Goal: Information Seeking & Learning: Learn about a topic

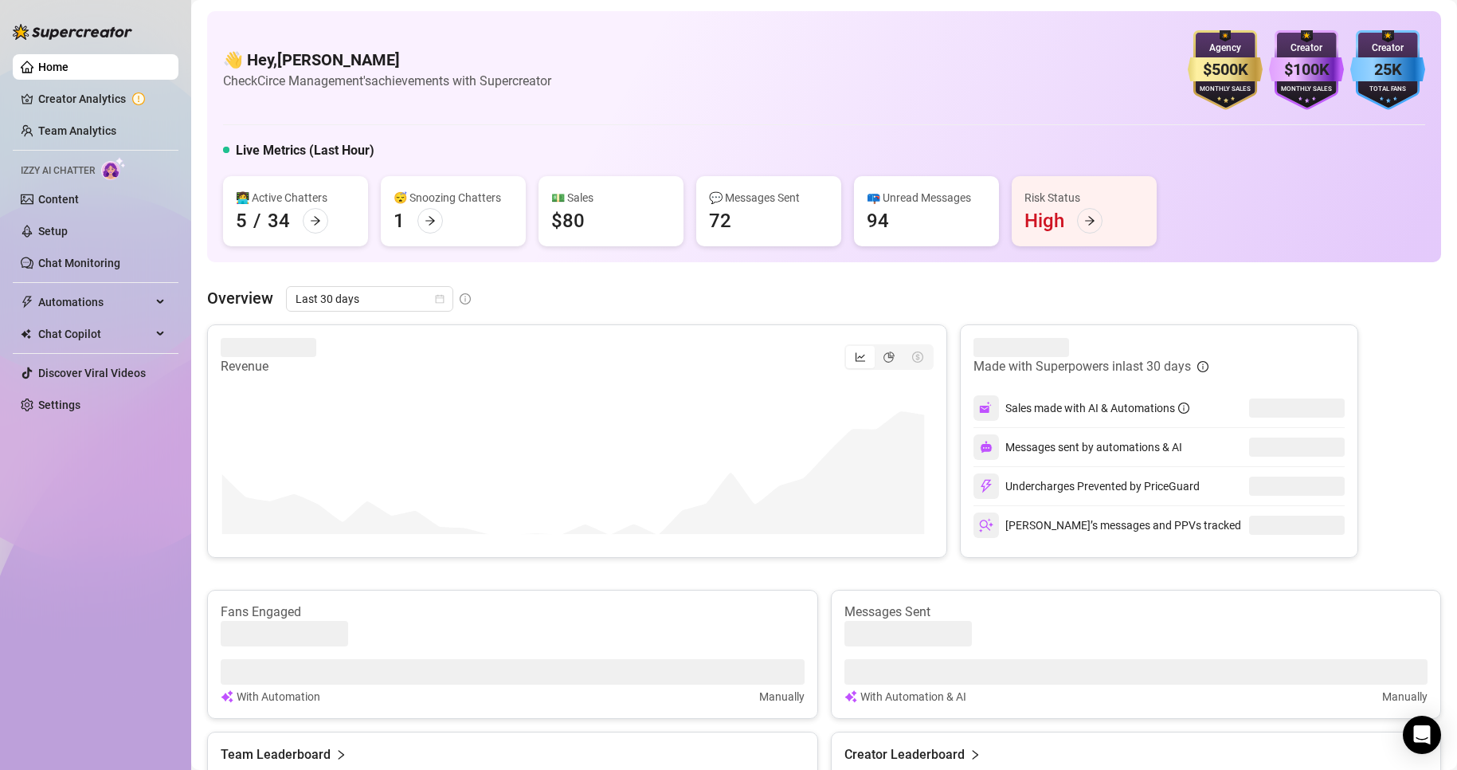
drag, startPoint x: 123, startPoint y: 135, endPoint x: 0, endPoint y: 178, distance: 130.8
click at [116, 135] on link "Team Analytics" at bounding box center [77, 130] width 78 height 13
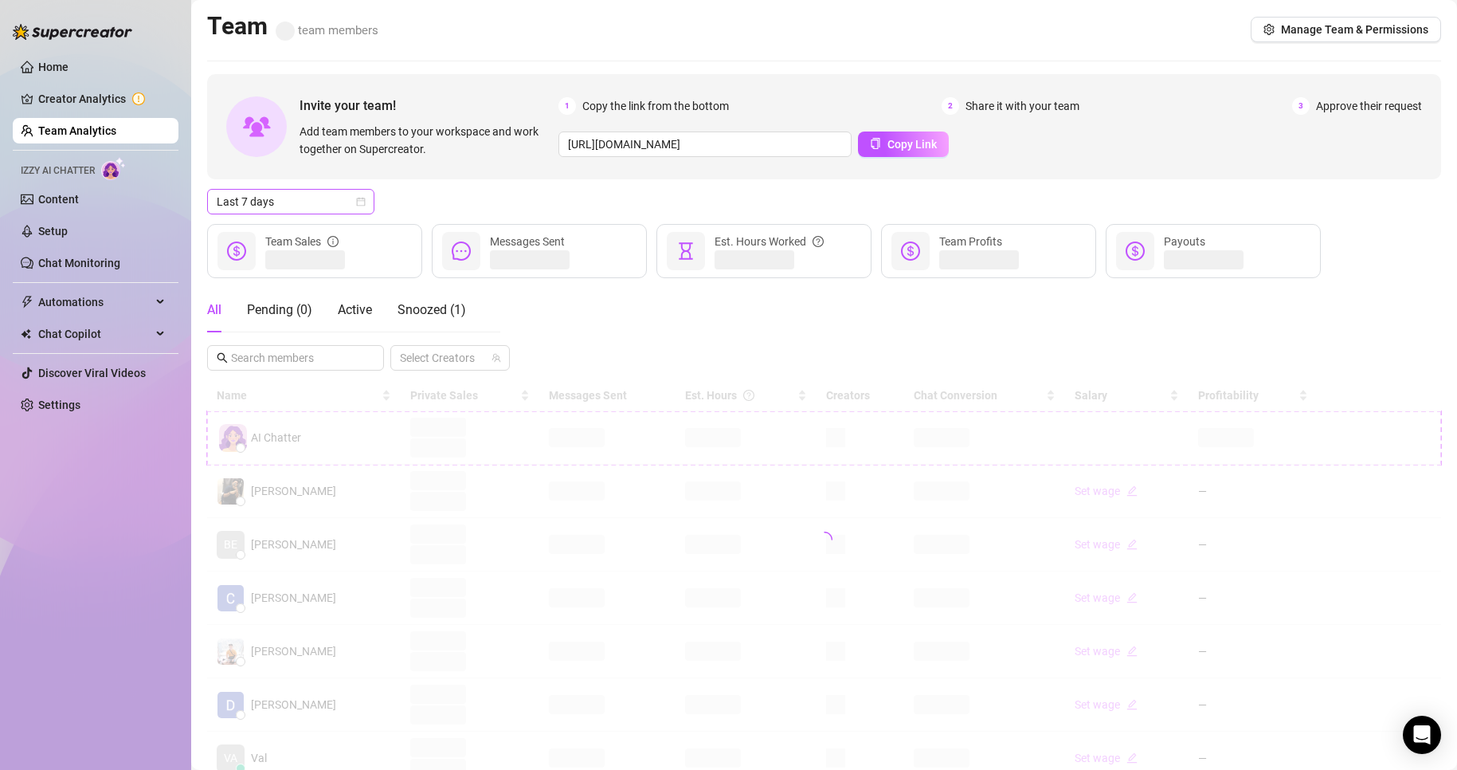
click at [298, 204] on span "Last 7 days" at bounding box center [291, 202] width 148 height 24
click at [256, 336] on div "Custom date" at bounding box center [291, 336] width 142 height 18
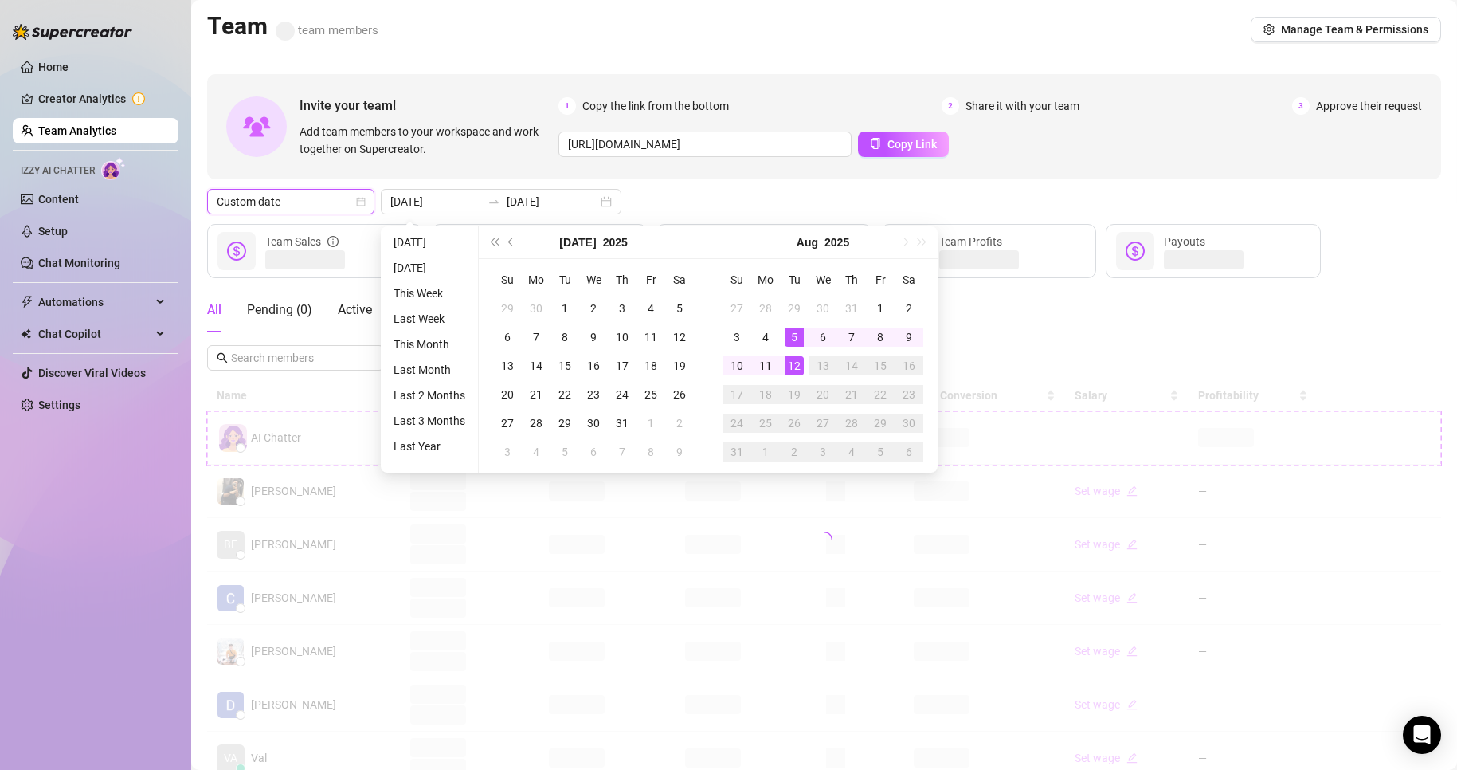
type input "[DATE]"
click at [793, 360] on div "12" at bounding box center [794, 365] width 19 height 19
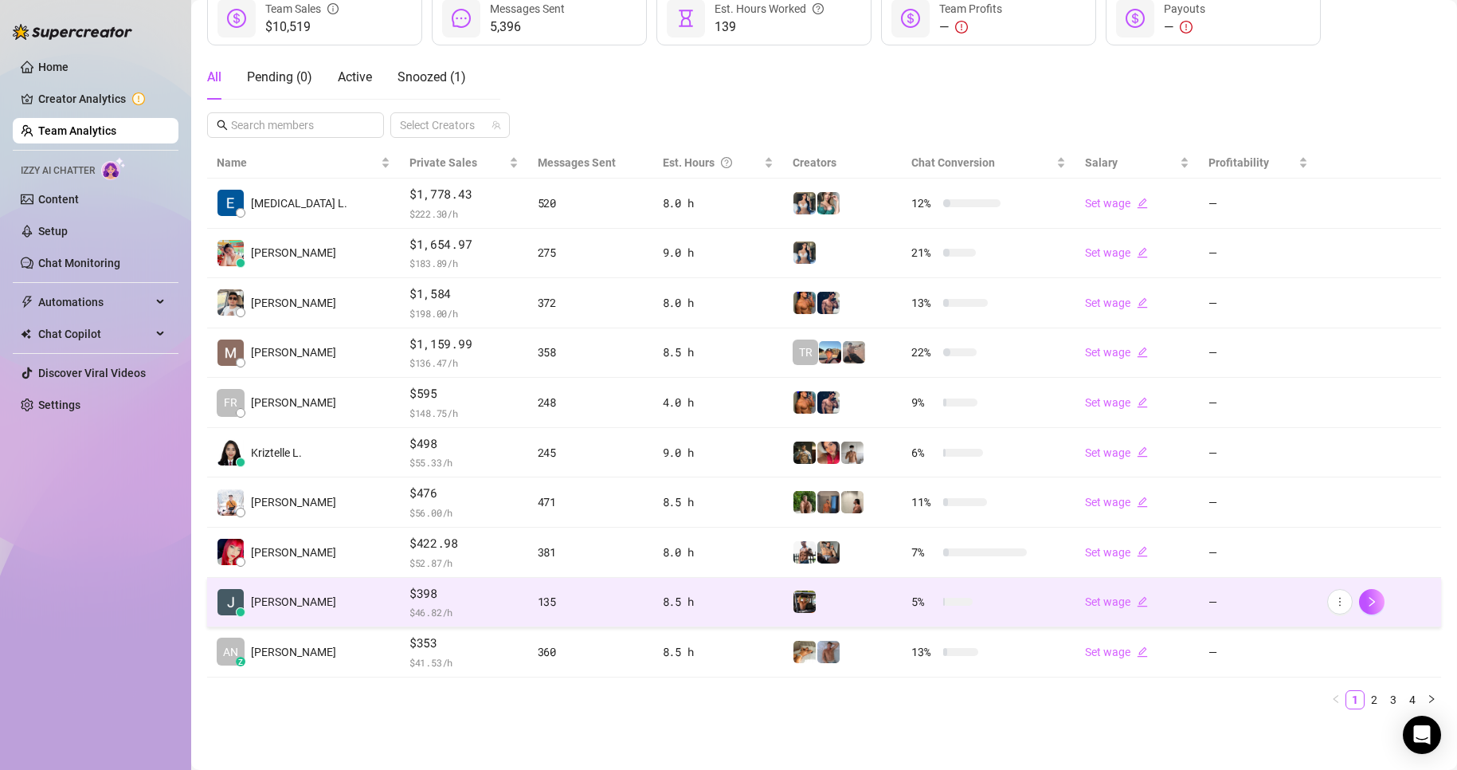
scroll to position [233, 0]
click at [429, 597] on span "$398" at bounding box center [463, 593] width 109 height 19
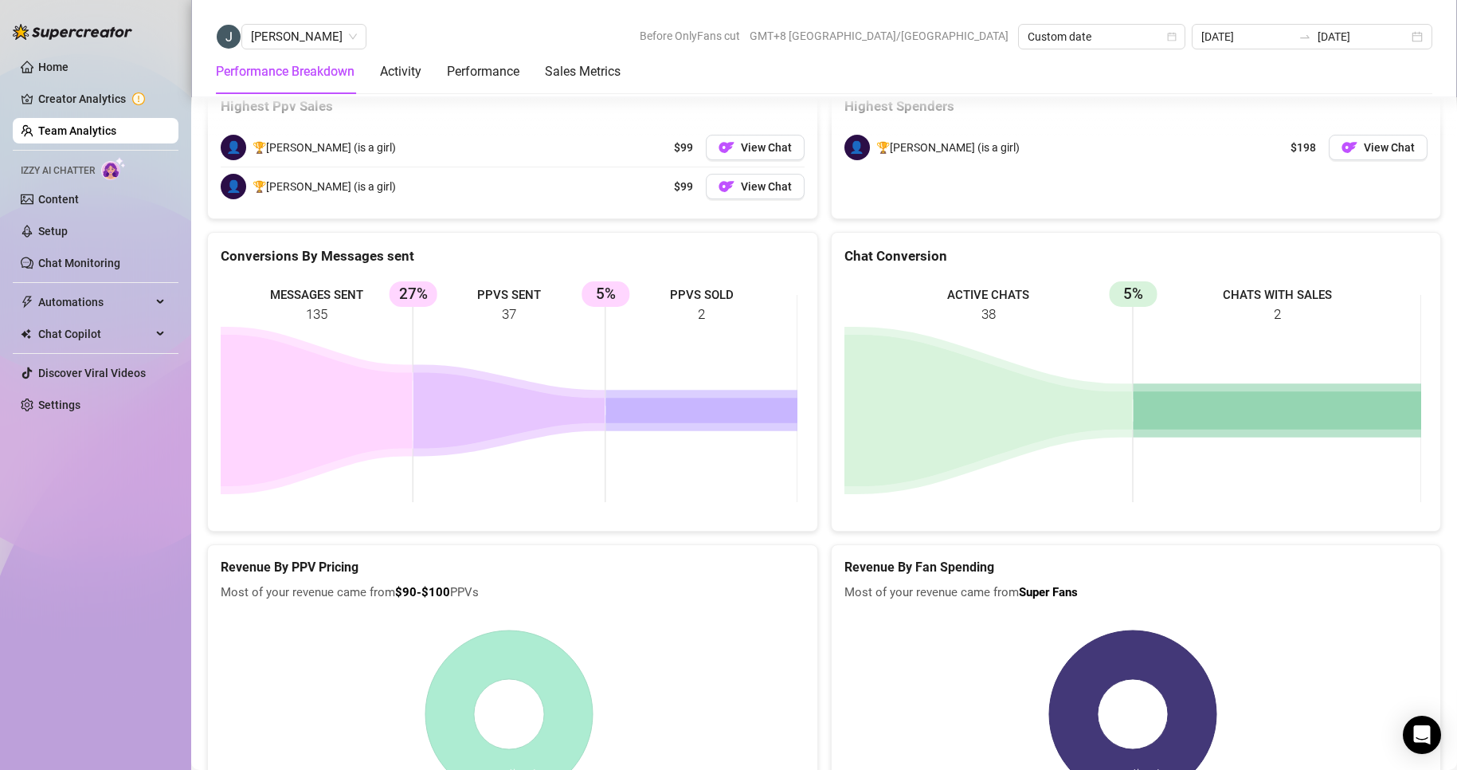
scroll to position [1948, 0]
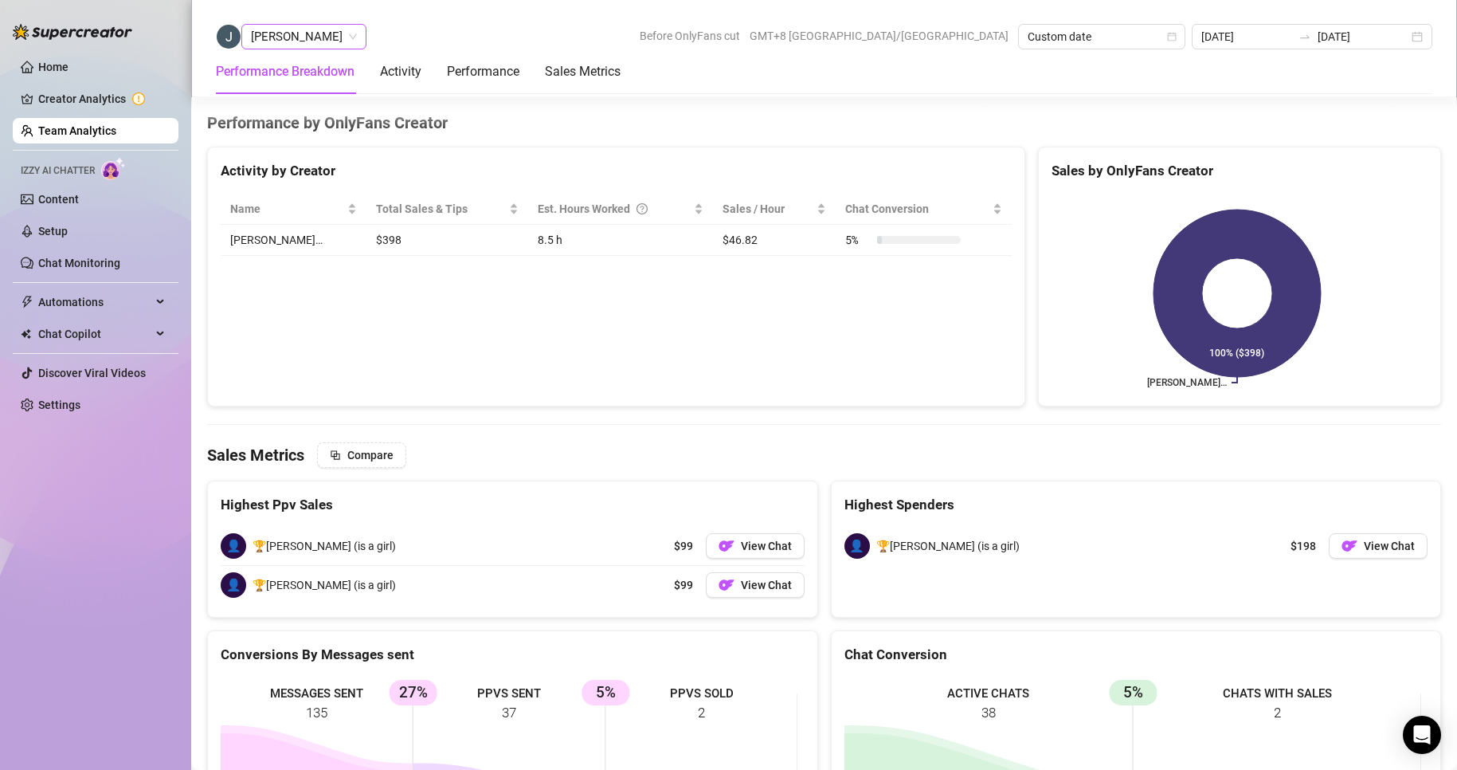
click at [288, 37] on span "[PERSON_NAME]" at bounding box center [304, 37] width 106 height 24
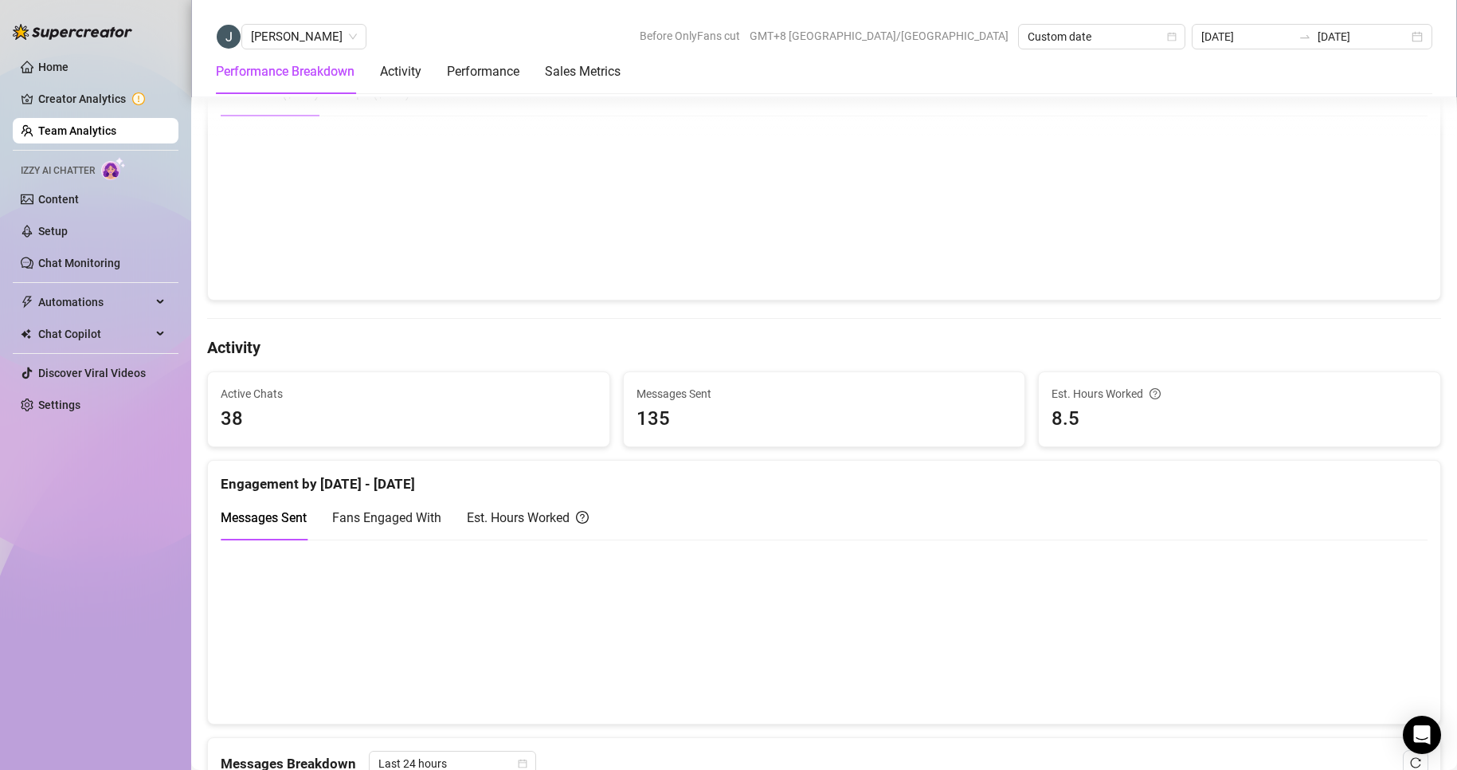
scroll to position [637, 0]
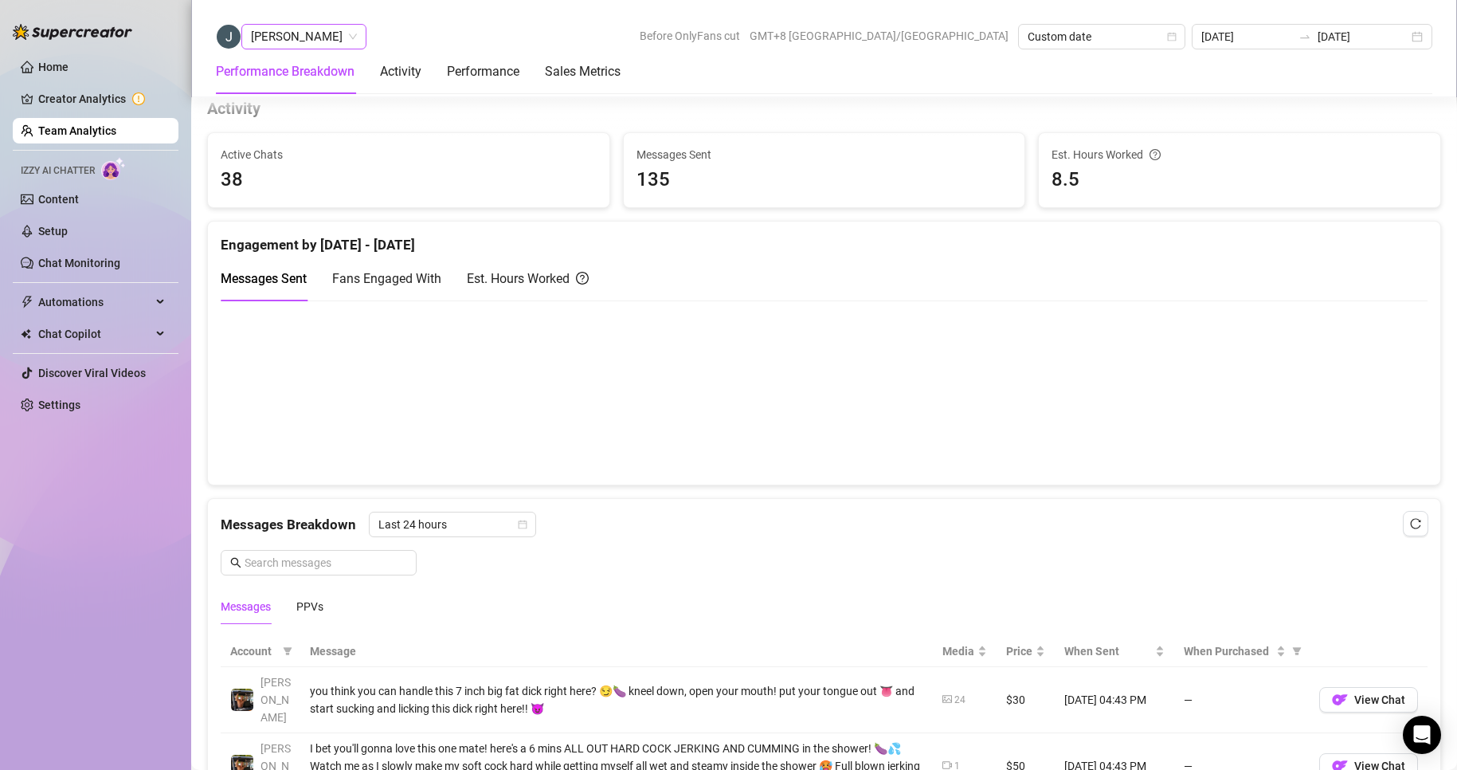
click at [297, 41] on span "[PERSON_NAME]" at bounding box center [304, 37] width 106 height 24
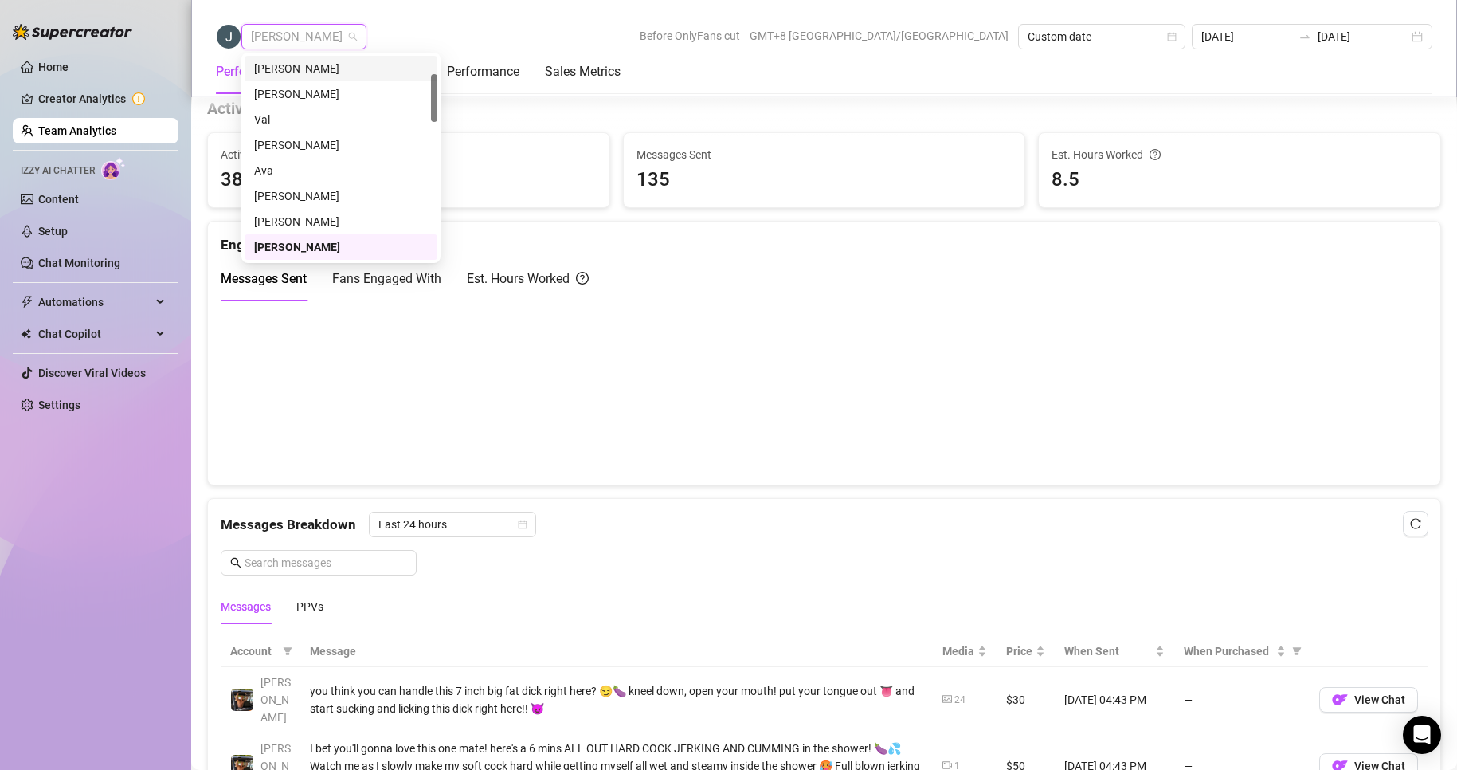
scroll to position [0, 0]
click at [305, 66] on div "[PERSON_NAME]" at bounding box center [341, 69] width 174 height 18
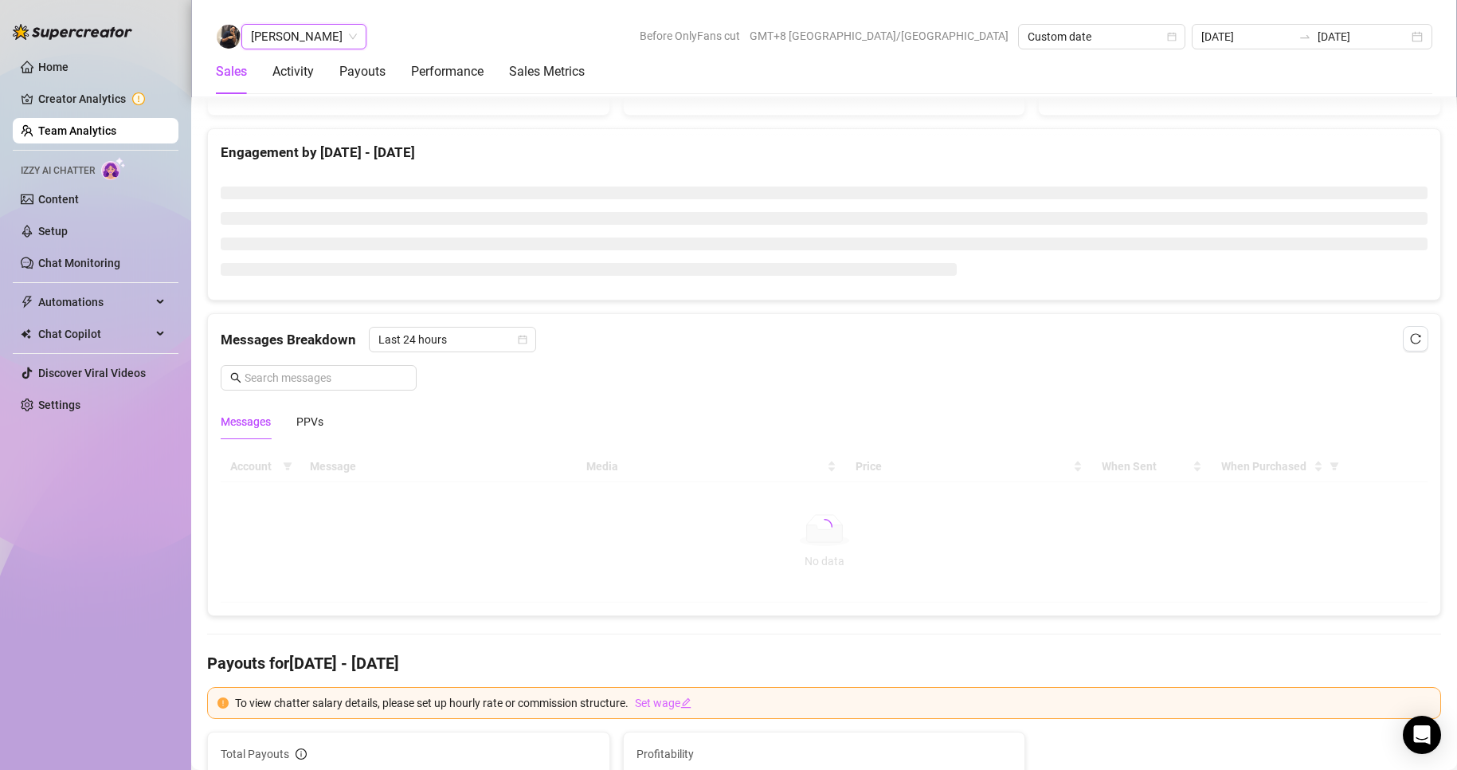
scroll to position [711, 0]
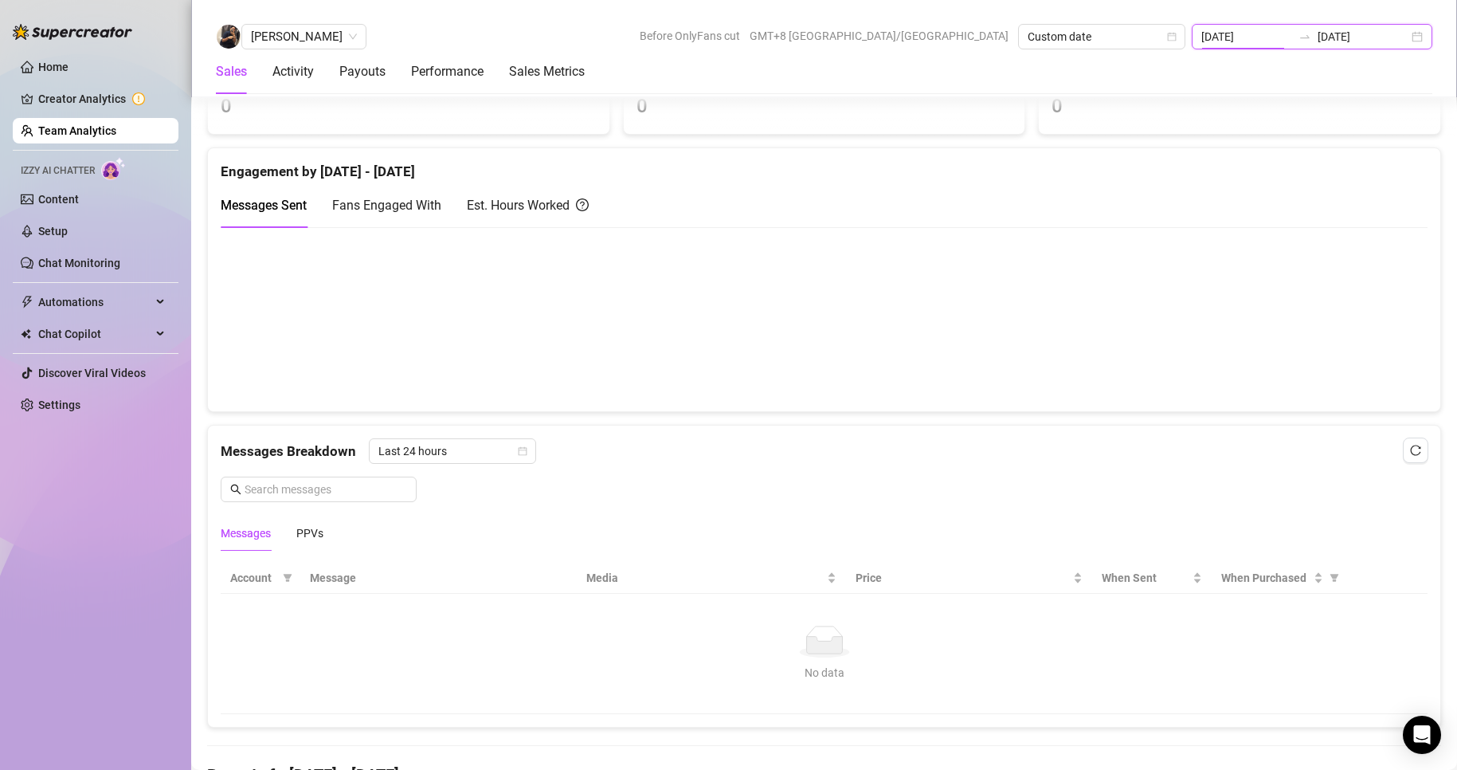
click at [1268, 33] on input "[DATE]" at bounding box center [1246, 37] width 91 height 18
click at [1255, 39] on input "[DATE]" at bounding box center [1246, 37] width 91 height 18
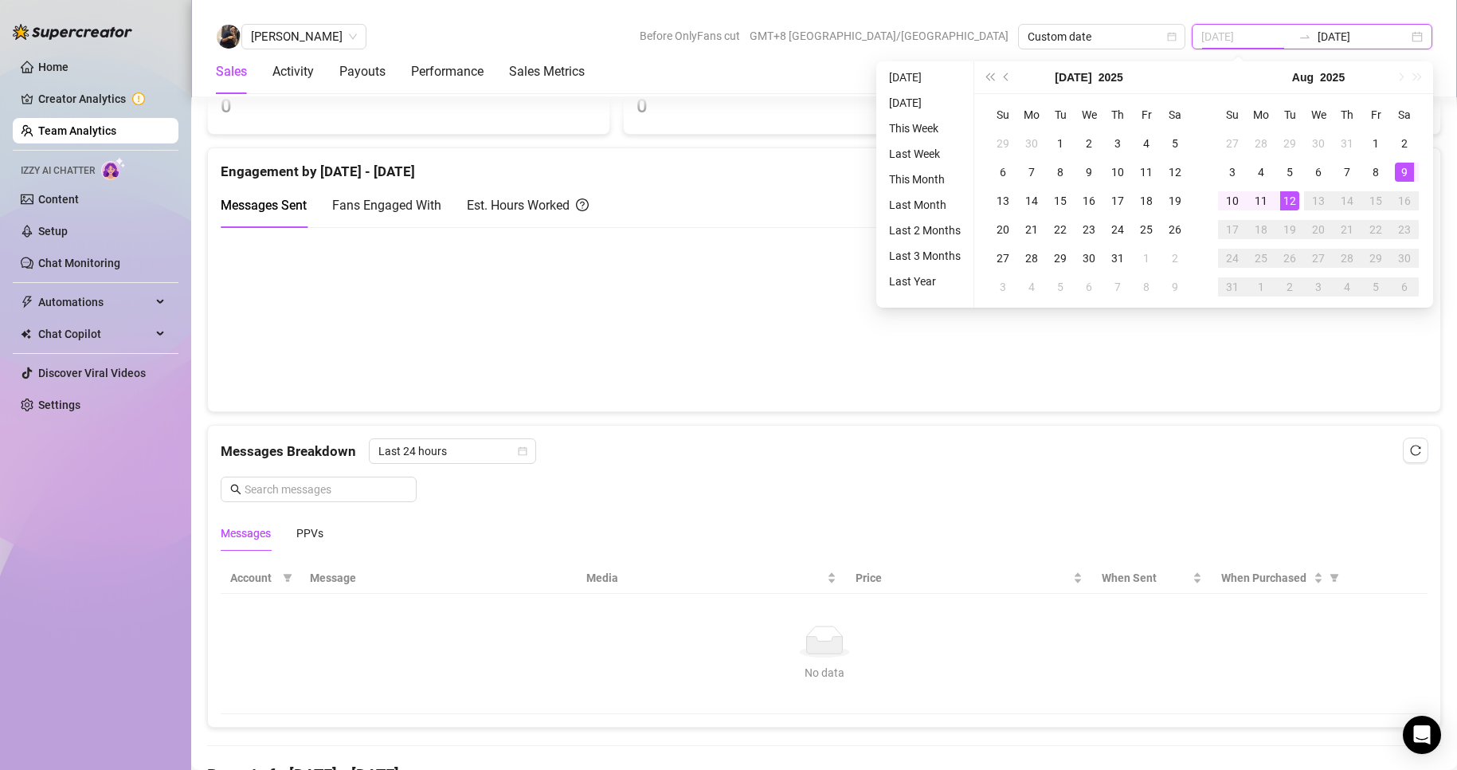
type input "[DATE]"
click at [1401, 167] on div "9" at bounding box center [1404, 172] width 19 height 19
type input "[DATE]"
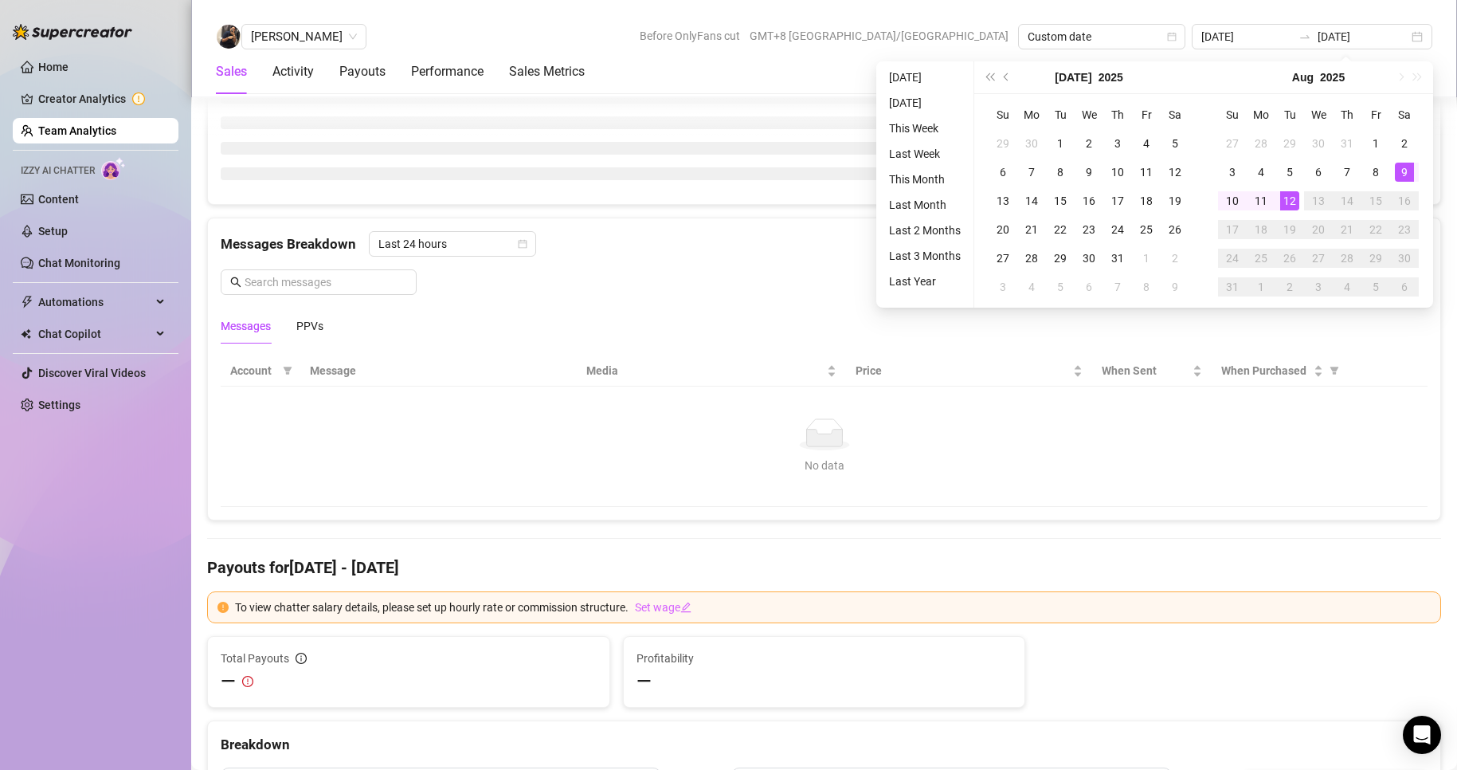
type input "[DATE]"
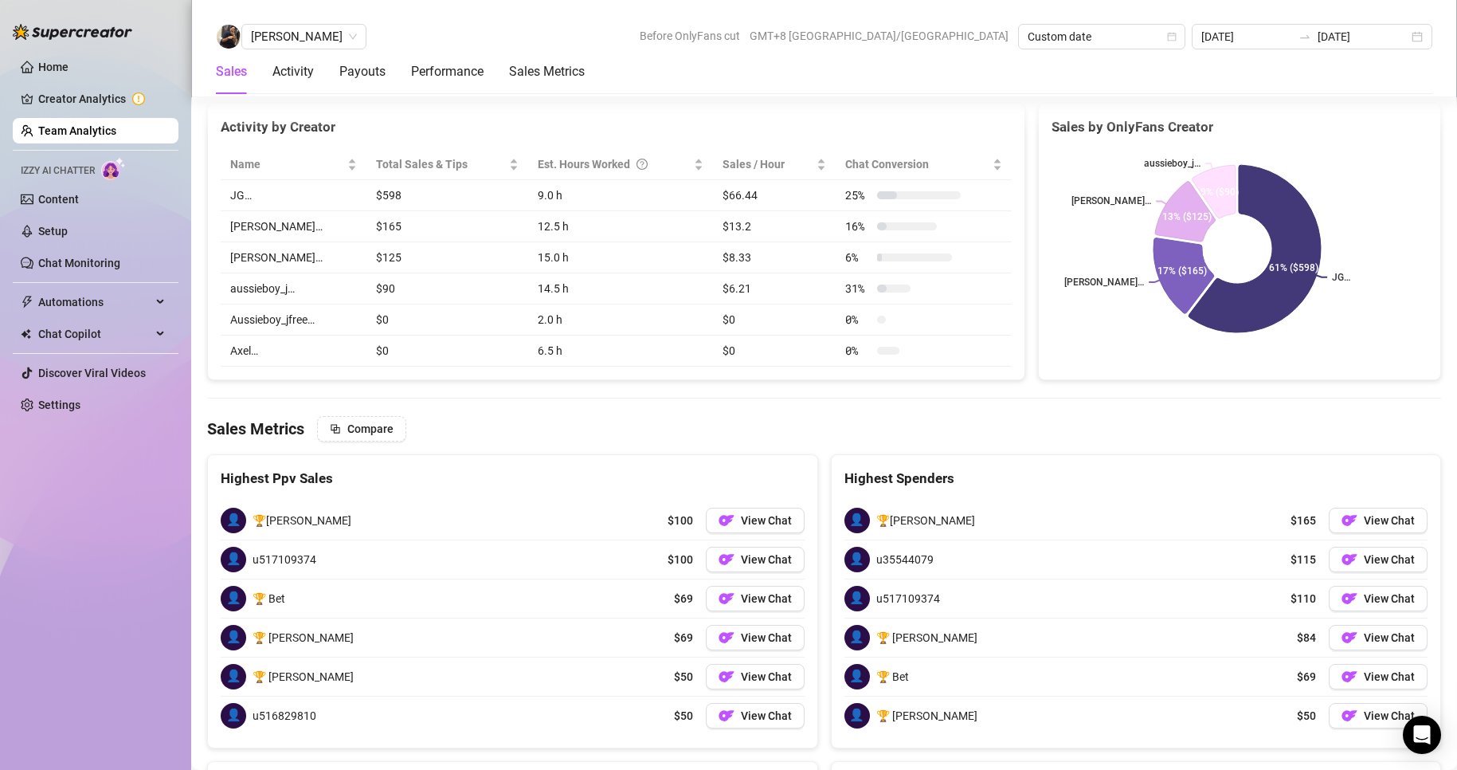
scroll to position [2065, 0]
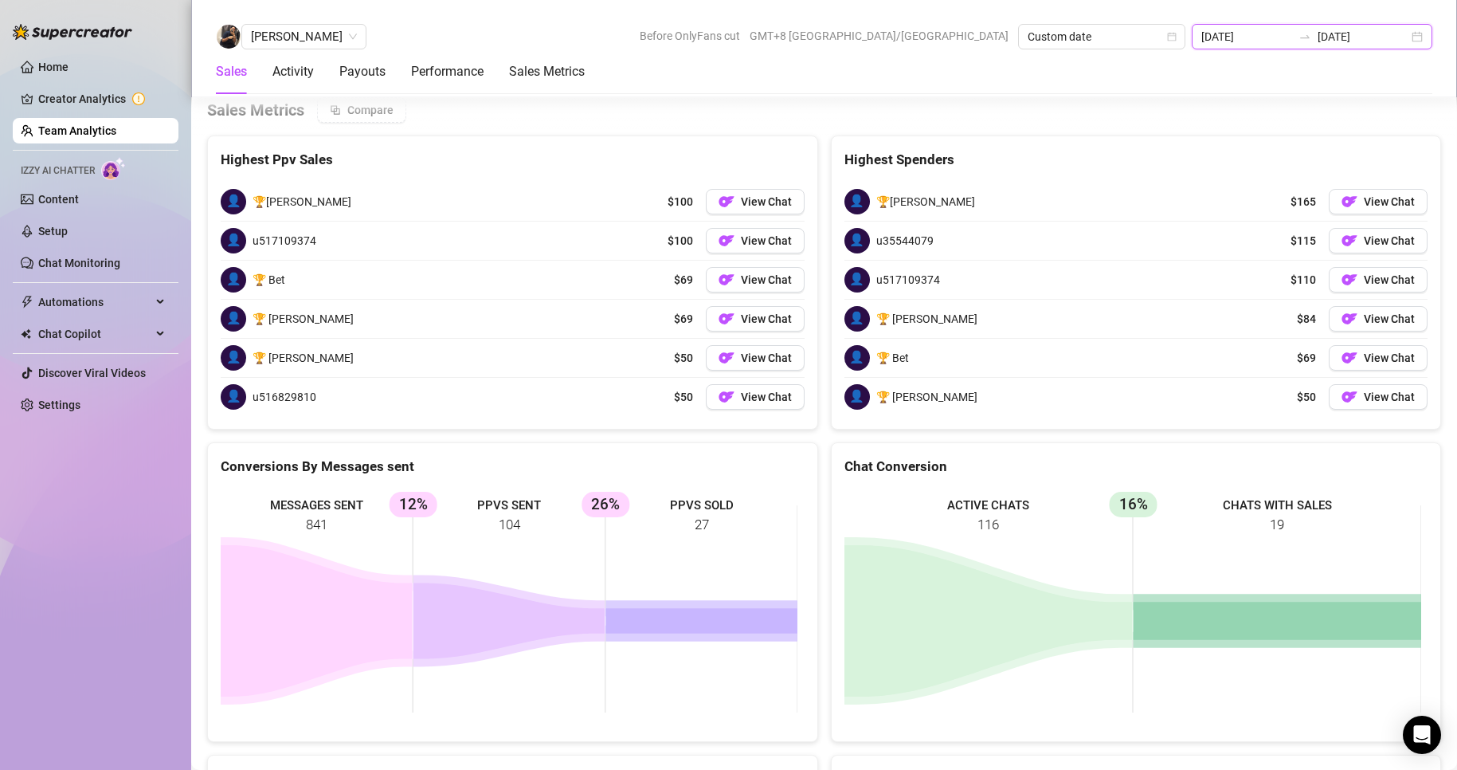
click at [1249, 46] on div "2025-08-09 2025-08-12" at bounding box center [1312, 36] width 241 height 25
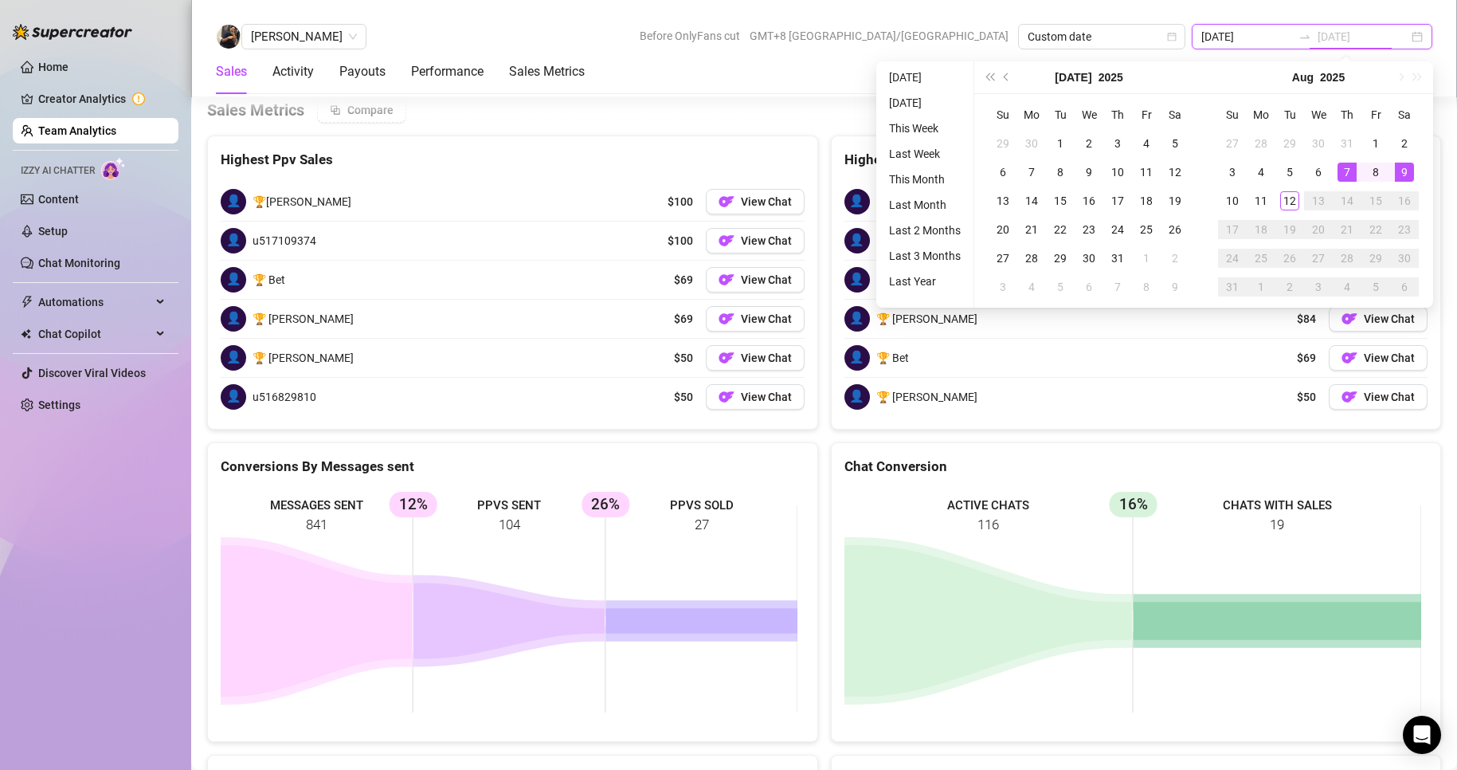
type input "[DATE]"
click at [1404, 173] on div "9" at bounding box center [1404, 172] width 19 height 19
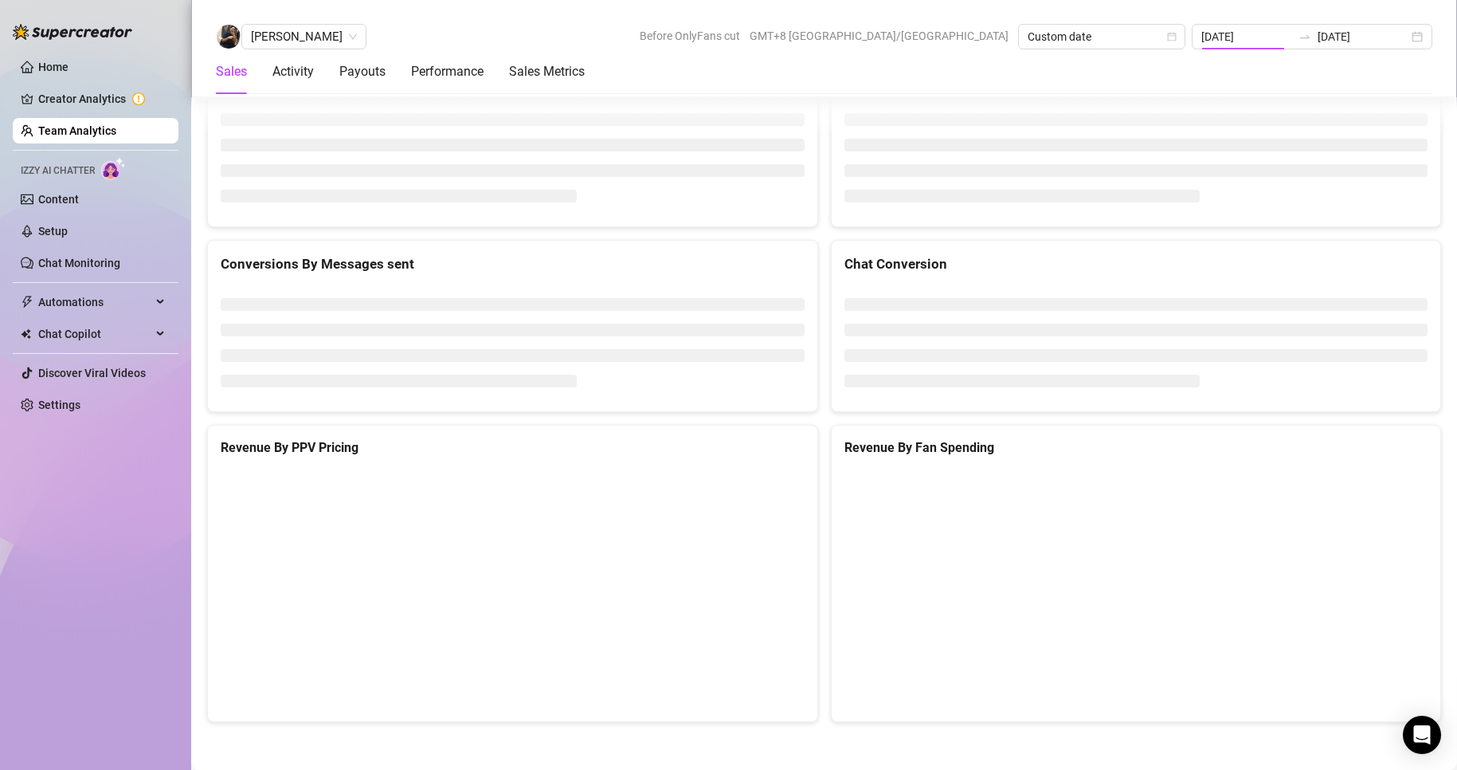
type input "[DATE]"
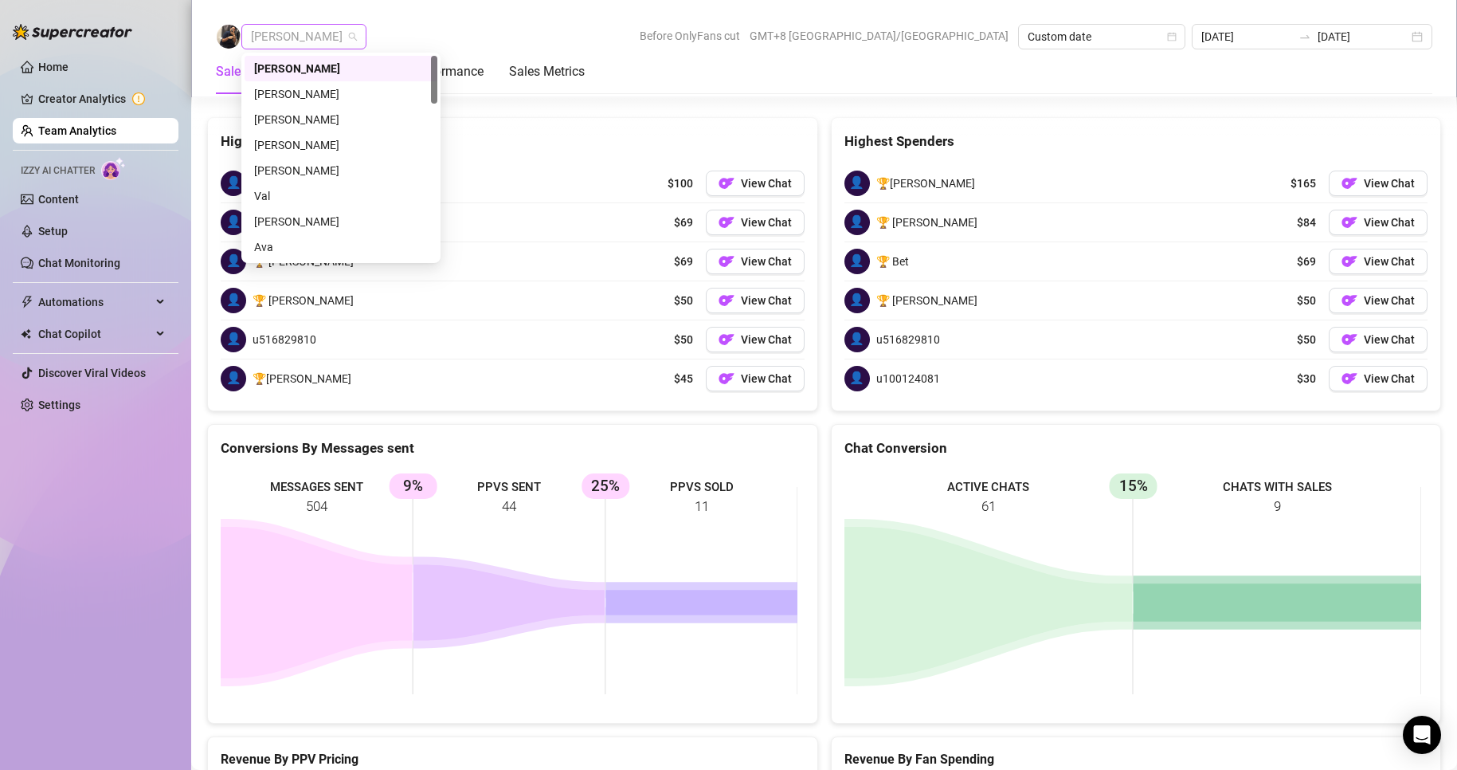
click at [280, 33] on span "[PERSON_NAME]" at bounding box center [304, 37] width 106 height 24
click at [293, 112] on div "[PERSON_NAME]" at bounding box center [341, 120] width 174 height 18
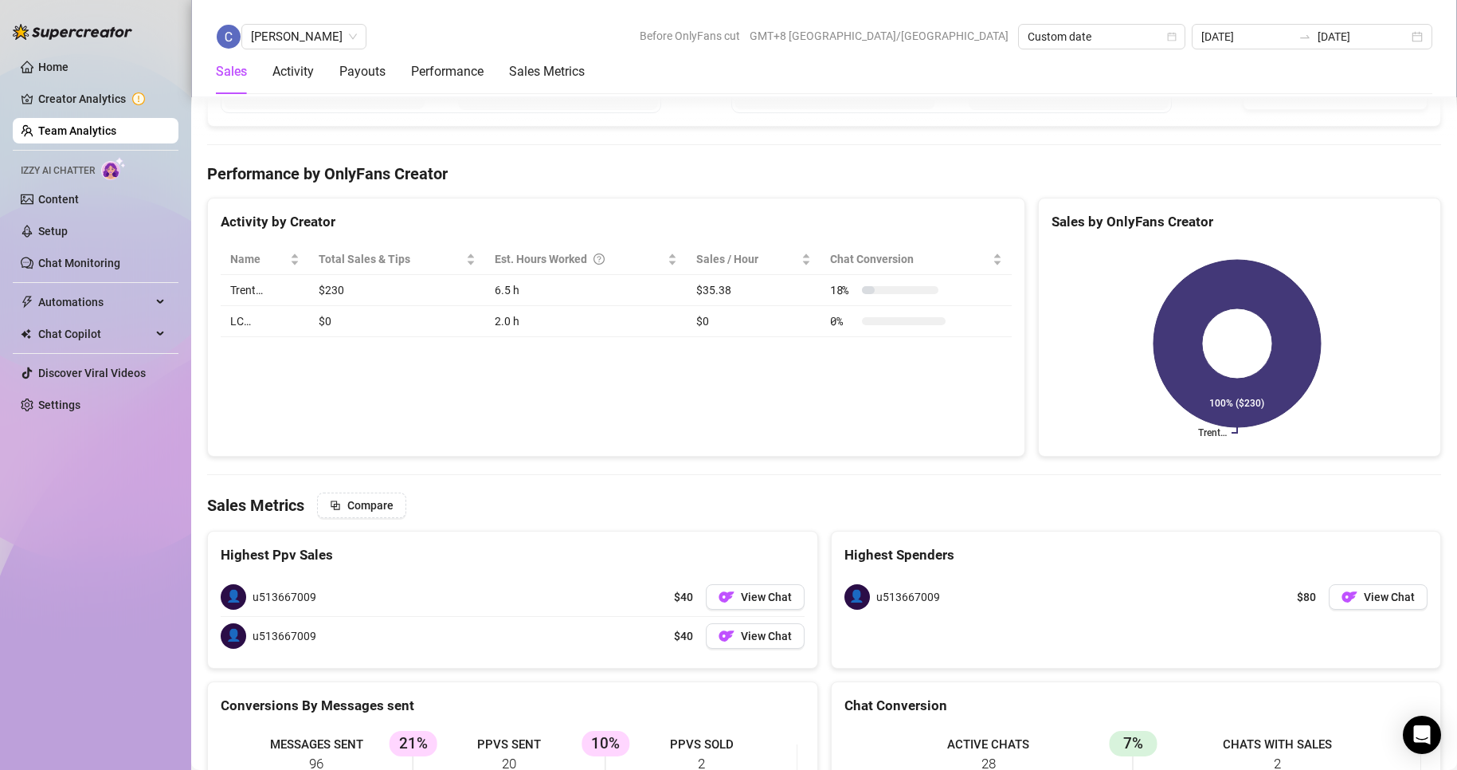
scroll to position [2380, 0]
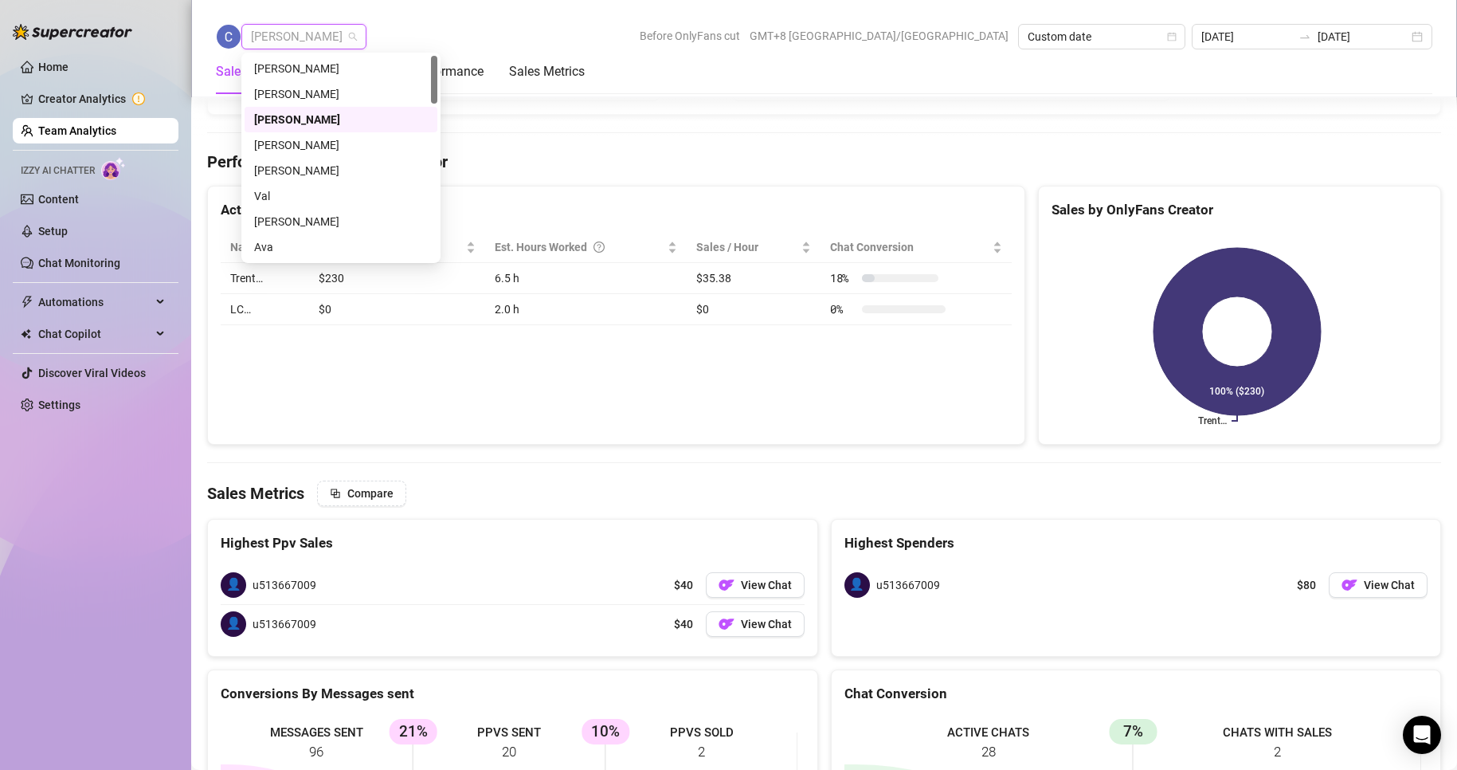
click at [292, 41] on span "[PERSON_NAME]" at bounding box center [304, 37] width 106 height 24
click at [289, 144] on div "[PERSON_NAME]" at bounding box center [341, 145] width 174 height 18
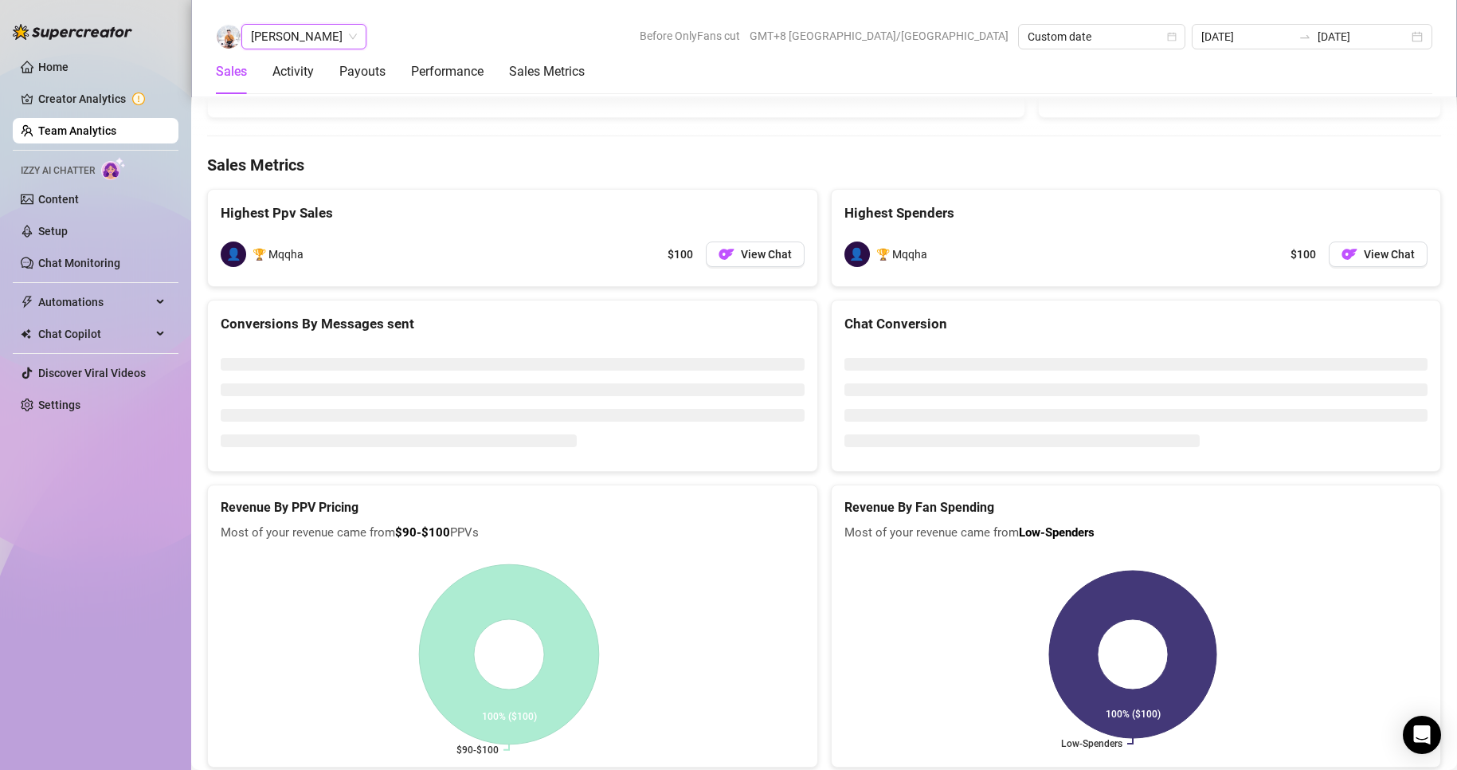
scroll to position [2474, 0]
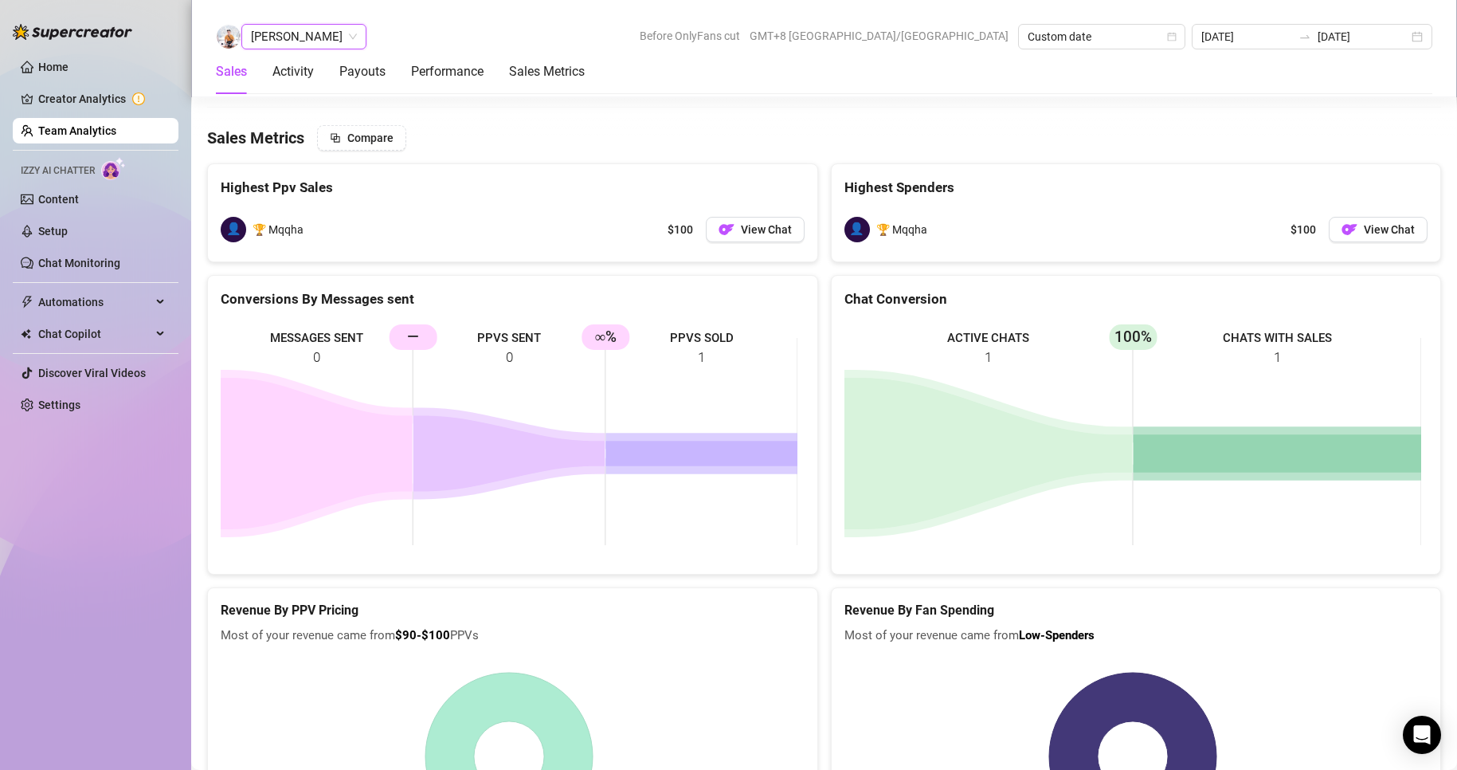
click at [277, 42] on span "[PERSON_NAME]" at bounding box center [304, 37] width 106 height 24
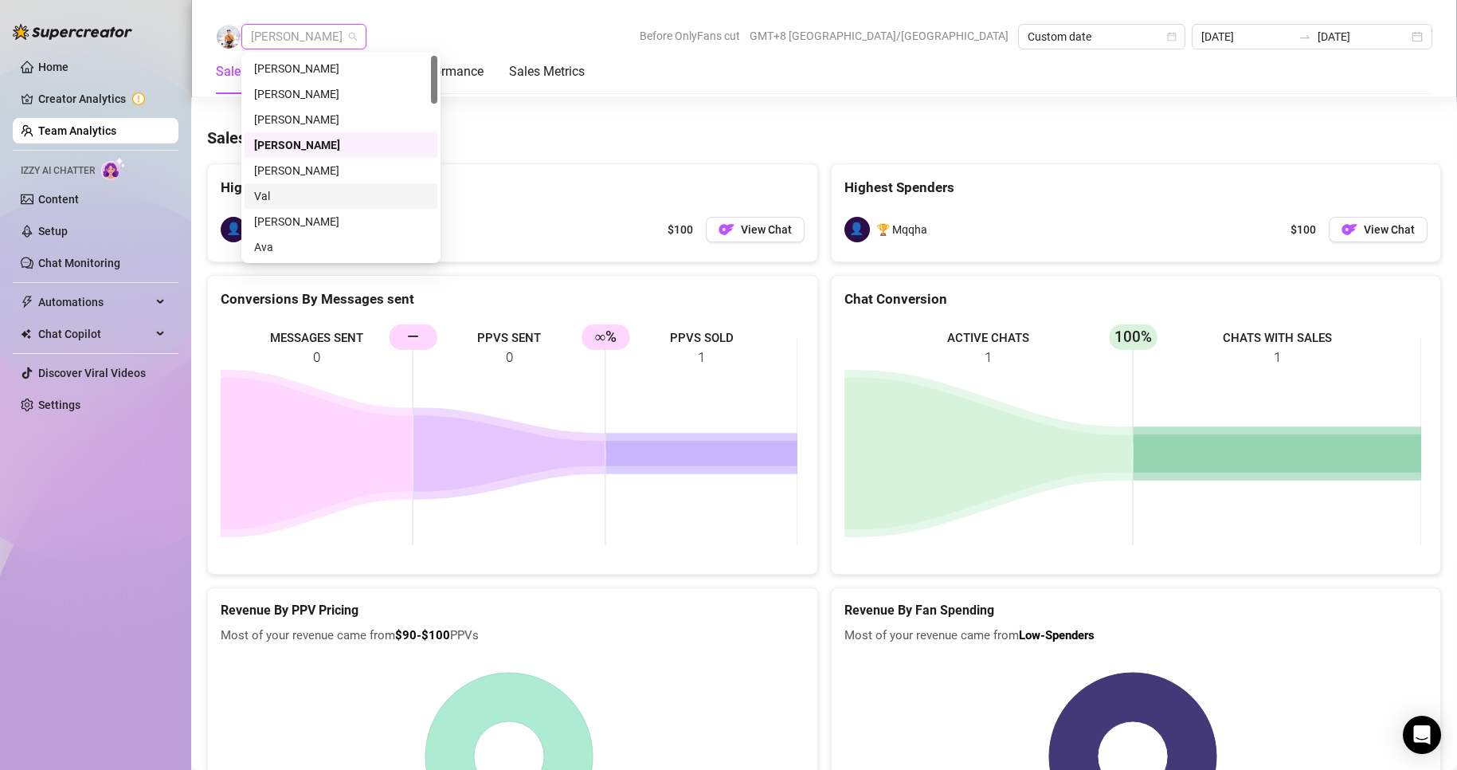
click at [263, 199] on div "Val" at bounding box center [341, 196] width 174 height 18
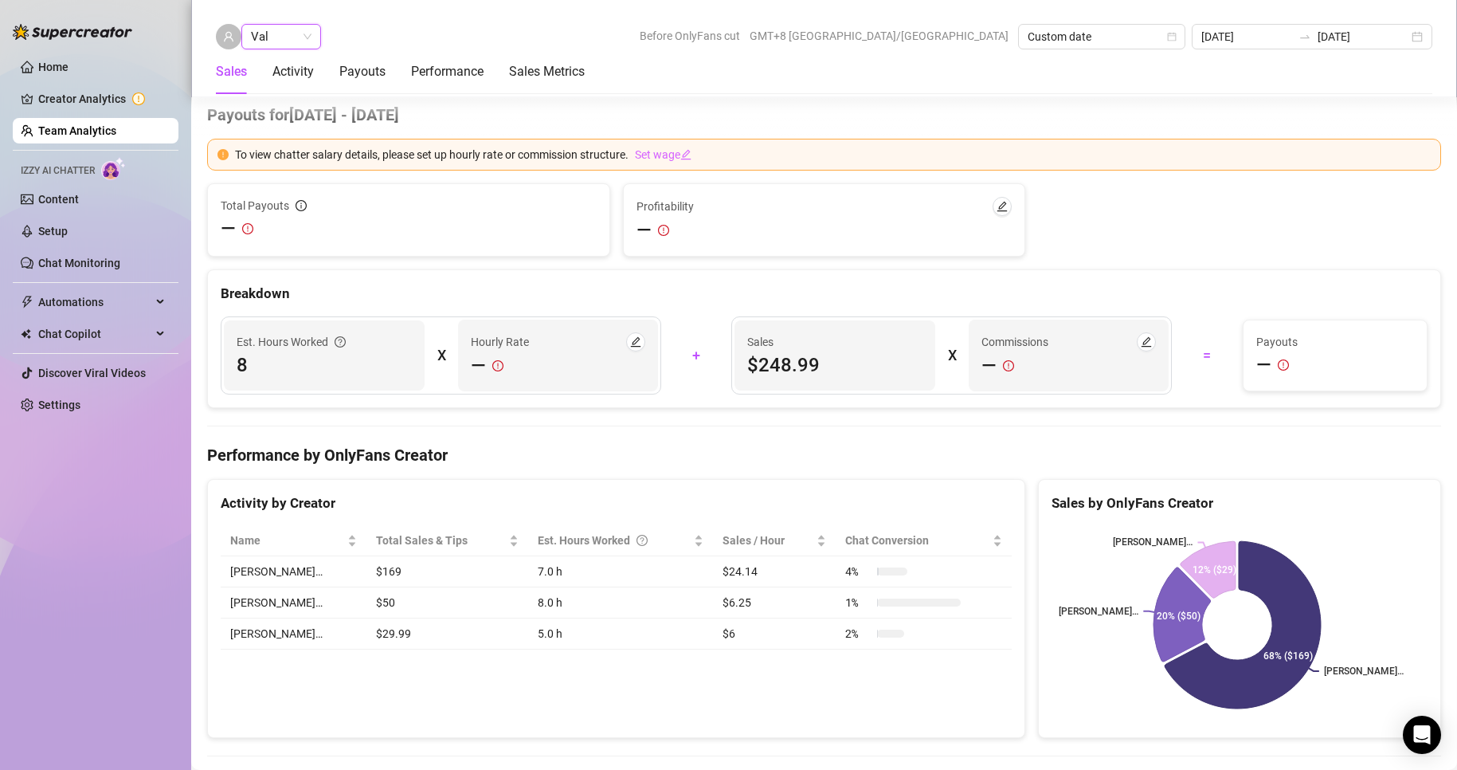
scroll to position [2434, 0]
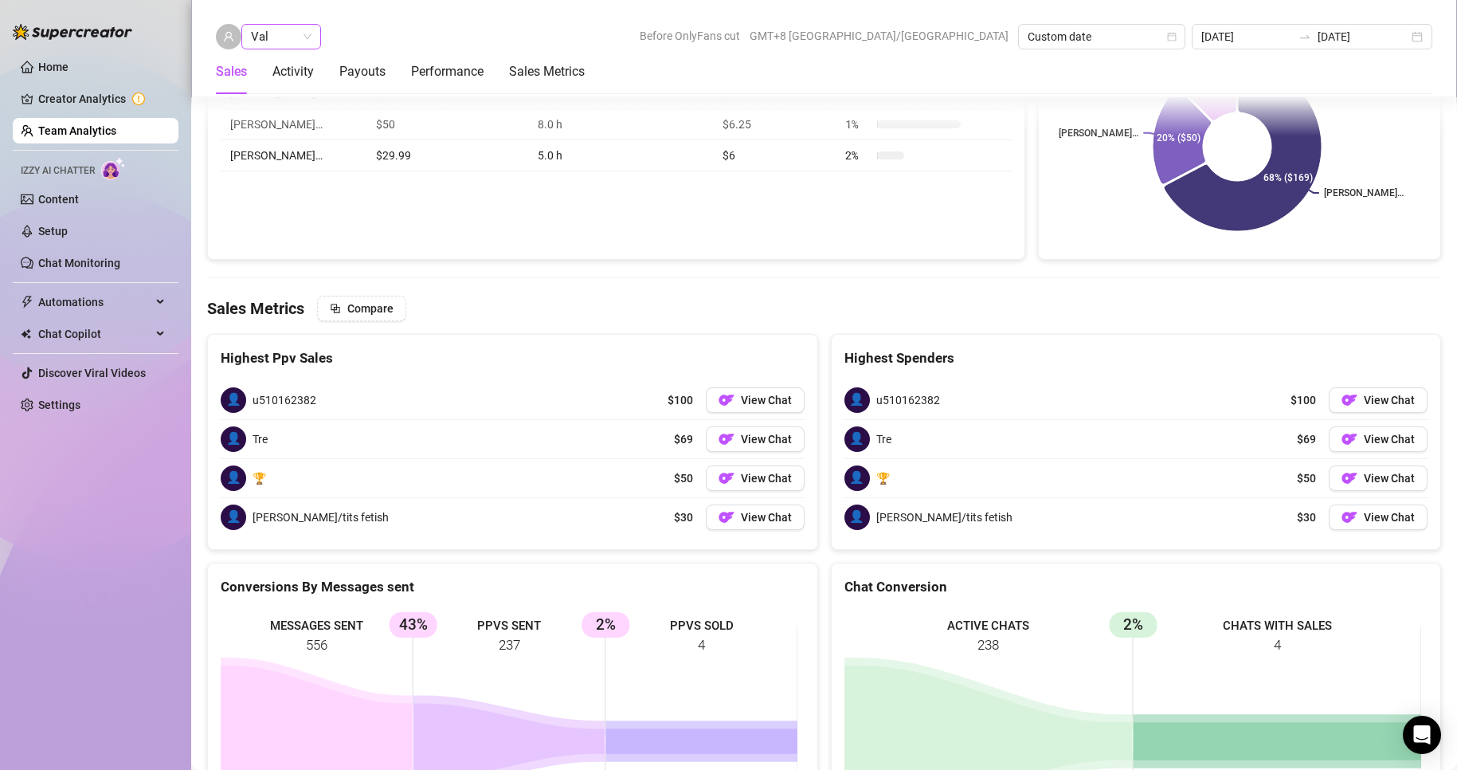
click at [292, 32] on span "Val" at bounding box center [281, 37] width 61 height 24
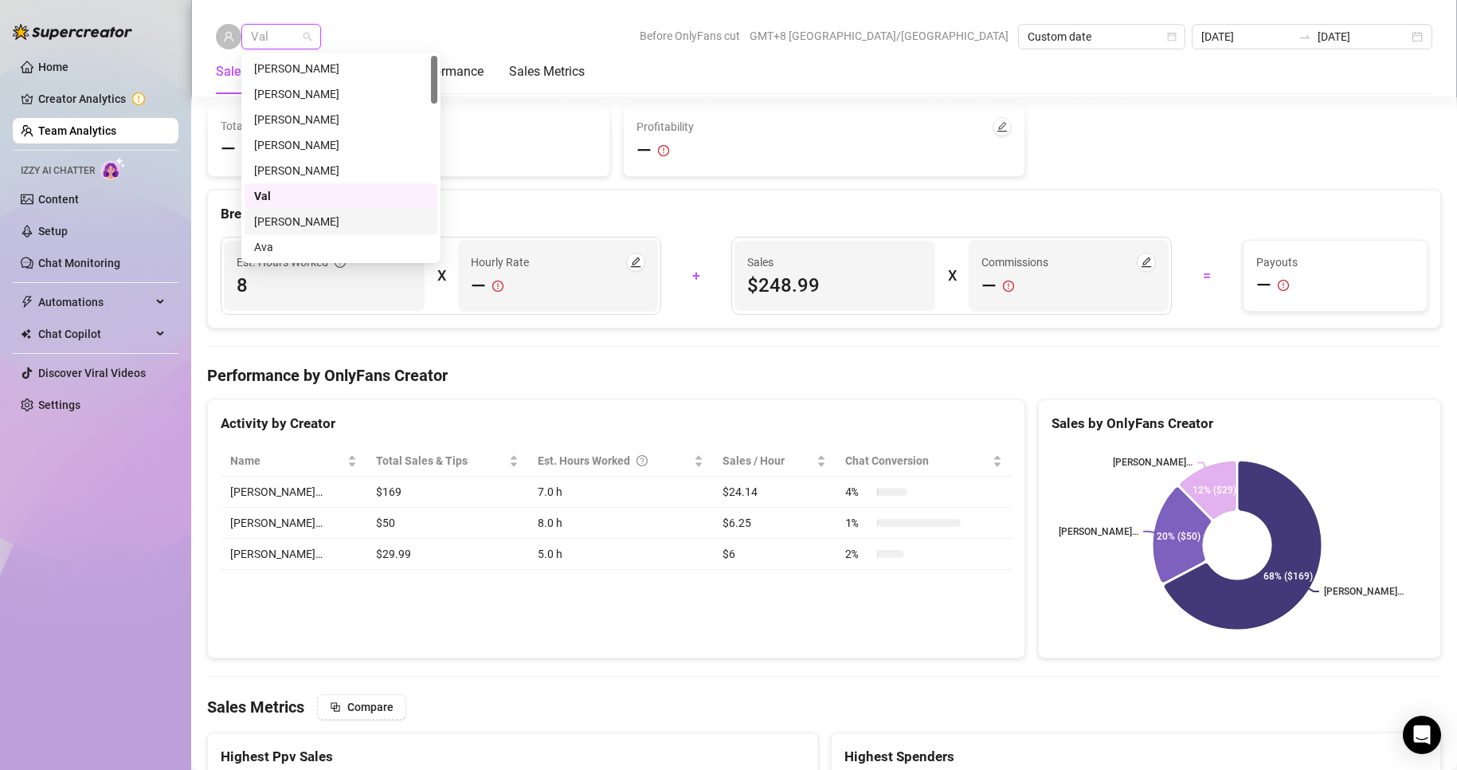
scroll to position [1956, 0]
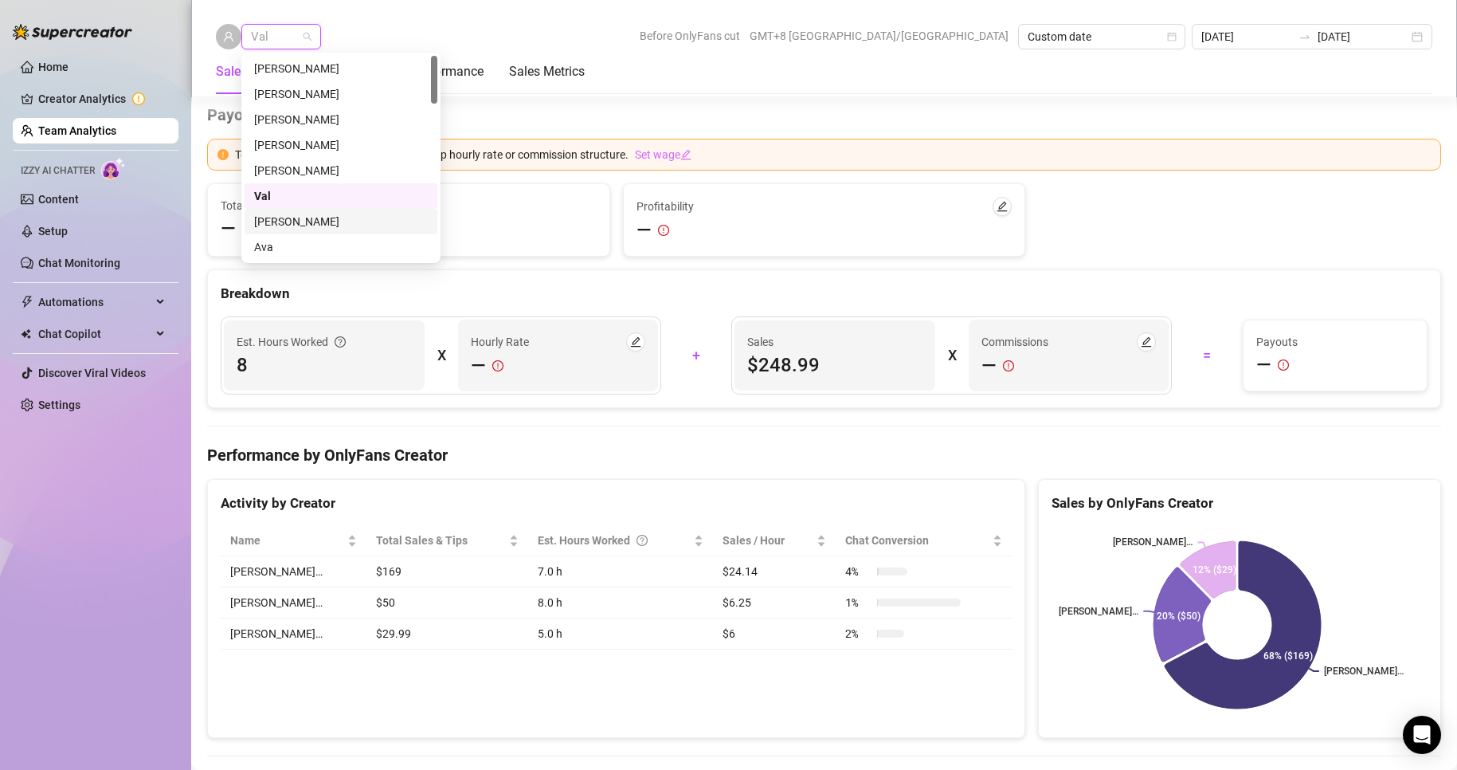
click at [403, 496] on div "Activity by Creator Name Total Sales & Tips Est. Hours Worked Sales / Hour Chat…" at bounding box center [616, 609] width 818 height 260
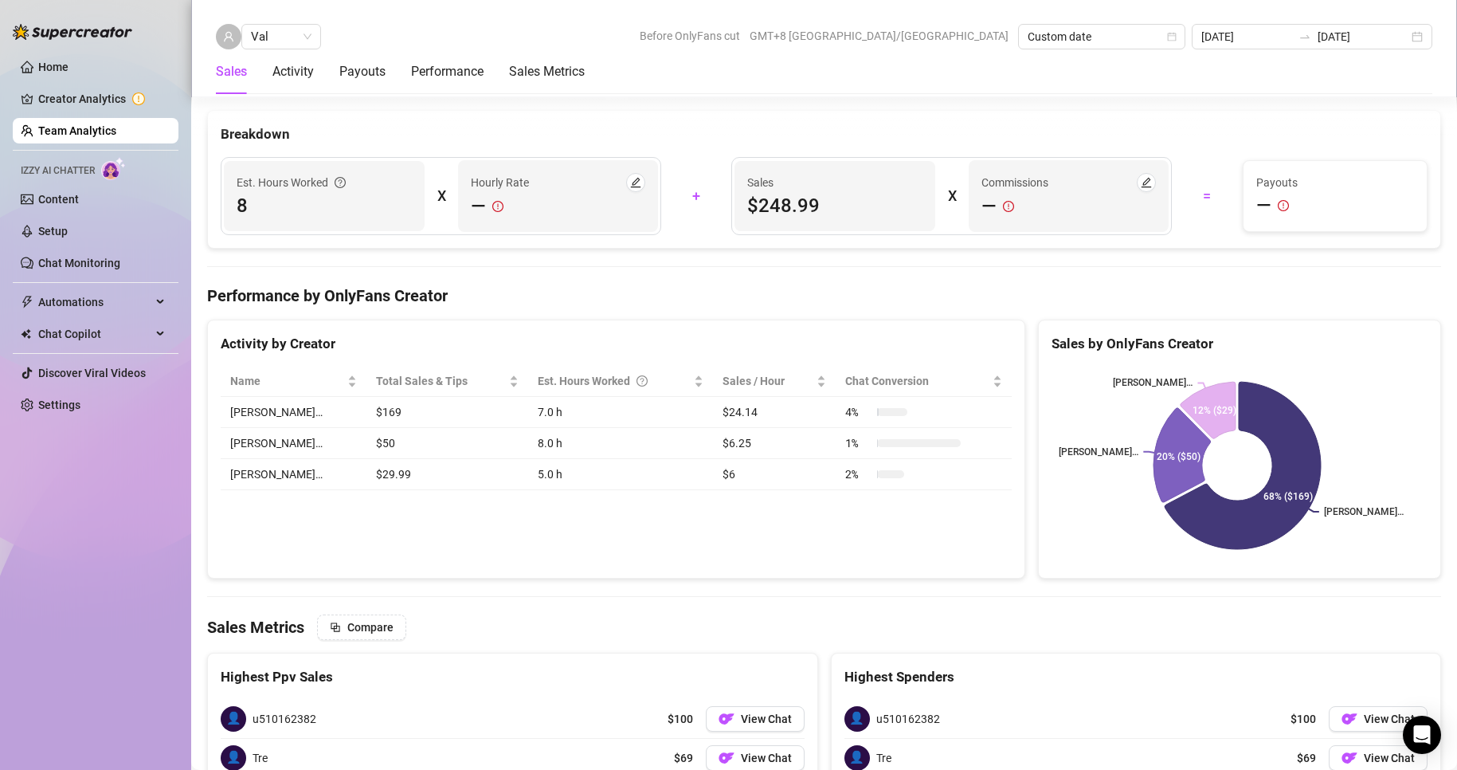
scroll to position [1796, 0]
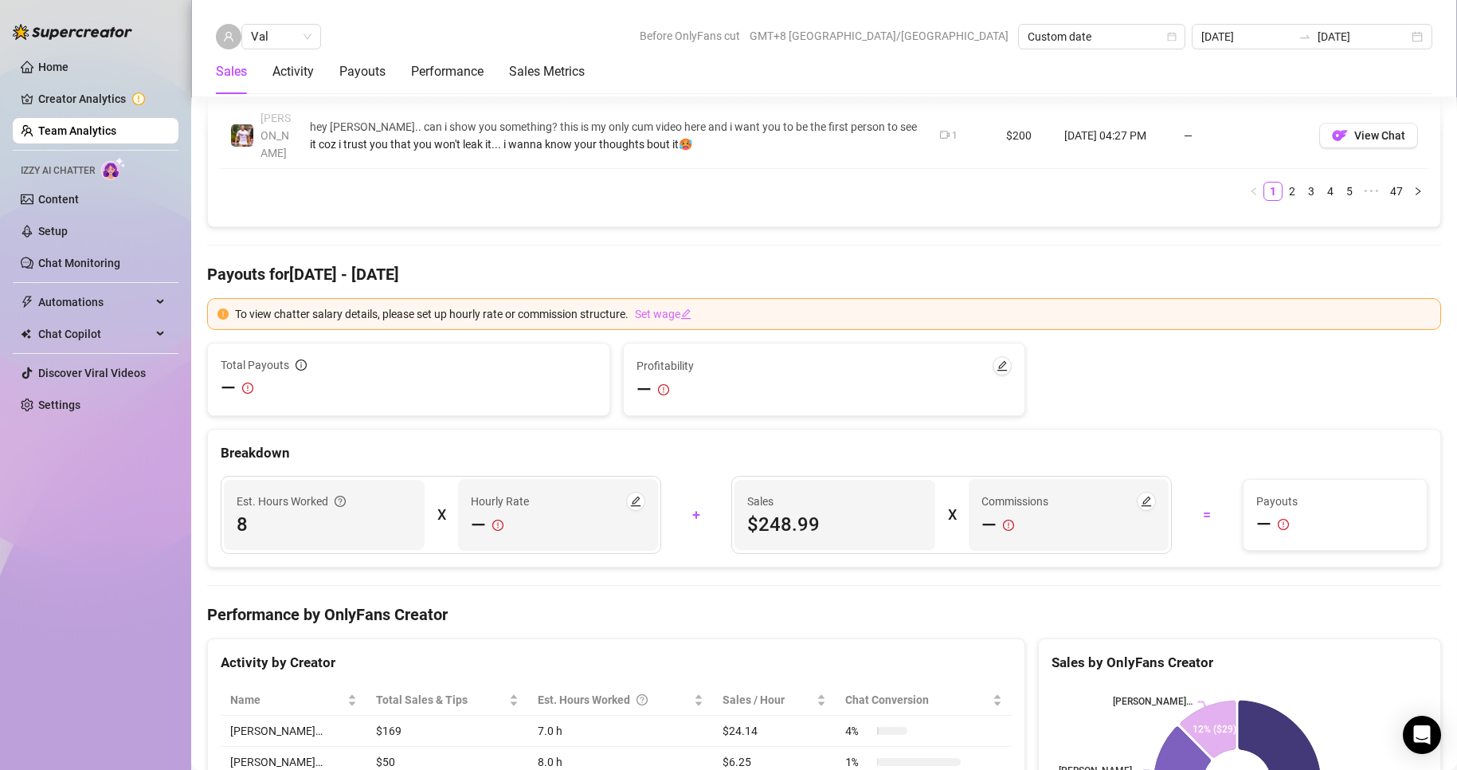
click at [319, 76] on div "Sales Activity Payouts Performance Sales Metrics" at bounding box center [400, 71] width 369 height 45
click at [304, 75] on div "Activity" at bounding box center [292, 71] width 41 height 19
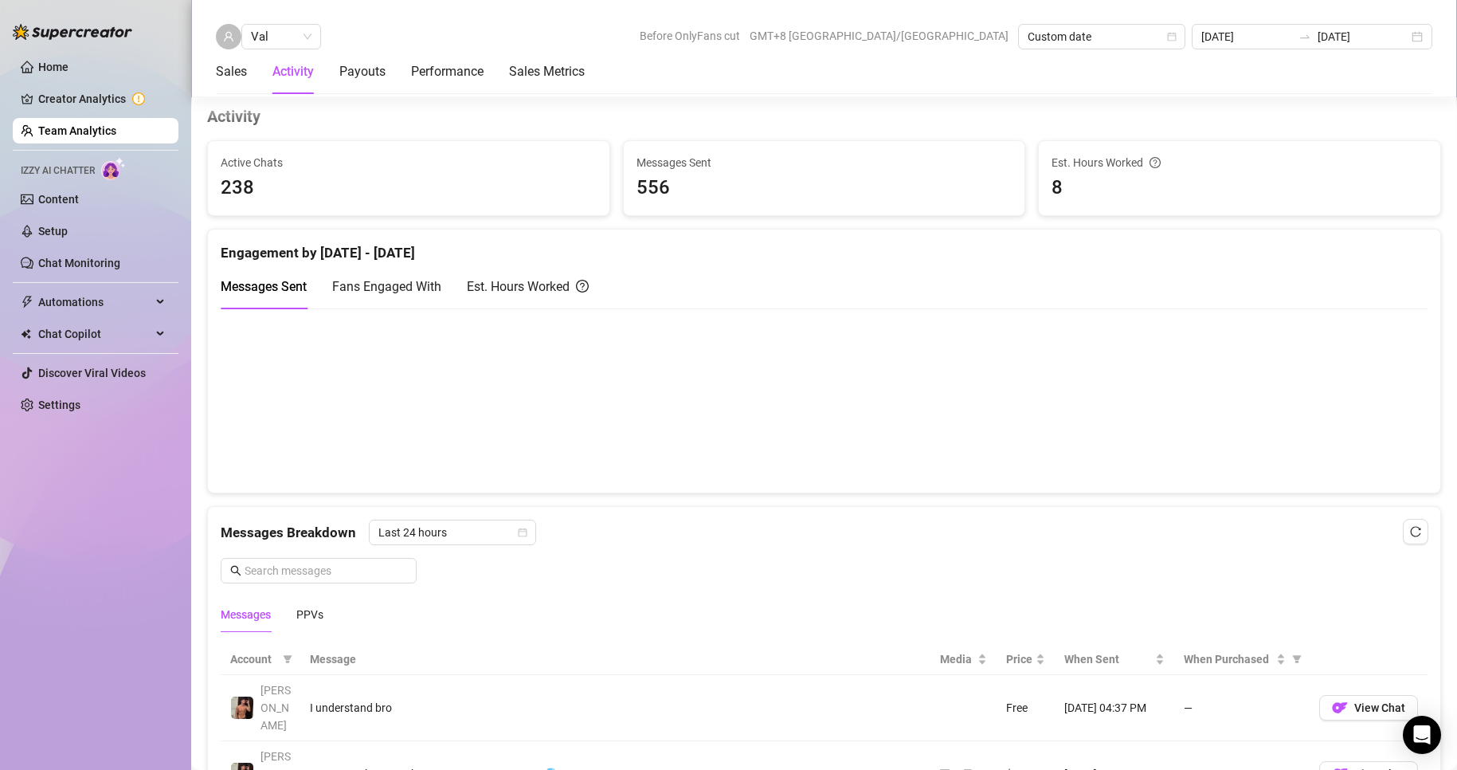
scroll to position [868, 0]
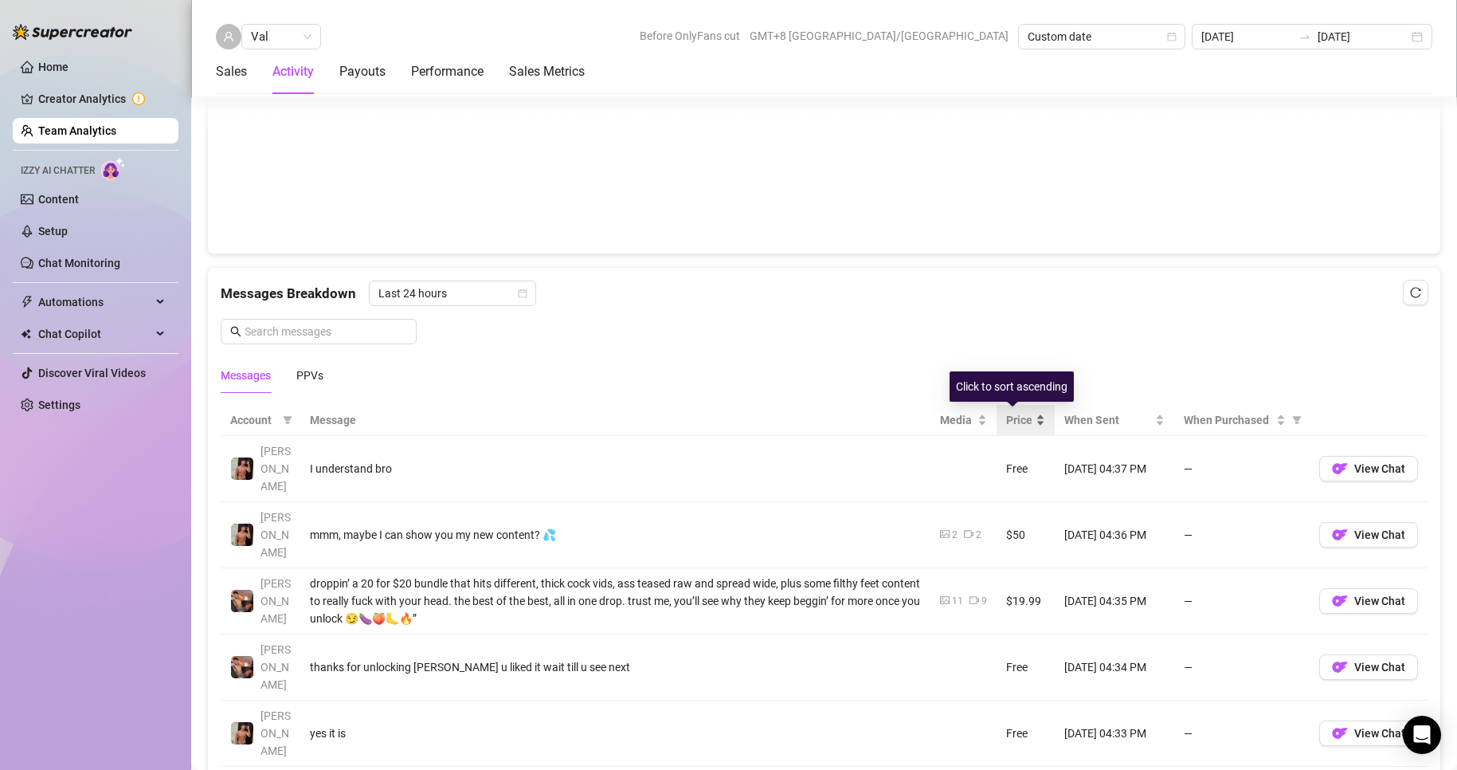
click at [1018, 419] on span "Price" at bounding box center [1019, 420] width 26 height 18
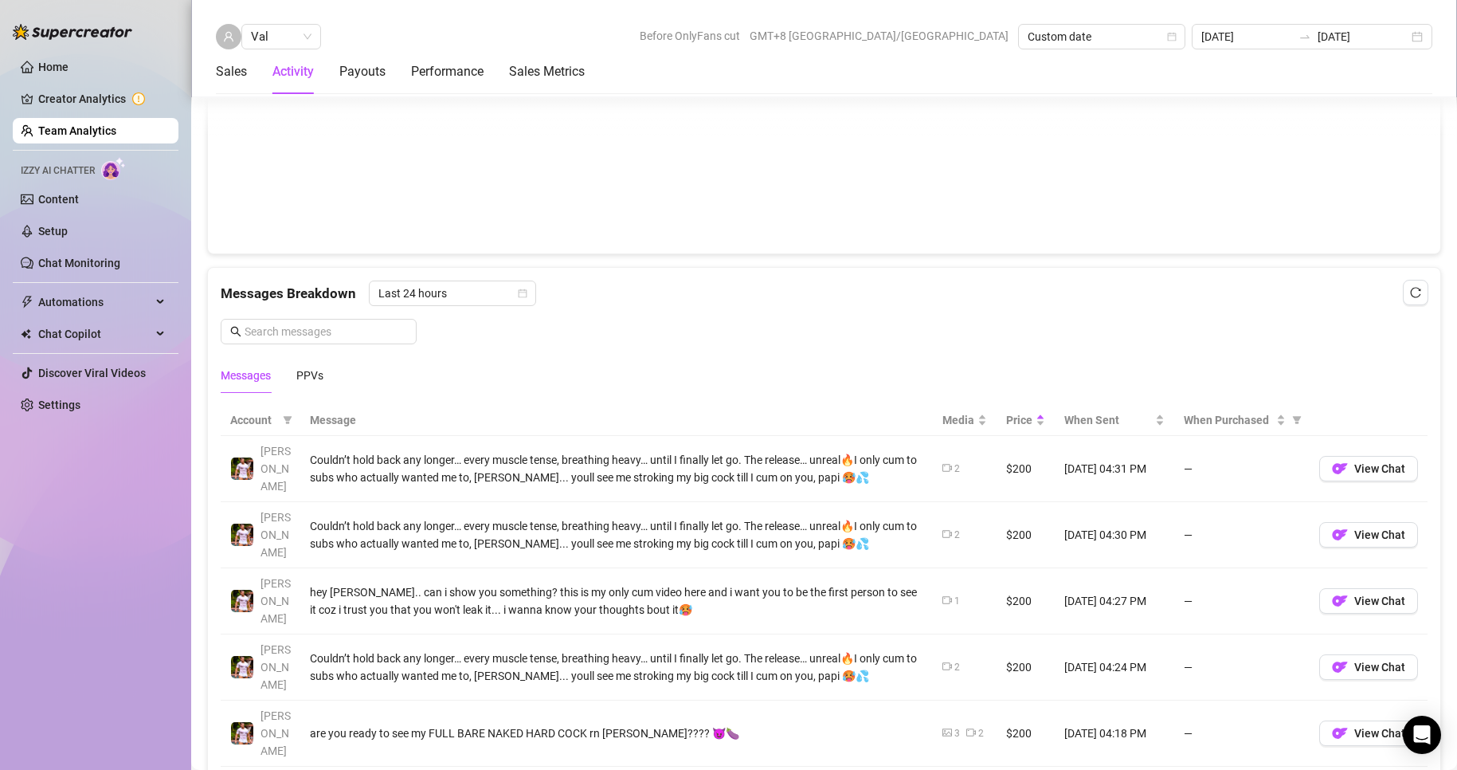
scroll to position [1107, 0]
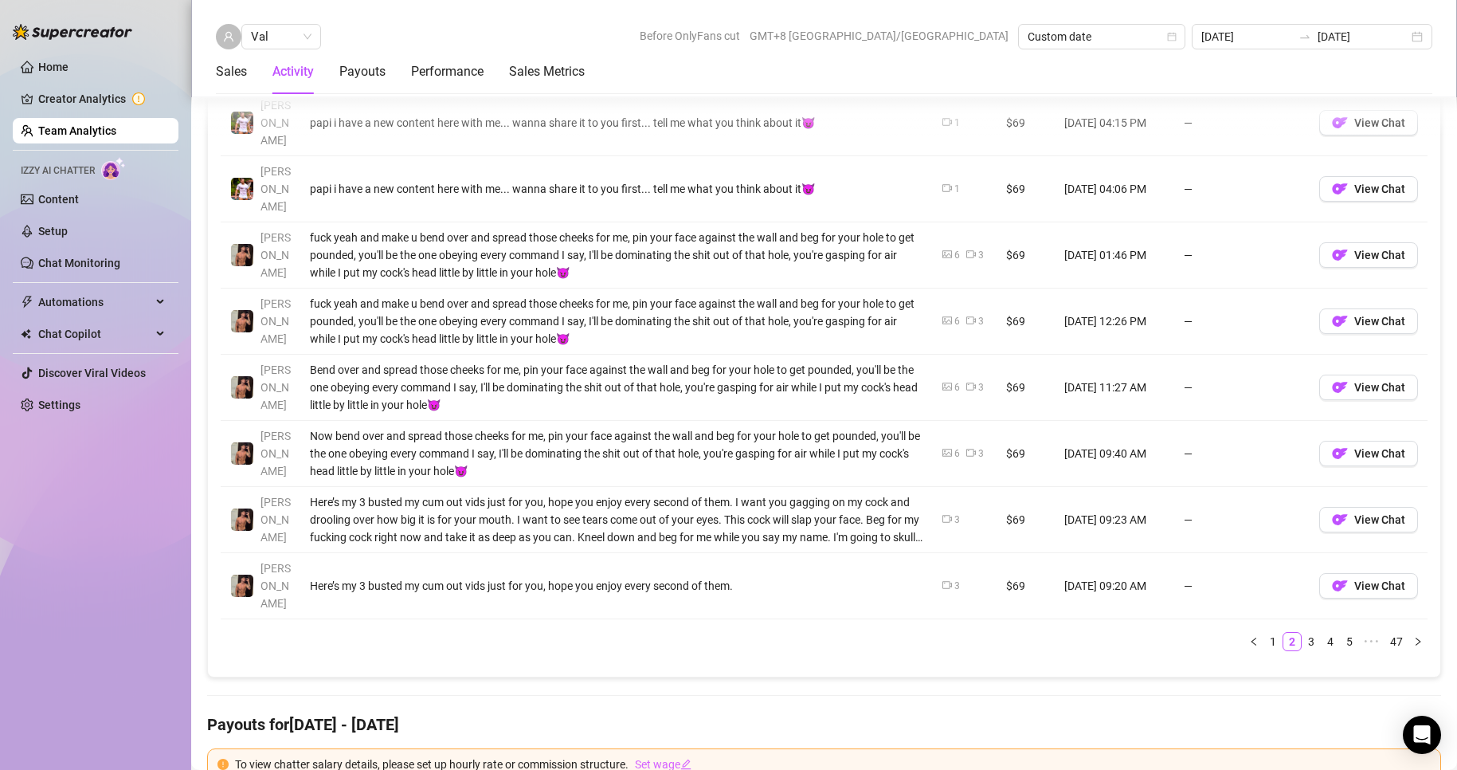
scroll to position [1267, 0]
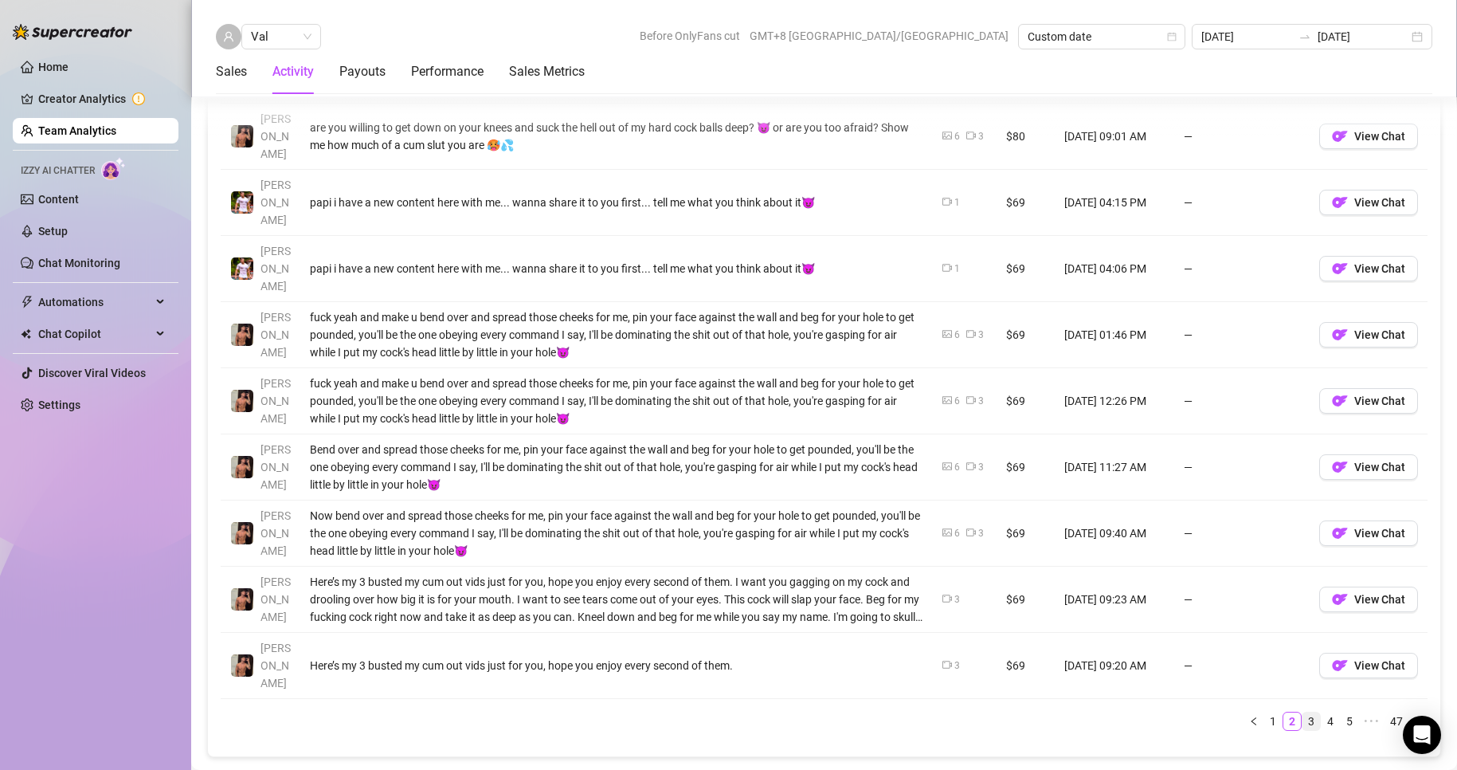
click at [1303, 712] on link "3" at bounding box center [1312, 721] width 18 height 18
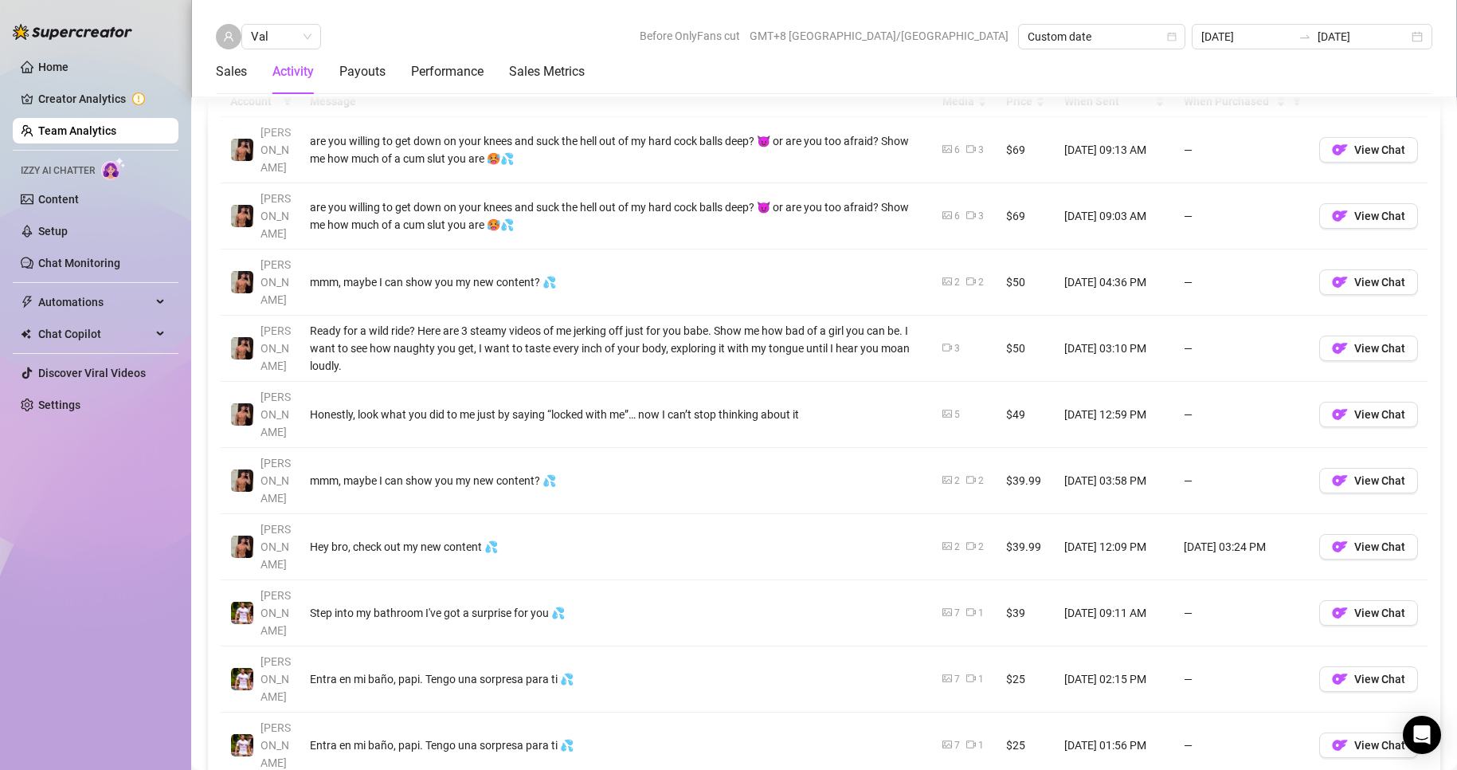
scroll to position [1107, 0]
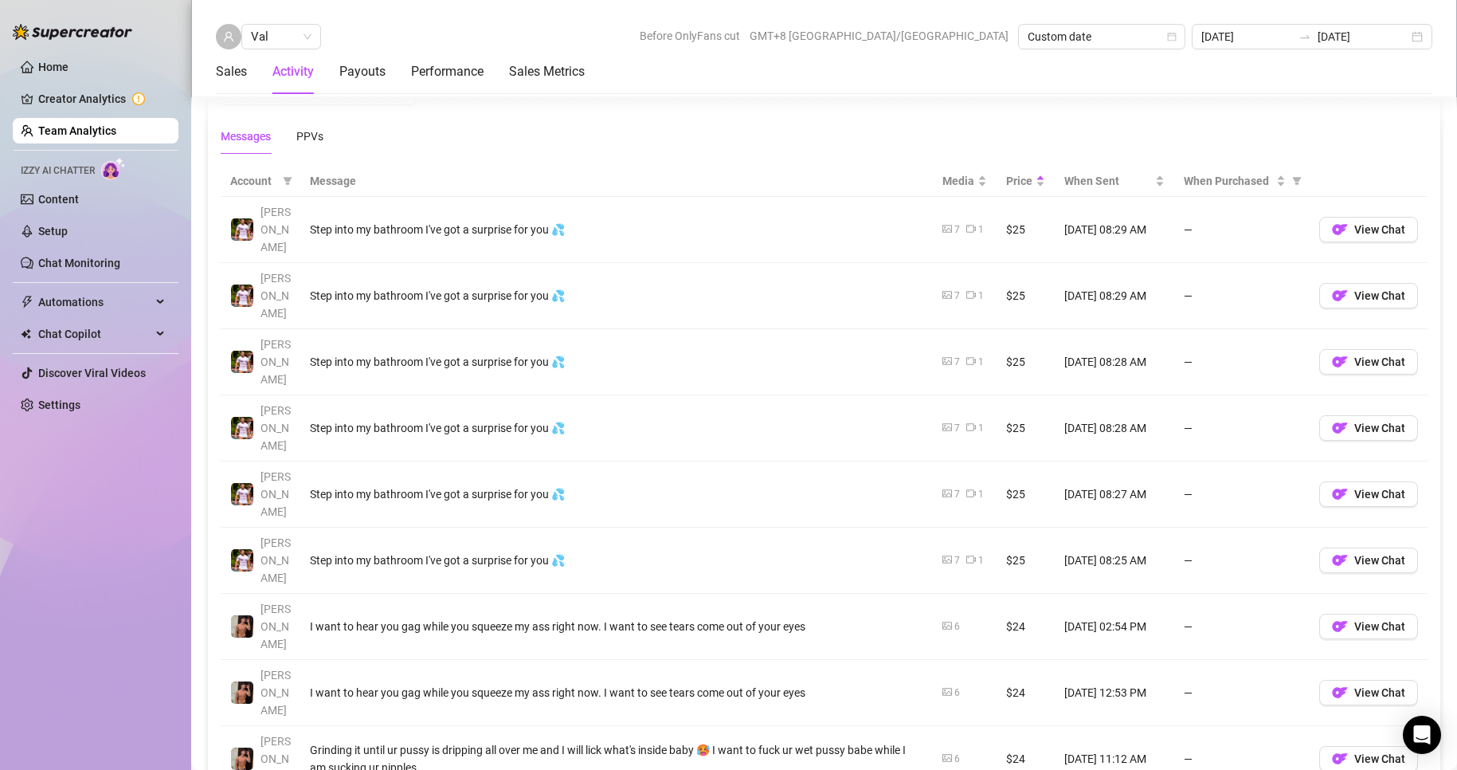
click at [502, 485] on div "Step into my bathroom I've got a surprise for you 💦" at bounding box center [616, 494] width 613 height 18
click at [1354, 488] on span "View Chat" at bounding box center [1379, 494] width 51 height 13
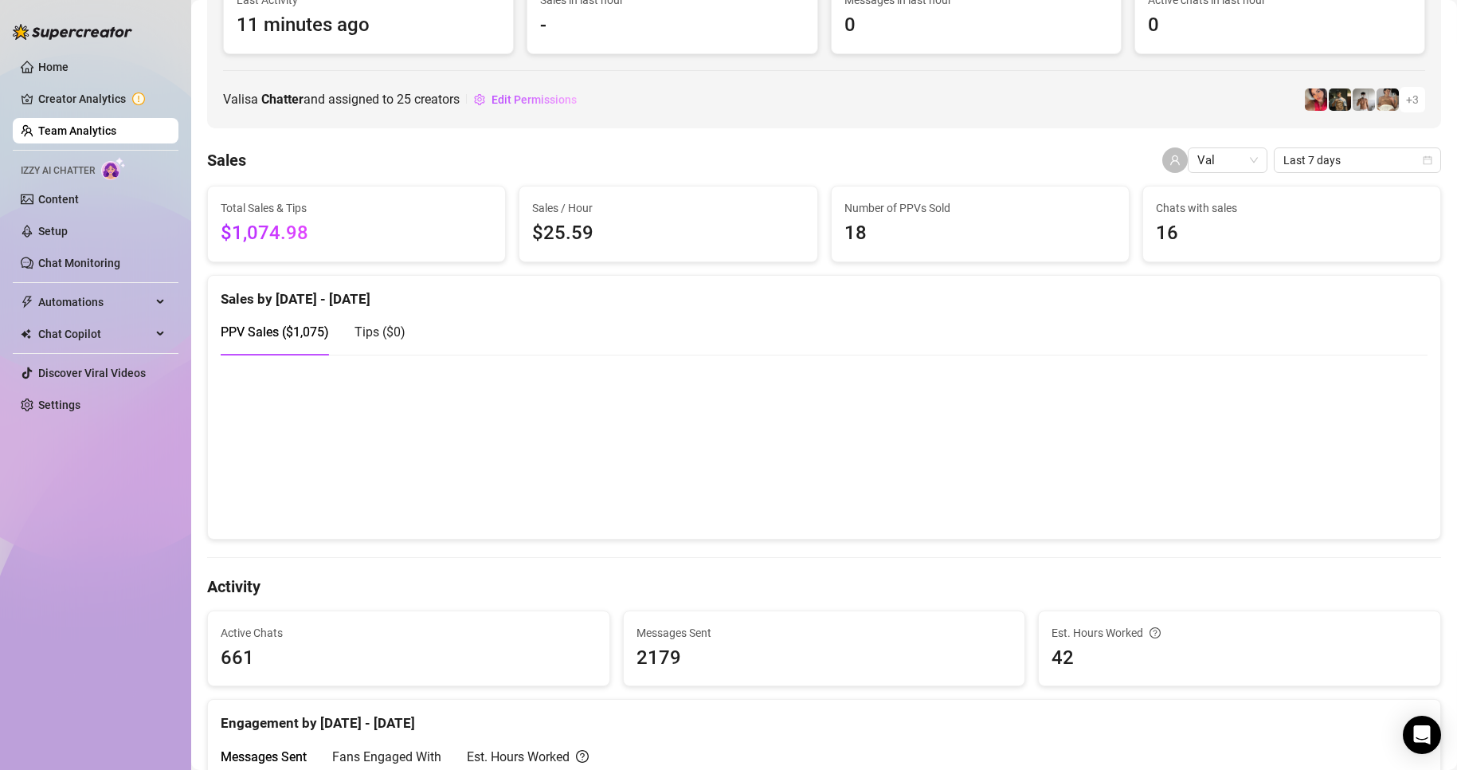
scroll to position [80, 0]
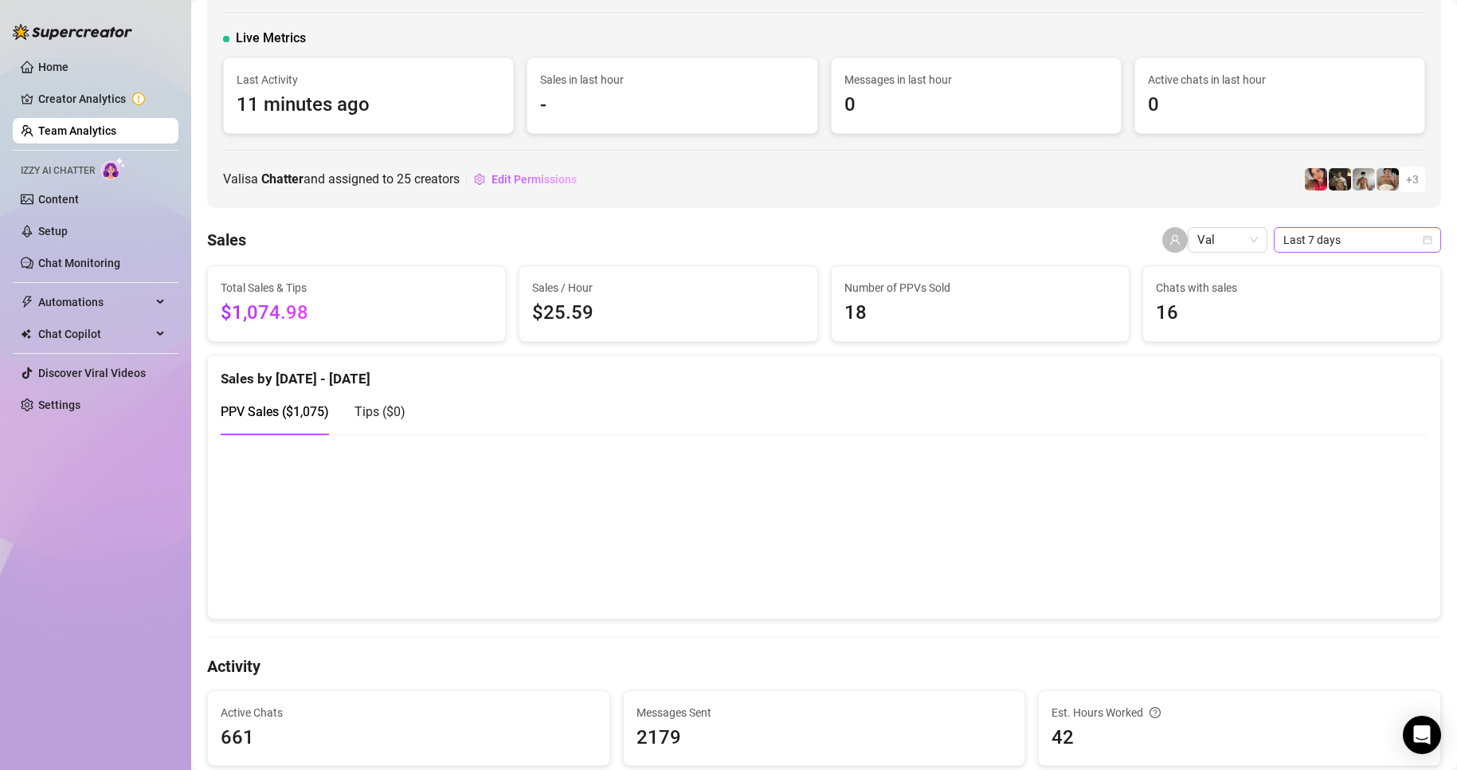
click at [1307, 247] on span "Last 7 days" at bounding box center [1357, 240] width 148 height 24
click at [1300, 367] on div "Custom date" at bounding box center [1344, 374] width 142 height 18
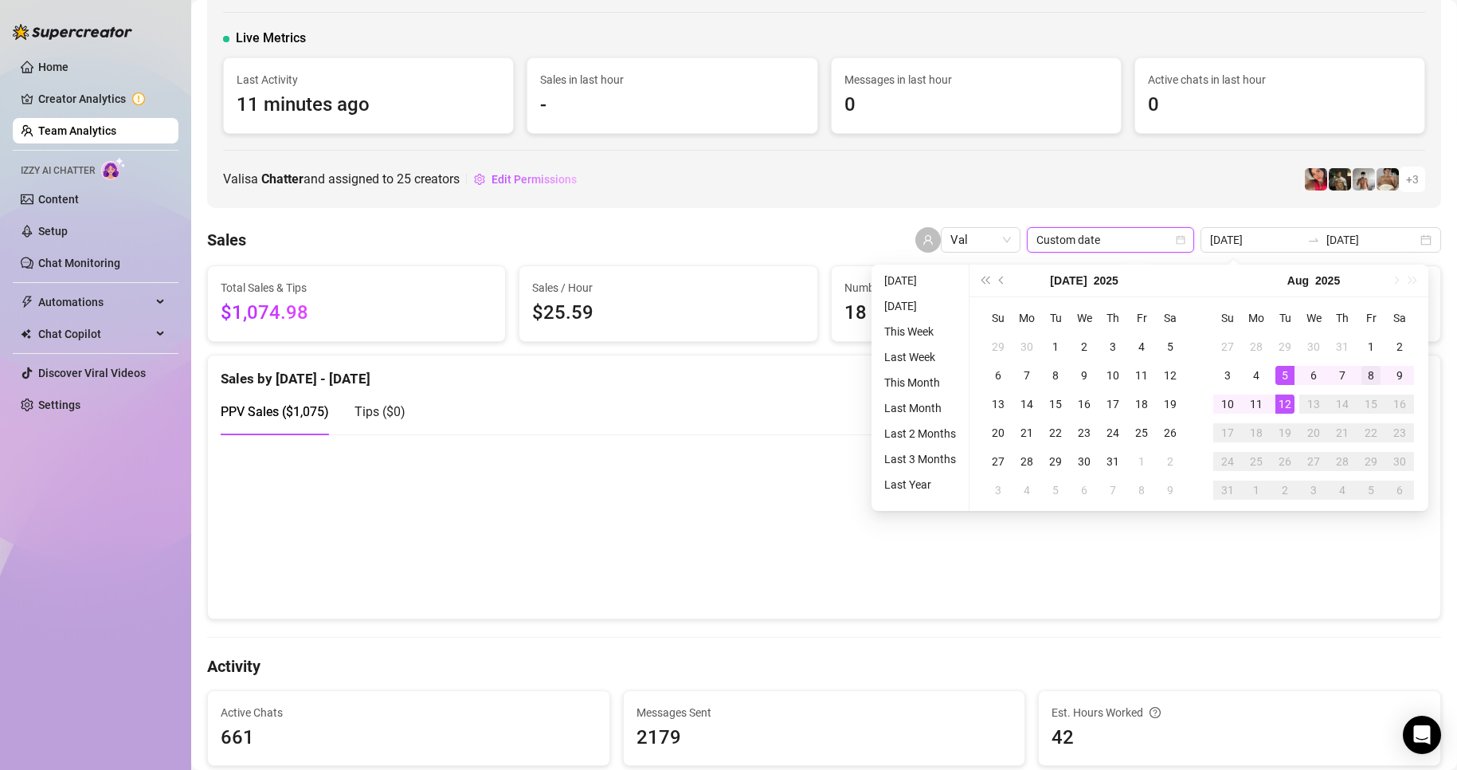
type input "[DATE]"
click at [1378, 377] on div "8" at bounding box center [1370, 375] width 19 height 19
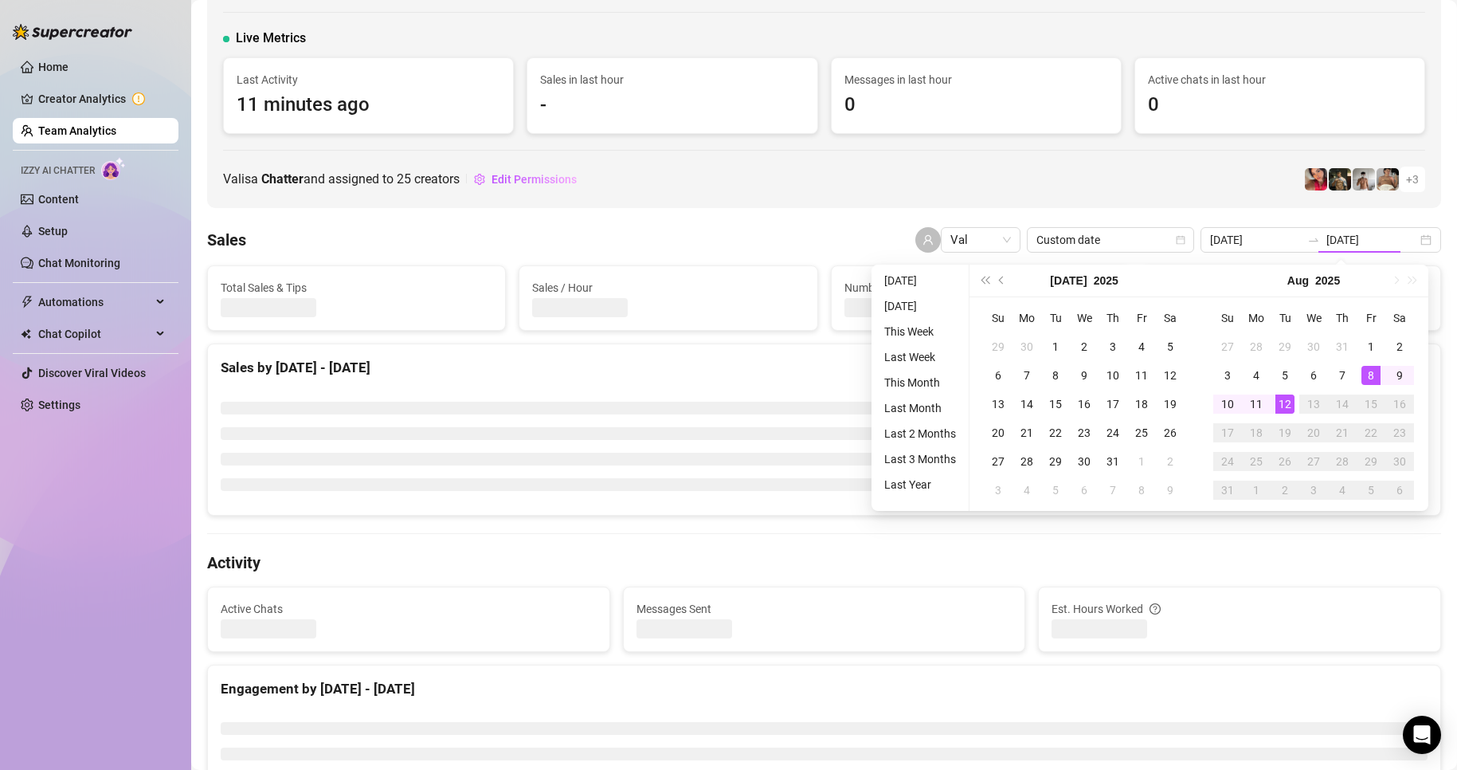
type input "[DATE]"
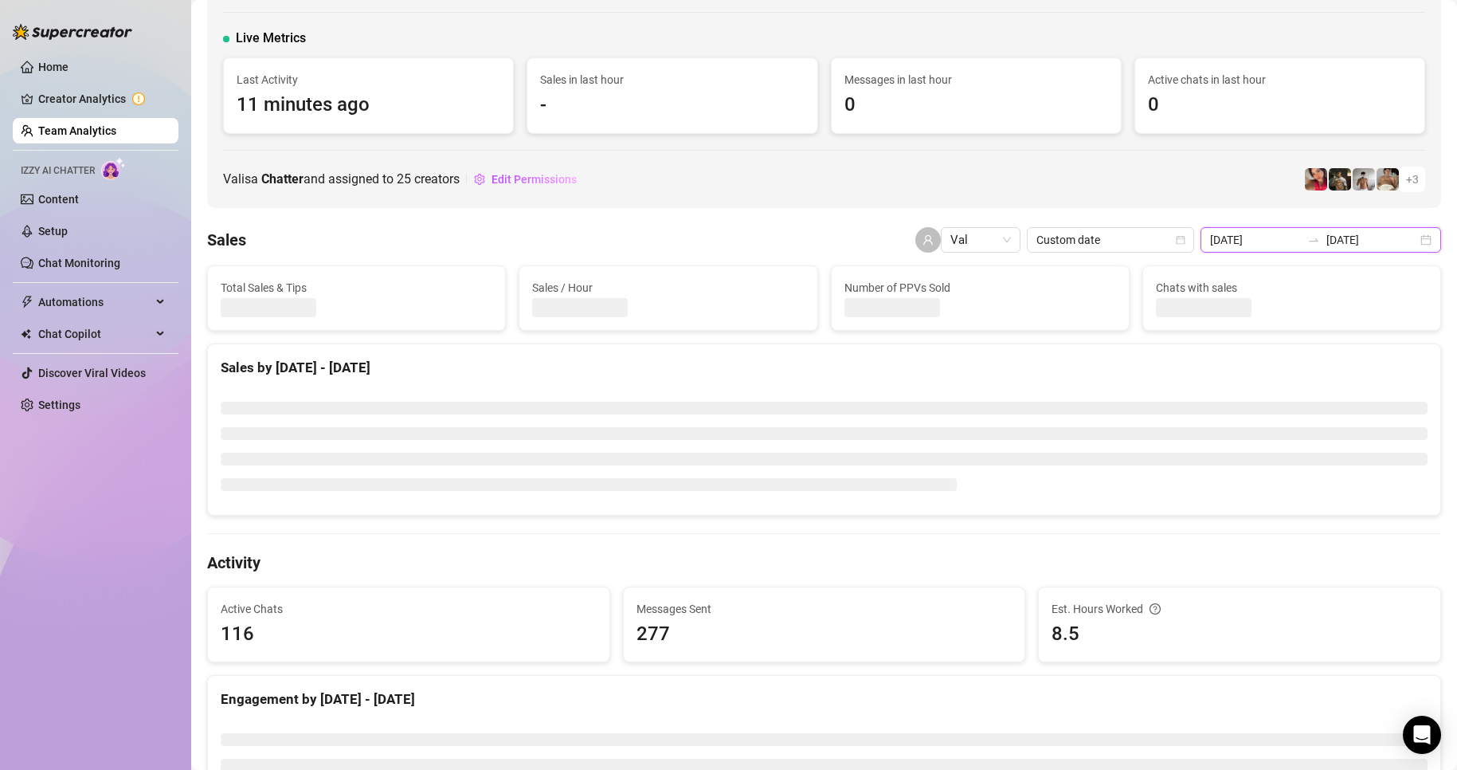
click at [1332, 245] on input "[DATE]" at bounding box center [1371, 240] width 91 height 18
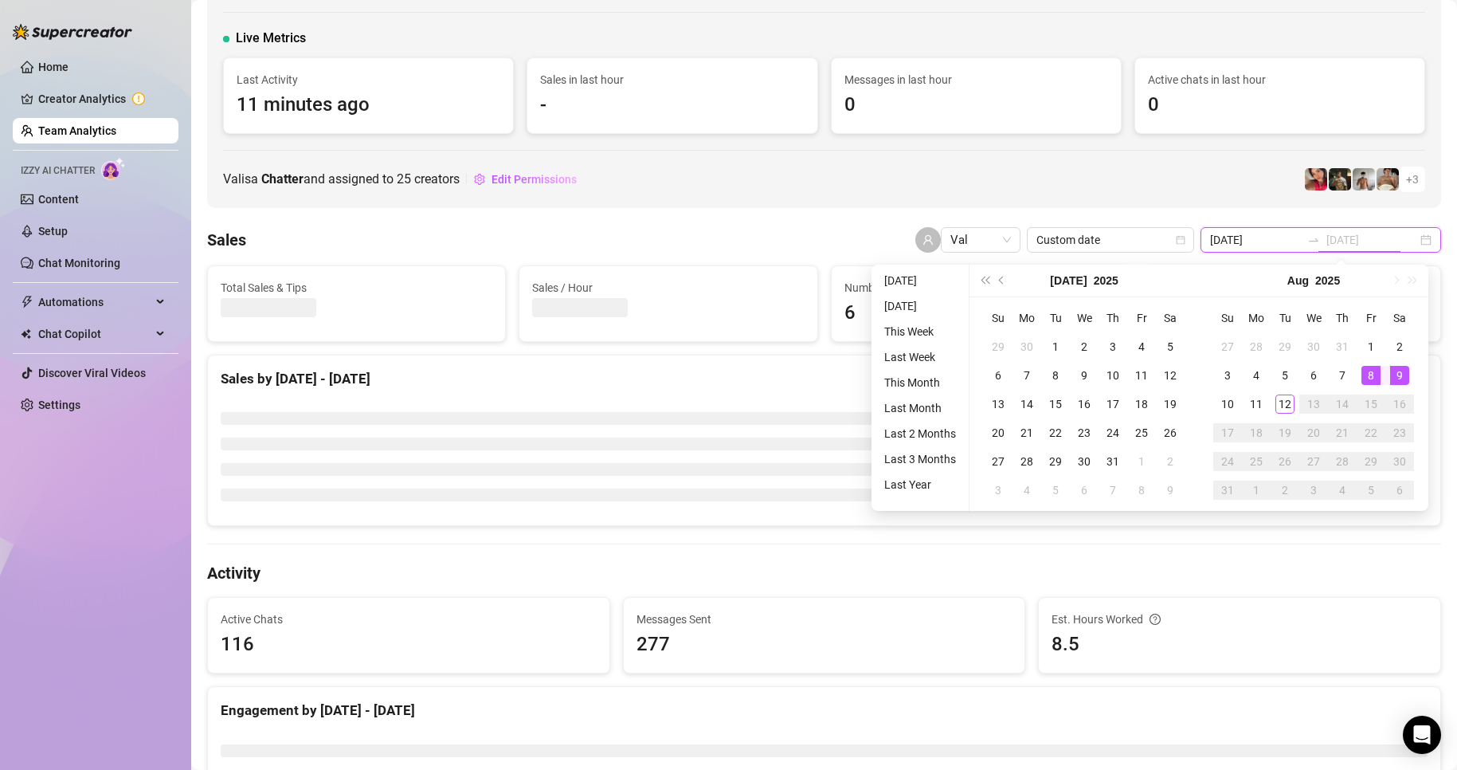
type input "[DATE]"
click at [1403, 374] on div "9" at bounding box center [1399, 375] width 19 height 19
click at [1402, 374] on div "9" at bounding box center [1399, 375] width 19 height 19
type input "[DATE]"
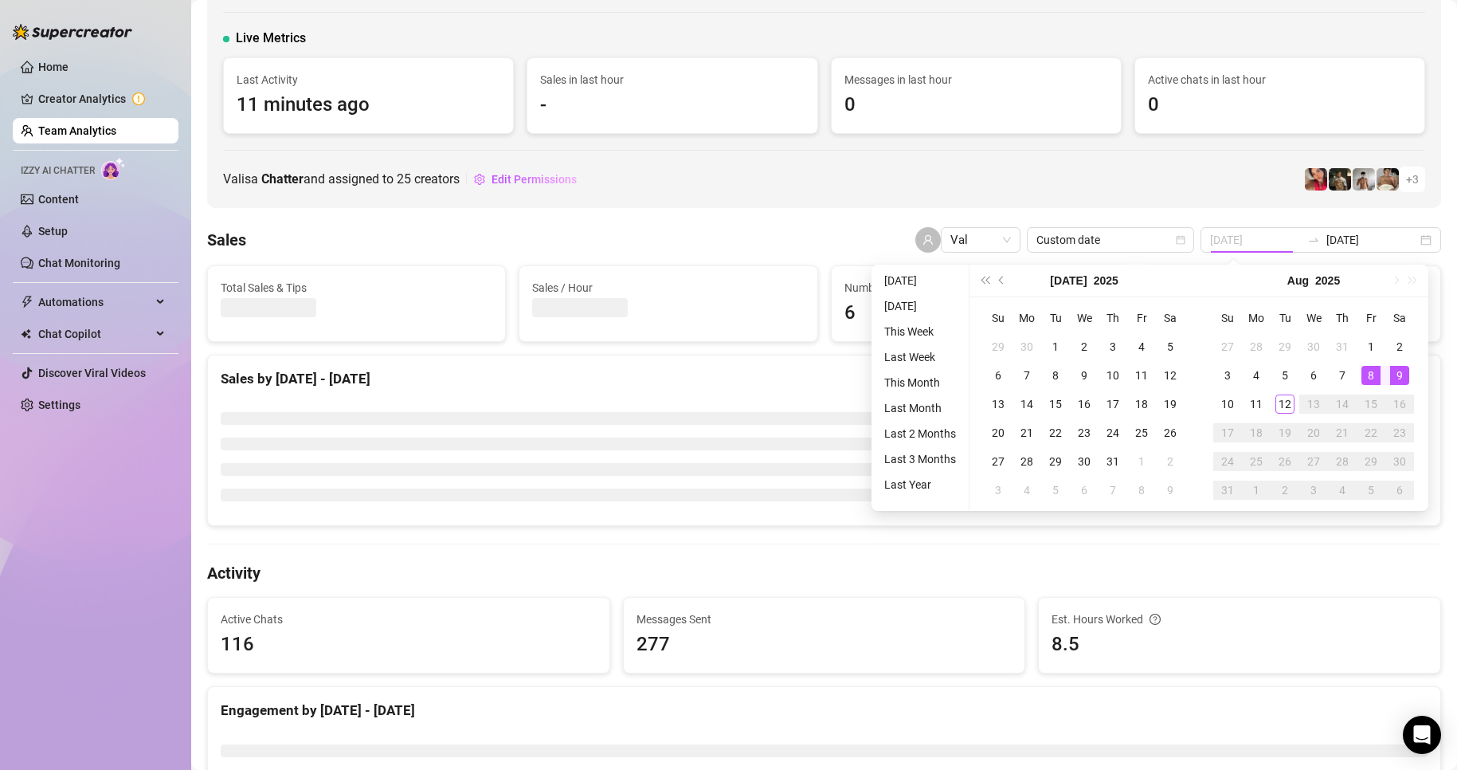
type input "[DATE]"
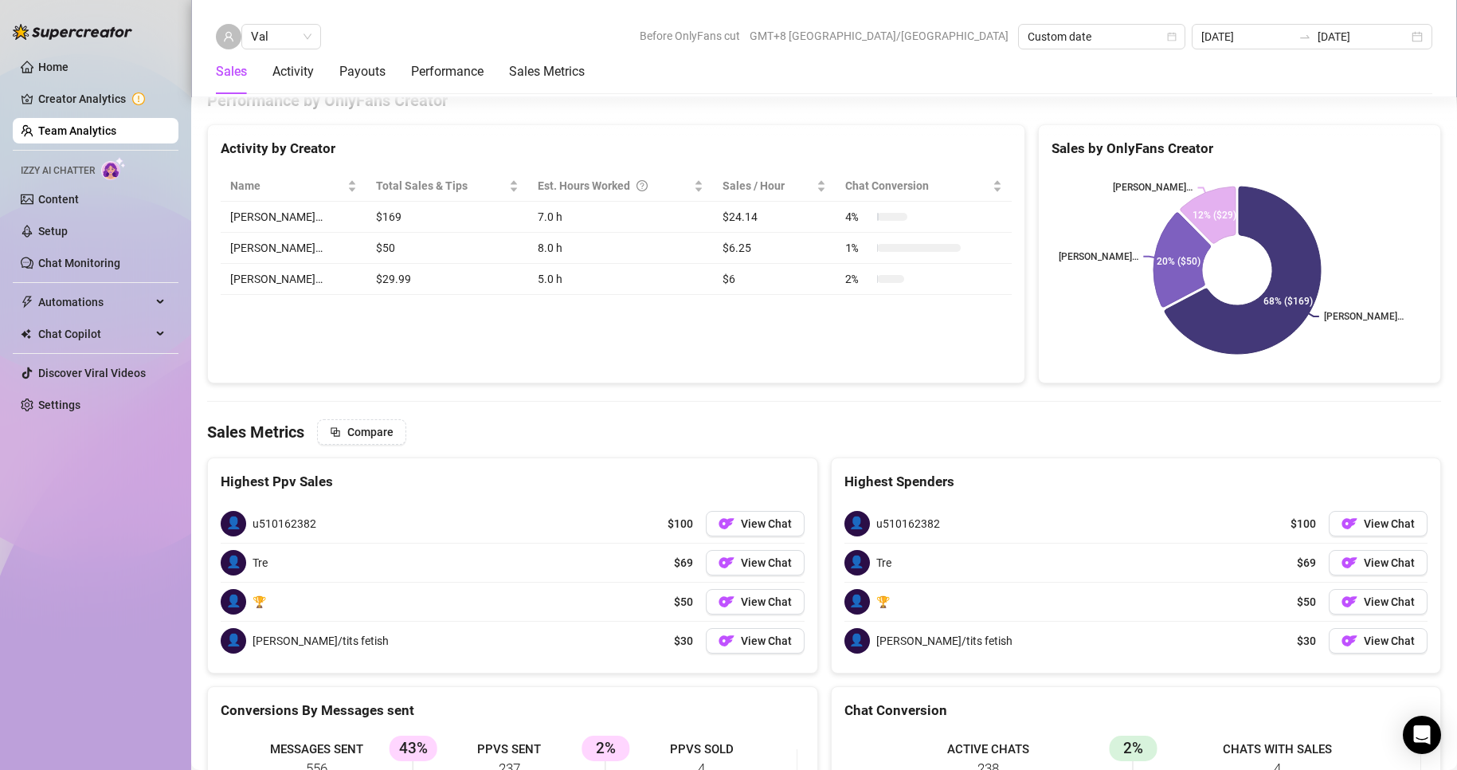
scroll to position [2470, 0]
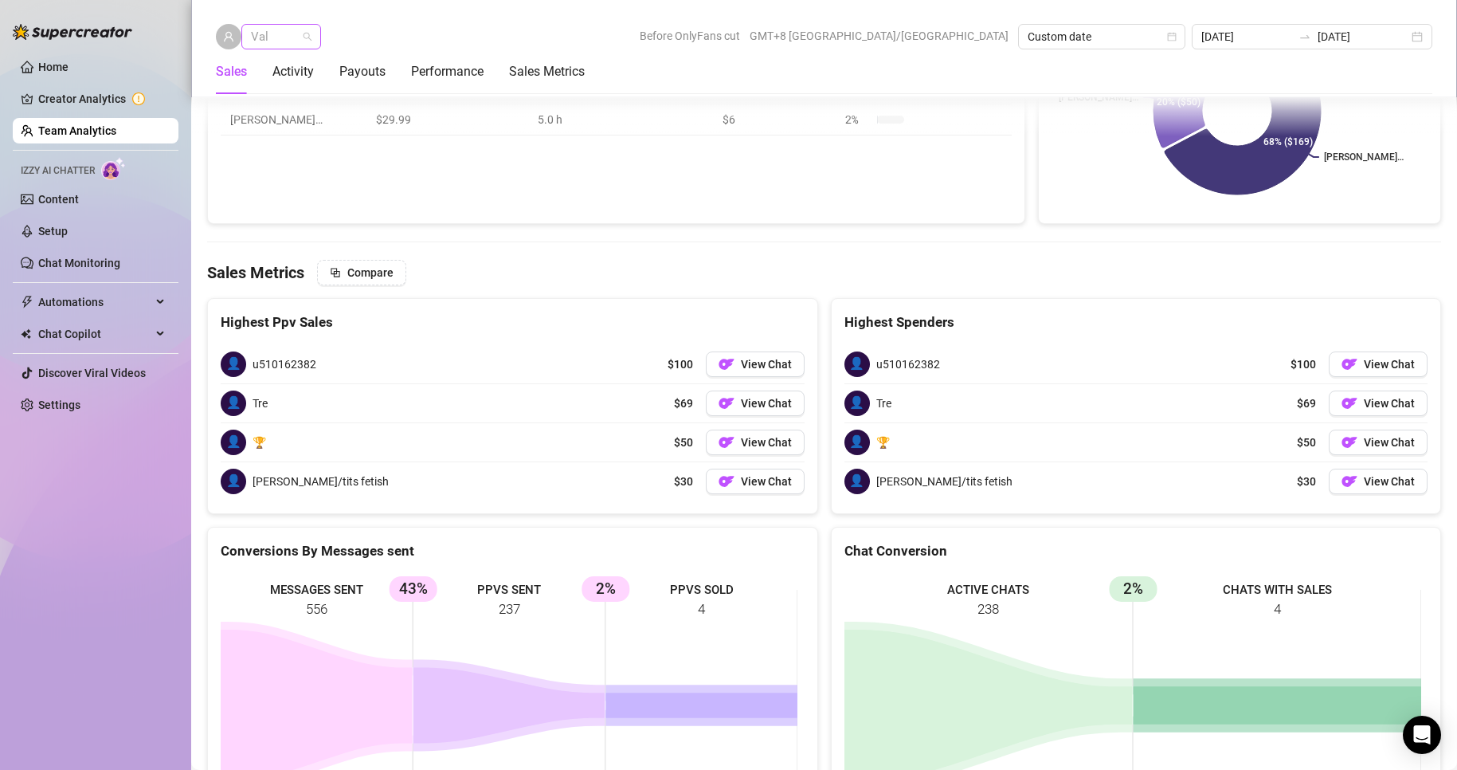
click at [275, 37] on span "Val" at bounding box center [281, 37] width 61 height 24
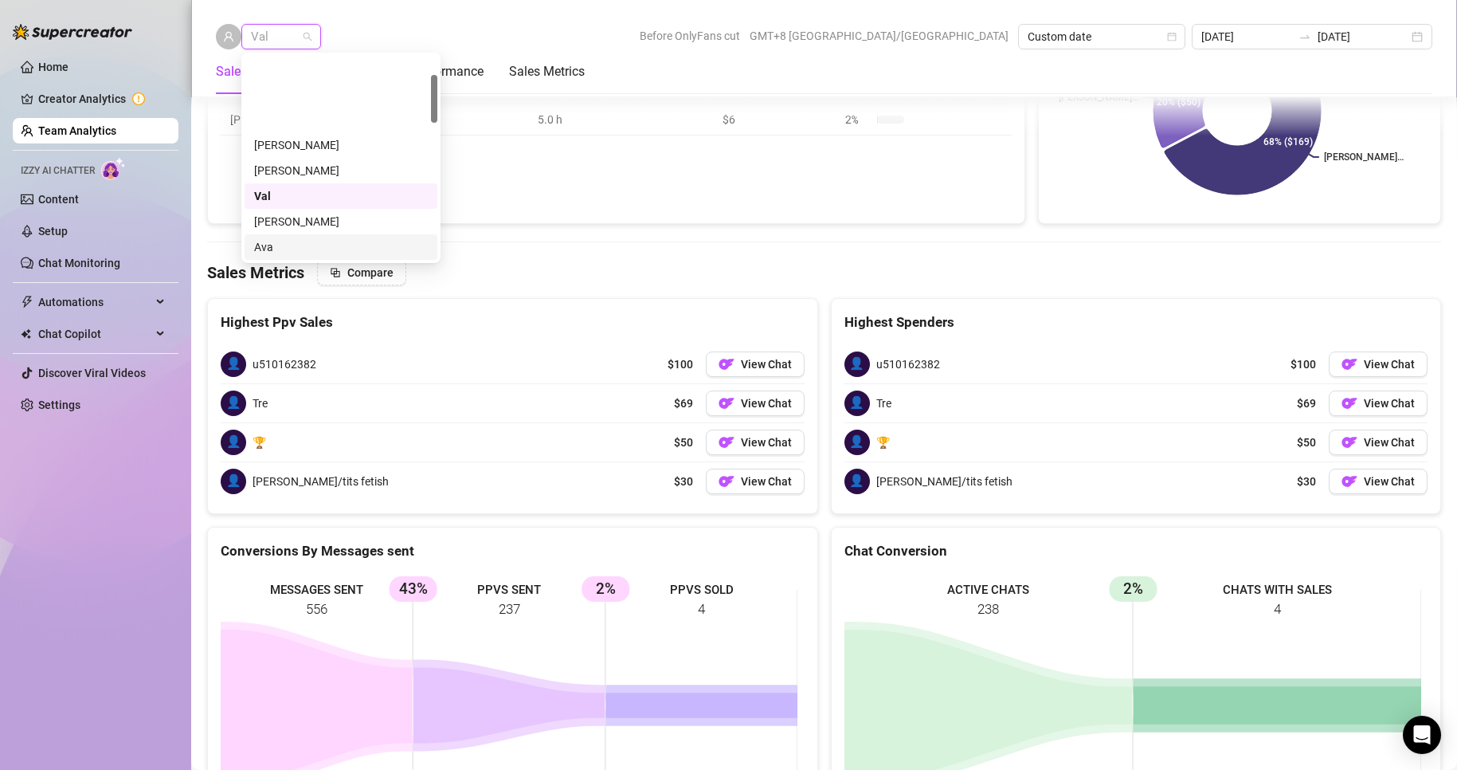
scroll to position [80, 0]
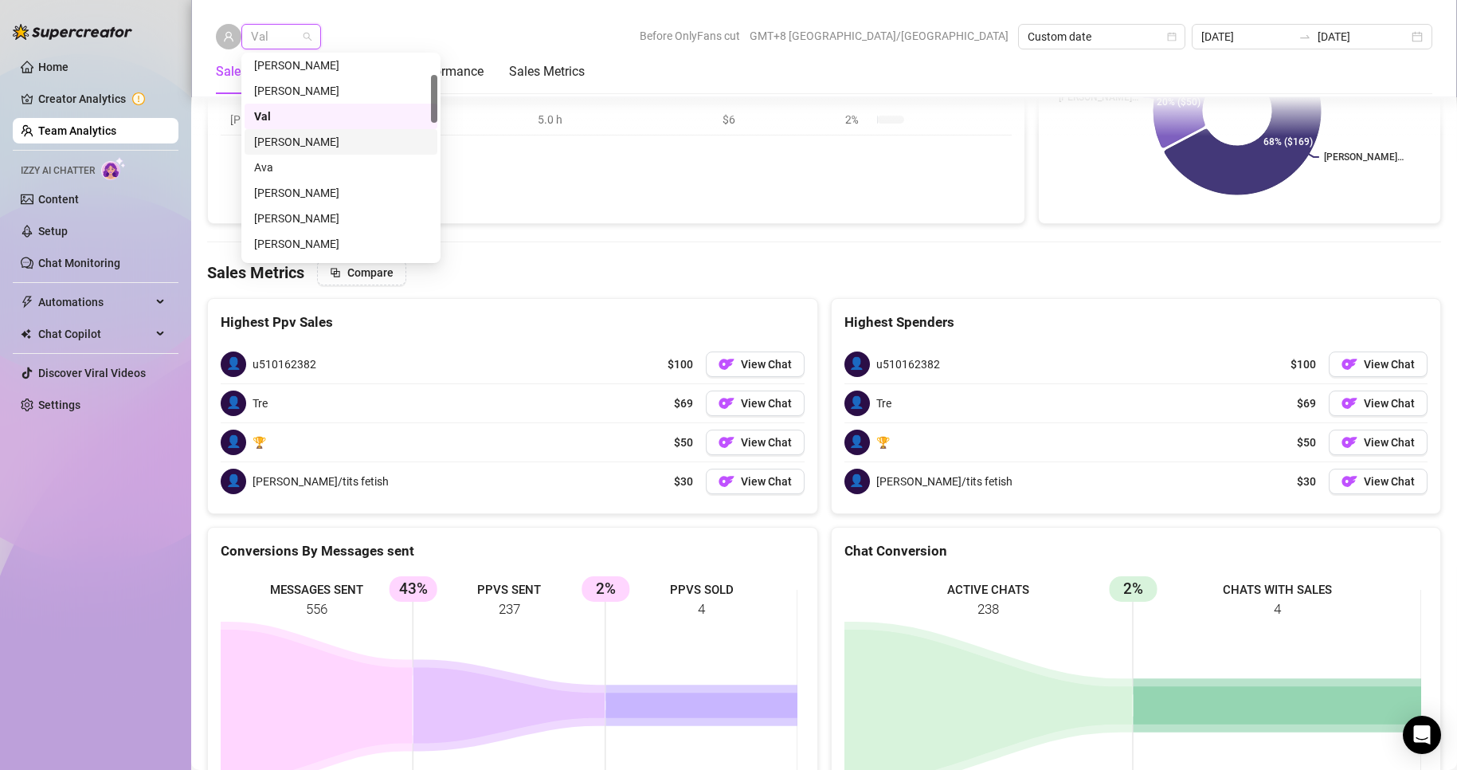
click at [284, 142] on div "[PERSON_NAME]" at bounding box center [341, 142] width 174 height 18
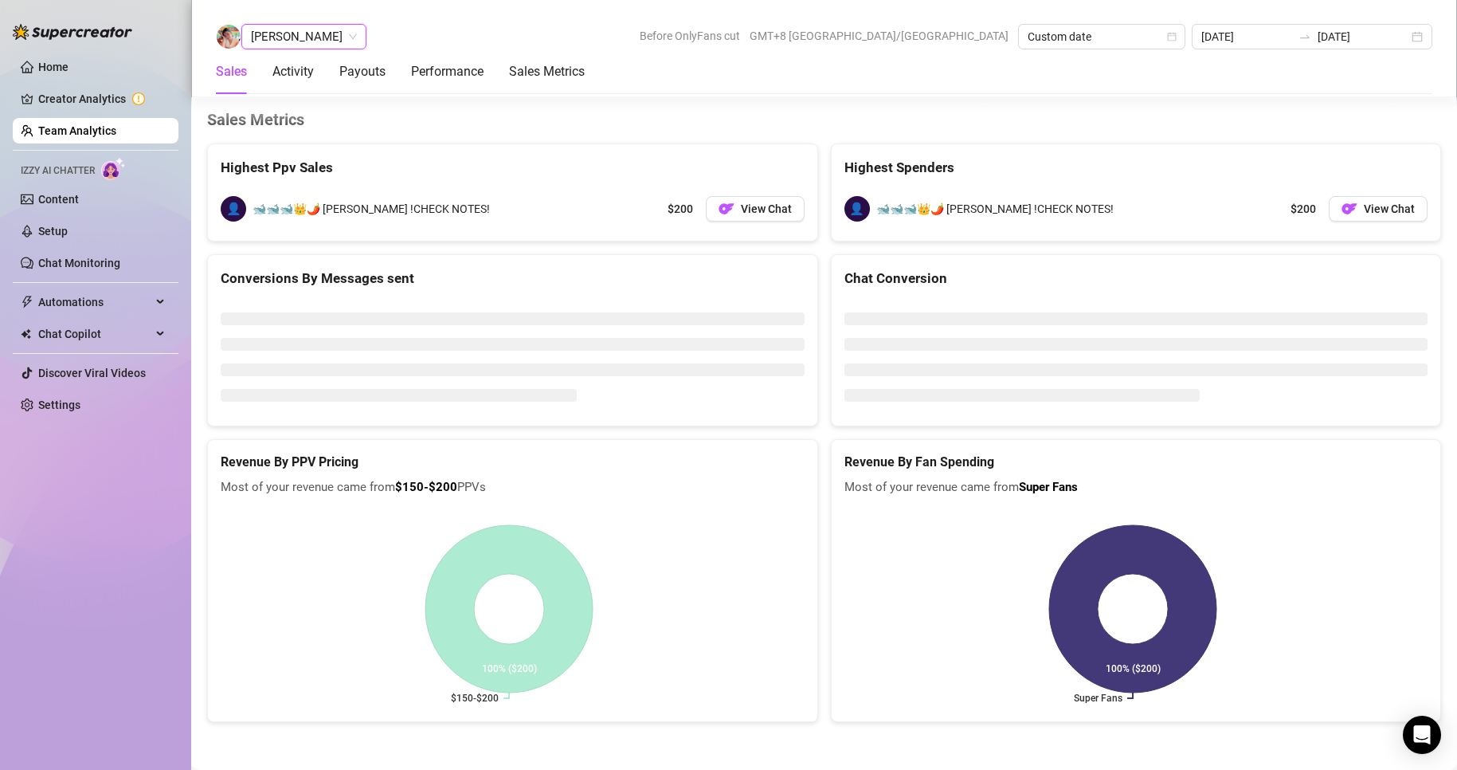
scroll to position [2403, 0]
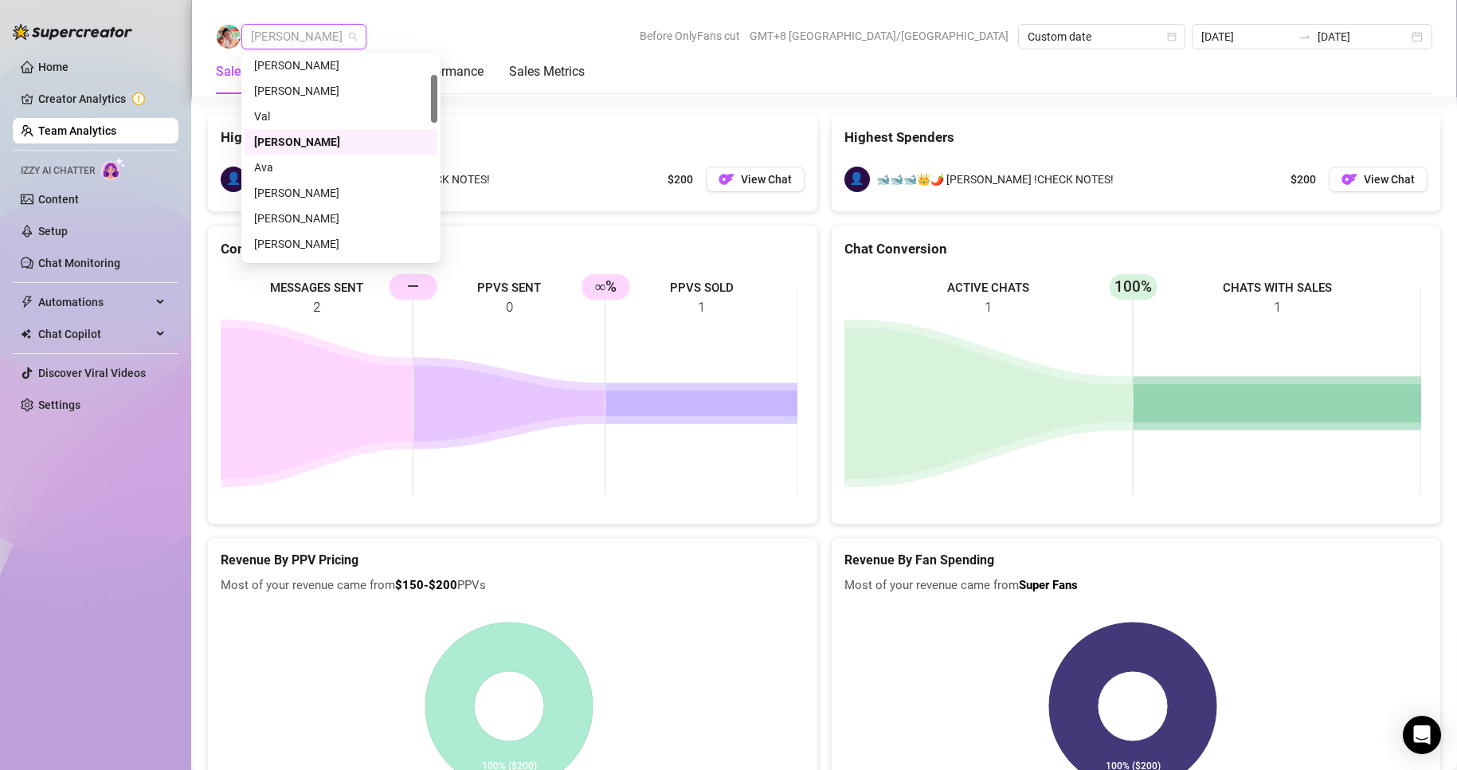
click at [291, 29] on span "[PERSON_NAME]" at bounding box center [304, 37] width 106 height 24
click at [287, 190] on div "[PERSON_NAME]" at bounding box center [341, 193] width 174 height 18
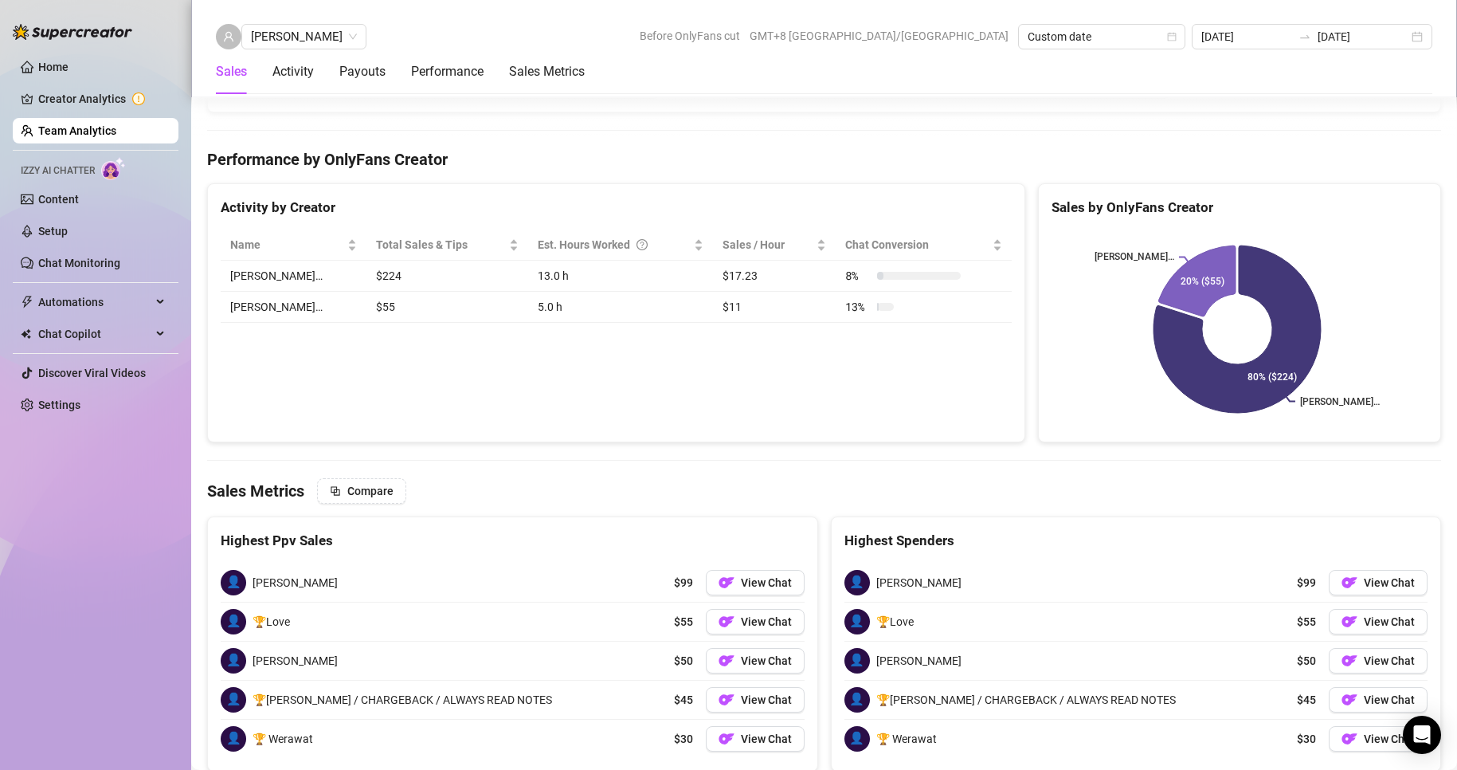
scroll to position [2570, 0]
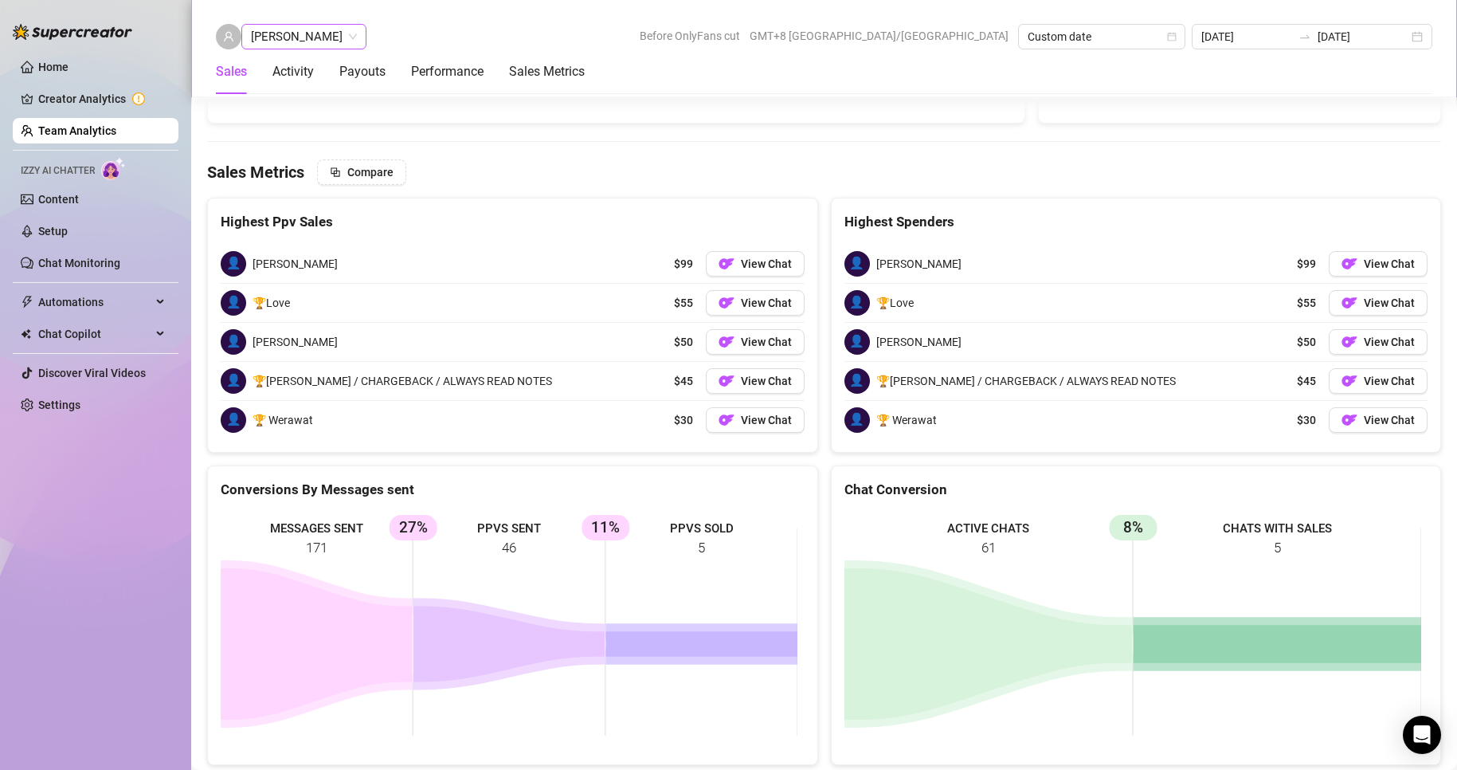
click at [311, 41] on span "[PERSON_NAME]" at bounding box center [304, 37] width 106 height 24
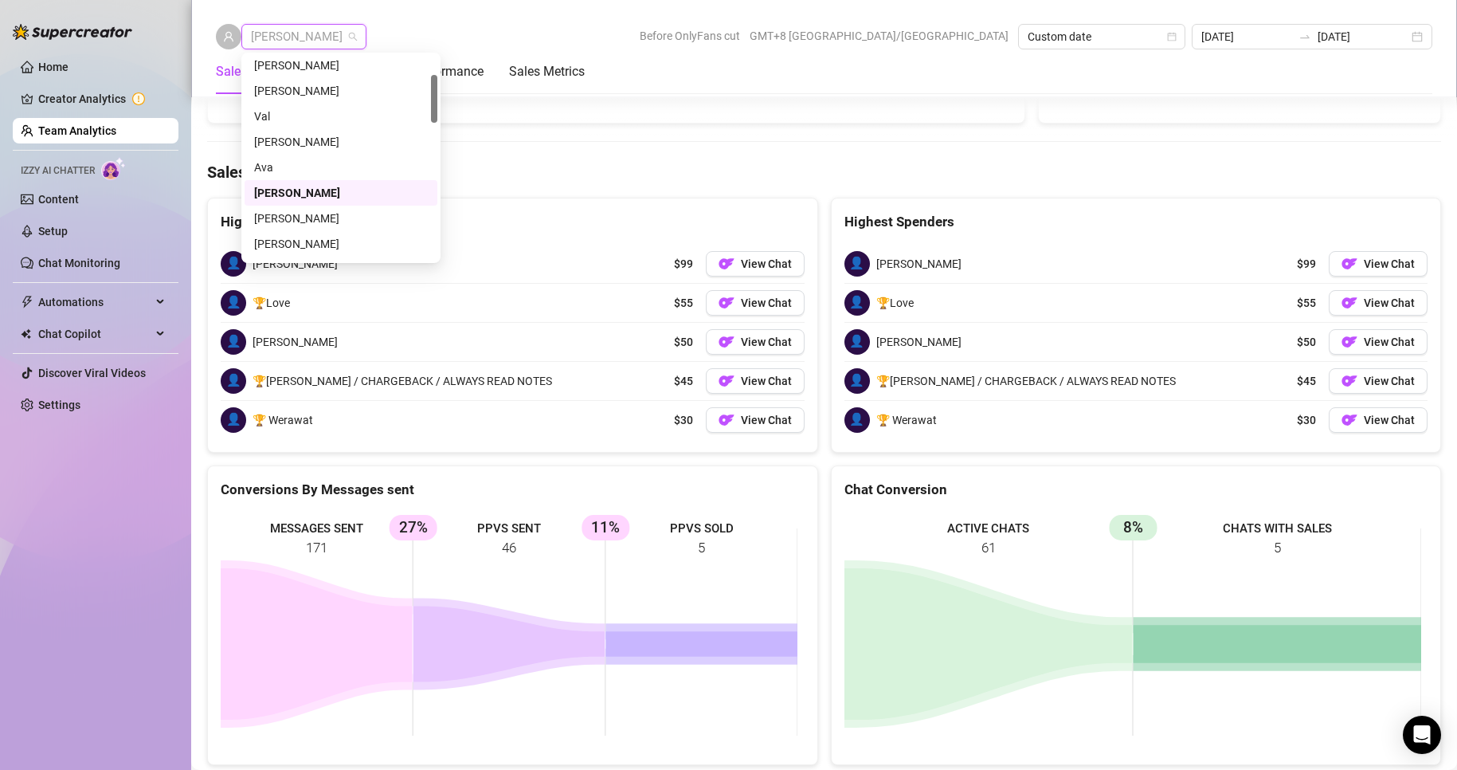
scroll to position [159, 0]
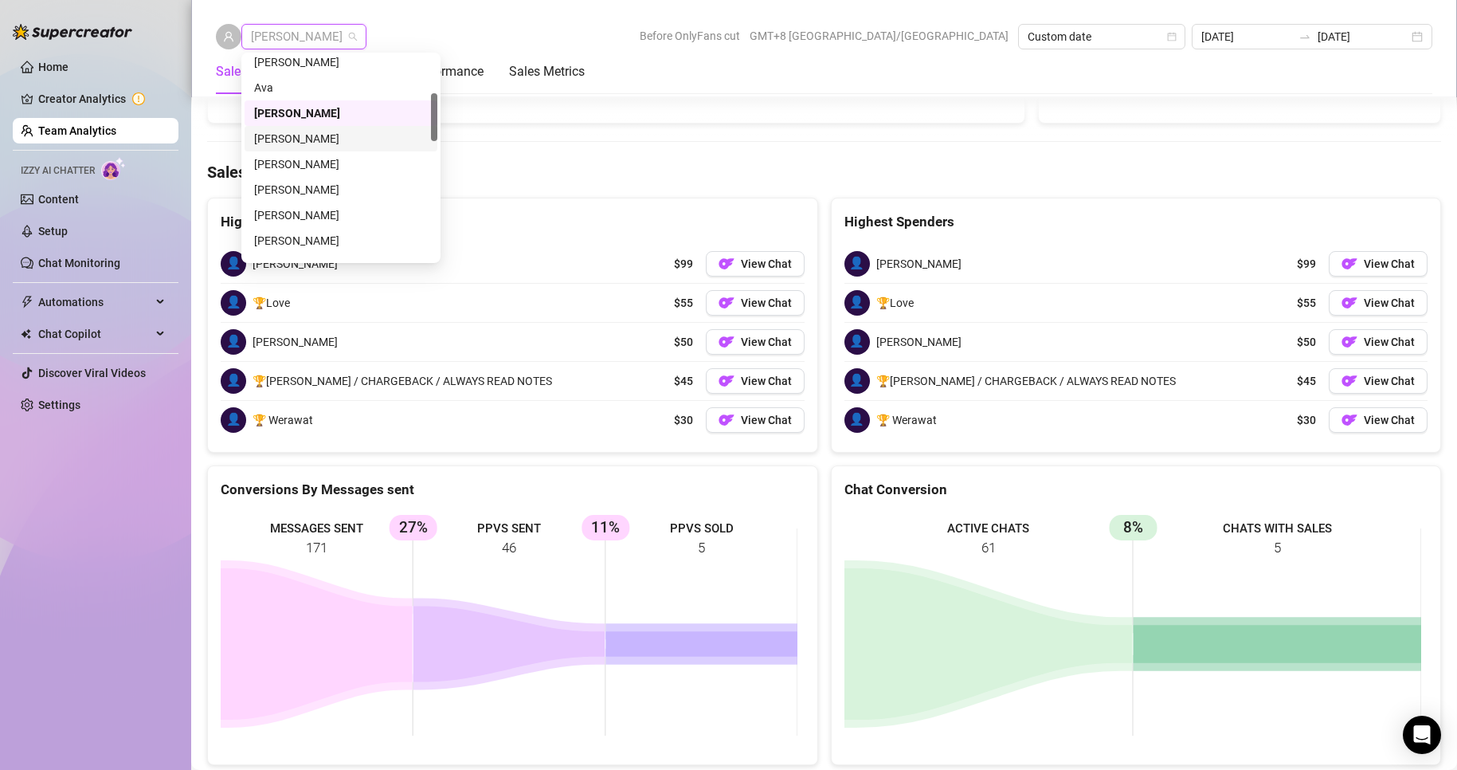
click at [291, 134] on div "[PERSON_NAME]" at bounding box center [341, 139] width 174 height 18
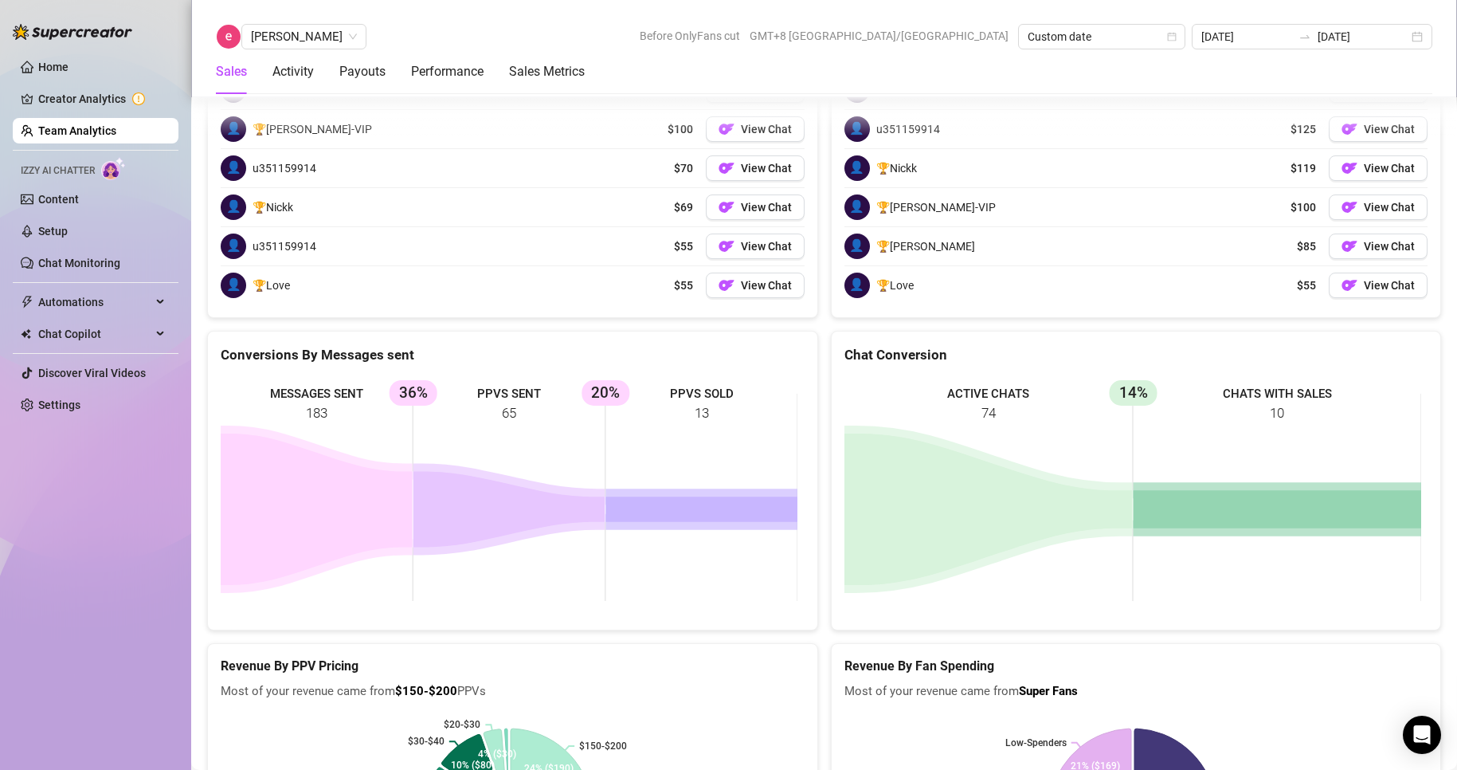
scroll to position [2160, 0]
click at [307, 40] on span "[PERSON_NAME]" at bounding box center [304, 37] width 106 height 24
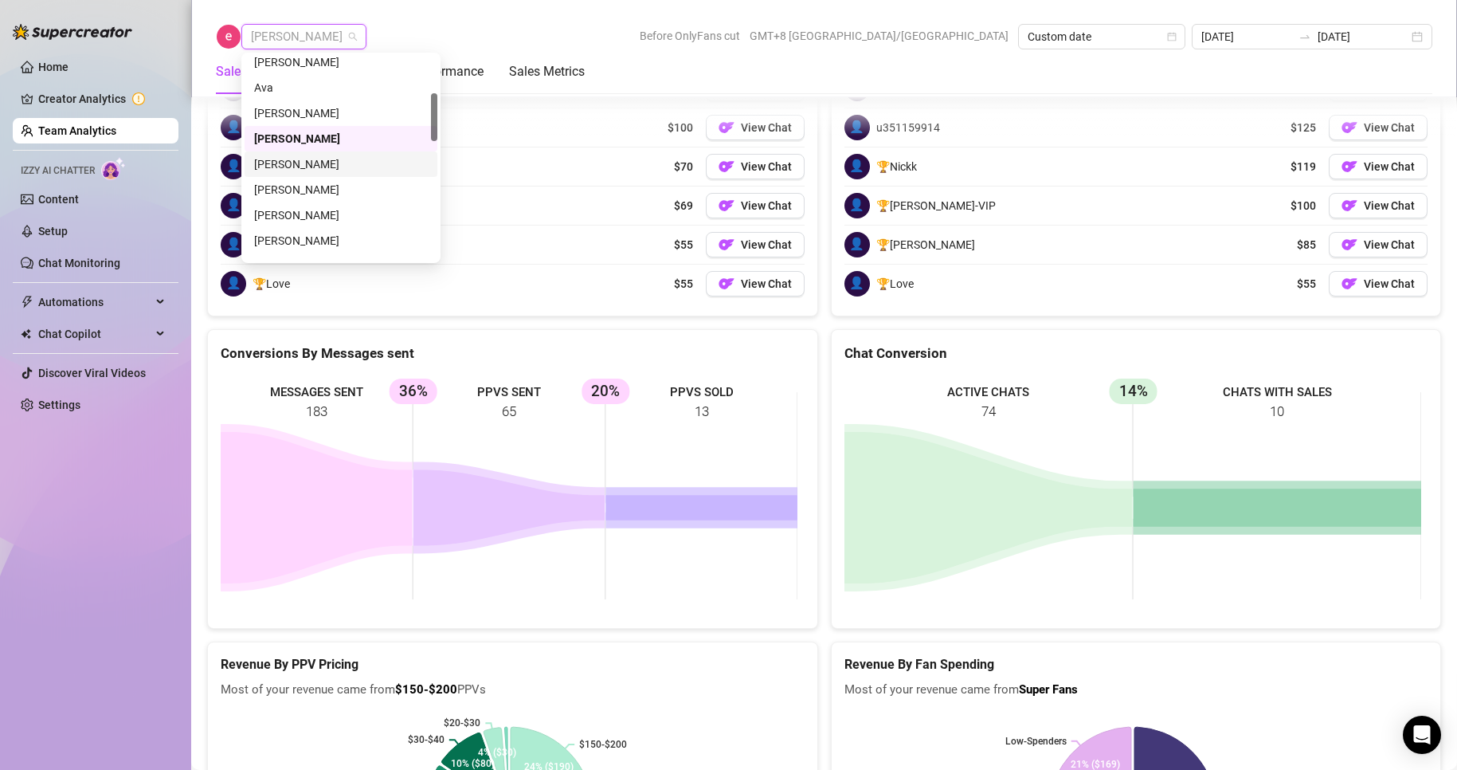
click at [304, 159] on div "[PERSON_NAME]" at bounding box center [341, 164] width 174 height 18
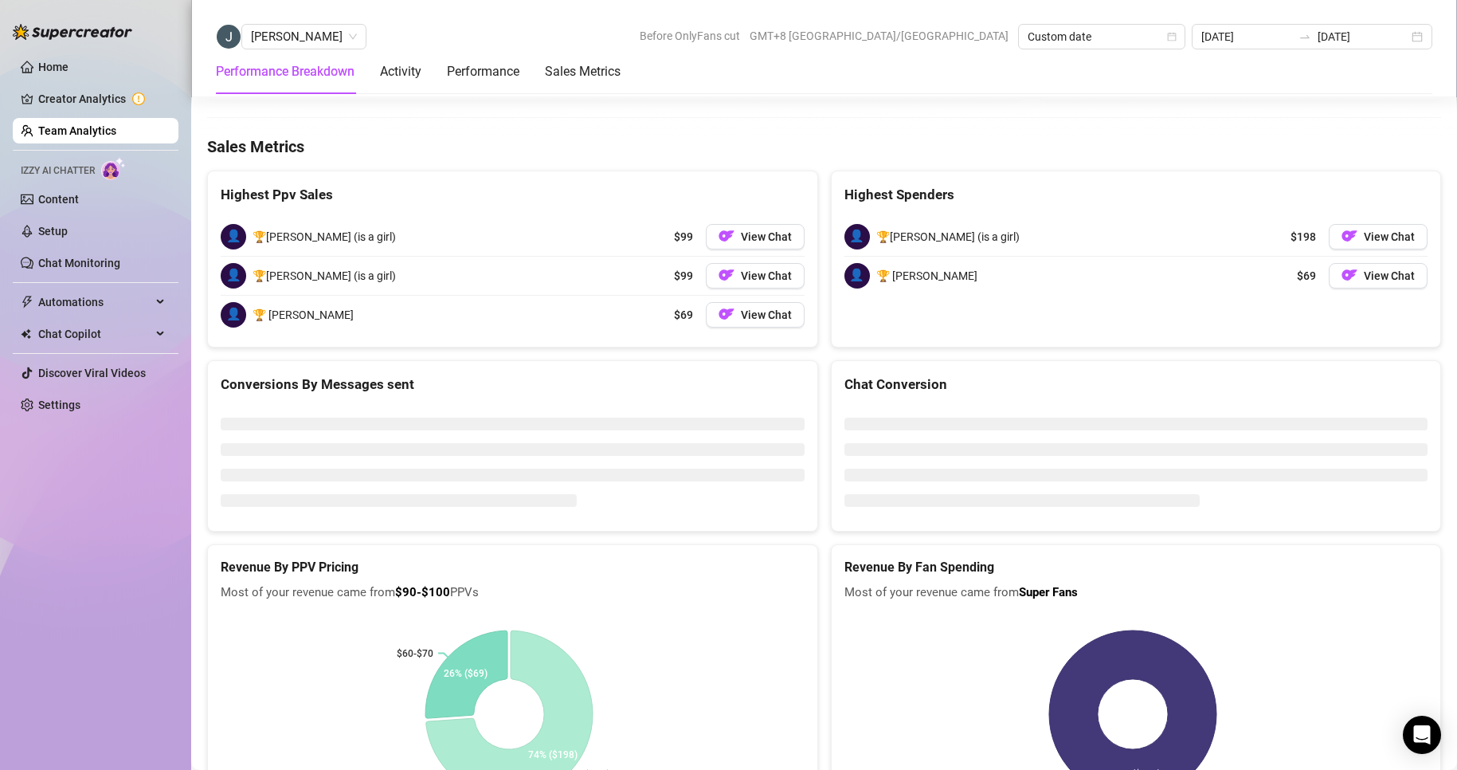
scroll to position [2301, 0]
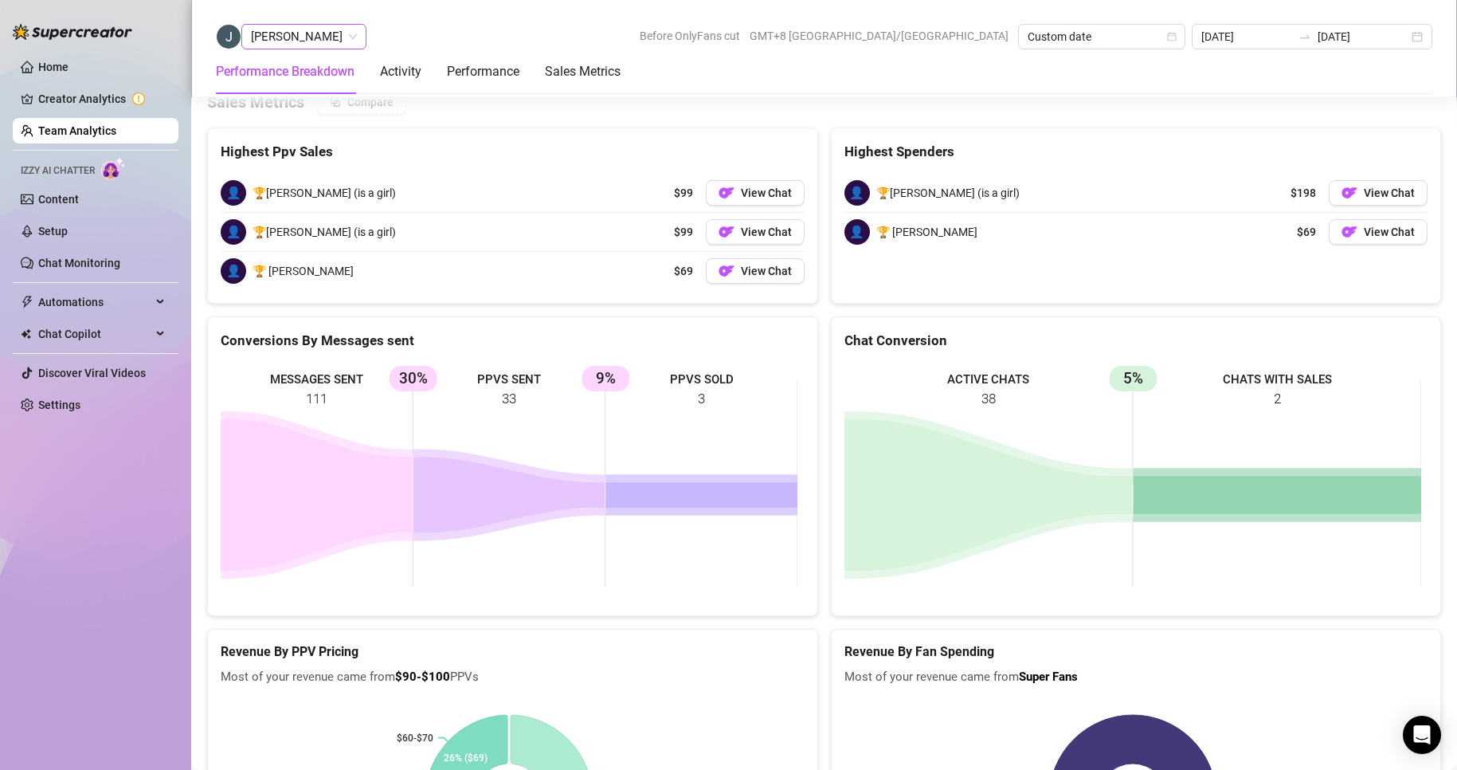
click at [271, 38] on span "[PERSON_NAME]" at bounding box center [304, 37] width 106 height 24
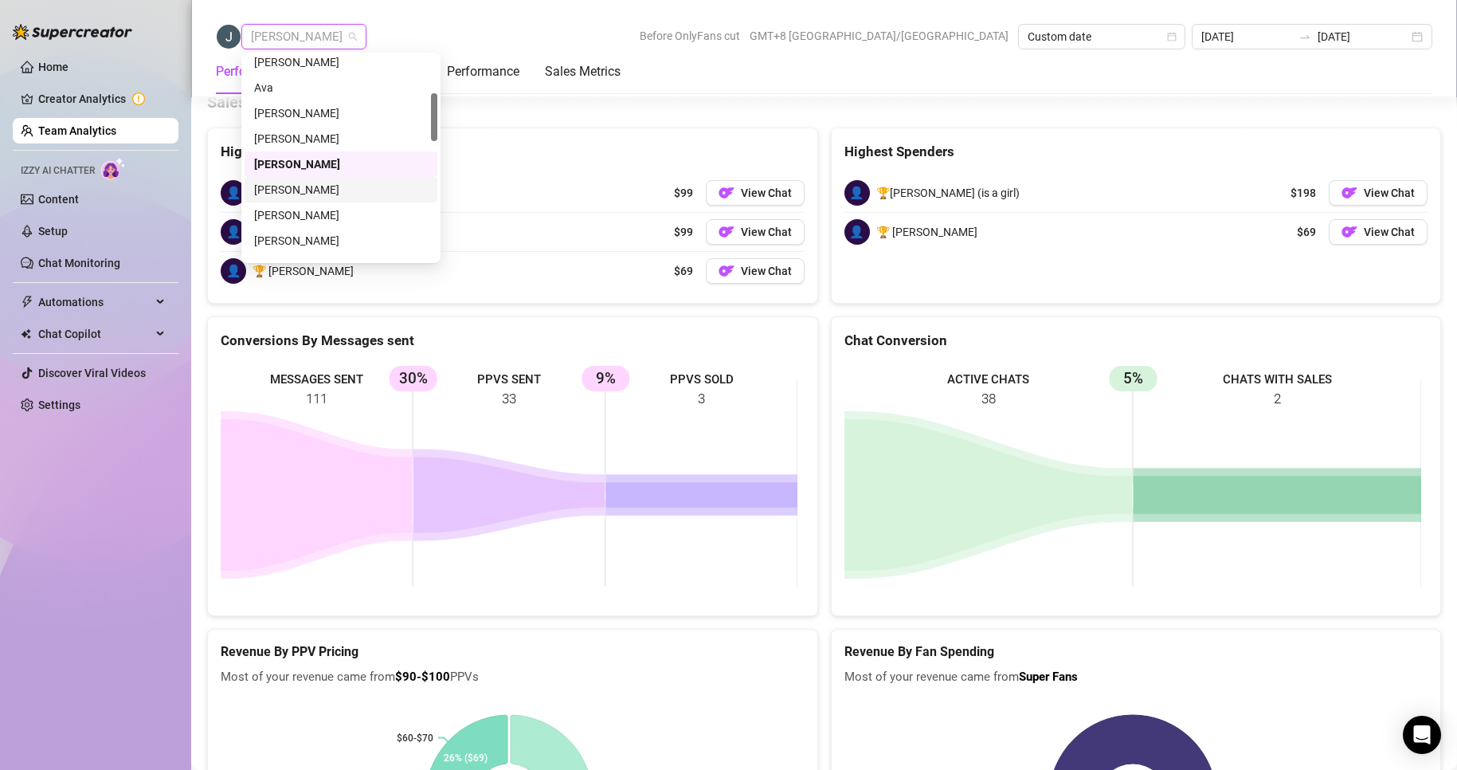
click at [290, 184] on div "[PERSON_NAME]" at bounding box center [341, 190] width 174 height 18
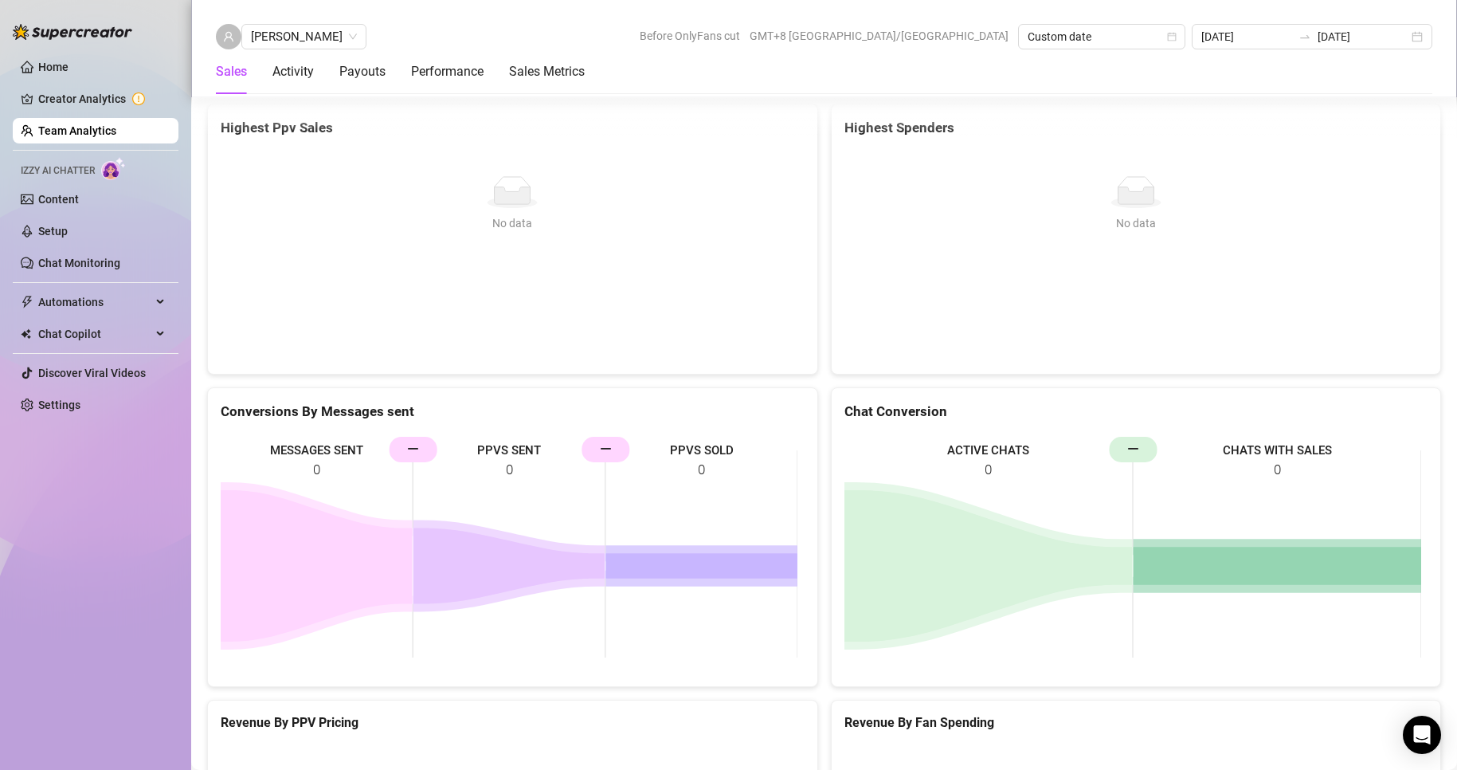
scroll to position [2414, 0]
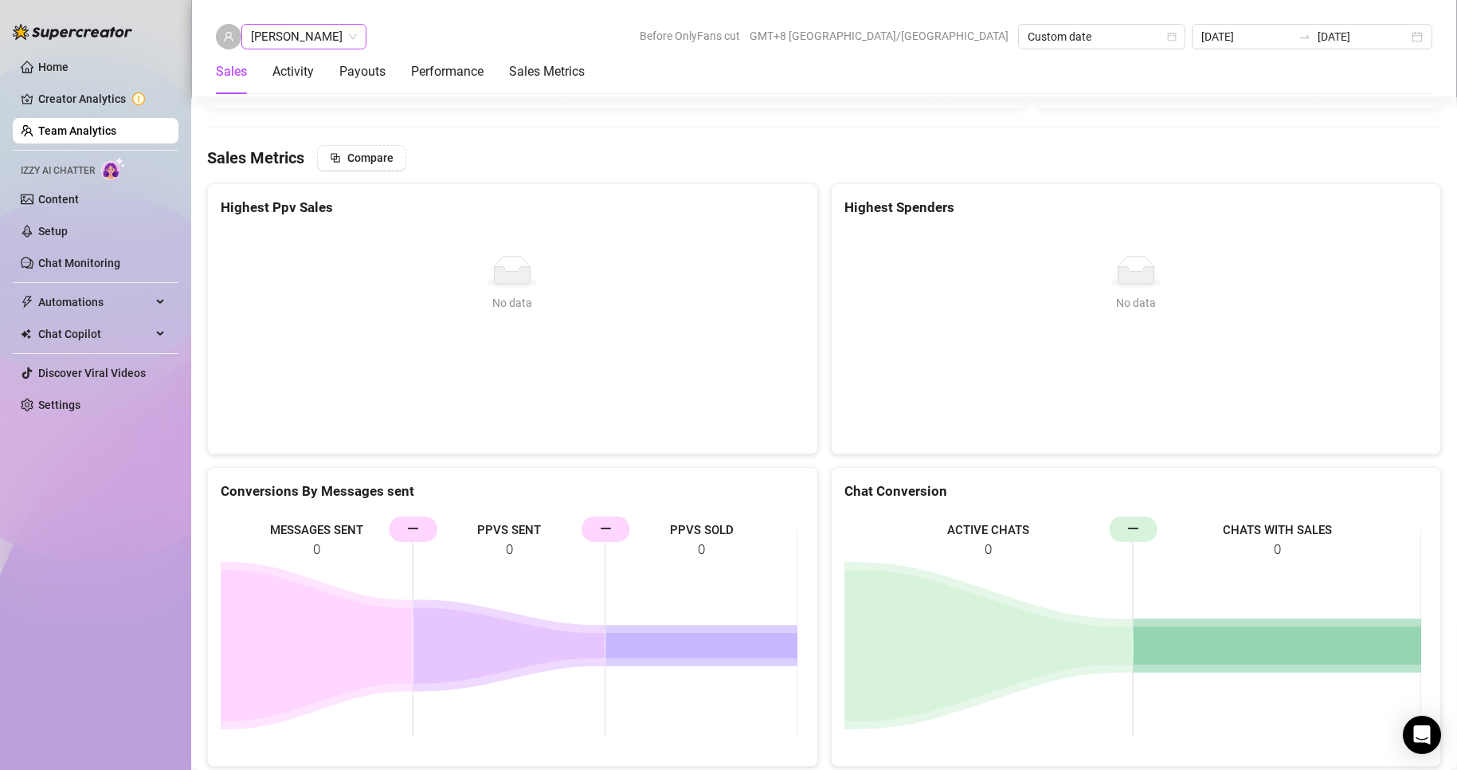
click at [301, 39] on span "[PERSON_NAME]" at bounding box center [304, 37] width 106 height 24
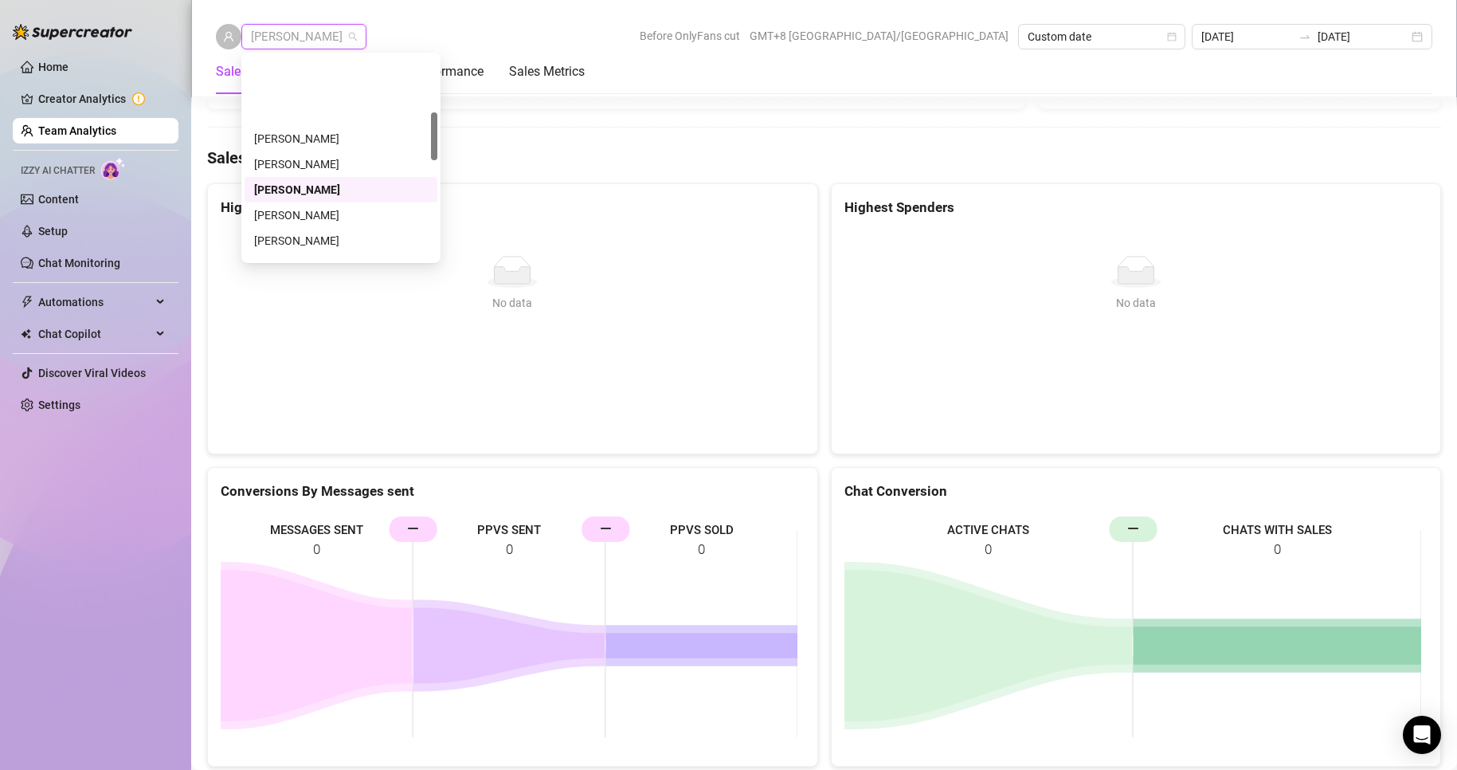
scroll to position [239, 0]
click at [287, 182] on div "[PERSON_NAME]" at bounding box center [341, 187] width 174 height 18
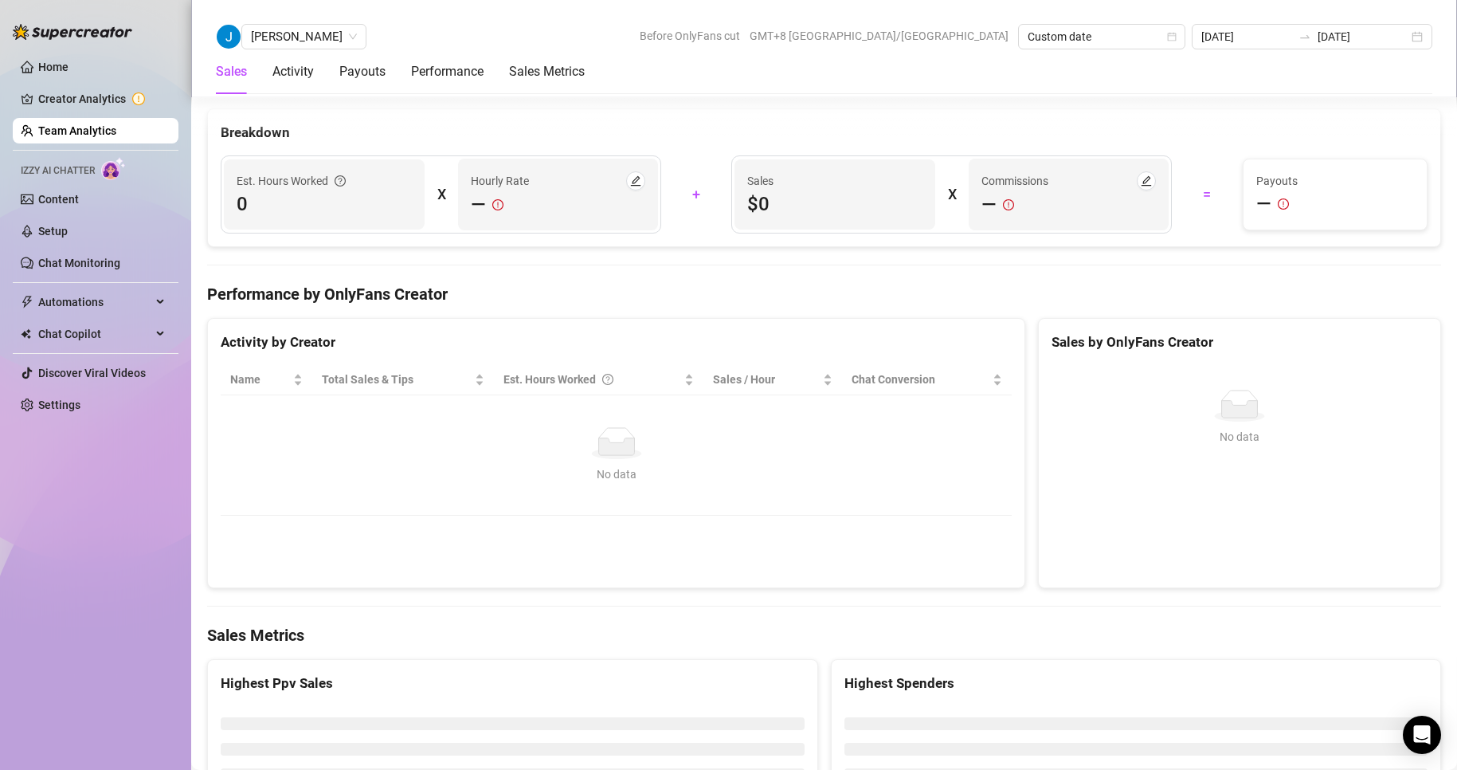
scroll to position [2500, 0]
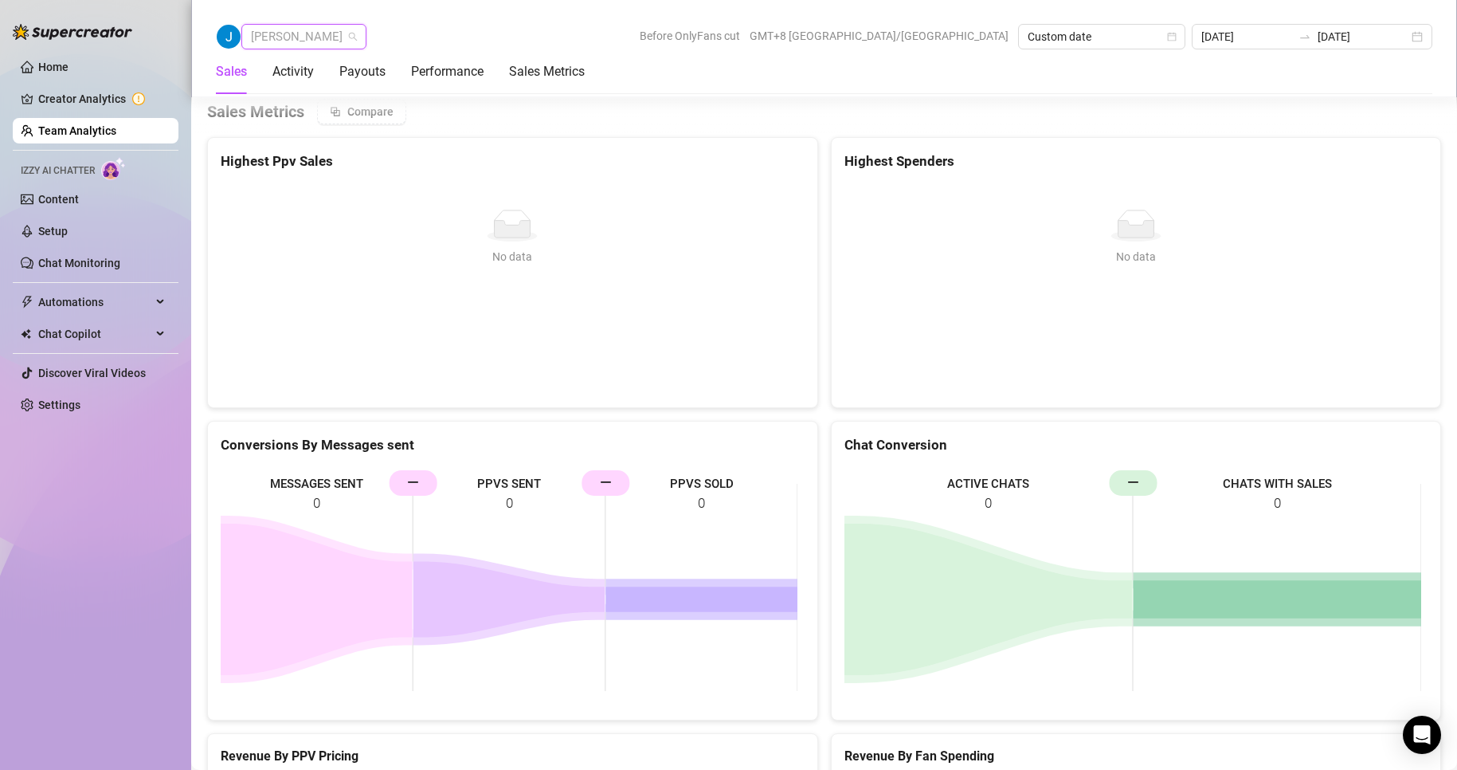
click at [280, 31] on span "[PERSON_NAME]" at bounding box center [304, 37] width 106 height 24
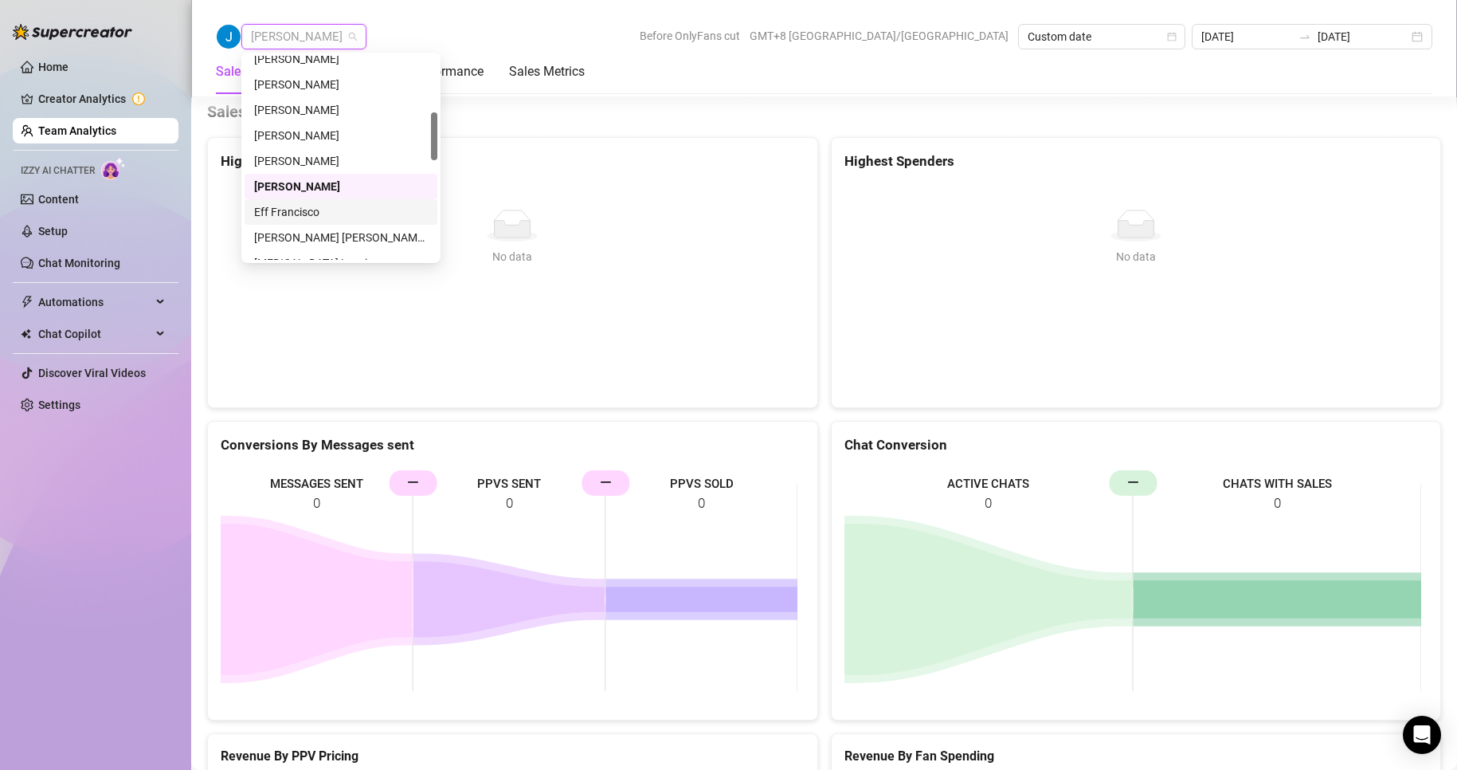
click at [285, 208] on div "Eff Francisco" at bounding box center [341, 212] width 174 height 18
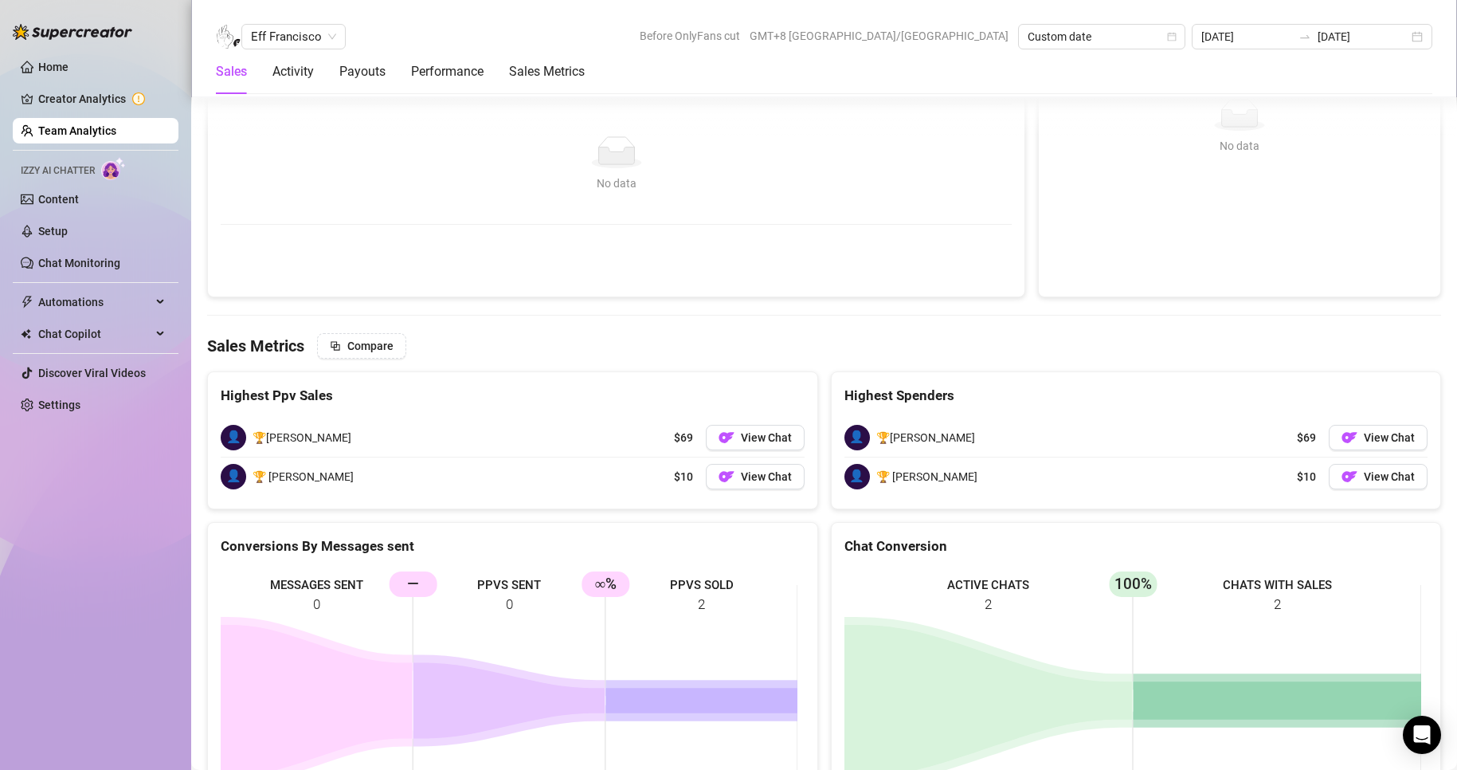
scroll to position [2486, 0]
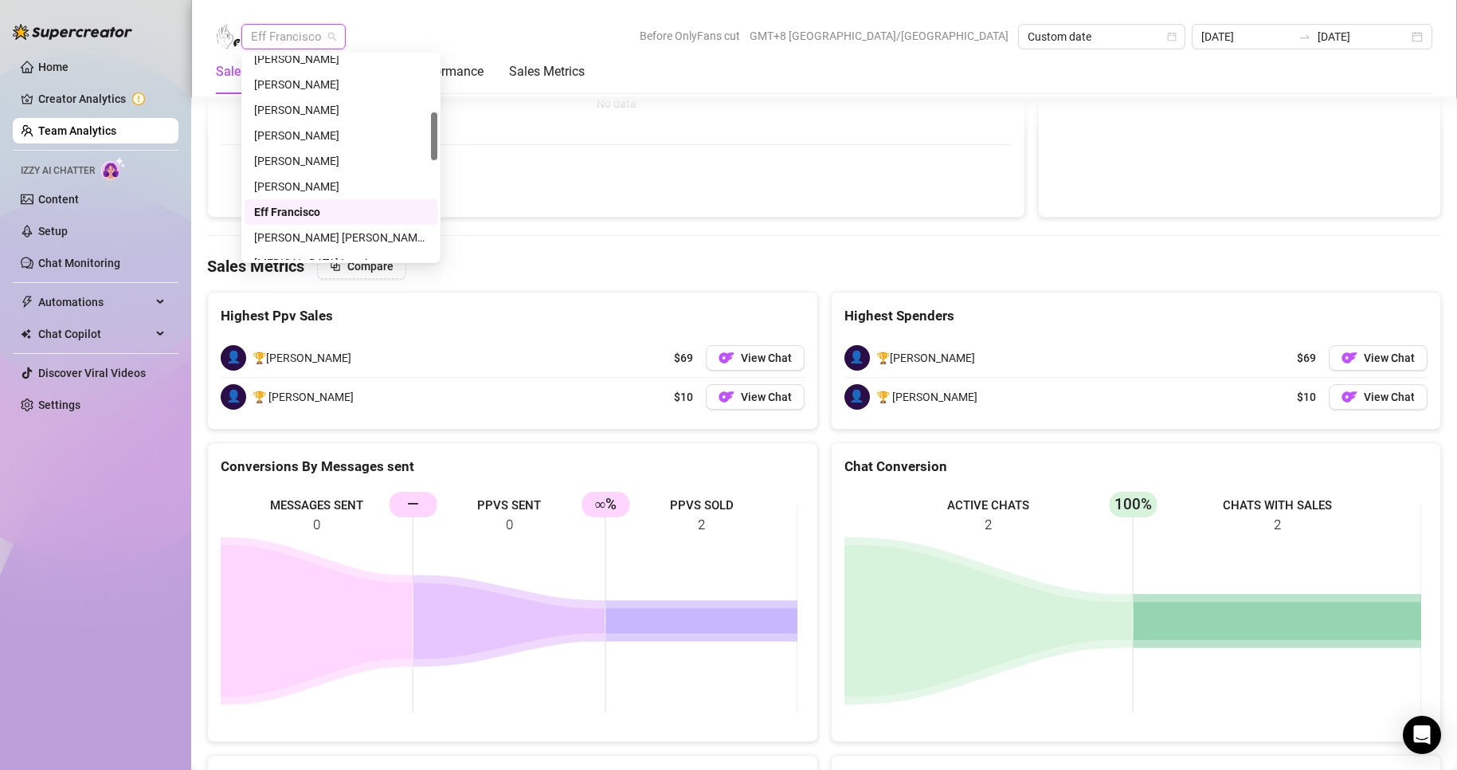
click at [316, 45] on span "Eff Francisco" at bounding box center [293, 37] width 85 height 24
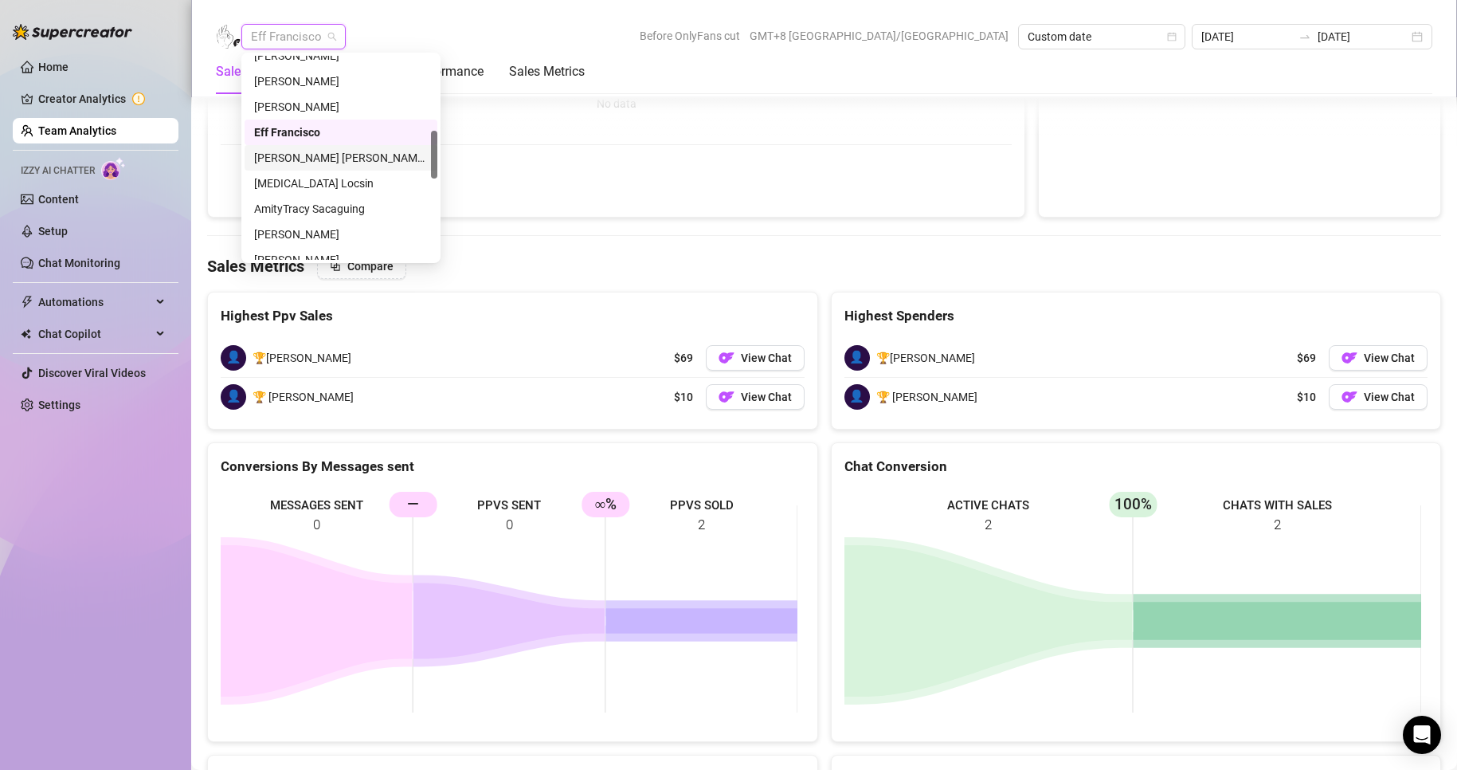
click at [305, 154] on div "[PERSON_NAME] [PERSON_NAME] Tarcena" at bounding box center [341, 158] width 174 height 18
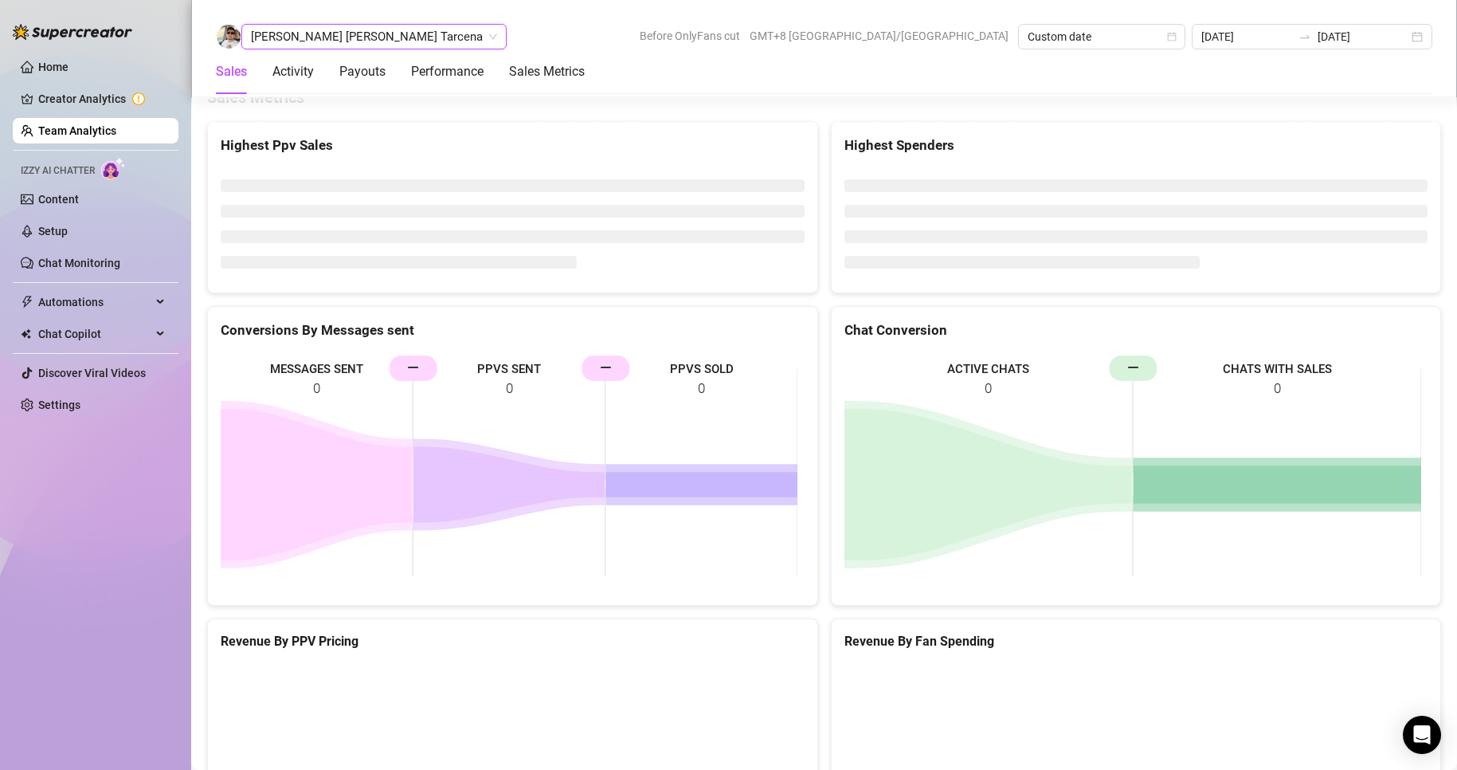
scroll to position [2441, 0]
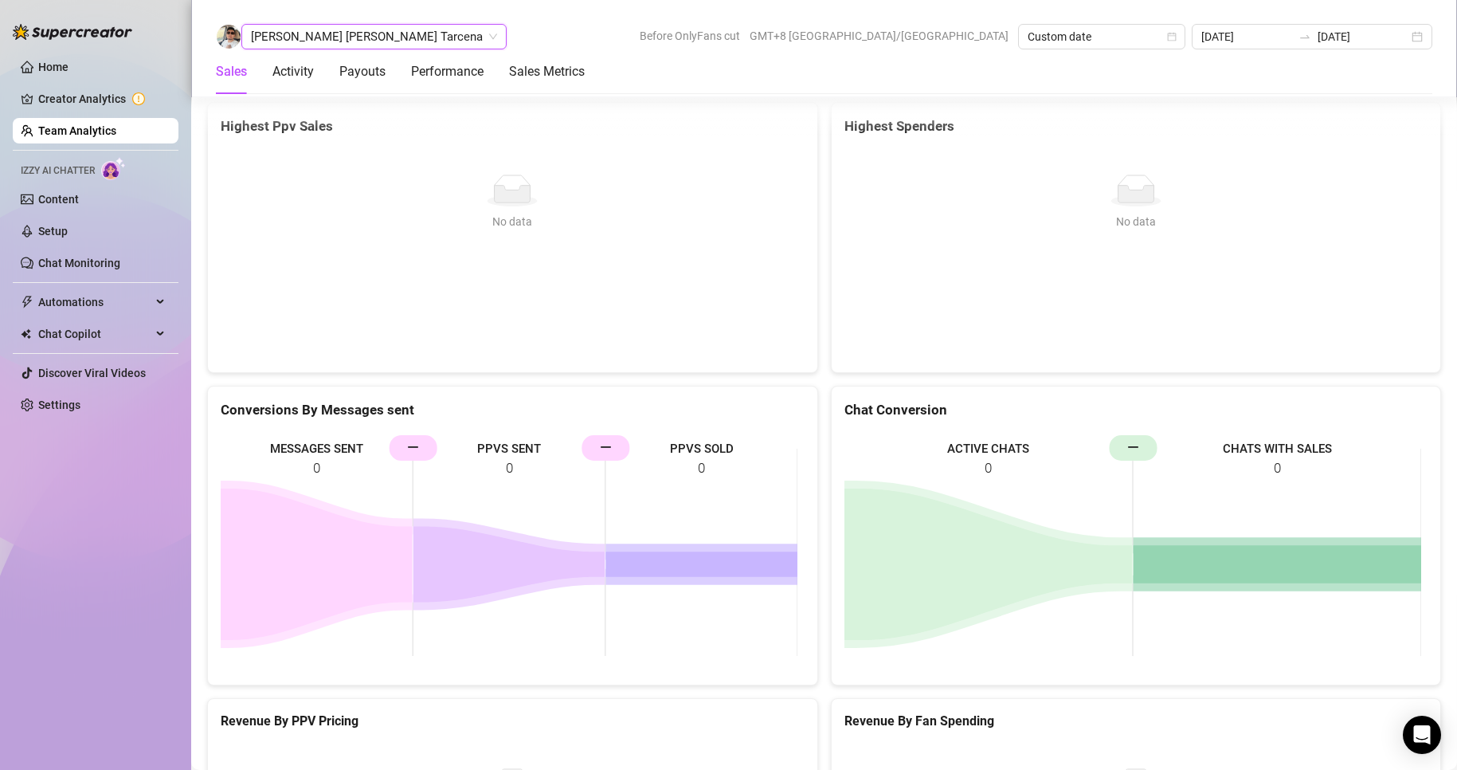
click at [309, 33] on span "[PERSON_NAME] [PERSON_NAME] Tarcena" at bounding box center [374, 37] width 246 height 24
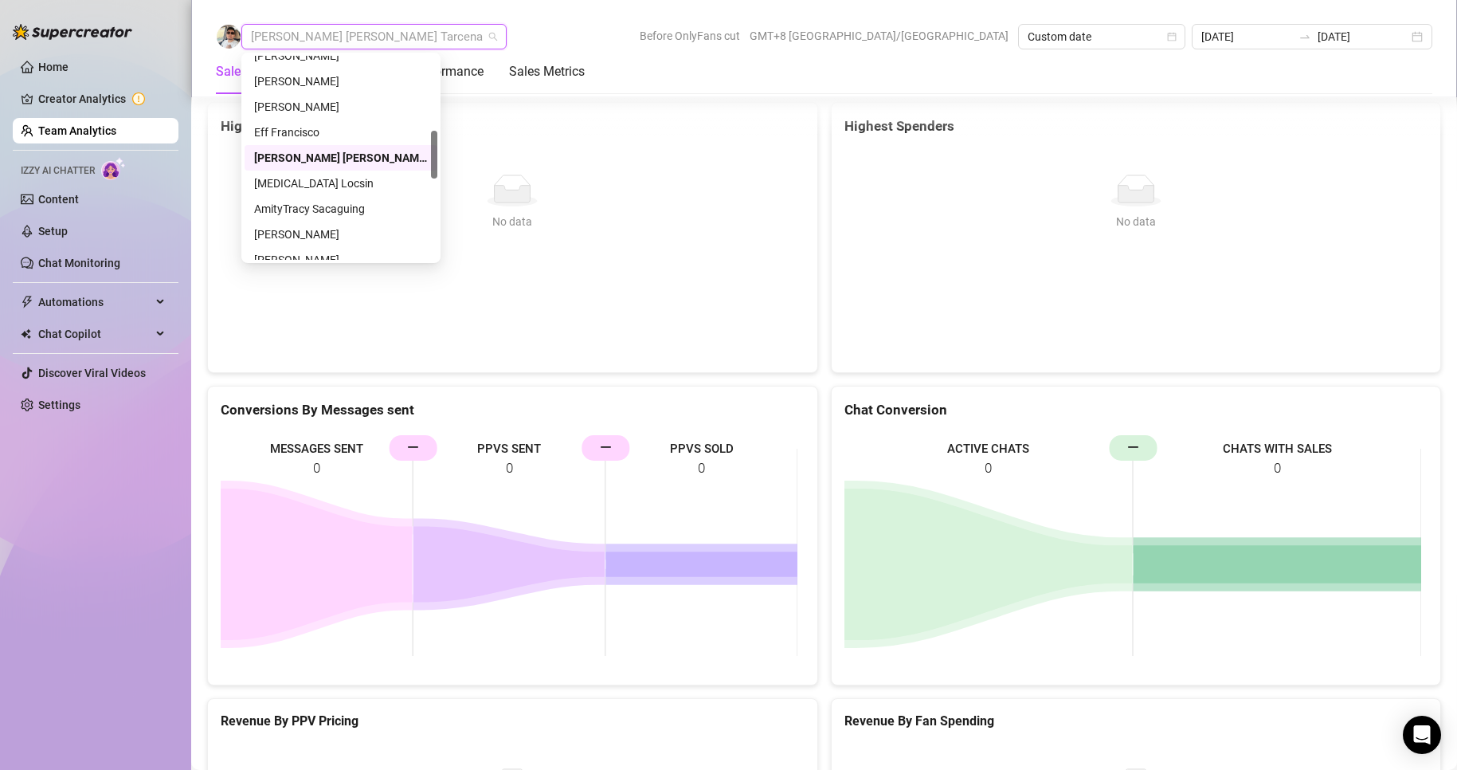
scroll to position [398, 0]
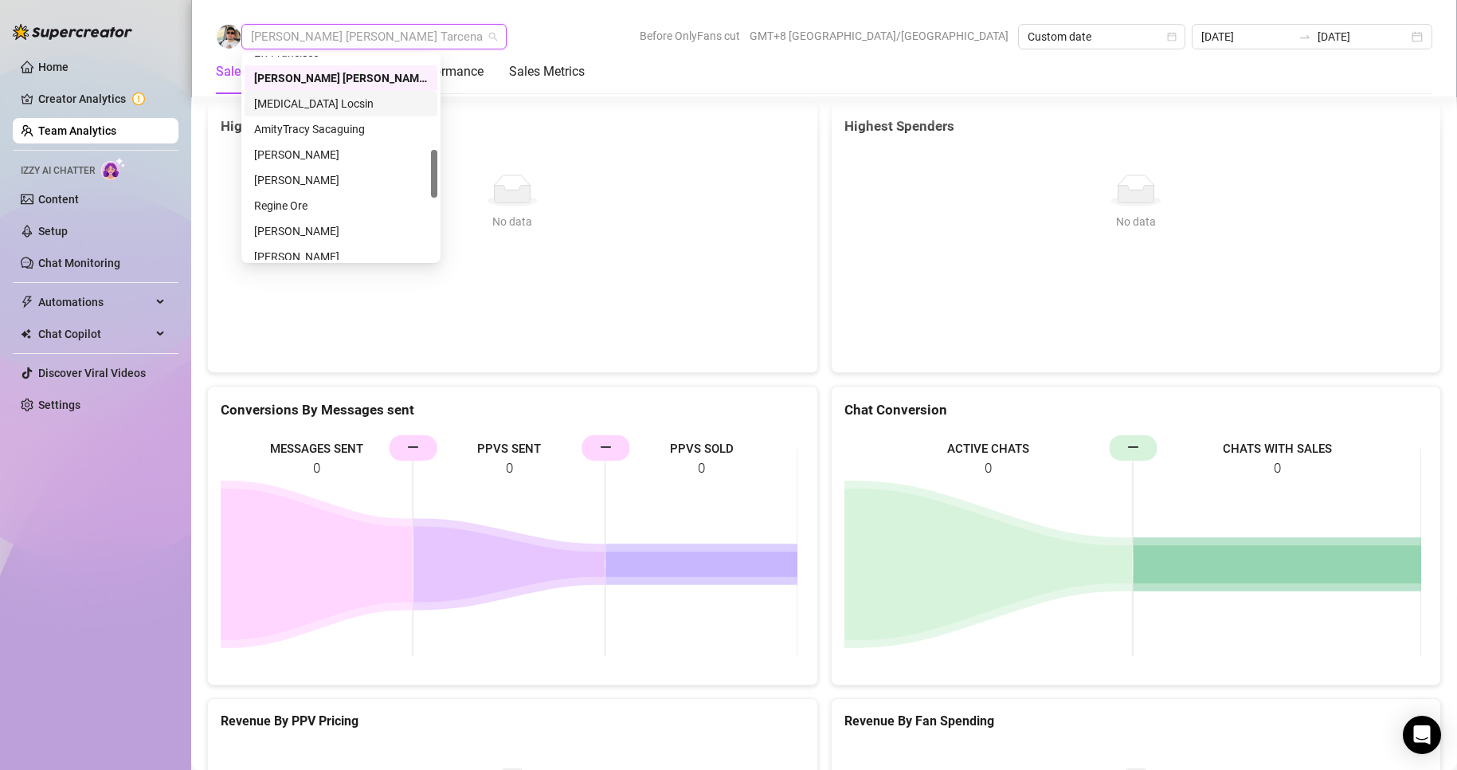
click at [288, 97] on div "[MEDICAL_DATA] Locsin" at bounding box center [341, 104] width 174 height 18
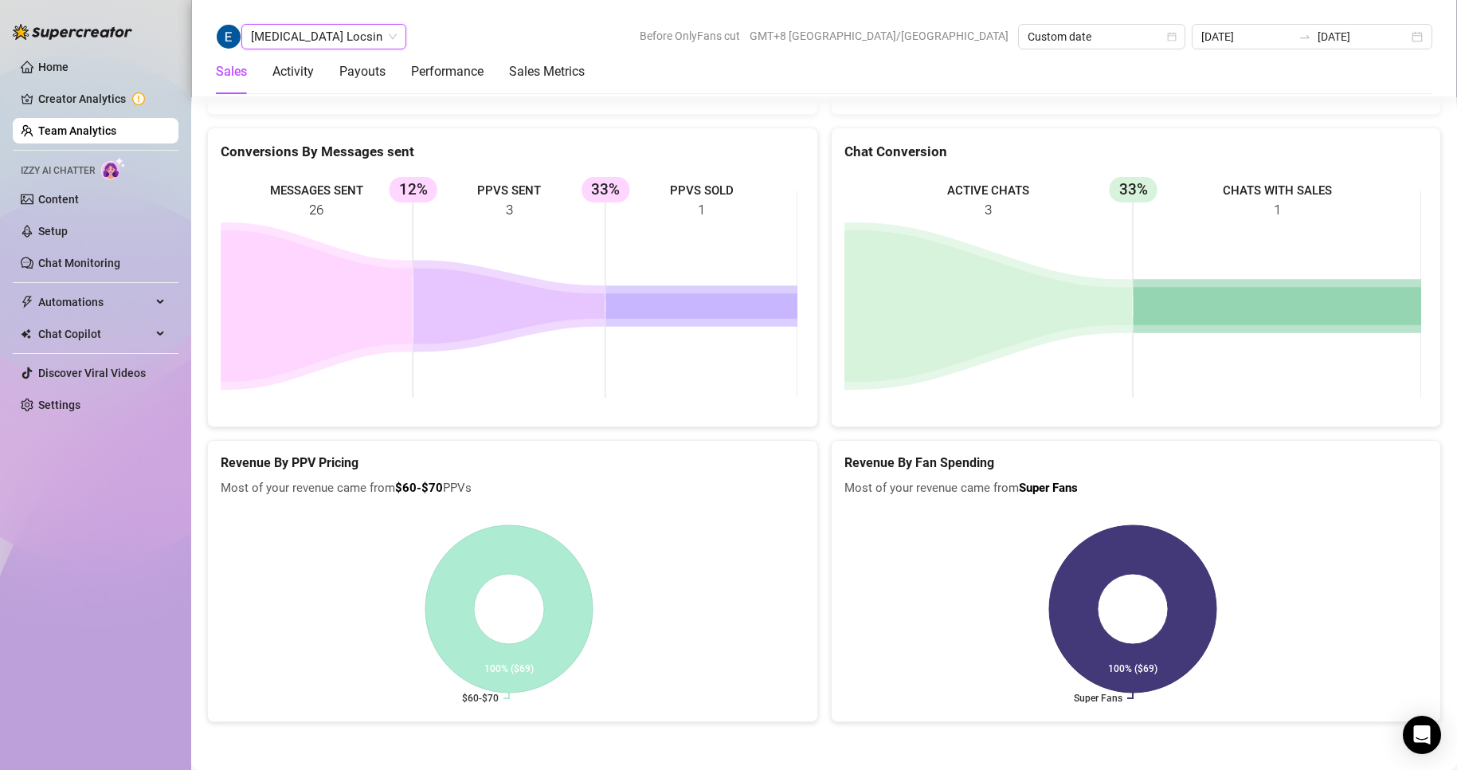
scroll to position [2401, 0]
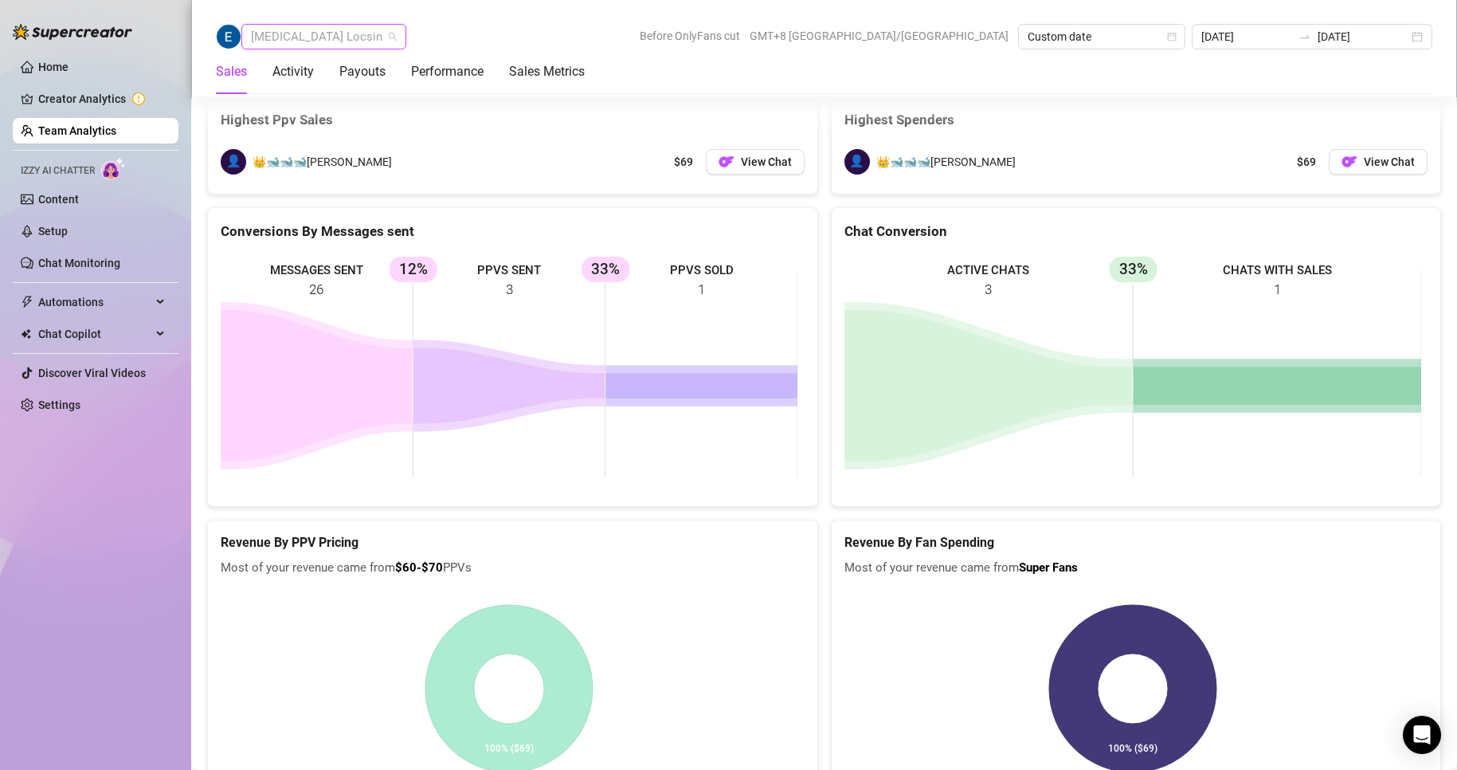
click at [297, 32] on span "[MEDICAL_DATA] Locsin" at bounding box center [324, 37] width 146 height 24
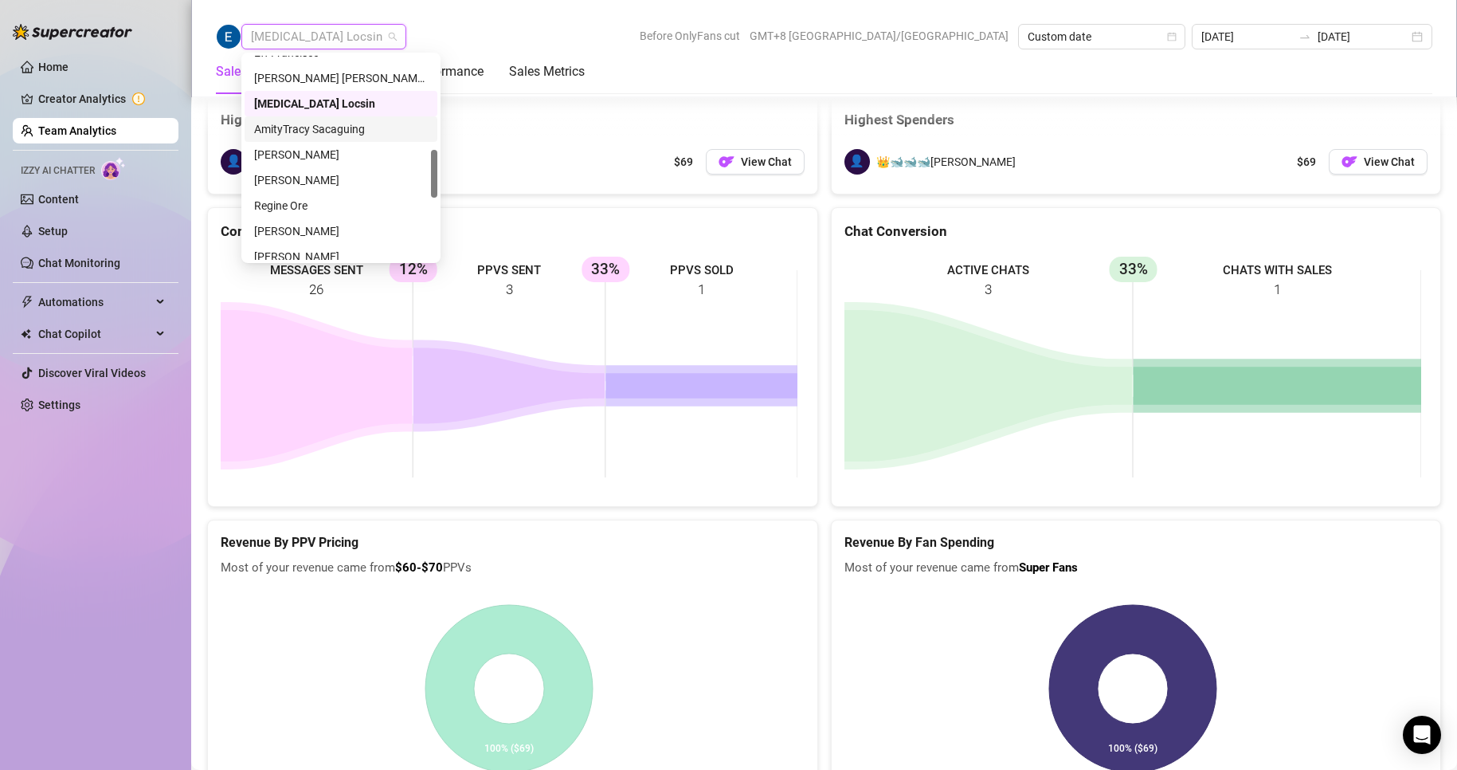
click at [306, 129] on div "AmityTracy Sacaguing" at bounding box center [341, 129] width 174 height 18
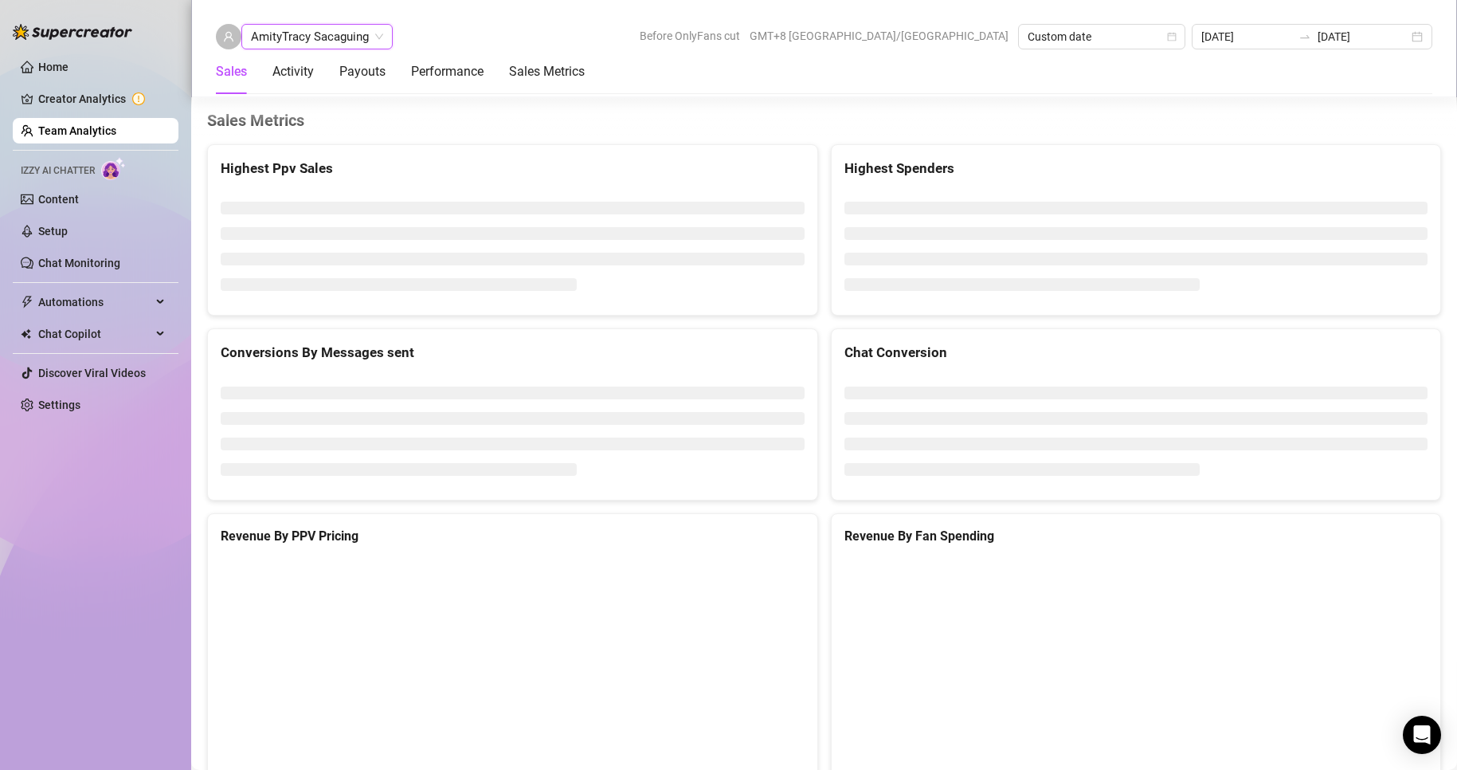
scroll to position [2086, 0]
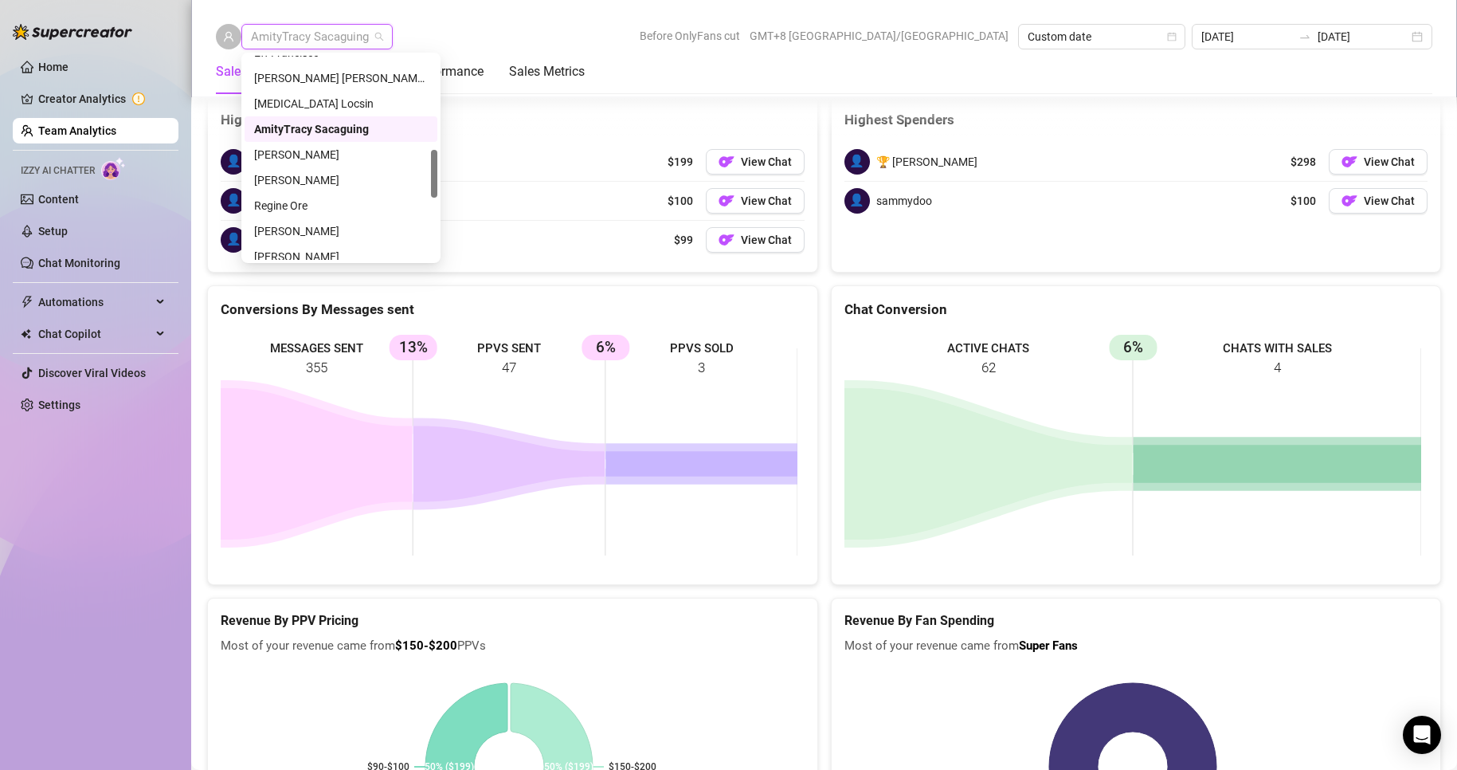
click at [340, 45] on span "AmityTracy Sacaguing" at bounding box center [317, 37] width 132 height 24
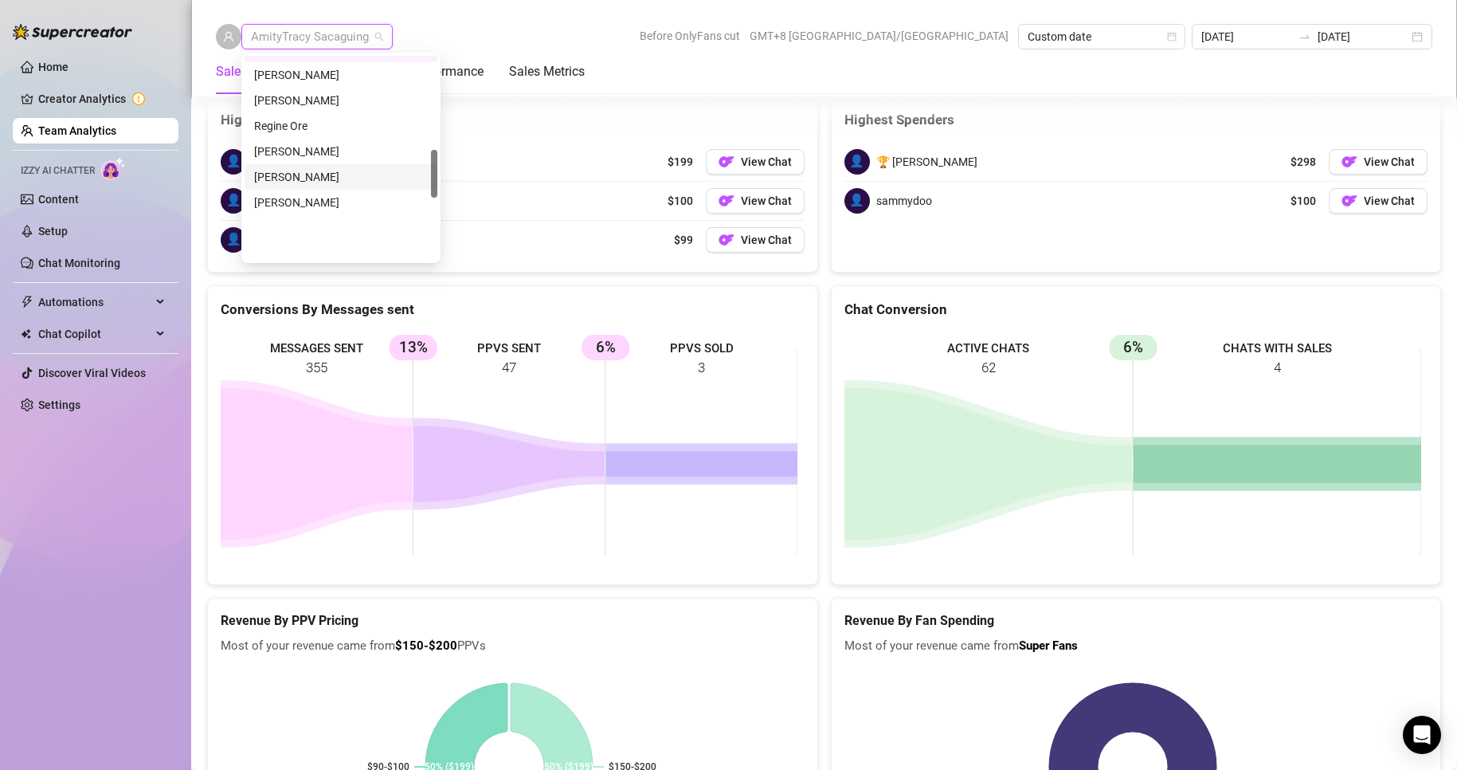
scroll to position [398, 0]
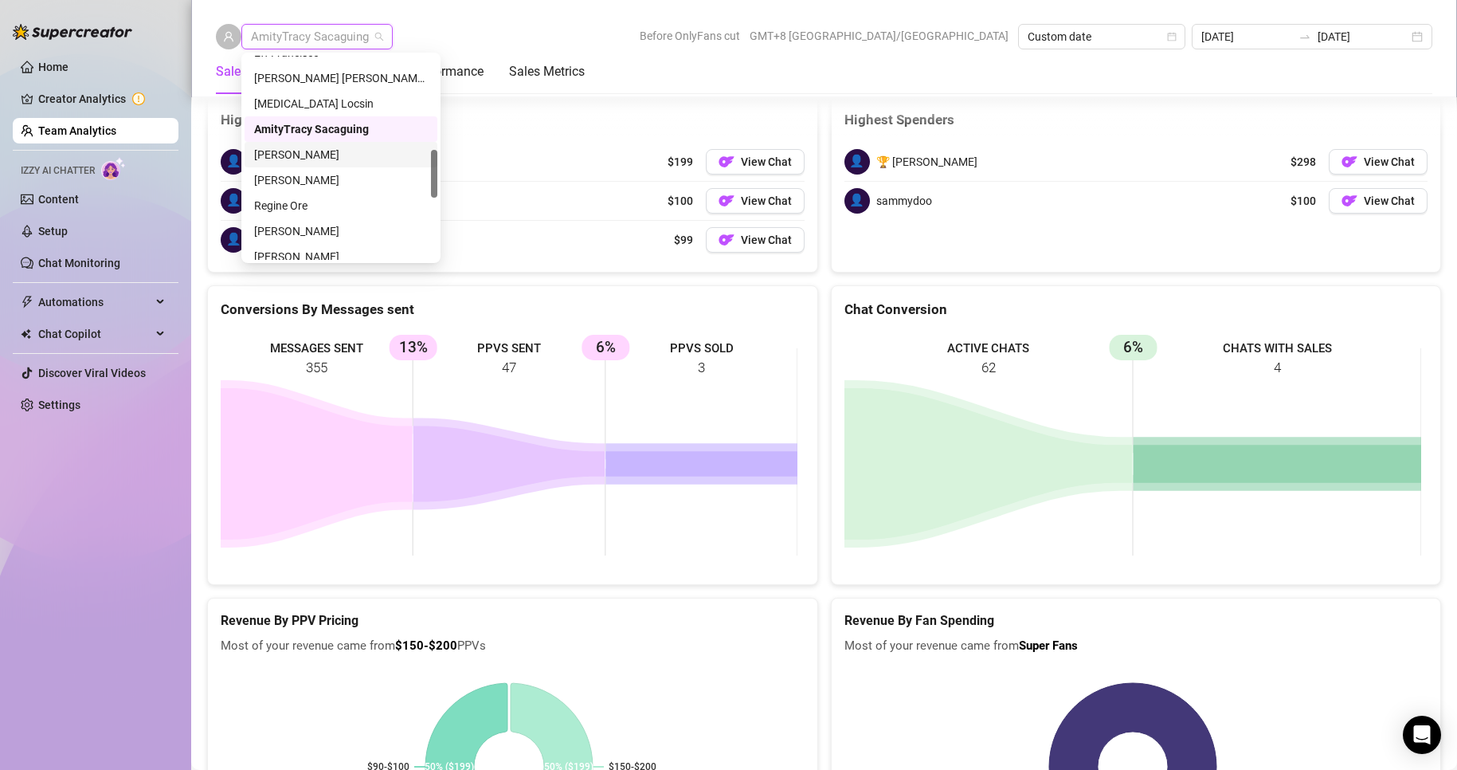
click at [307, 152] on div "[PERSON_NAME]" at bounding box center [341, 155] width 174 height 18
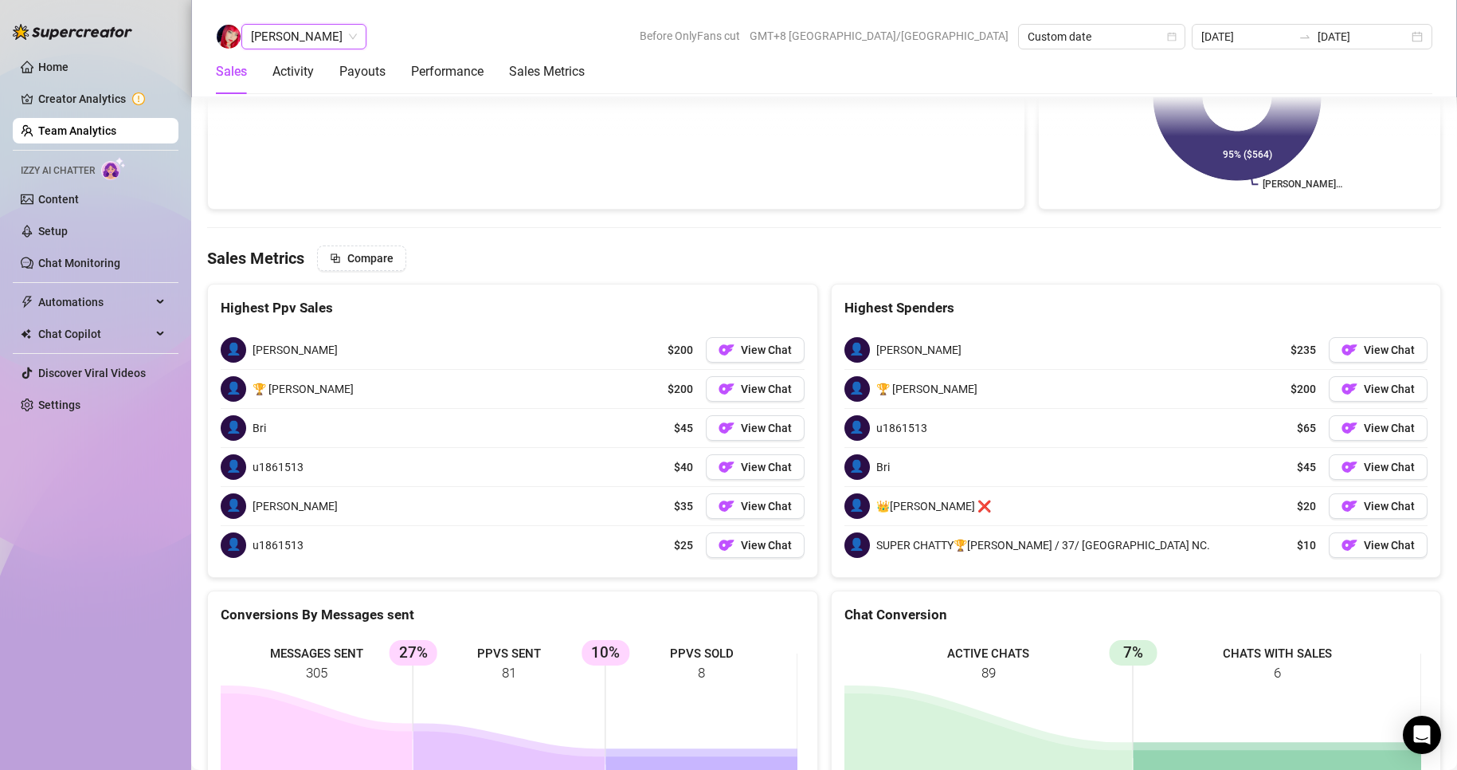
scroll to position [2497, 0]
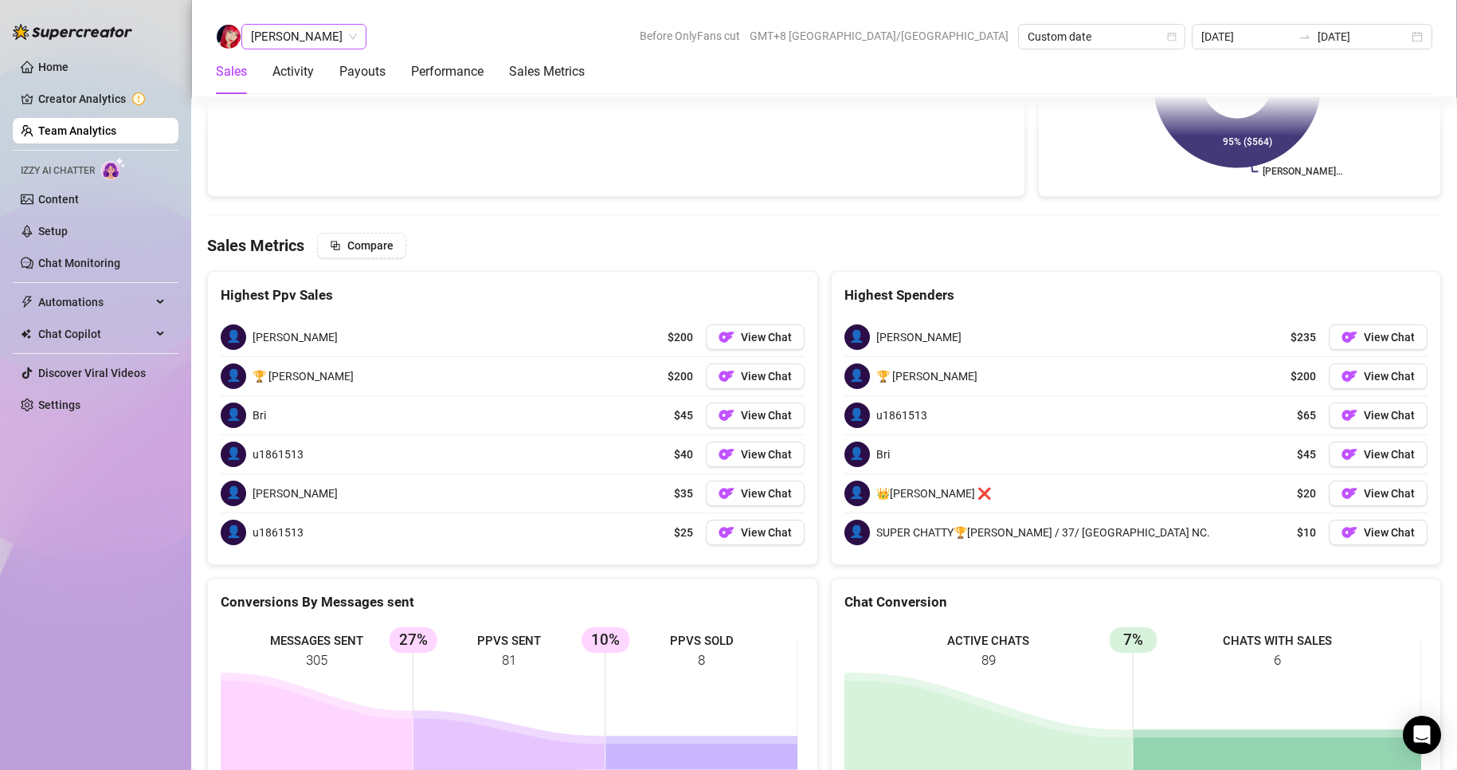
click at [356, 39] on span "[PERSON_NAME]" at bounding box center [304, 37] width 106 height 24
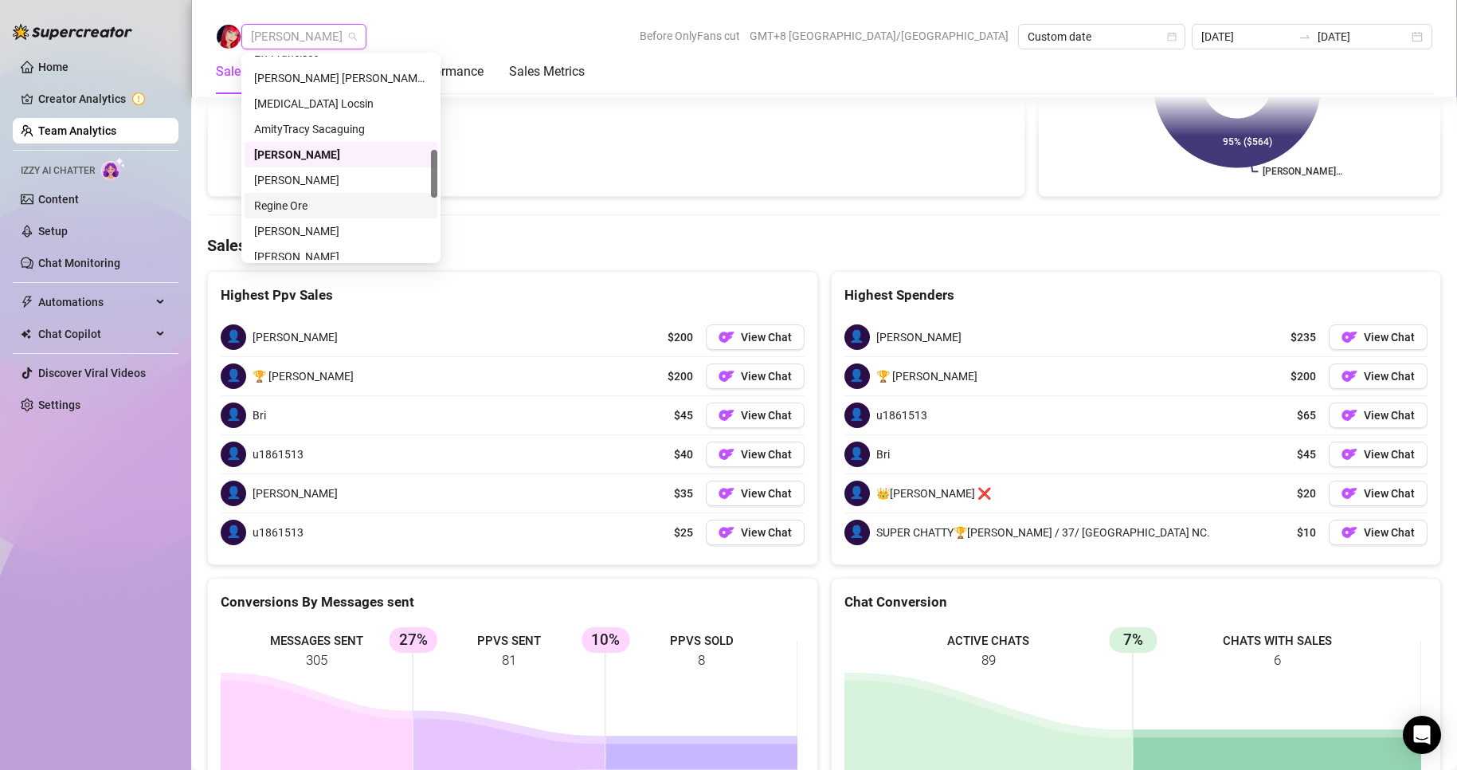
click at [297, 209] on div "Regine Ore" at bounding box center [341, 206] width 174 height 18
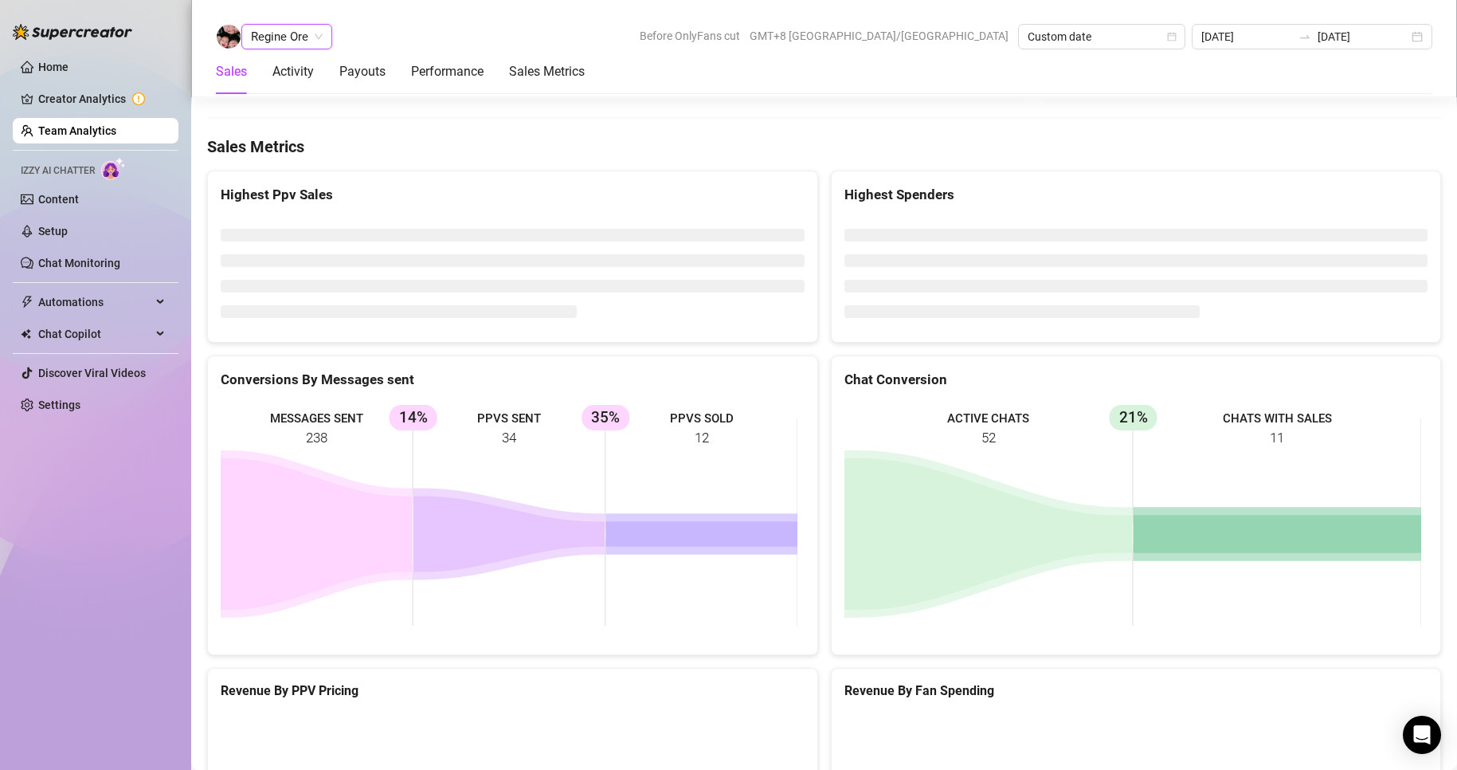
scroll to position [2401, 0]
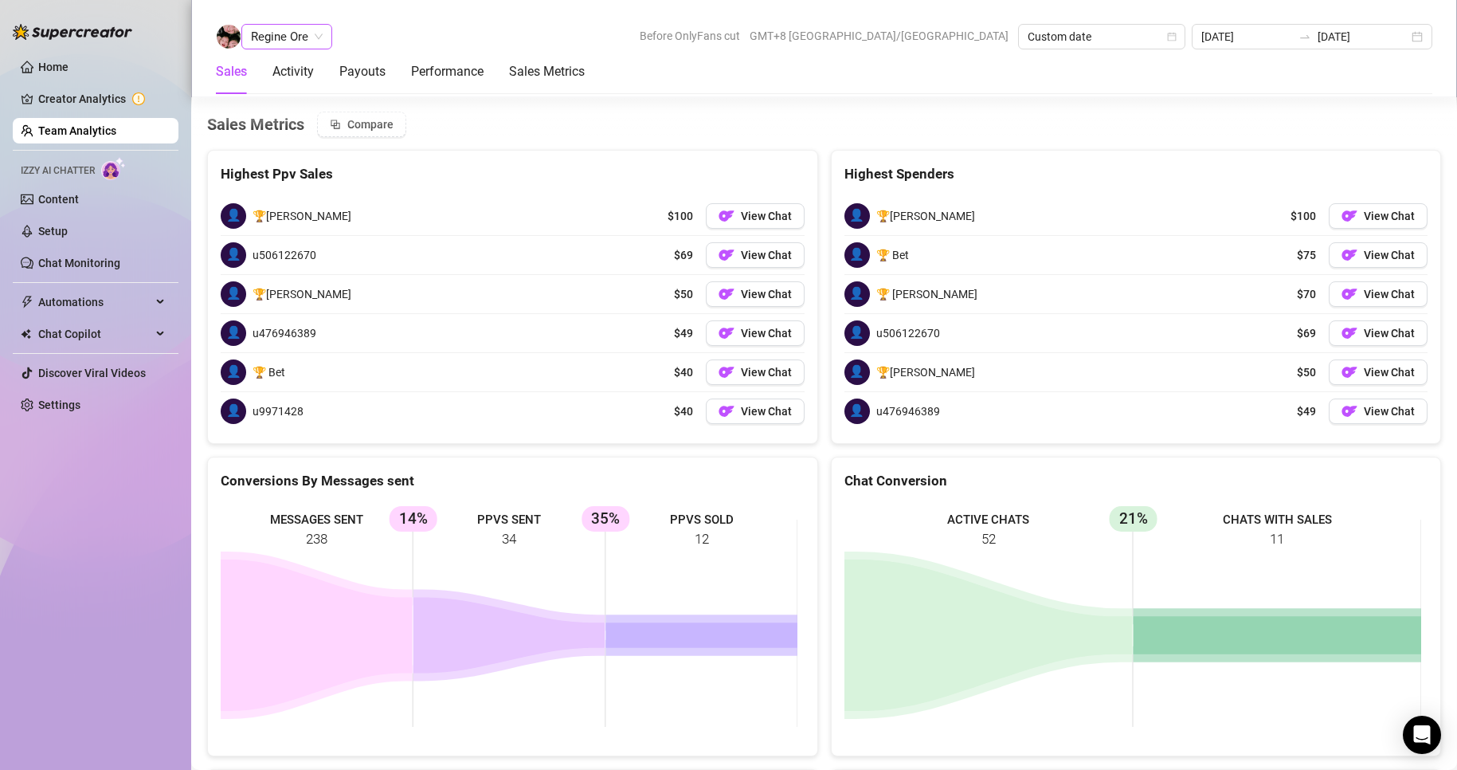
click at [298, 41] on span "Regine Ore" at bounding box center [287, 37] width 72 height 24
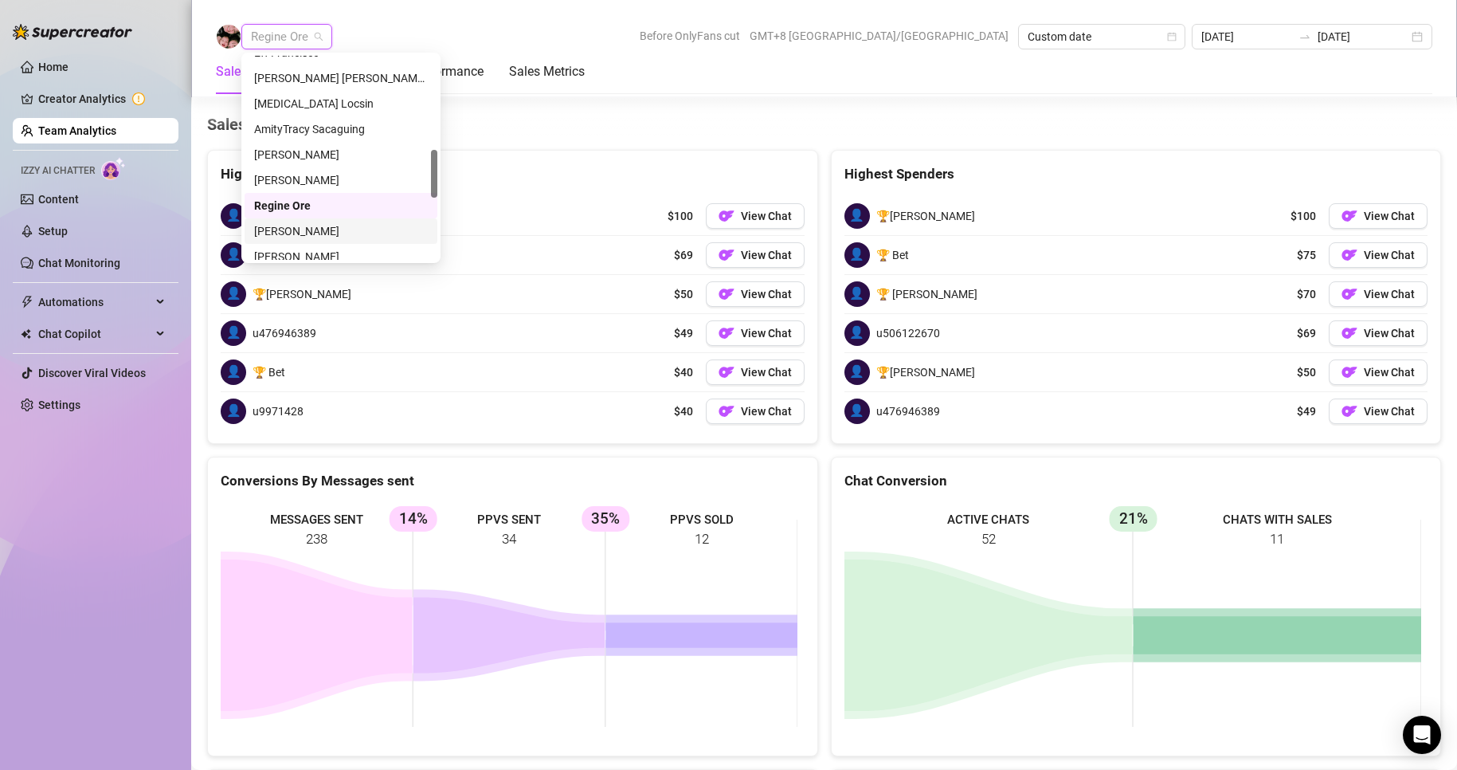
click at [300, 226] on div "[PERSON_NAME]" at bounding box center [341, 231] width 174 height 18
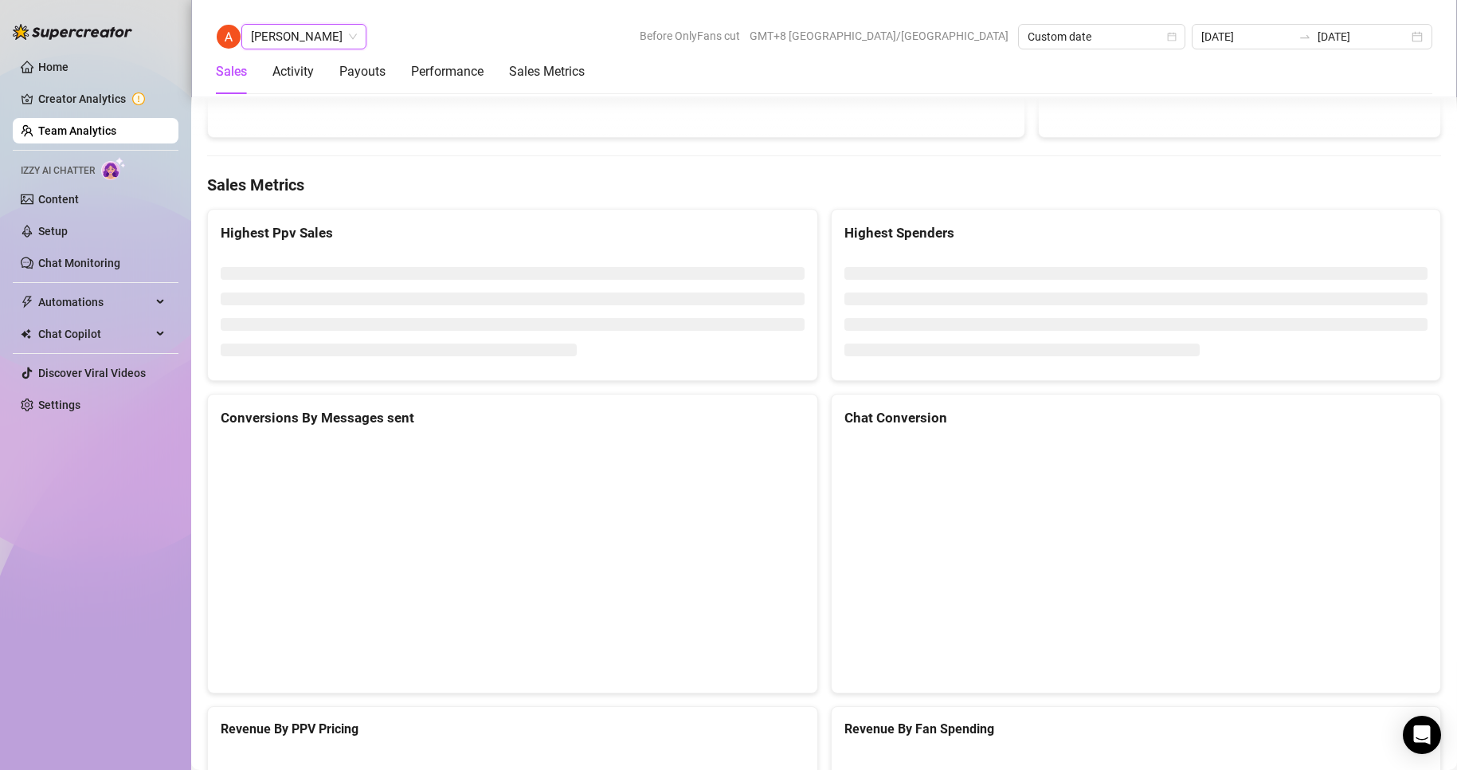
scroll to position [2438, 0]
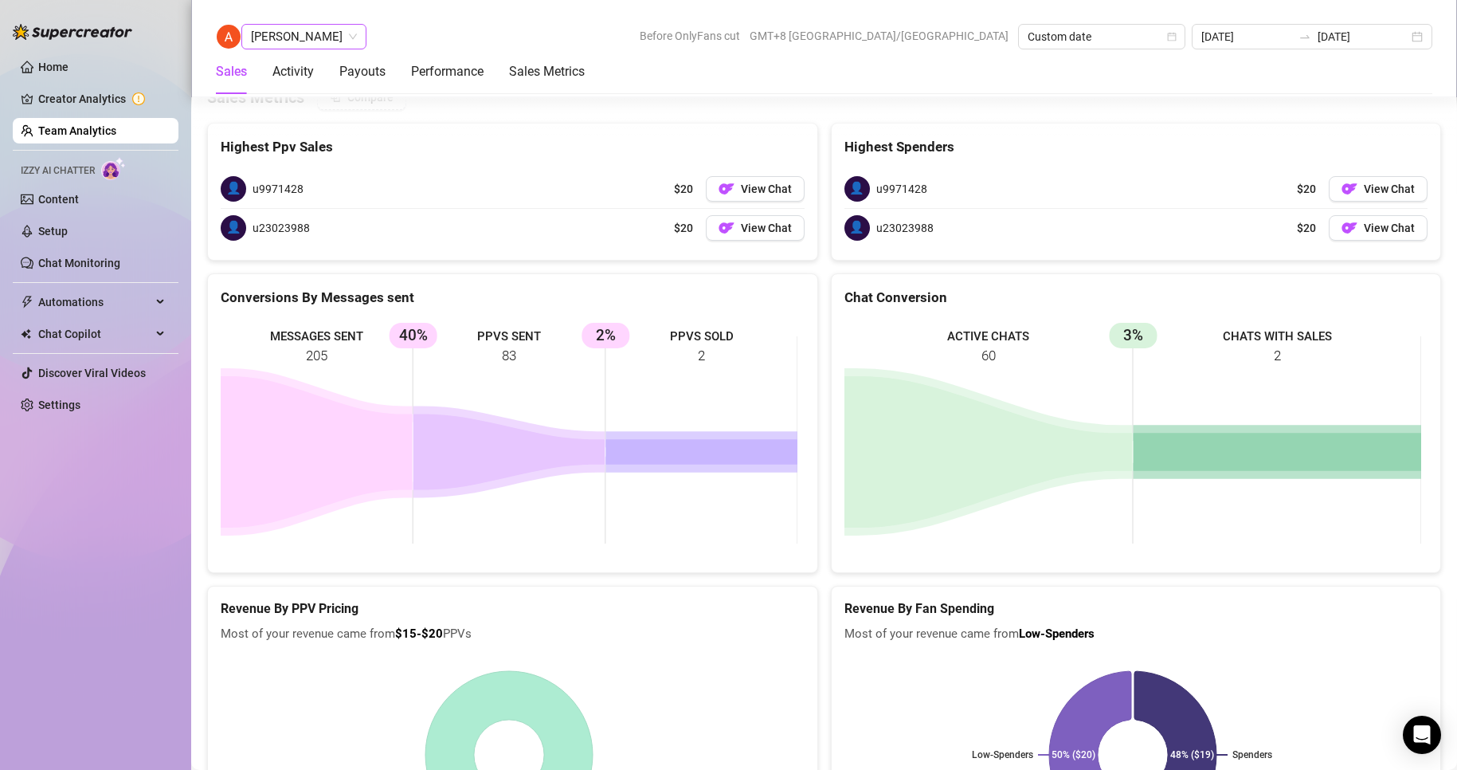
click at [304, 41] on span "[PERSON_NAME]" at bounding box center [304, 37] width 106 height 24
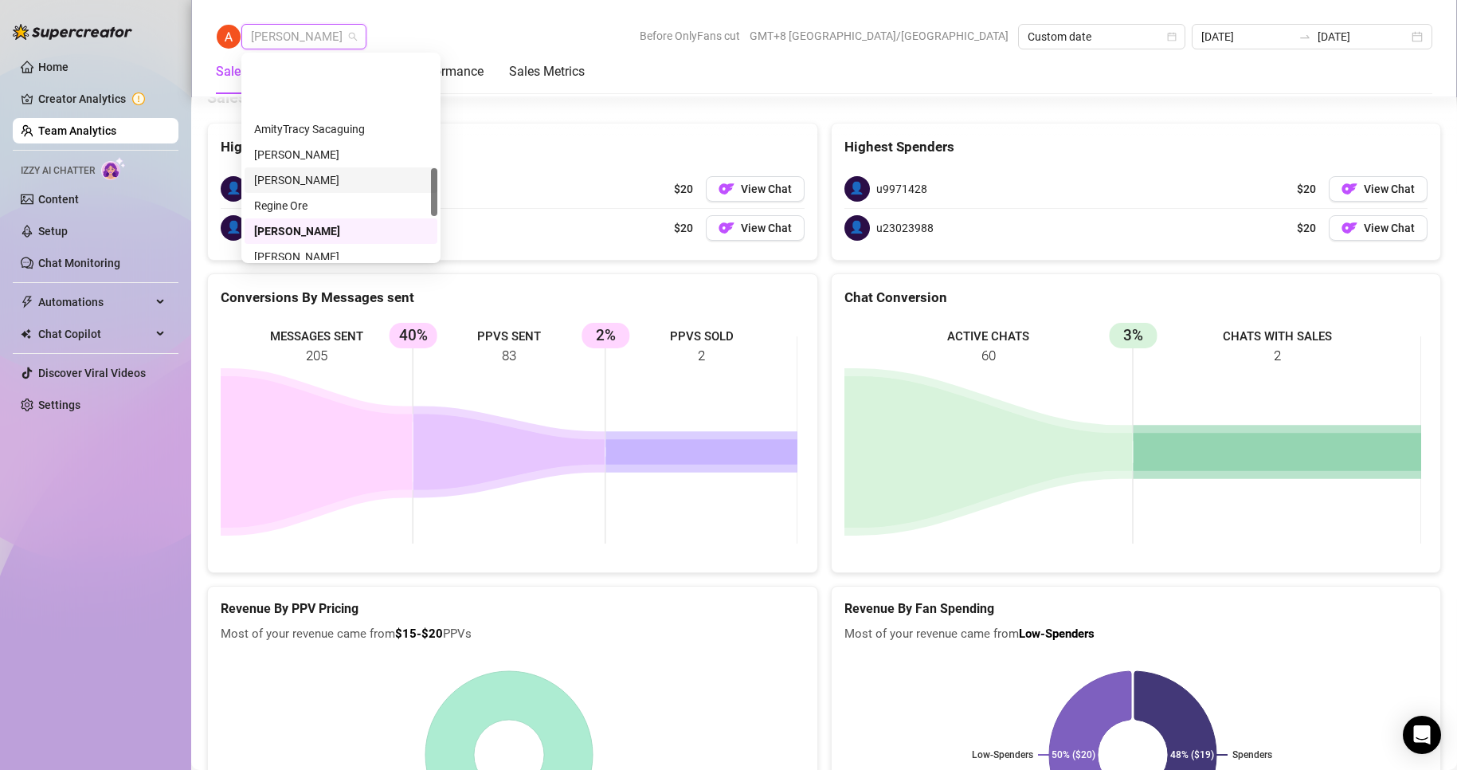
scroll to position [478, 0]
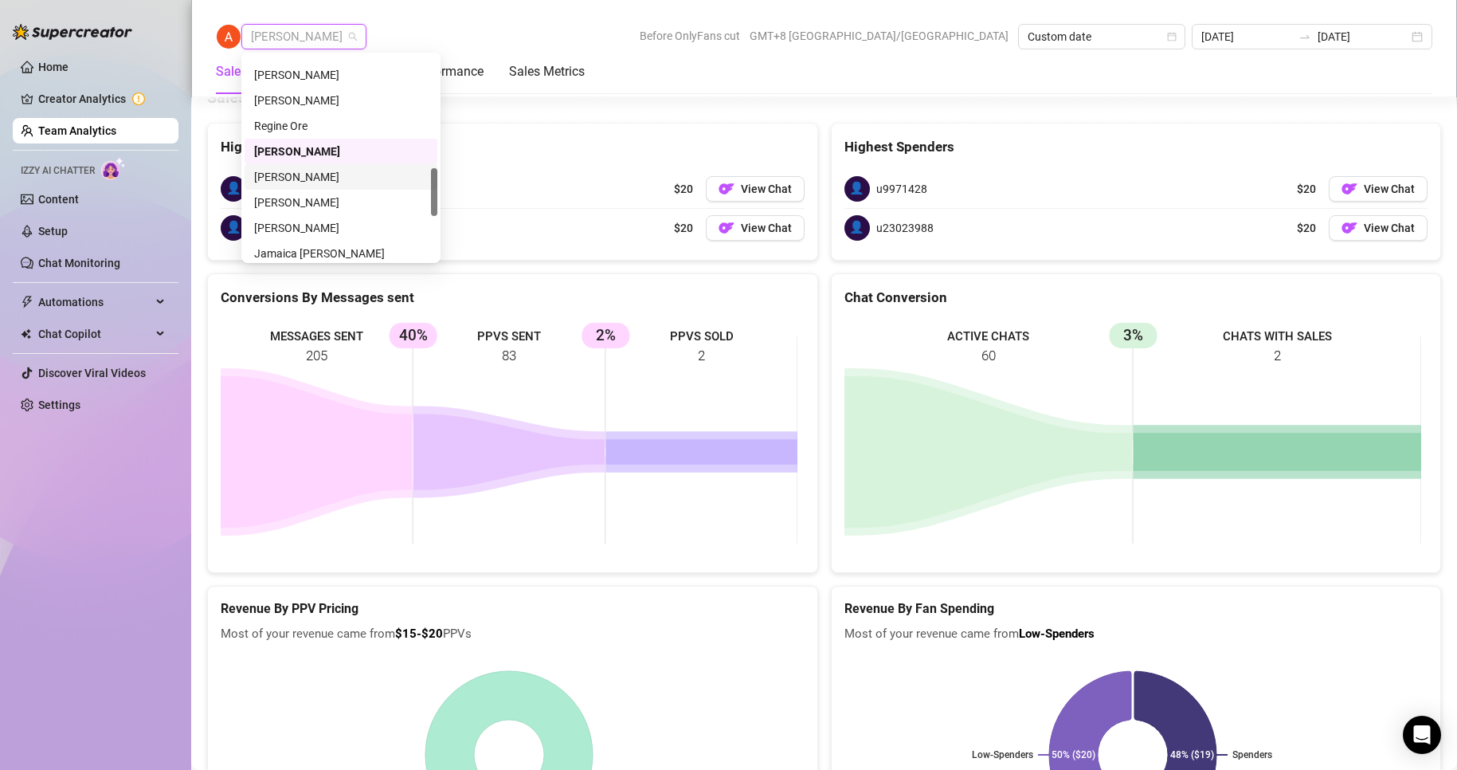
click at [304, 167] on div "[PERSON_NAME]" at bounding box center [341, 176] width 193 height 25
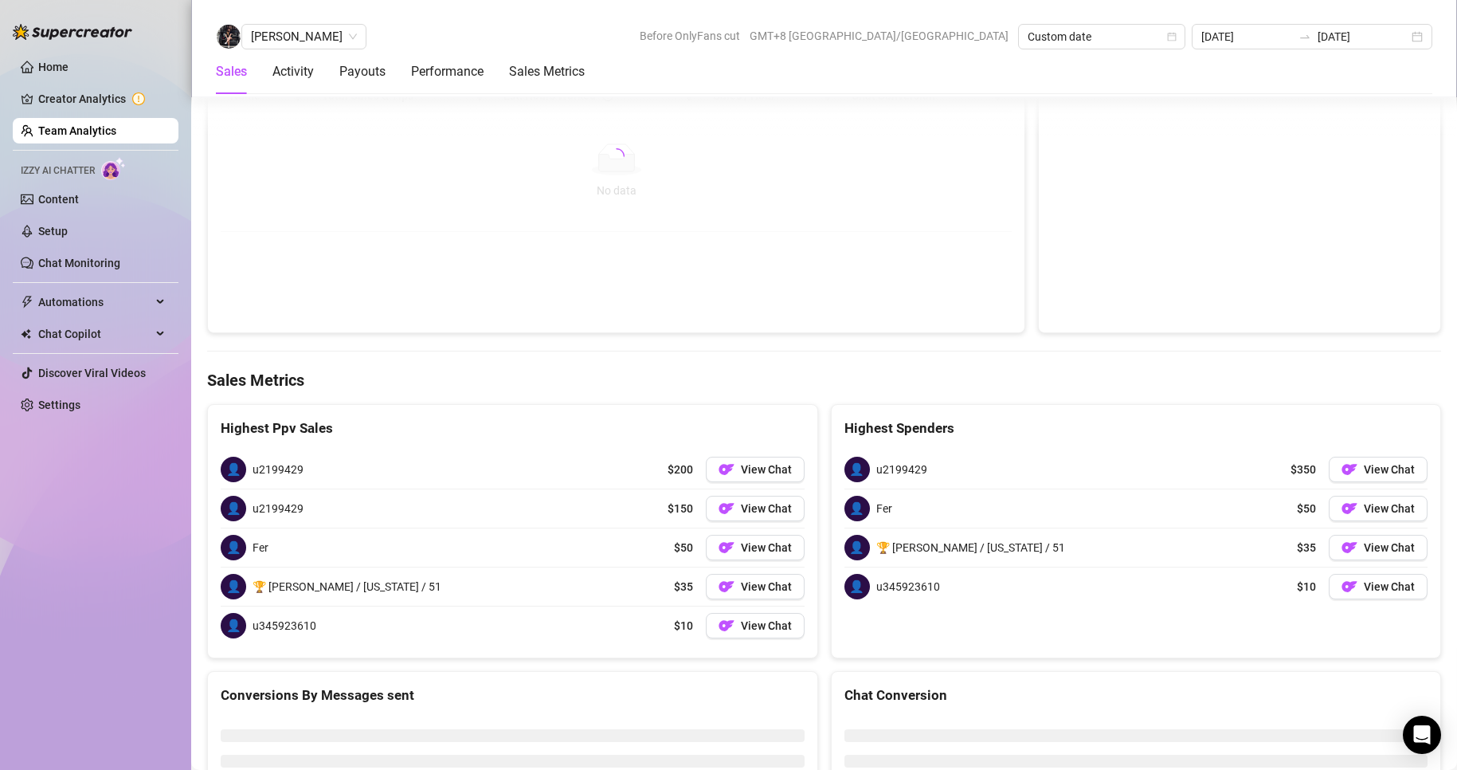
scroll to position [2547, 0]
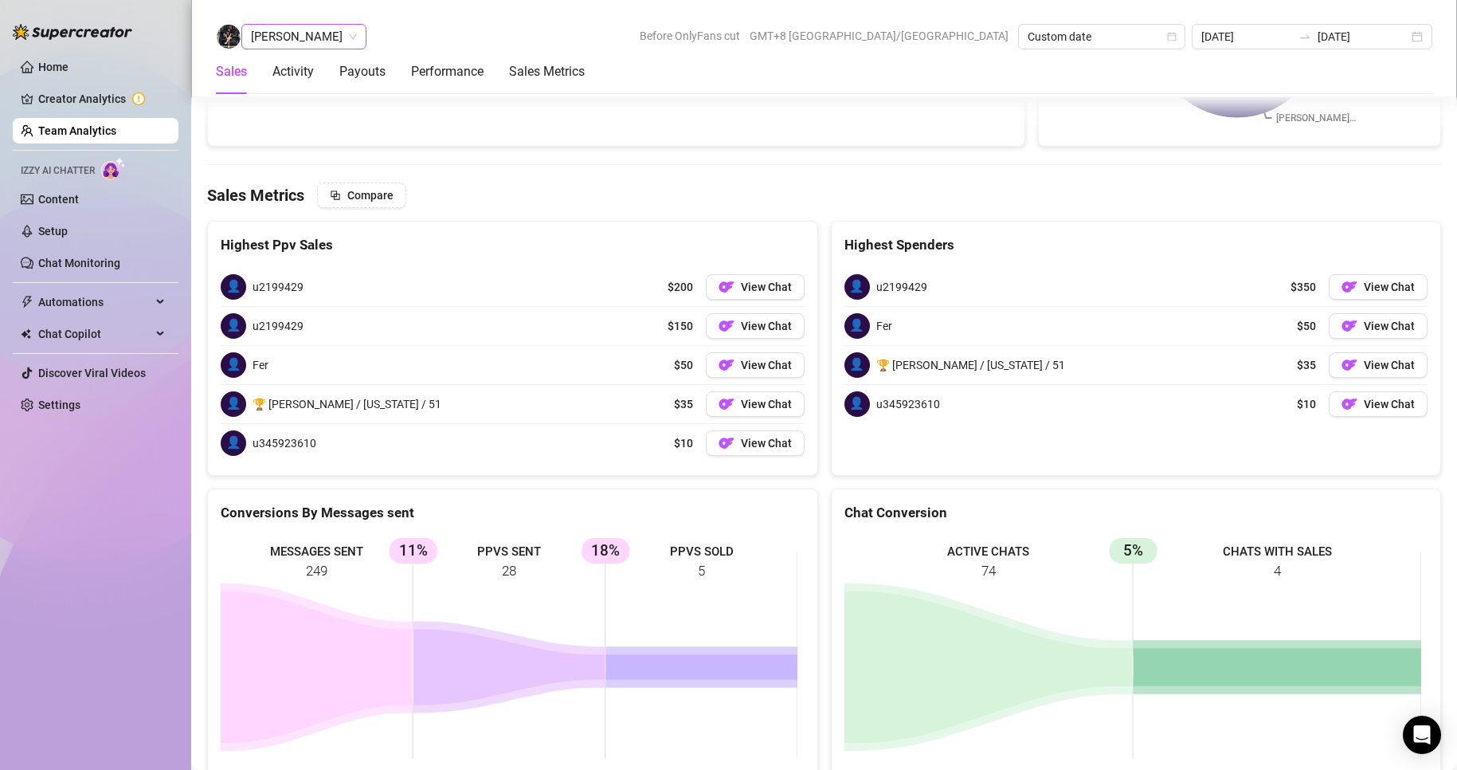
click at [311, 35] on span "[PERSON_NAME]" at bounding box center [304, 37] width 106 height 24
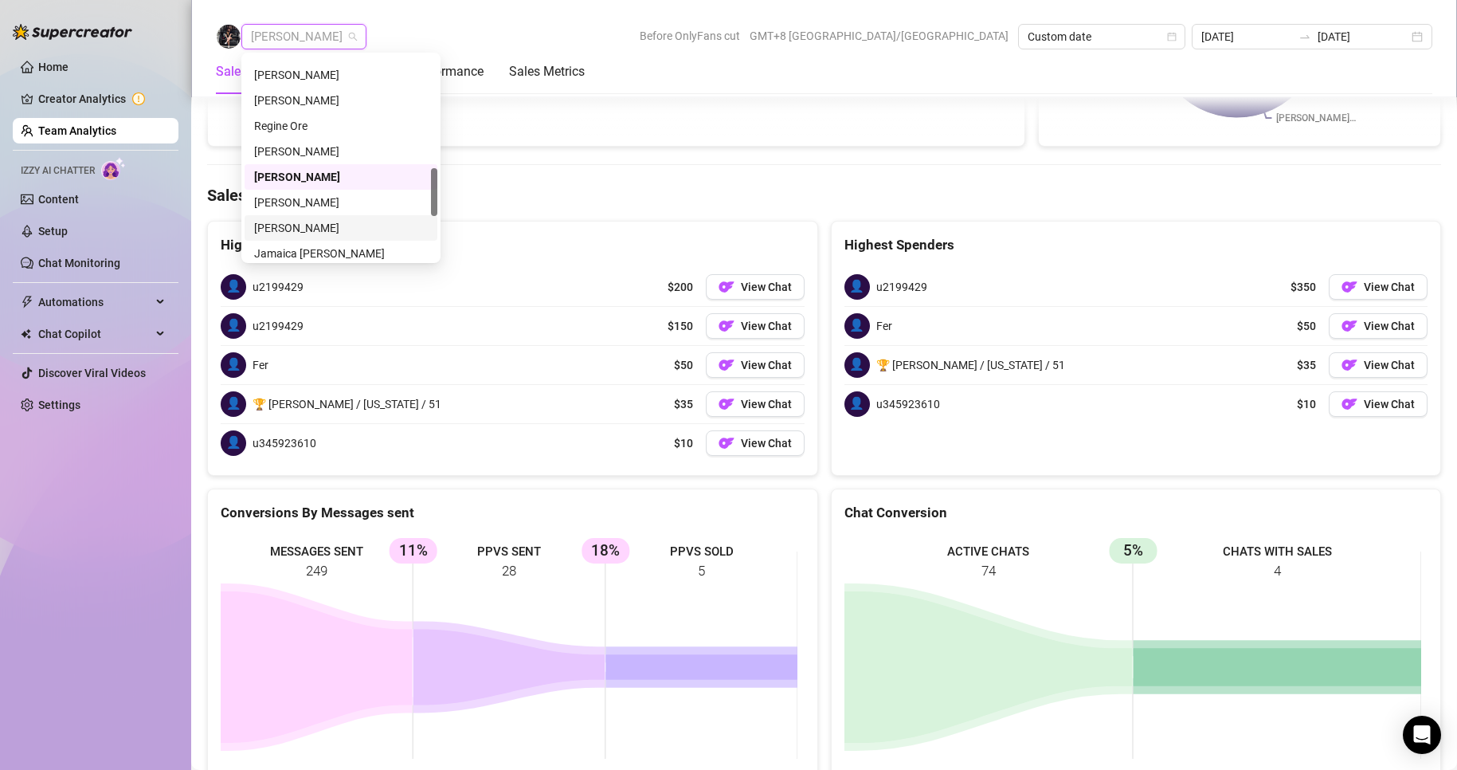
click at [300, 229] on div "[PERSON_NAME]" at bounding box center [341, 228] width 174 height 18
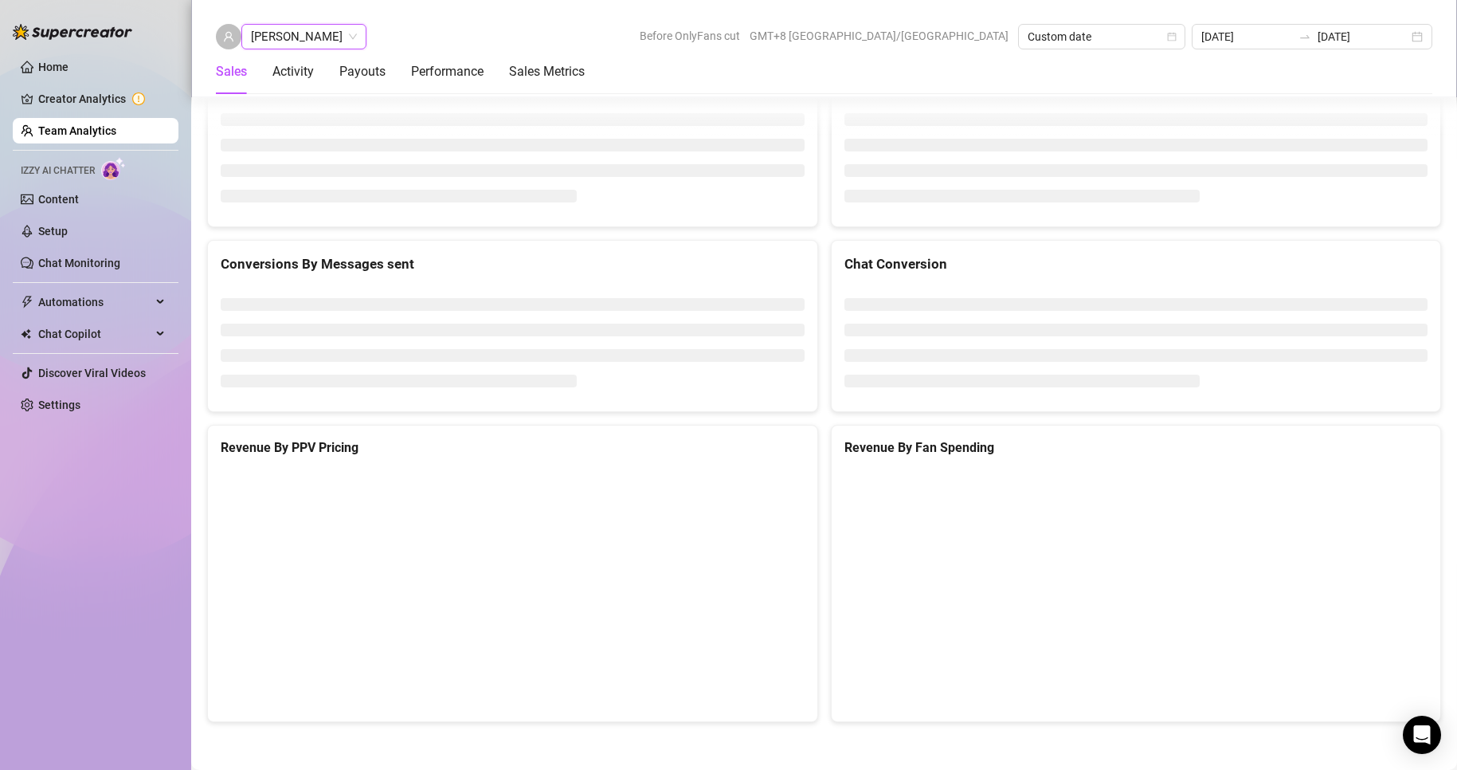
click at [304, 41] on span "[PERSON_NAME]" at bounding box center [304, 37] width 106 height 24
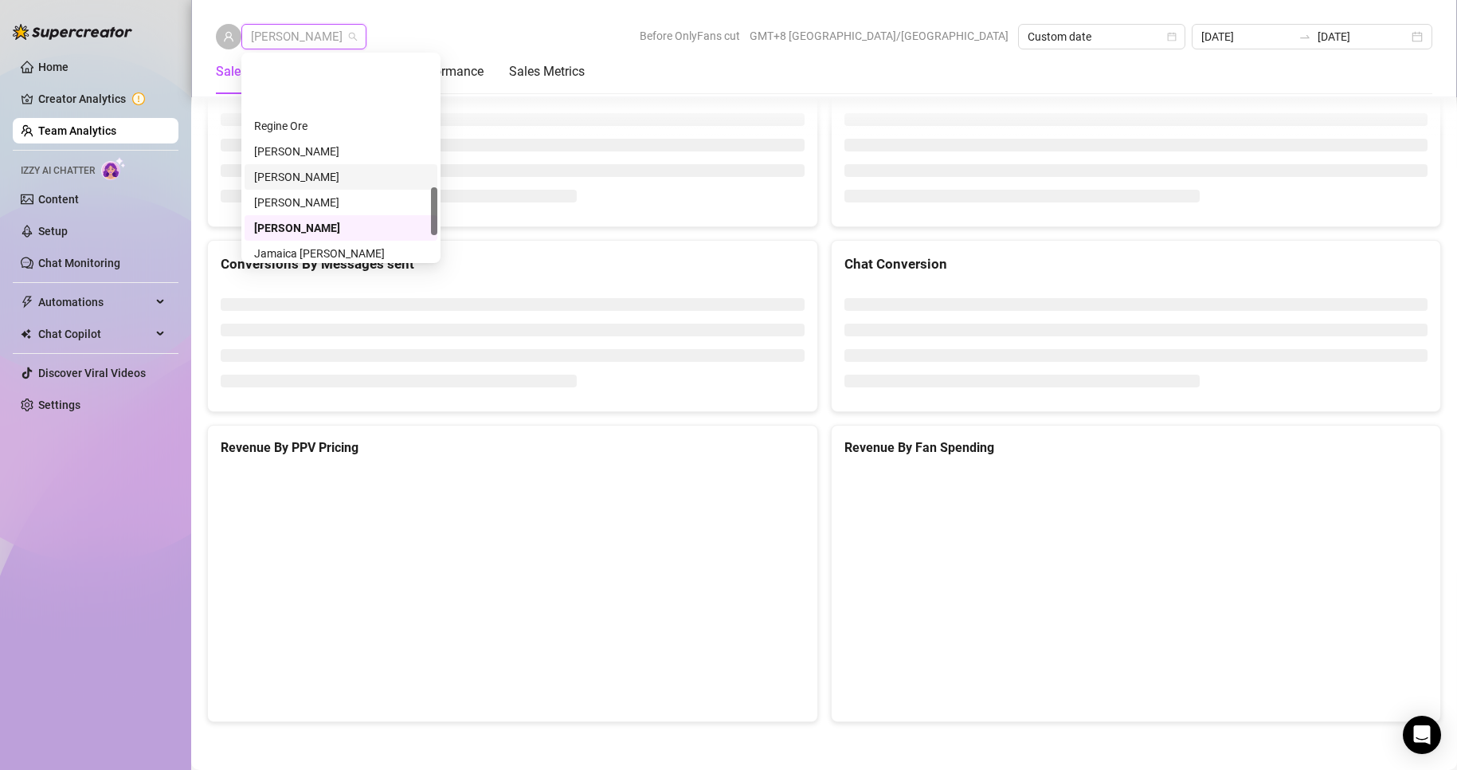
scroll to position [637, 0]
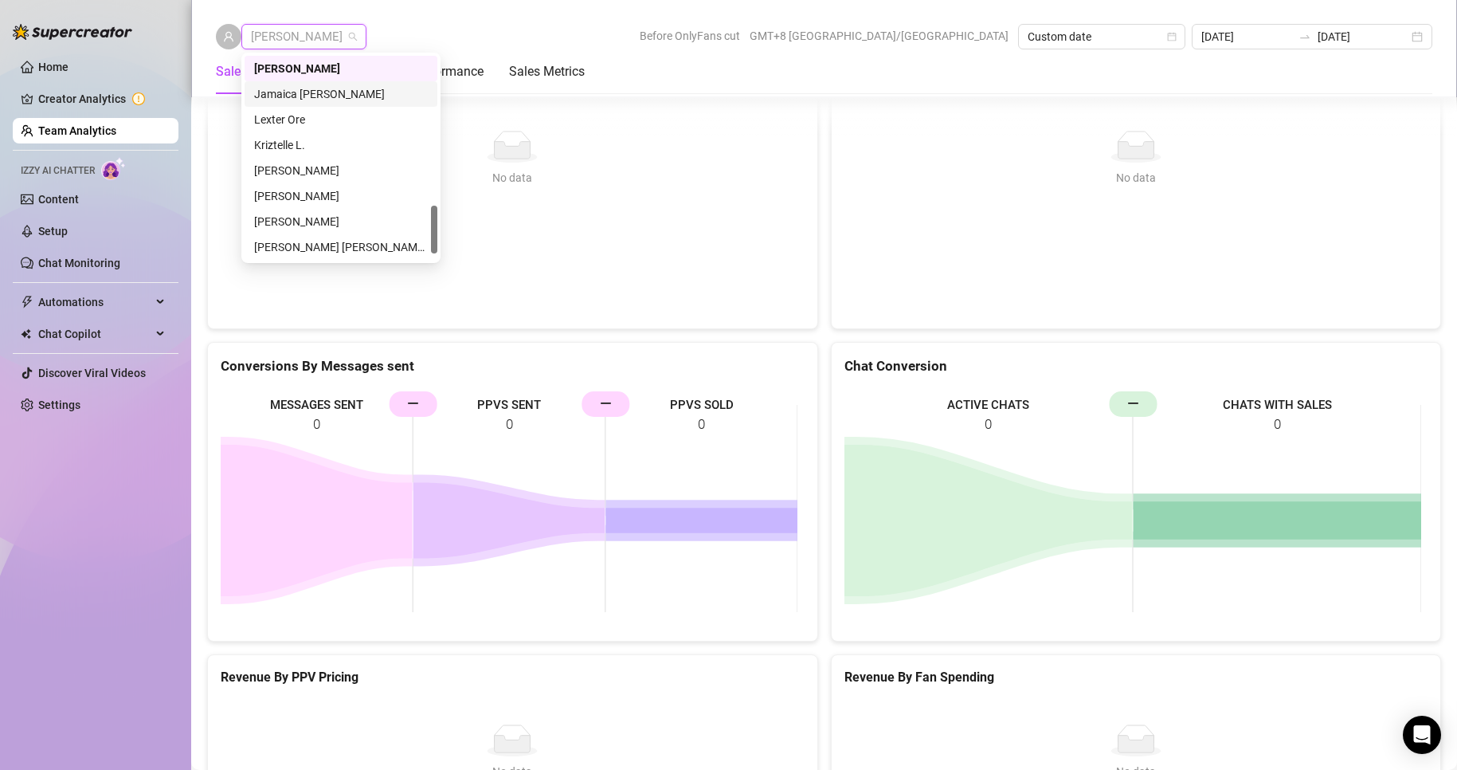
click at [292, 97] on div "Jamaica [PERSON_NAME]" at bounding box center [341, 94] width 174 height 18
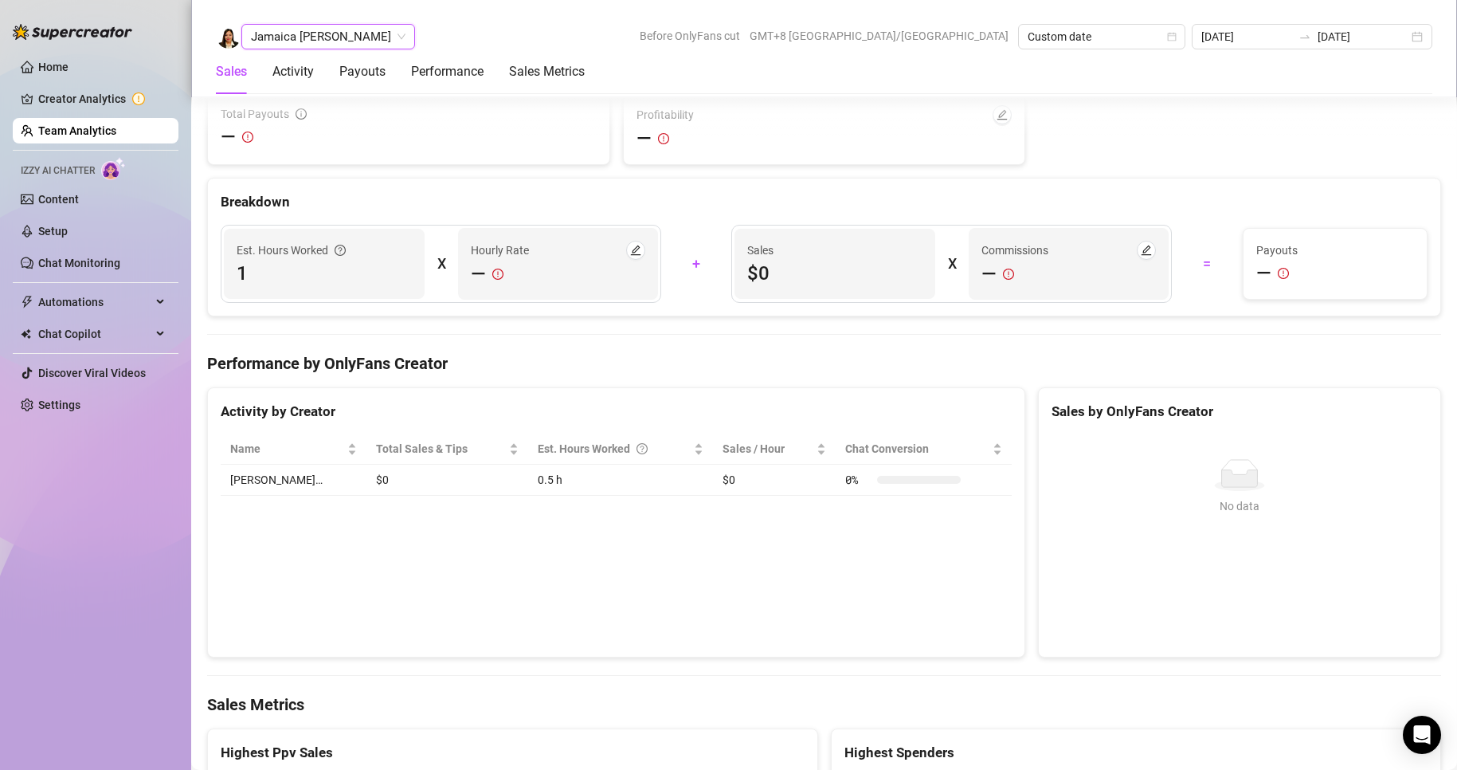
scroll to position [2469, 0]
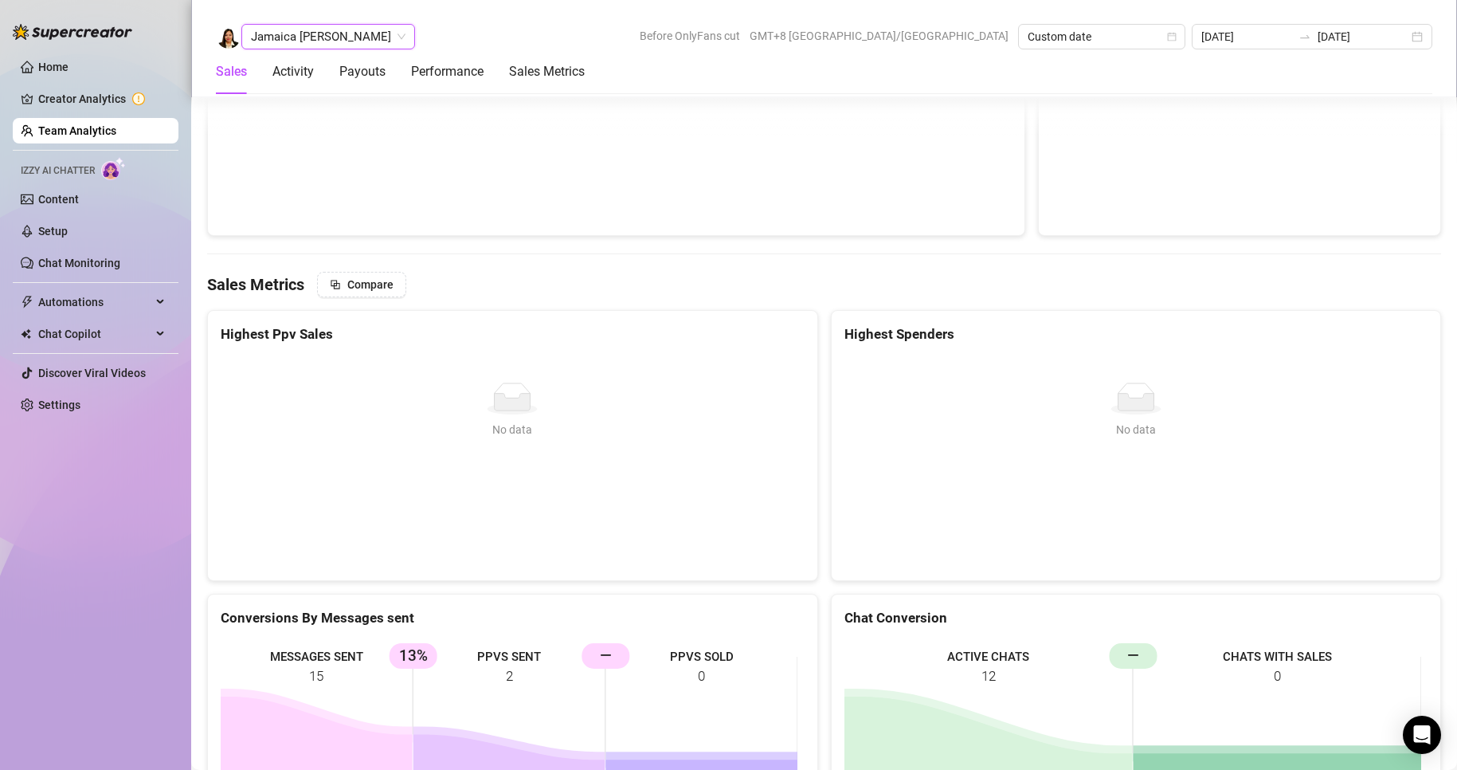
click at [333, 41] on span "Jamaica [PERSON_NAME]" at bounding box center [328, 37] width 155 height 24
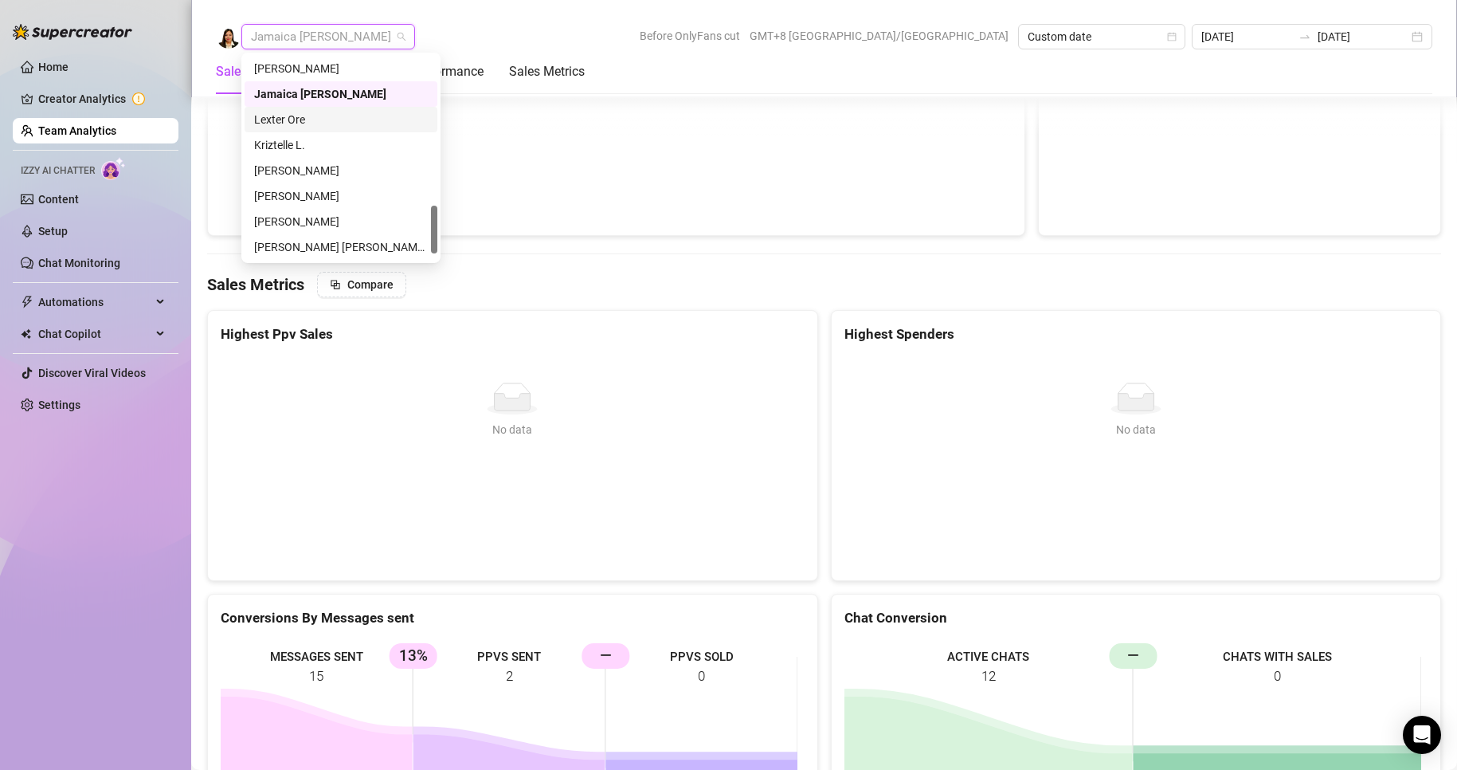
click at [287, 119] on div "Lexter Ore" at bounding box center [341, 120] width 174 height 18
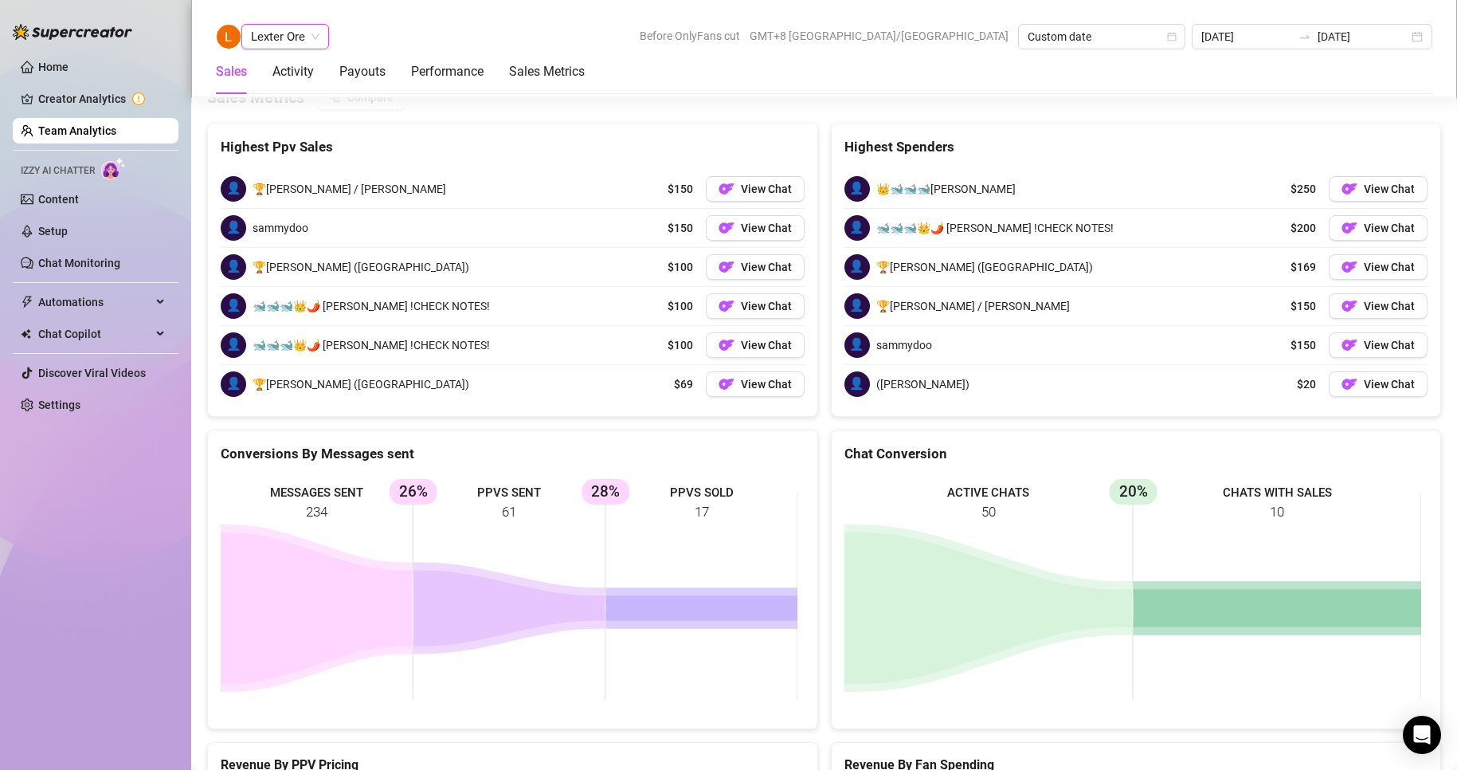
scroll to position [2124, 0]
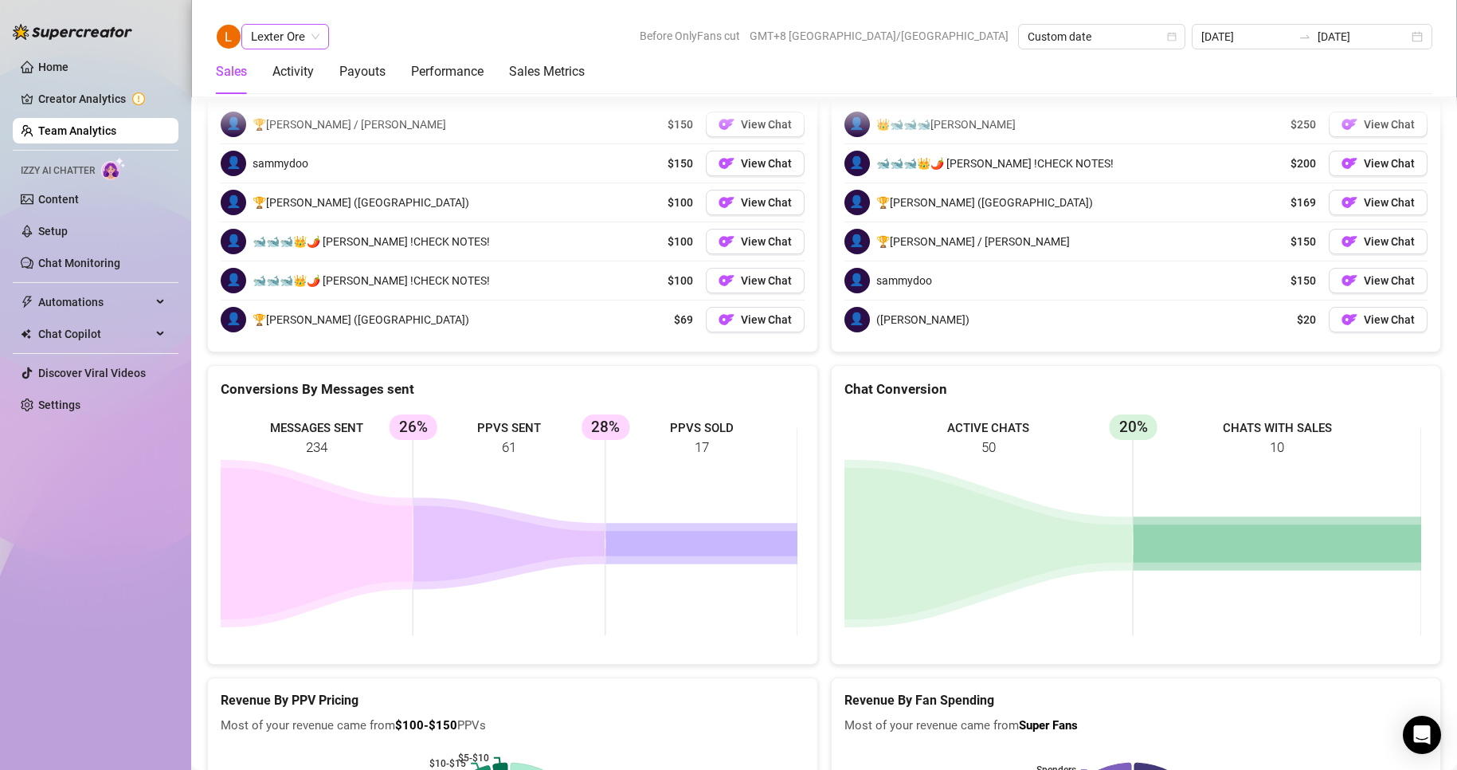
click at [304, 43] on span "Lexter Ore" at bounding box center [285, 37] width 69 height 24
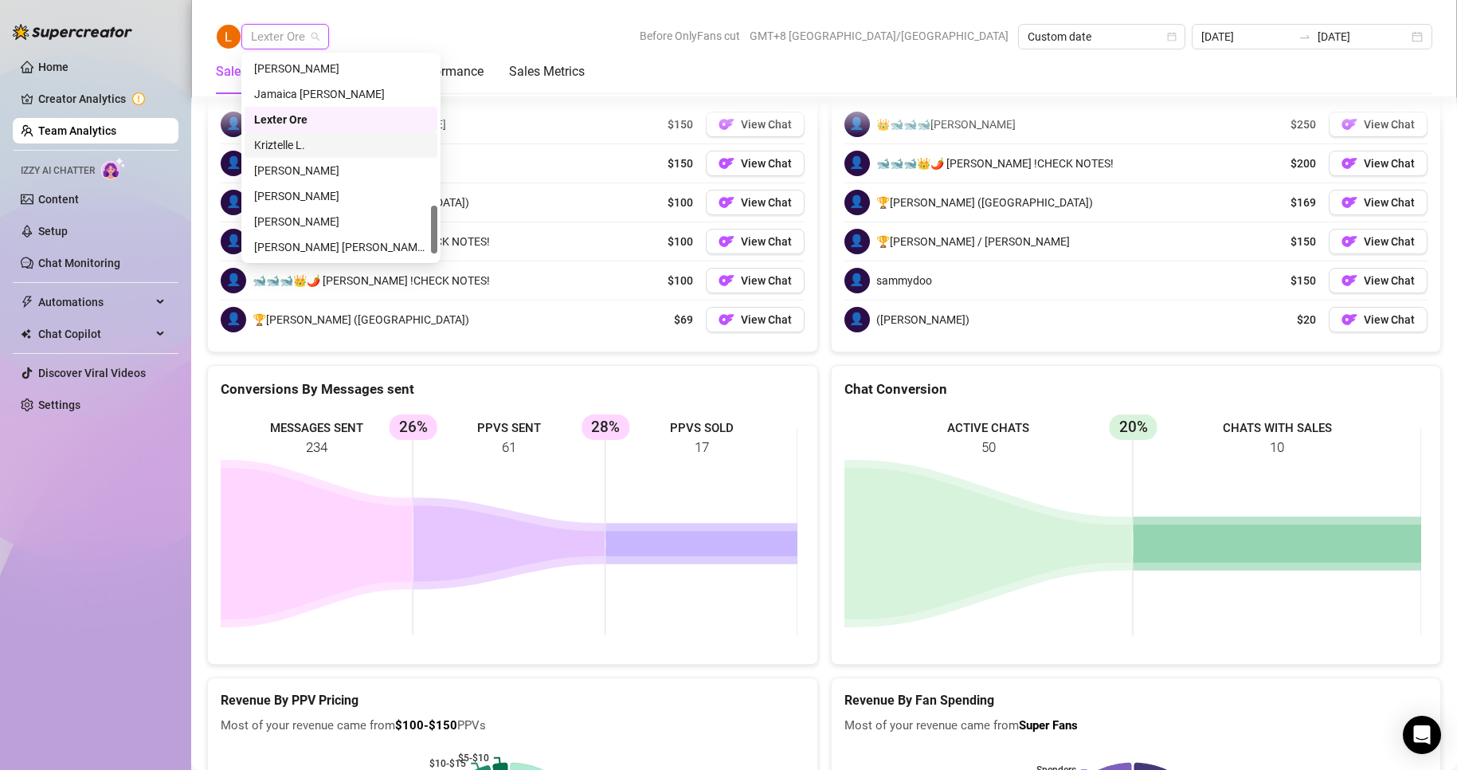
click at [286, 147] on div "Kriztelle L." at bounding box center [341, 145] width 174 height 18
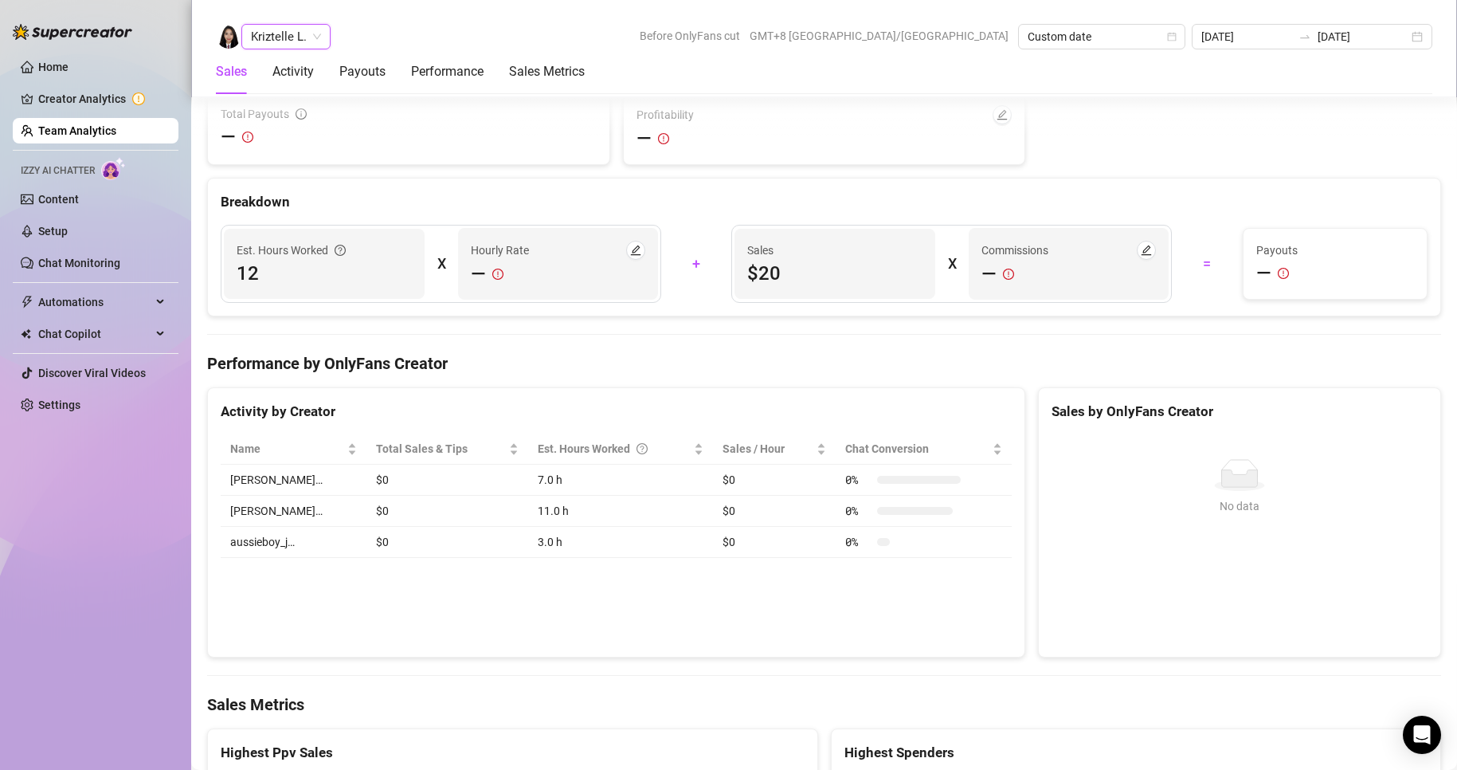
scroll to position [2721, 0]
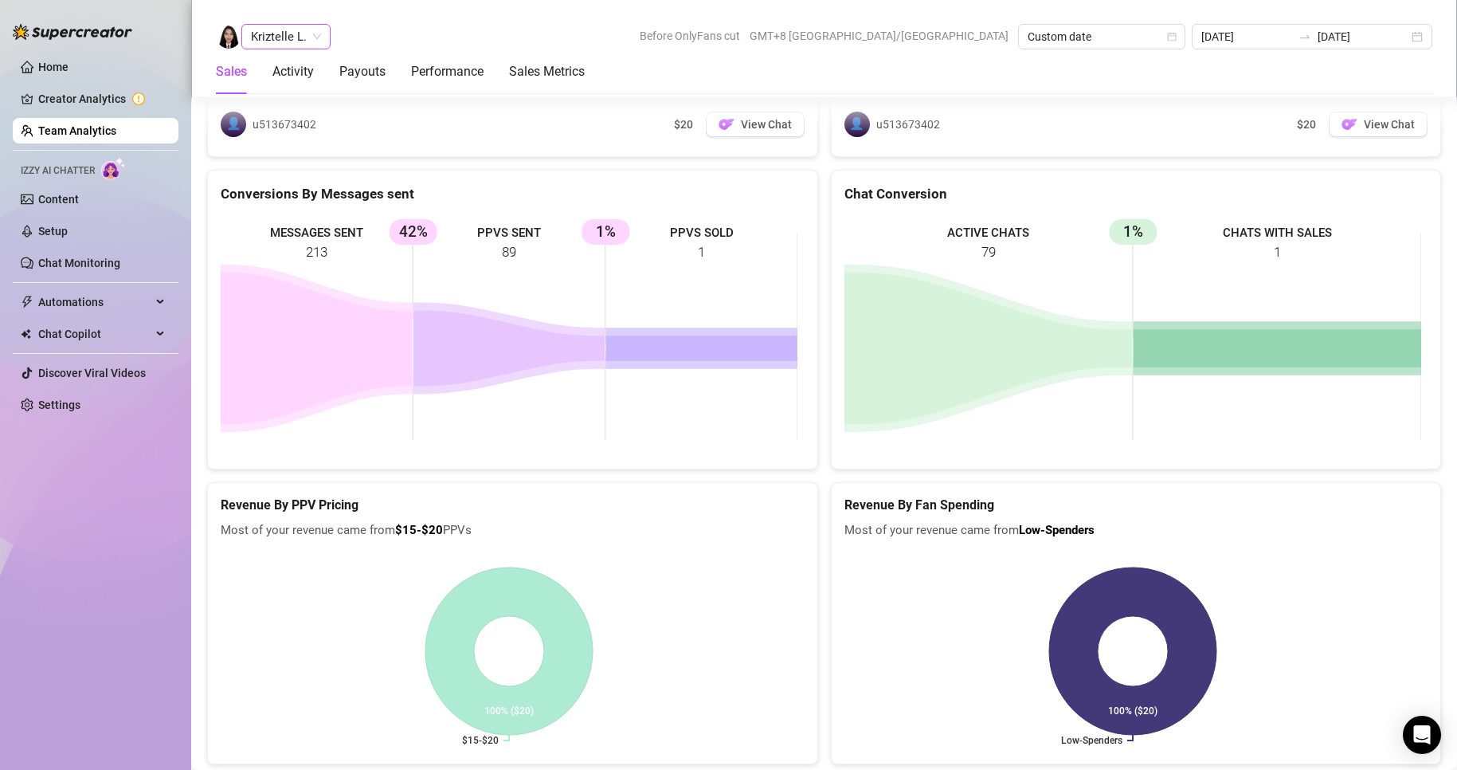
click at [292, 39] on span "Kriztelle L." at bounding box center [286, 37] width 70 height 24
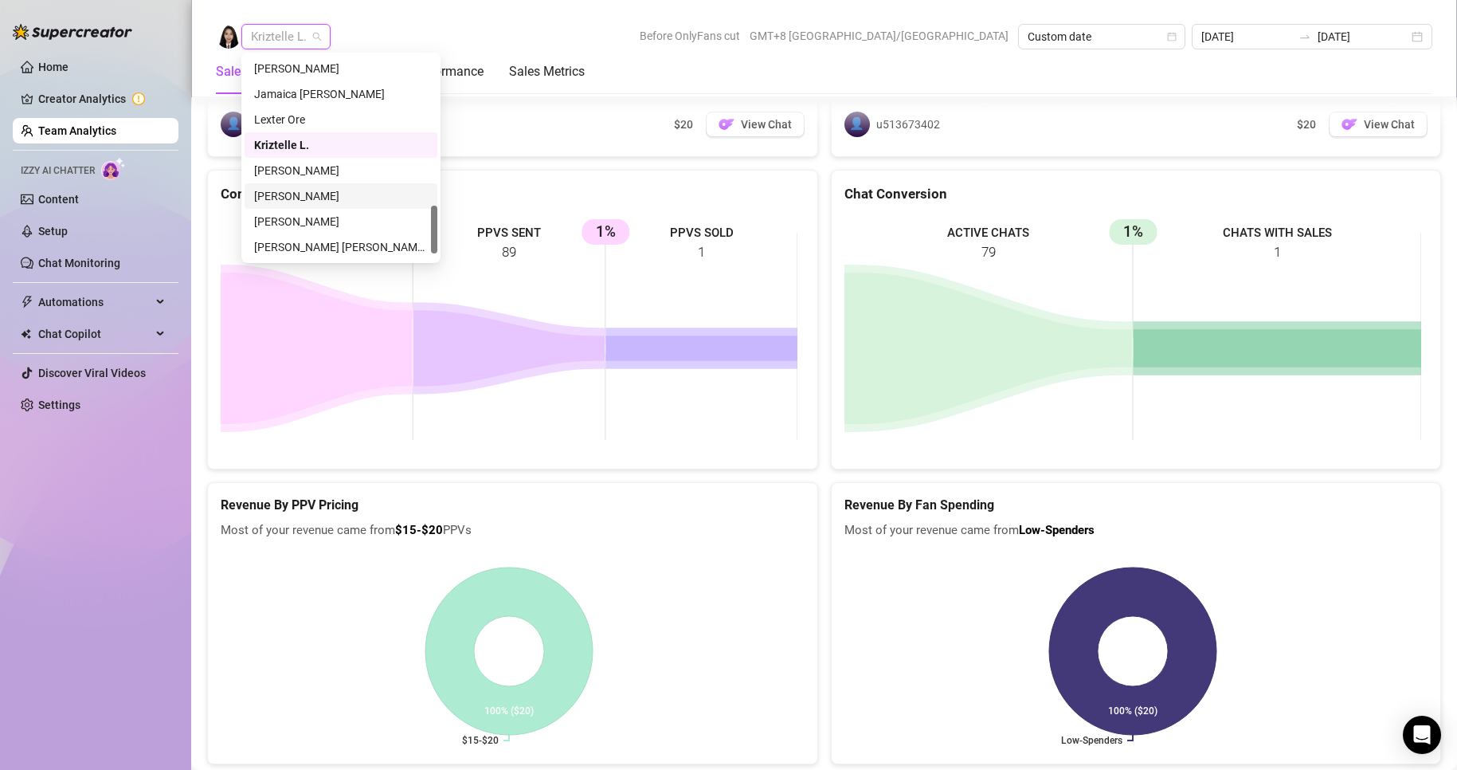
click at [295, 193] on div "[PERSON_NAME]" at bounding box center [341, 196] width 174 height 18
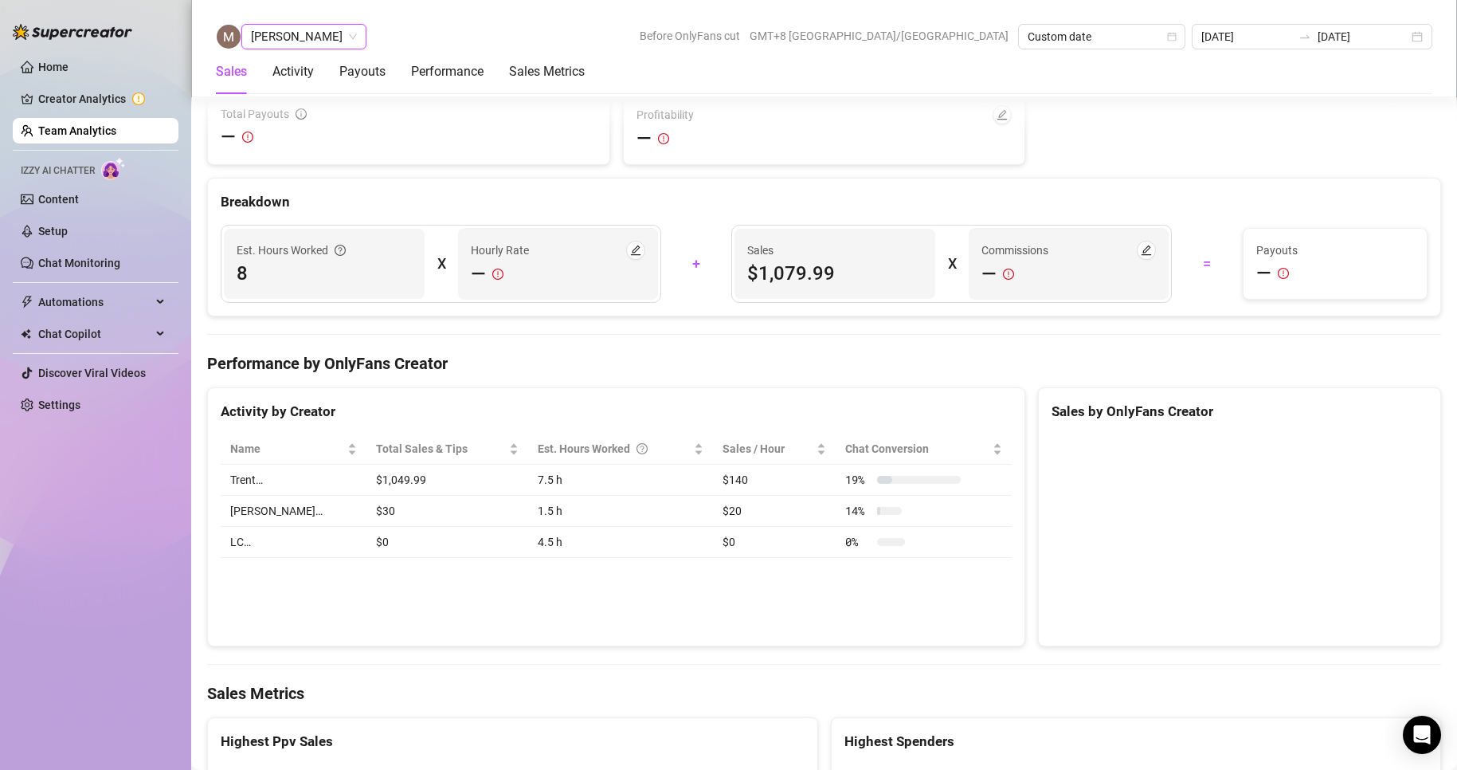
scroll to position [2448, 0]
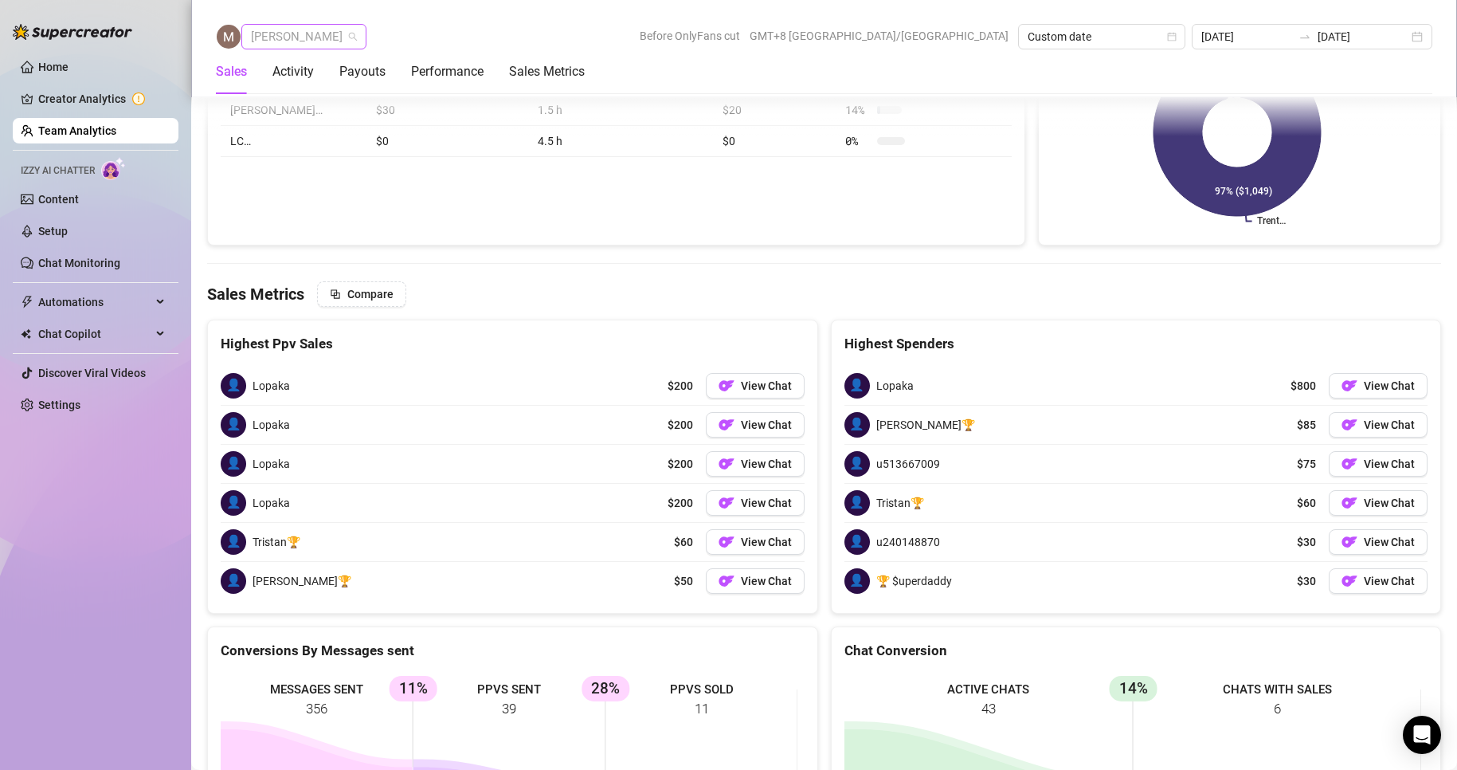
click at [294, 45] on span "[PERSON_NAME]" at bounding box center [304, 37] width 106 height 24
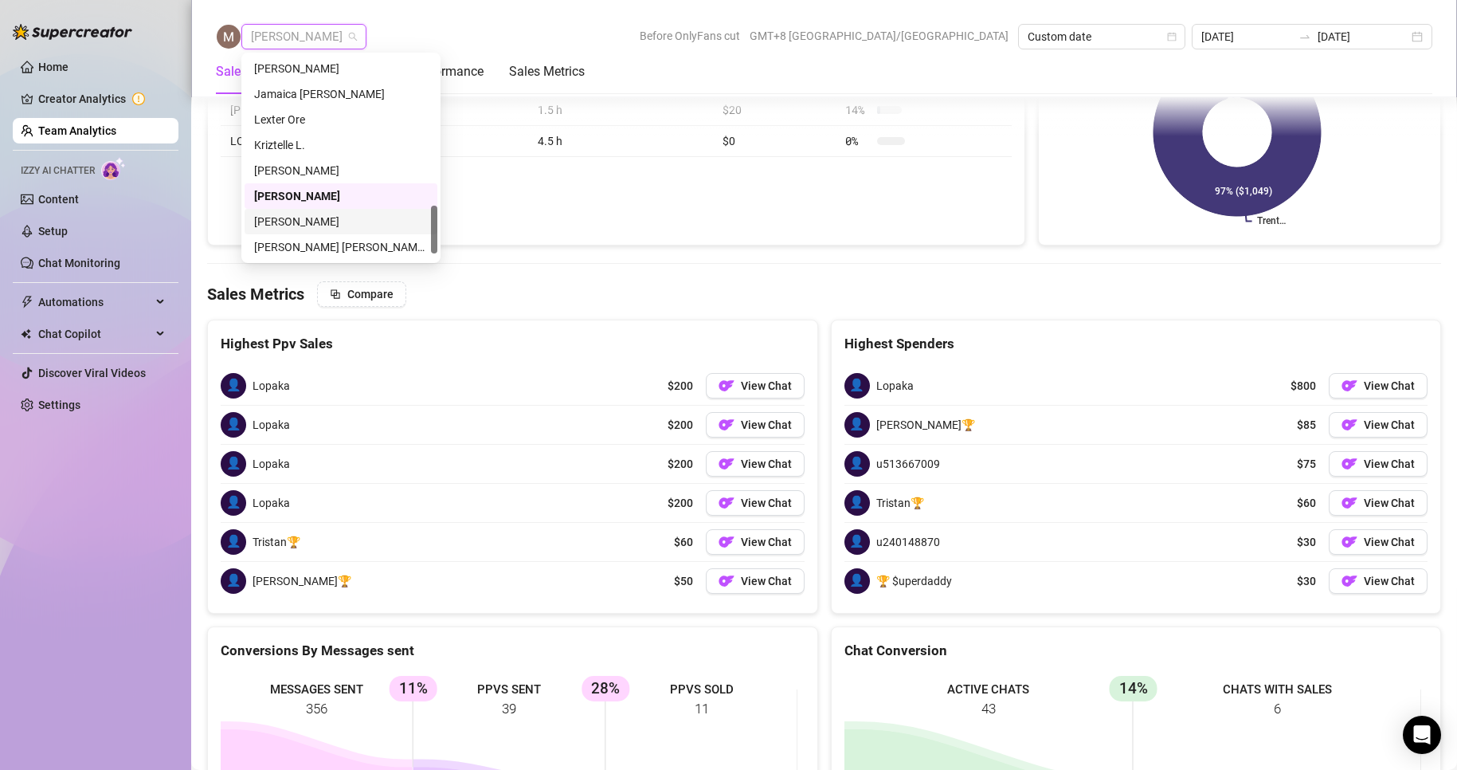
scroll to position [663, 0]
click at [282, 193] on div "[PERSON_NAME]" at bounding box center [341, 196] width 174 height 18
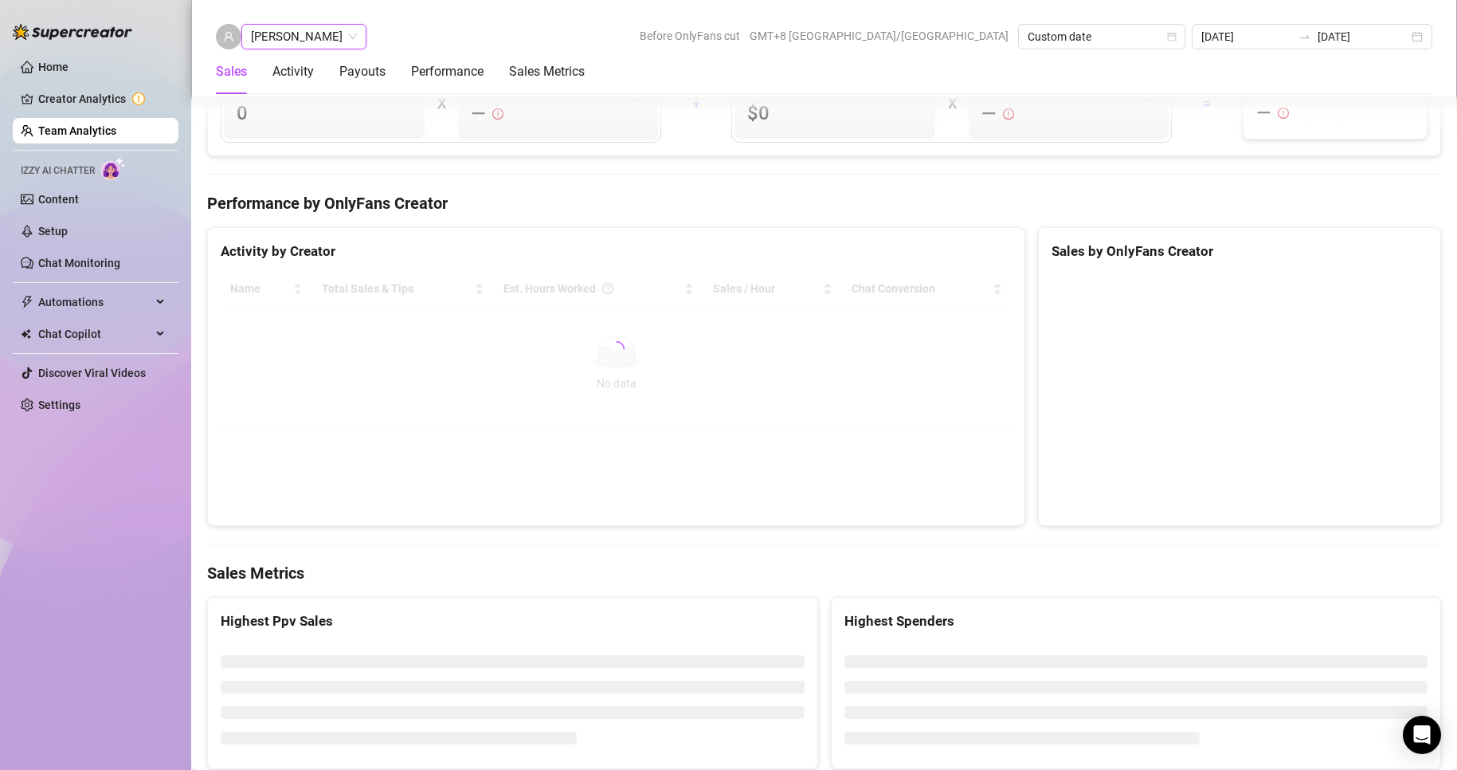
scroll to position [2496, 0]
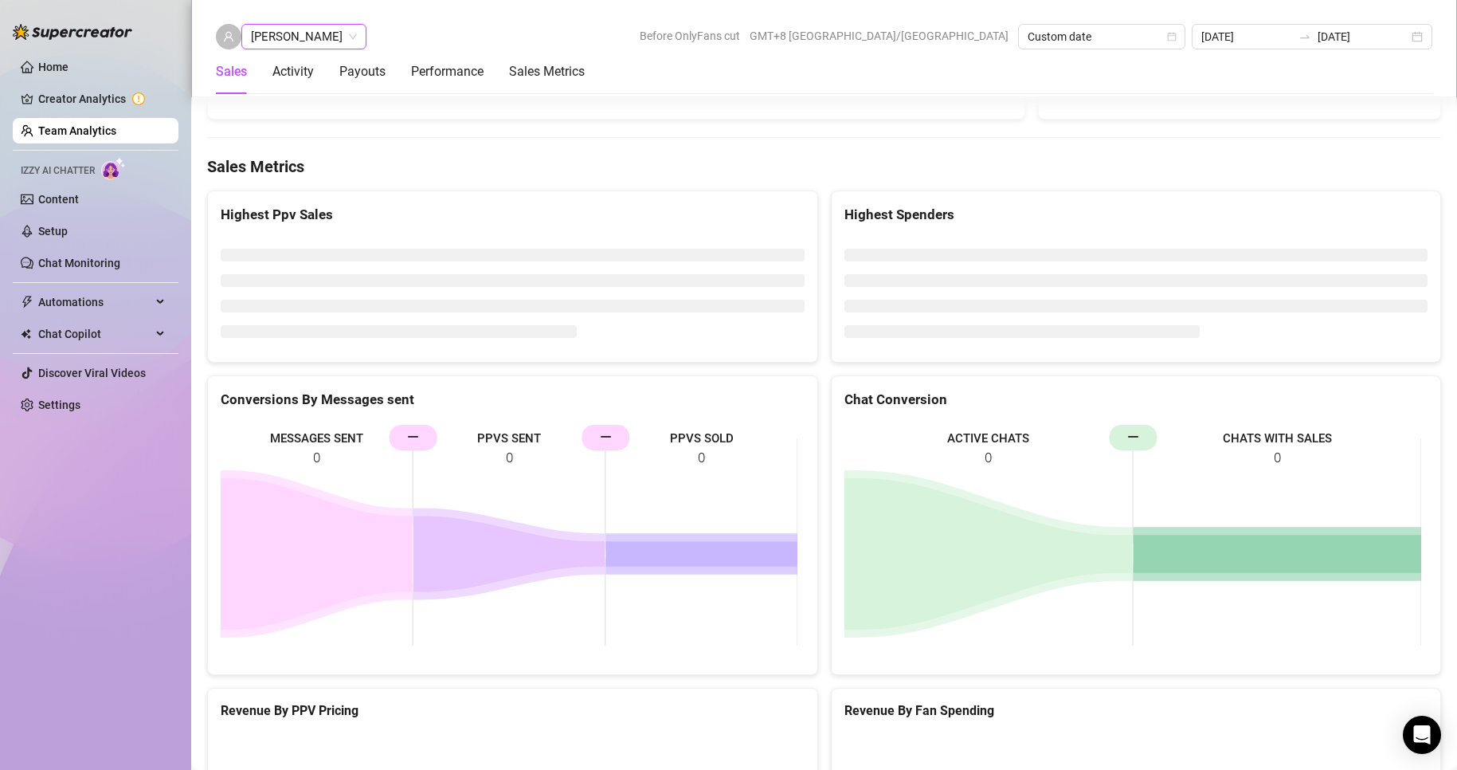
click at [288, 45] on span "[PERSON_NAME]" at bounding box center [304, 37] width 106 height 24
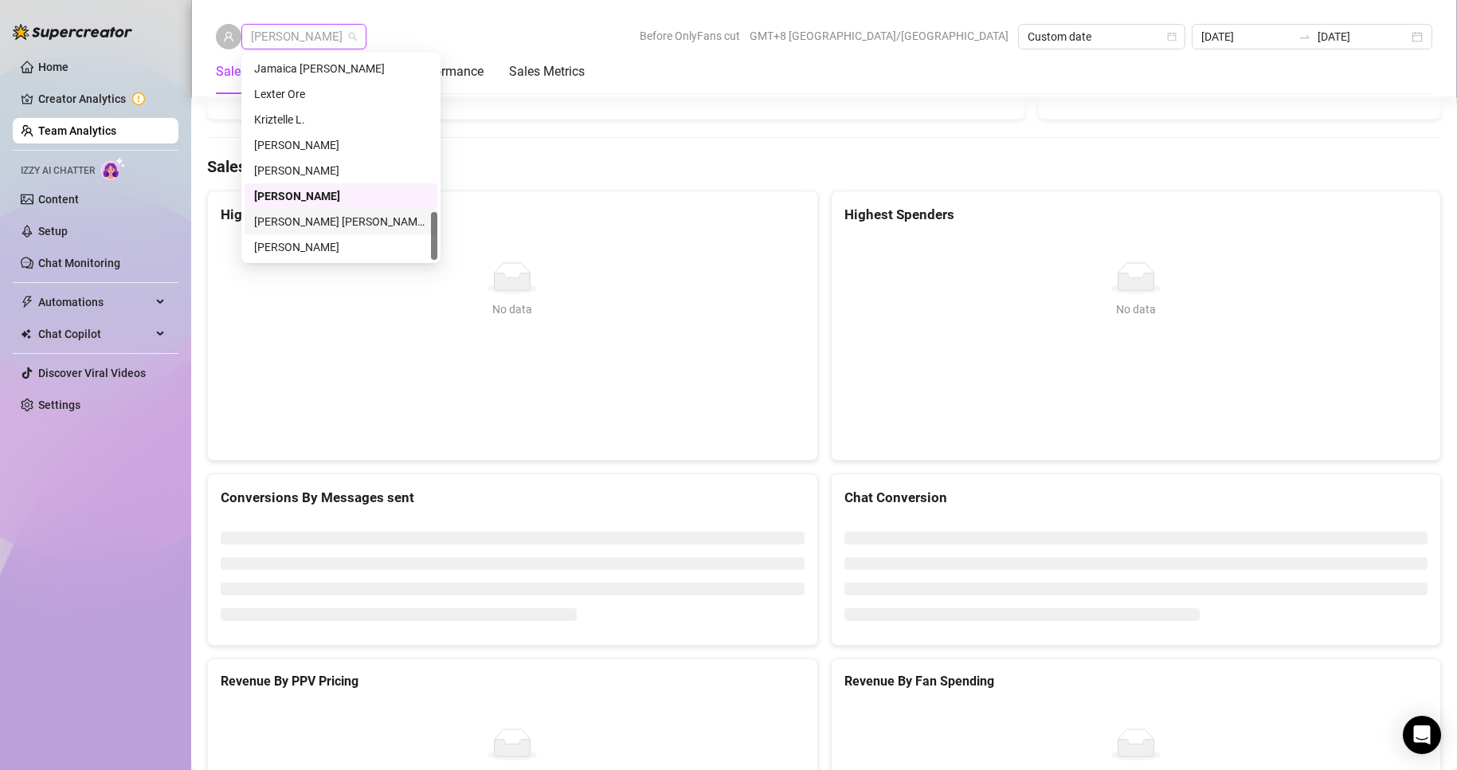
scroll to position [2467, 0]
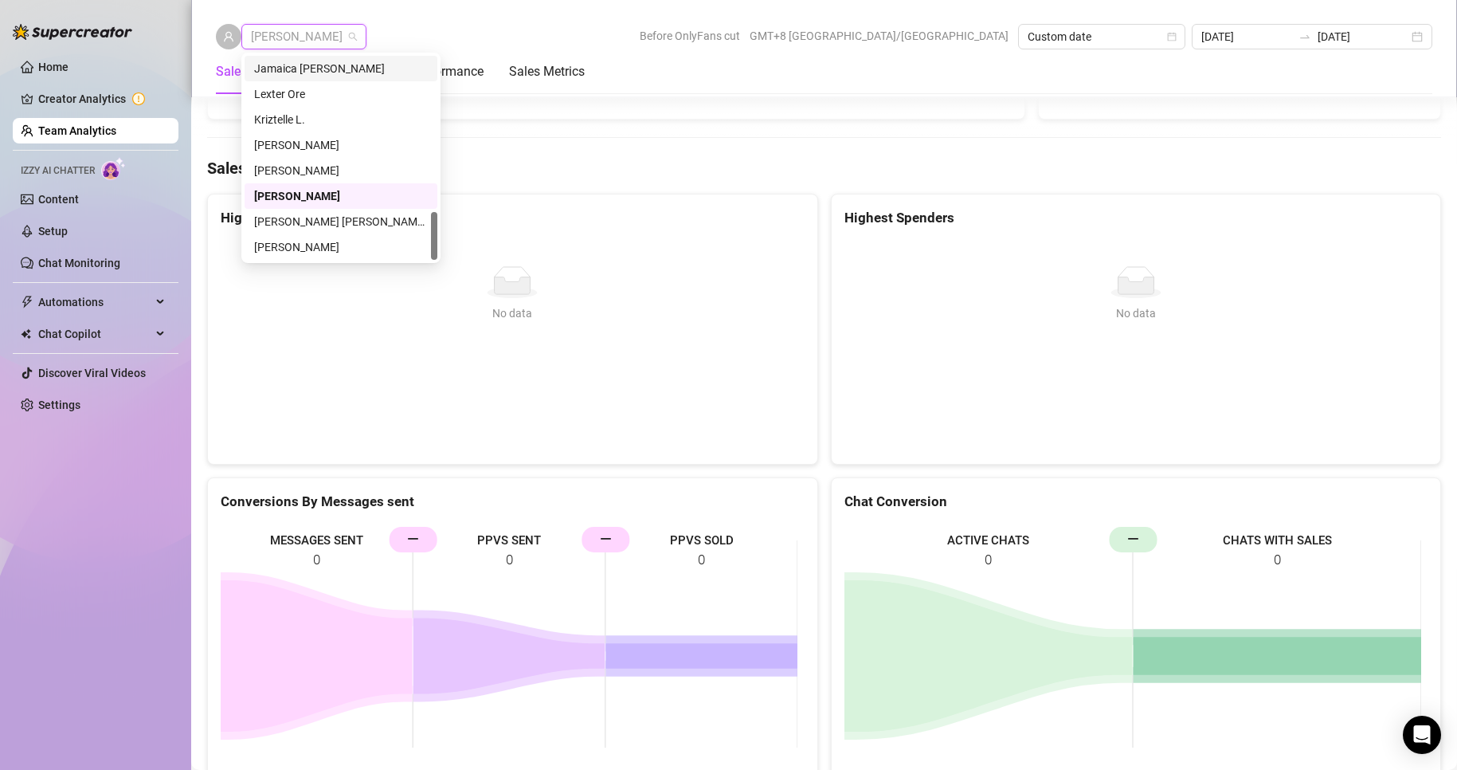
click at [400, 26] on div "Anjo Ty Before OnlyFans cut GMT+8 [GEOGRAPHIC_DATA]/[GEOGRAPHIC_DATA] Custom da…" at bounding box center [824, 36] width 1216 height 25
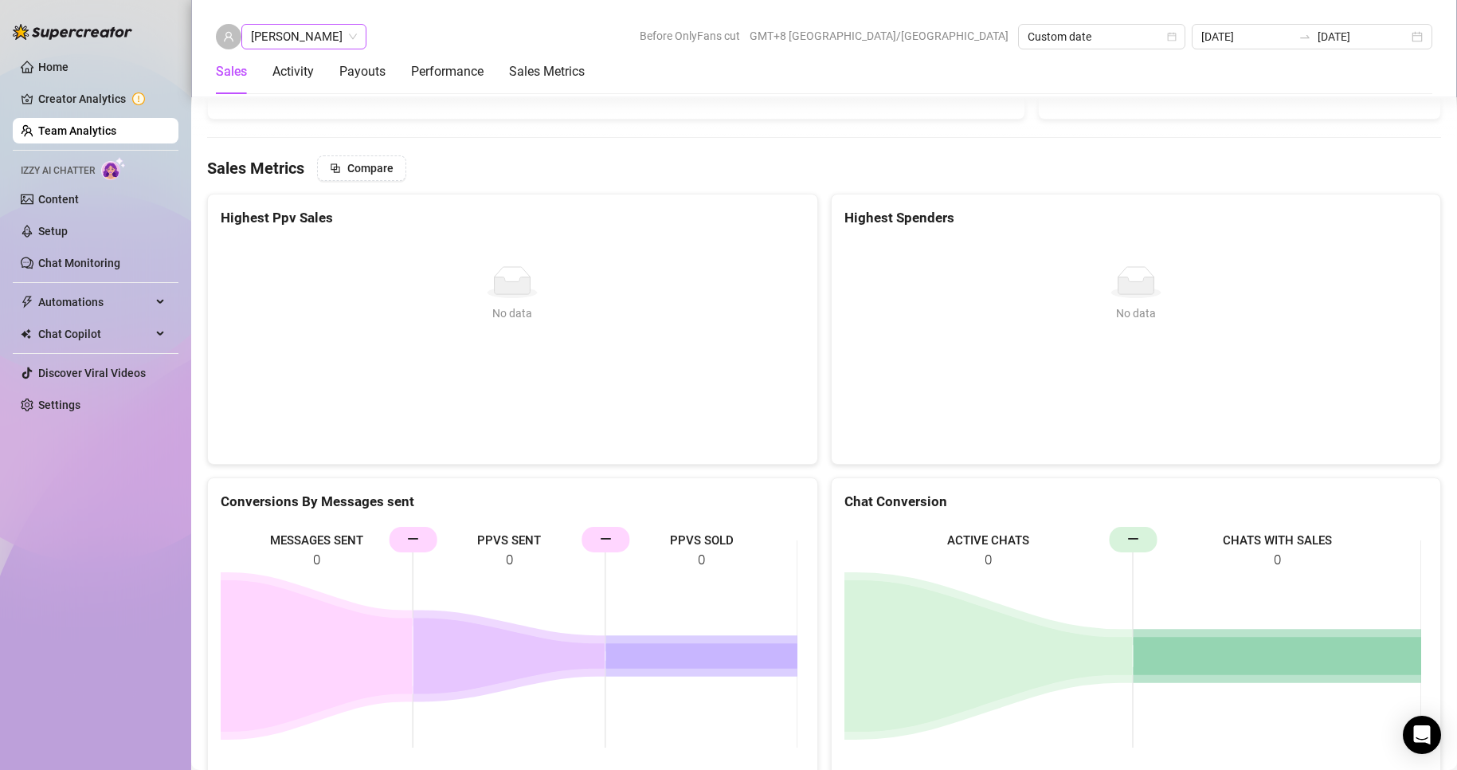
click at [304, 40] on span "[PERSON_NAME]" at bounding box center [304, 37] width 106 height 24
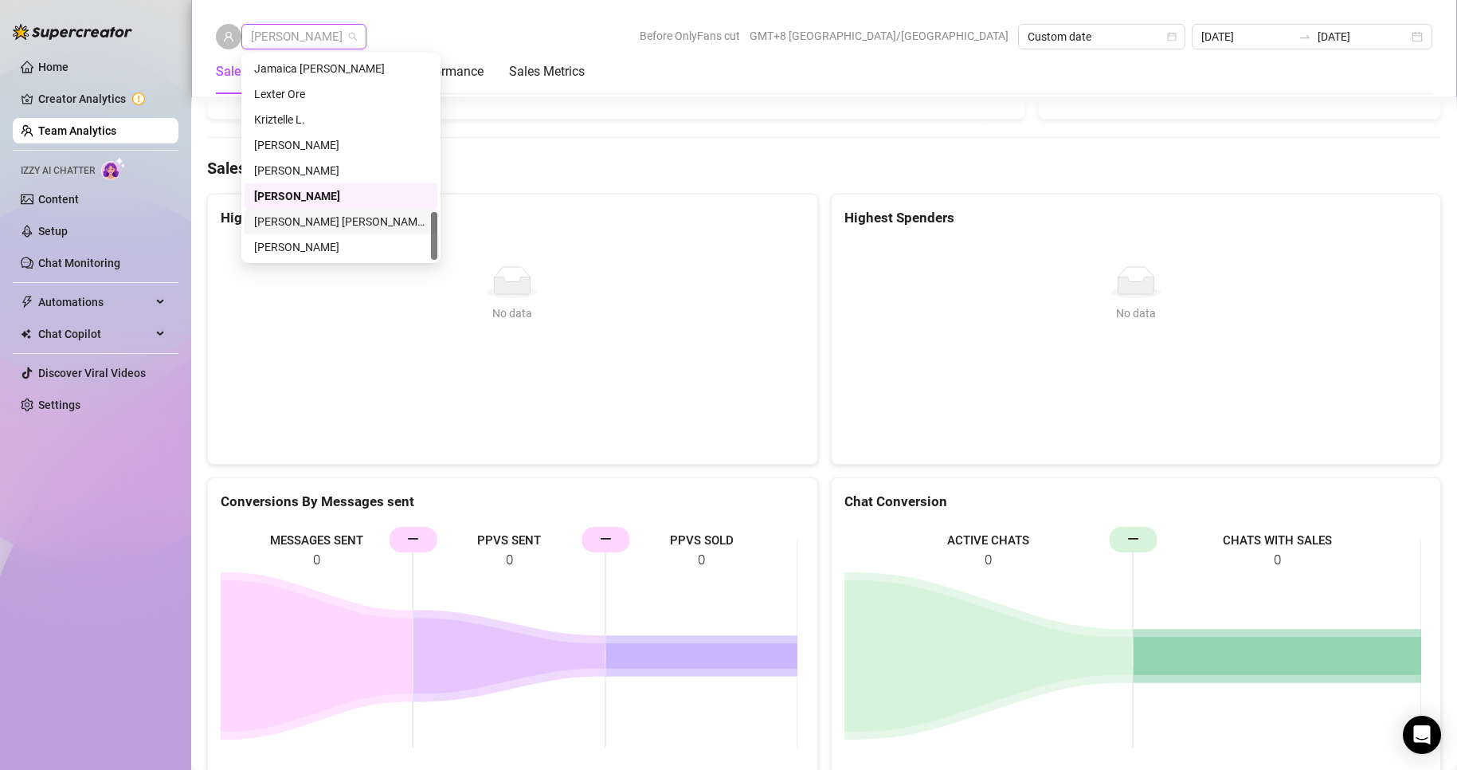
click at [323, 224] on div "[PERSON_NAME] [PERSON_NAME] Tayre" at bounding box center [341, 222] width 174 height 18
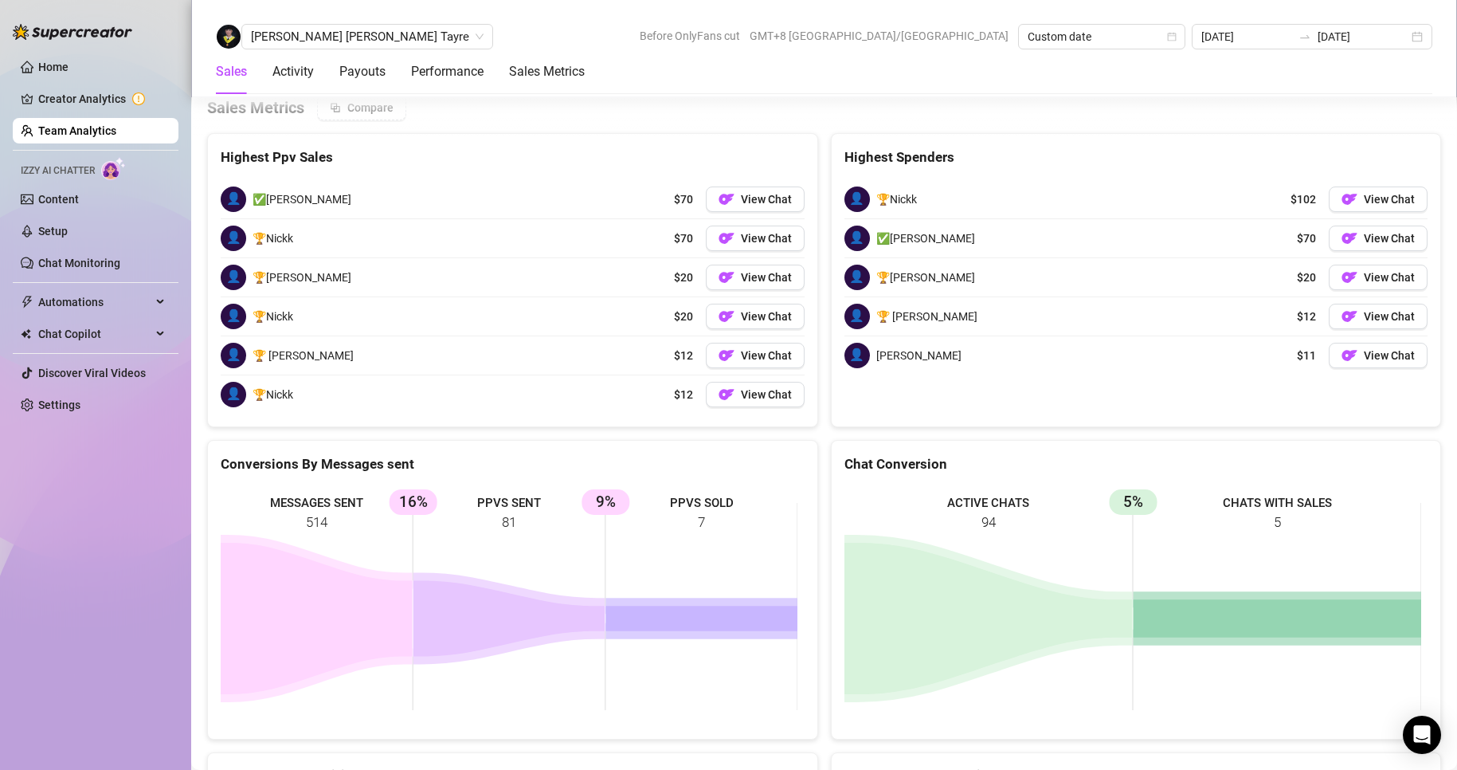
scroll to position [2147, 0]
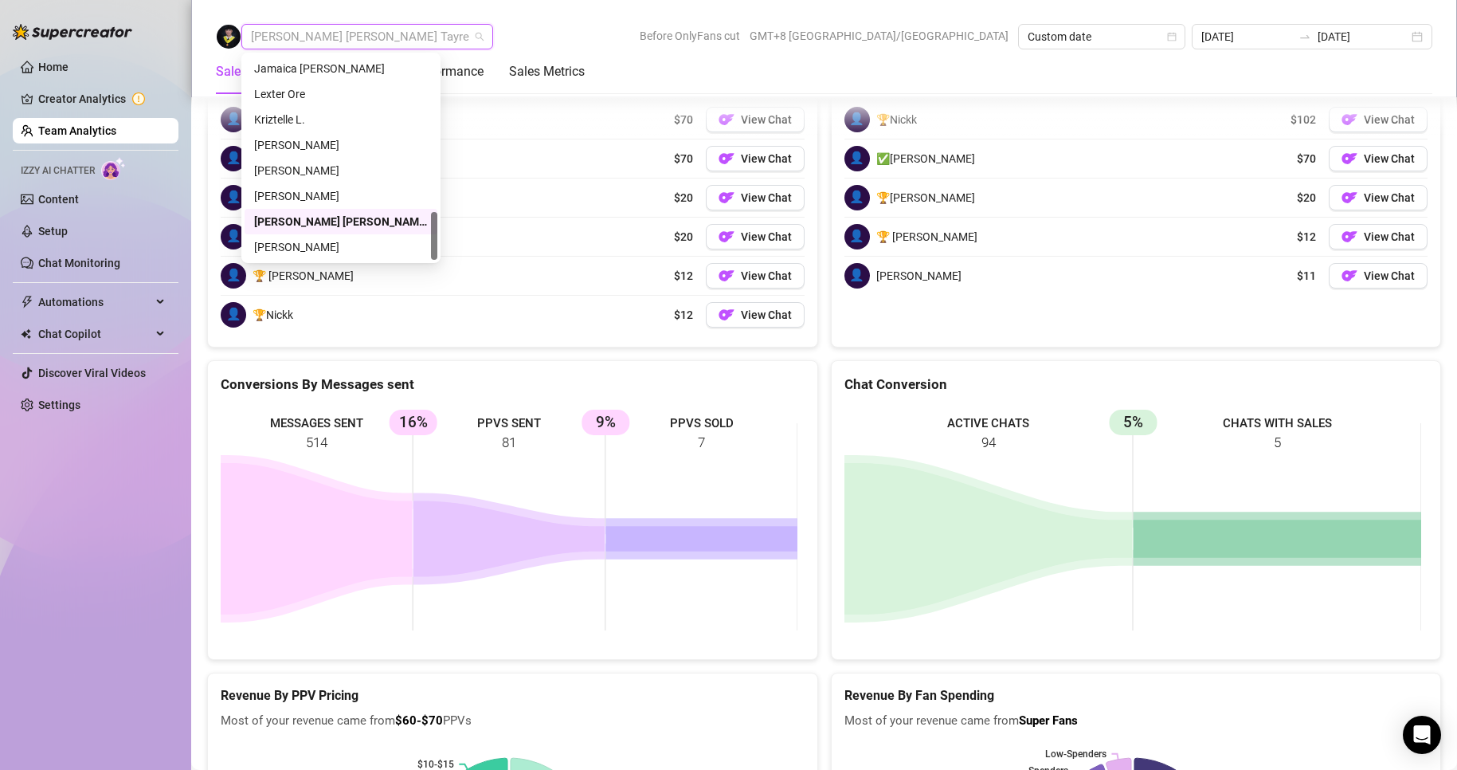
click at [325, 33] on span "[PERSON_NAME] [PERSON_NAME] Tayre" at bounding box center [367, 37] width 233 height 24
click at [291, 72] on div "[PERSON_NAME]" at bounding box center [341, 69] width 174 height 18
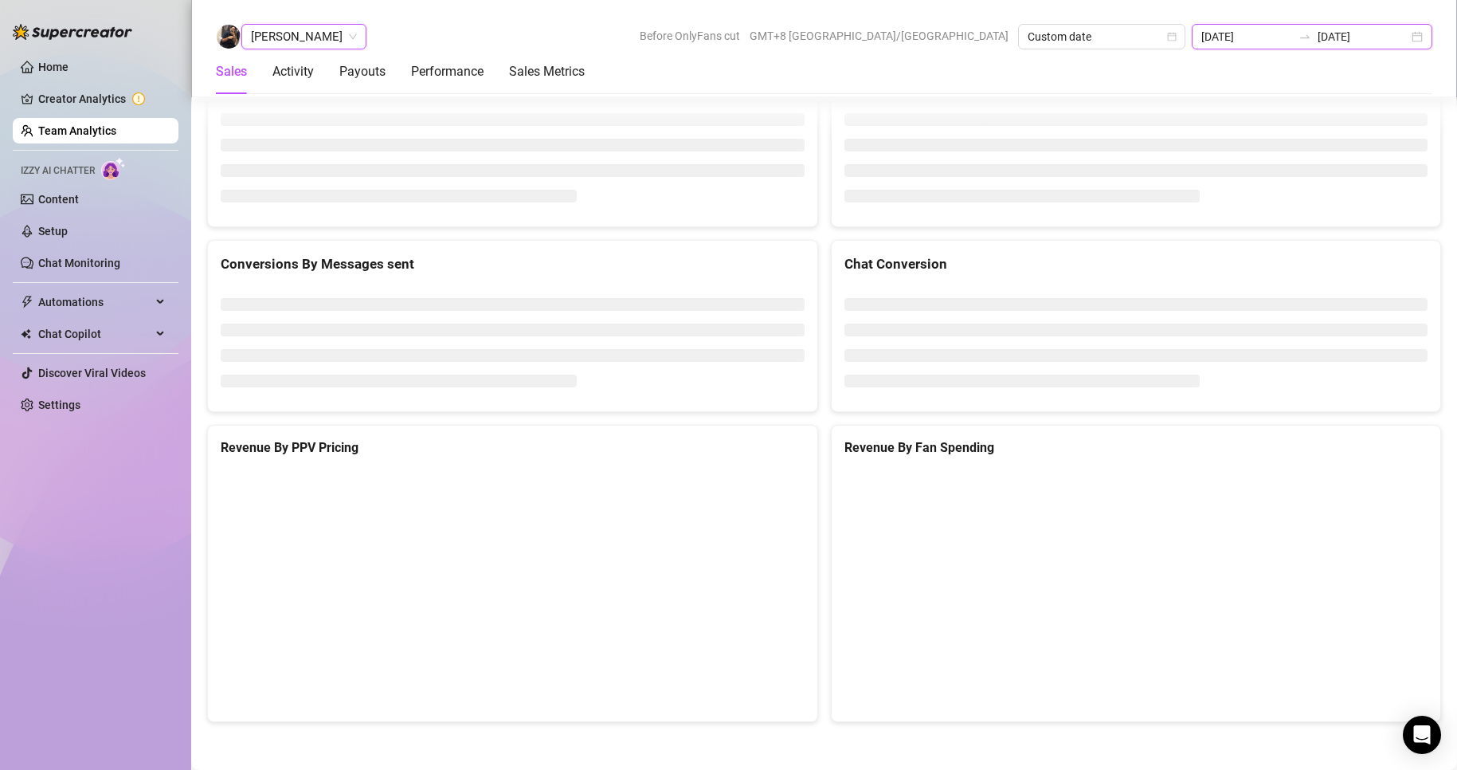
click at [1240, 37] on input "[DATE]" at bounding box center [1246, 37] width 91 height 18
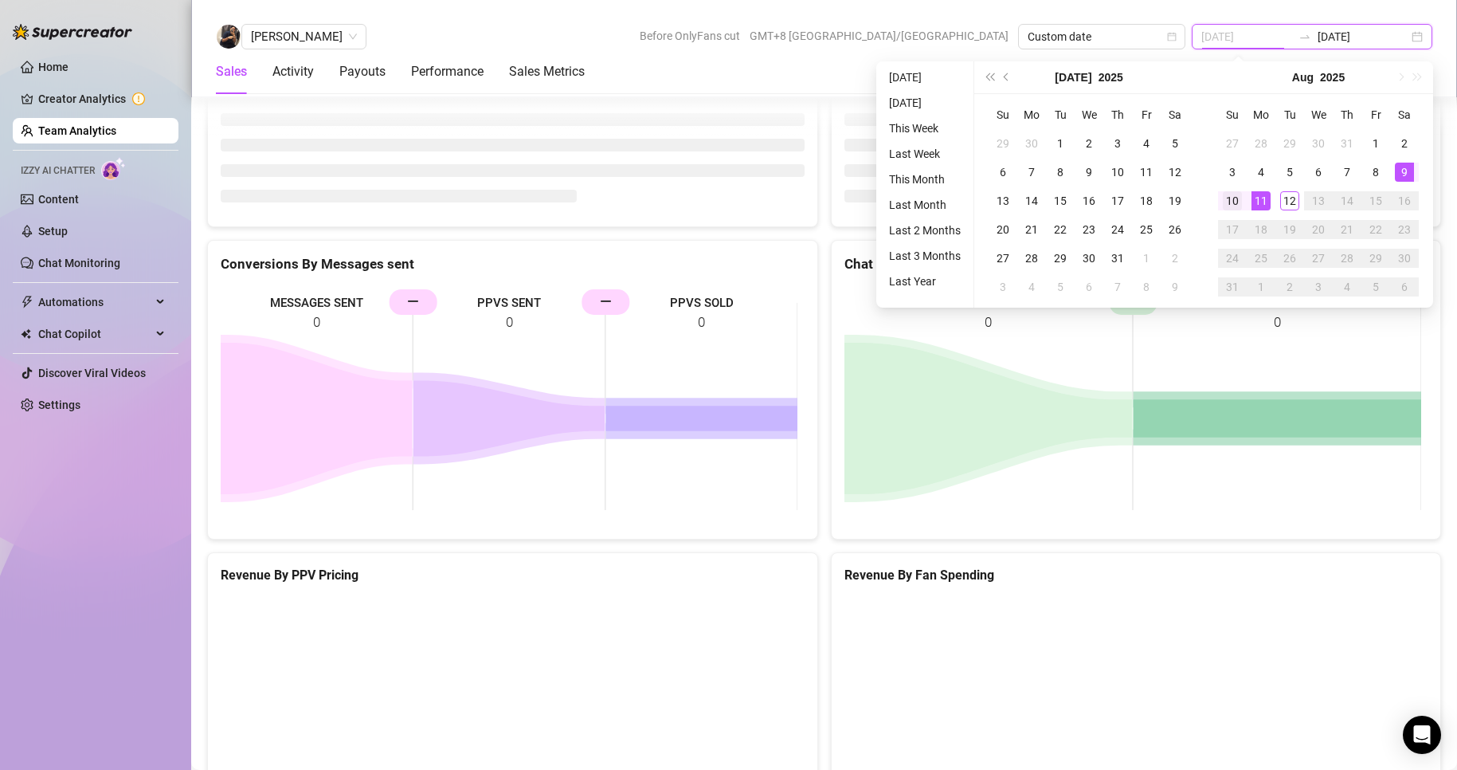
type input "[DATE]"
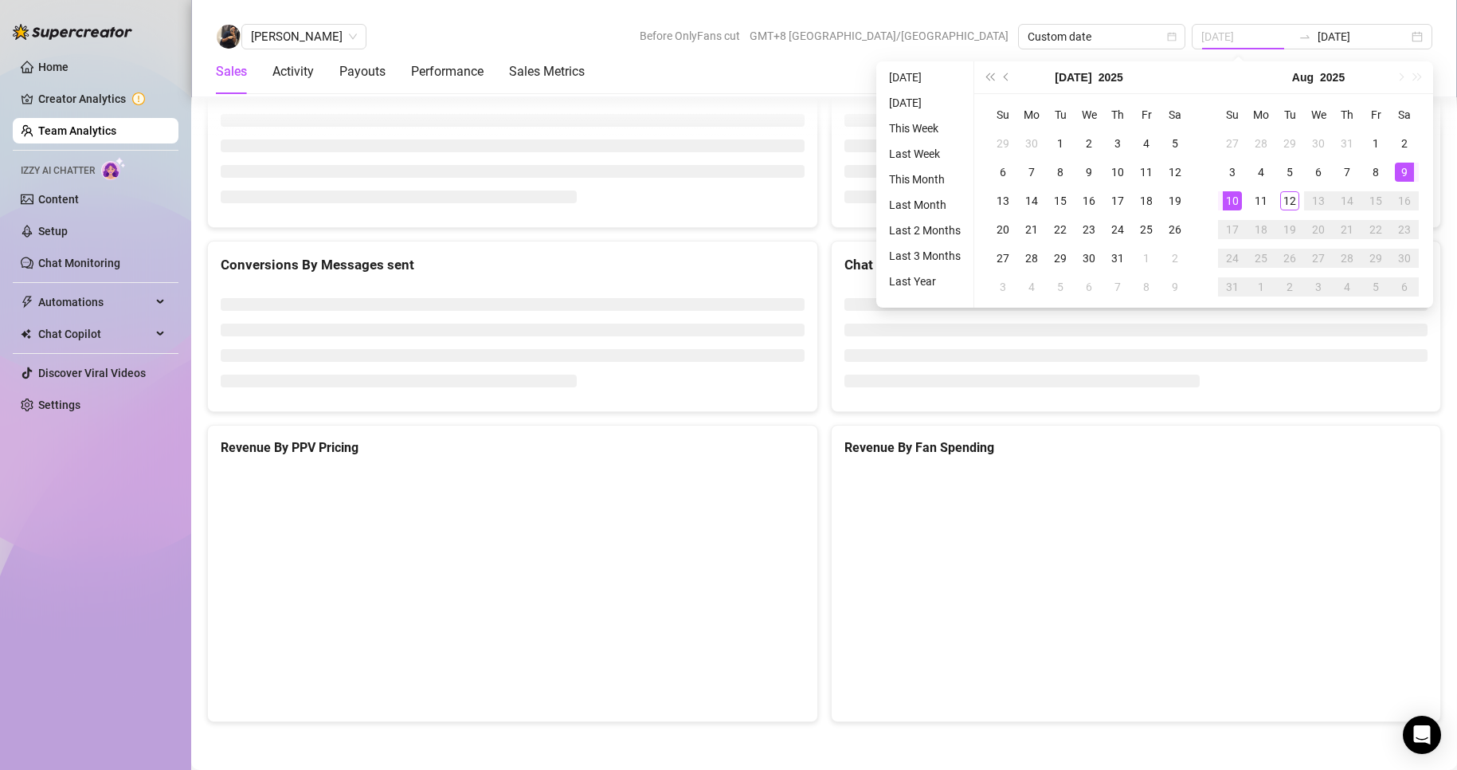
click at [1233, 201] on div "10" at bounding box center [1232, 200] width 19 height 19
type input "[DATE]"
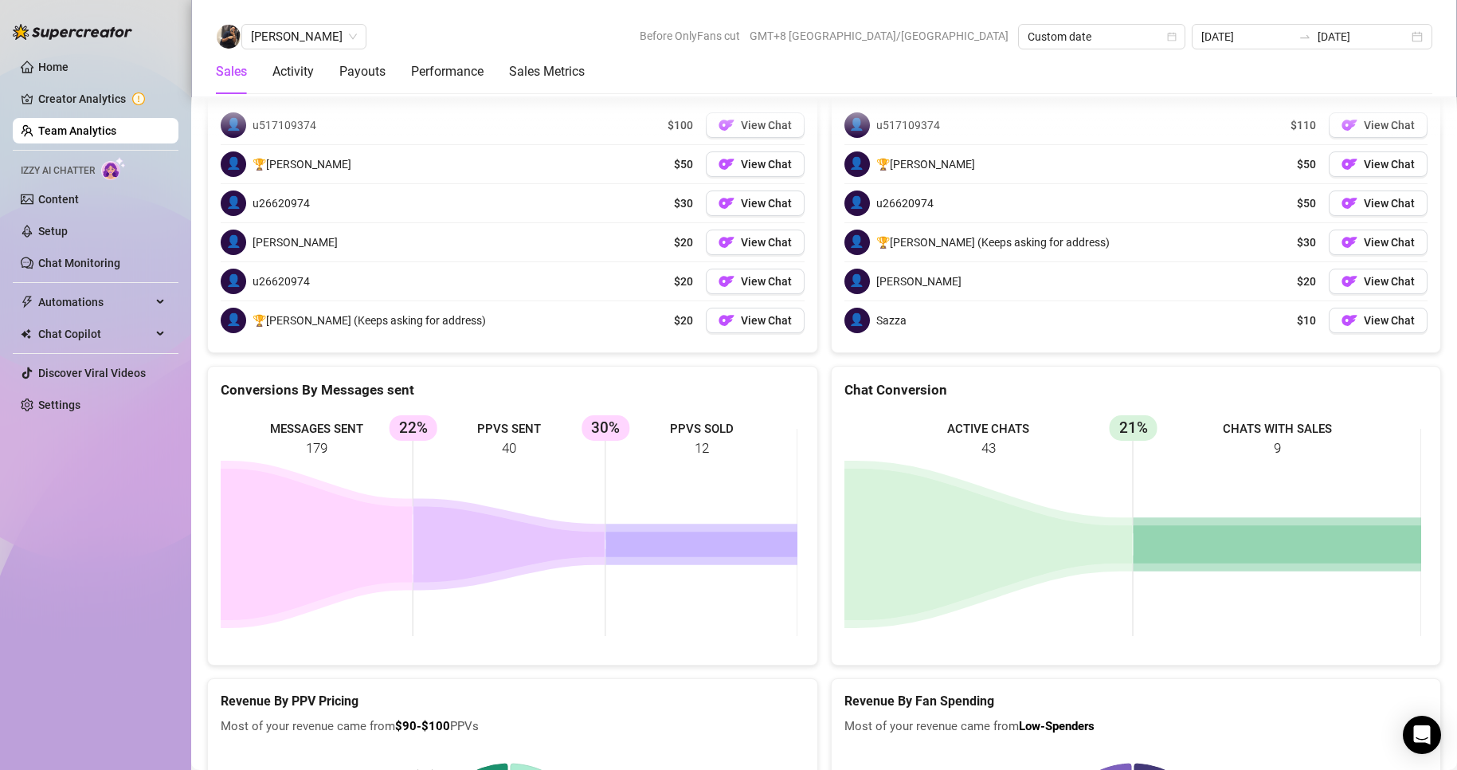
scroll to position [2043, 0]
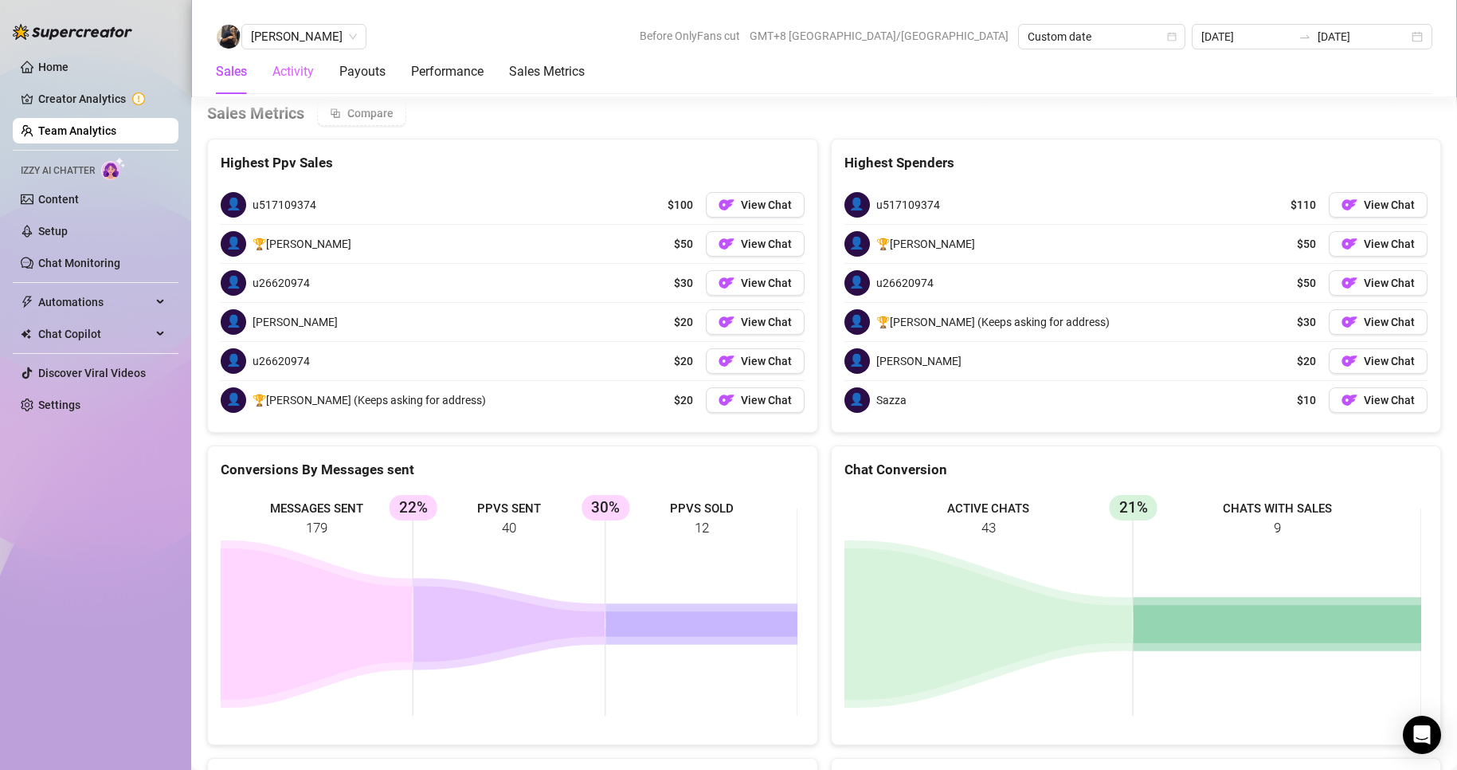
click at [288, 49] on div "Activity" at bounding box center [292, 71] width 41 height 45
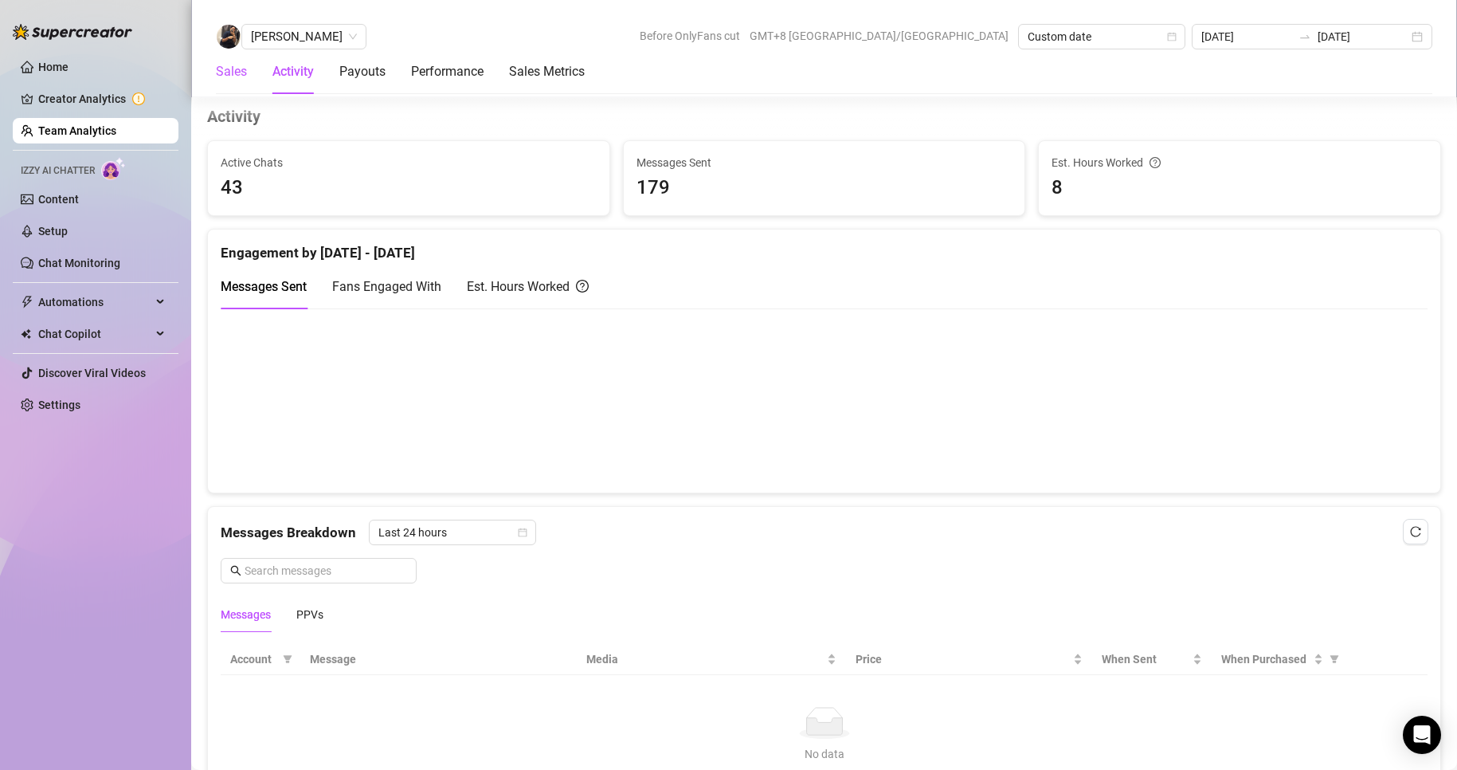
click at [243, 71] on div "Sales" at bounding box center [231, 71] width 31 height 19
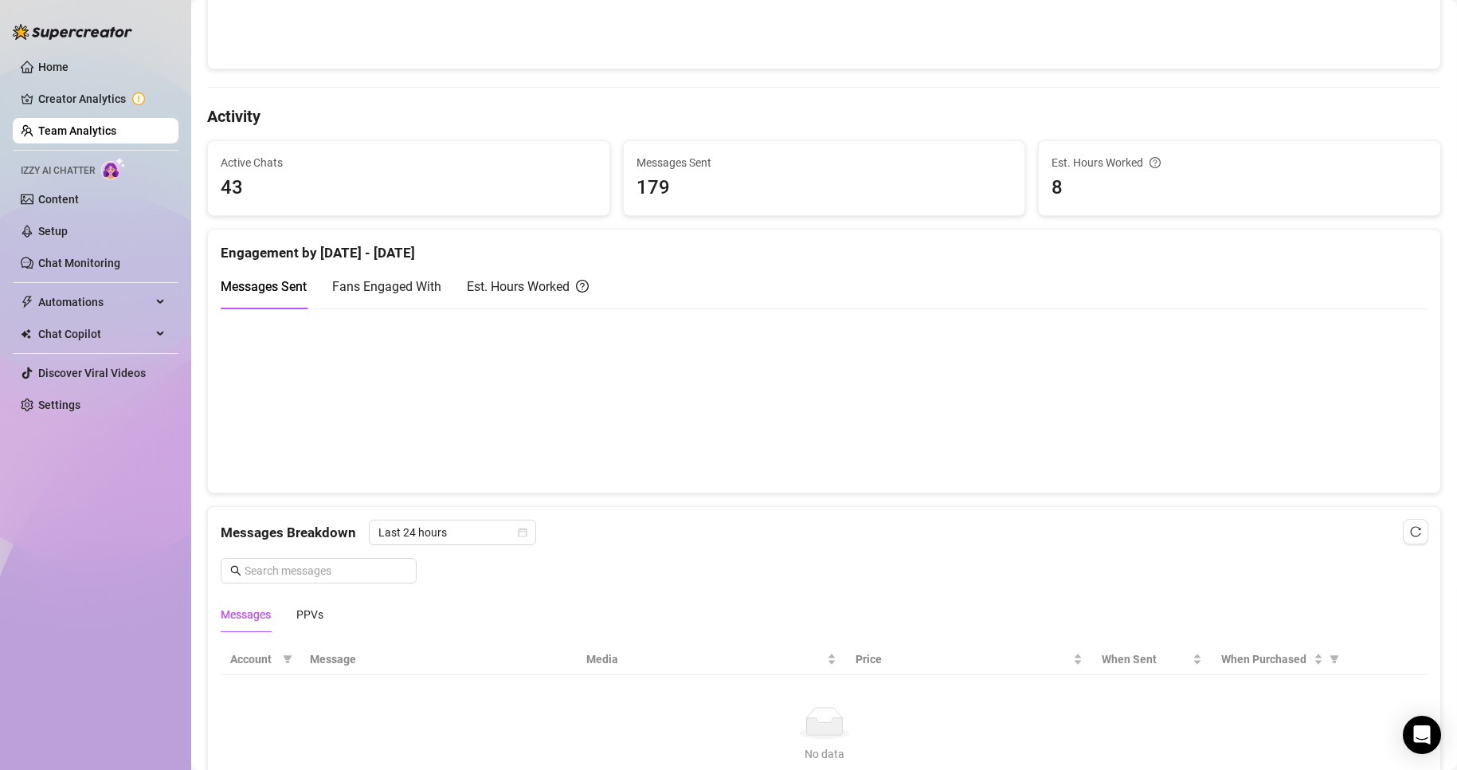
scroll to position [203, 0]
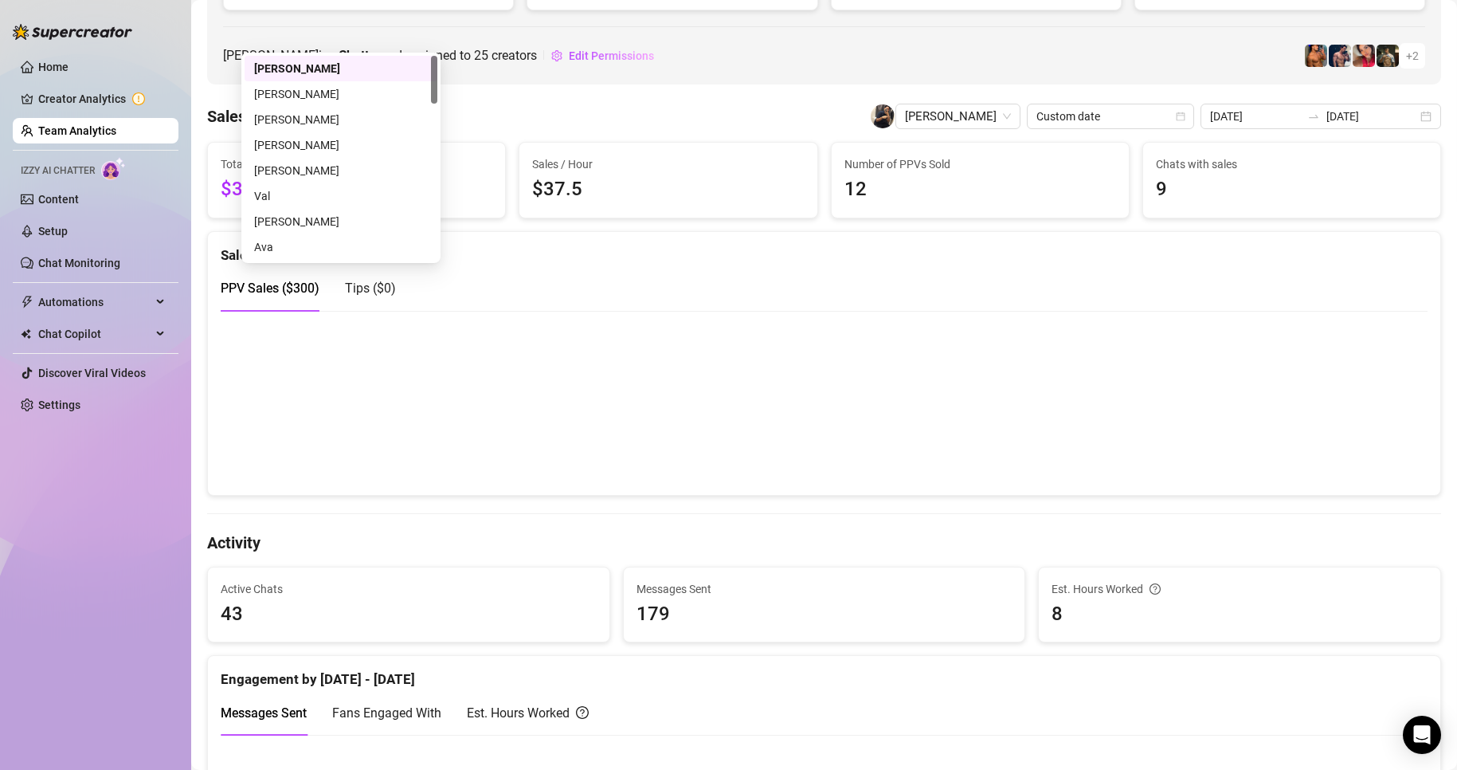
click at [284, 43] on span "[PERSON_NAME]" at bounding box center [304, 37] width 106 height 24
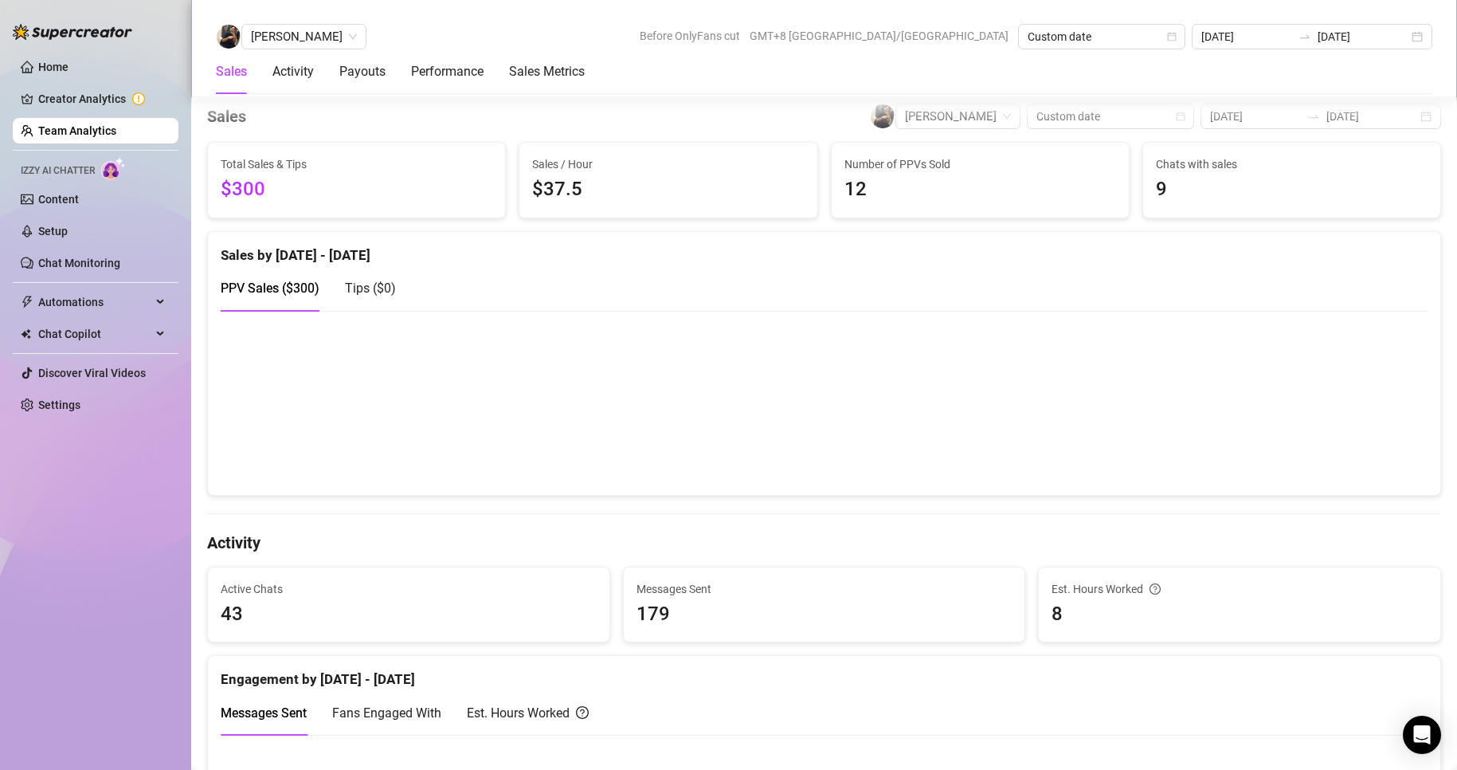
scroll to position [362, 0]
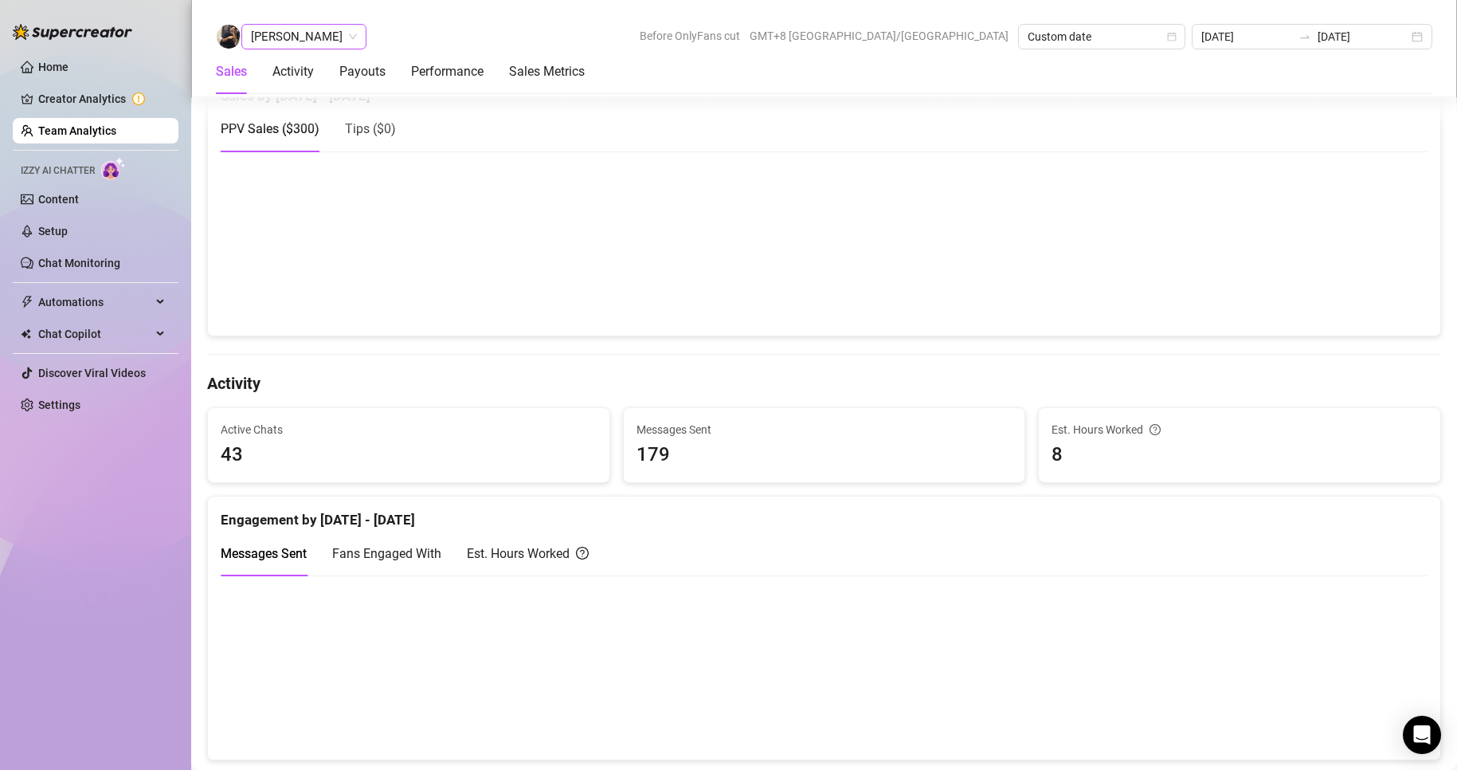
click at [291, 39] on span "[PERSON_NAME]" at bounding box center [304, 37] width 106 height 24
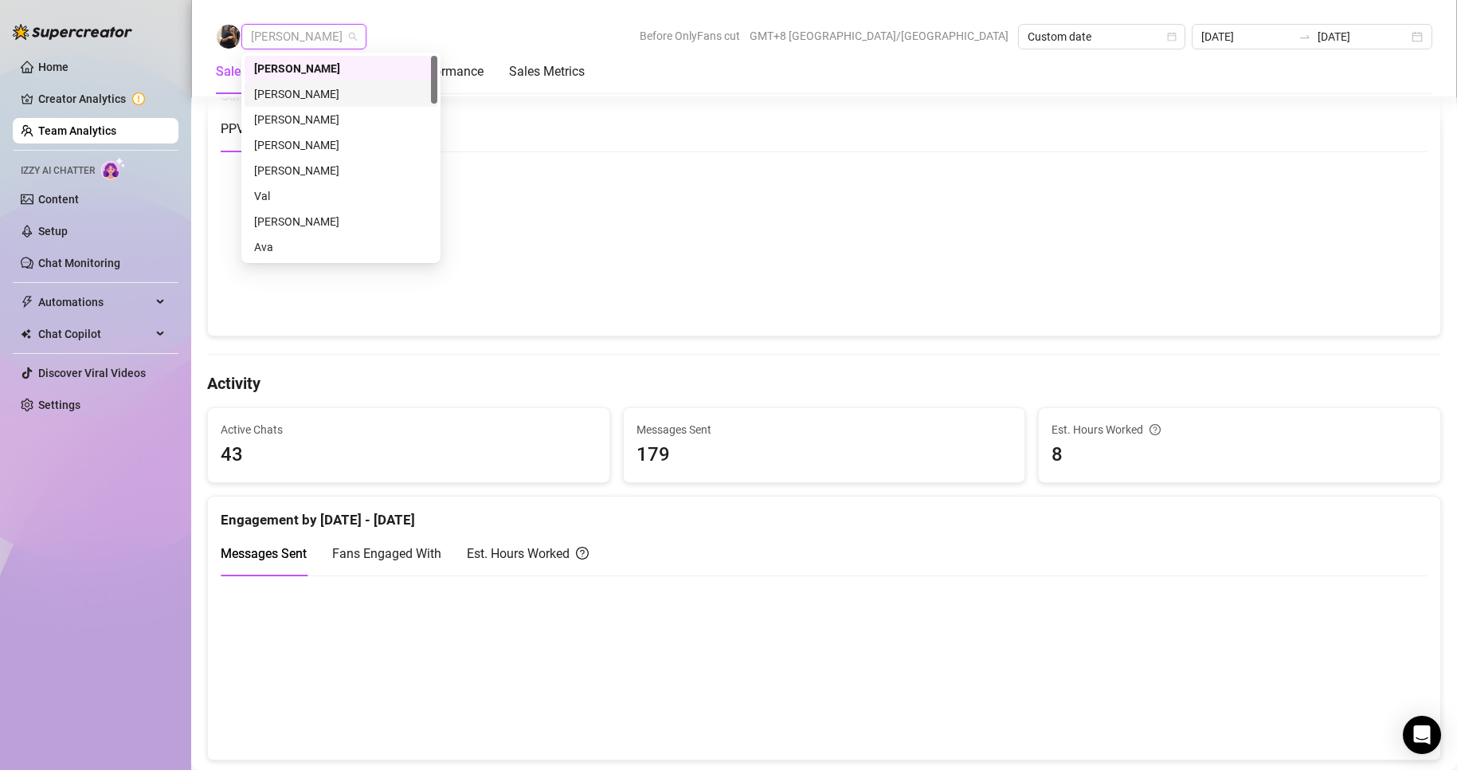
click at [289, 91] on div "[PERSON_NAME]" at bounding box center [341, 94] width 174 height 18
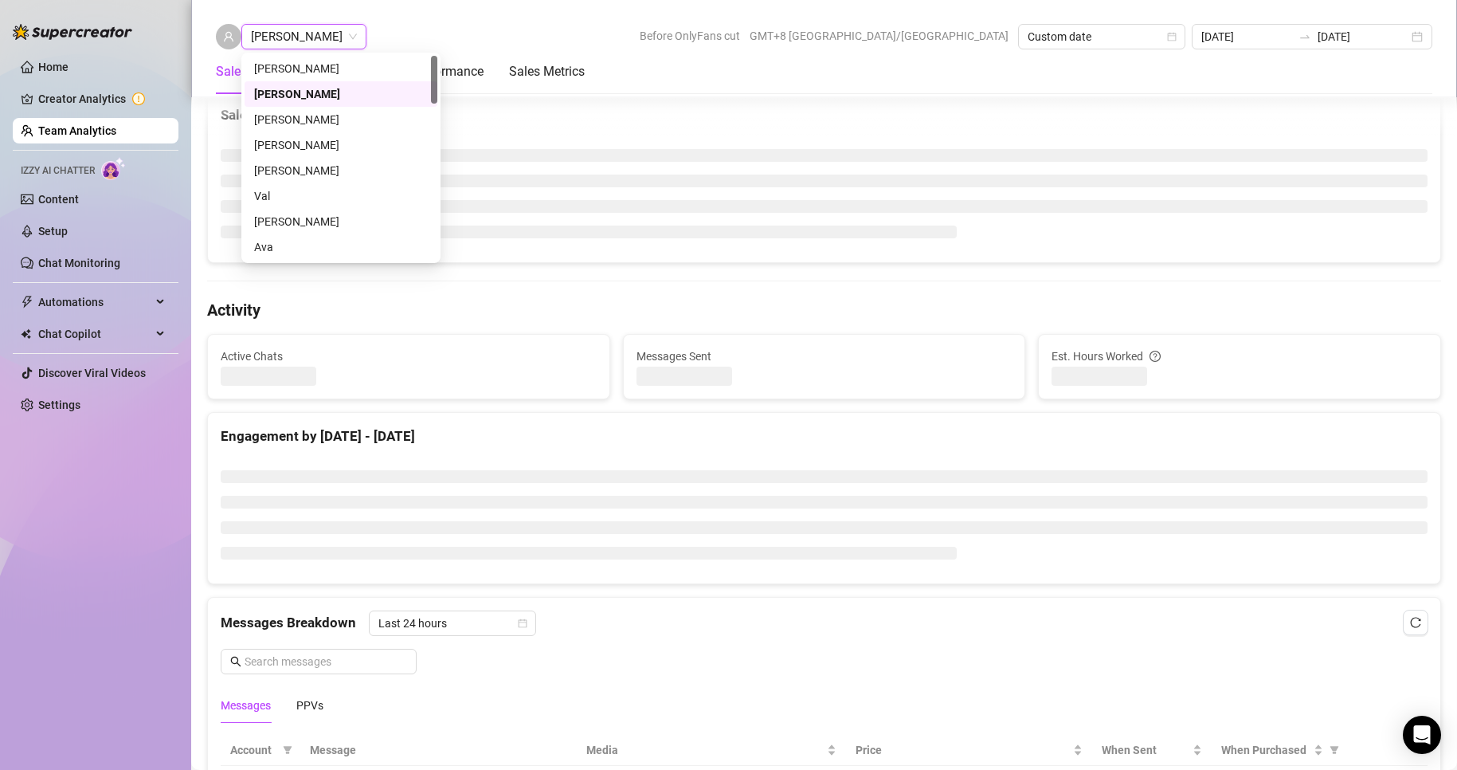
scroll to position [382, 0]
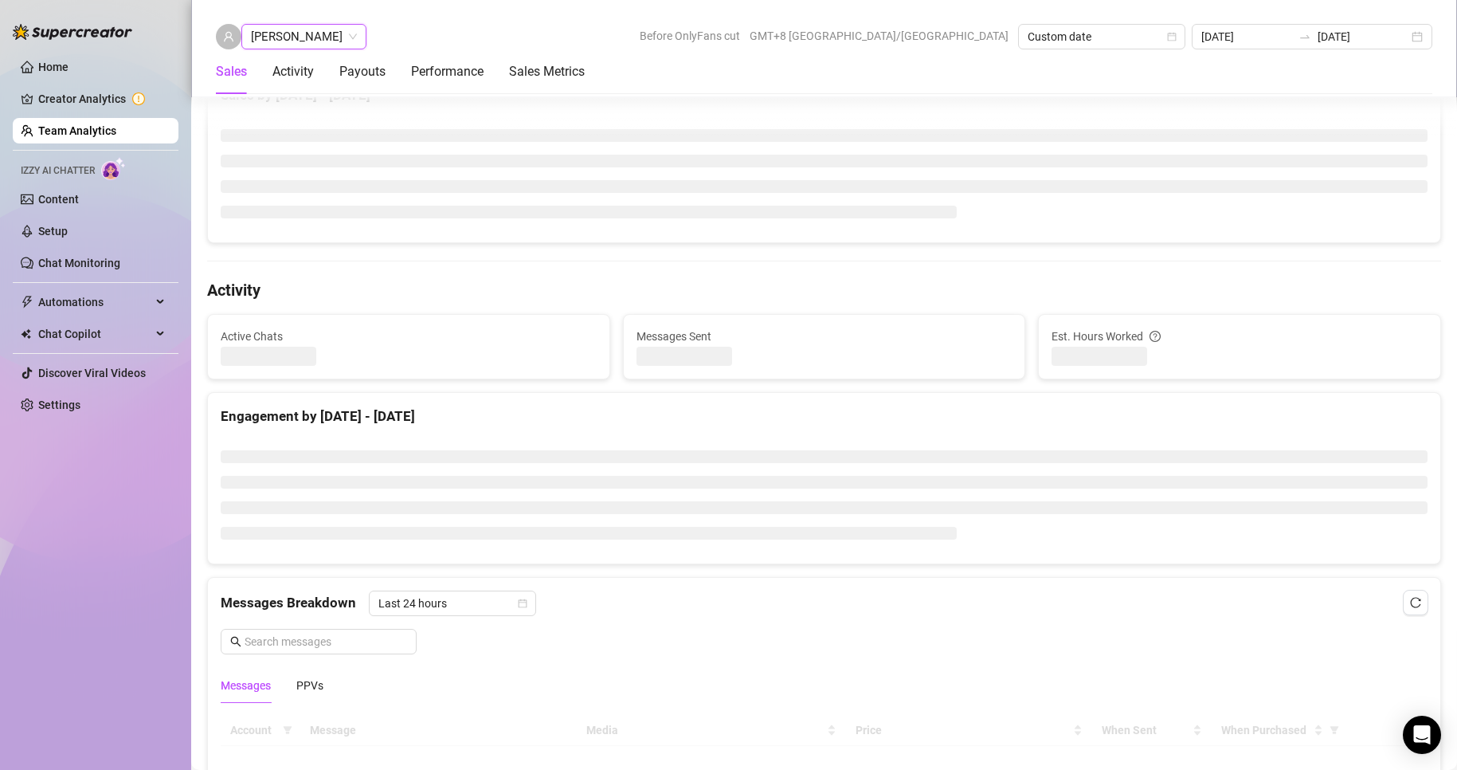
click at [312, 35] on span "[PERSON_NAME]" at bounding box center [304, 37] width 106 height 24
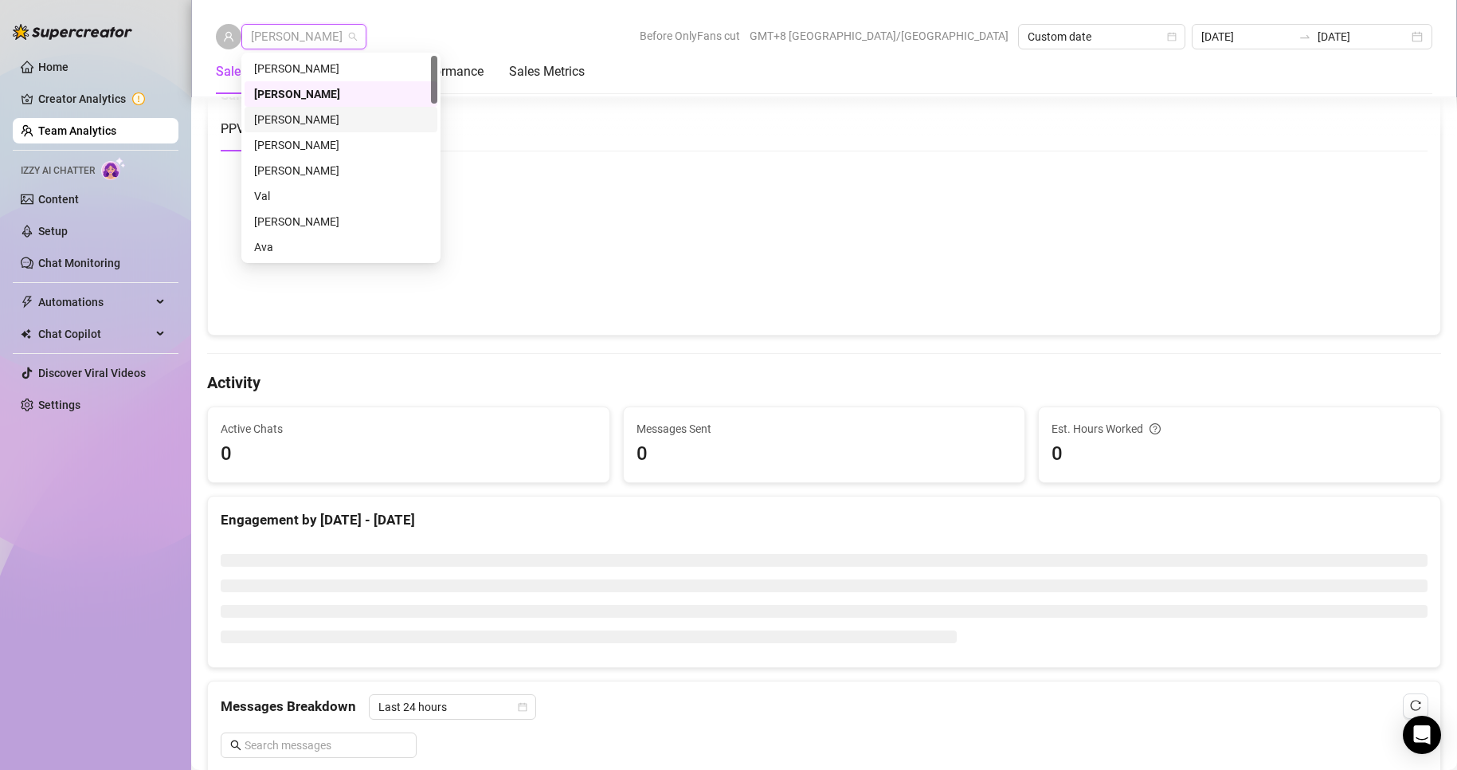
click at [319, 118] on div "[PERSON_NAME]" at bounding box center [341, 120] width 174 height 18
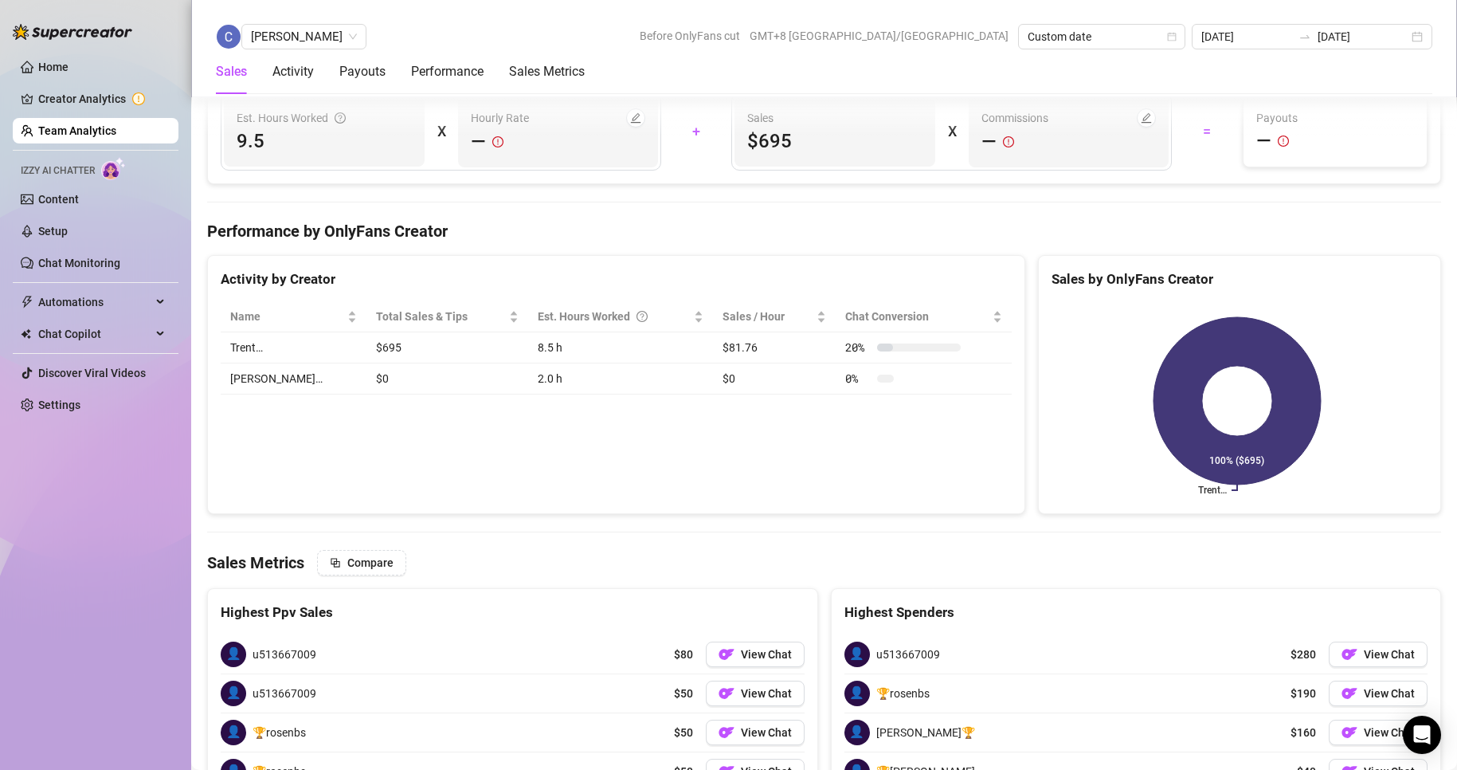
scroll to position [2549, 0]
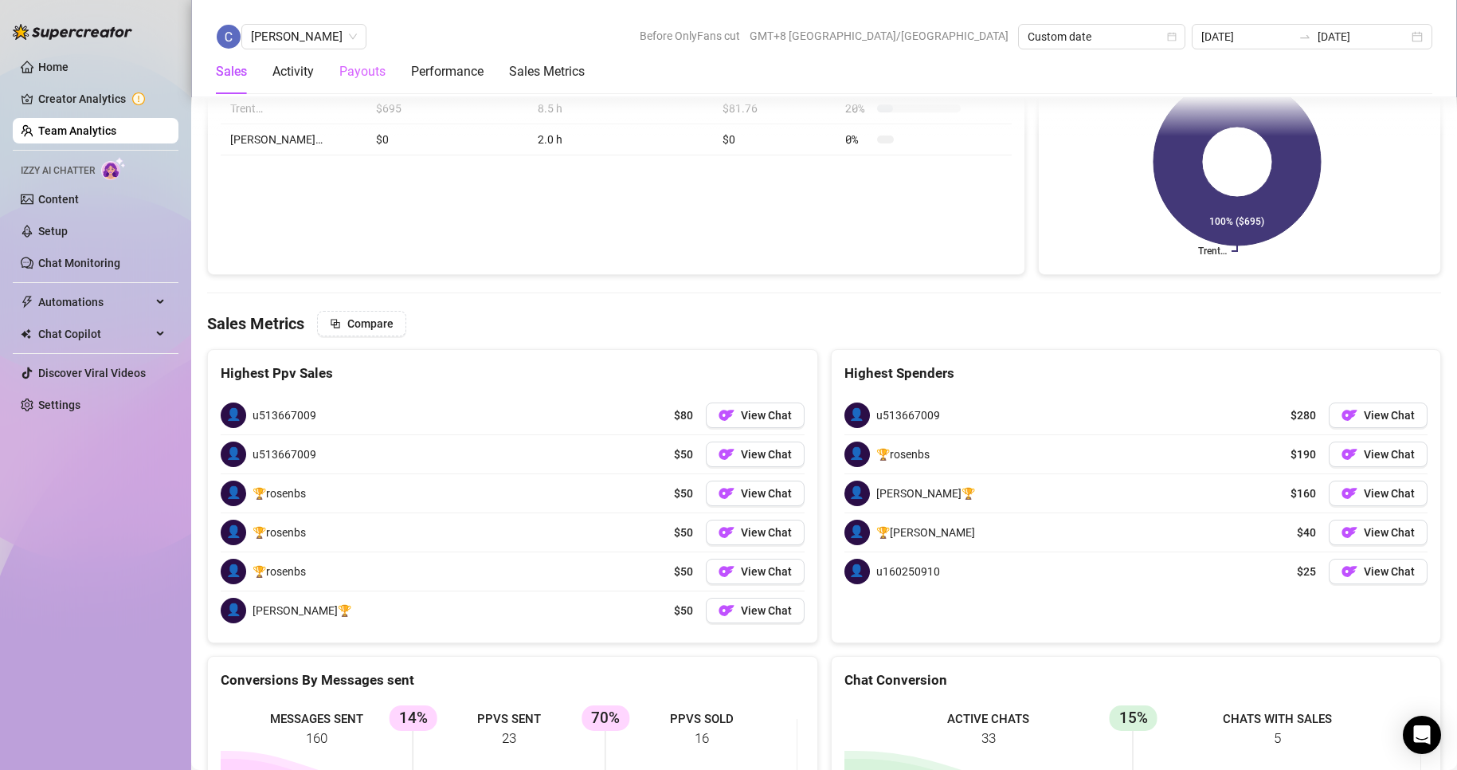
click at [345, 53] on div "Payouts" at bounding box center [362, 71] width 46 height 45
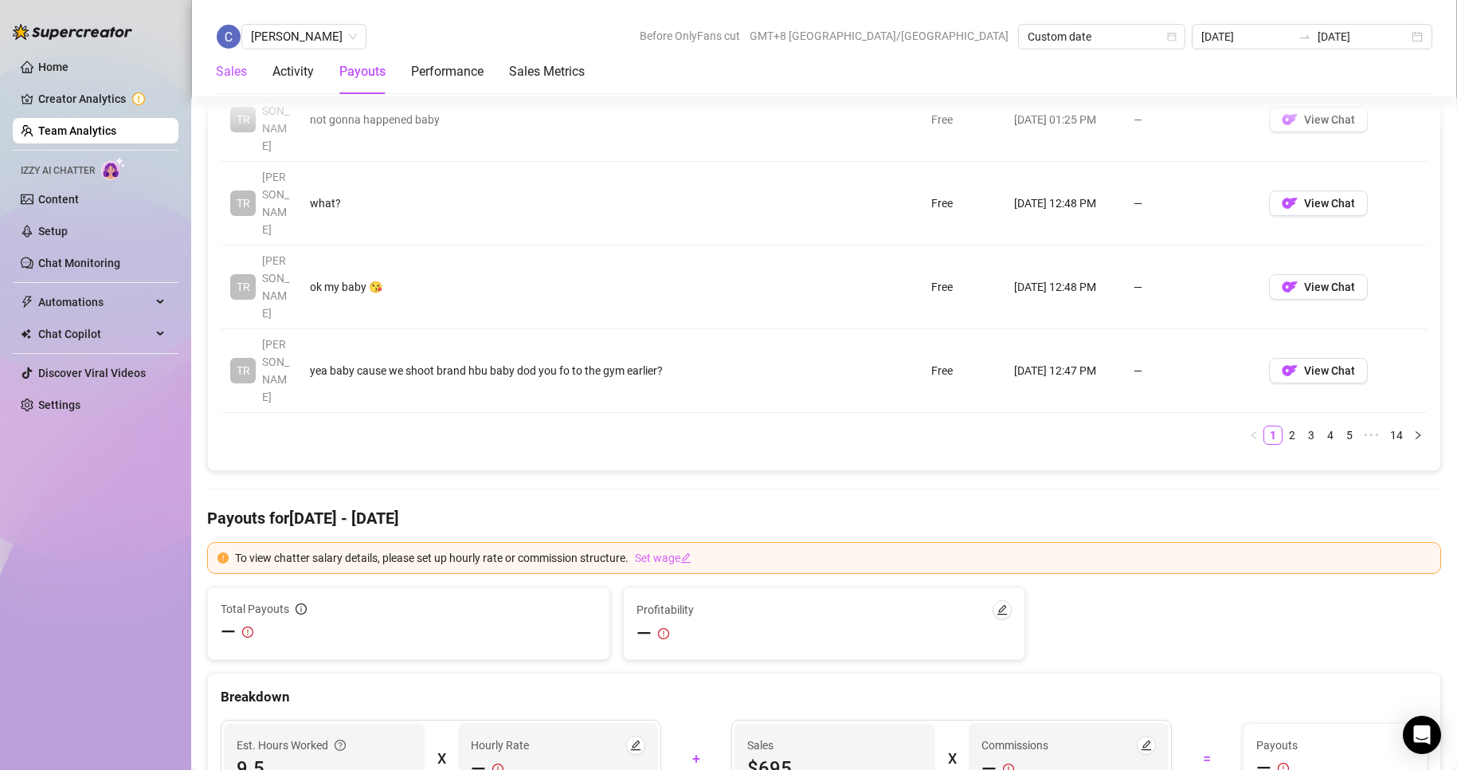
click at [245, 73] on div "Sales" at bounding box center [231, 71] width 31 height 19
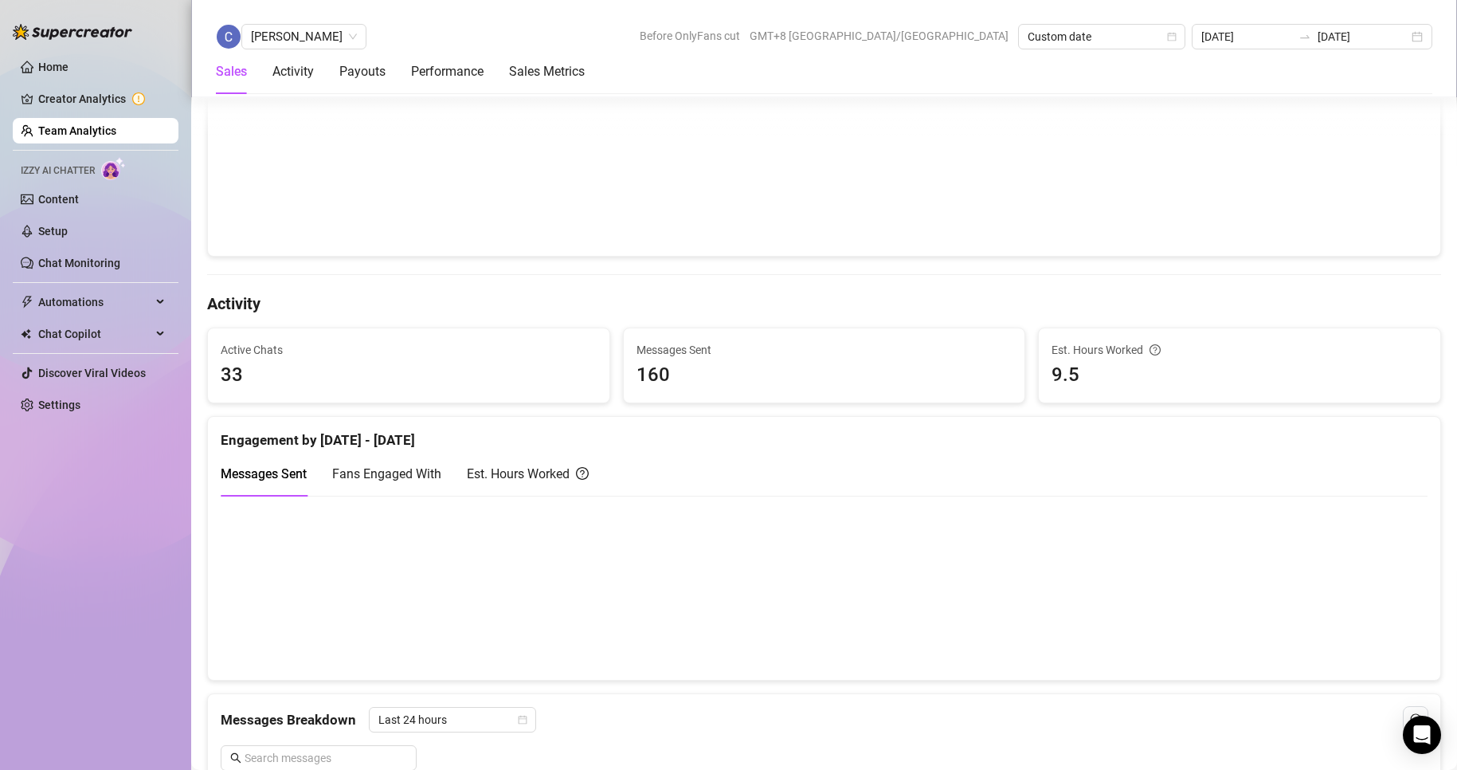
scroll to position [522, 0]
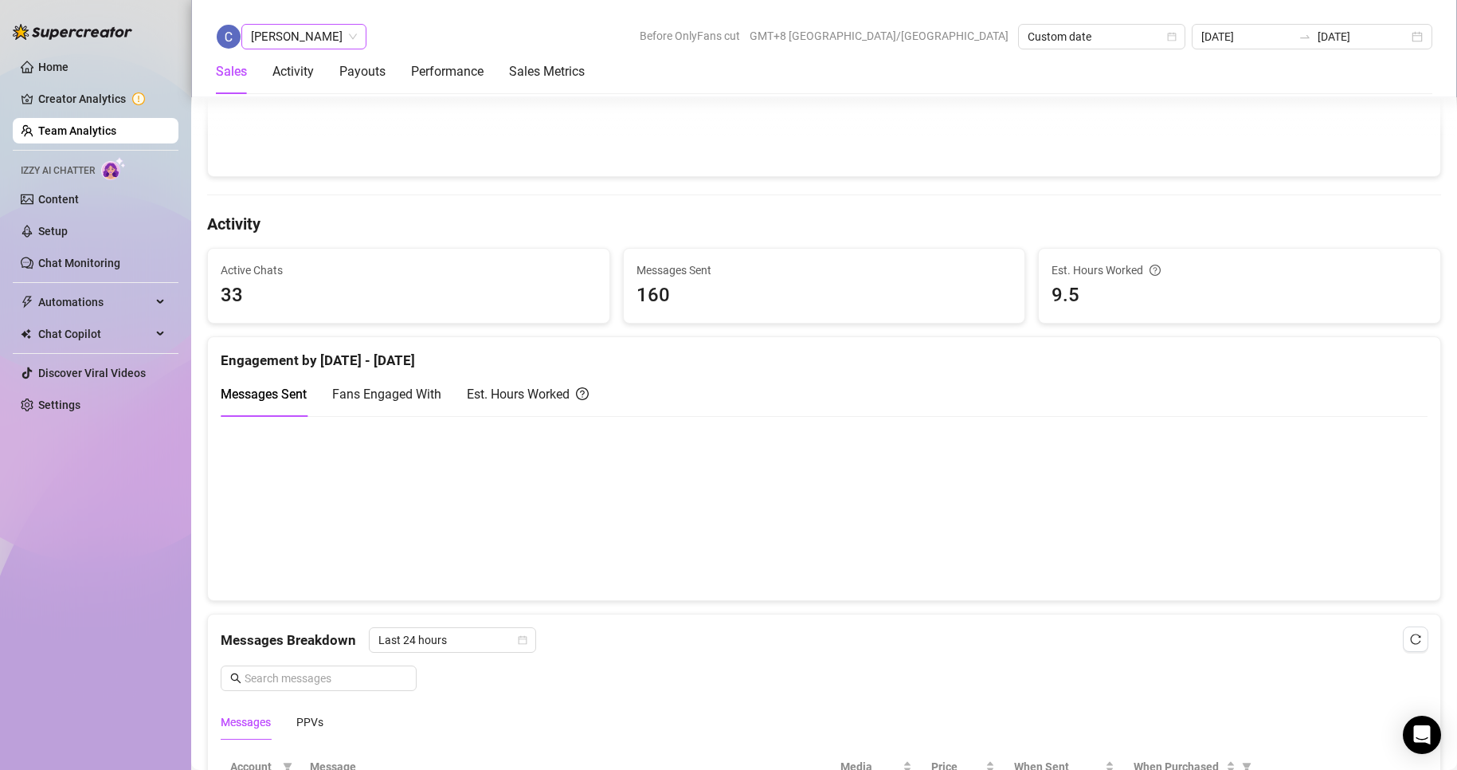
click at [299, 30] on span "[PERSON_NAME]" at bounding box center [304, 37] width 106 height 24
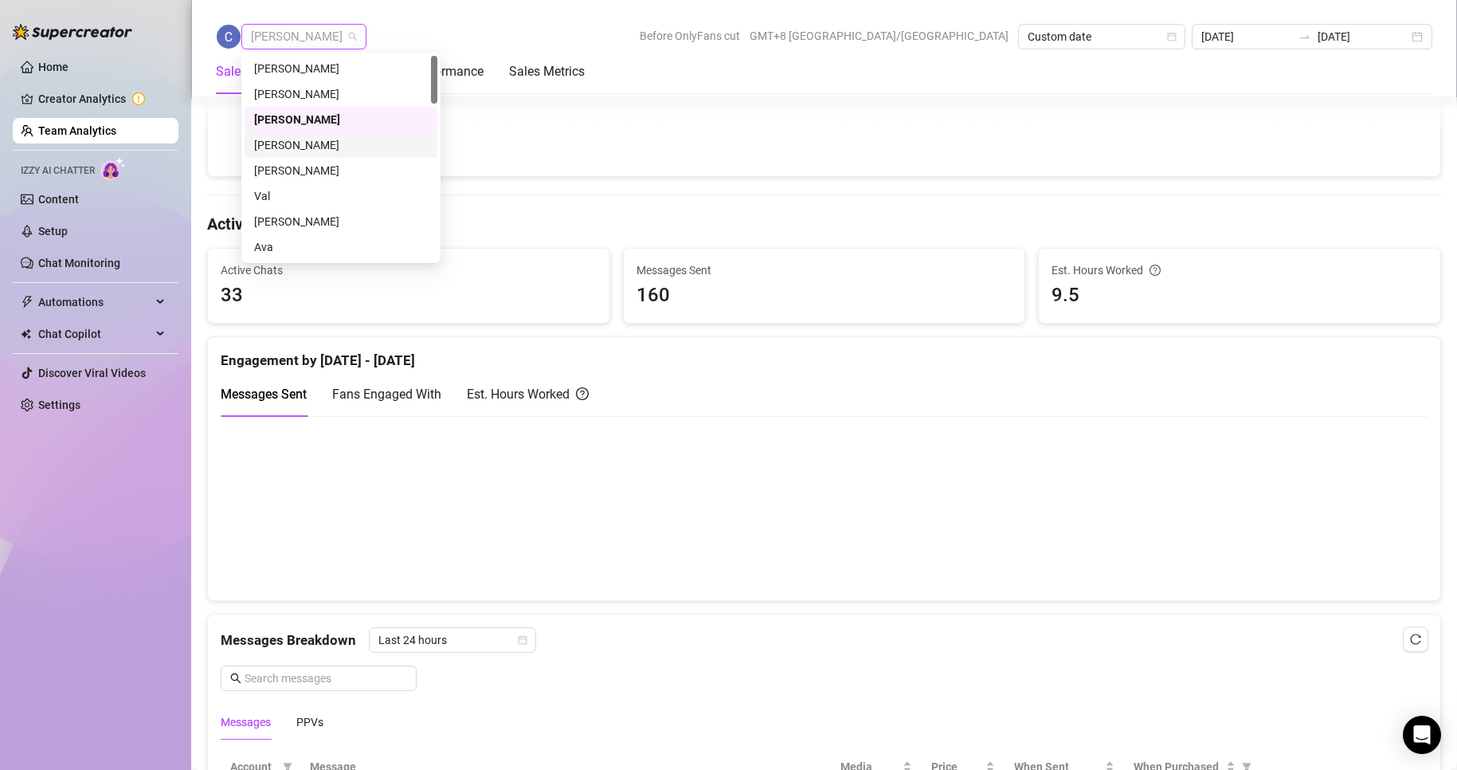
click at [294, 145] on div "[PERSON_NAME]" at bounding box center [341, 145] width 174 height 18
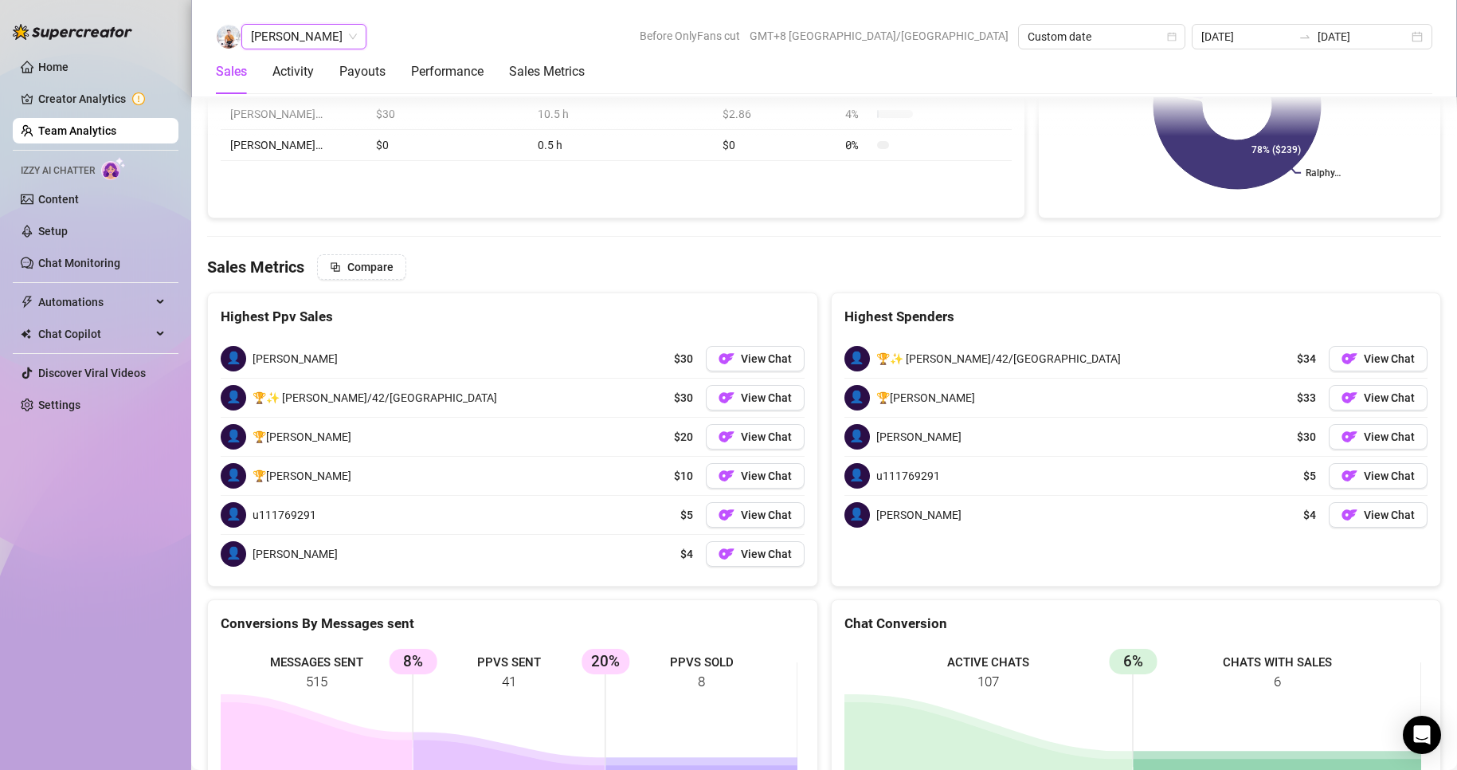
scroll to position [2494, 0]
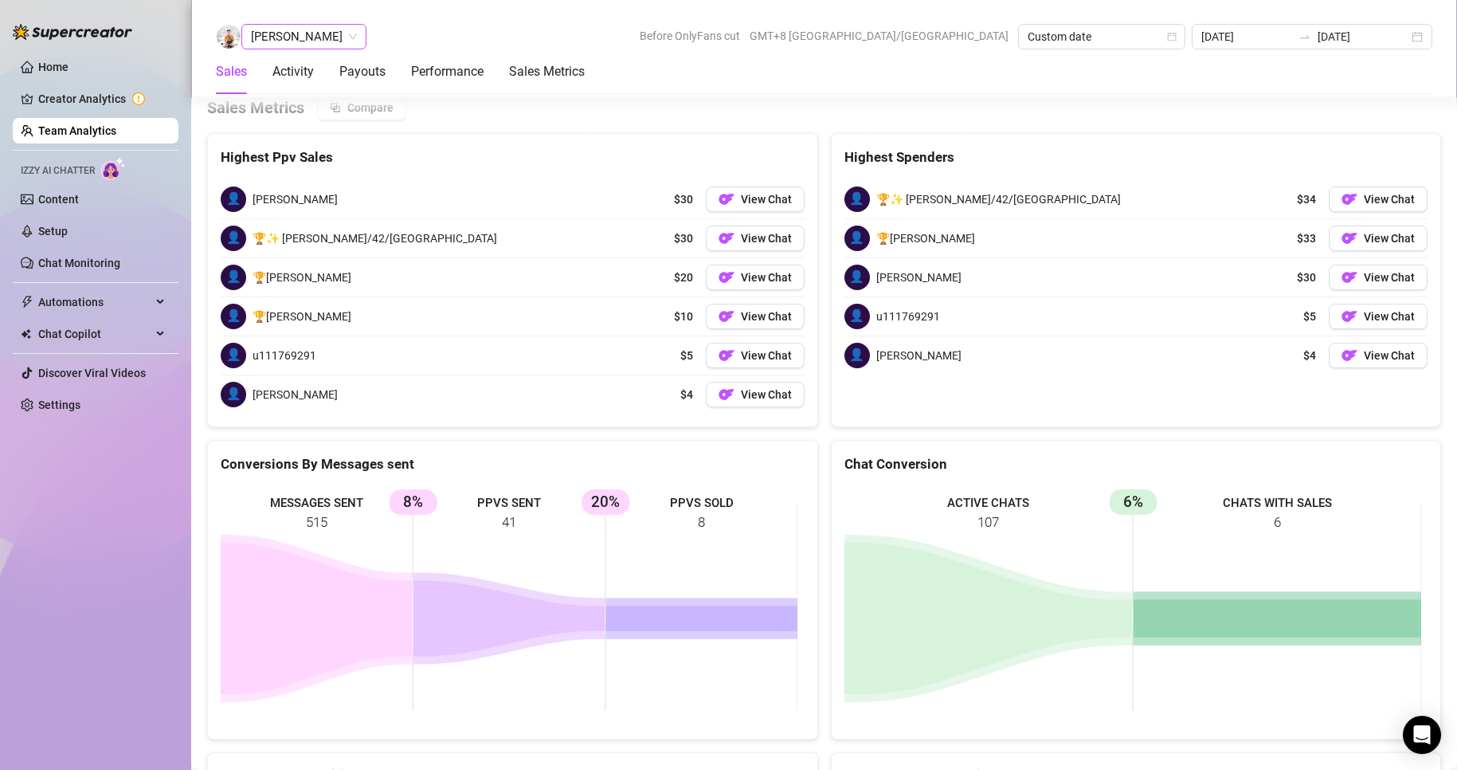
click at [309, 29] on span "[PERSON_NAME]" at bounding box center [304, 37] width 106 height 24
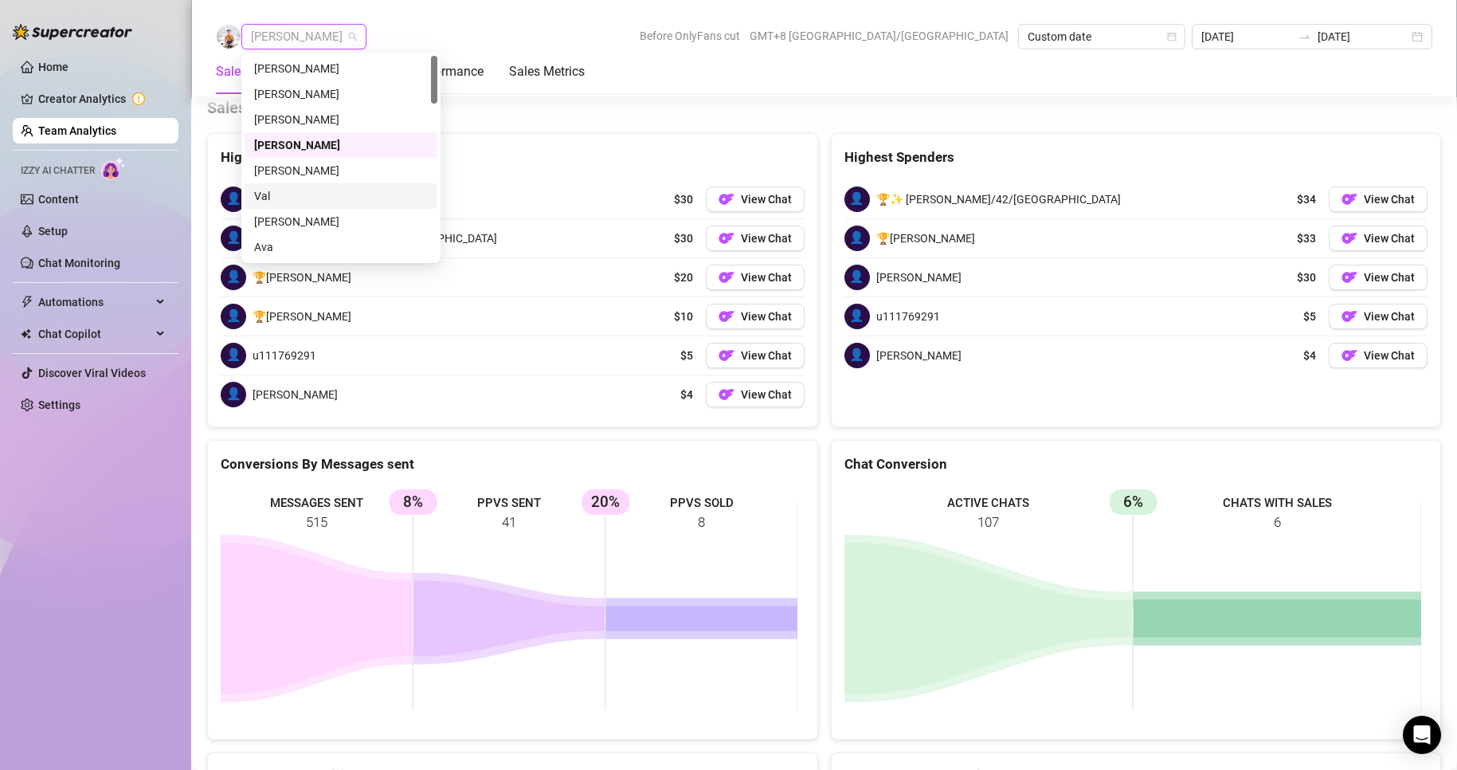
click at [258, 194] on div "Val" at bounding box center [341, 196] width 174 height 18
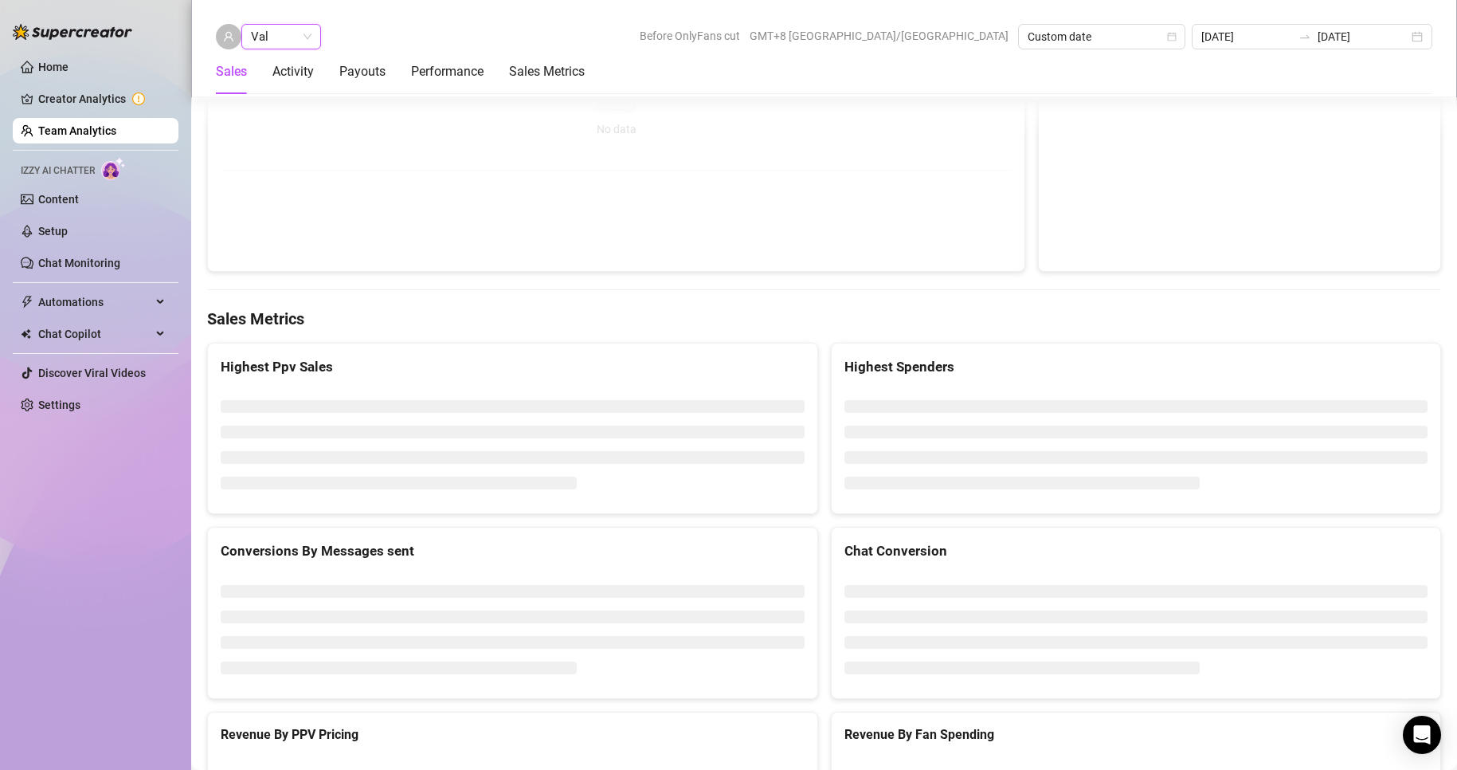
scroll to position [2474, 0]
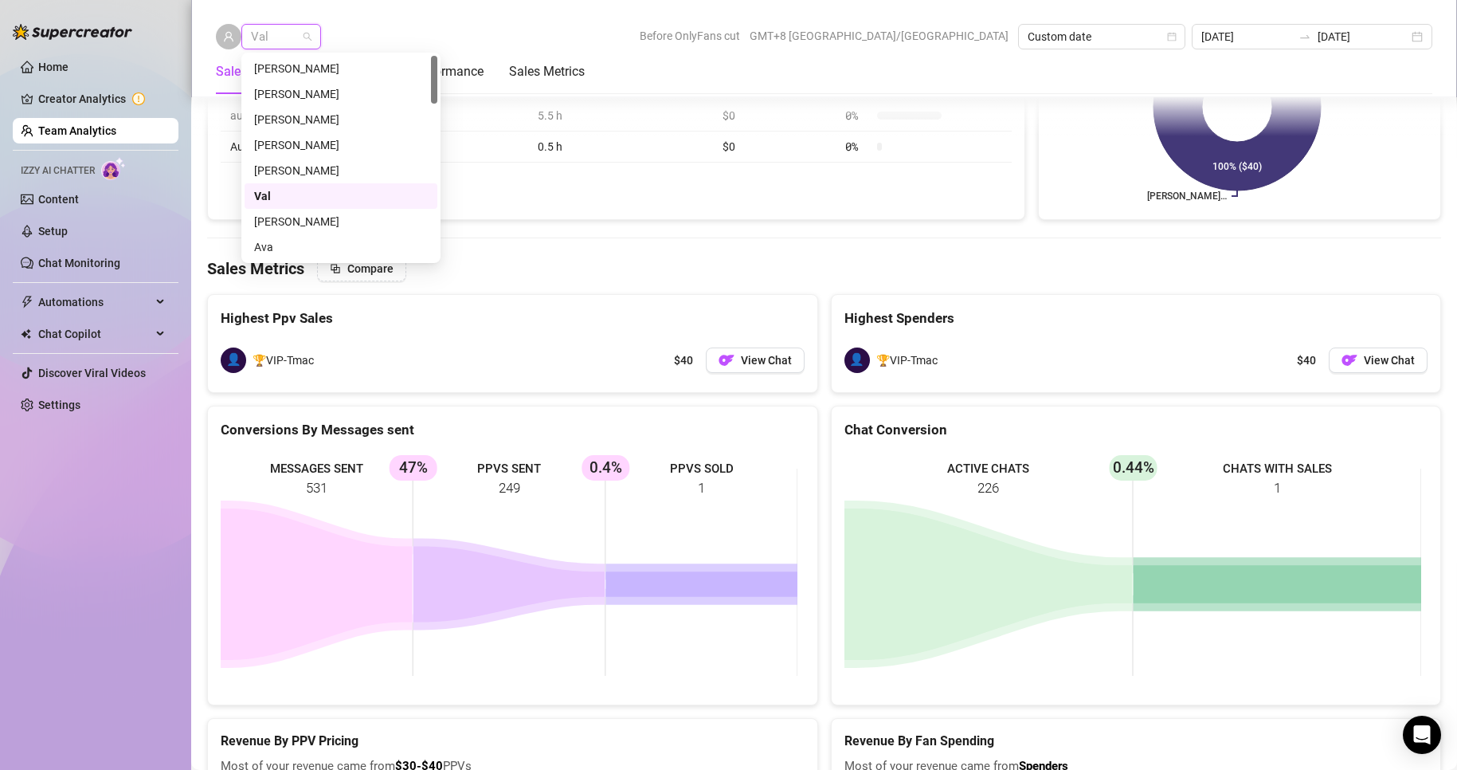
click at [281, 37] on span "Val" at bounding box center [281, 37] width 61 height 24
click at [281, 219] on div "[PERSON_NAME]" at bounding box center [341, 222] width 174 height 18
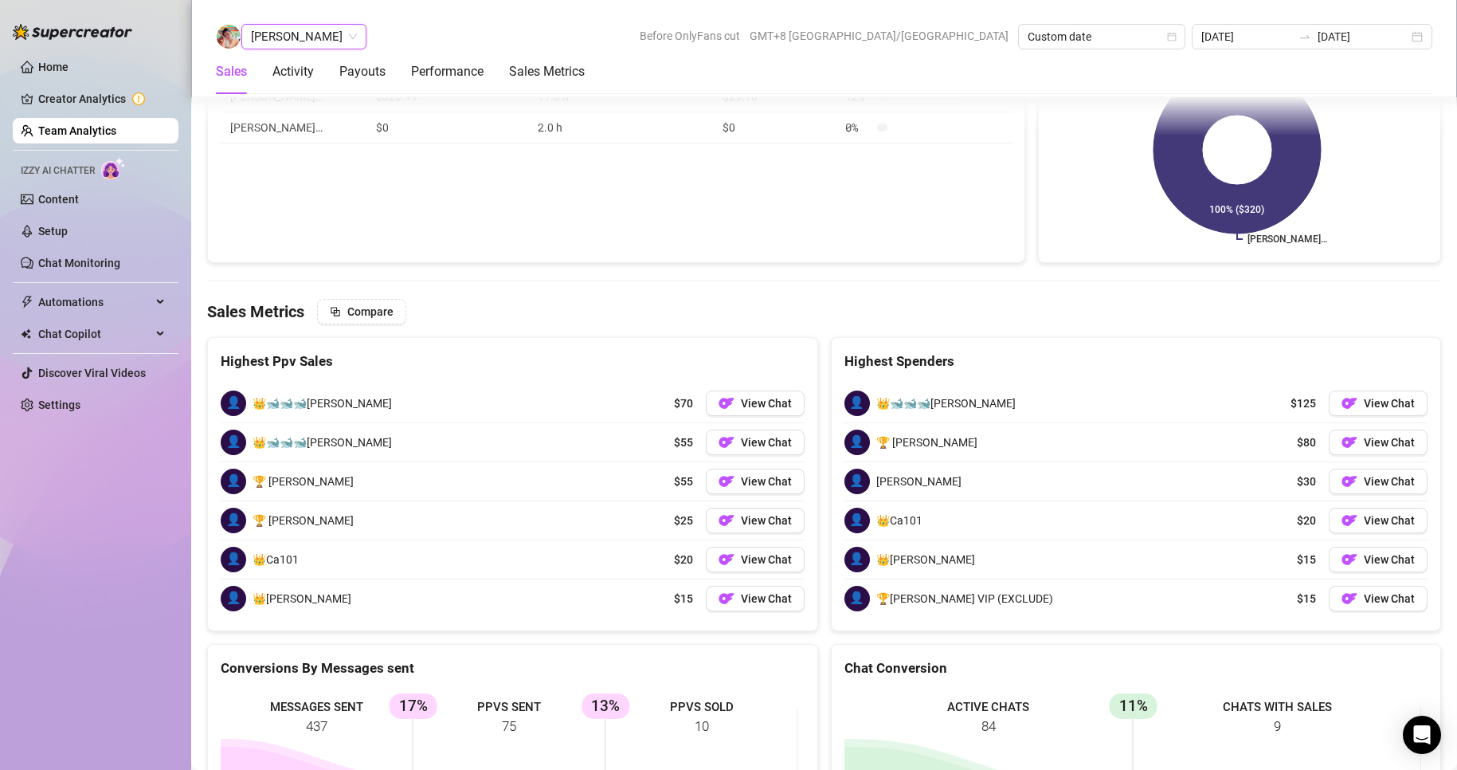
scroll to position [2488, 0]
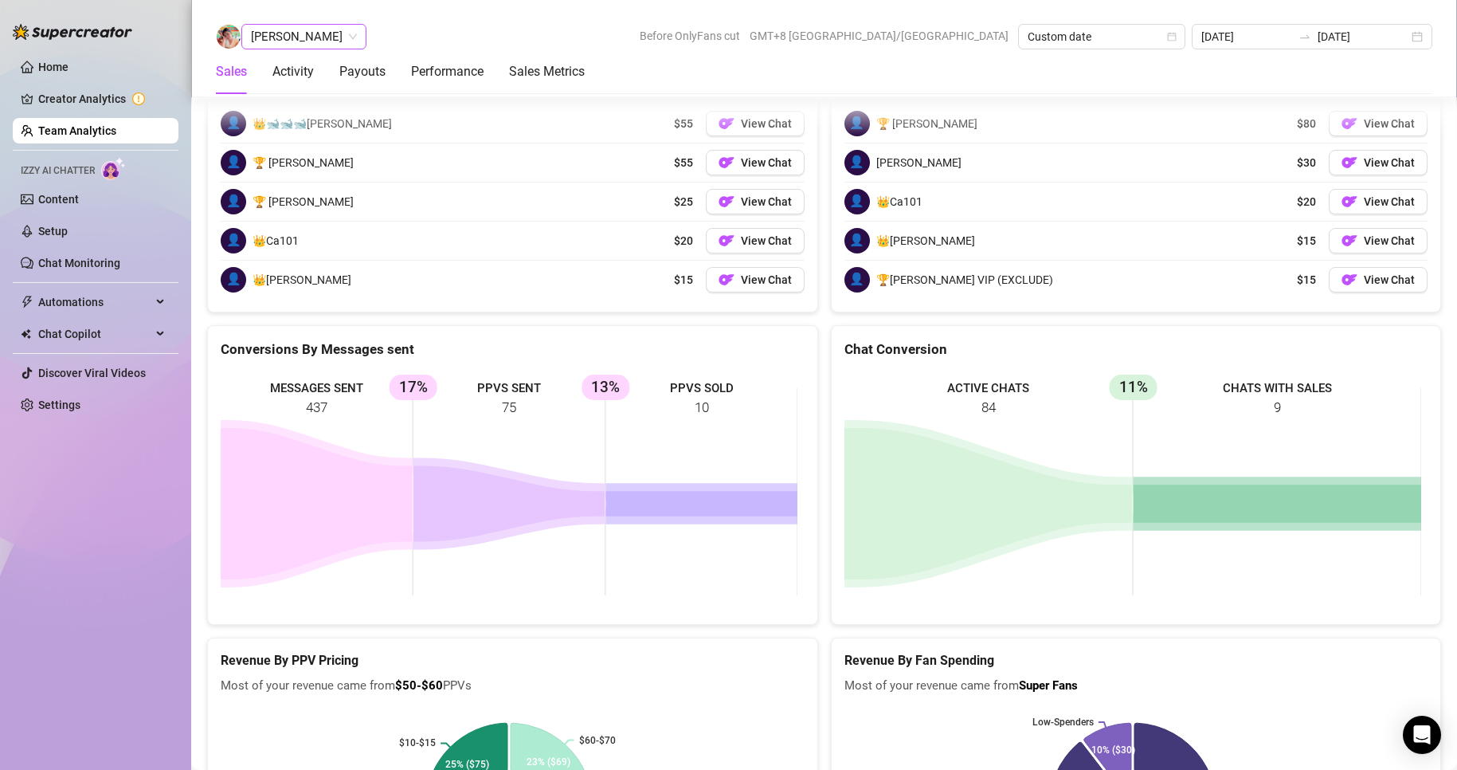
click at [301, 35] on span "[PERSON_NAME]" at bounding box center [304, 37] width 106 height 24
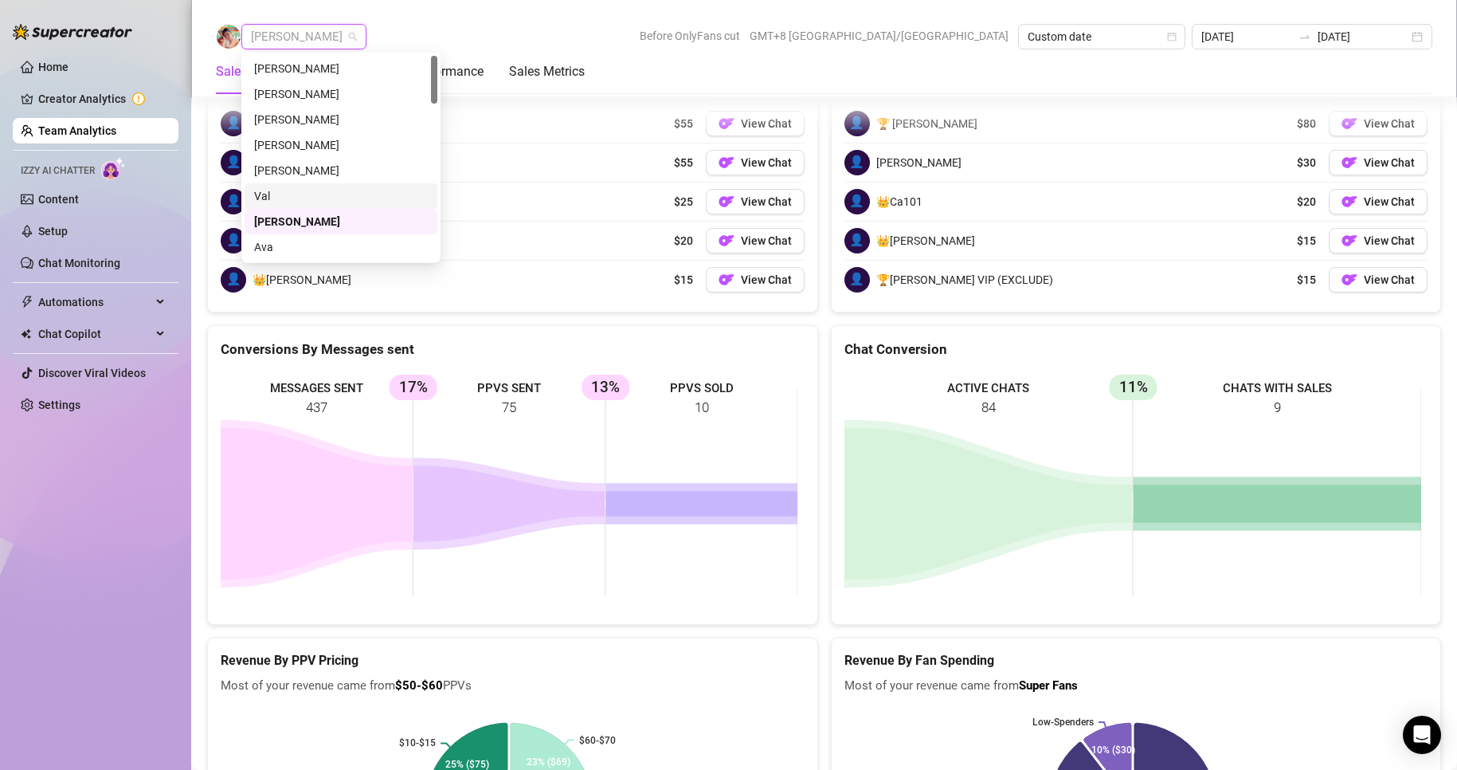
scroll to position [80, 0]
click at [284, 187] on div "[PERSON_NAME]" at bounding box center [341, 193] width 174 height 18
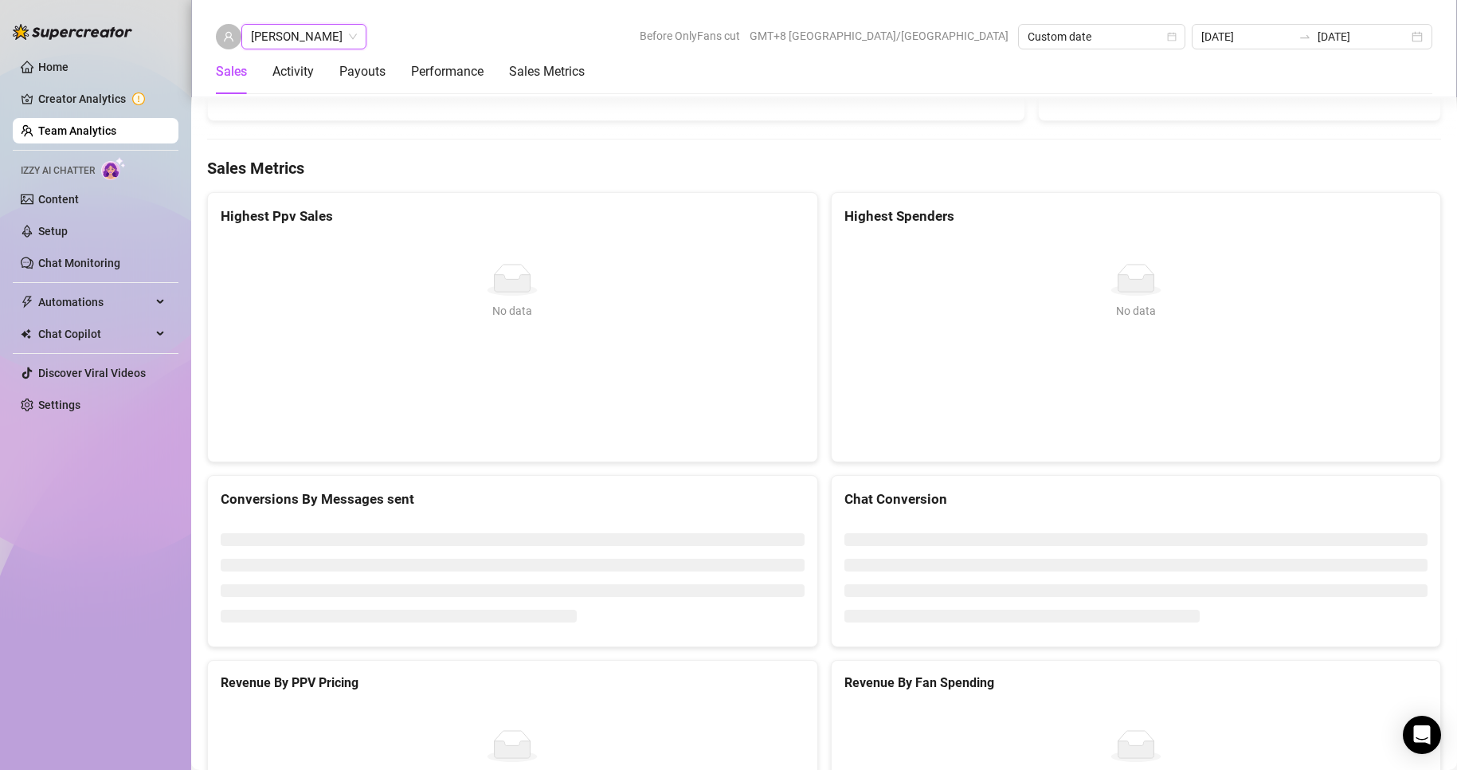
scroll to position [2584, 0]
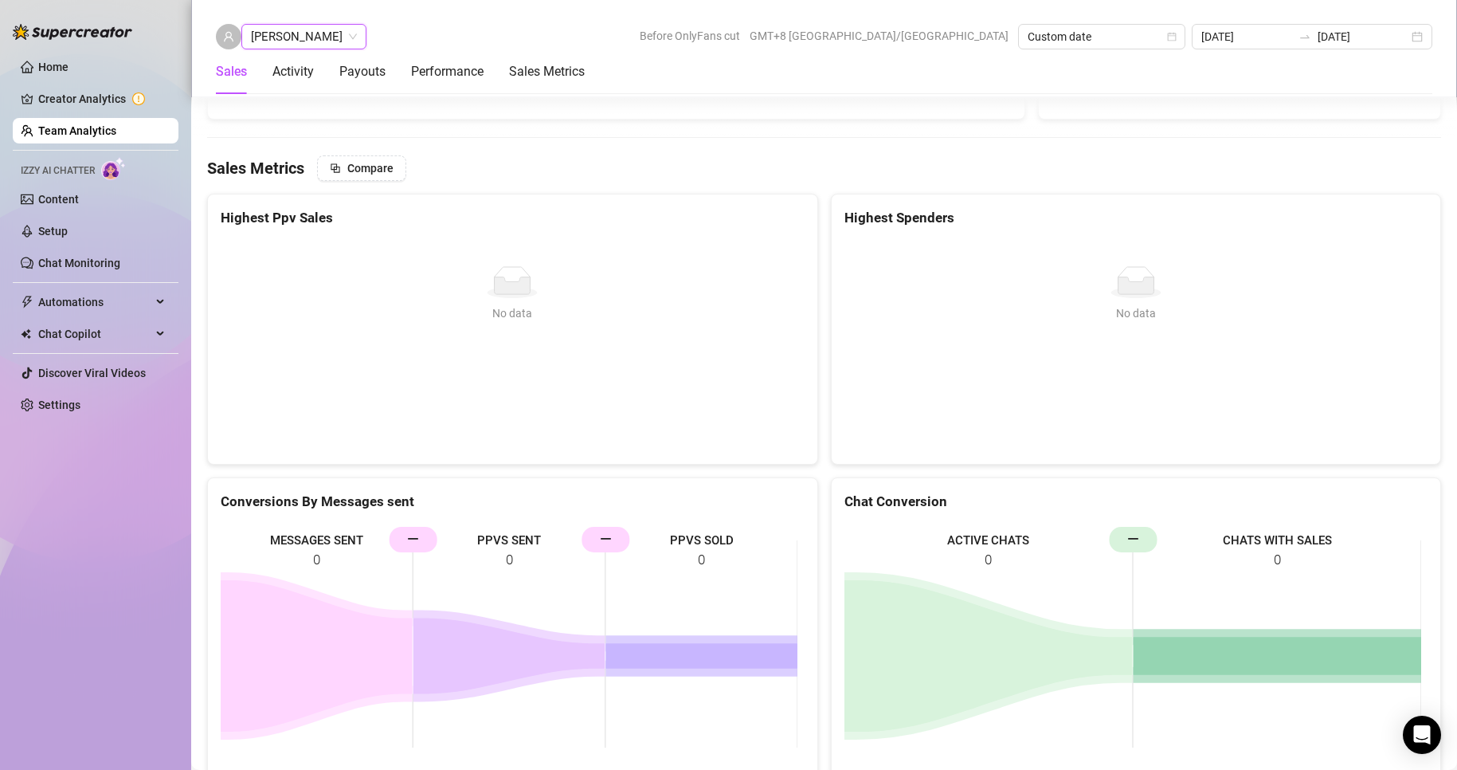
click at [292, 37] on span "[PERSON_NAME]" at bounding box center [304, 37] width 106 height 24
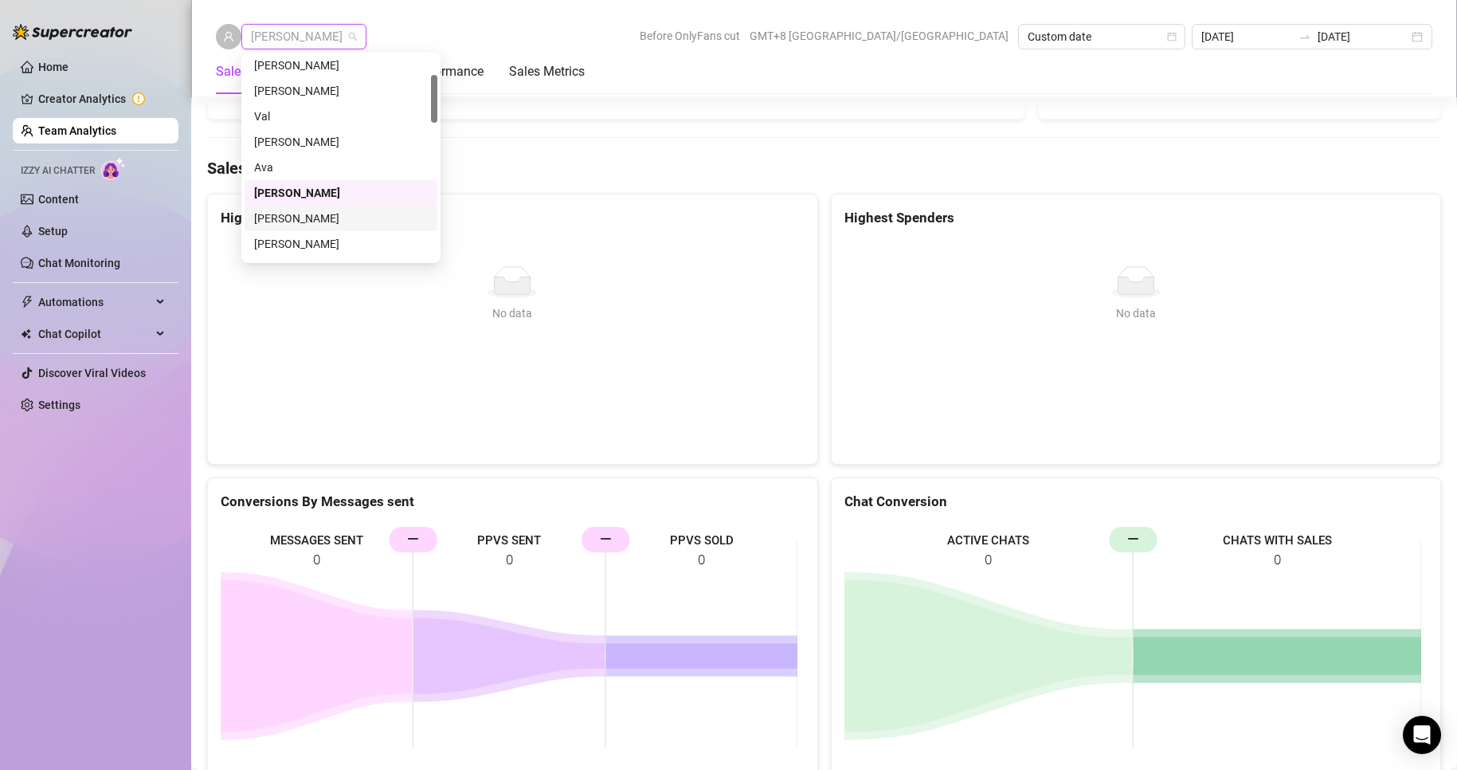
click at [291, 220] on div "[PERSON_NAME]" at bounding box center [341, 219] width 174 height 18
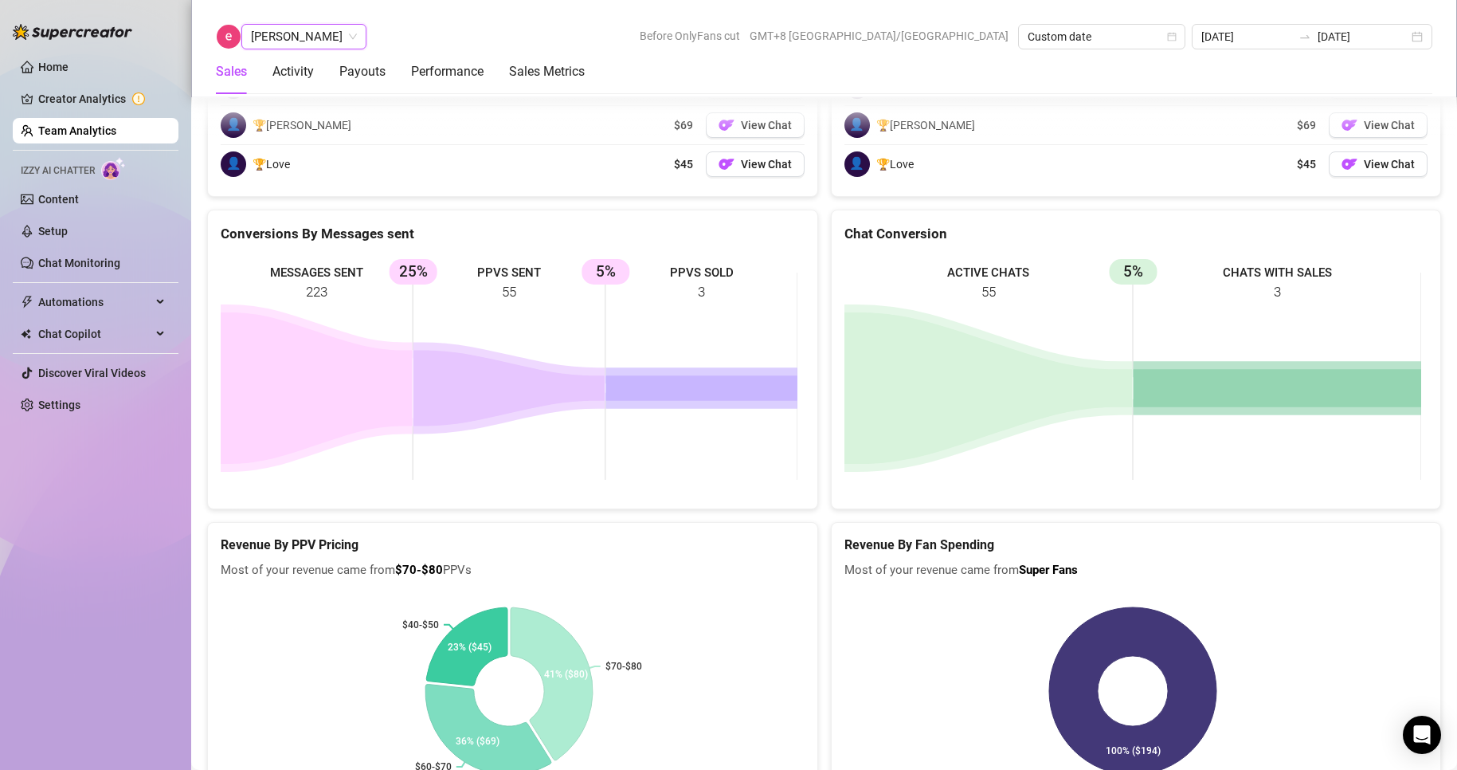
scroll to position [2164, 0]
click at [290, 31] on span "[PERSON_NAME]" at bounding box center [304, 37] width 106 height 24
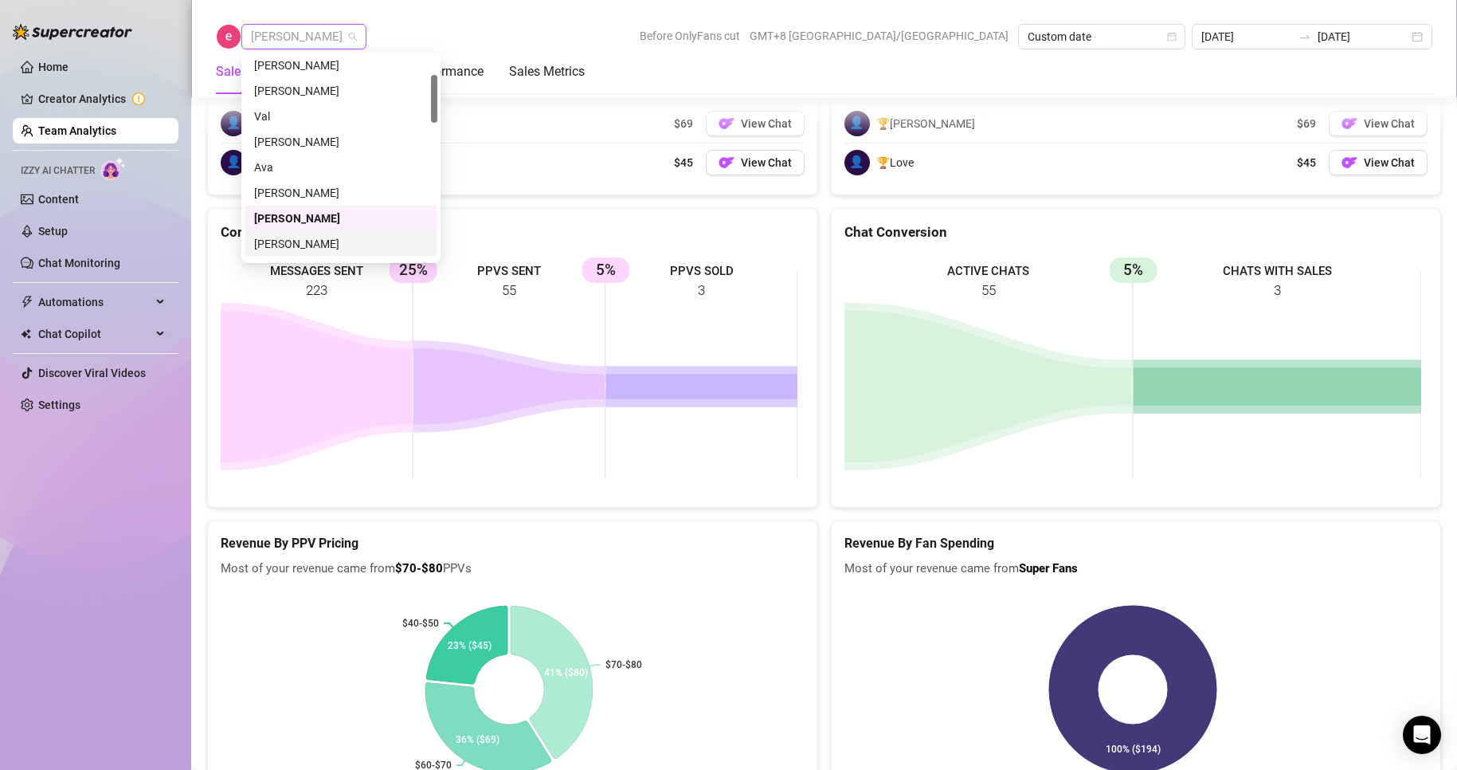
click at [285, 242] on div "[PERSON_NAME]" at bounding box center [341, 244] width 174 height 18
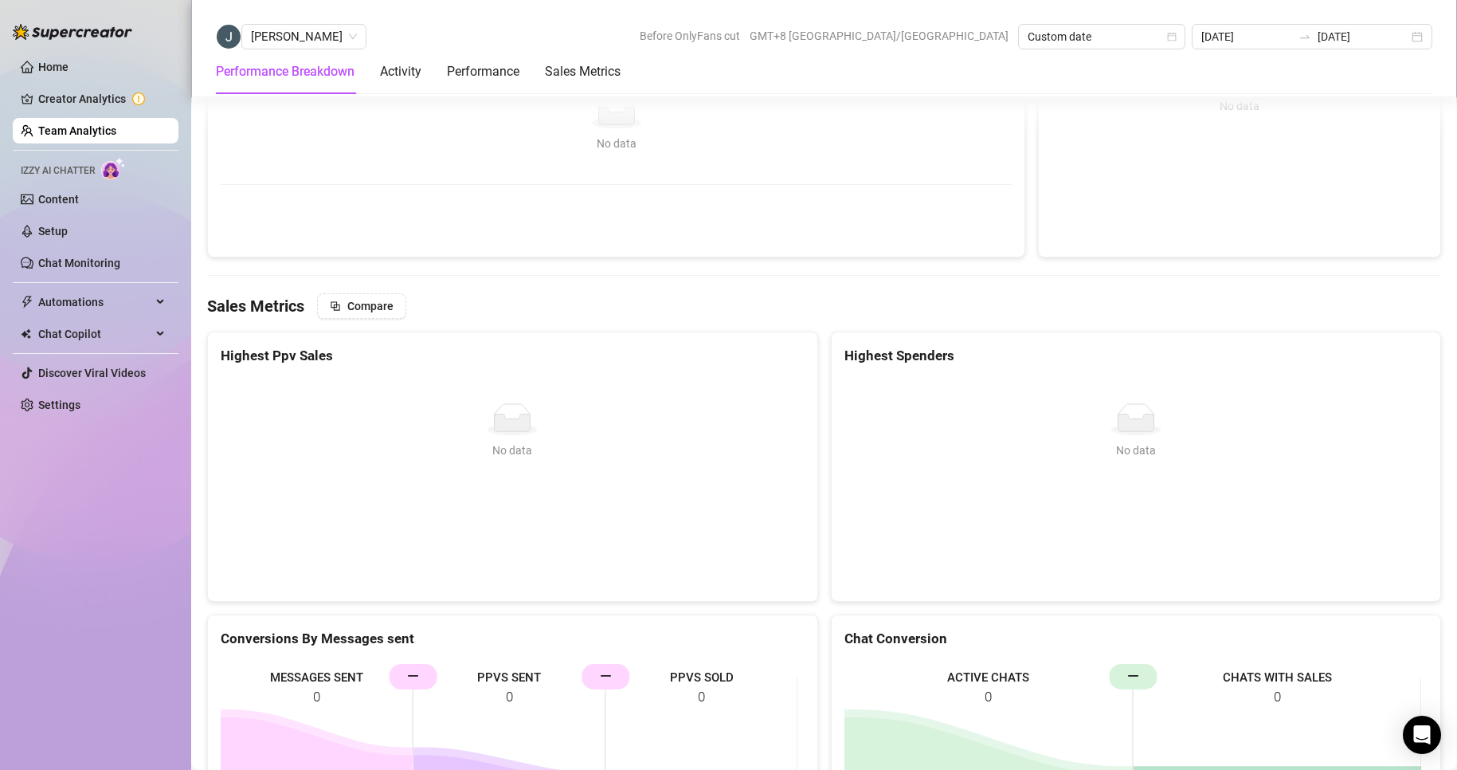
scroll to position [2316, 0]
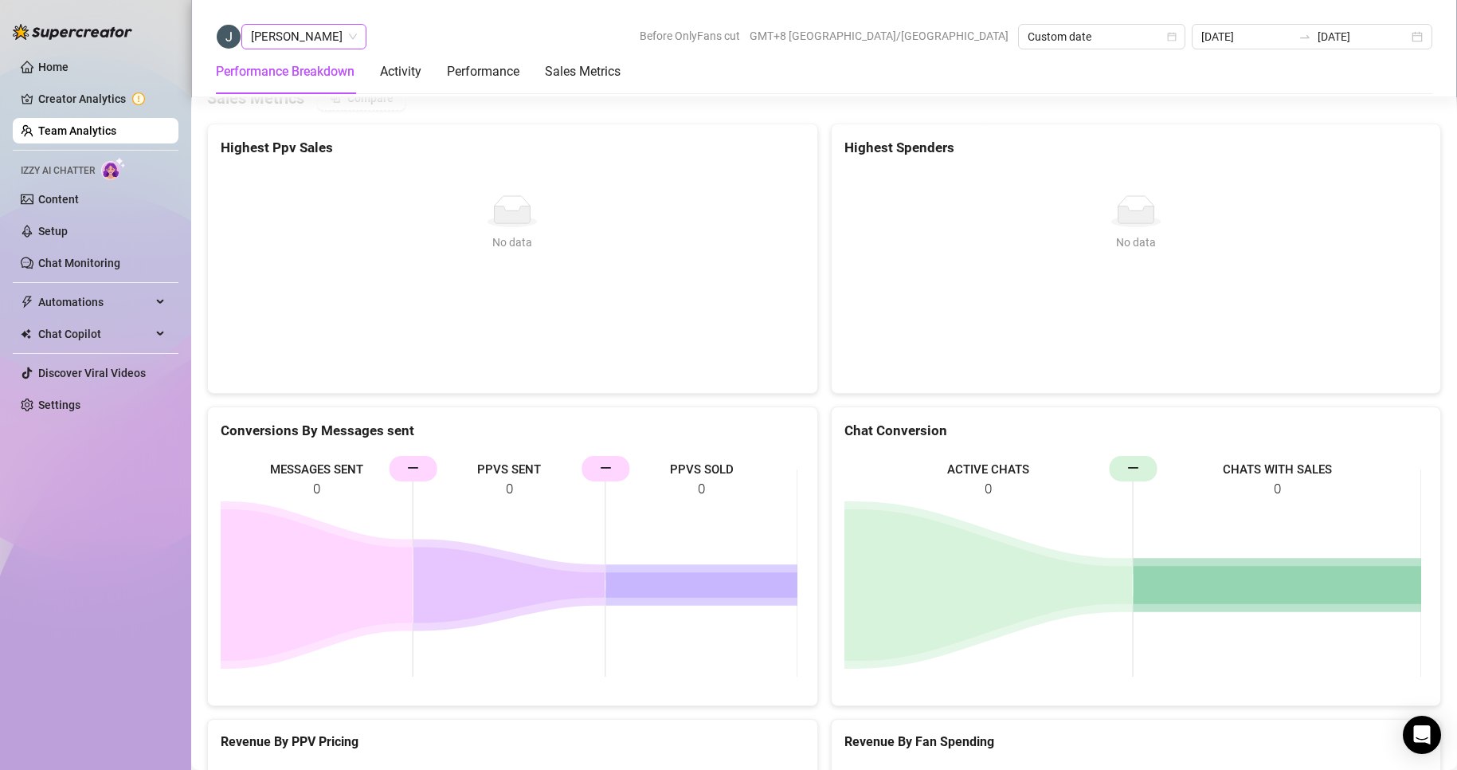
click at [254, 6] on div "[PERSON_NAME] Before OnlyFans cut GMT+8 [GEOGRAPHIC_DATA]/[GEOGRAPHIC_DATA] Cus…" at bounding box center [824, 48] width 1266 height 97
click at [284, 27] on span "[PERSON_NAME]" at bounding box center [304, 37] width 106 height 24
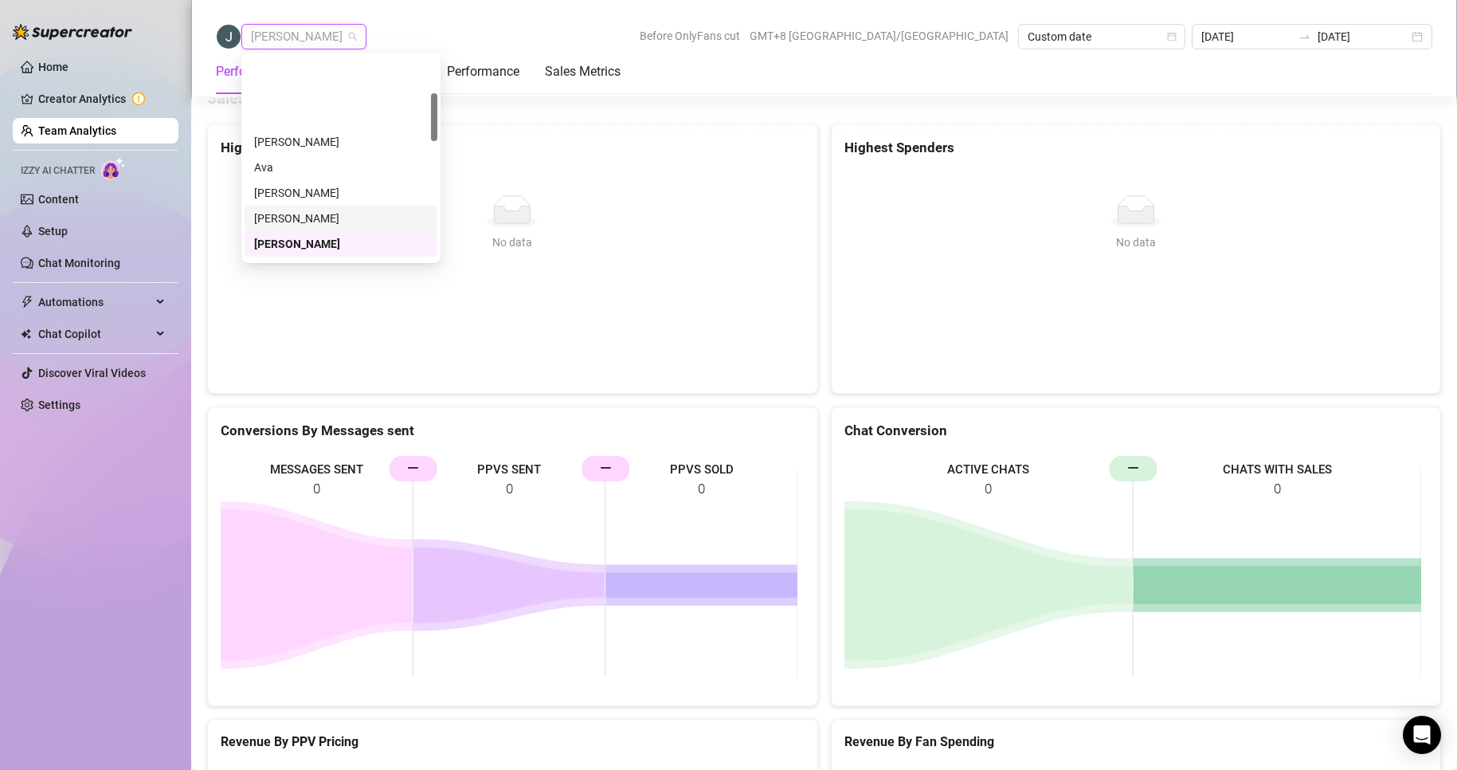
scroll to position [159, 0]
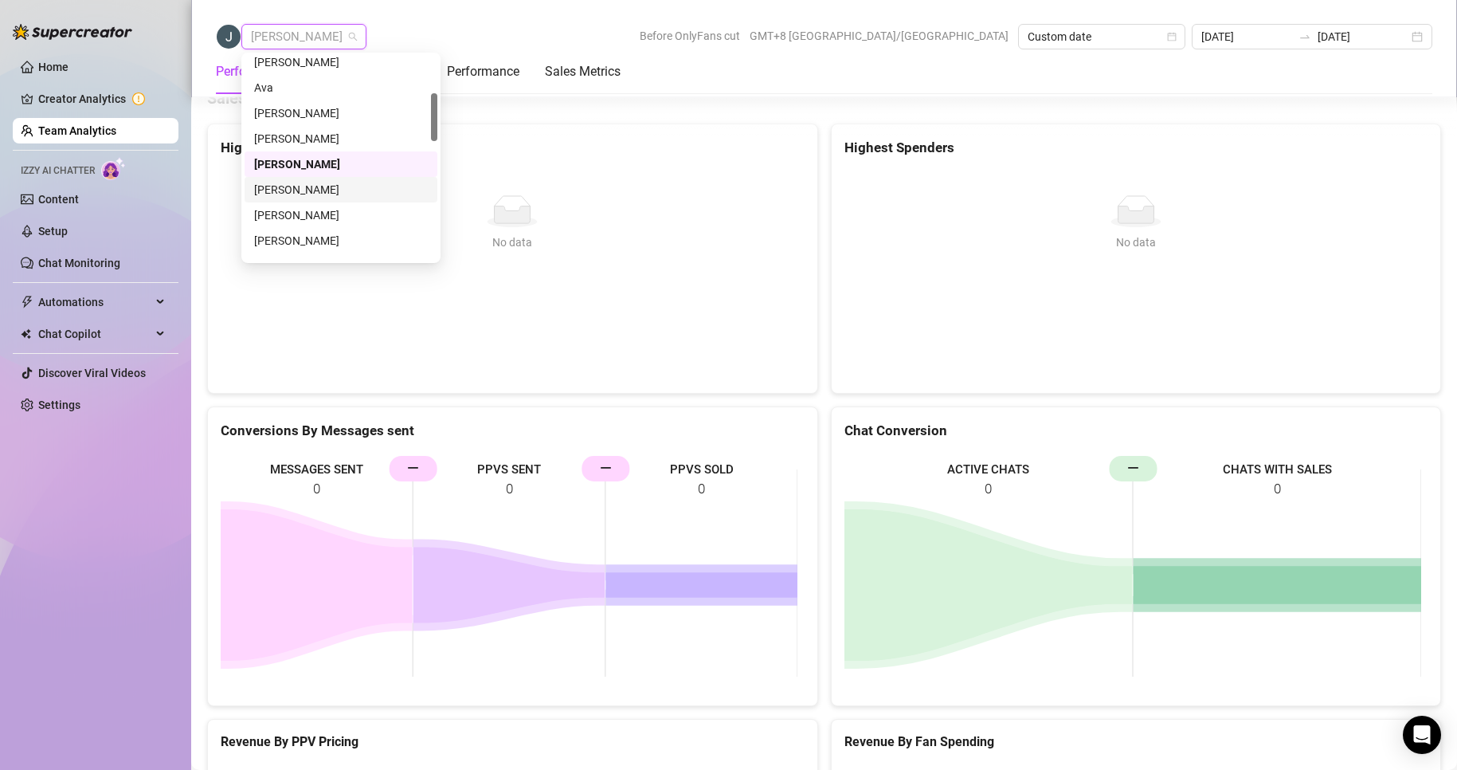
click at [303, 188] on div "[PERSON_NAME]" at bounding box center [341, 190] width 174 height 18
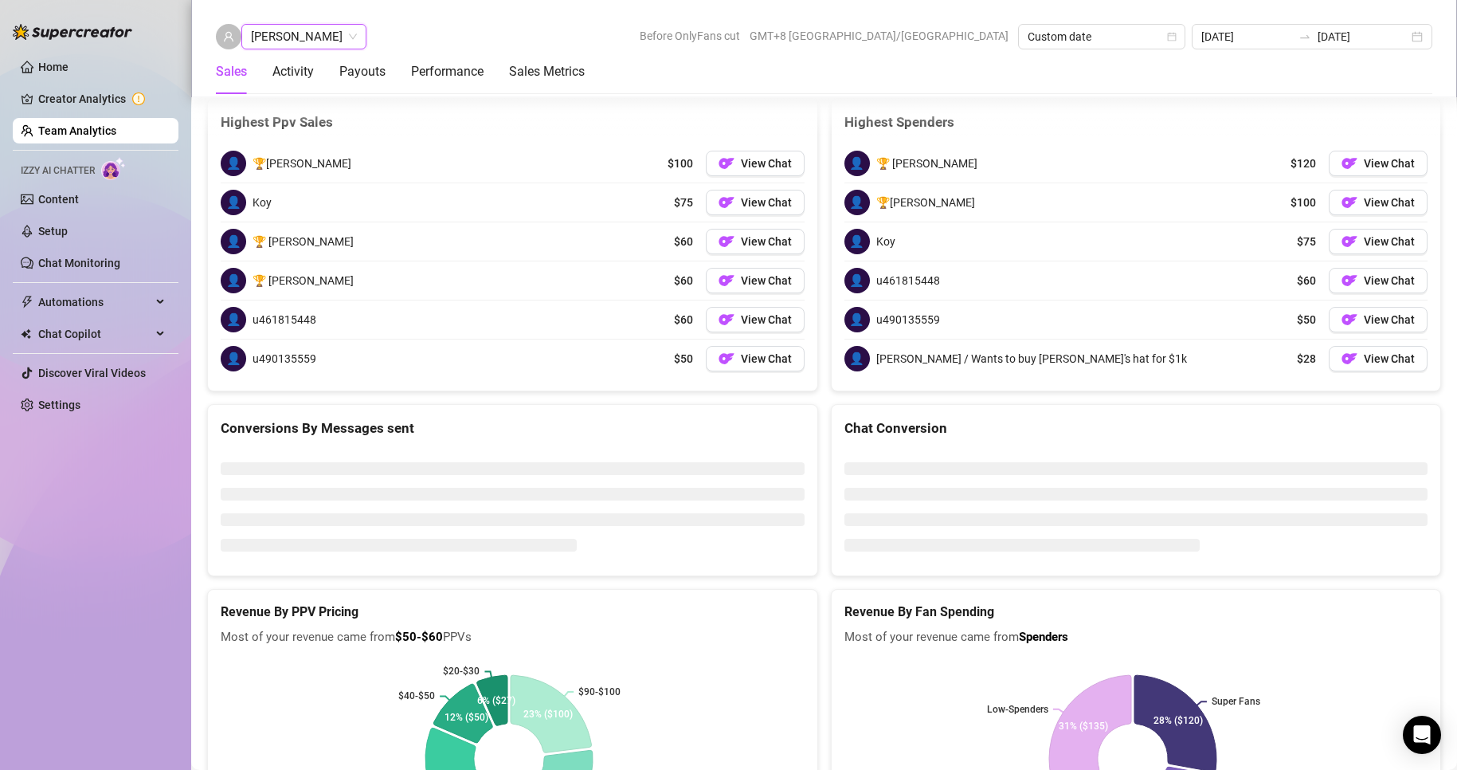
scroll to position [2568, 0]
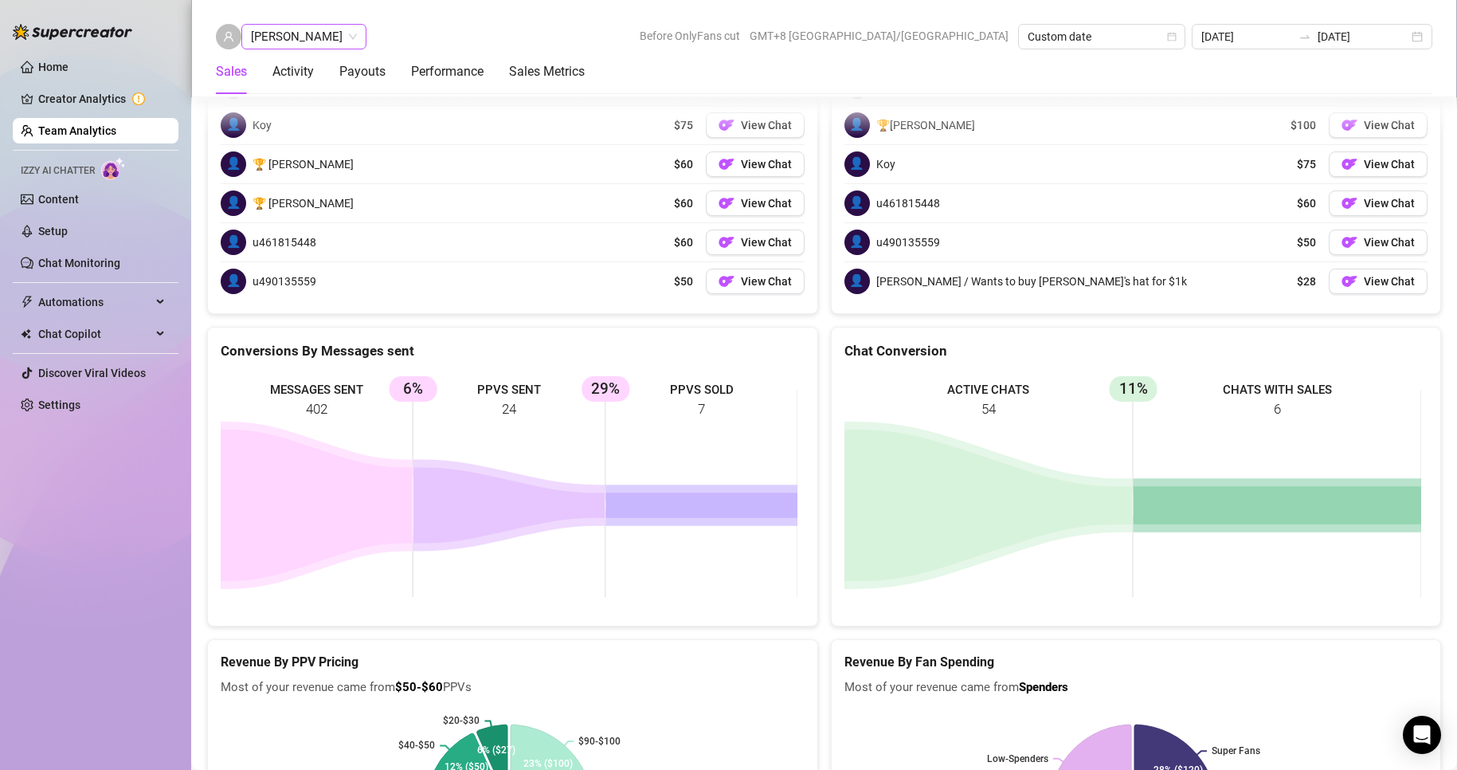
click at [353, 42] on span "[PERSON_NAME]" at bounding box center [304, 37] width 106 height 24
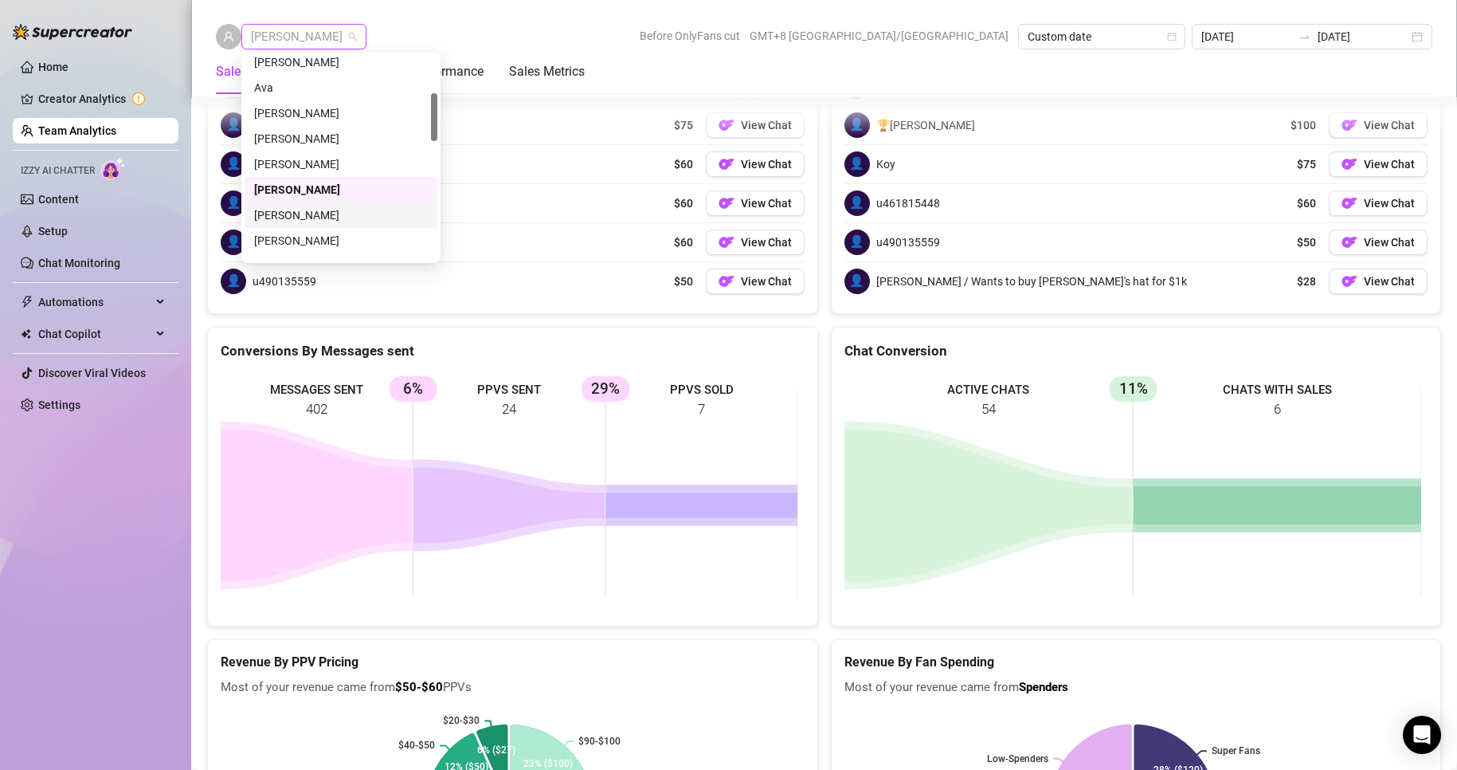
scroll to position [239, 0]
click at [279, 185] on div "[PERSON_NAME]" at bounding box center [341, 187] width 174 height 18
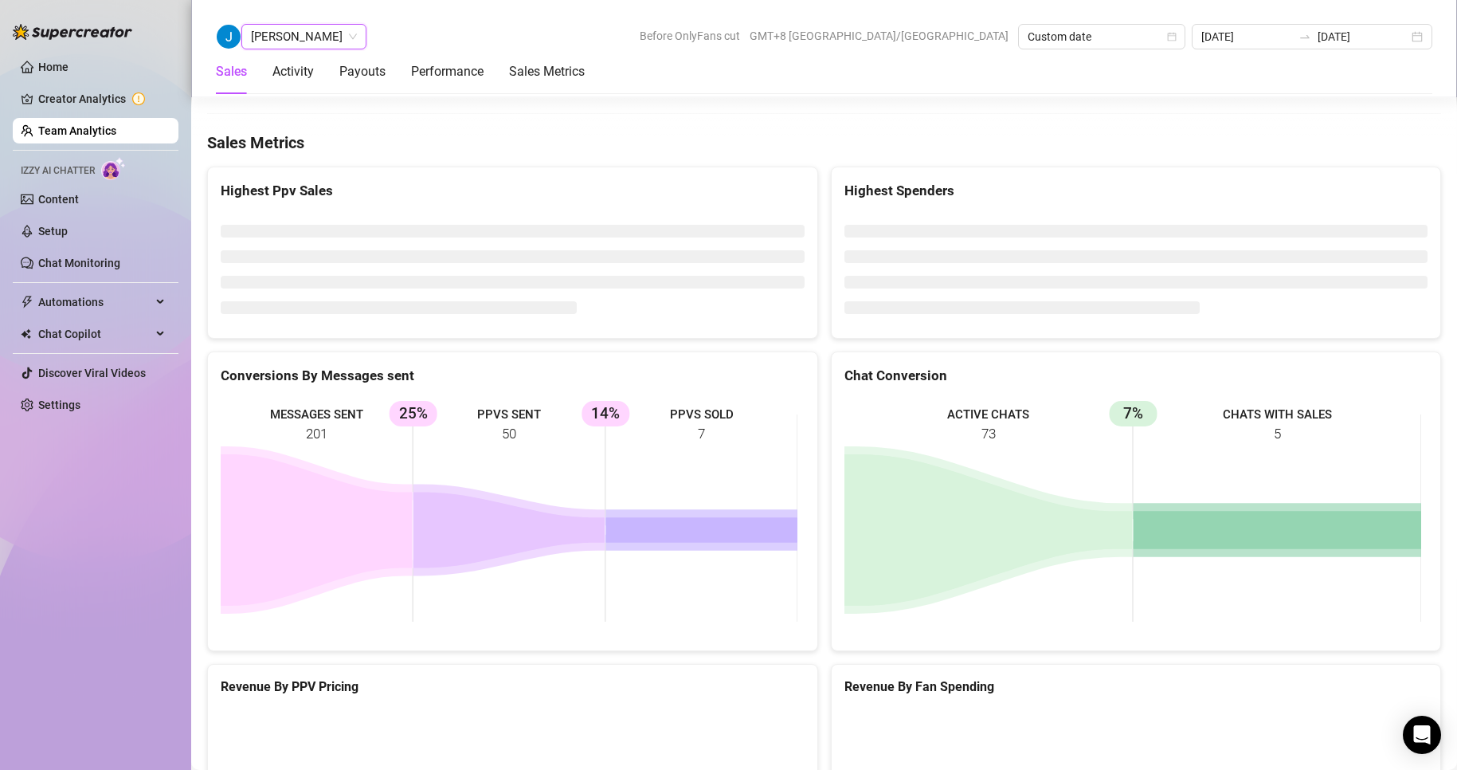
scroll to position [2534, 0]
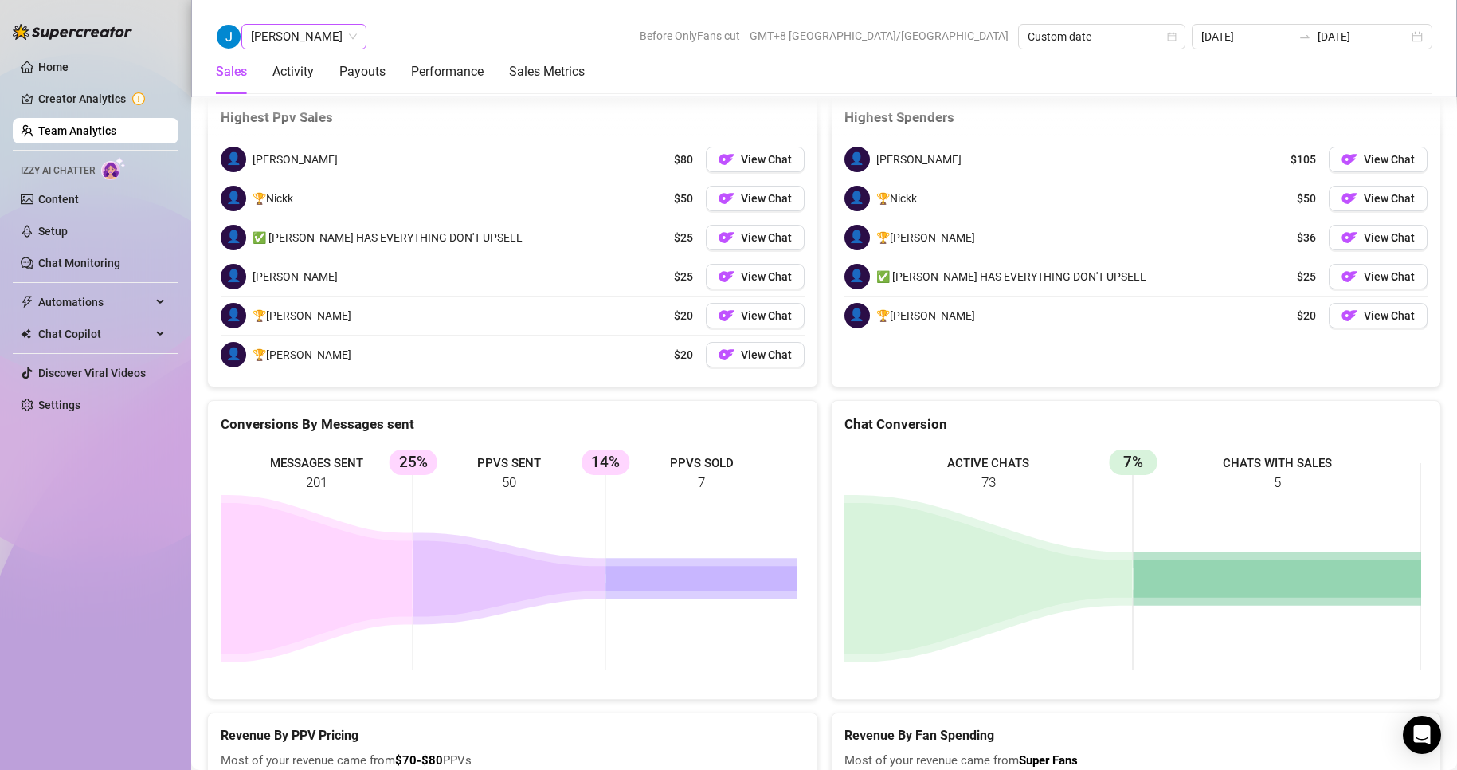
click at [272, 42] on span "[PERSON_NAME]" at bounding box center [304, 37] width 106 height 24
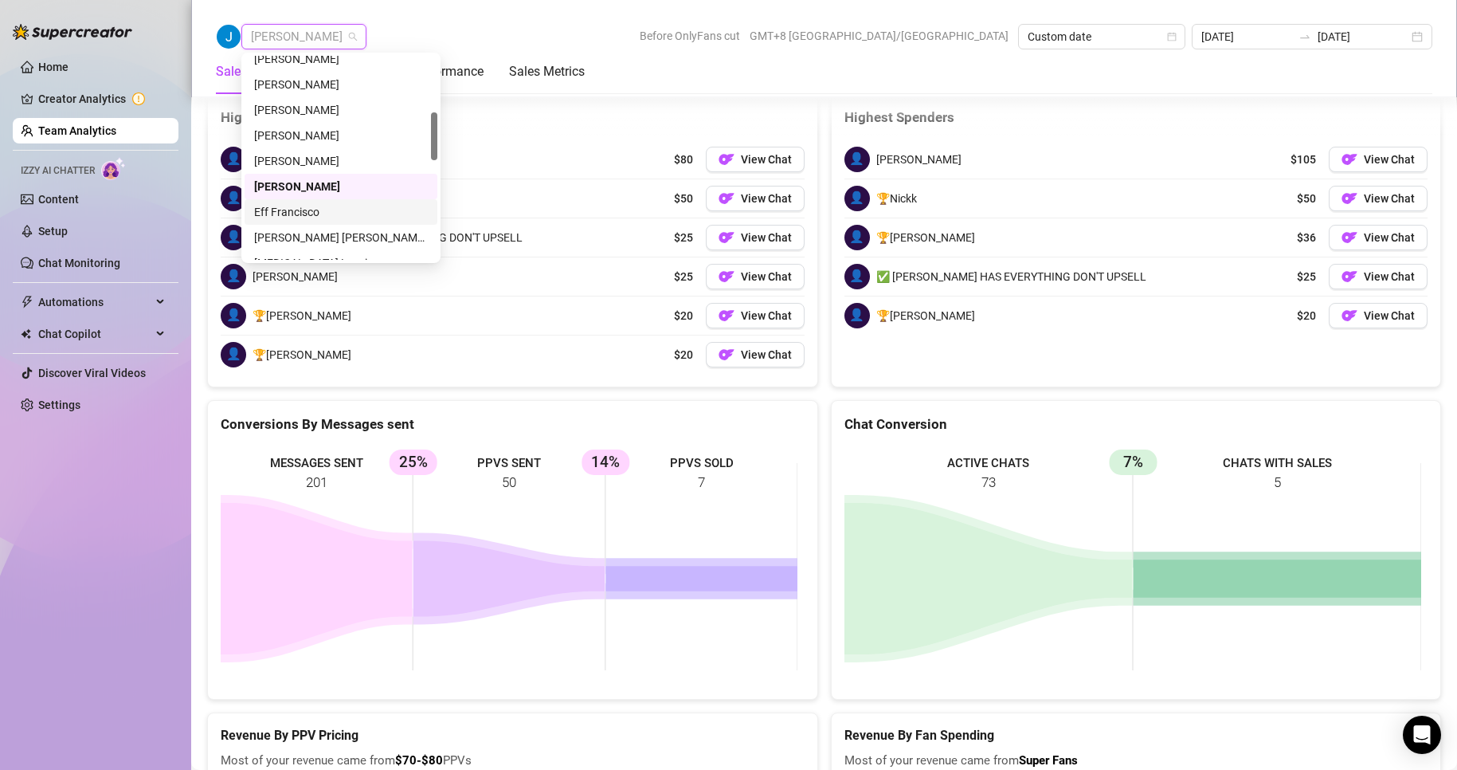
click at [299, 210] on div "Eff Francisco" at bounding box center [341, 212] width 174 height 18
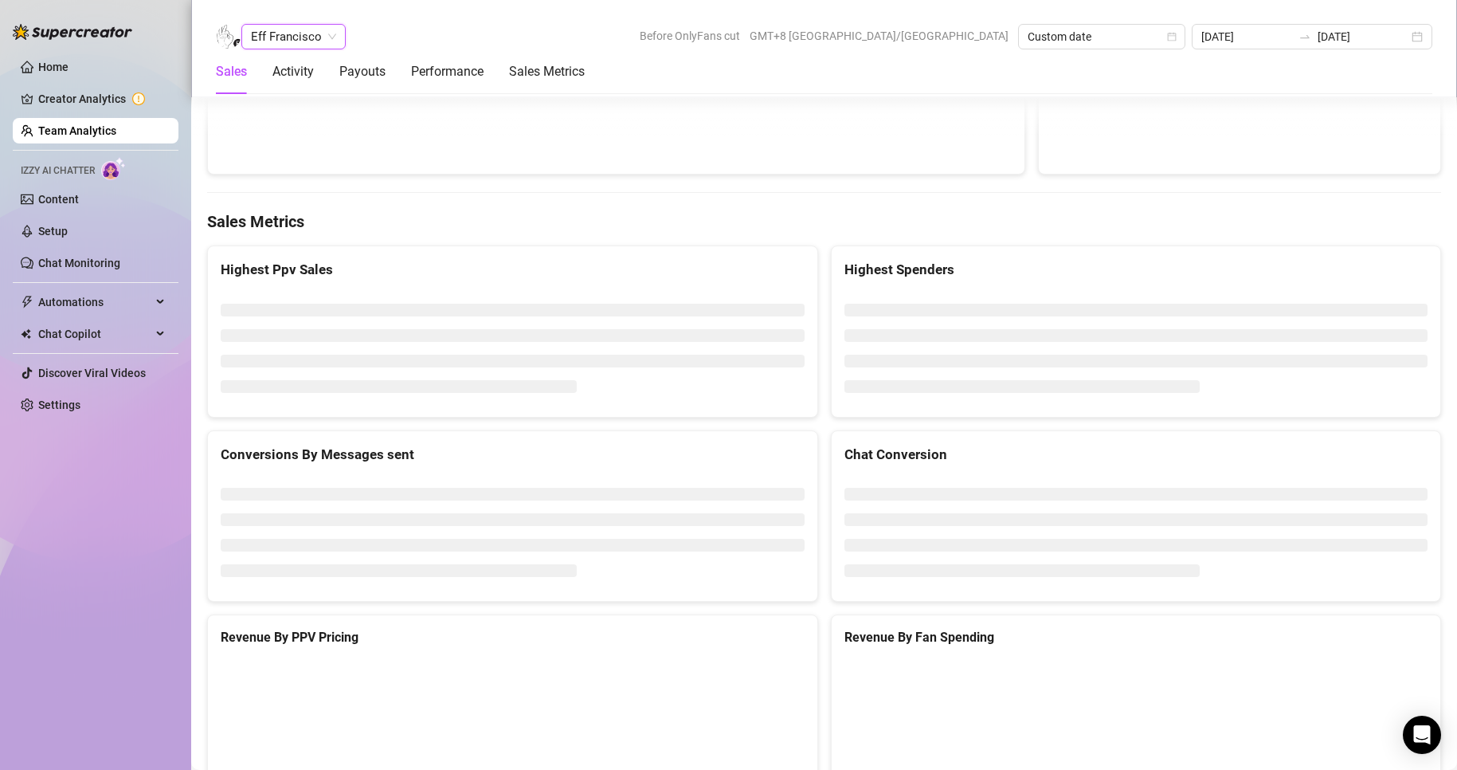
scroll to position [2529, 0]
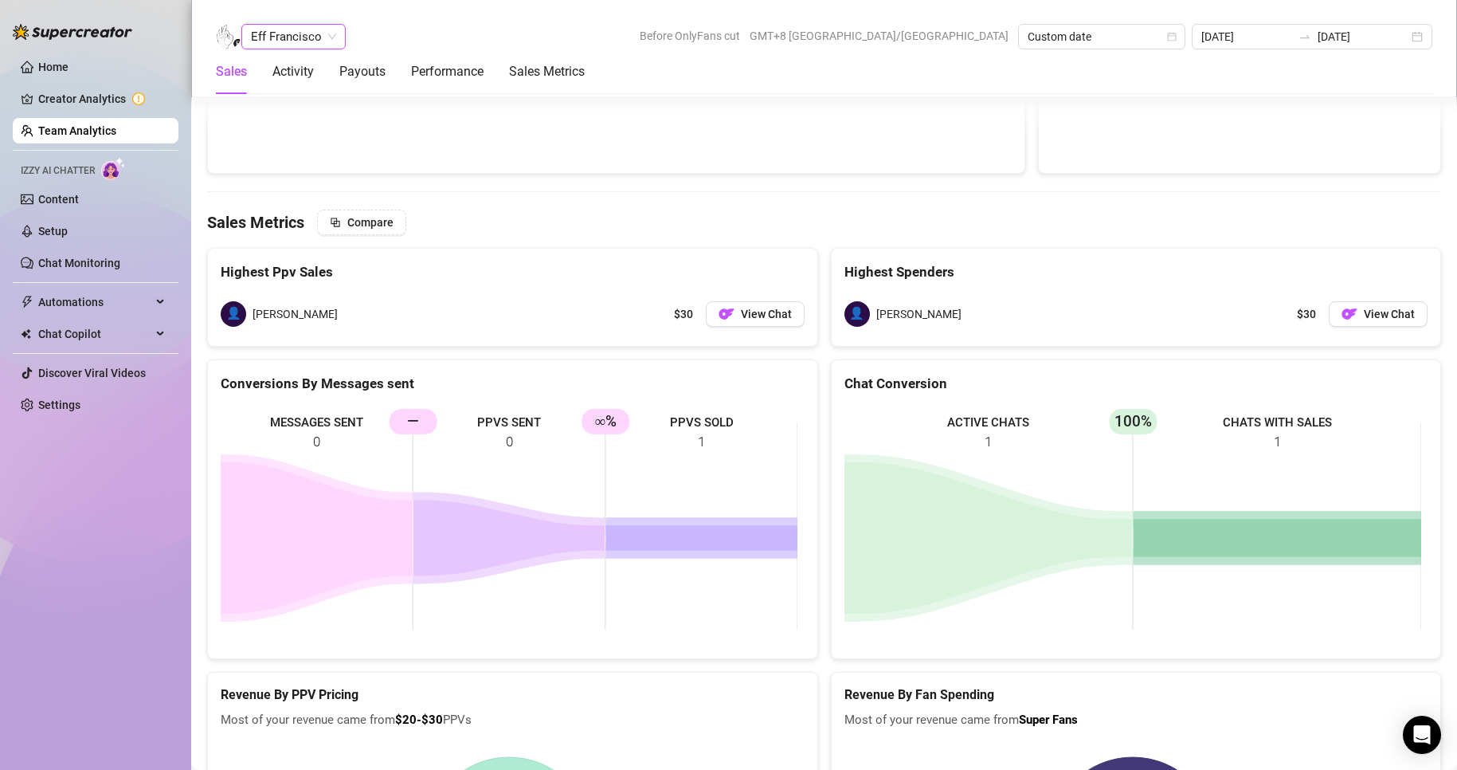
click at [300, 46] on span "Eff Francisco" at bounding box center [293, 37] width 85 height 24
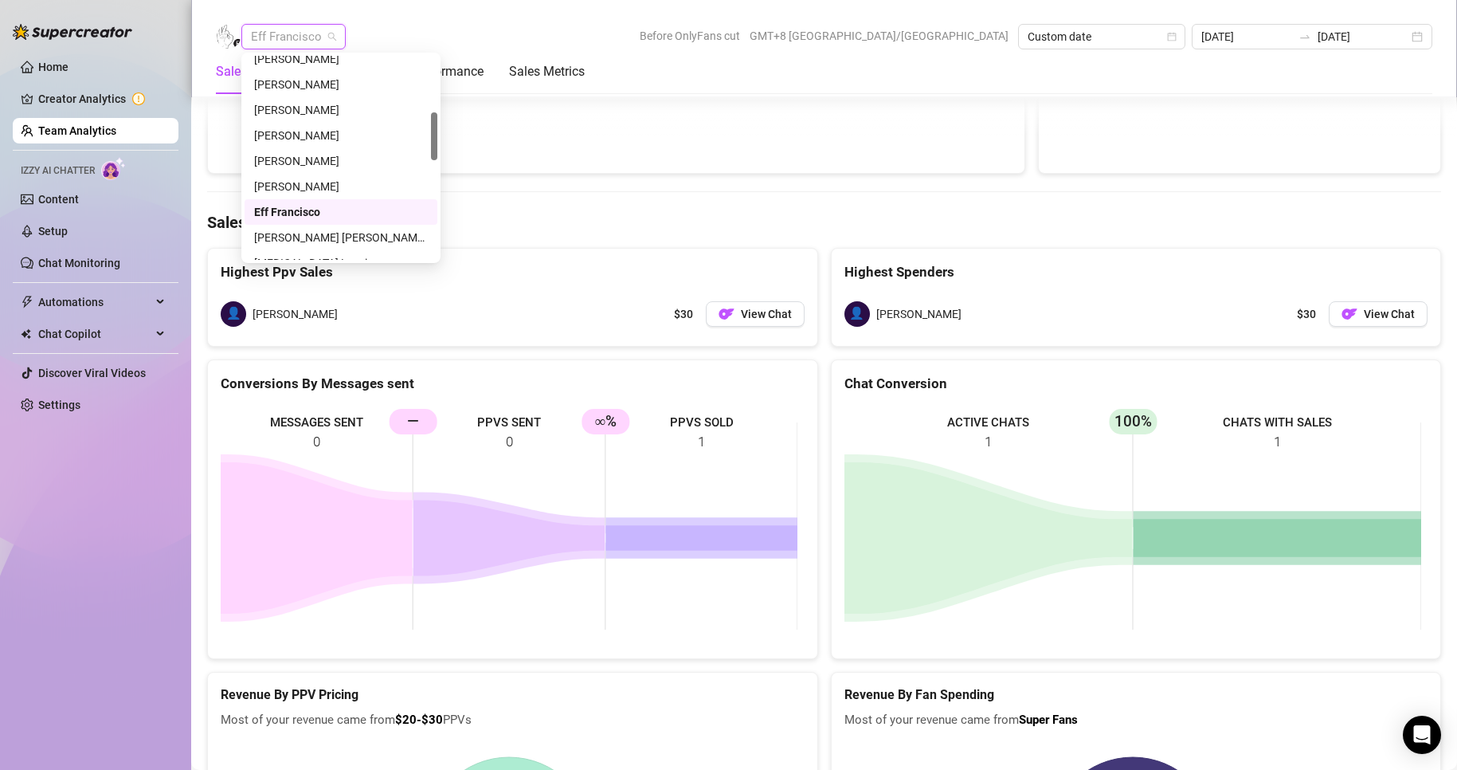
scroll to position [319, 0]
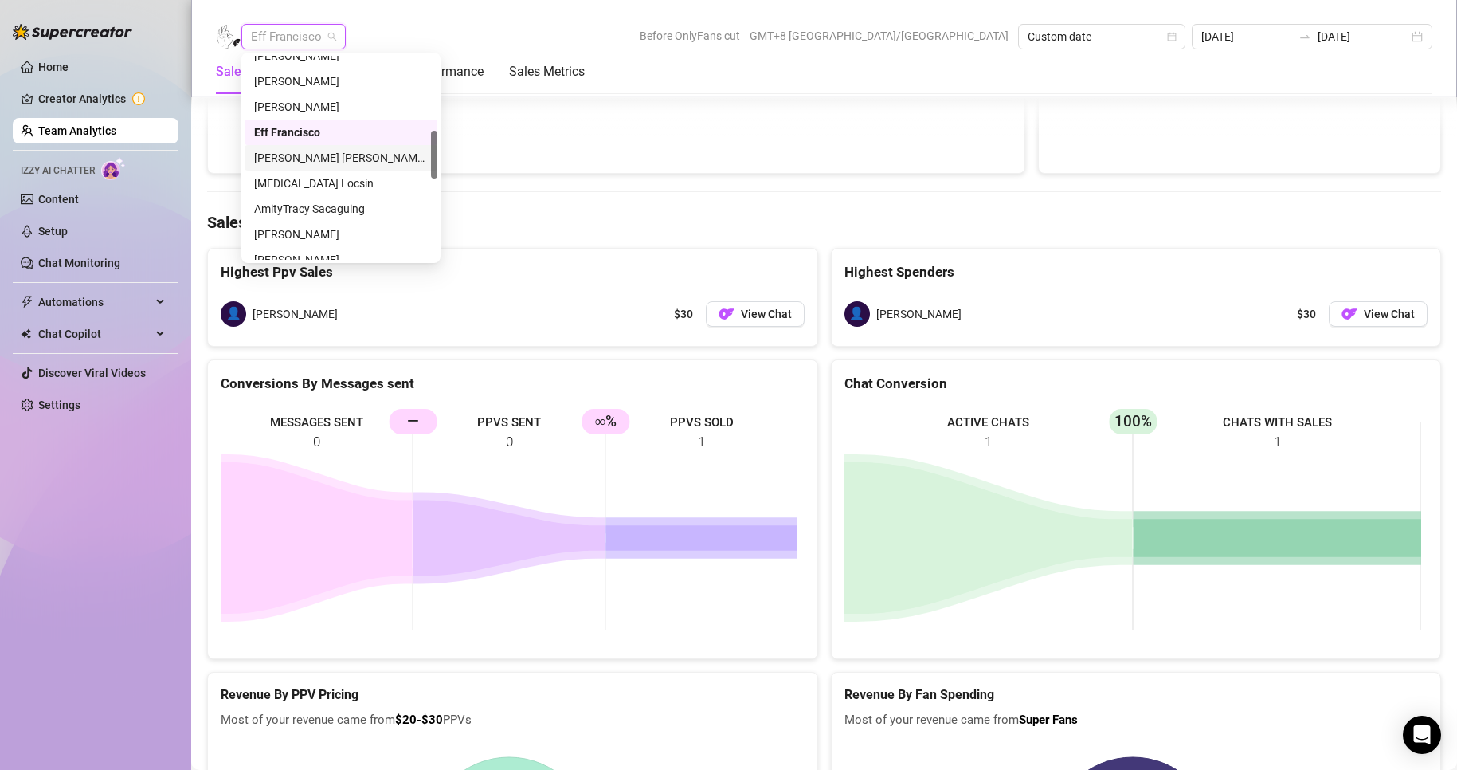
click at [289, 155] on div "[PERSON_NAME] [PERSON_NAME] Tarcena" at bounding box center [341, 158] width 174 height 18
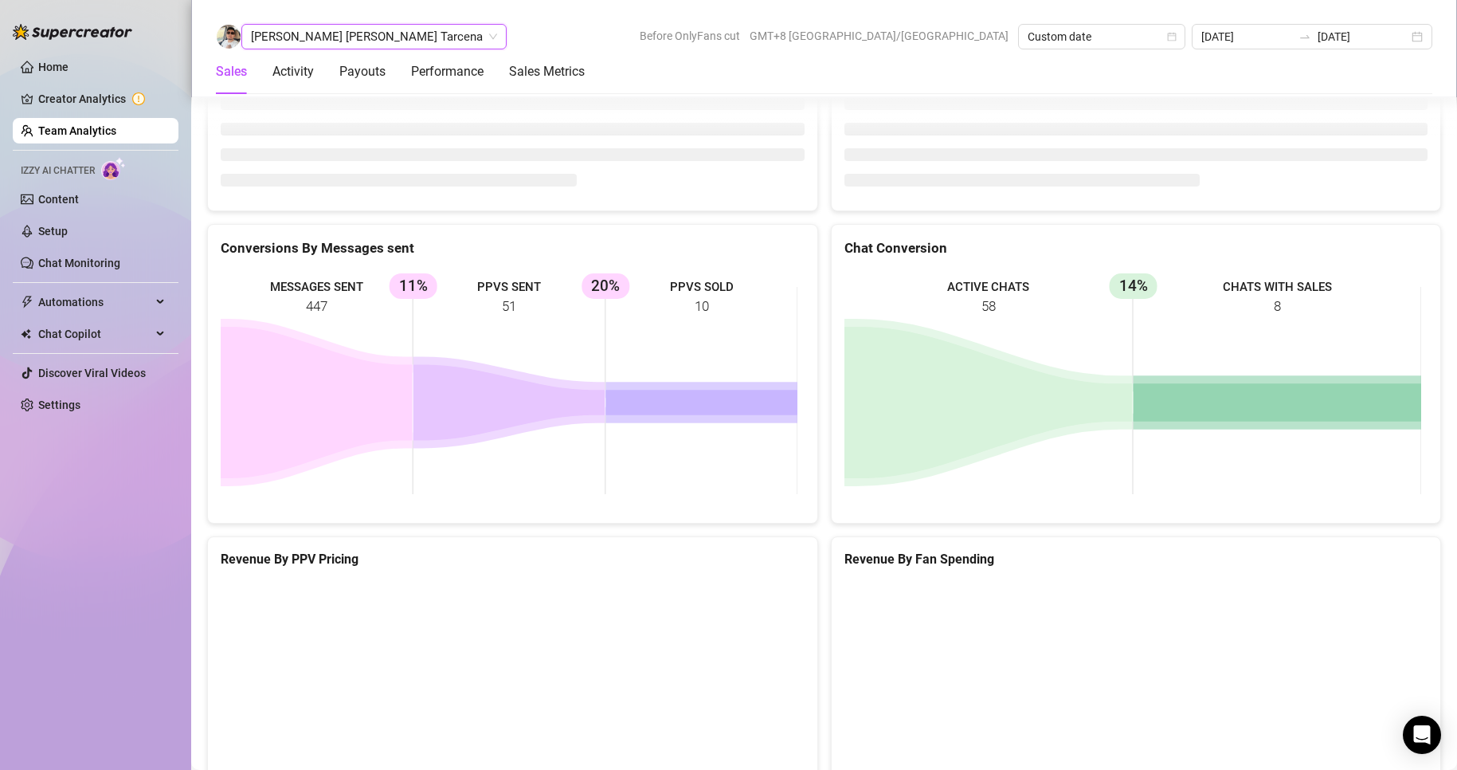
scroll to position [2475, 0]
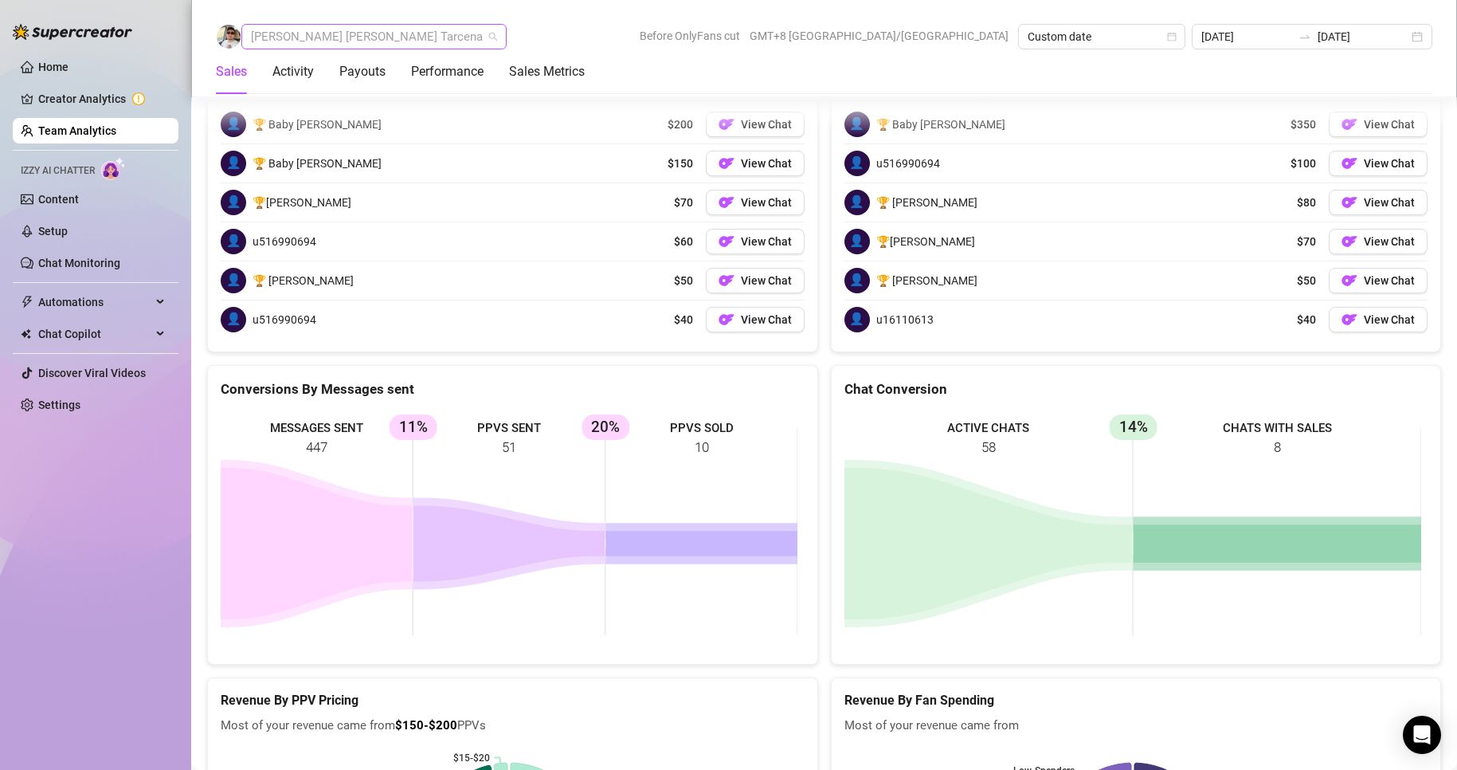
click at [332, 39] on span "[PERSON_NAME] [PERSON_NAME] Tarcena" at bounding box center [374, 37] width 246 height 24
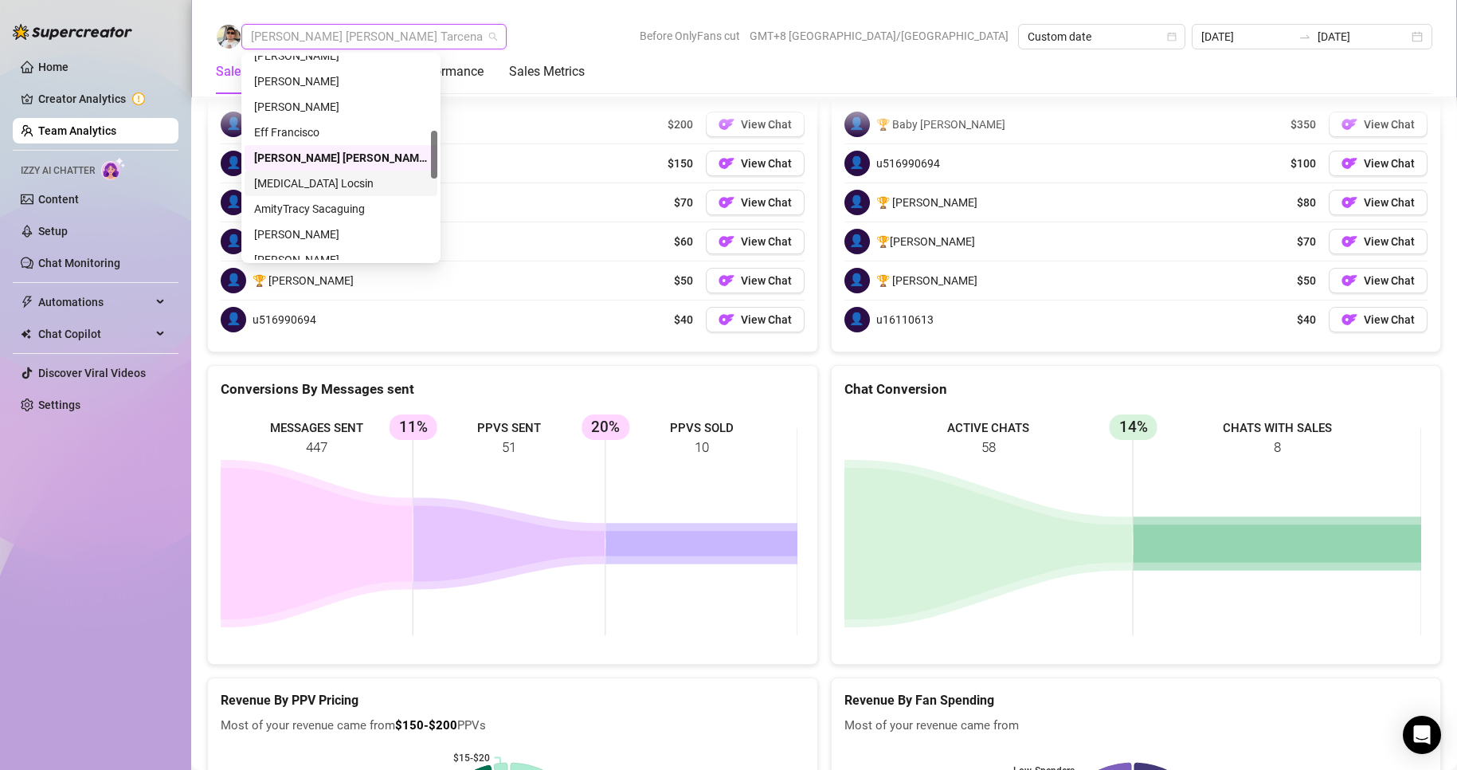
click at [300, 182] on div "[MEDICAL_DATA] Locsin" at bounding box center [341, 183] width 174 height 18
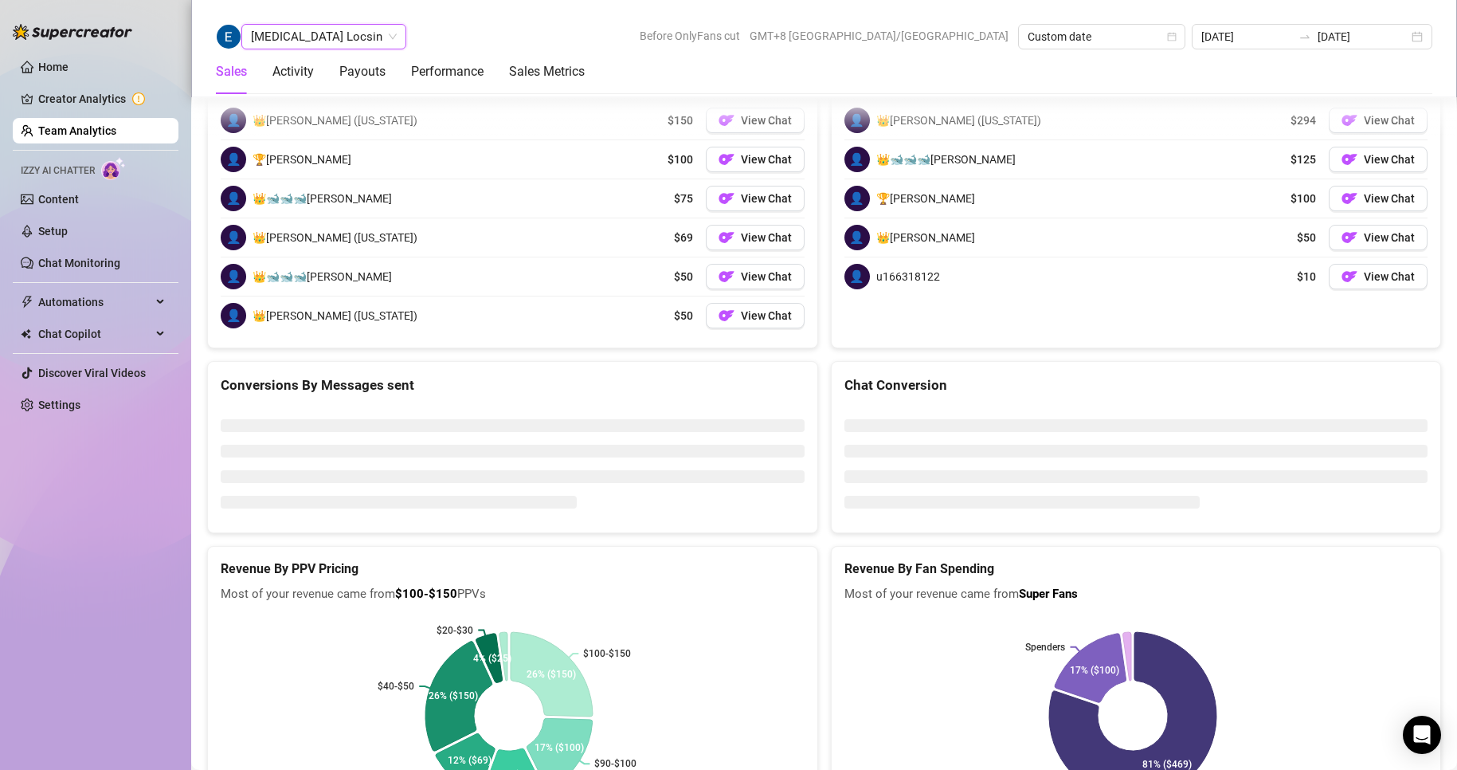
scroll to position [2439, 0]
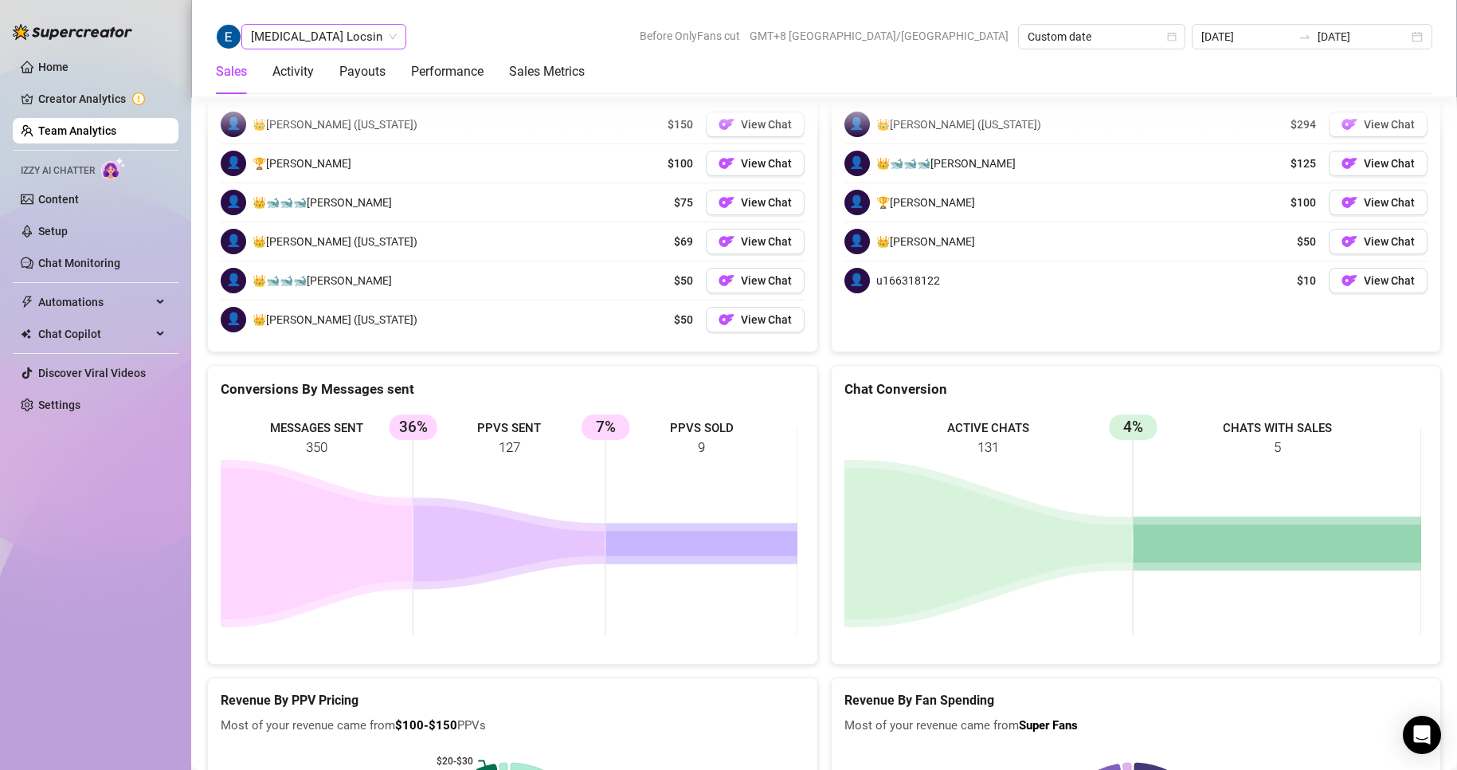
click at [263, 29] on span "[MEDICAL_DATA] Locsin" at bounding box center [324, 37] width 146 height 24
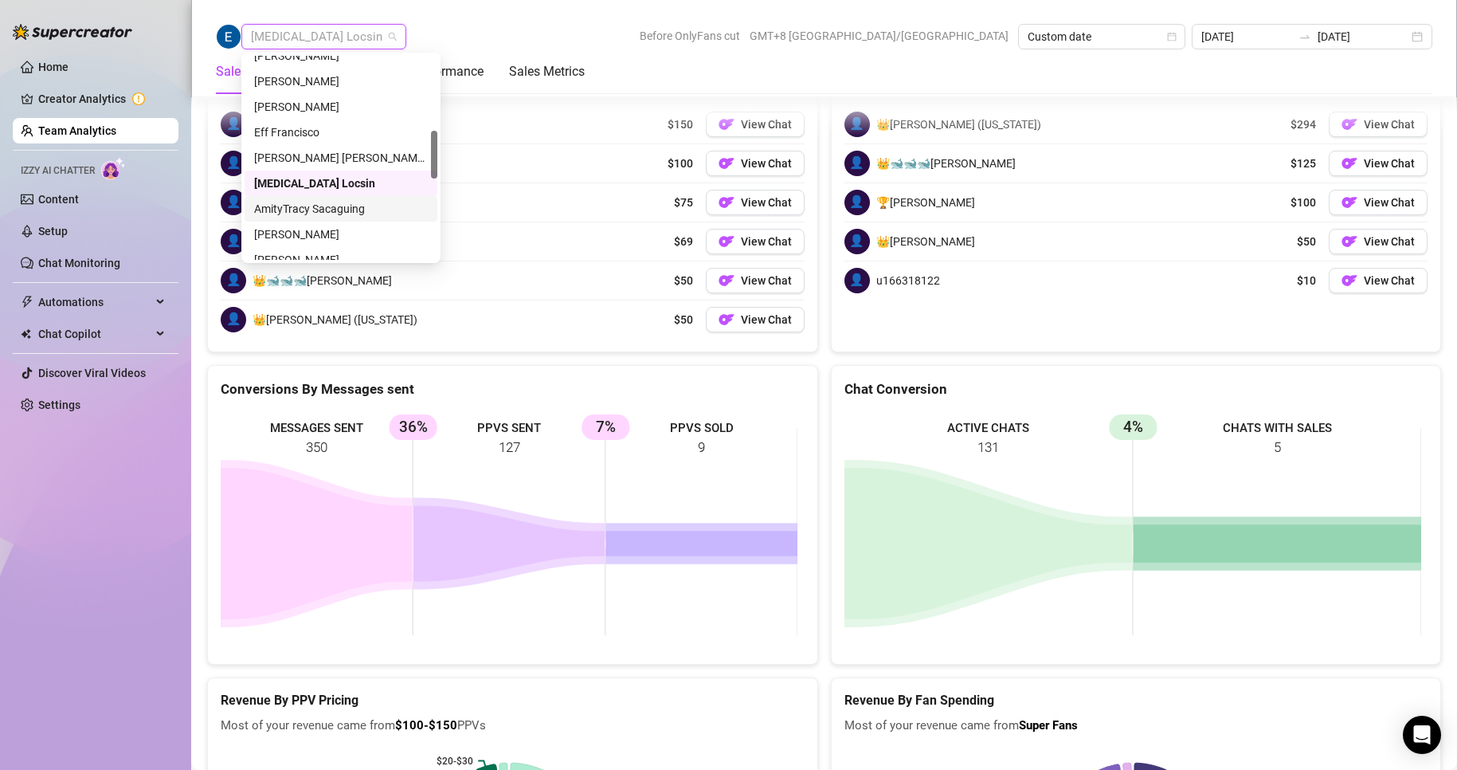
click at [300, 205] on div "AmityTracy Sacaguing" at bounding box center [341, 209] width 174 height 18
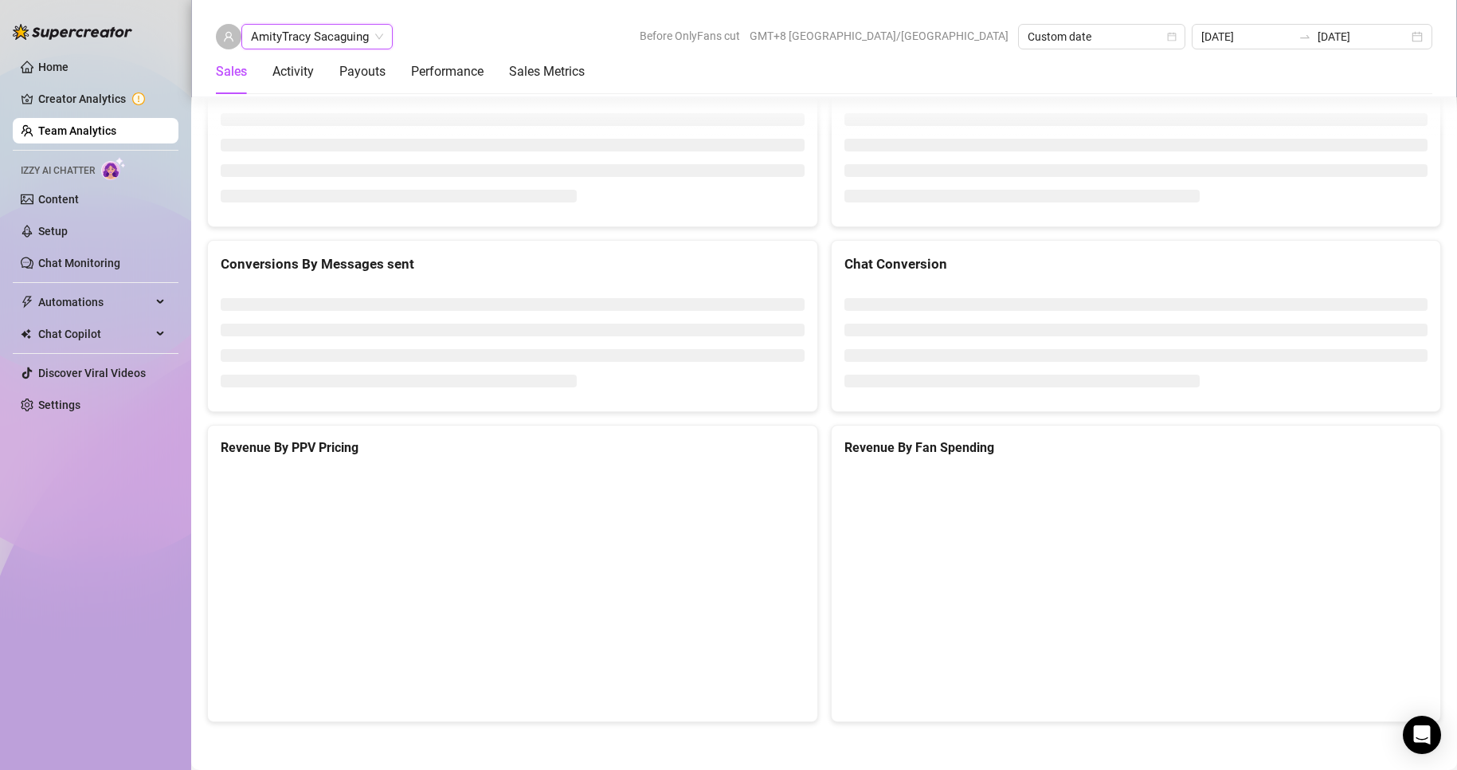
scroll to position [2124, 0]
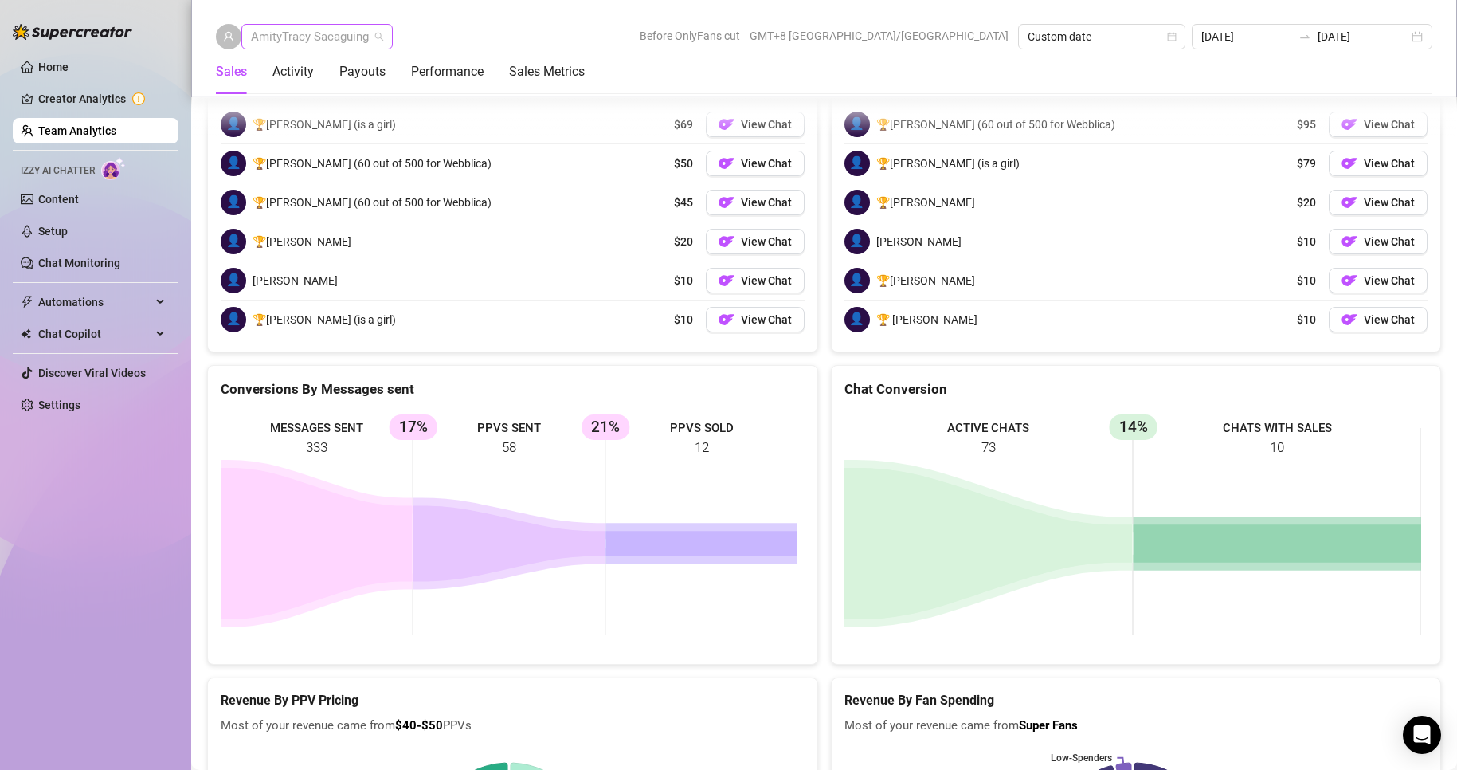
click at [308, 35] on span "AmityTracy Sacaguing" at bounding box center [317, 37] width 132 height 24
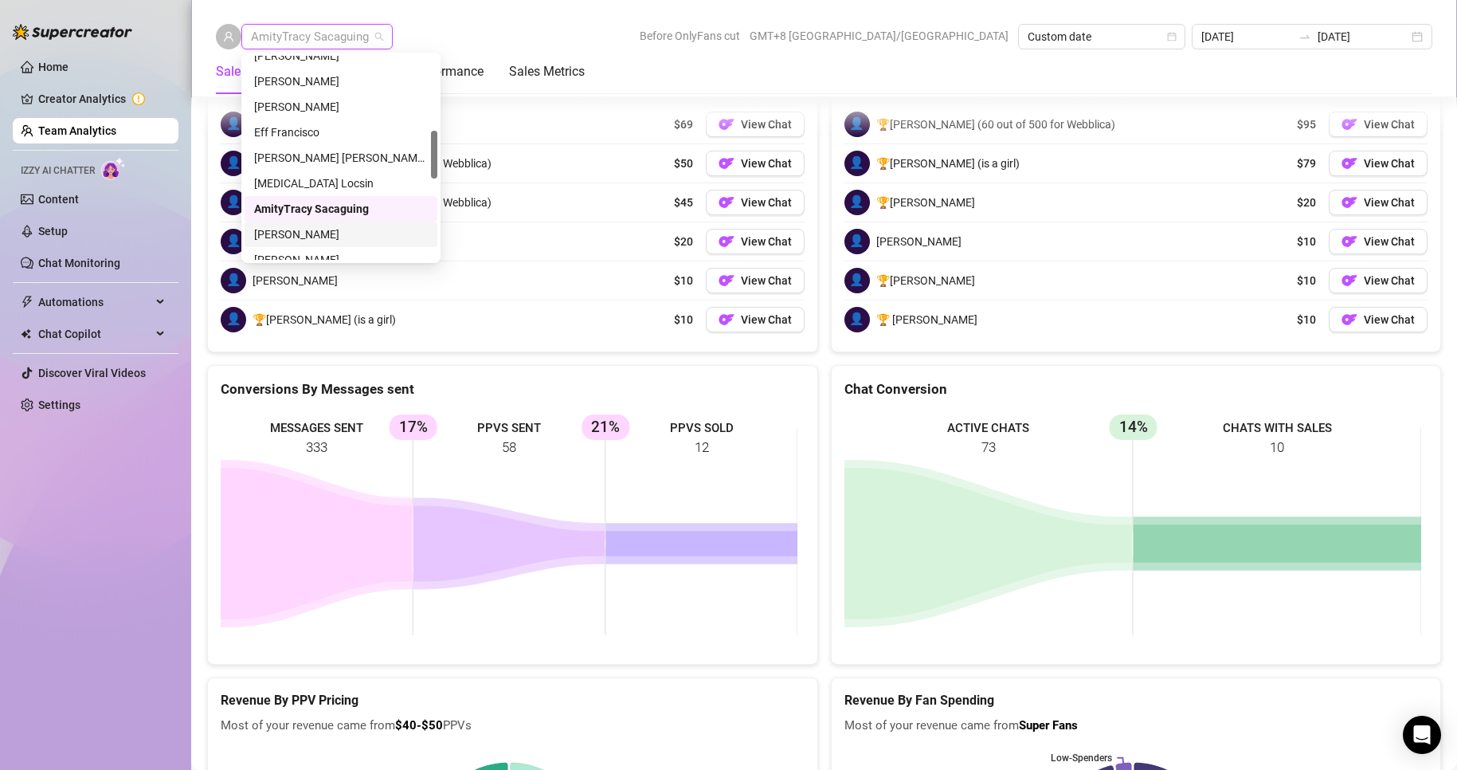
click at [305, 235] on div "[PERSON_NAME]" at bounding box center [341, 234] width 174 height 18
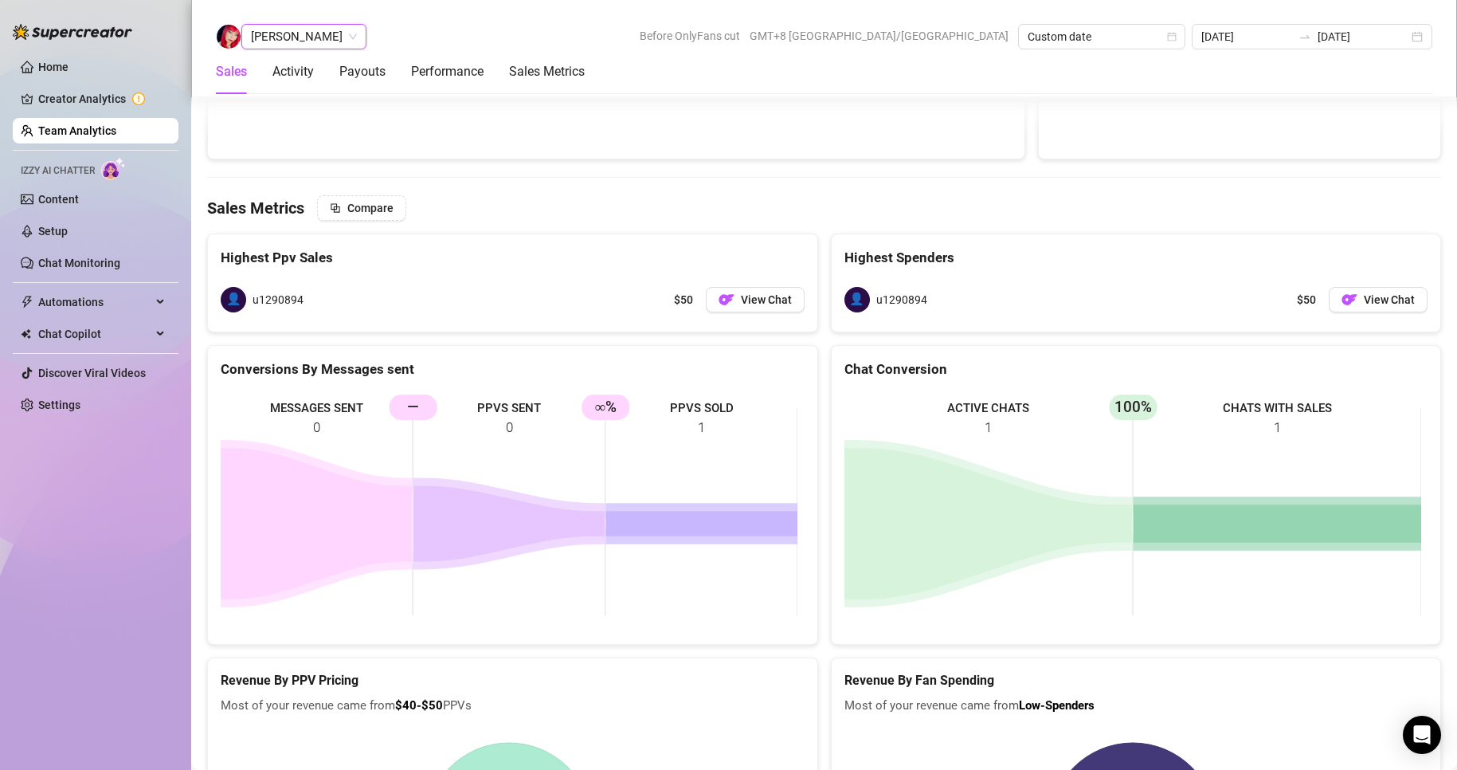
scroll to position [2384, 0]
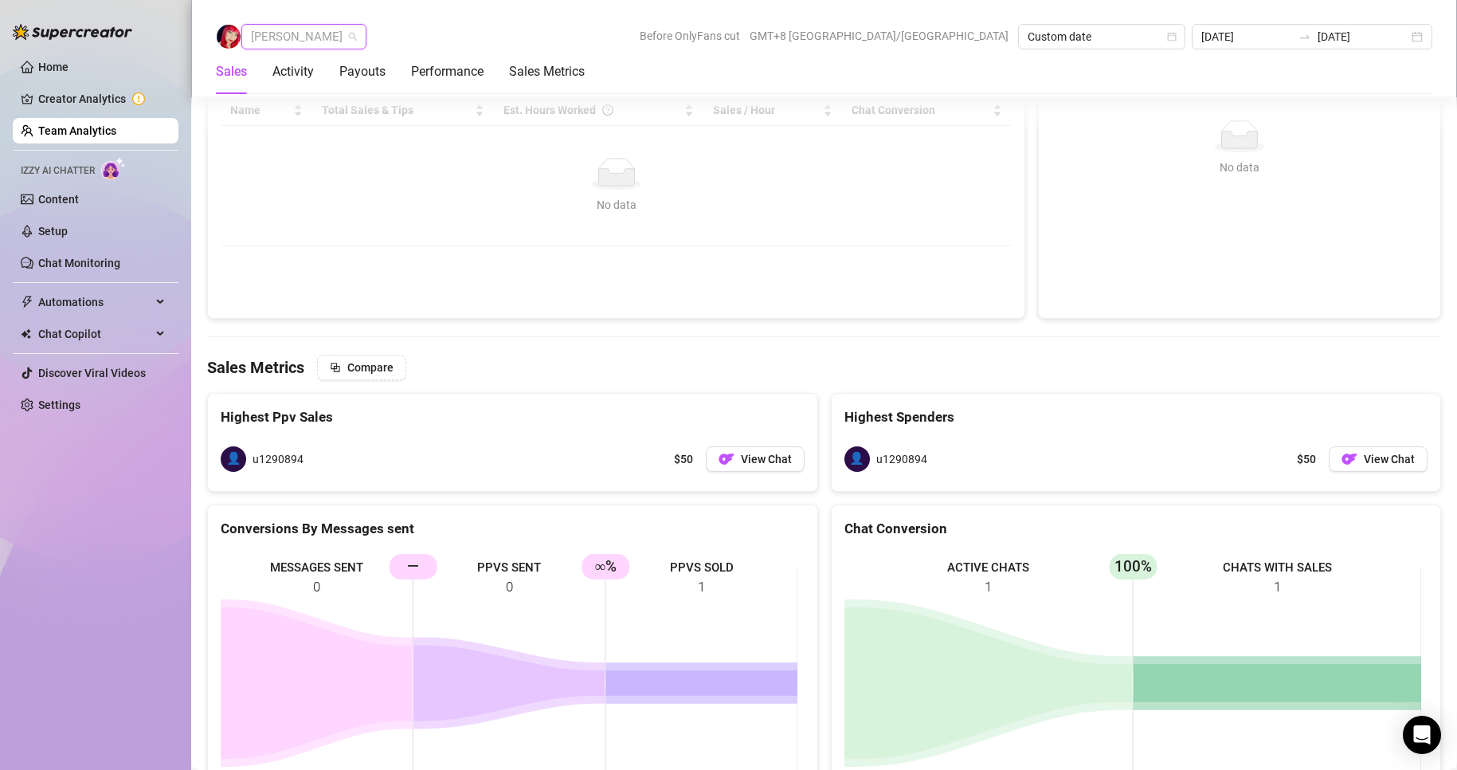
click at [301, 45] on span "[PERSON_NAME]" at bounding box center [304, 37] width 106 height 24
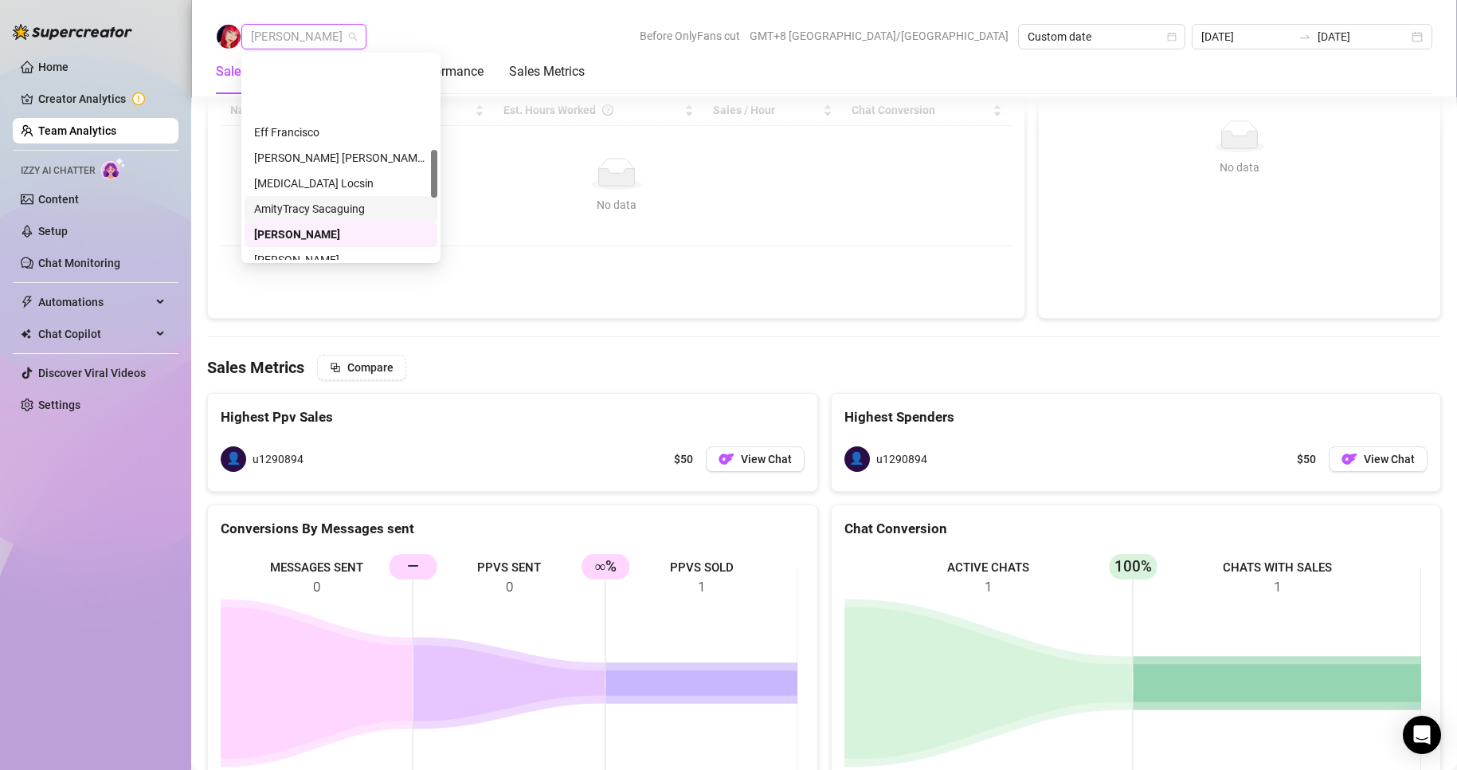
scroll to position [398, 0]
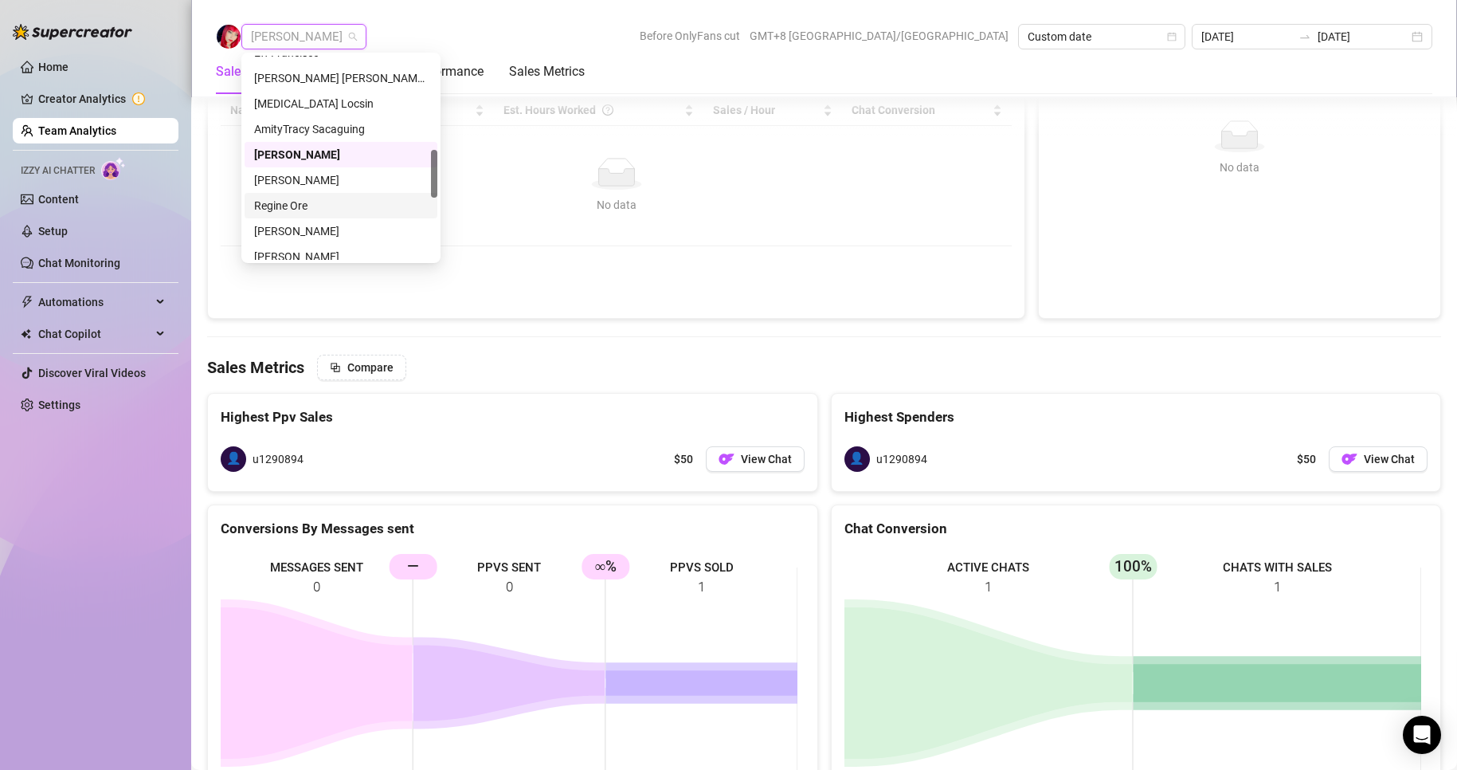
click at [284, 203] on div "Regine Ore" at bounding box center [341, 206] width 174 height 18
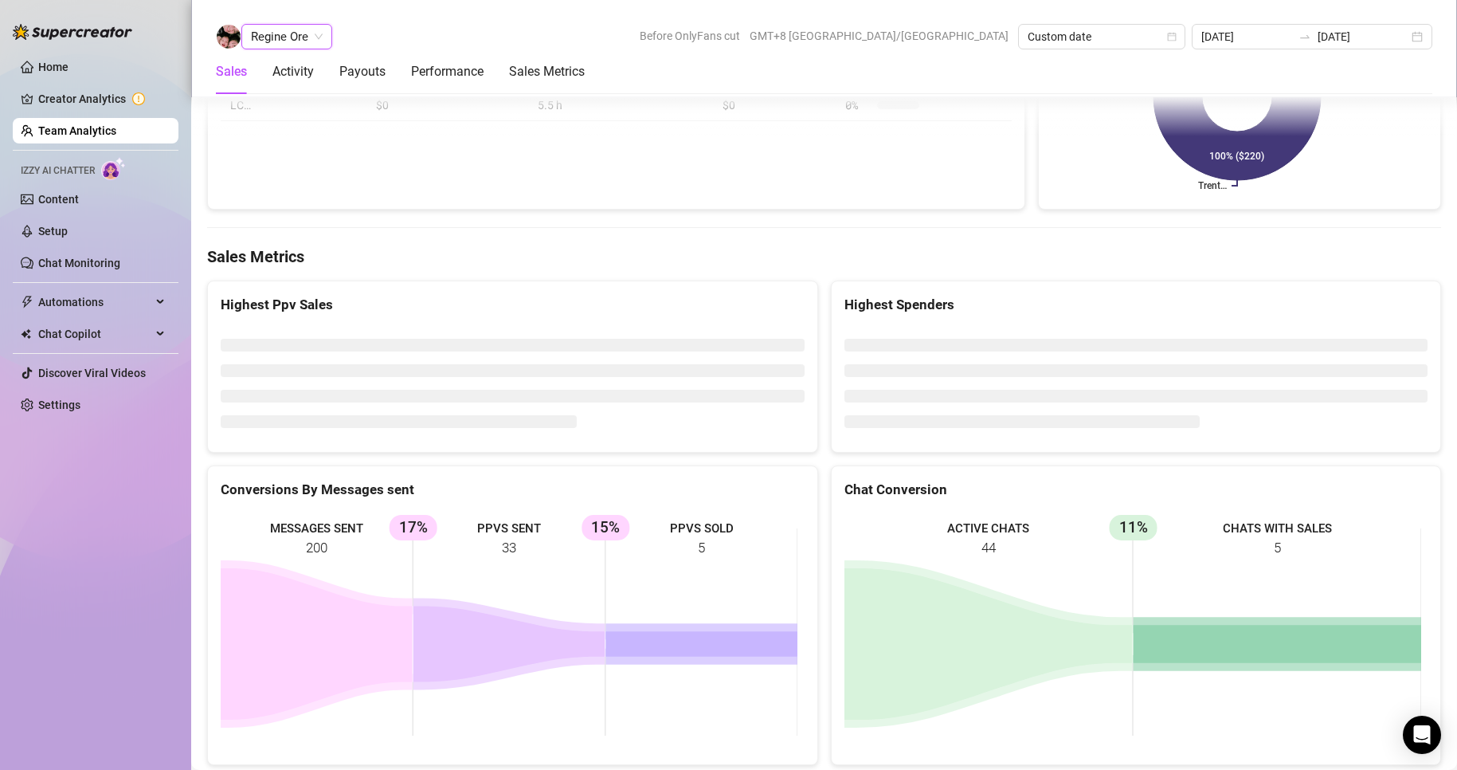
scroll to position [2290, 0]
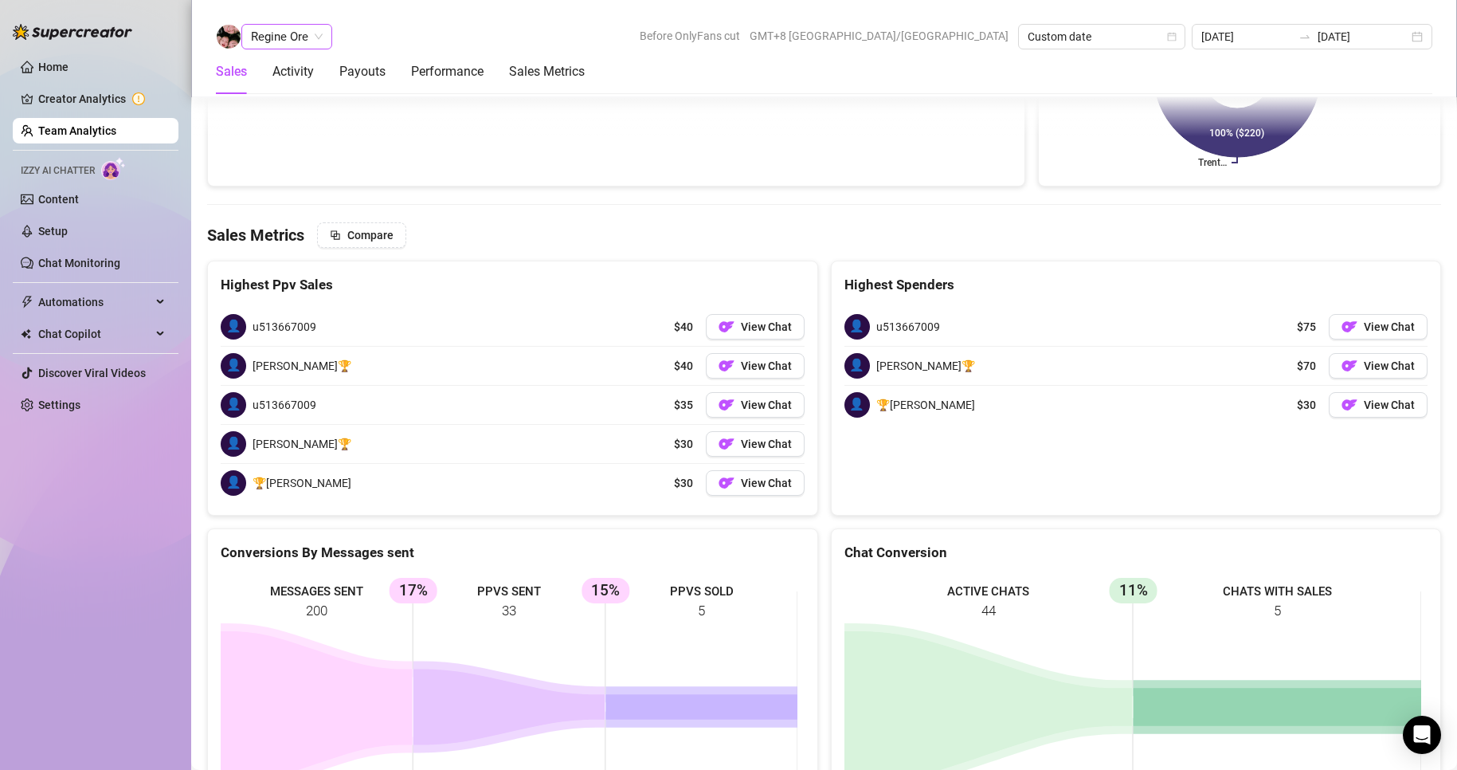
click at [275, 41] on span "Regine Ore" at bounding box center [287, 37] width 72 height 24
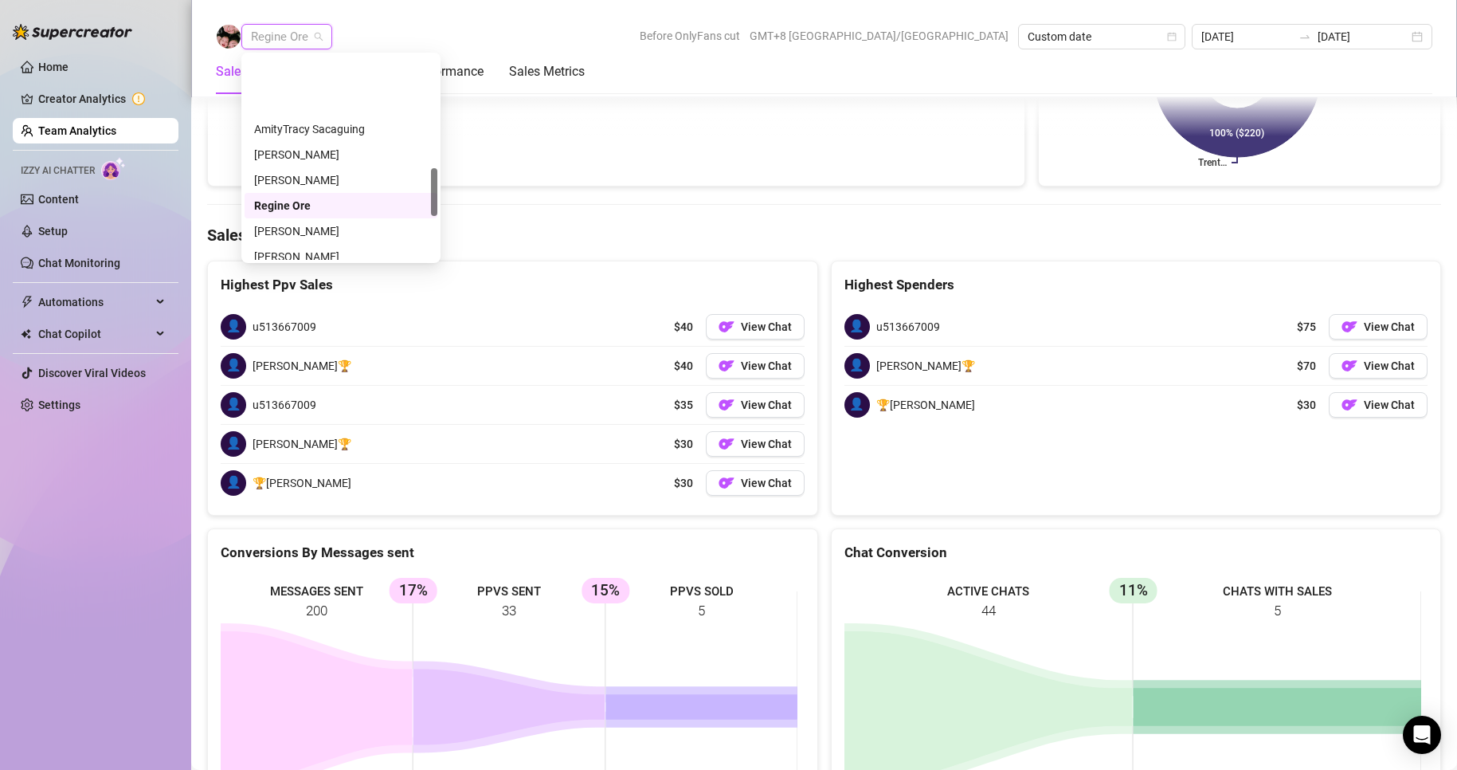
scroll to position [478, 0]
click at [301, 150] on div "[PERSON_NAME]" at bounding box center [341, 152] width 174 height 18
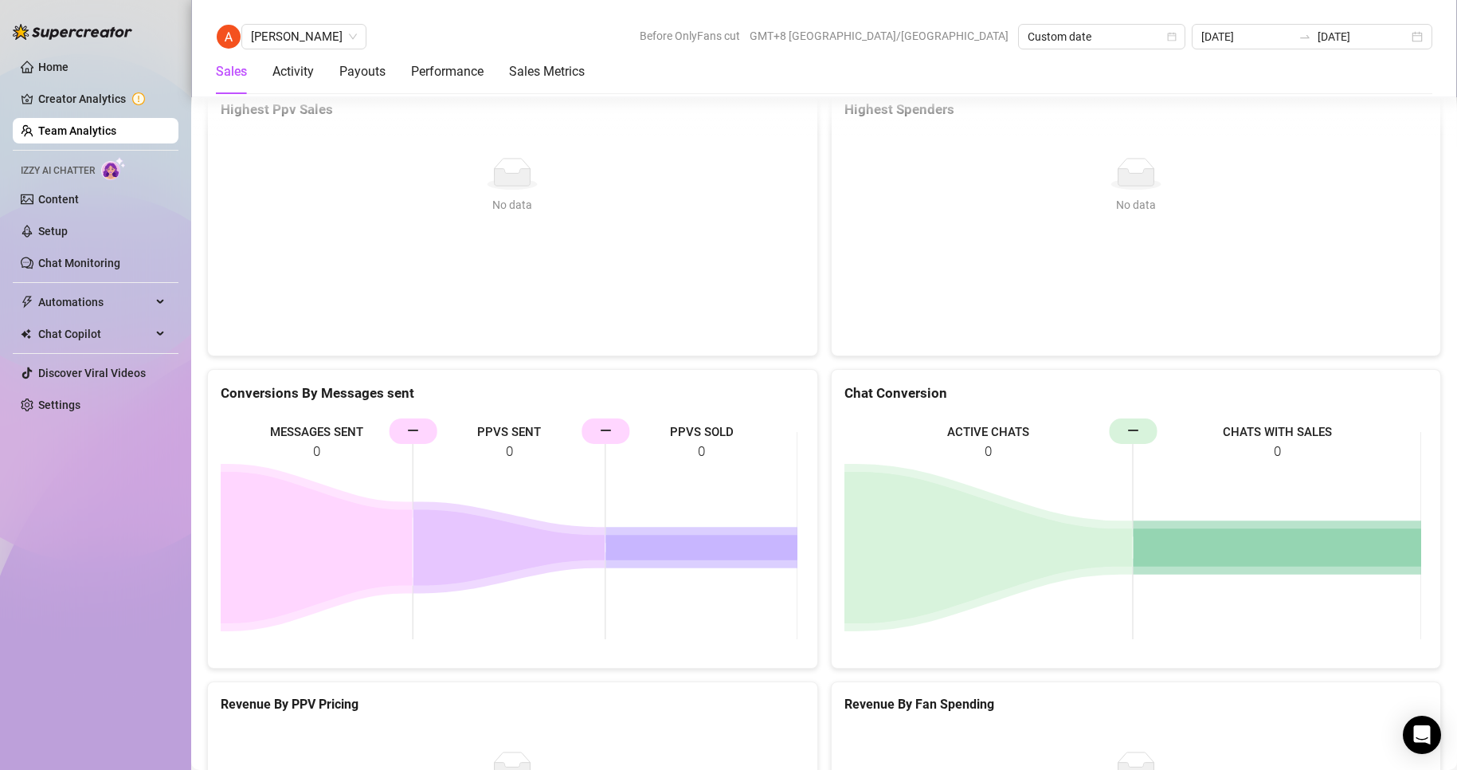
scroll to position [2405, 0]
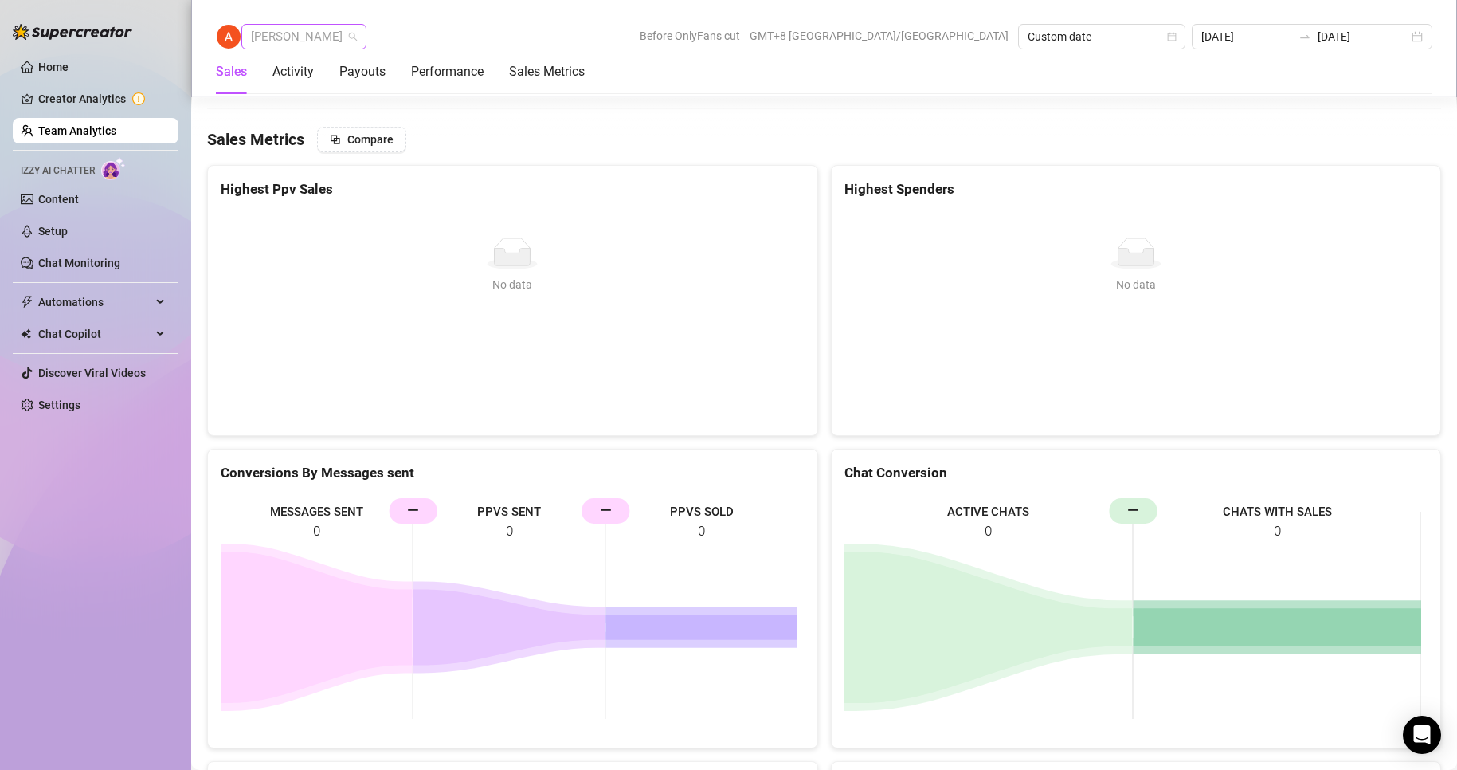
click at [297, 33] on span "[PERSON_NAME]" at bounding box center [304, 37] width 106 height 24
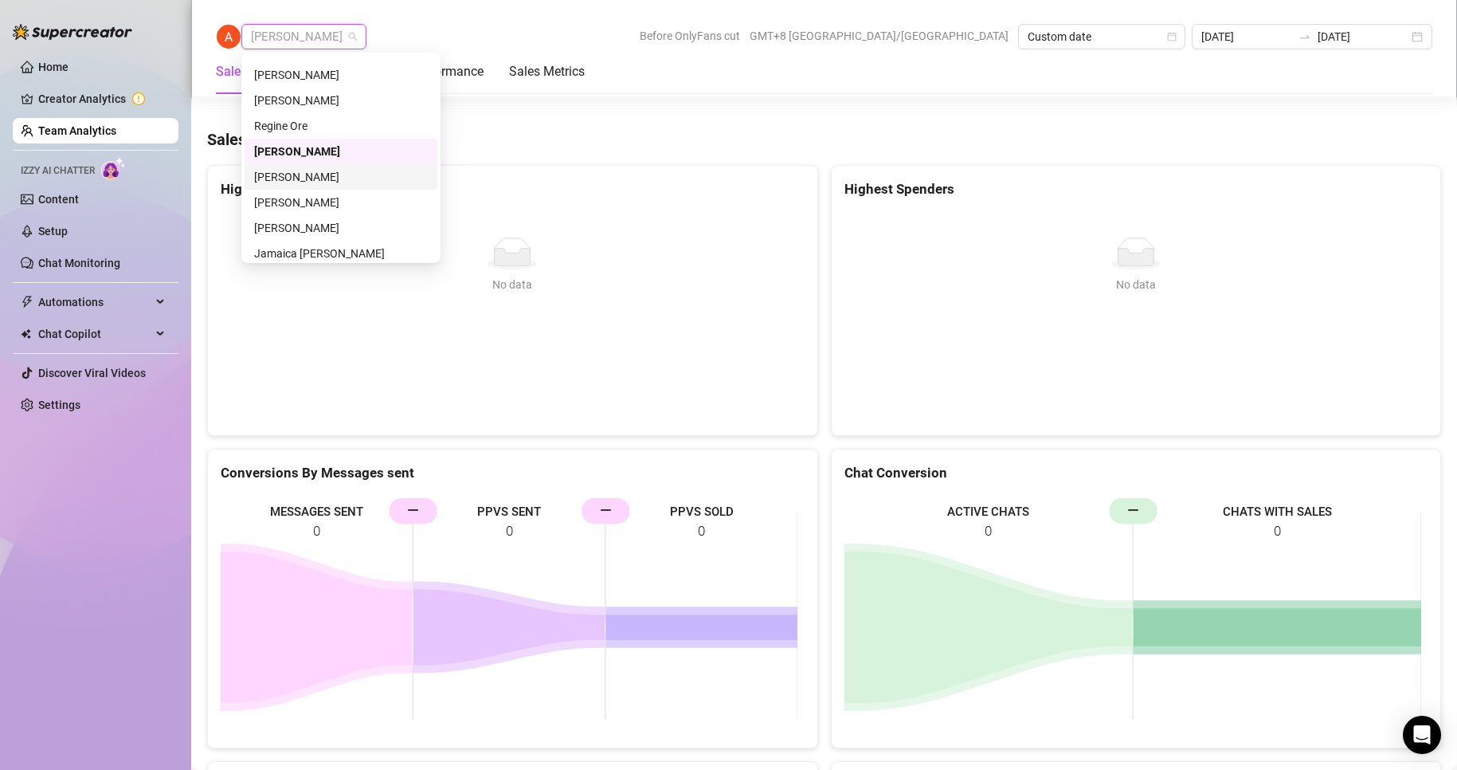
click at [306, 174] on div "[PERSON_NAME]" at bounding box center [341, 177] width 174 height 18
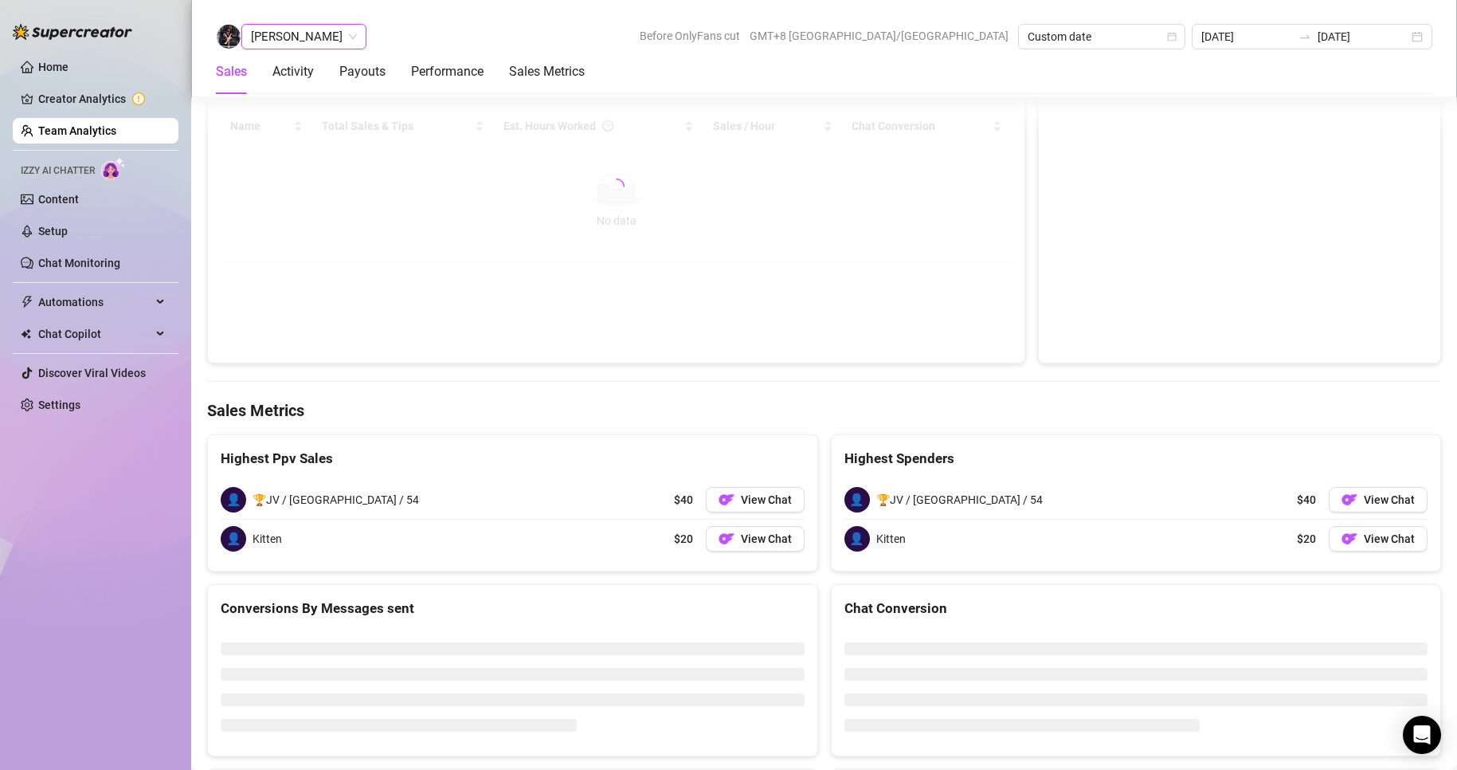
scroll to position [2370, 0]
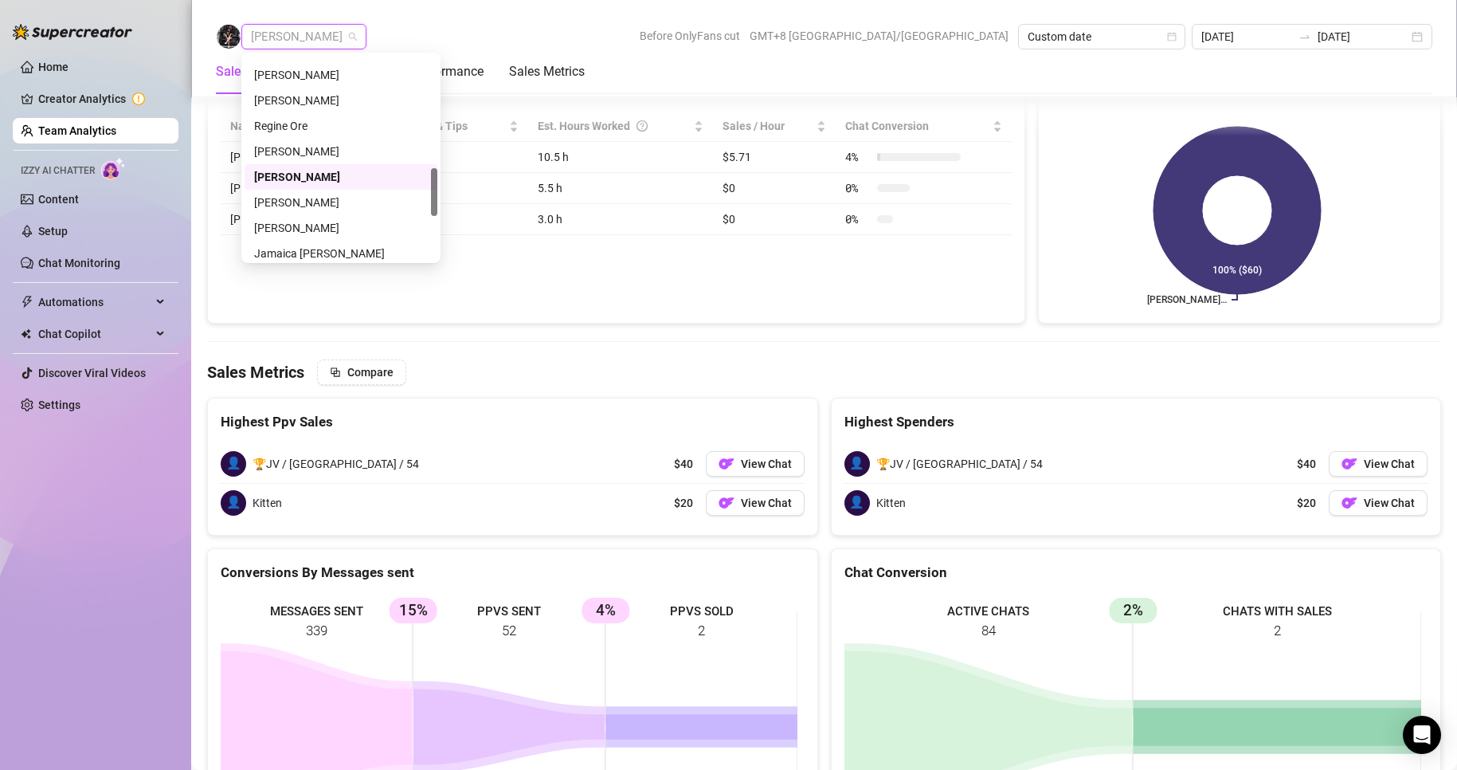
click at [312, 33] on span "[PERSON_NAME]" at bounding box center [304, 37] width 106 height 24
click at [300, 229] on div "[PERSON_NAME]" at bounding box center [341, 228] width 174 height 18
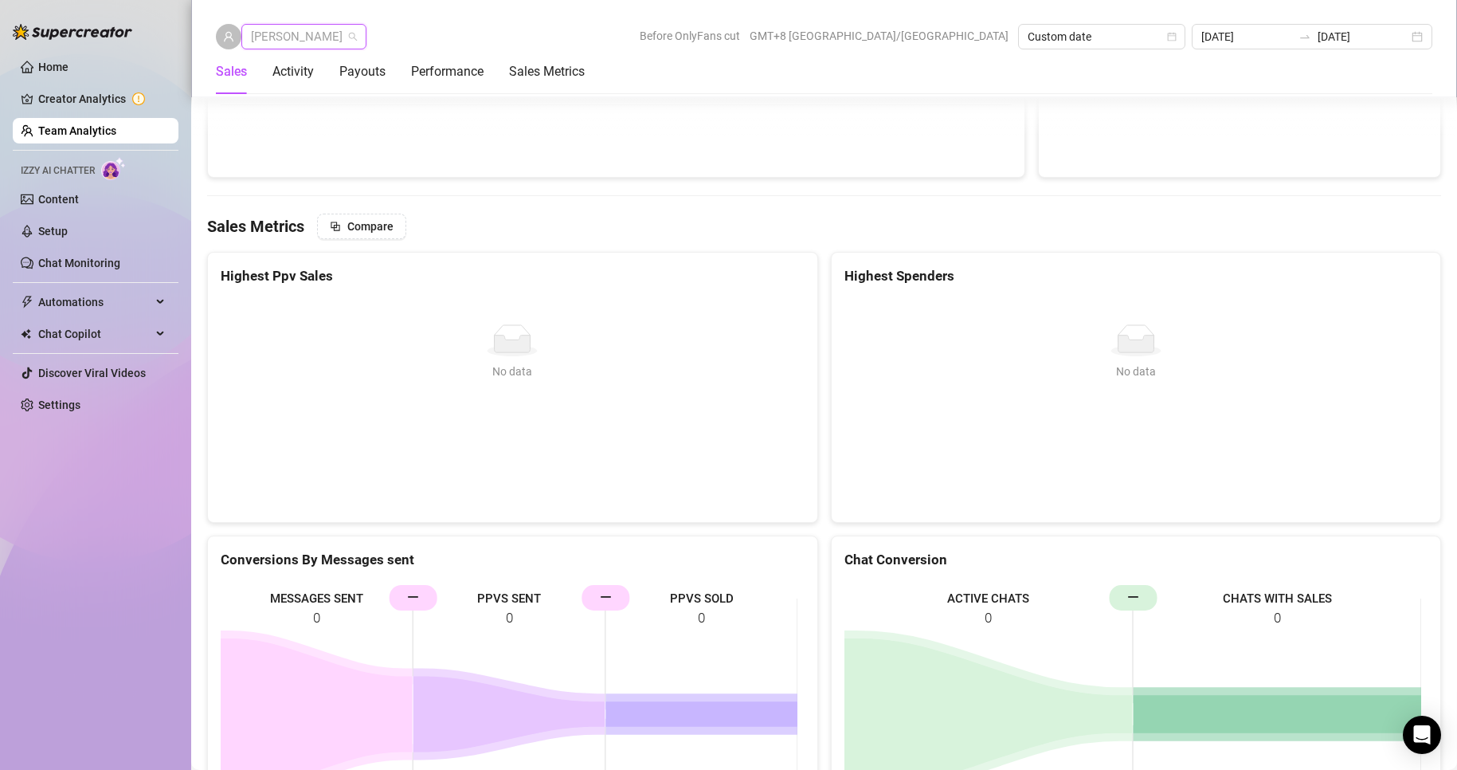
scroll to position [2054, 0]
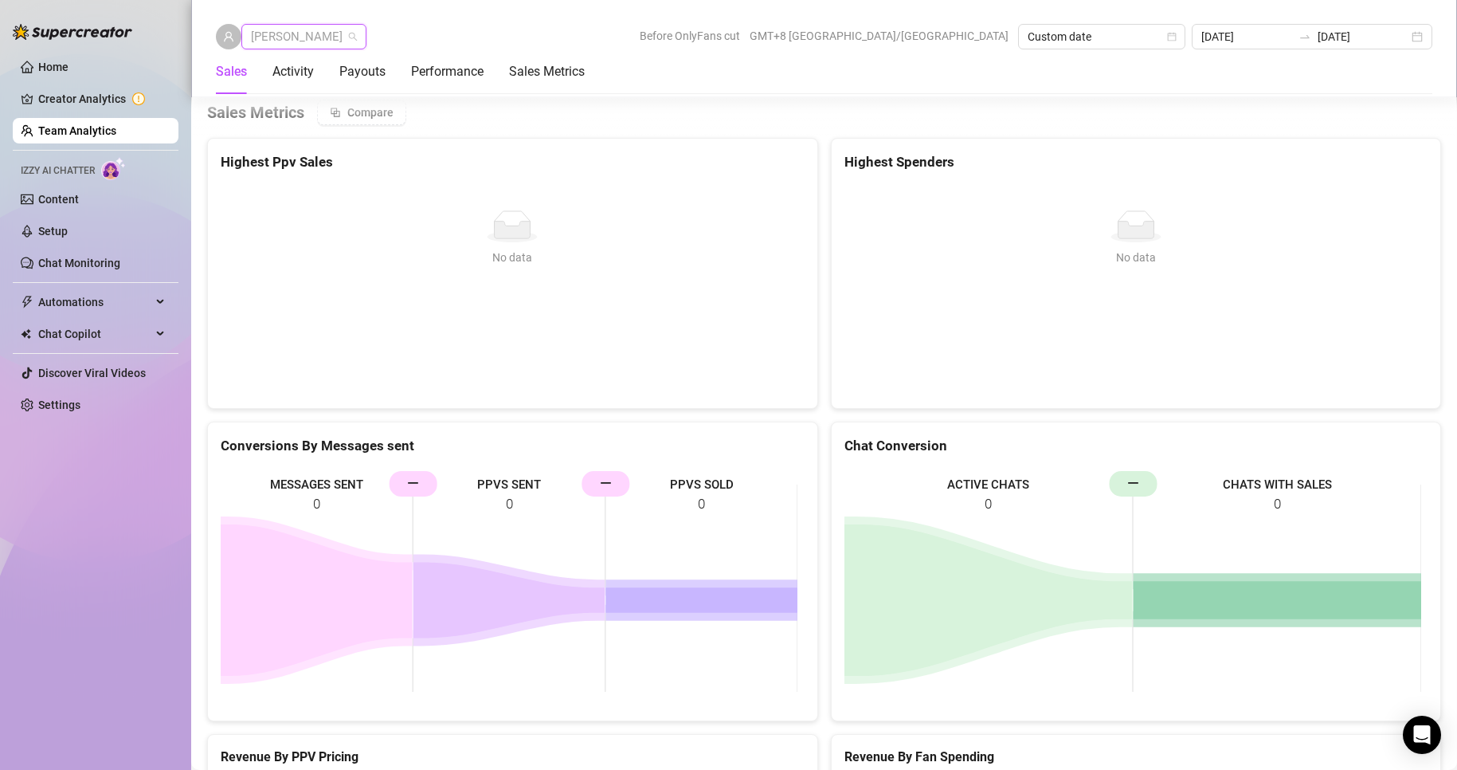
click at [304, 39] on span "[PERSON_NAME]" at bounding box center [304, 37] width 106 height 24
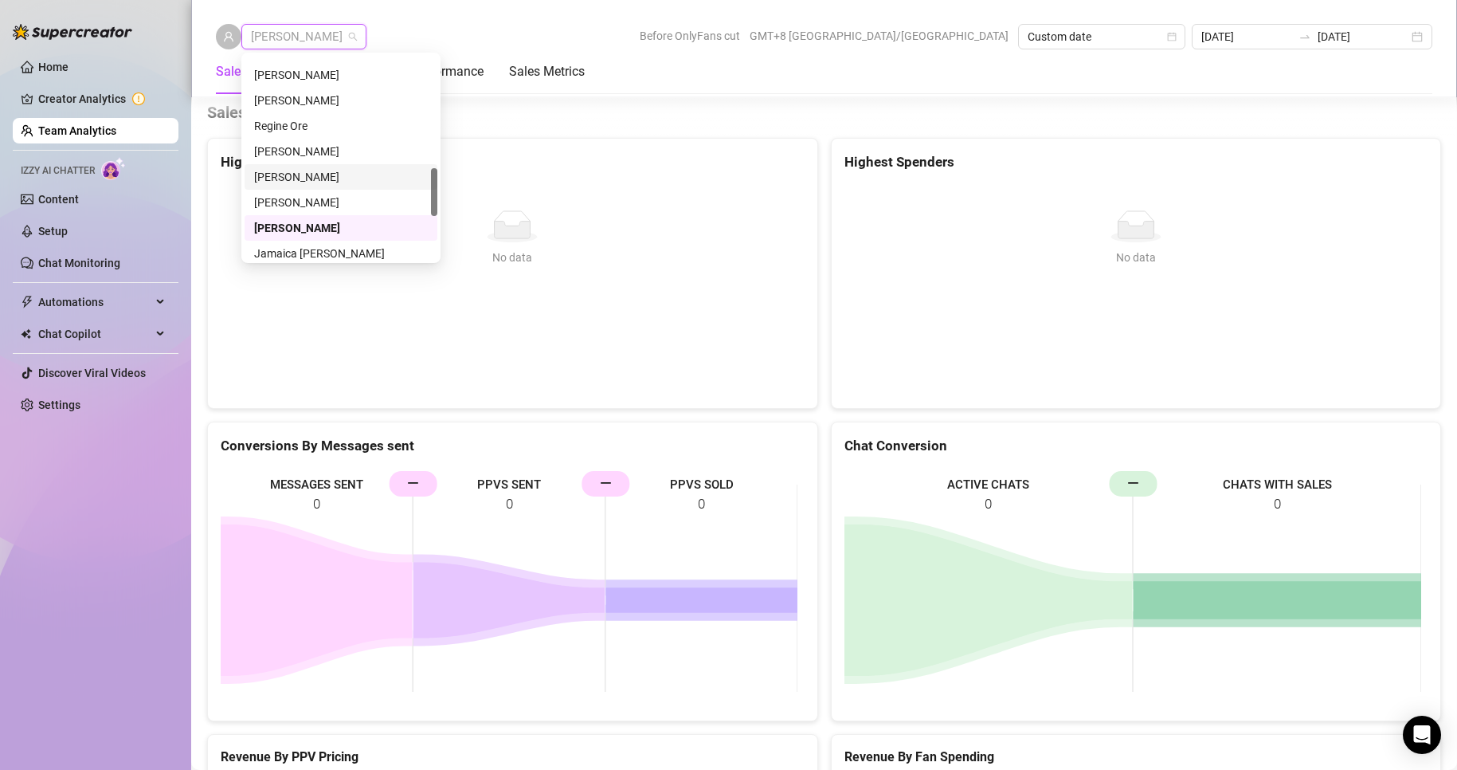
scroll to position [558, 0]
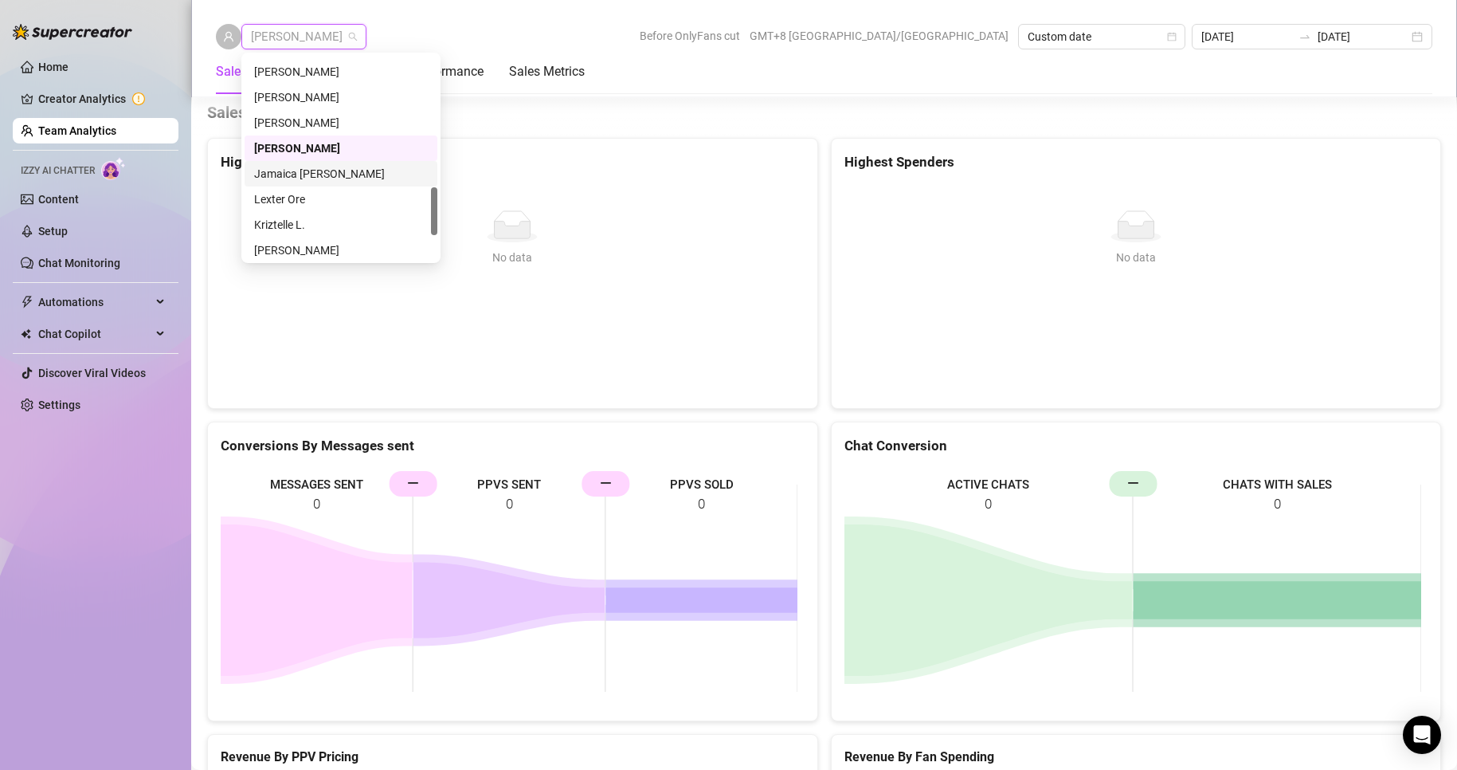
click at [308, 165] on div "Jamaica [PERSON_NAME]" at bounding box center [341, 174] width 174 height 18
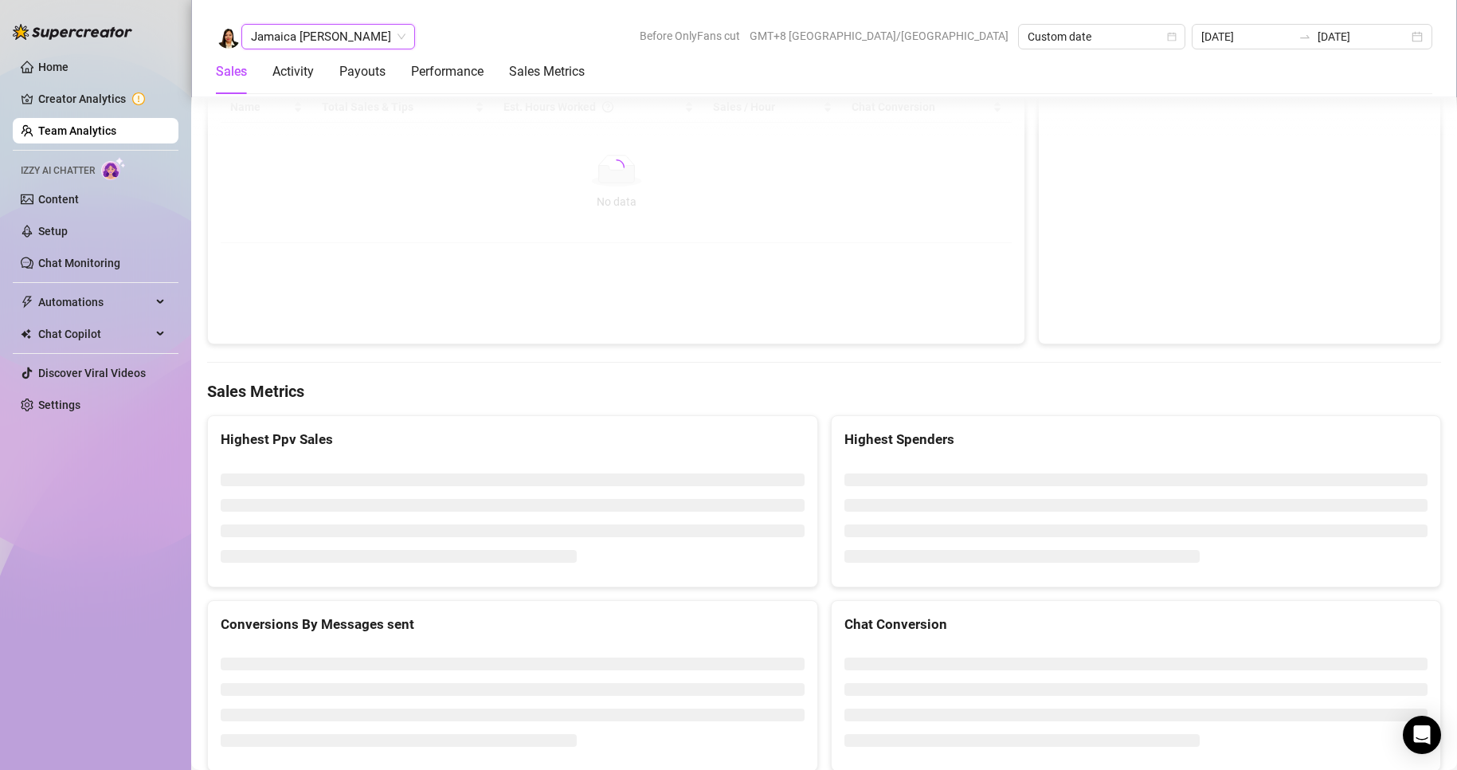
scroll to position [2389, 0]
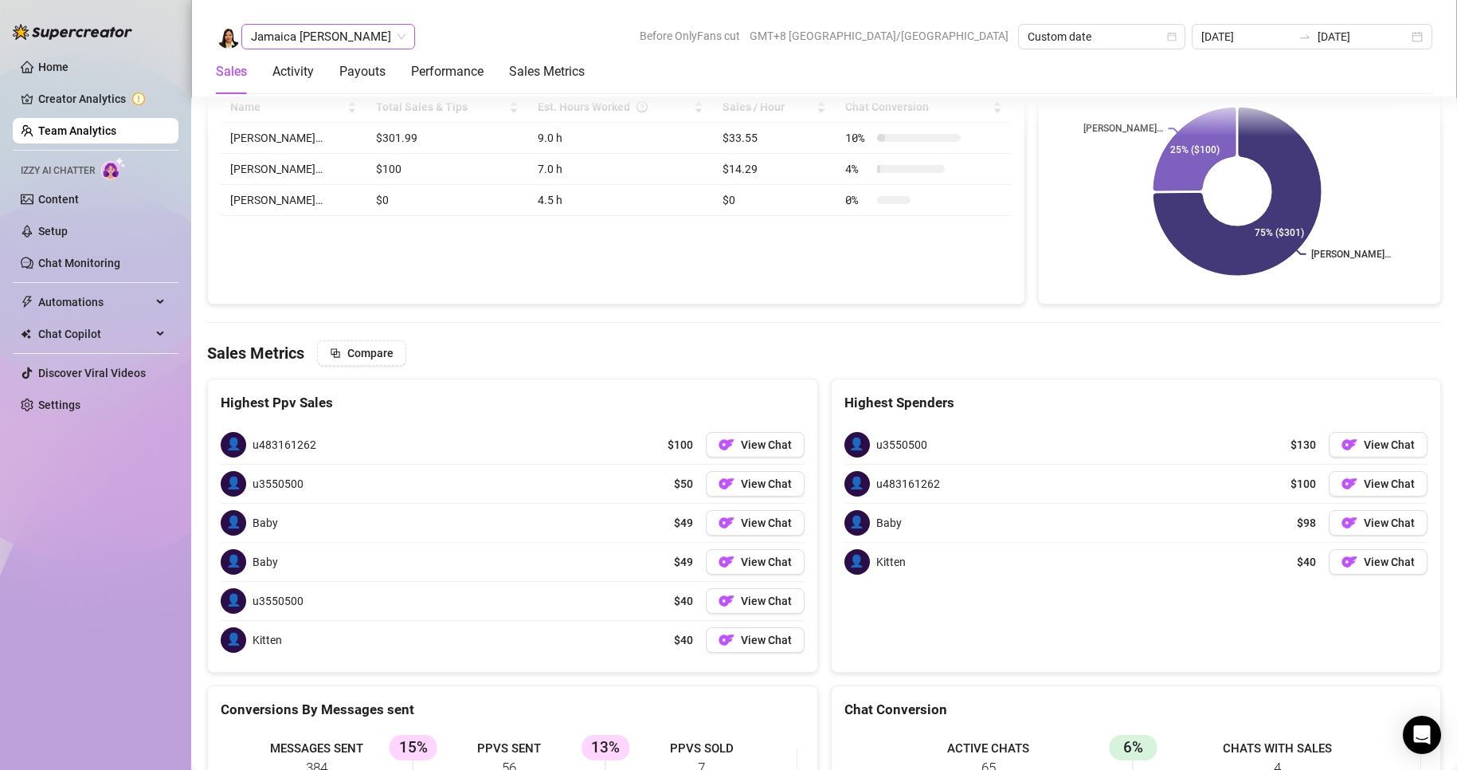
click at [296, 29] on span "Jamaica [PERSON_NAME]" at bounding box center [328, 37] width 155 height 24
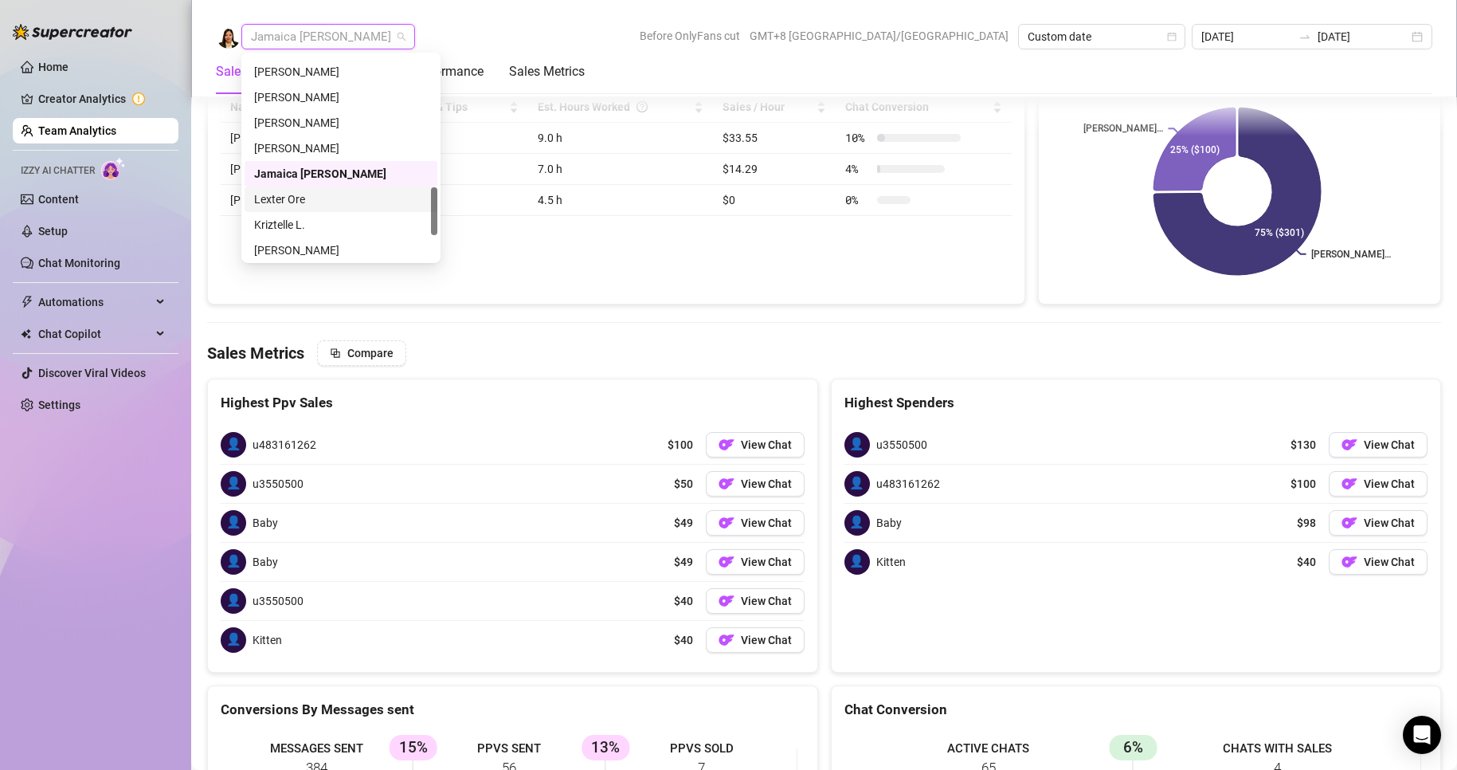
click at [289, 198] on div "Lexter Ore" at bounding box center [341, 199] width 174 height 18
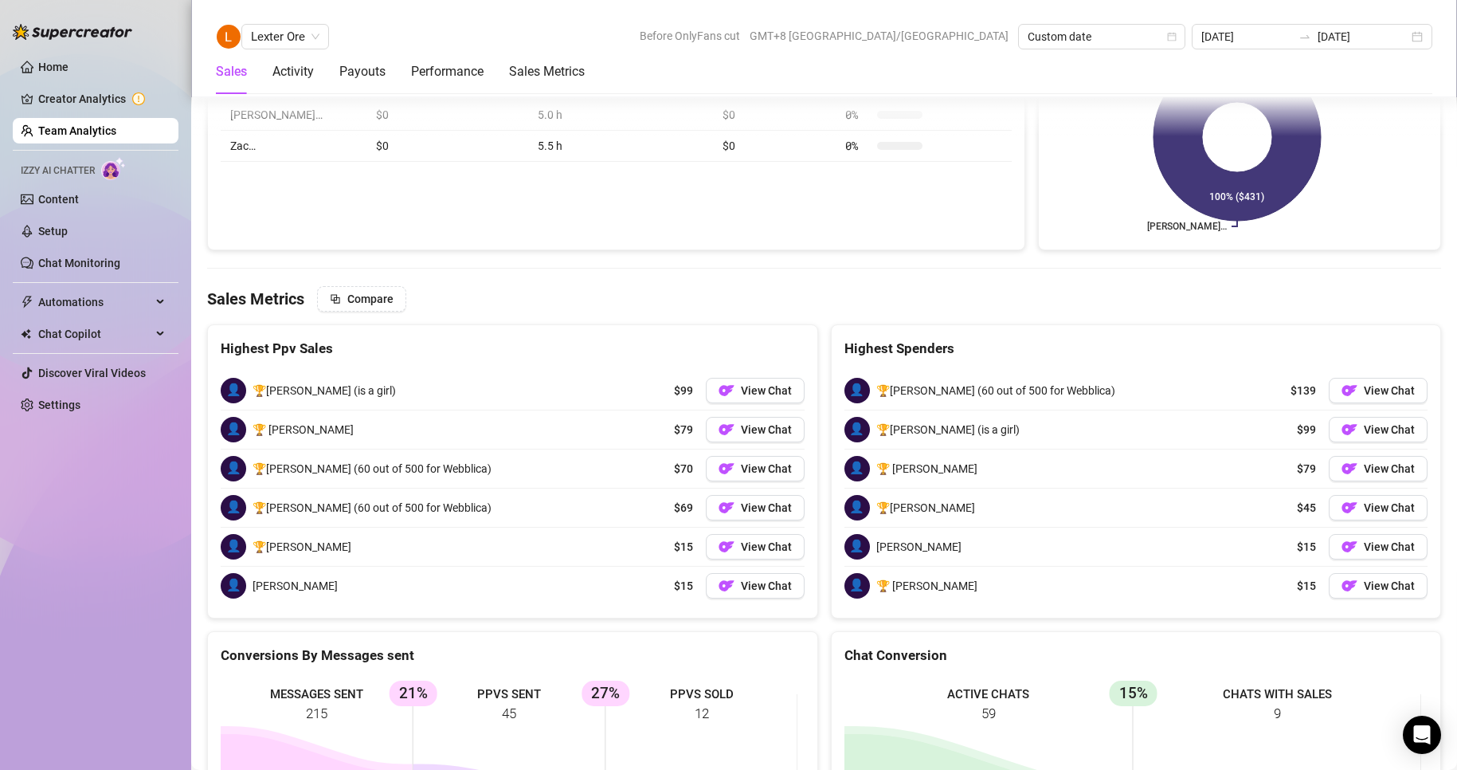
scroll to position [2055, 0]
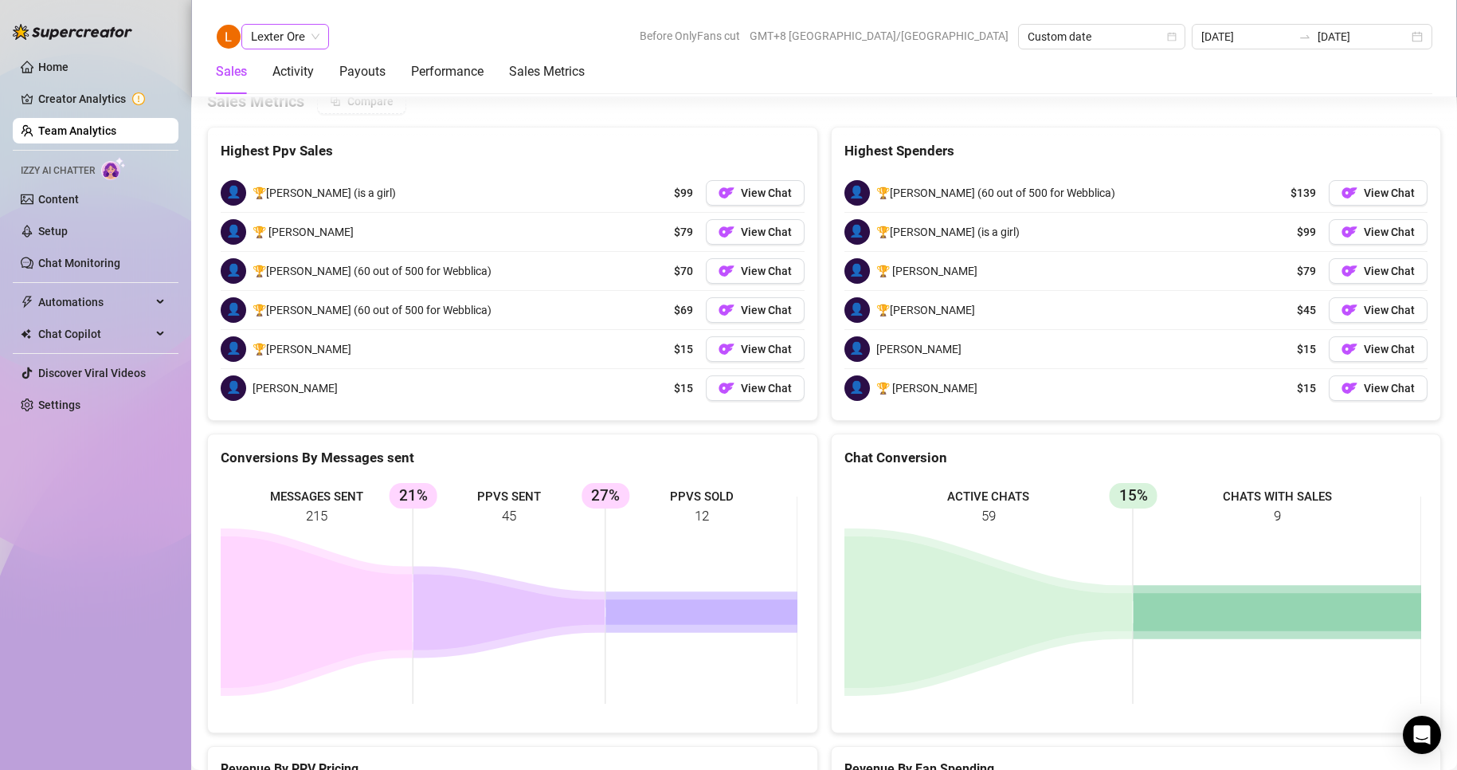
click at [283, 35] on span "Lexter Ore" at bounding box center [285, 37] width 69 height 24
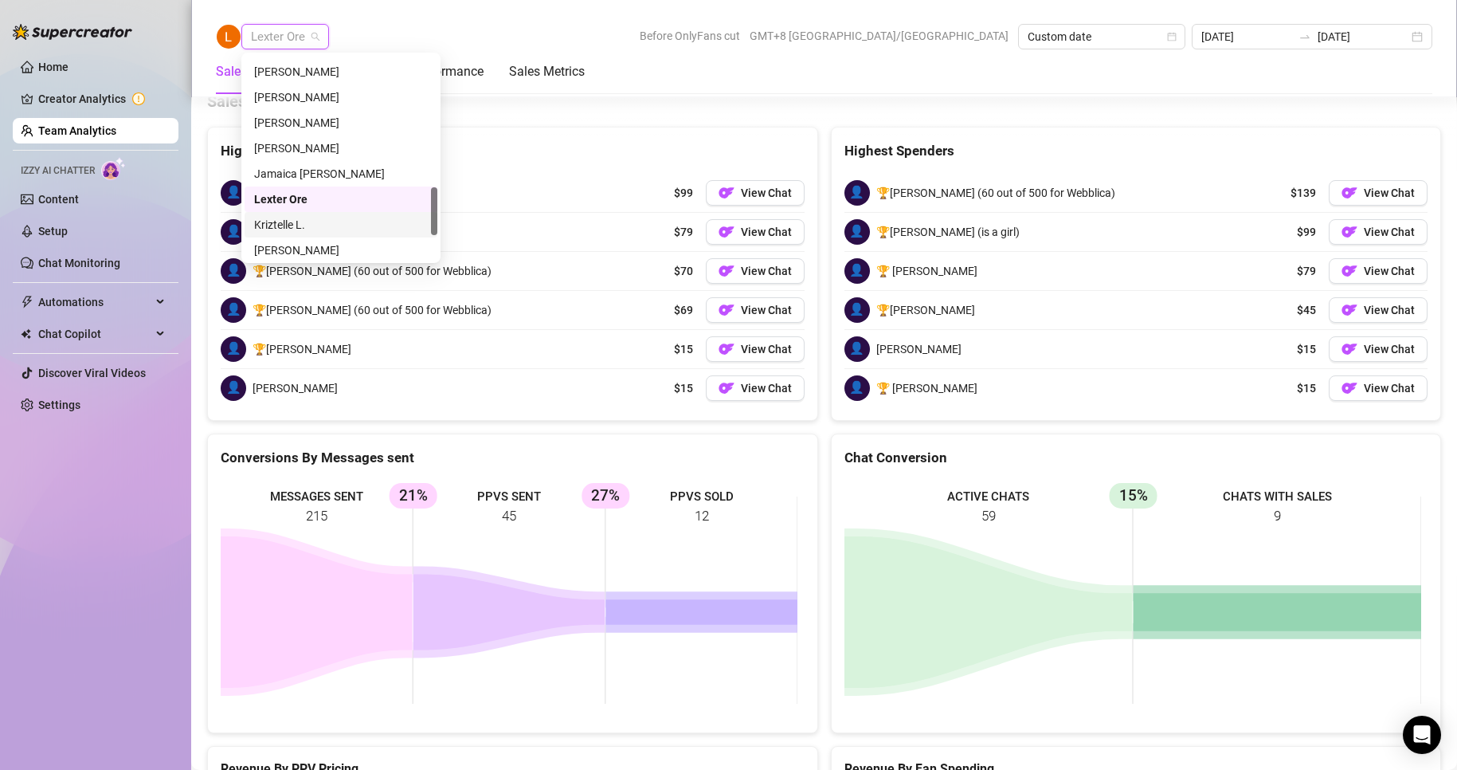
click at [283, 220] on div "Kriztelle L." at bounding box center [341, 225] width 174 height 18
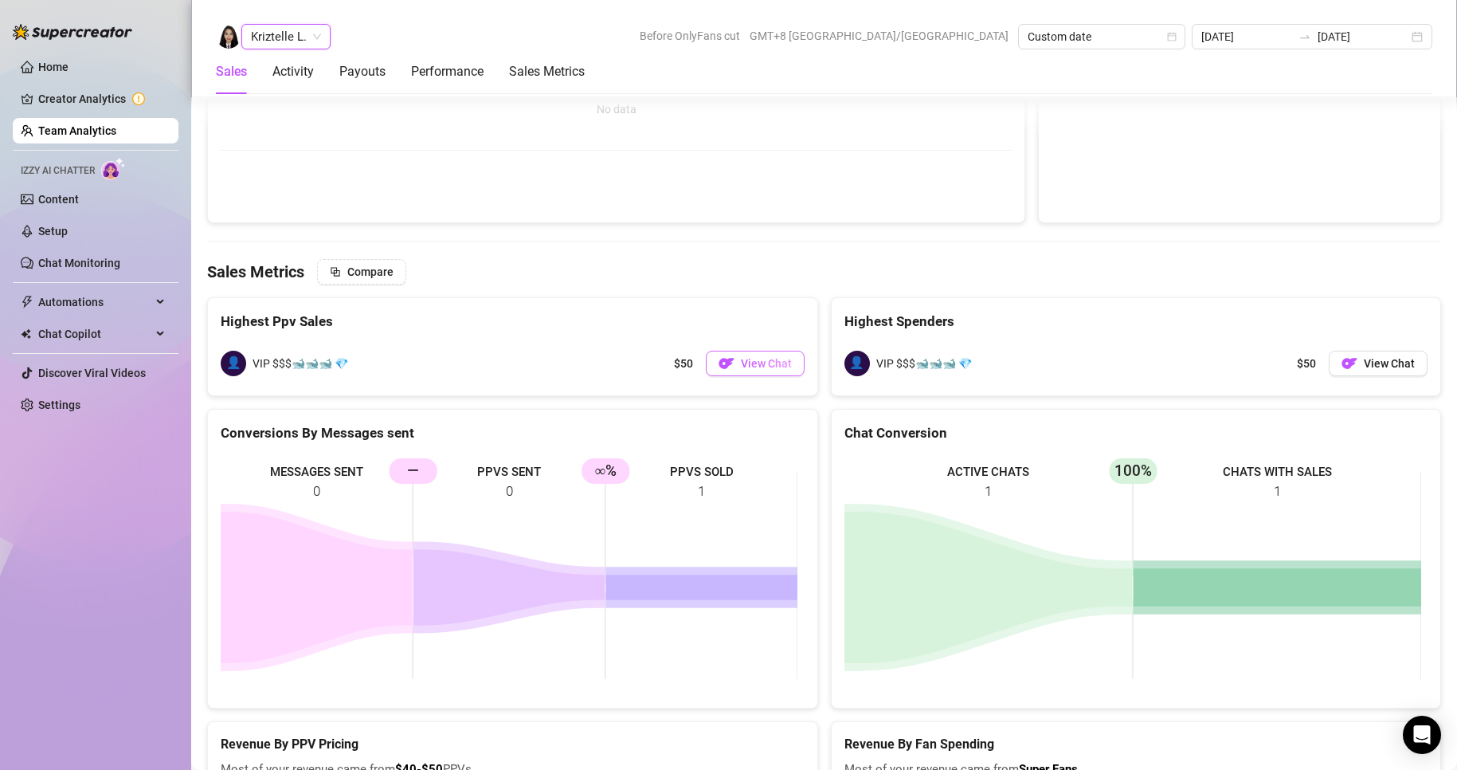
scroll to position [2560, 0]
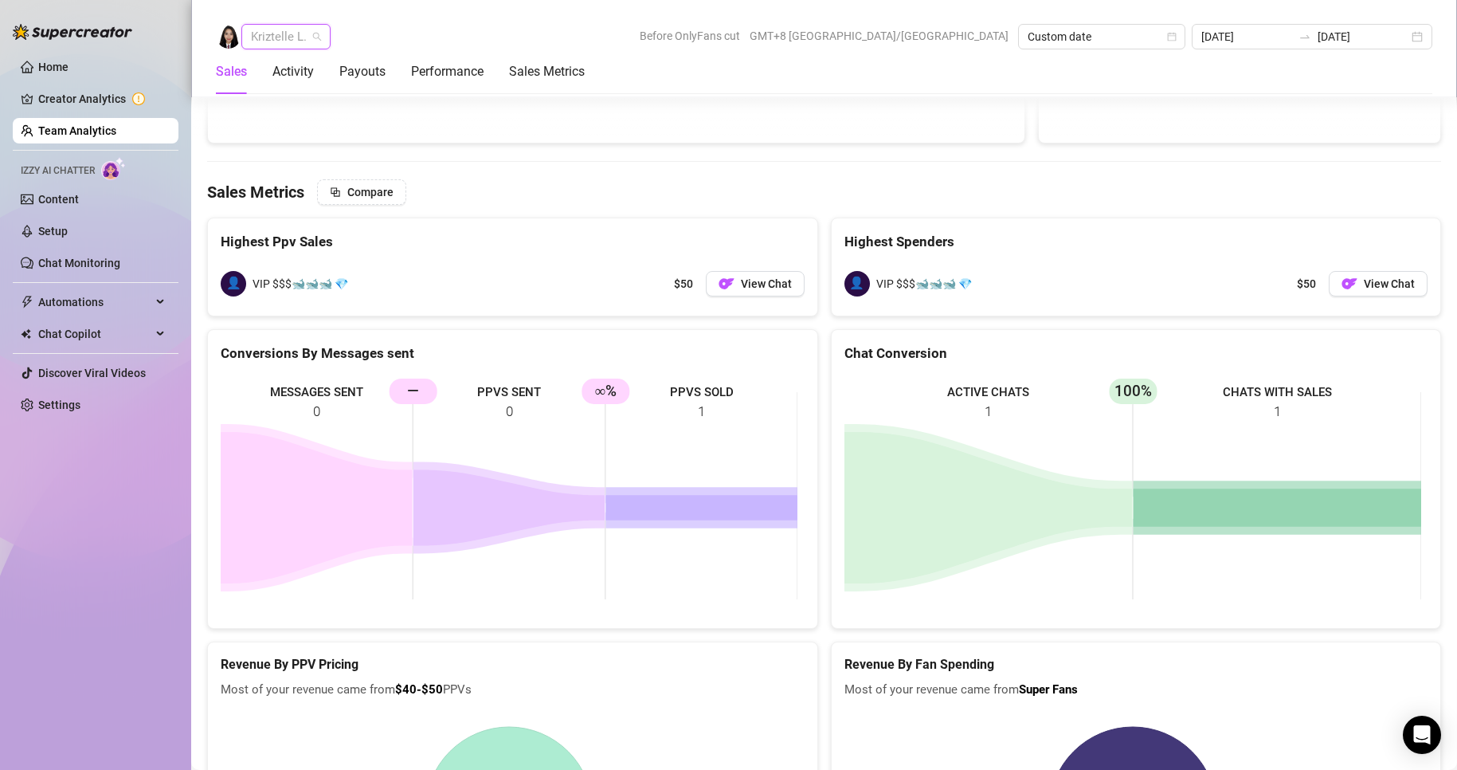
click at [292, 38] on span "Kriztelle L." at bounding box center [286, 37] width 70 height 24
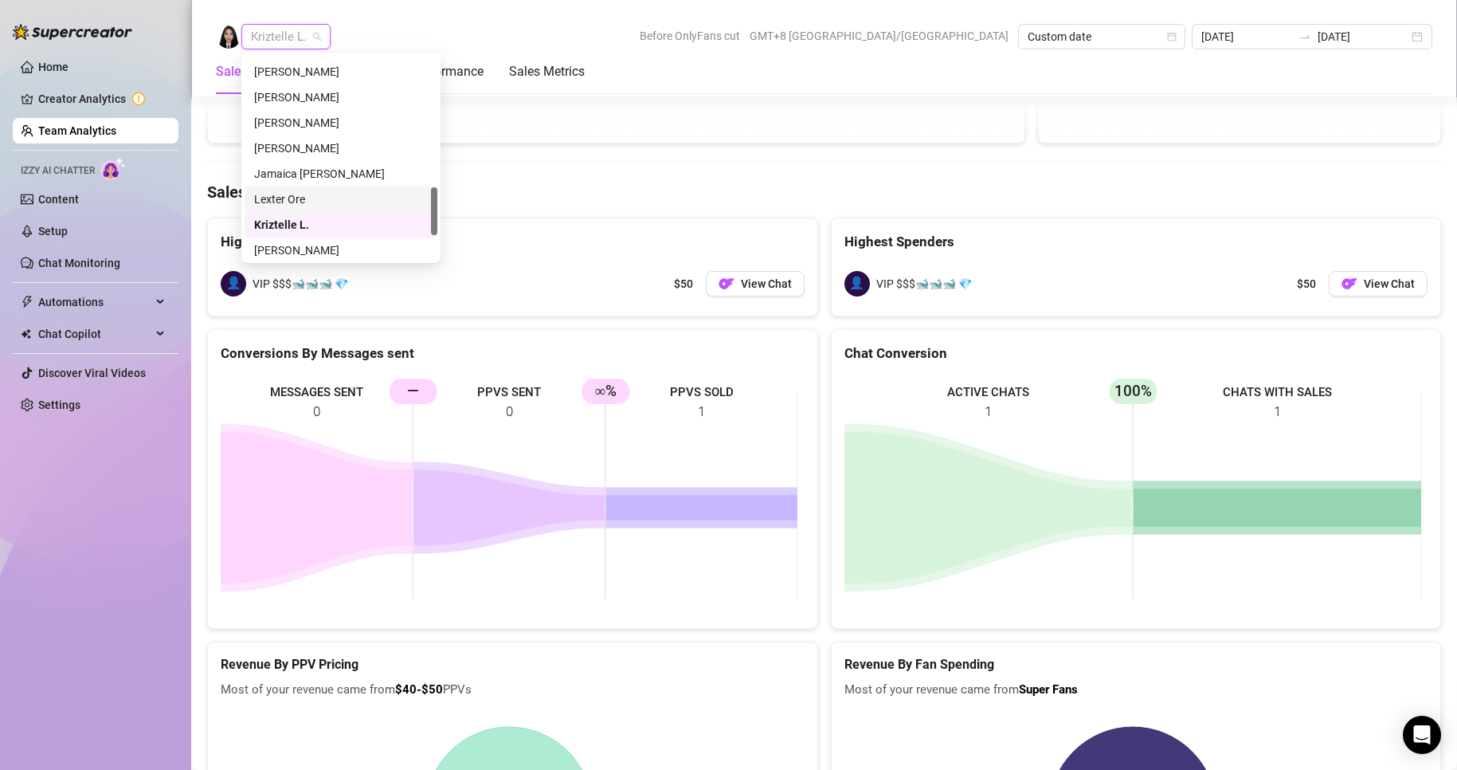
scroll to position [637, 0]
click at [291, 193] on div "[PERSON_NAME]" at bounding box center [341, 196] width 174 height 18
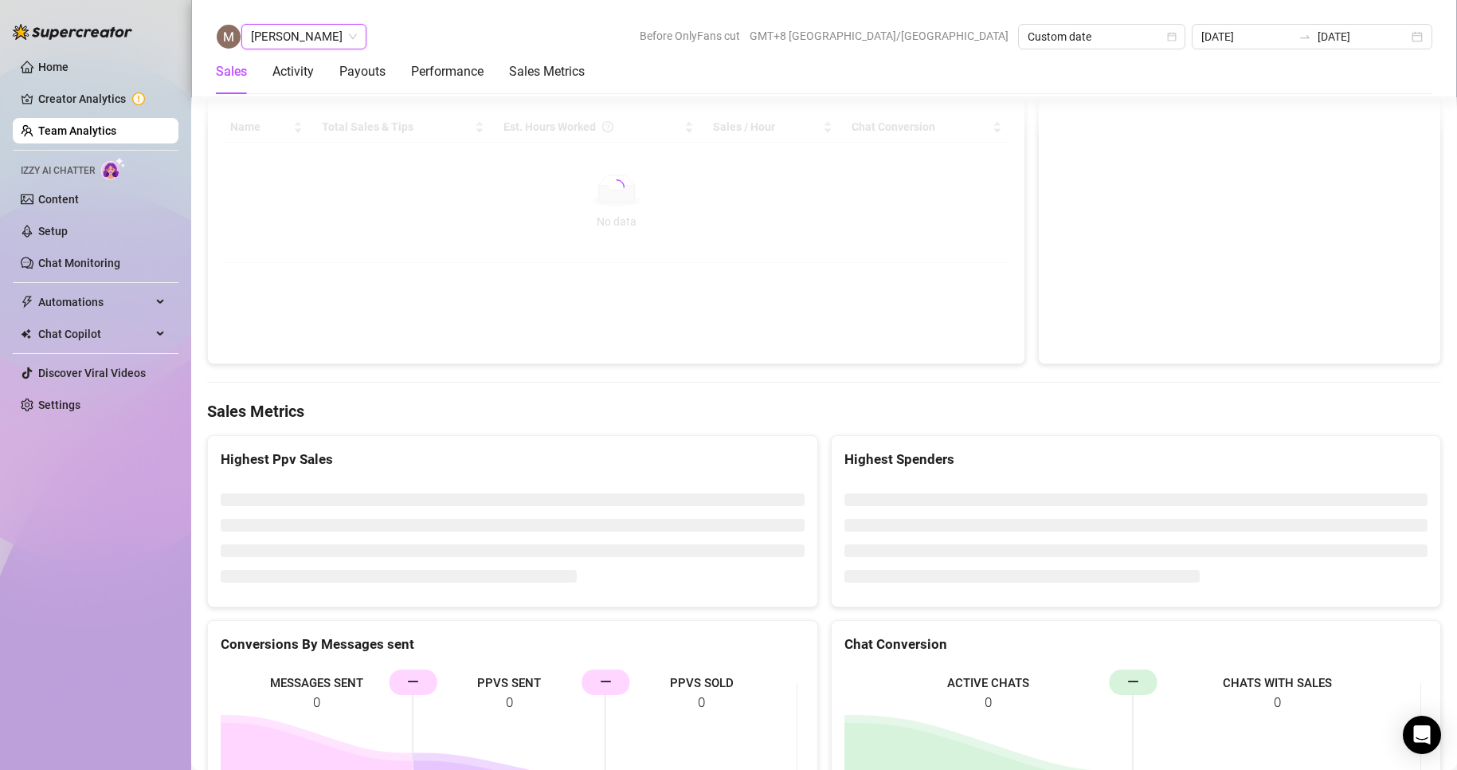
scroll to position [2286, 0]
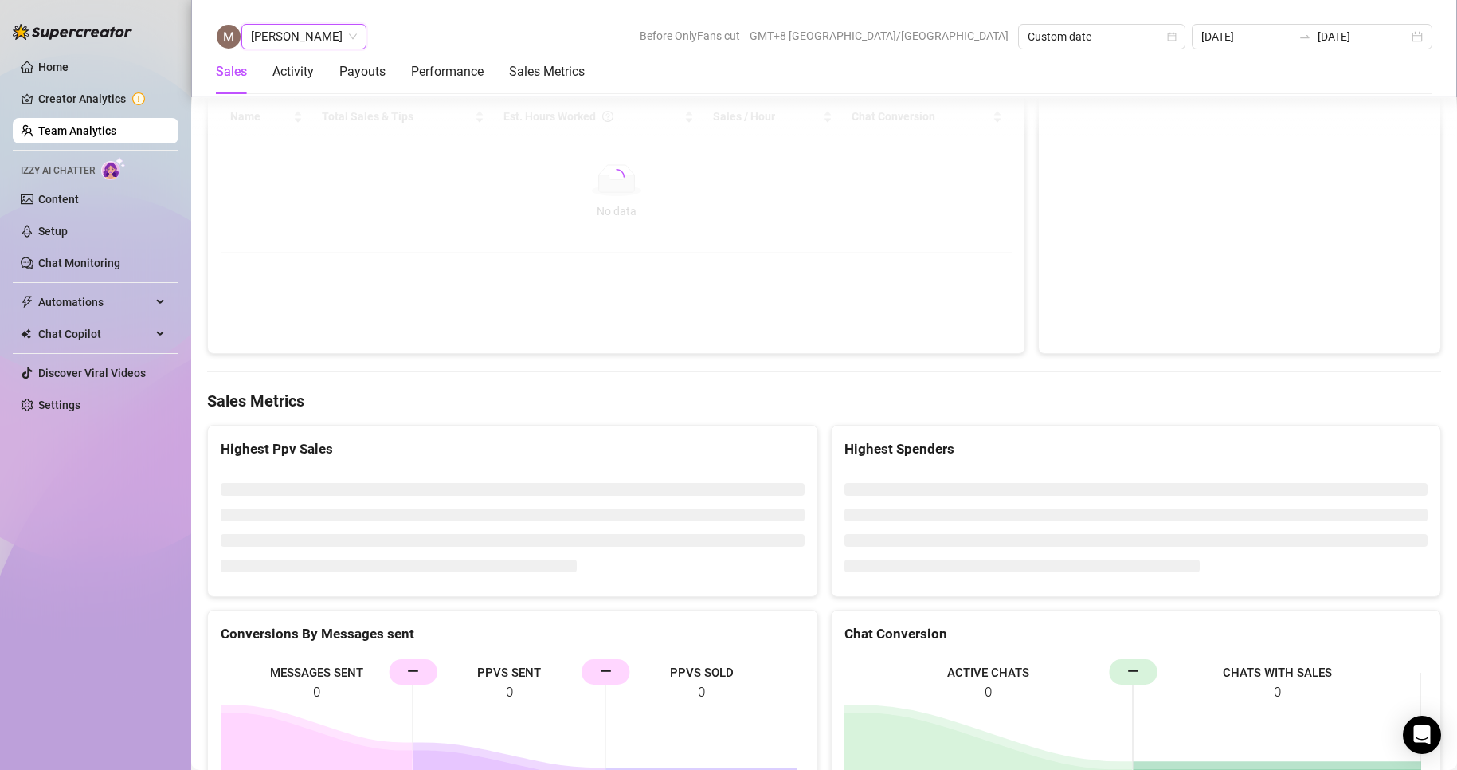
click at [286, 36] on span "[PERSON_NAME]" at bounding box center [304, 37] width 106 height 24
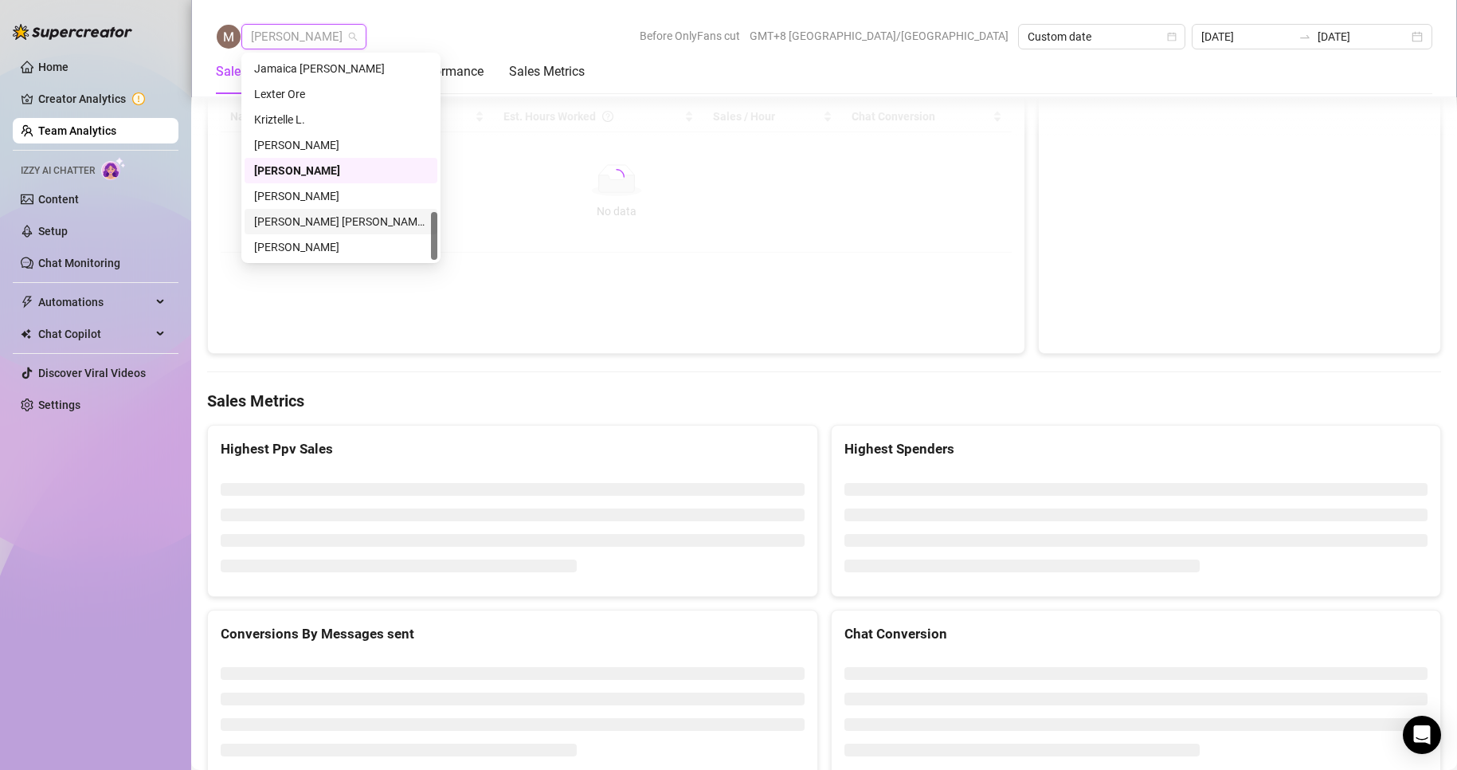
scroll to position [2378, 0]
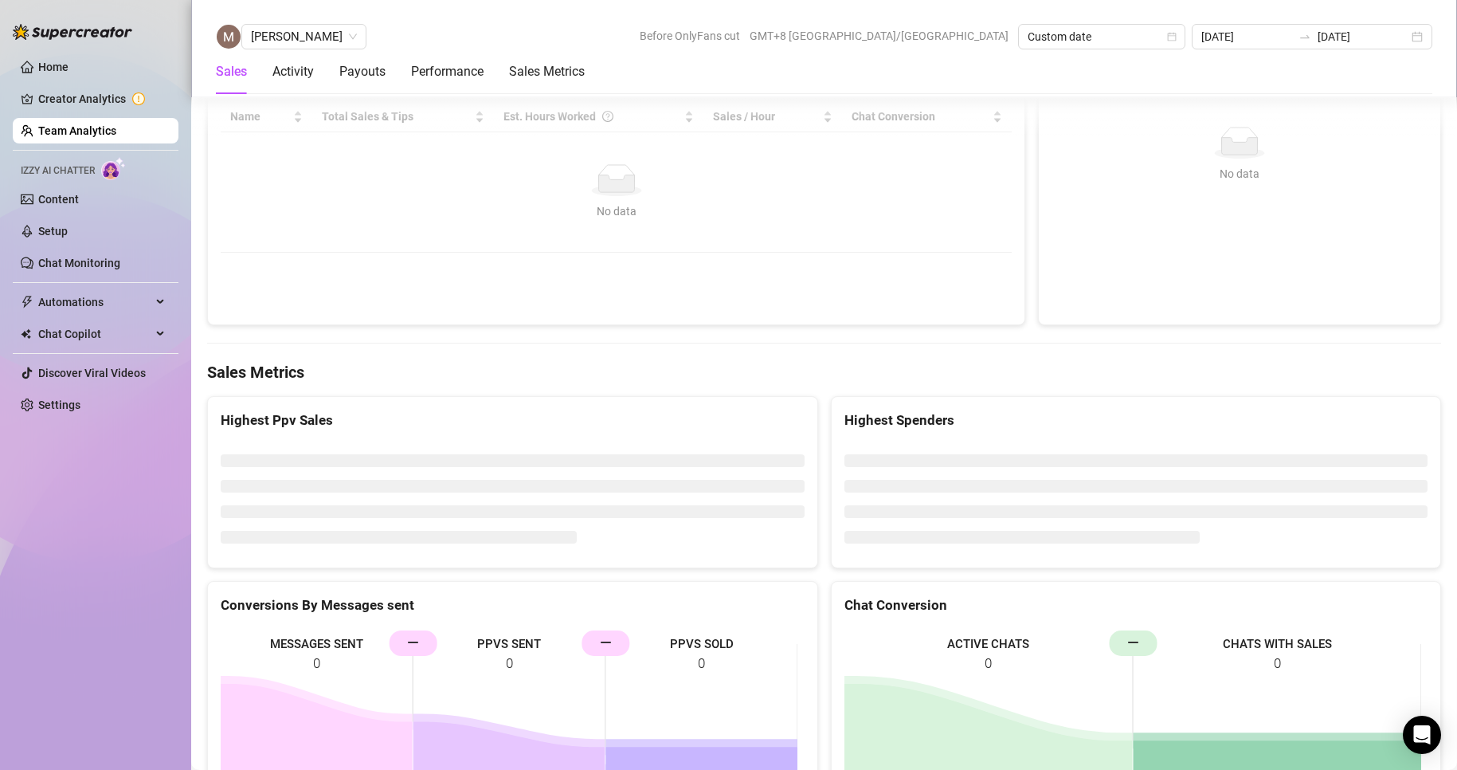
click at [564, 361] on div "Sales Metrics" at bounding box center [824, 372] width 1234 height 22
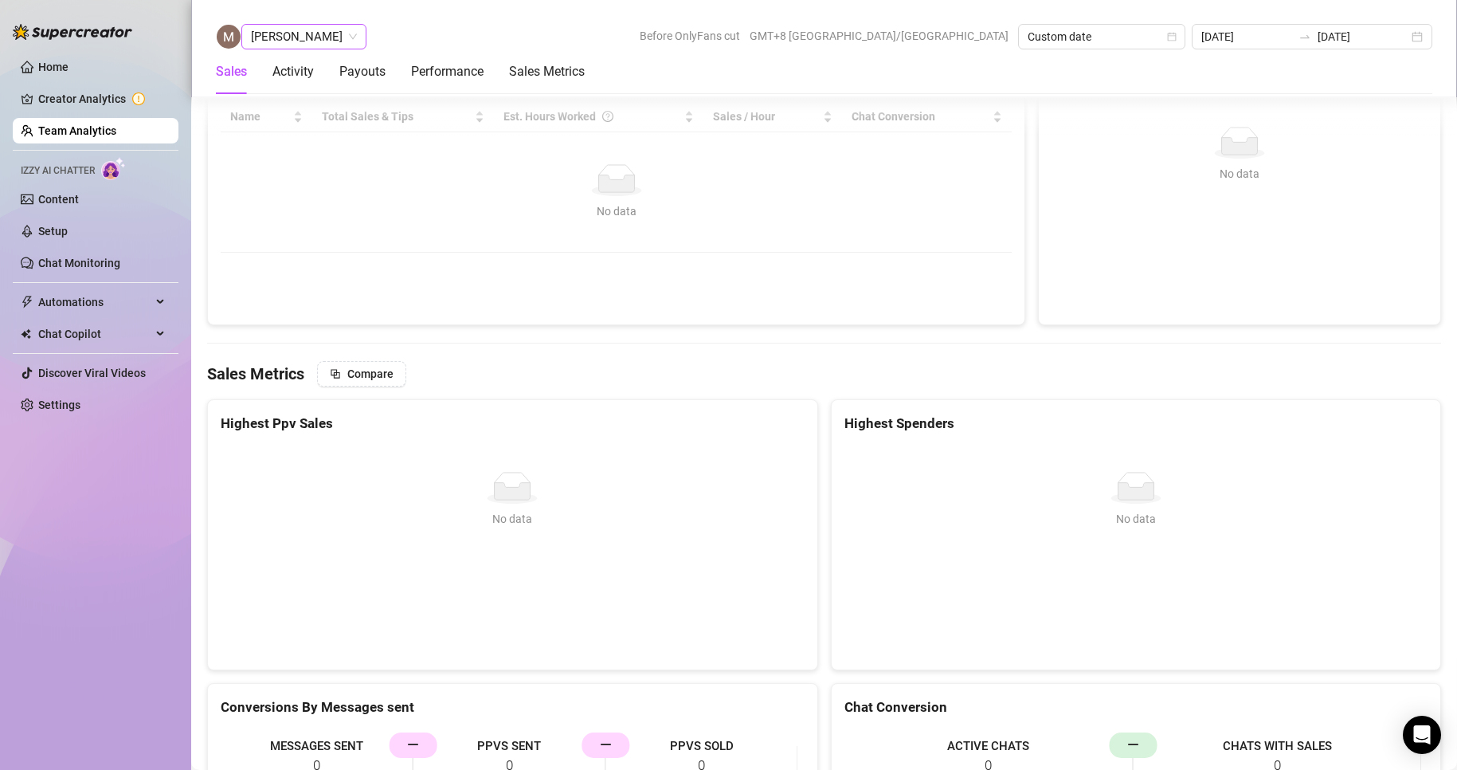
click at [299, 33] on span "[PERSON_NAME]" at bounding box center [304, 37] width 106 height 24
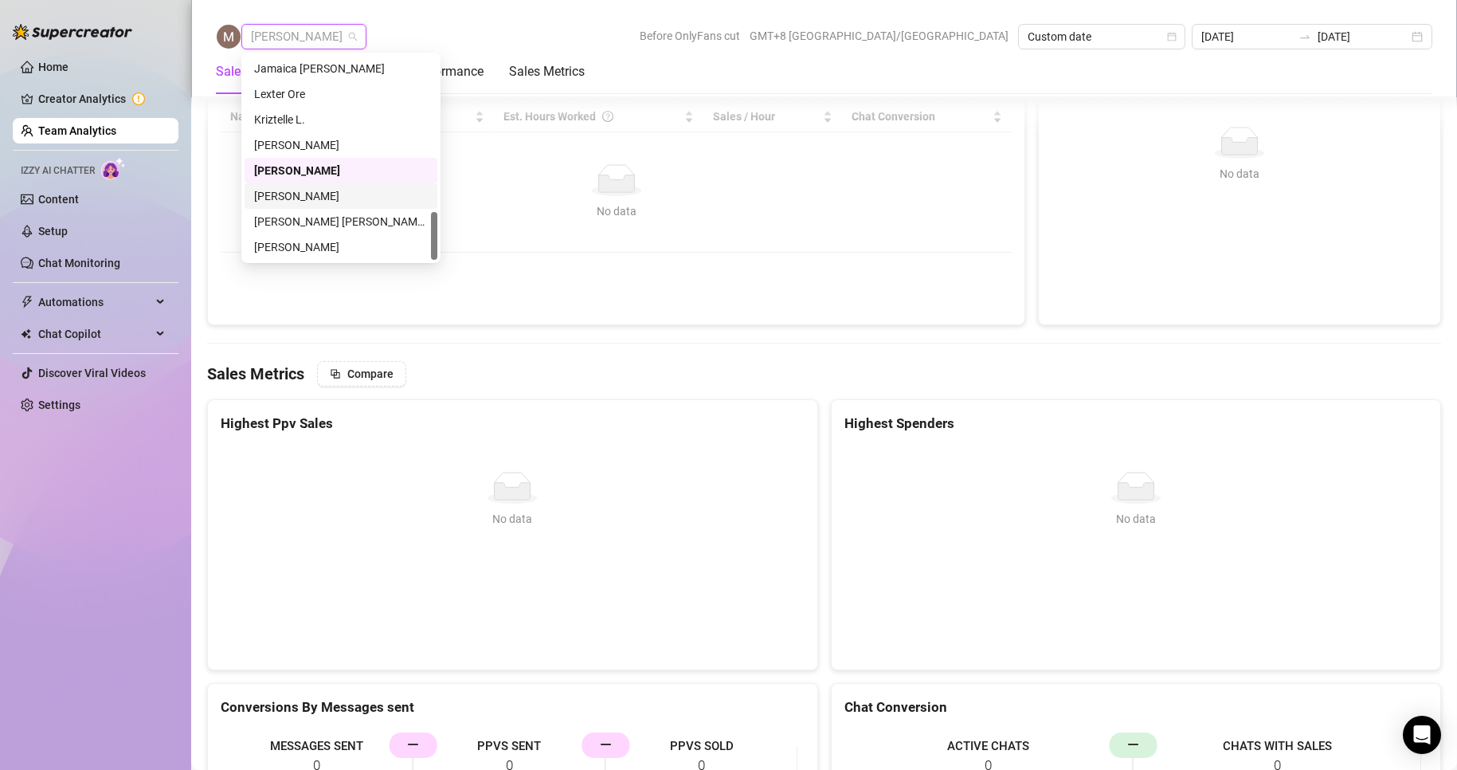
click at [288, 194] on div "[PERSON_NAME]" at bounding box center [341, 196] width 174 height 18
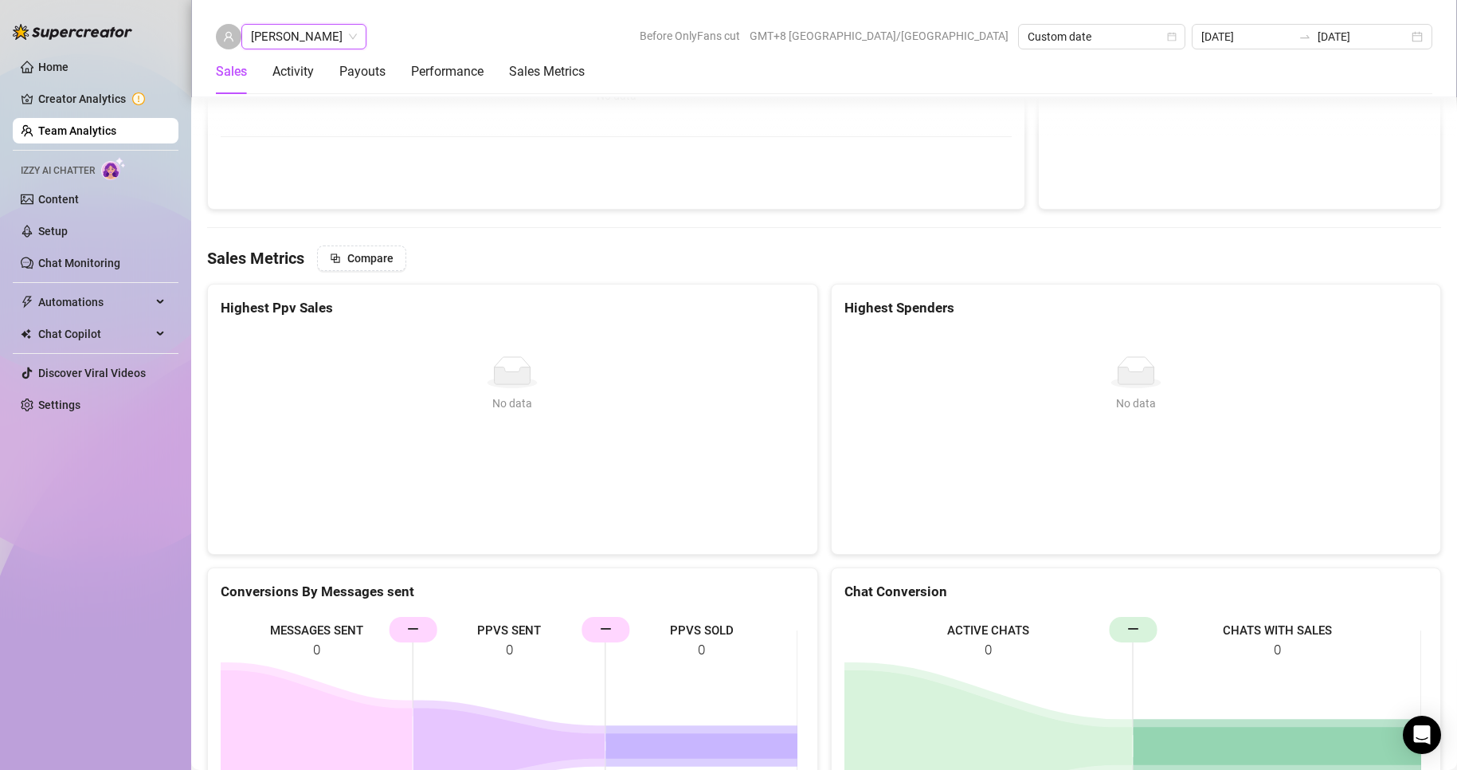
scroll to position [2388, 0]
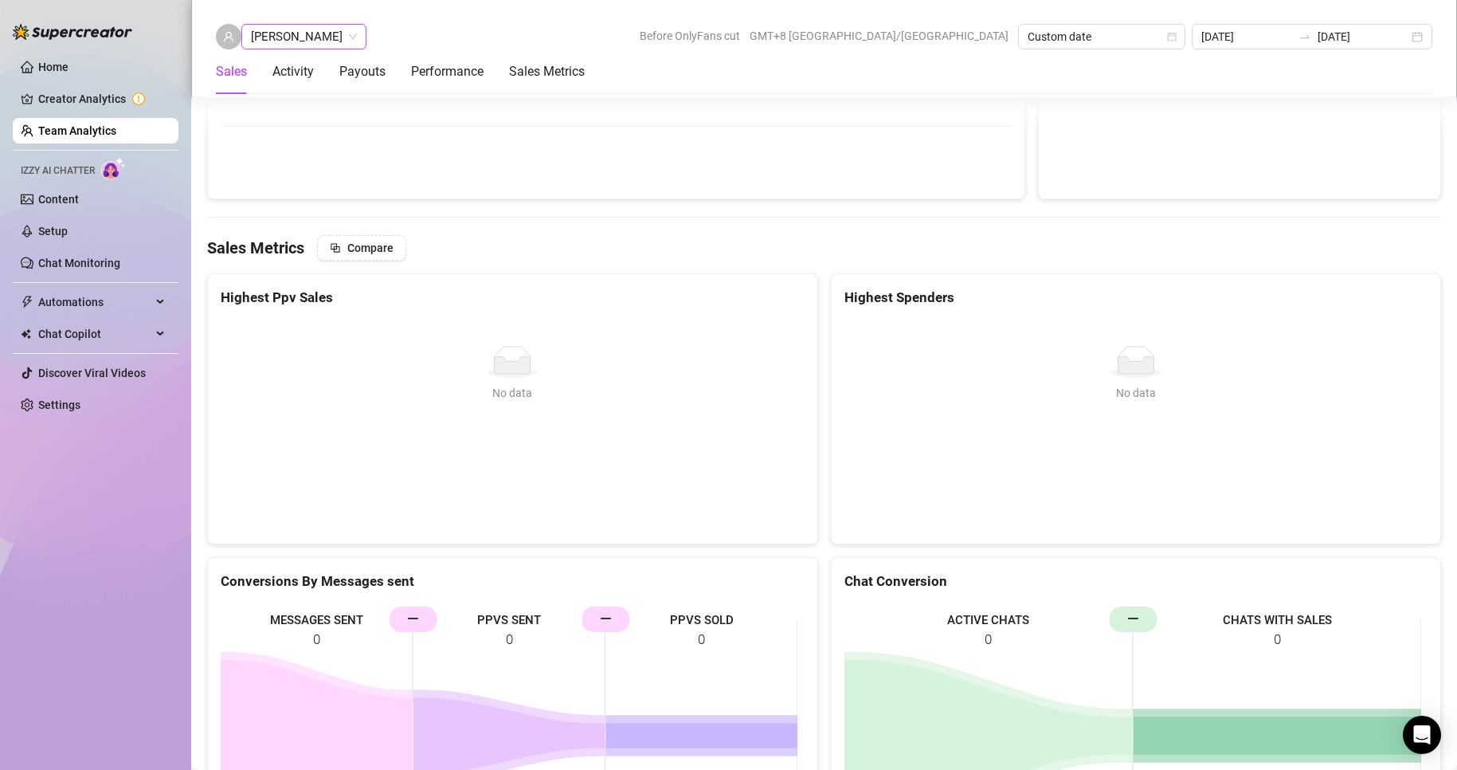
click at [286, 30] on span "[PERSON_NAME]" at bounding box center [304, 37] width 106 height 24
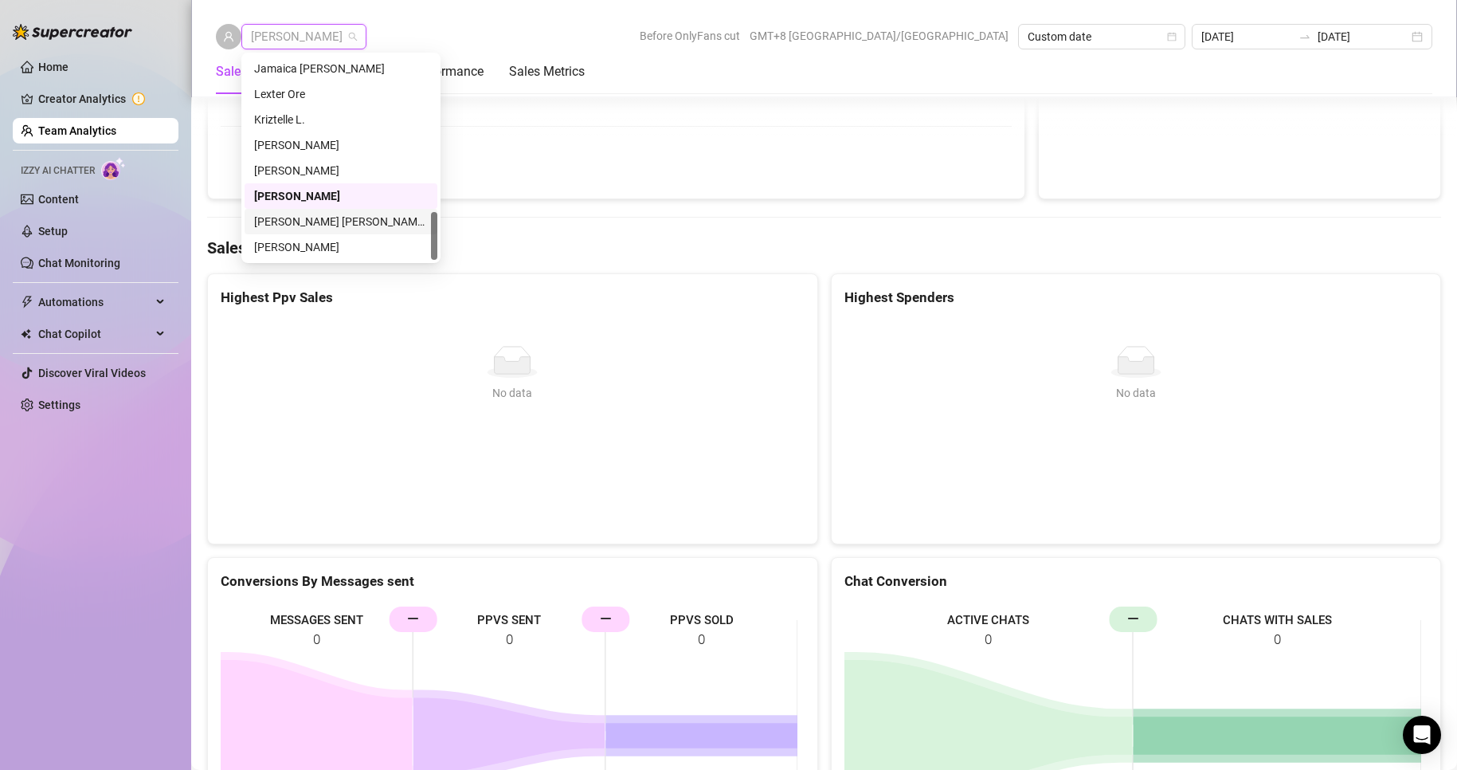
click at [315, 214] on div "[PERSON_NAME] [PERSON_NAME] Tayre" at bounding box center [341, 222] width 174 height 18
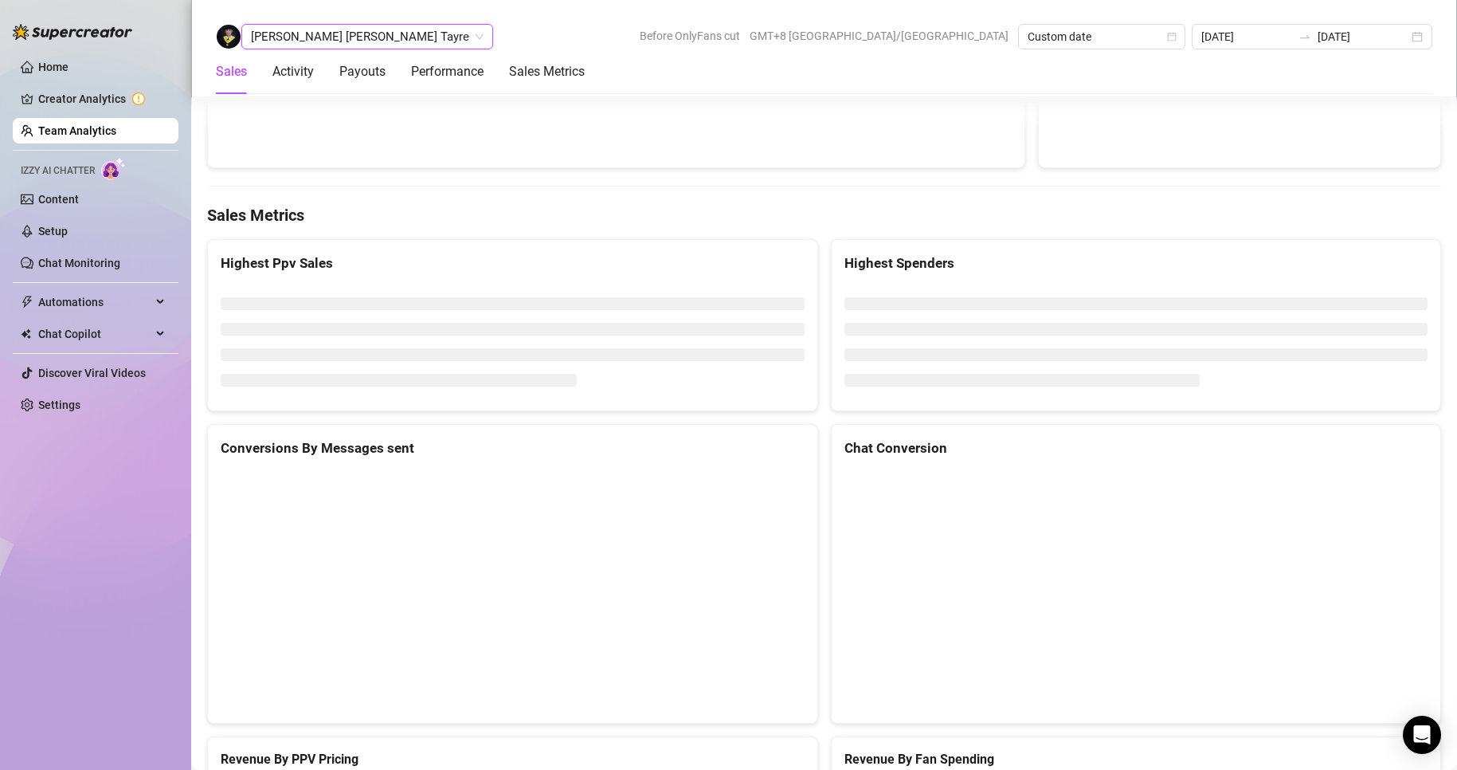
scroll to position [2055, 0]
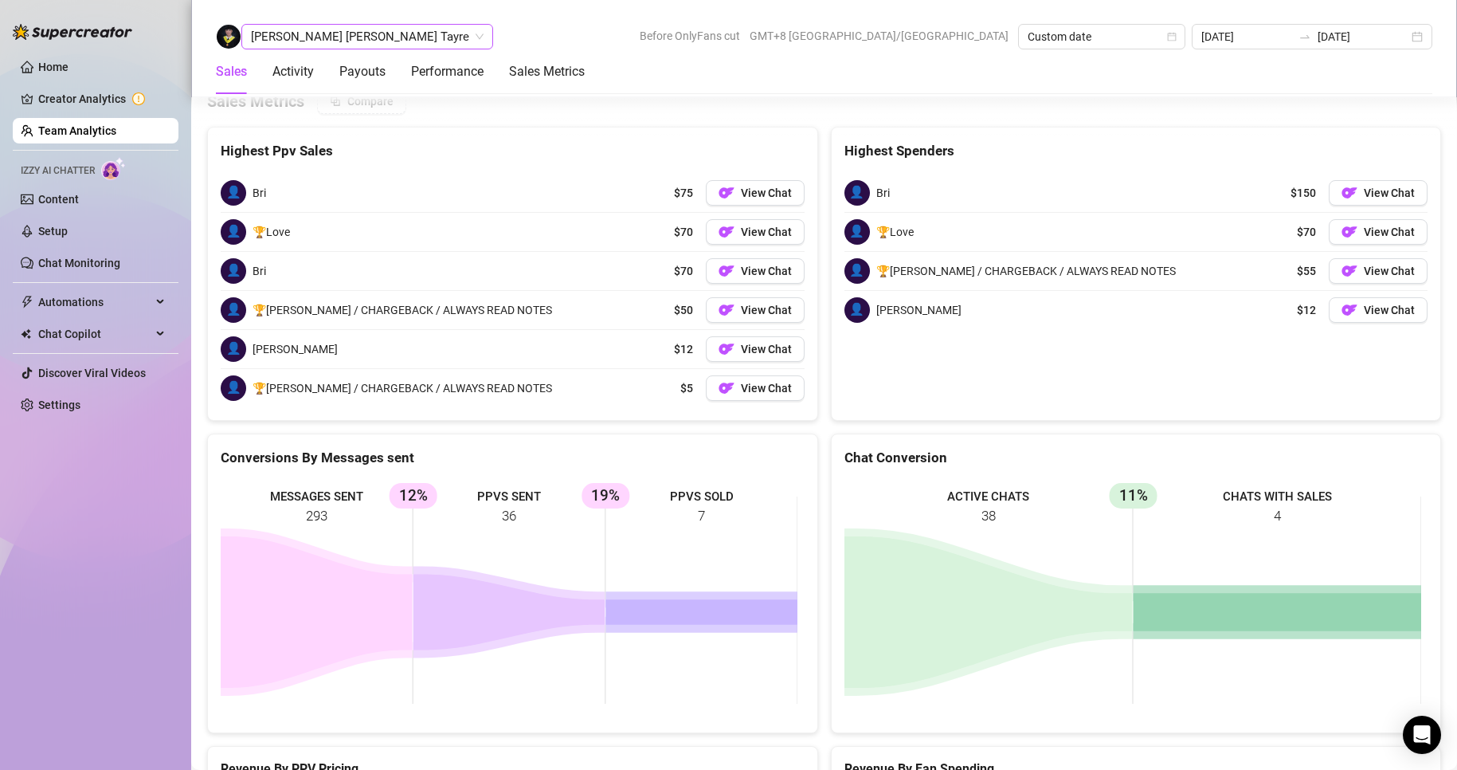
click at [348, 37] on span "[PERSON_NAME] [PERSON_NAME] Tayre" at bounding box center [367, 37] width 233 height 24
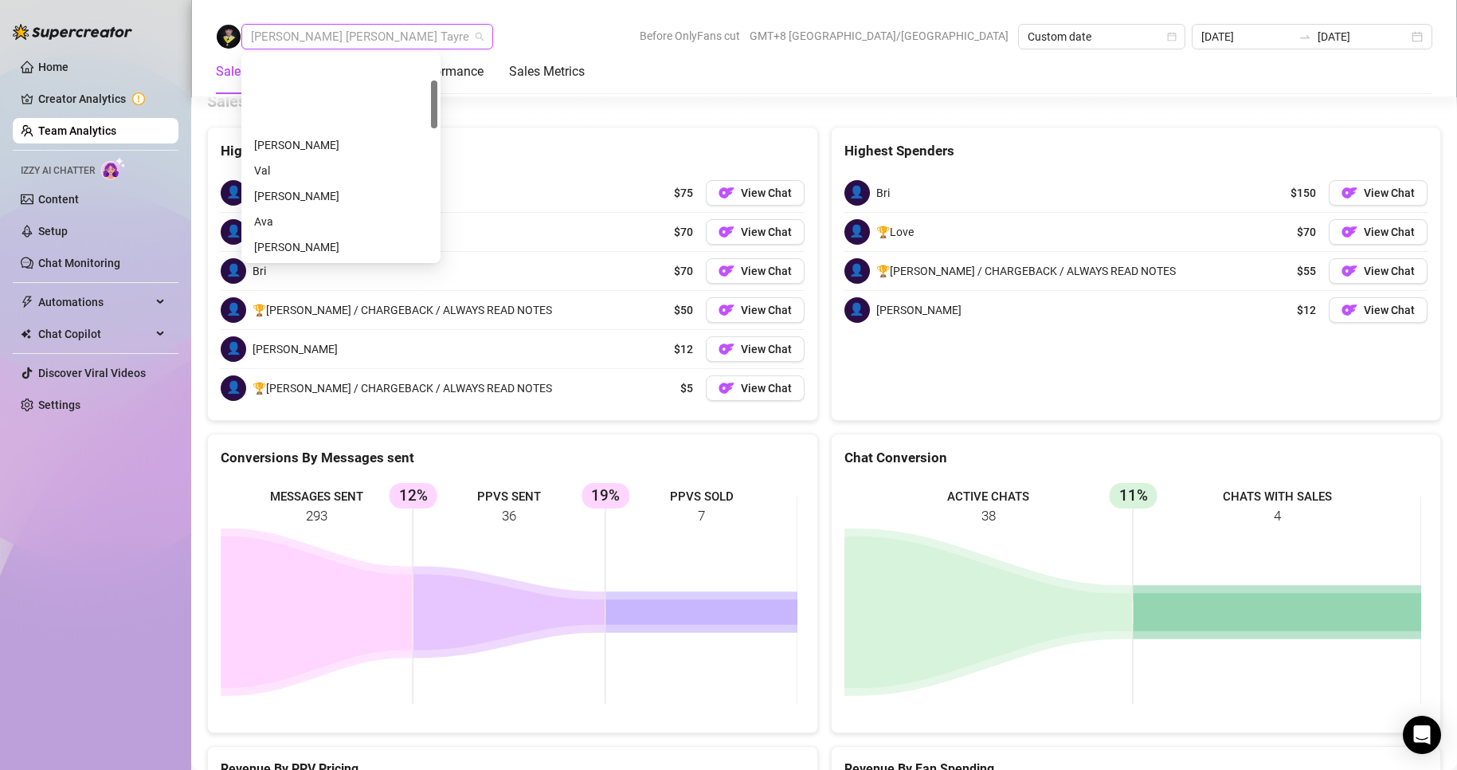
scroll to position [0, 0]
click at [291, 70] on div "[PERSON_NAME]" at bounding box center [341, 69] width 174 height 18
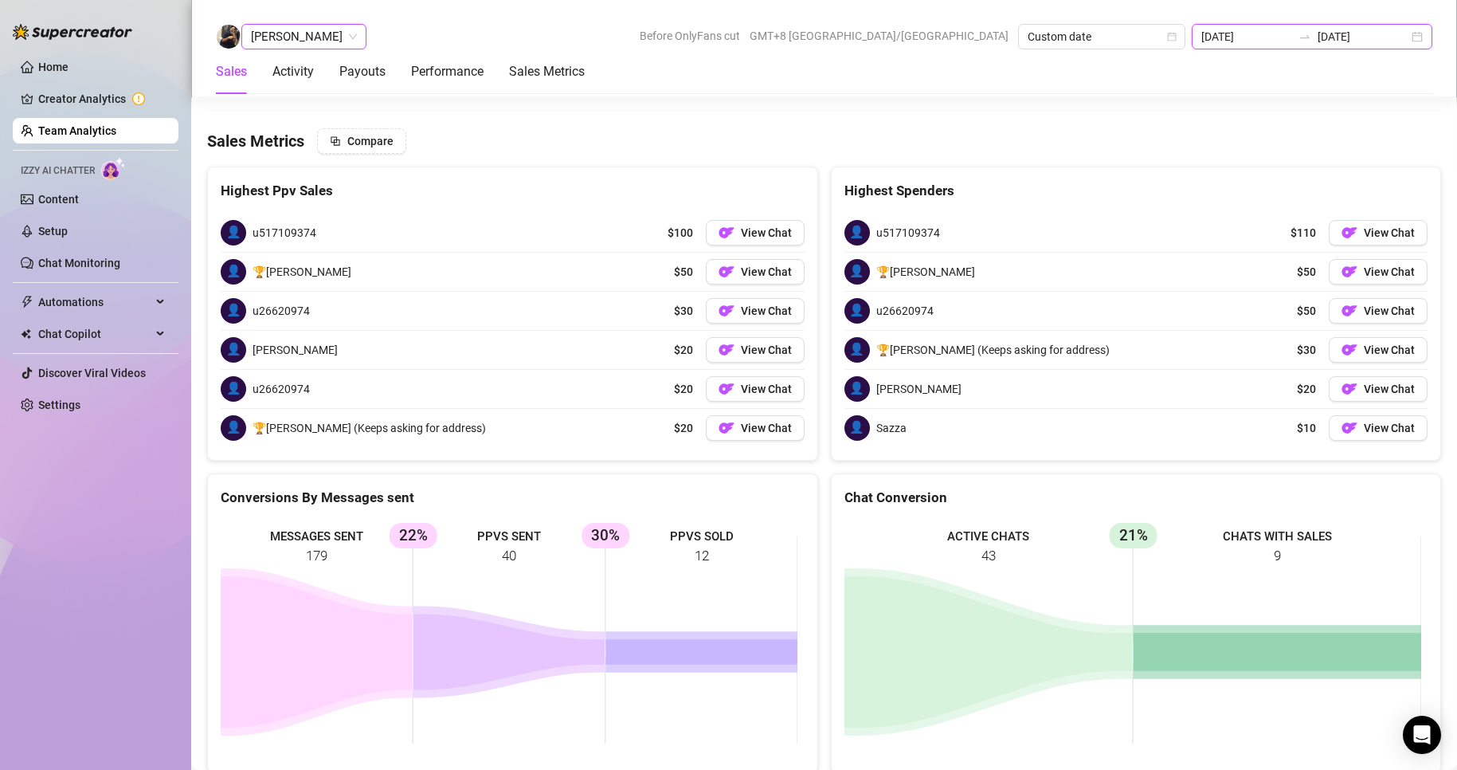
click at [1292, 37] on input "[DATE]" at bounding box center [1246, 37] width 91 height 18
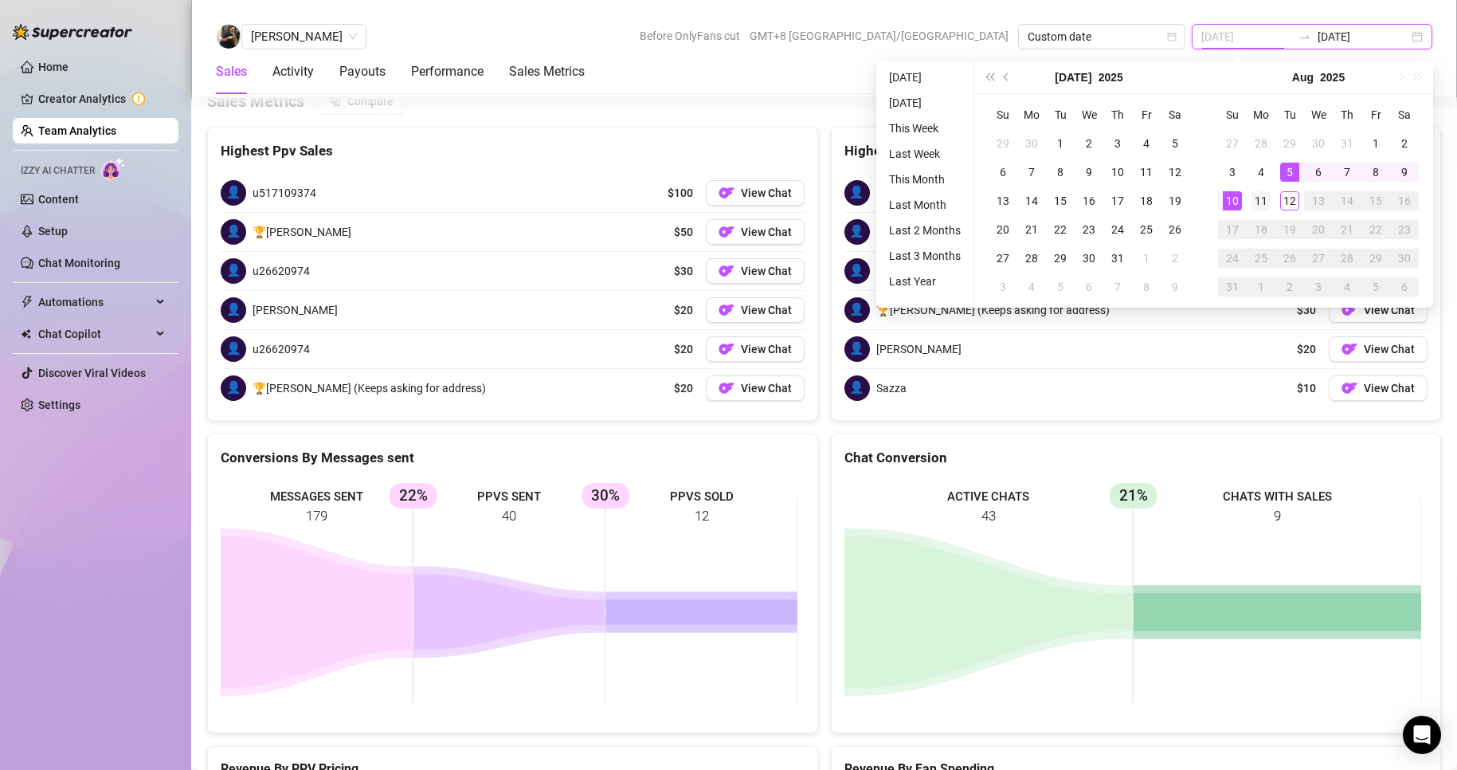
type input "[DATE]"
click at [1261, 194] on div "11" at bounding box center [1261, 200] width 19 height 19
type input "[DATE]"
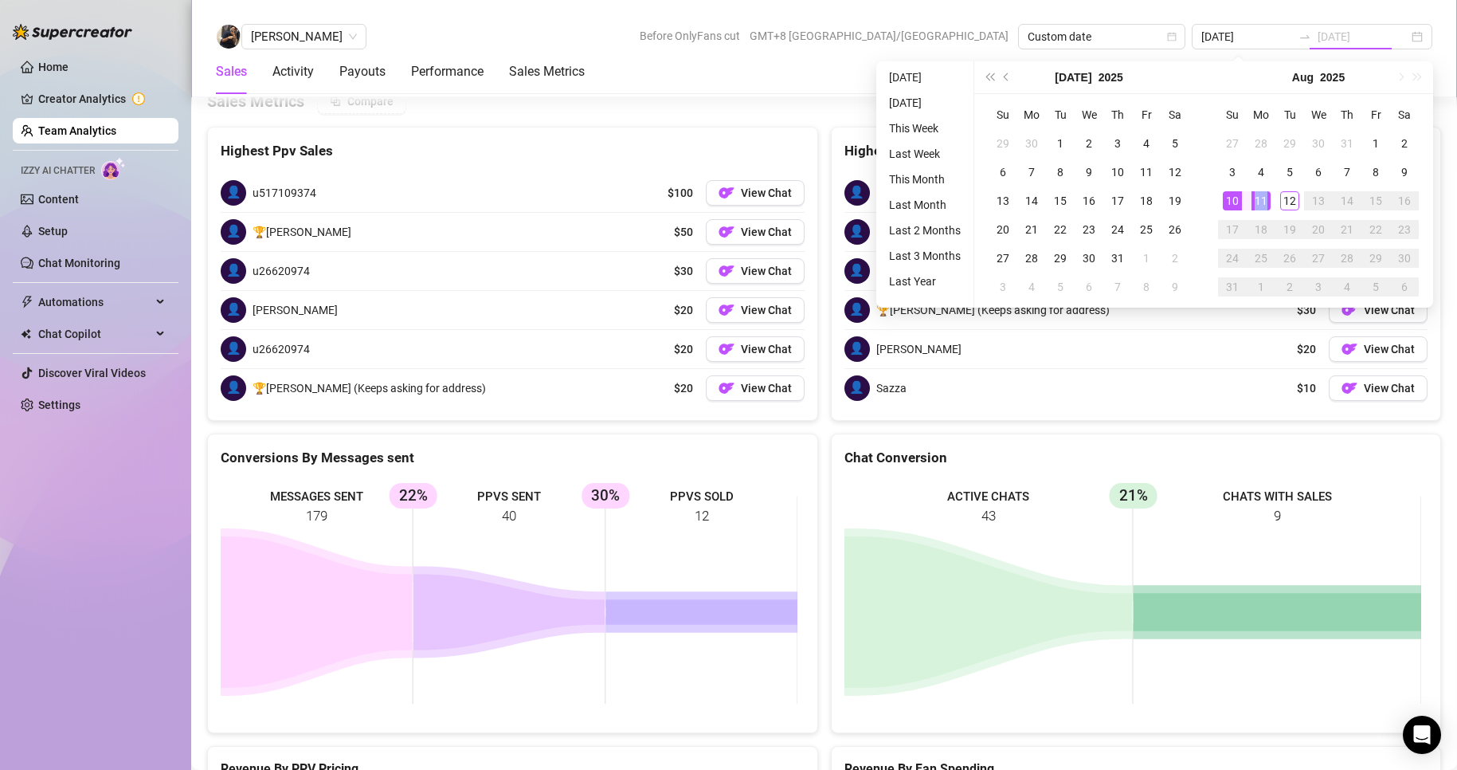
type input "[DATE]"
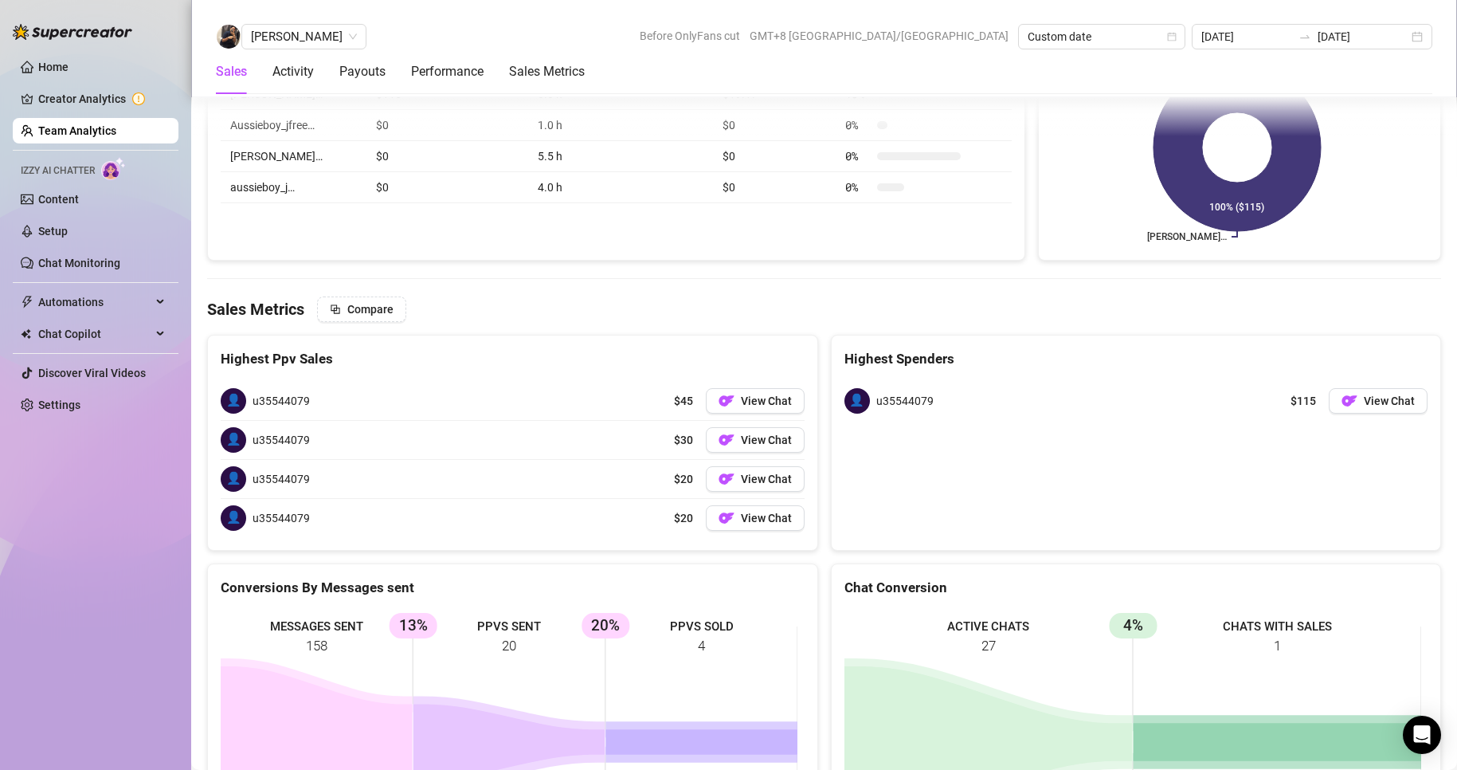
scroll to position [2055, 0]
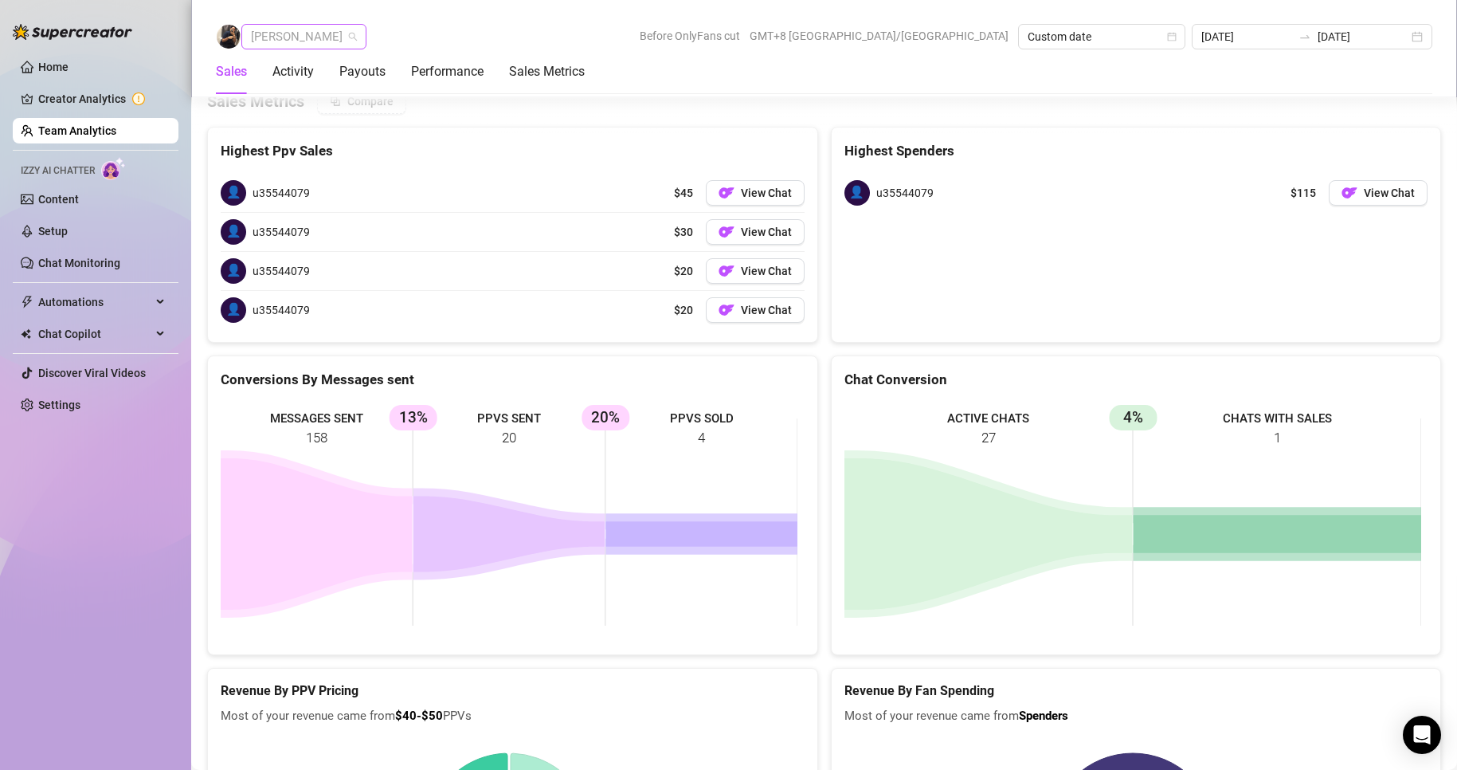
click at [300, 31] on span "[PERSON_NAME]" at bounding box center [304, 37] width 106 height 24
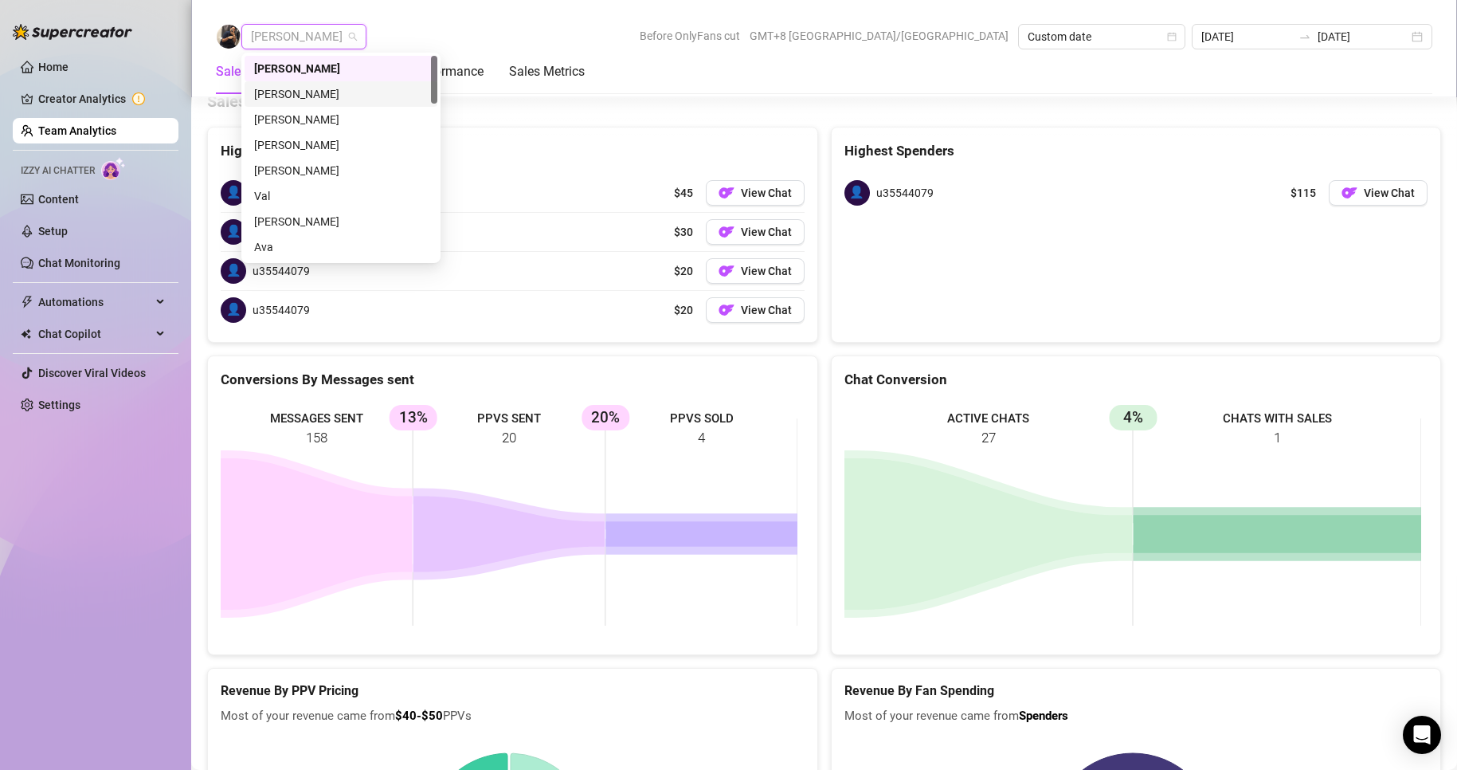
click at [278, 96] on div "[PERSON_NAME]" at bounding box center [341, 94] width 174 height 18
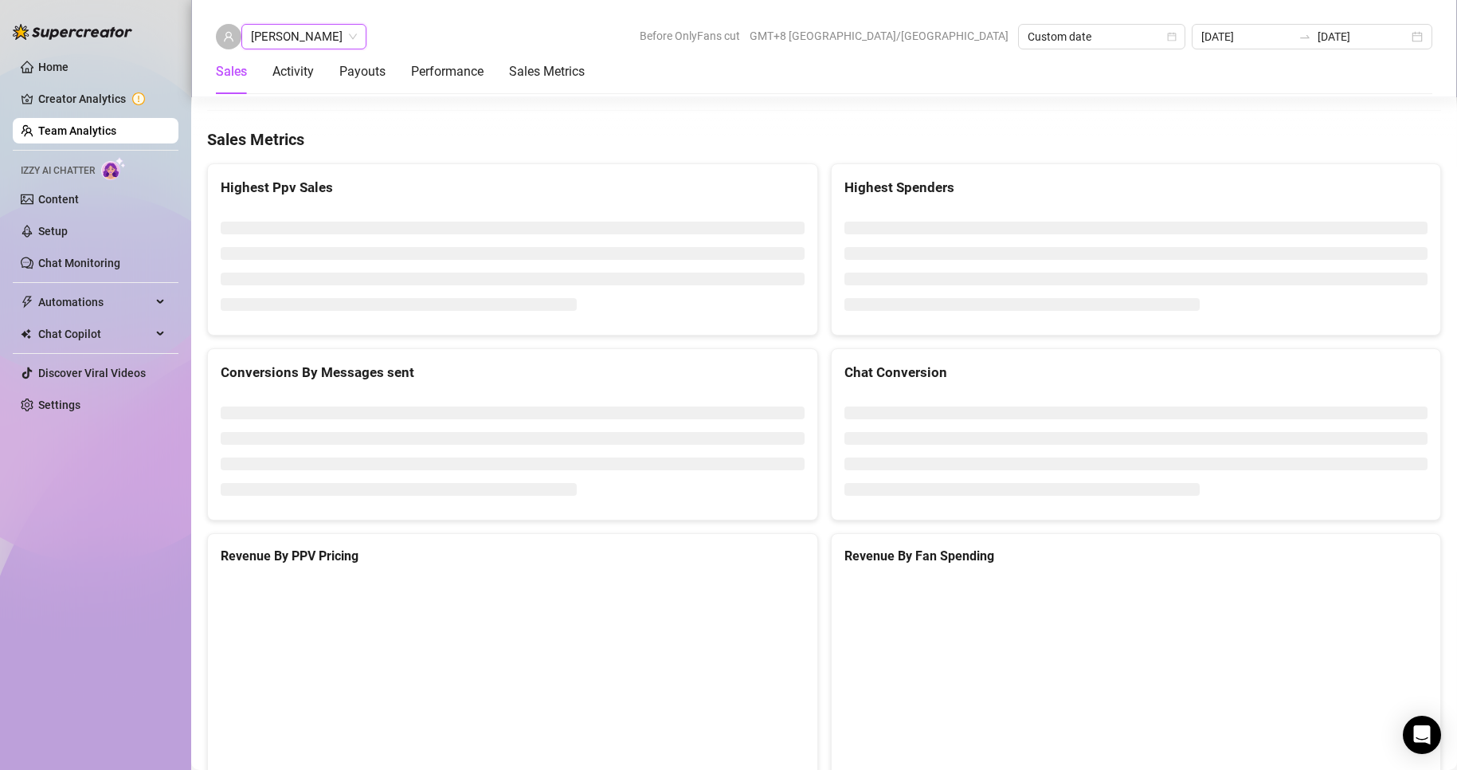
click at [304, 45] on span "[PERSON_NAME]" at bounding box center [304, 37] width 106 height 24
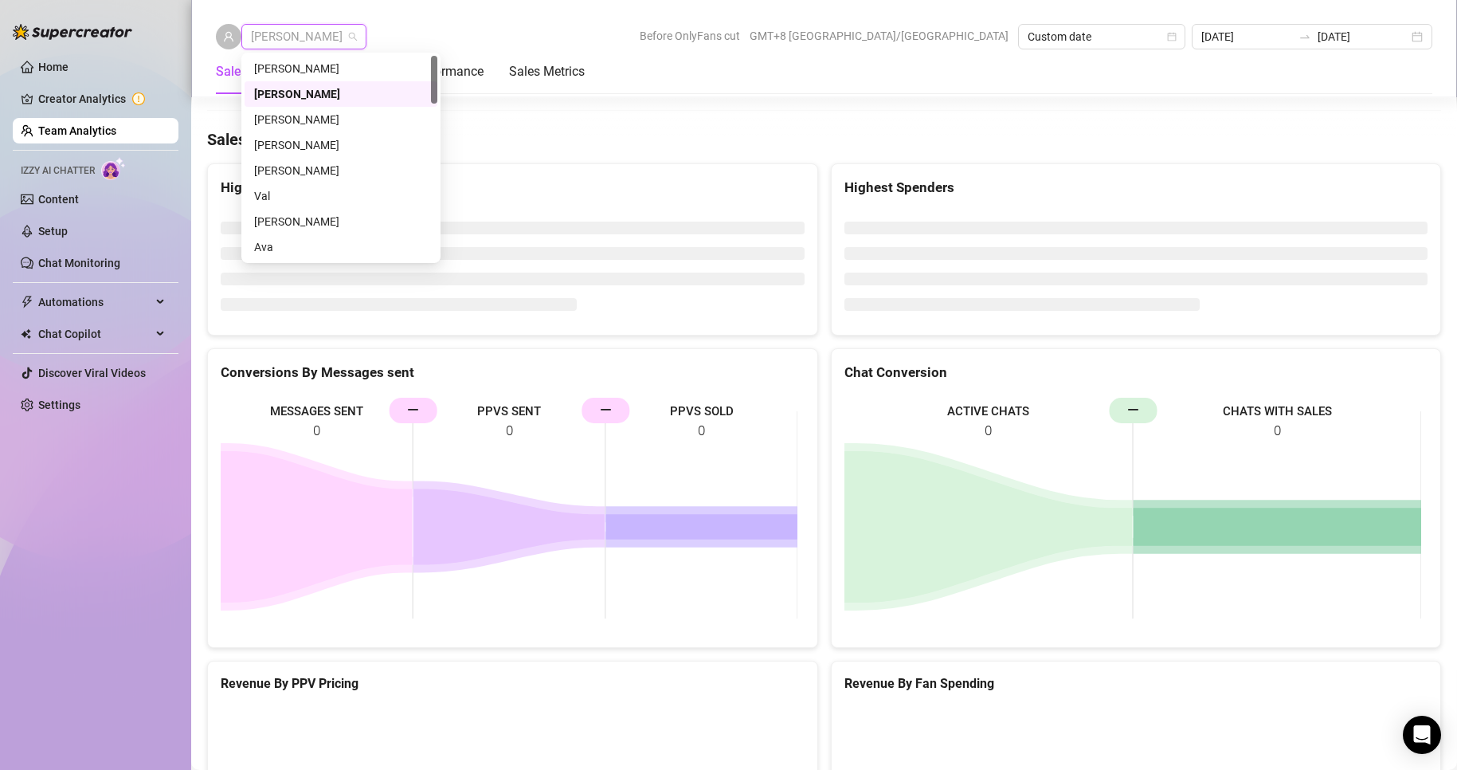
click at [316, 112] on div "[PERSON_NAME]" at bounding box center [341, 120] width 174 height 18
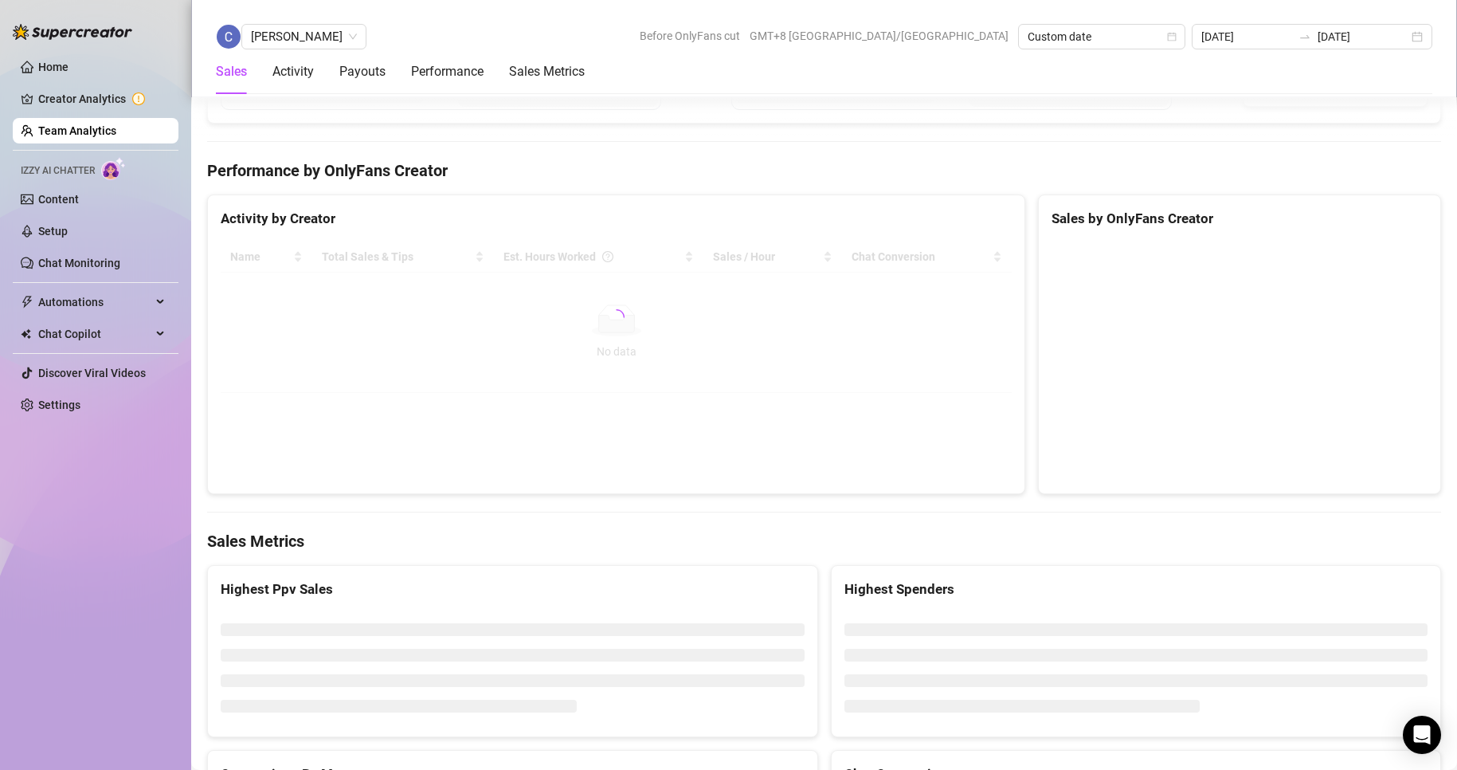
scroll to position [2370, 0]
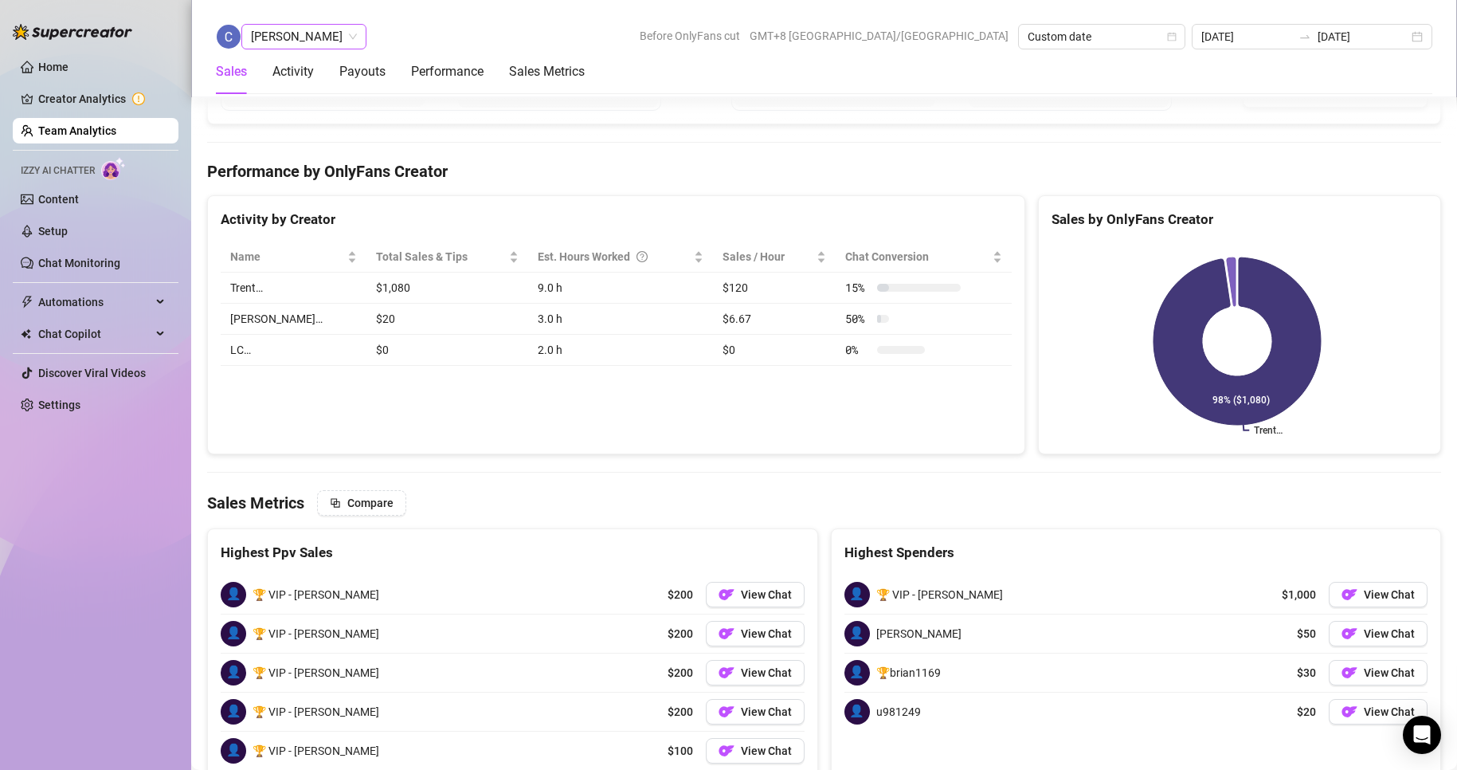
click at [346, 32] on span "[PERSON_NAME]" at bounding box center [304, 37] width 106 height 24
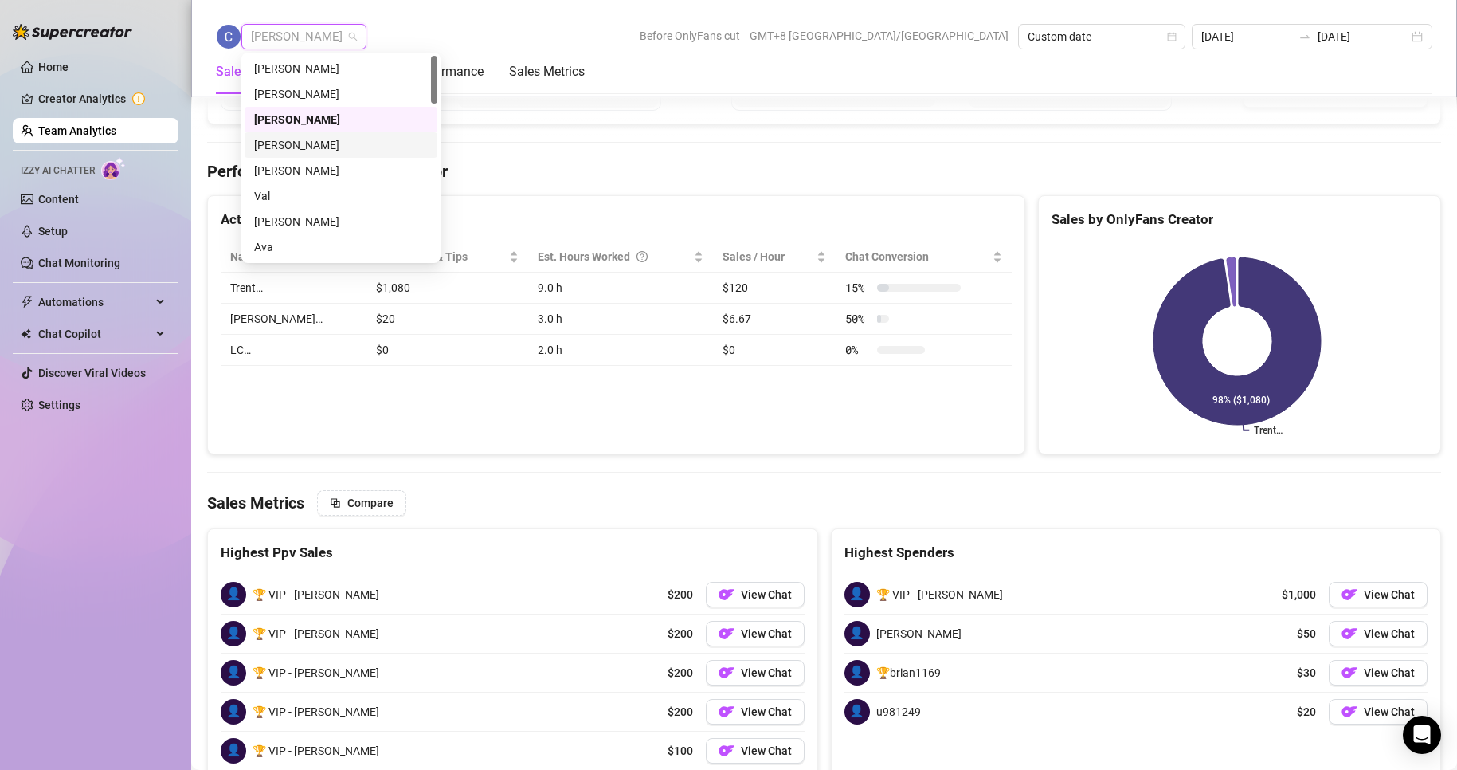
click at [300, 140] on div "[PERSON_NAME]" at bounding box center [341, 145] width 174 height 18
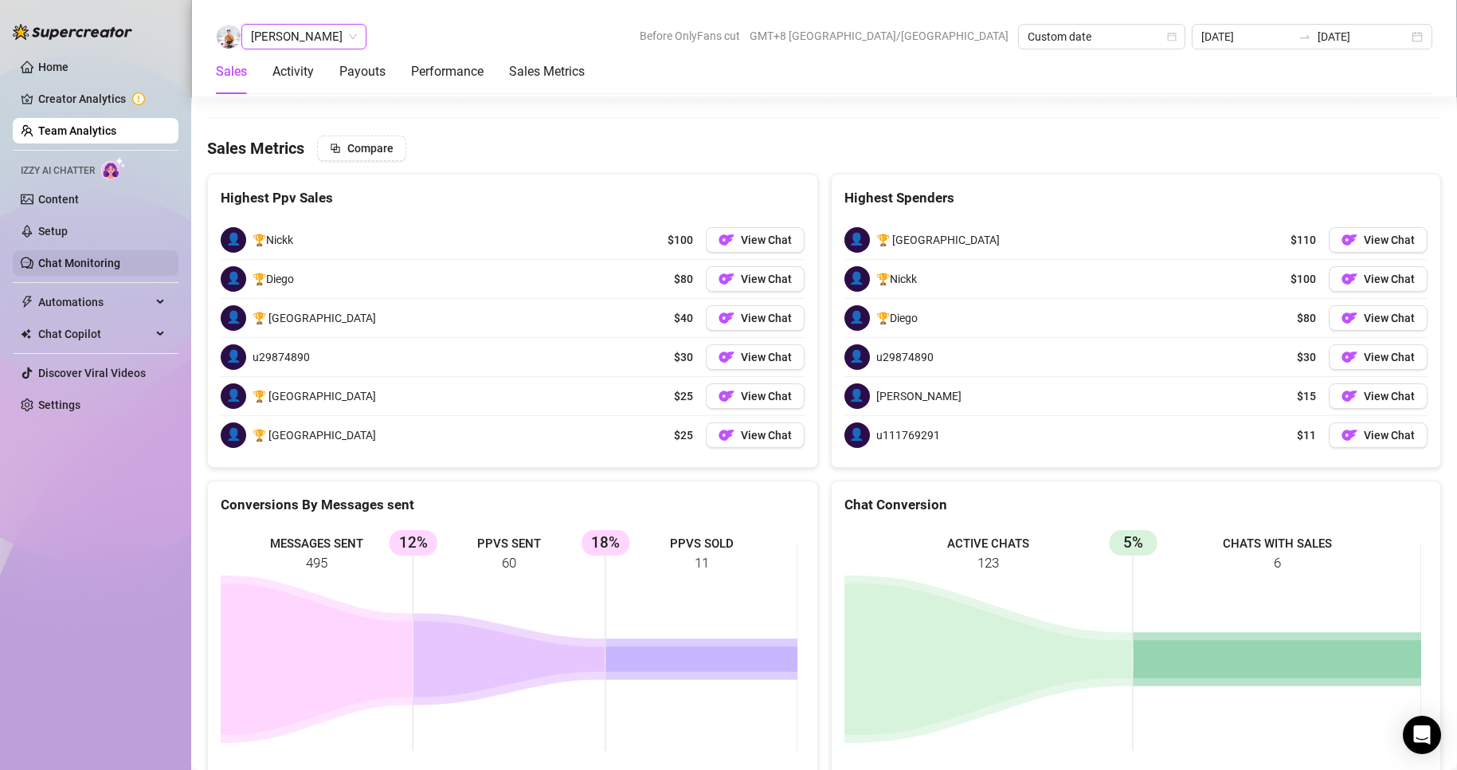
scroll to position [2466, 0]
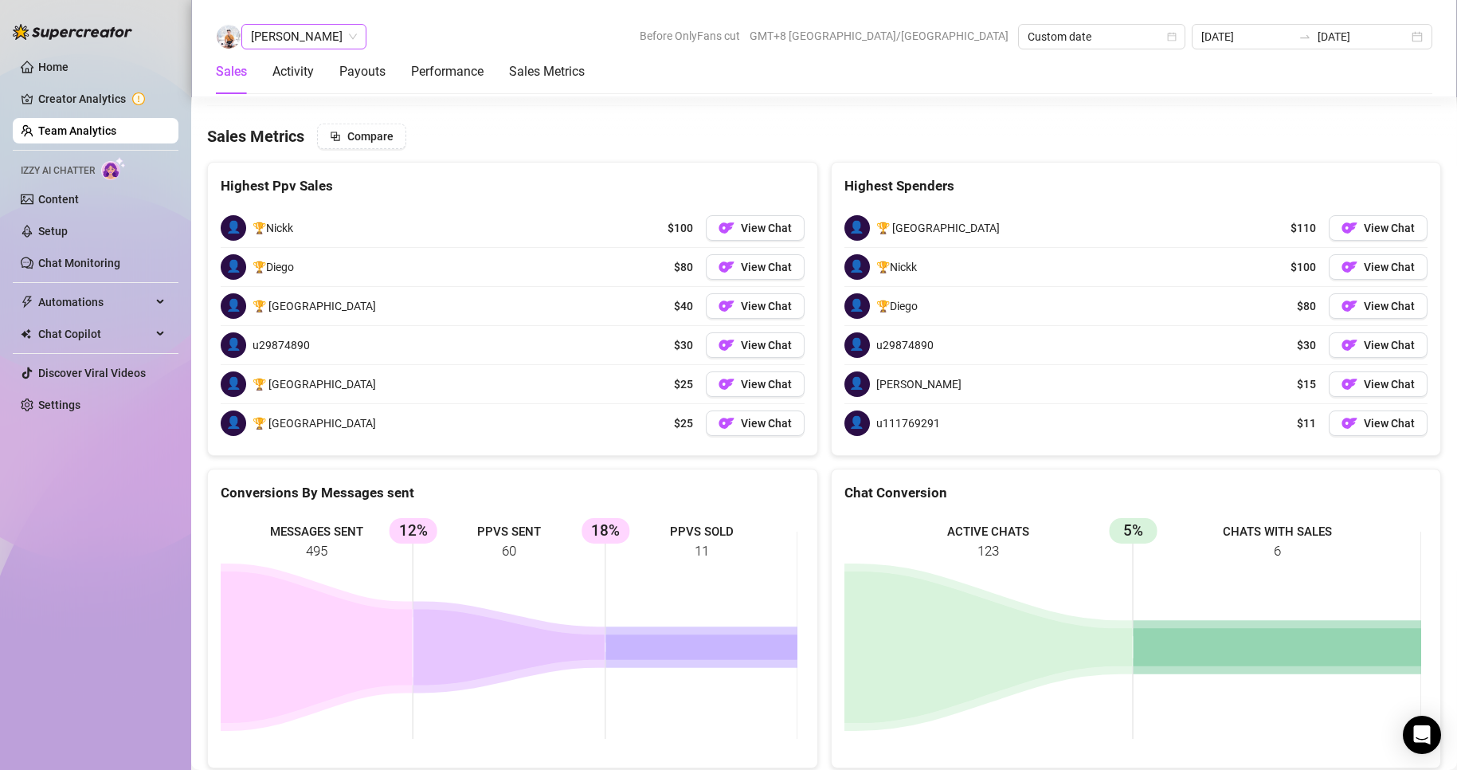
click at [288, 33] on span "[PERSON_NAME]" at bounding box center [304, 37] width 106 height 24
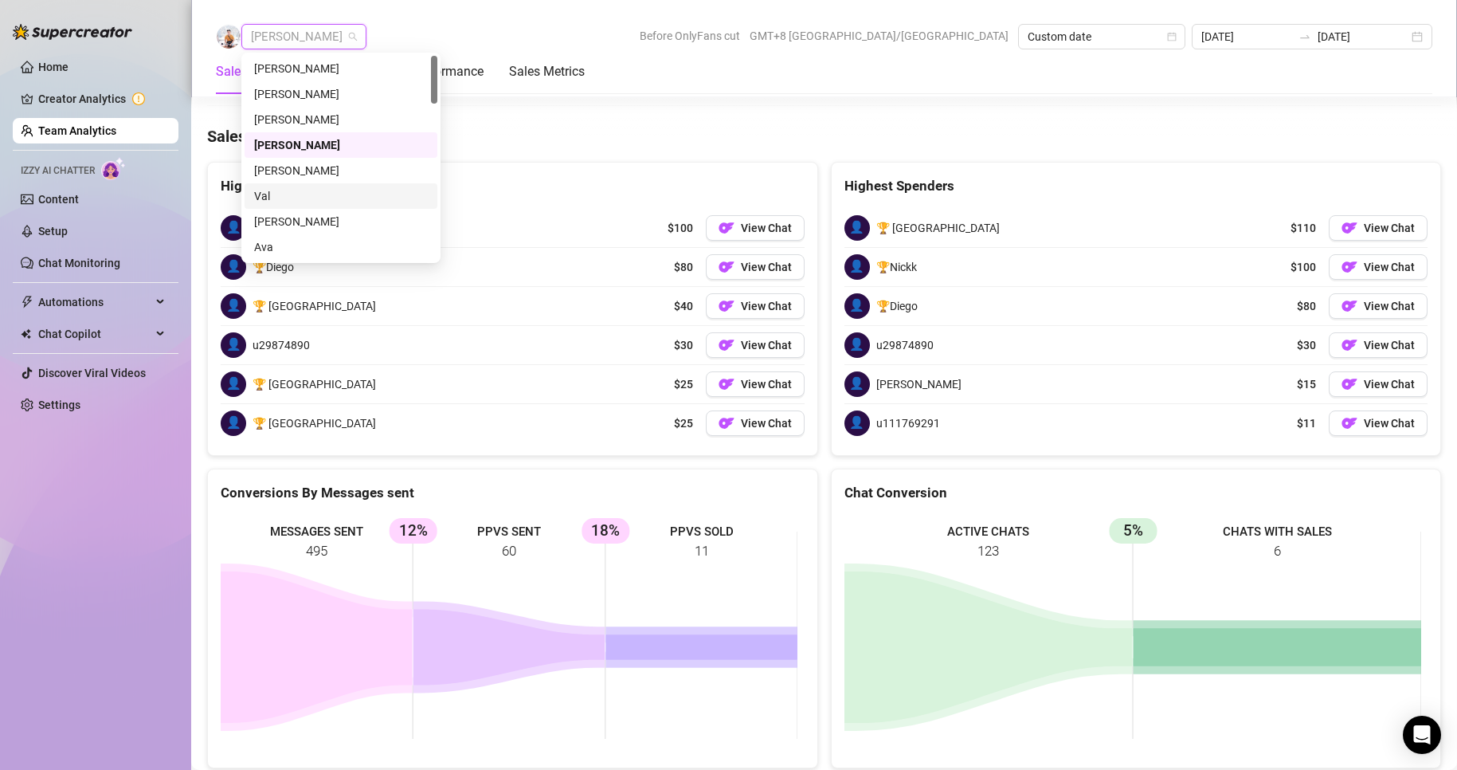
click at [270, 193] on div "Val" at bounding box center [341, 196] width 174 height 18
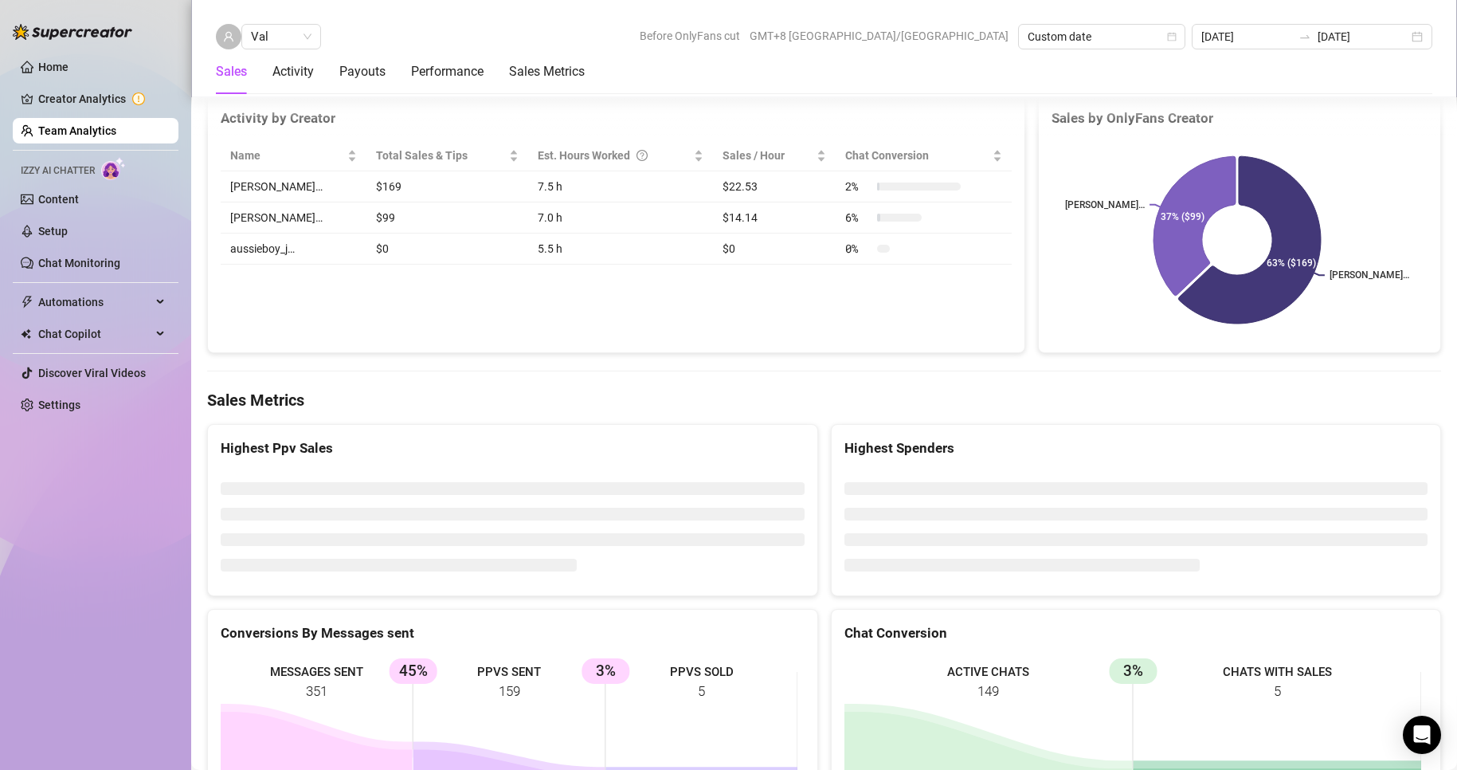
scroll to position [2445, 0]
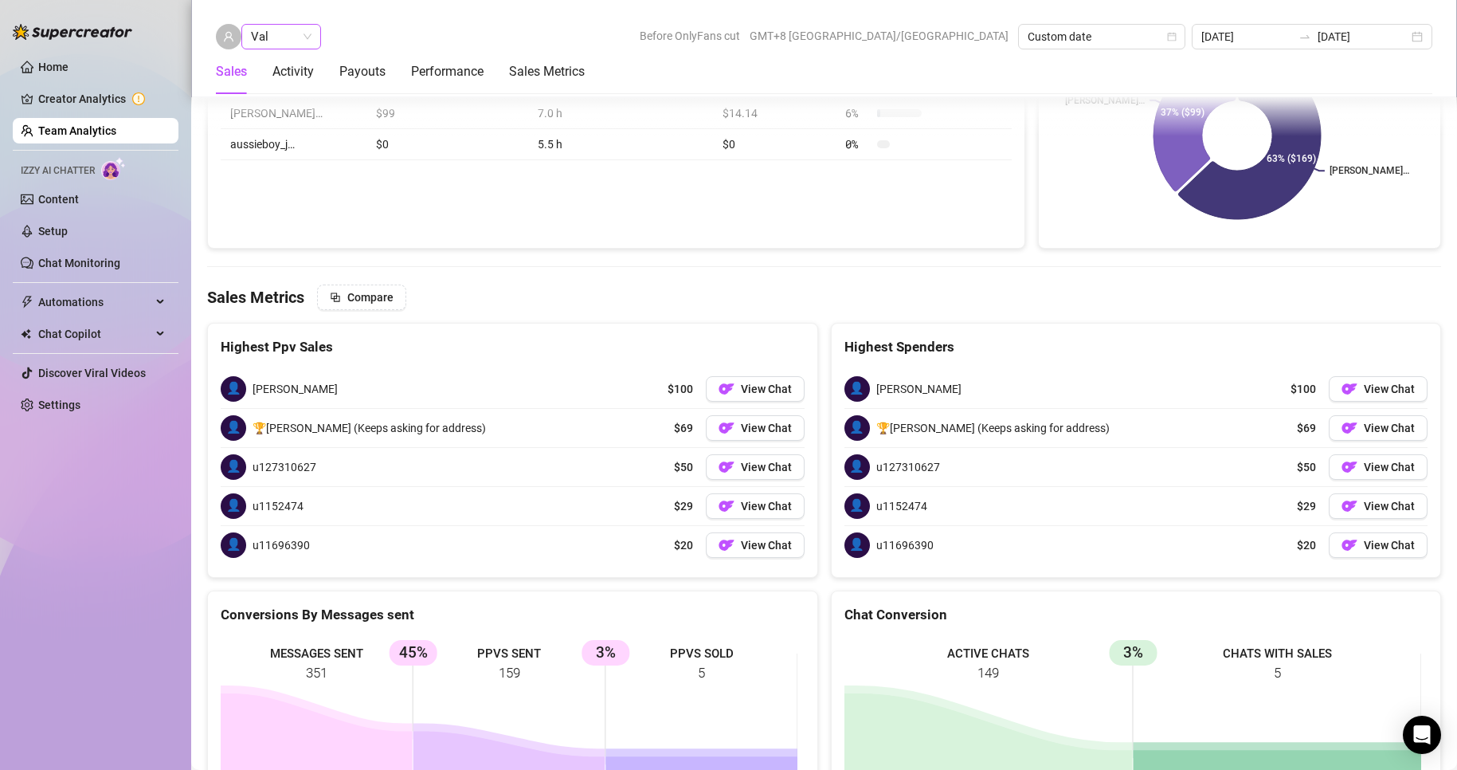
click at [297, 30] on span "Val" at bounding box center [281, 37] width 61 height 24
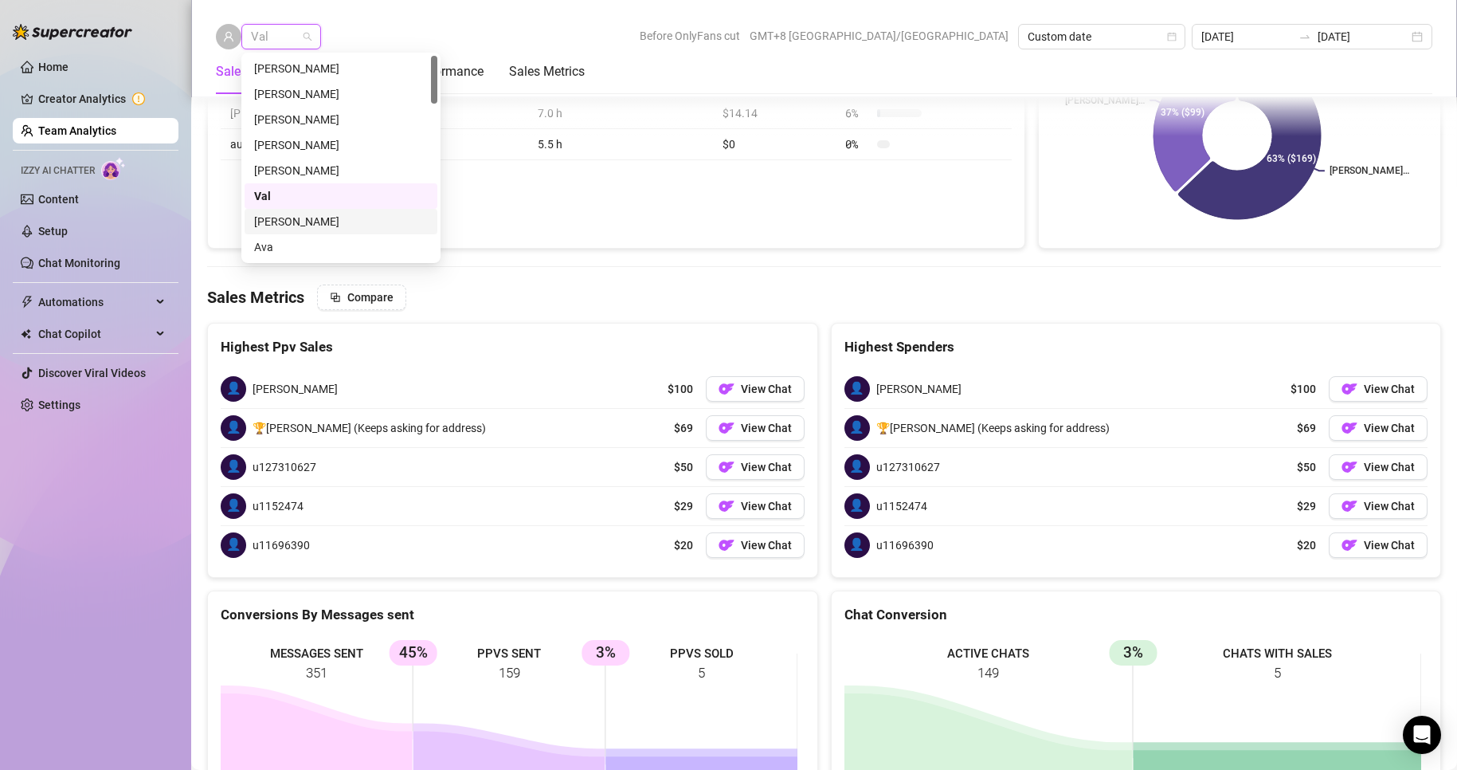
click at [281, 221] on div "[PERSON_NAME]" at bounding box center [341, 222] width 174 height 18
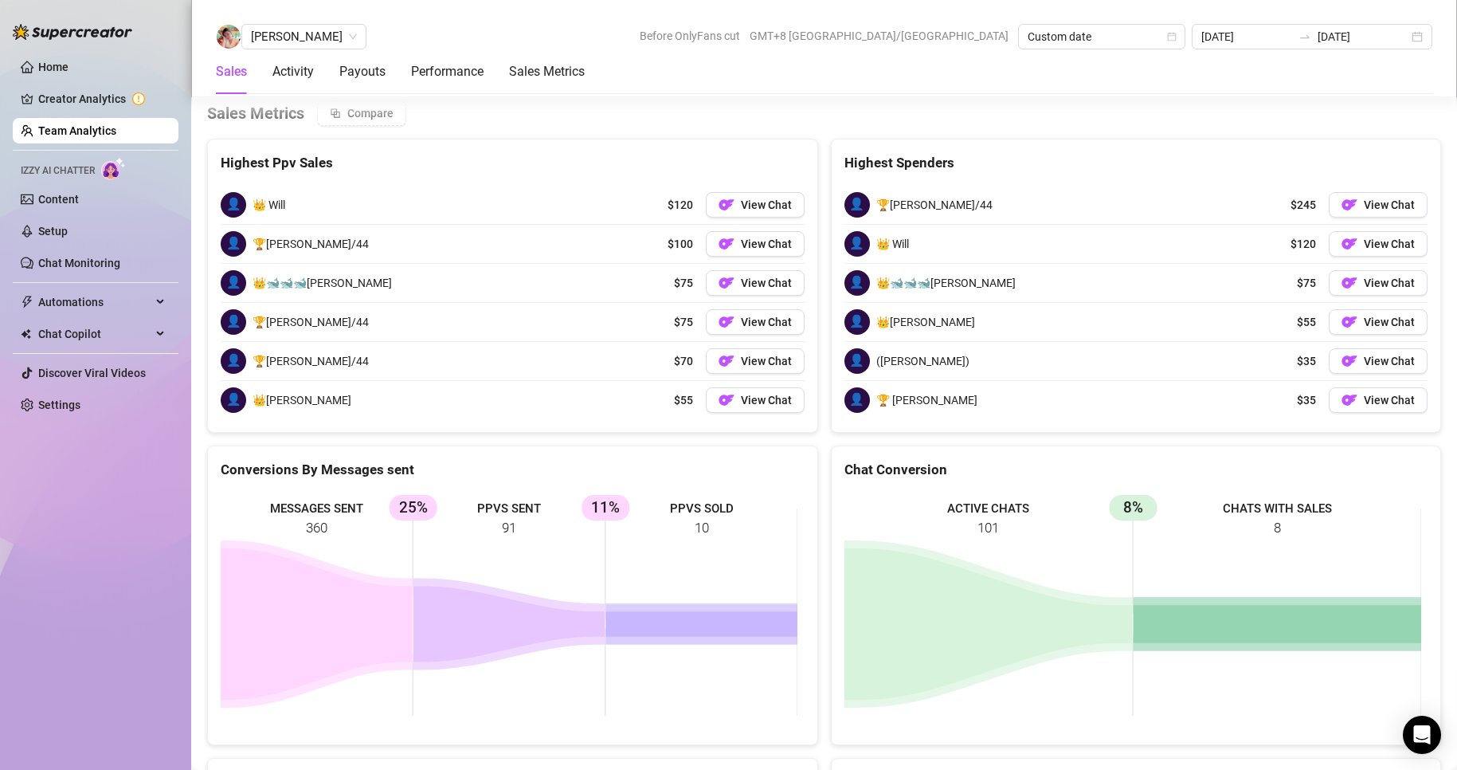
scroll to position [2380, 0]
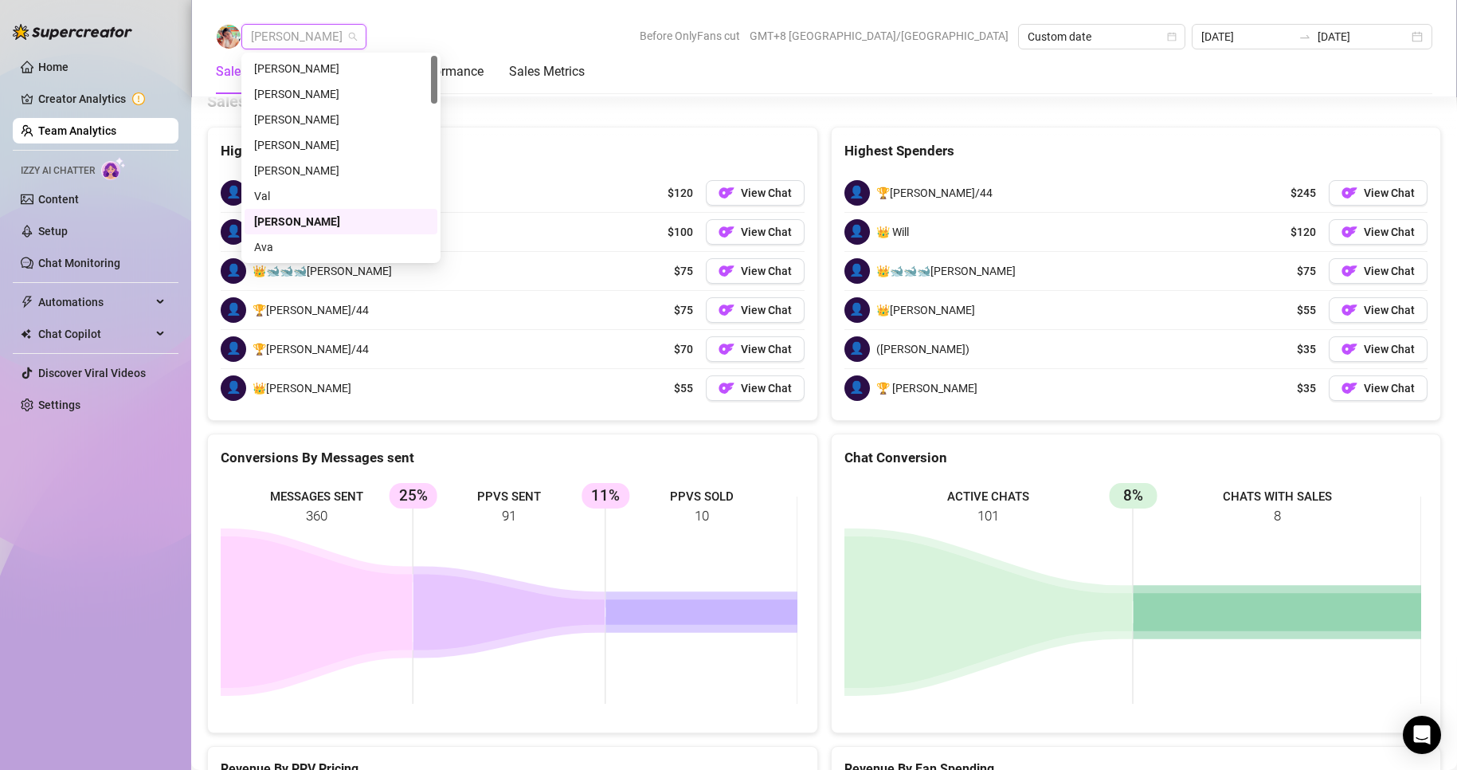
click at [253, 30] on span "[PERSON_NAME]" at bounding box center [304, 37] width 106 height 24
click at [287, 193] on div "[PERSON_NAME]" at bounding box center [341, 193] width 174 height 18
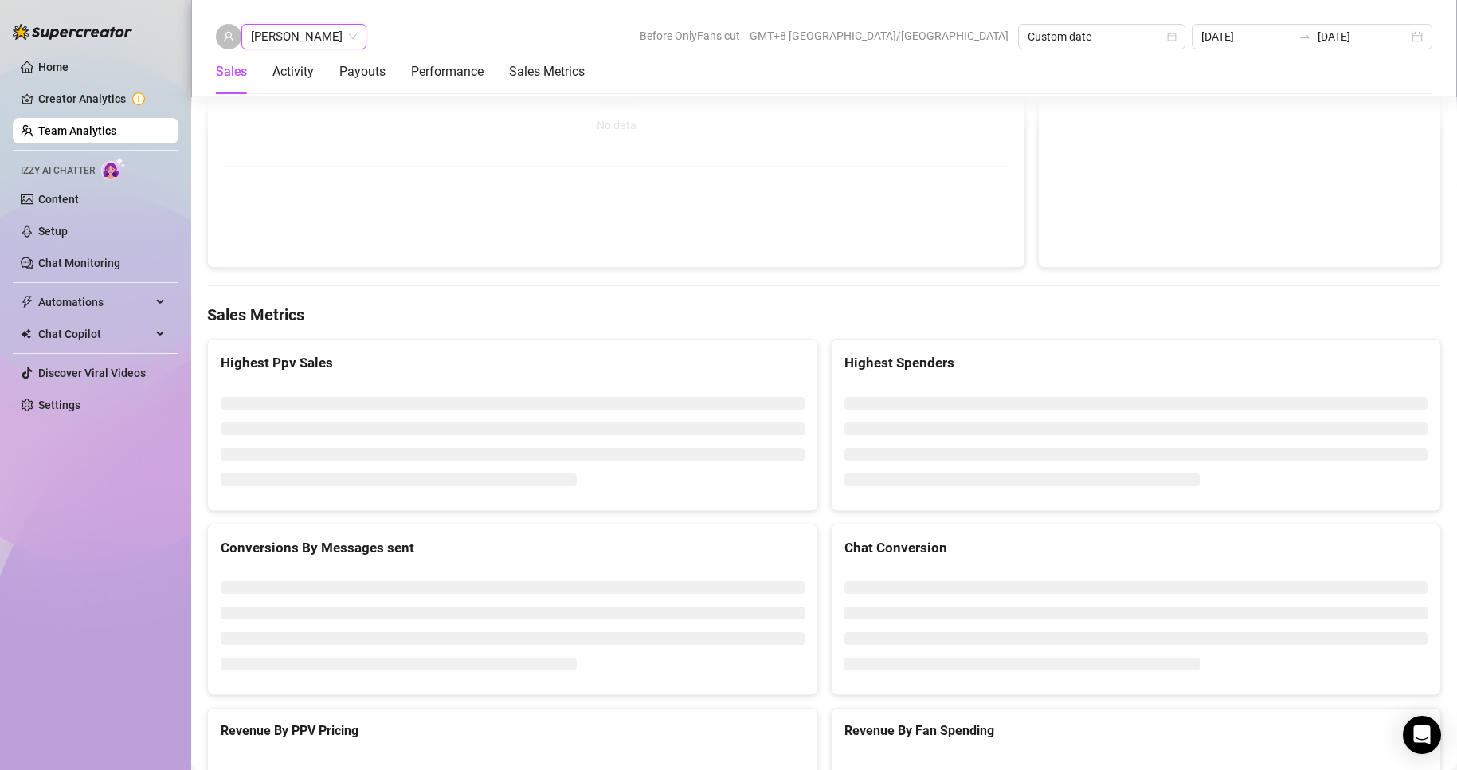
scroll to position [2466, 0]
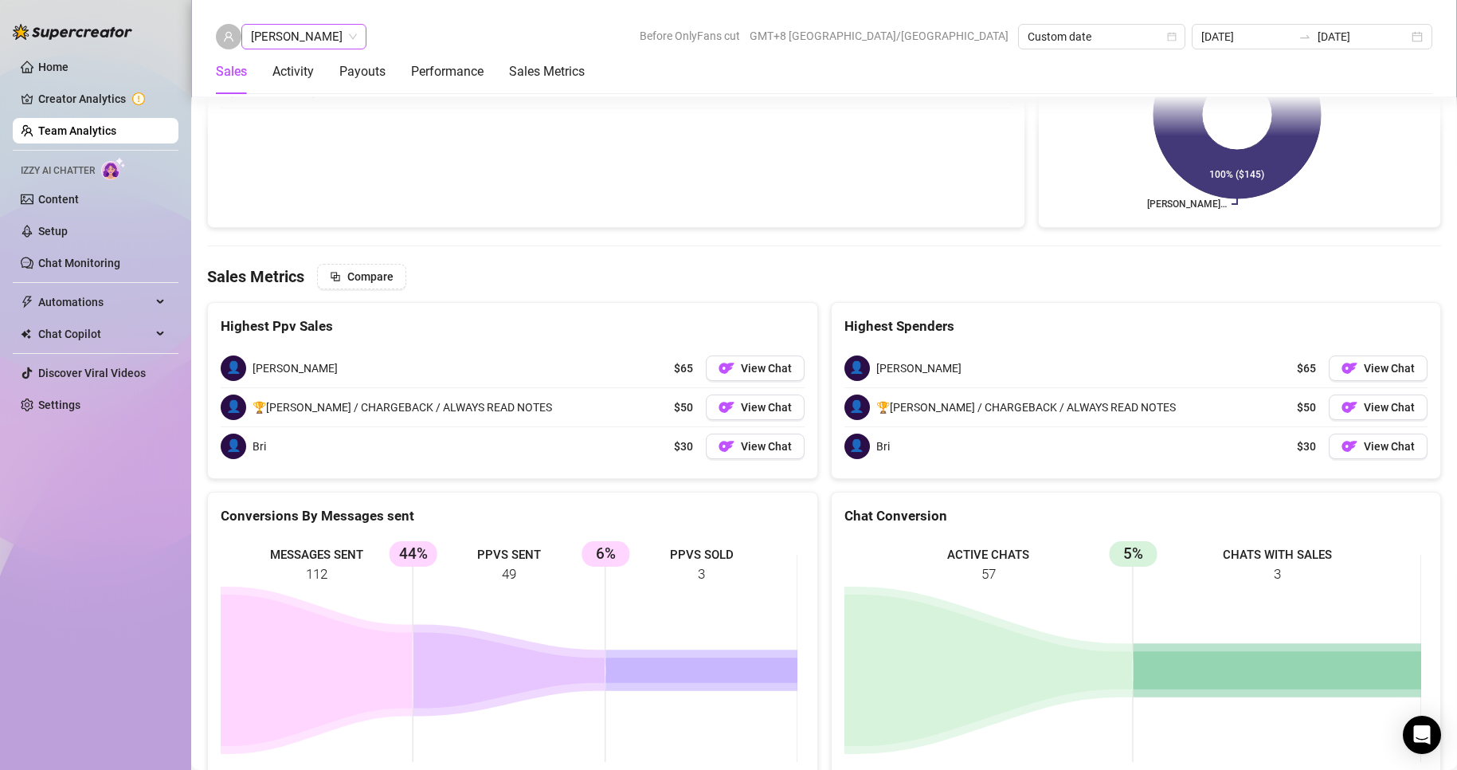
click at [269, 33] on span "[PERSON_NAME]" at bounding box center [304, 37] width 106 height 24
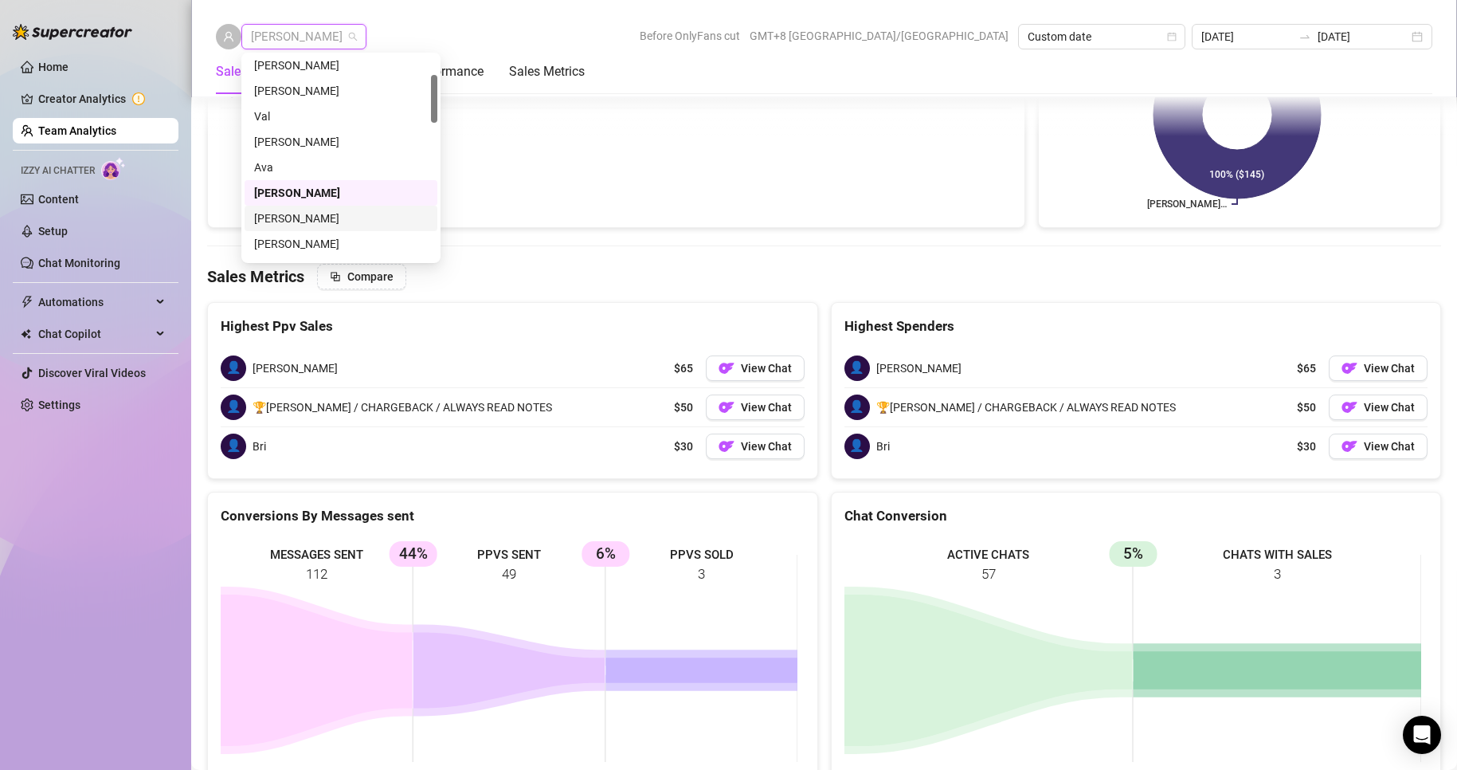
click at [290, 216] on div "[PERSON_NAME]" at bounding box center [341, 219] width 174 height 18
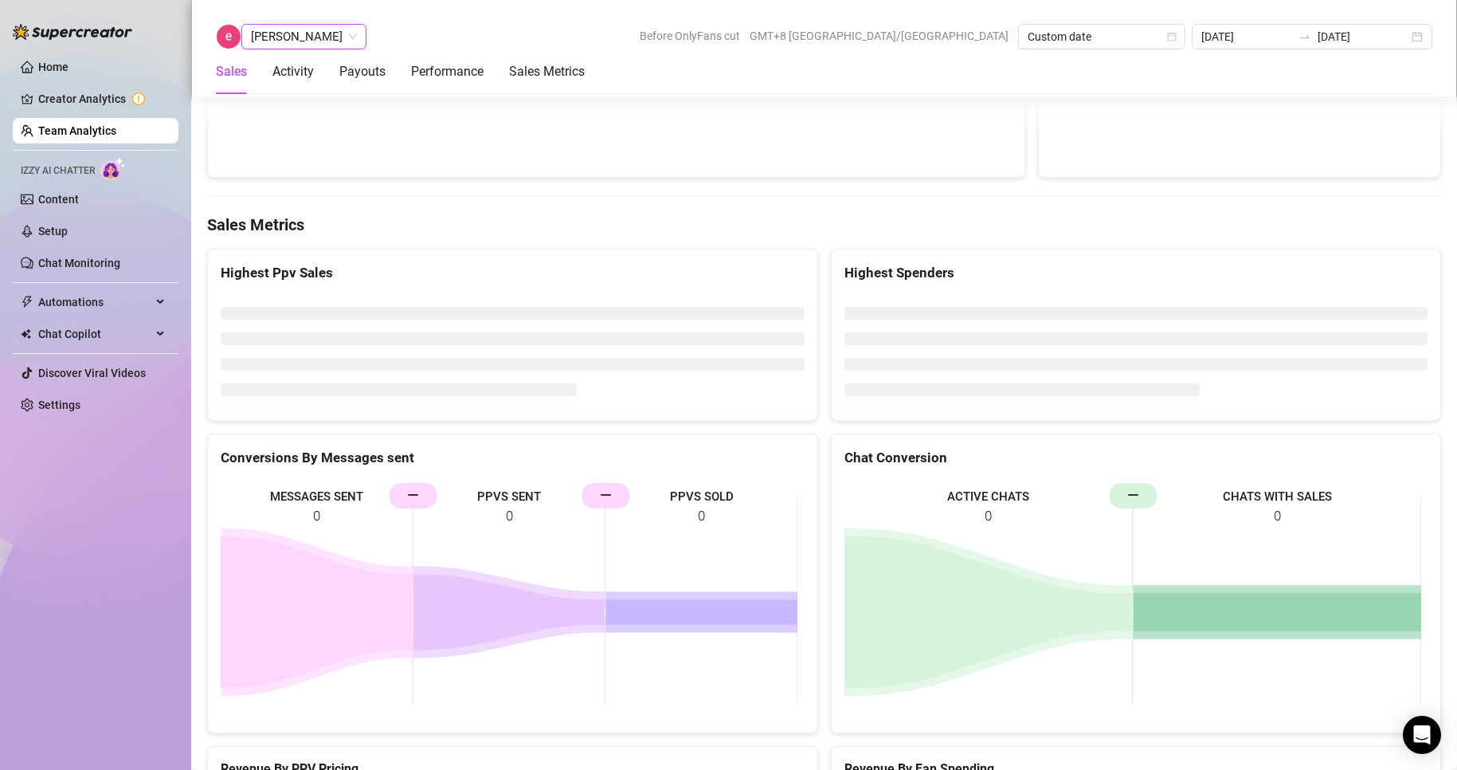
scroll to position [2054, 0]
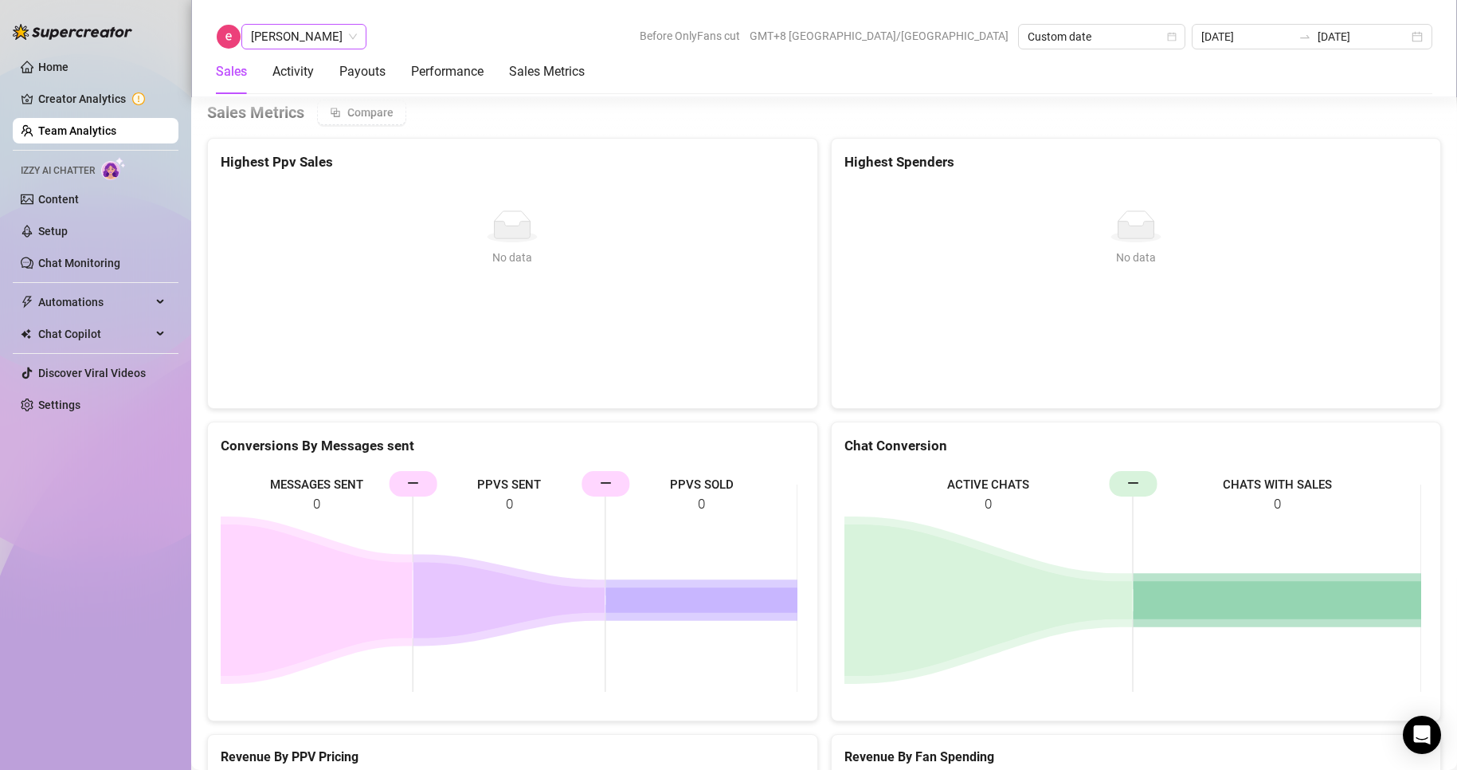
click at [307, 39] on span "[PERSON_NAME]" at bounding box center [304, 37] width 106 height 24
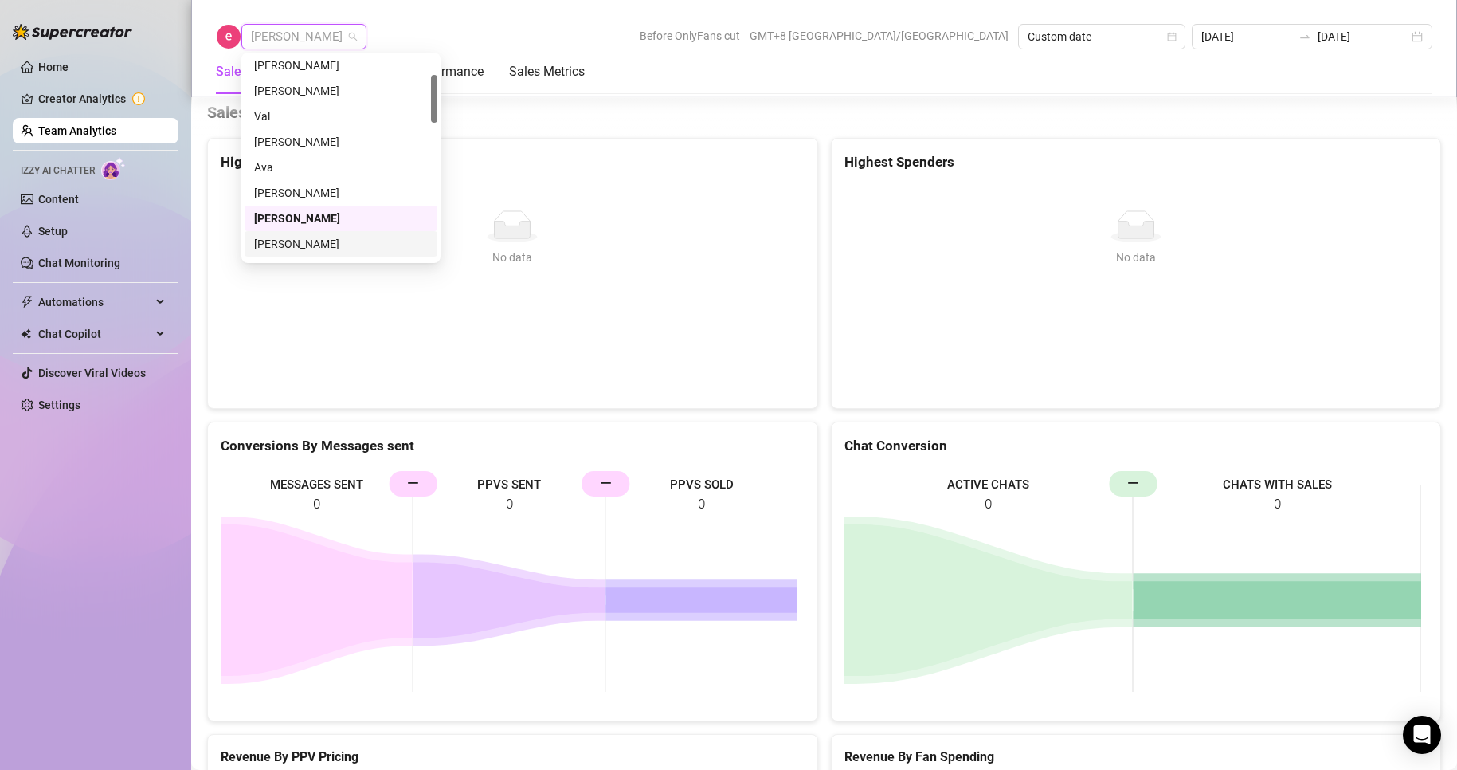
click at [304, 234] on div "[PERSON_NAME]" at bounding box center [341, 243] width 193 height 25
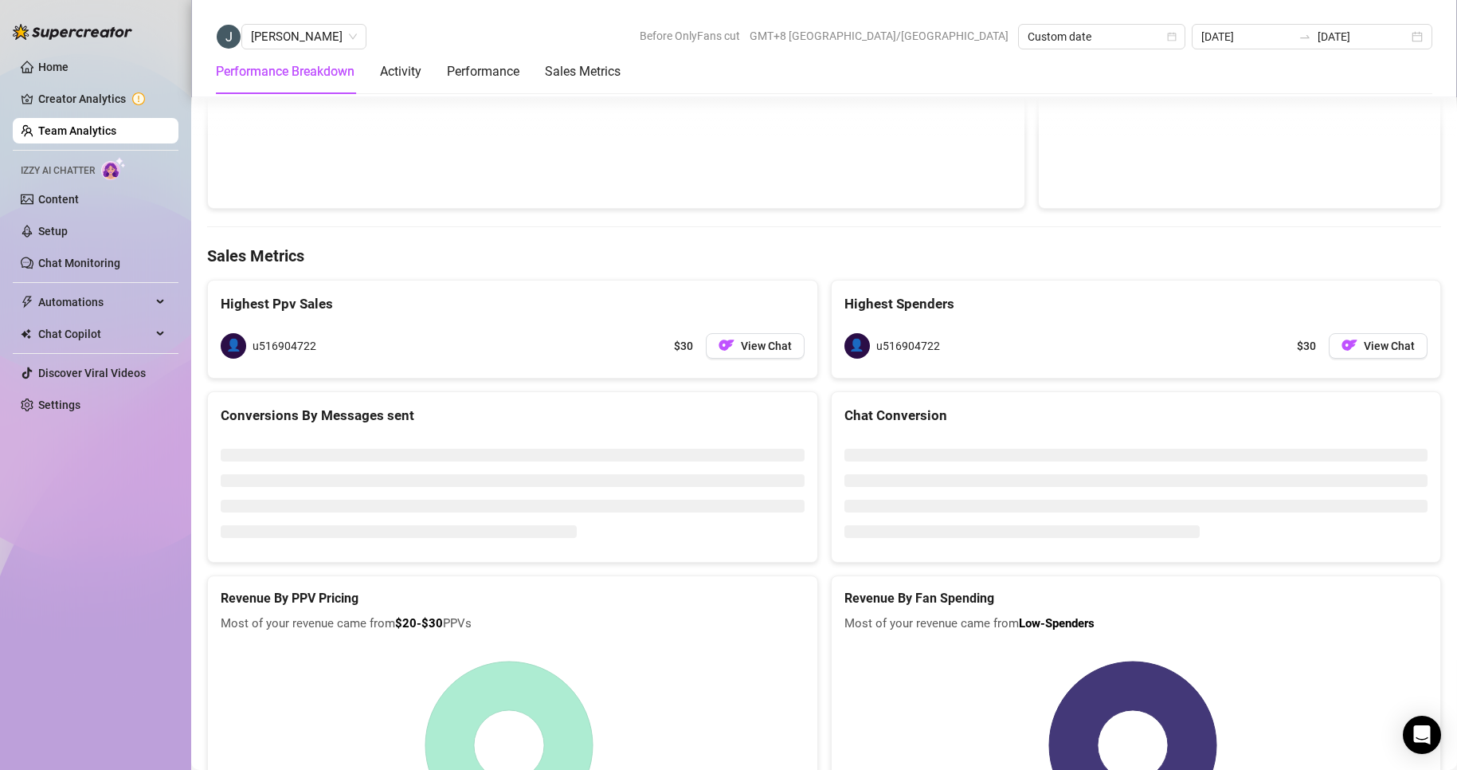
scroll to position [2196, 0]
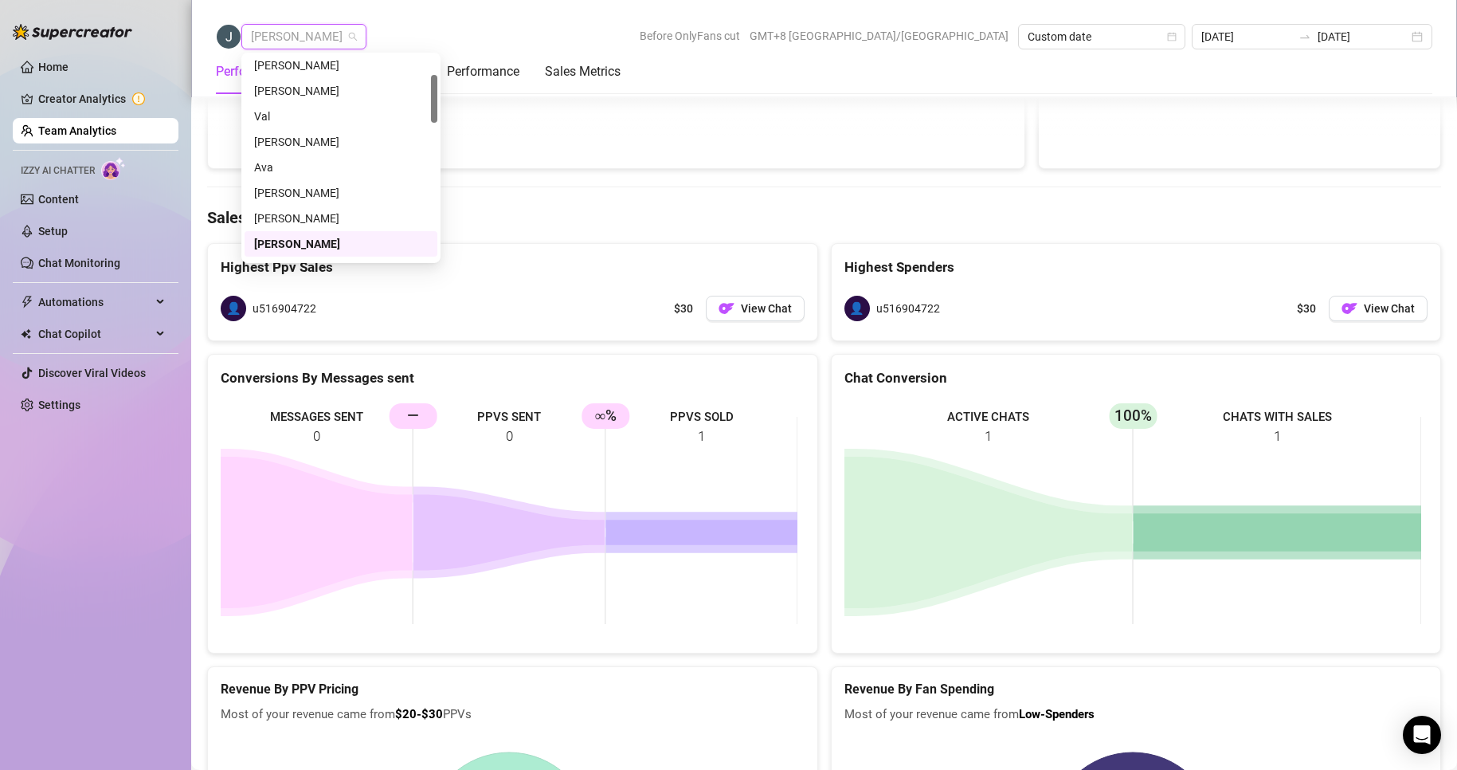
click at [297, 34] on span "[PERSON_NAME]" at bounding box center [304, 37] width 106 height 24
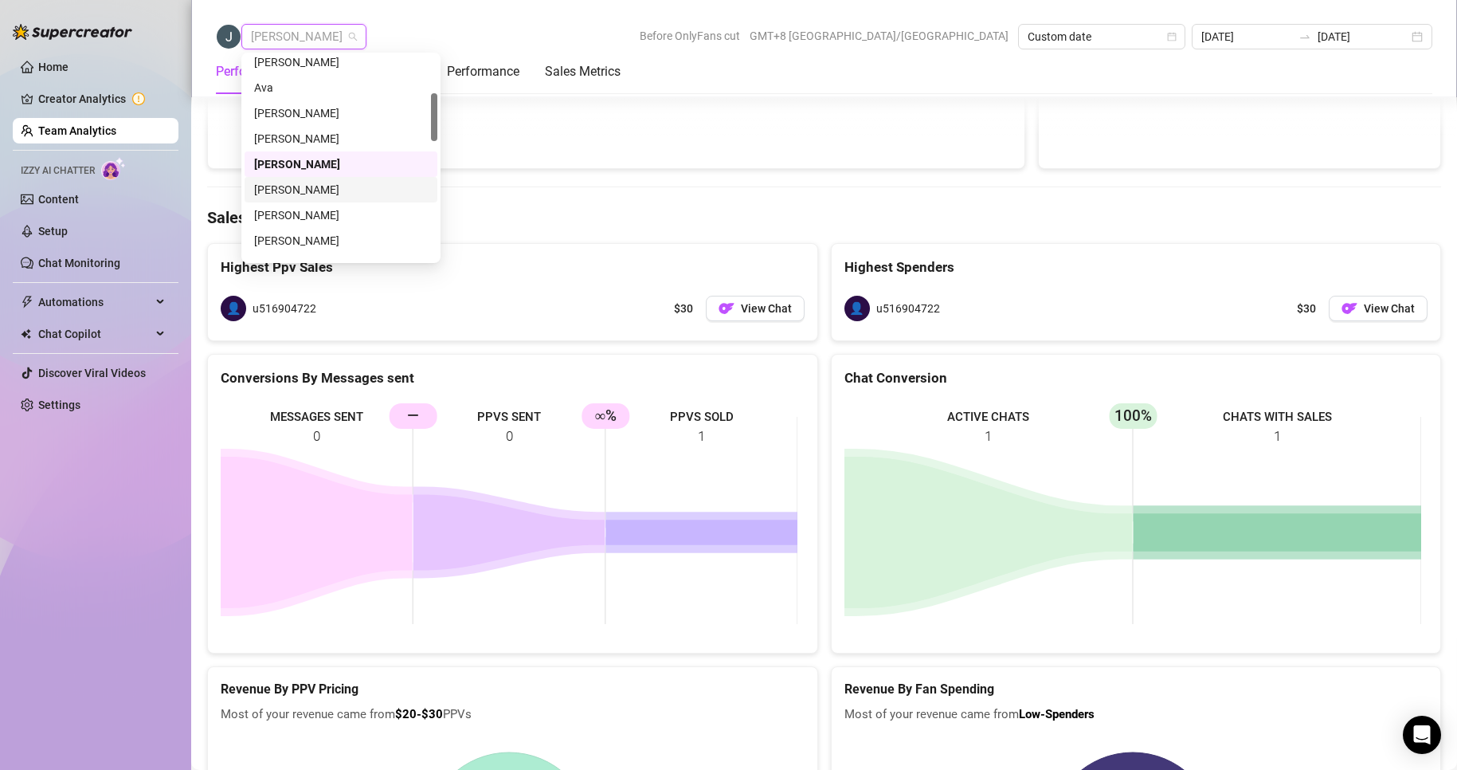
click at [310, 186] on div "[PERSON_NAME]" at bounding box center [341, 190] width 174 height 18
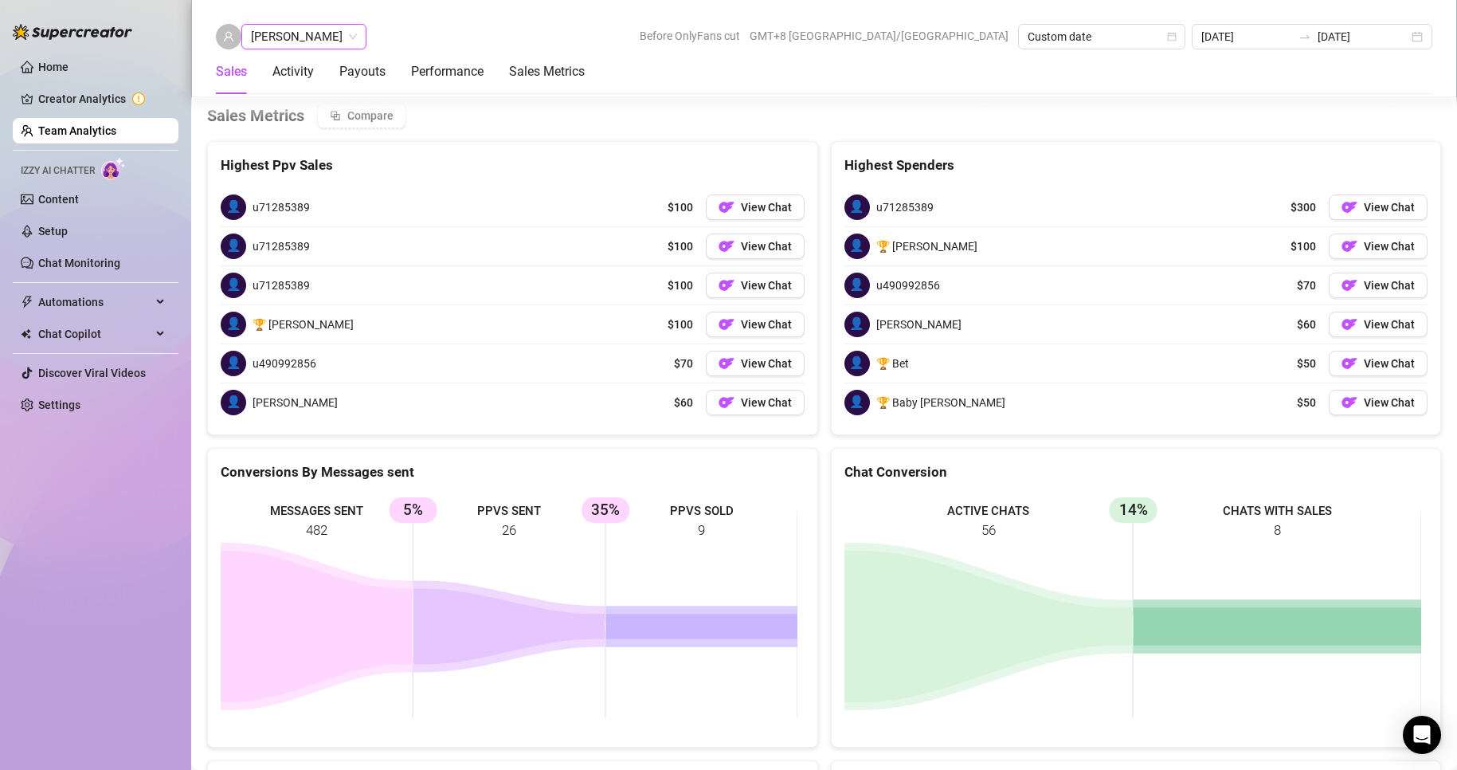
scroll to position [2459, 0]
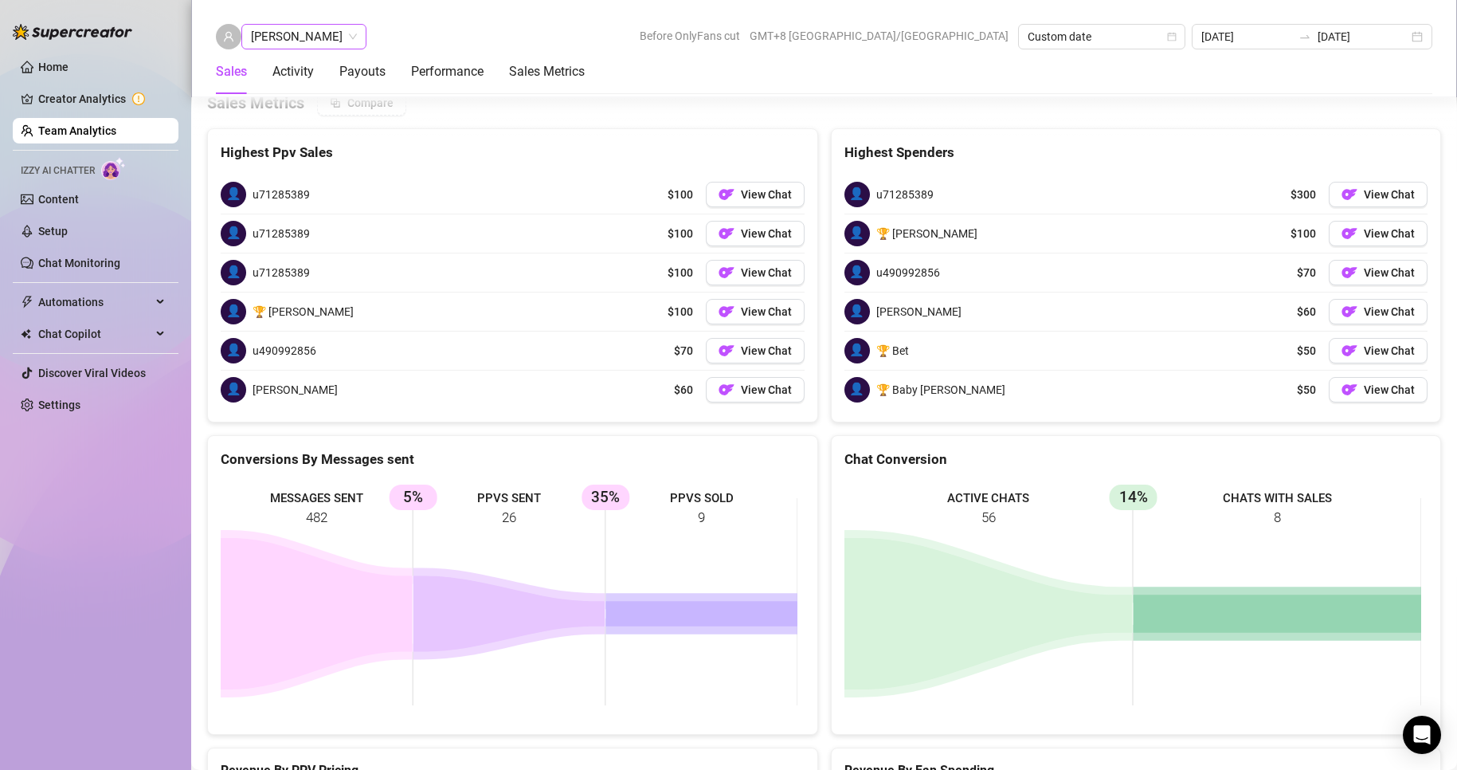
click at [324, 37] on span "[PERSON_NAME]" at bounding box center [304, 37] width 106 height 24
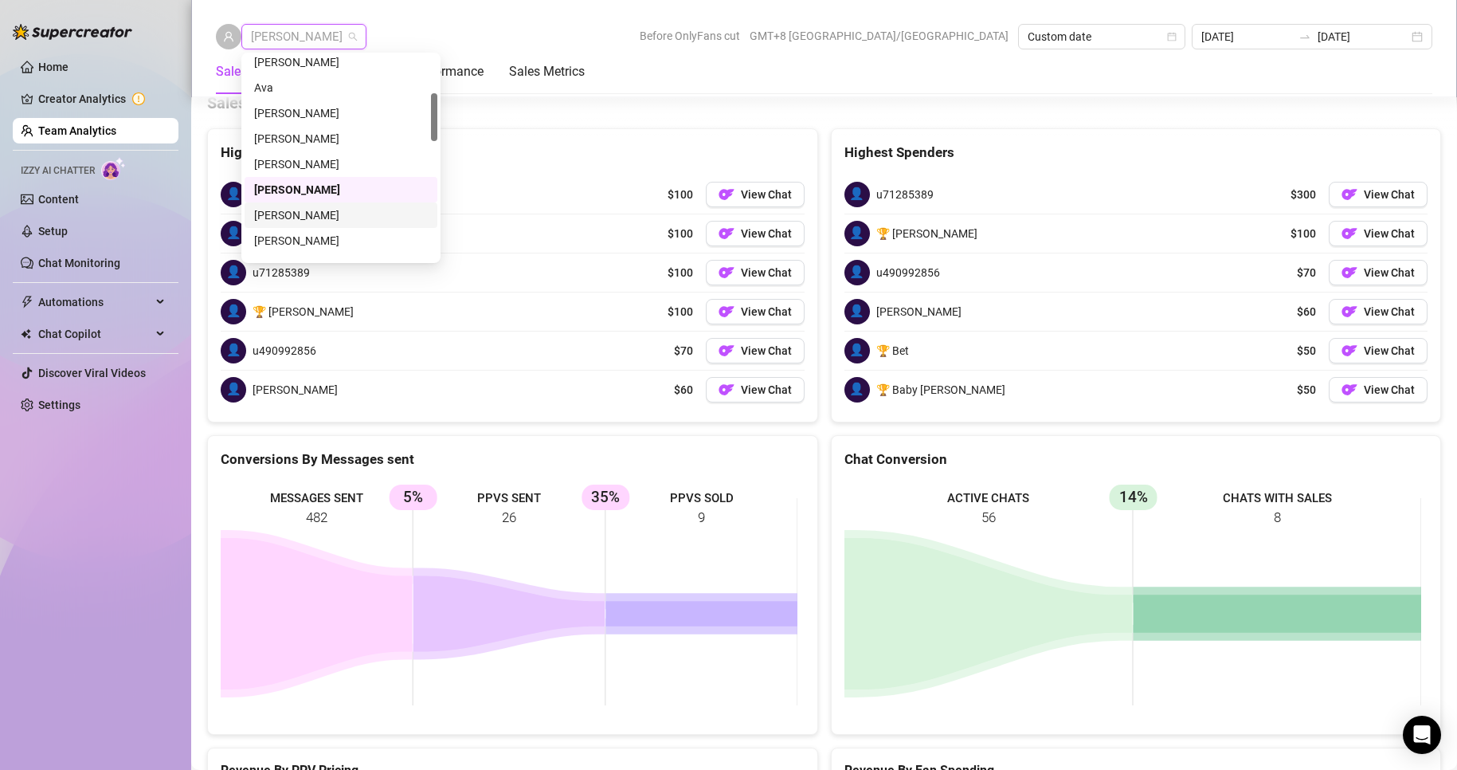
drag, startPoint x: 282, startPoint y: 236, endPoint x: 478, endPoint y: 236, distance: 196.0
click at [476, 236] on body "Home Creator Analytics Team Analytics Izzy AI Chatter Content Setup Chat Monito…" at bounding box center [728, 385] width 1457 height 770
click at [281, 182] on div "[PERSON_NAME]" at bounding box center [341, 187] width 174 height 18
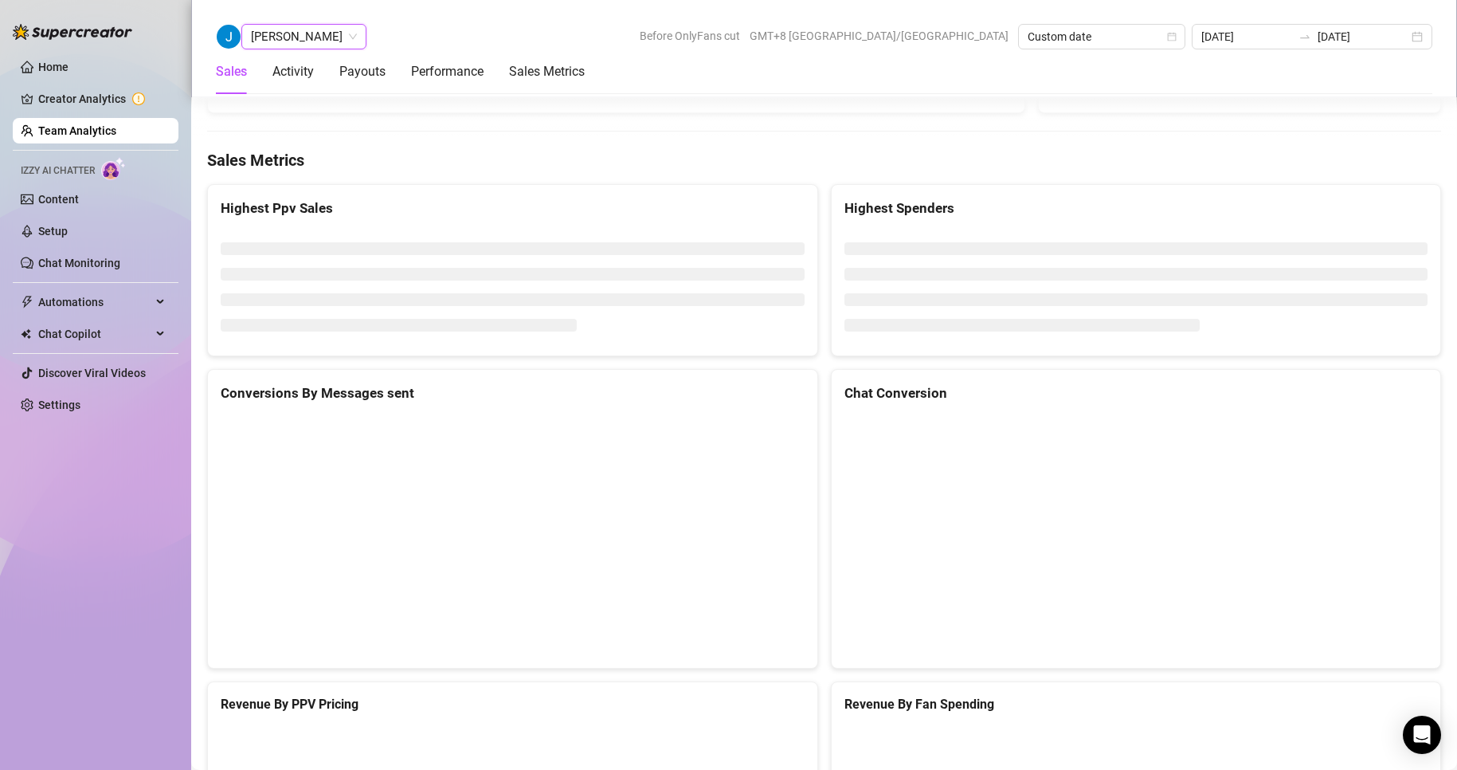
scroll to position [2545, 0]
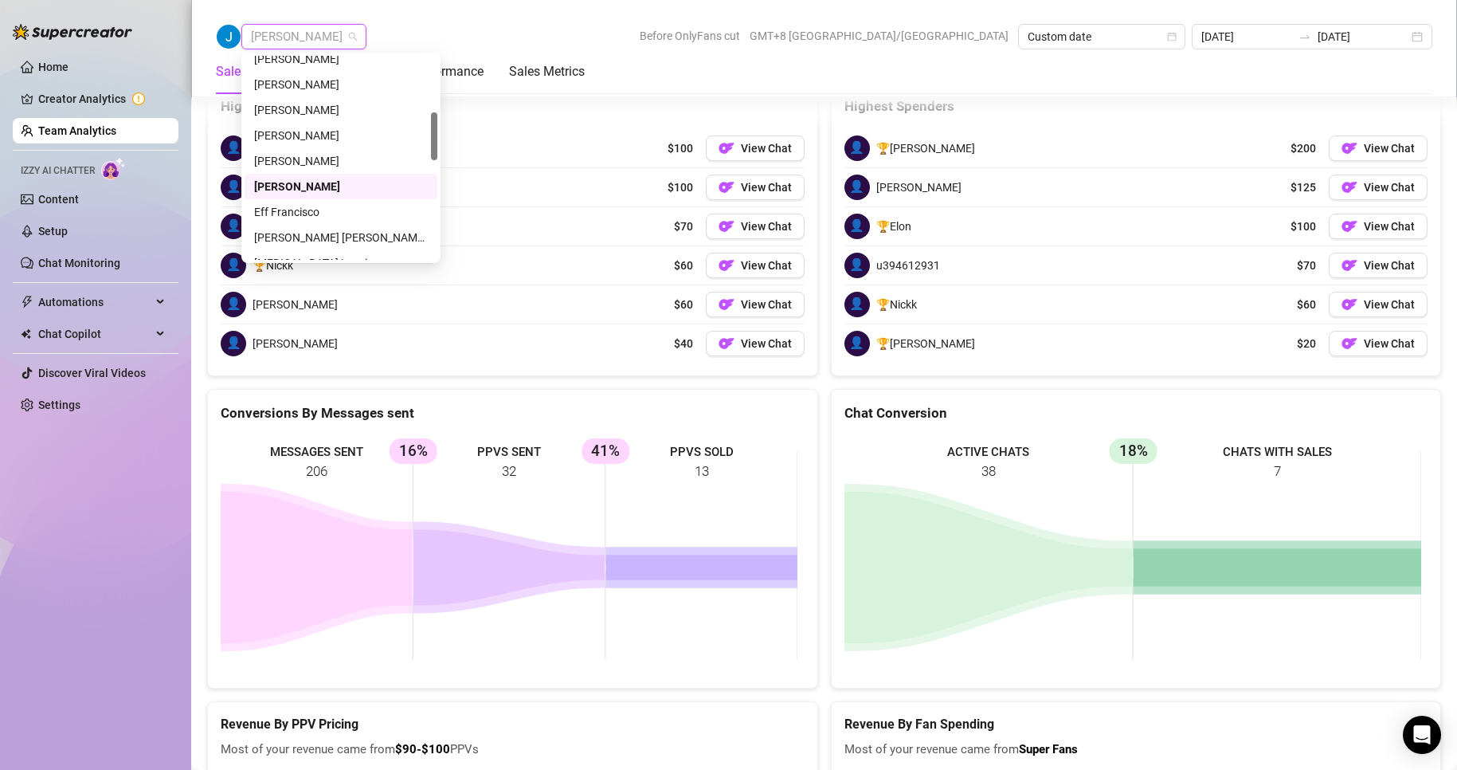
click at [279, 37] on span "[PERSON_NAME]" at bounding box center [304, 37] width 106 height 24
click at [308, 209] on div "Eff Francisco" at bounding box center [341, 212] width 174 height 18
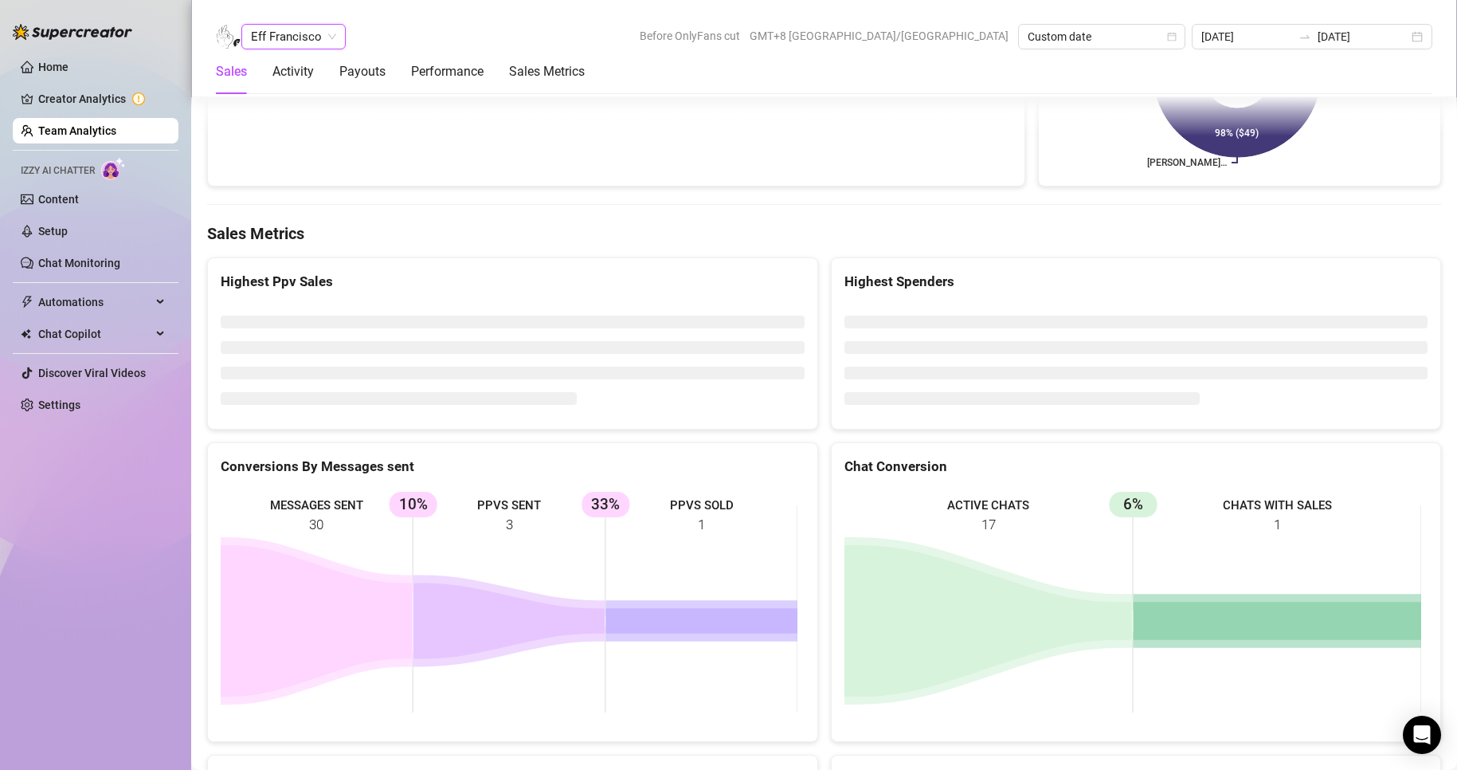
scroll to position [2531, 0]
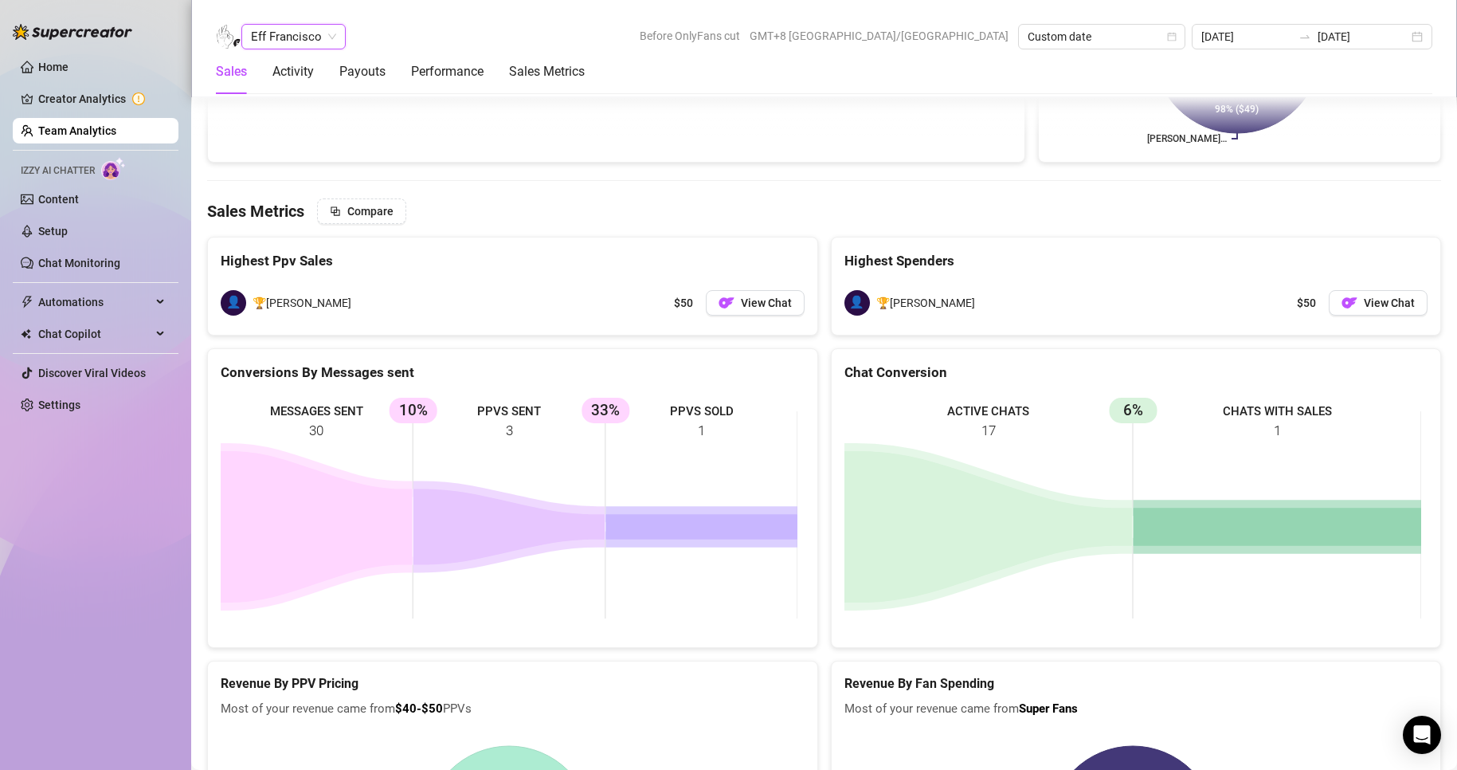
click at [277, 32] on span "Eff Francisco" at bounding box center [293, 37] width 85 height 24
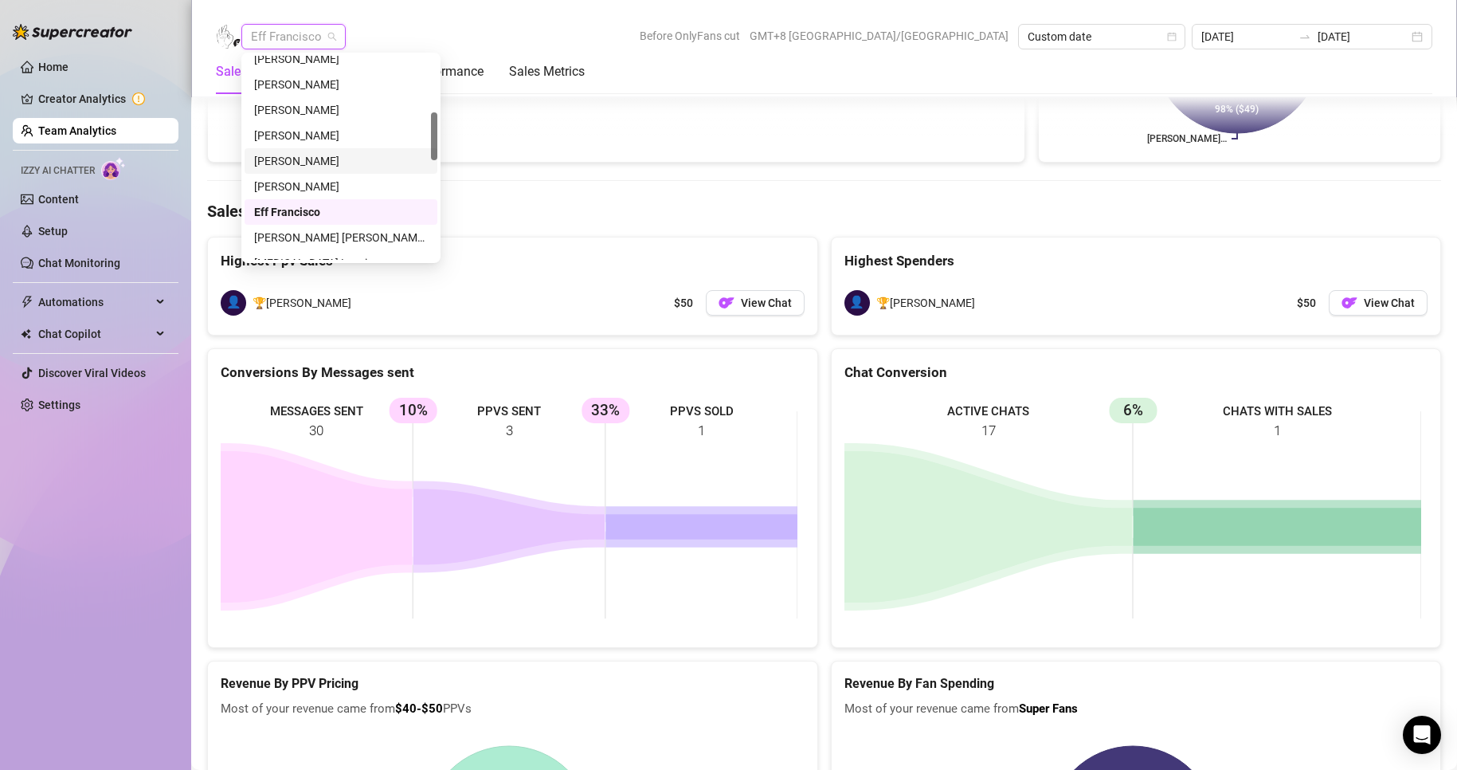
scroll to position [319, 0]
click at [309, 155] on div "[PERSON_NAME] [PERSON_NAME] Tarcena" at bounding box center [341, 158] width 174 height 18
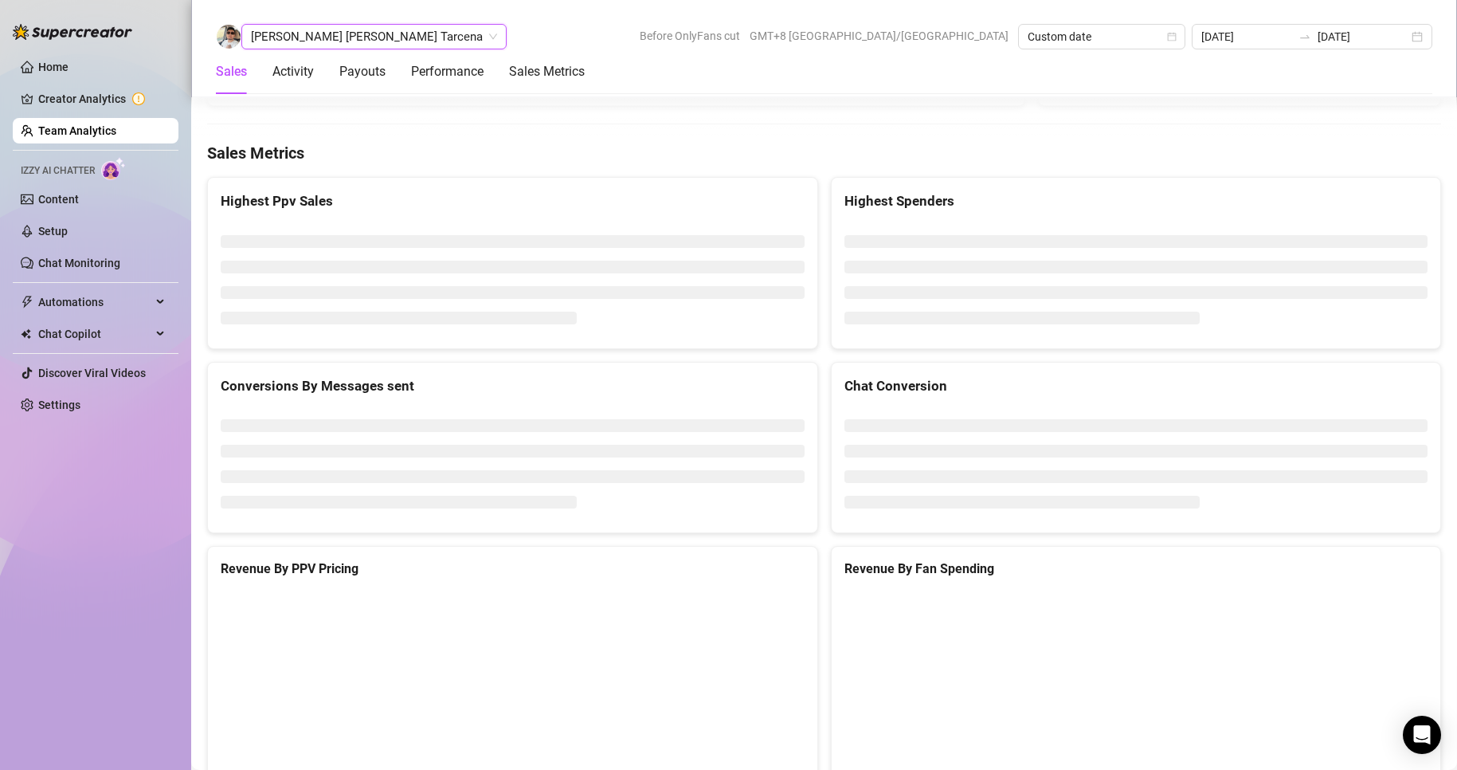
scroll to position [2486, 0]
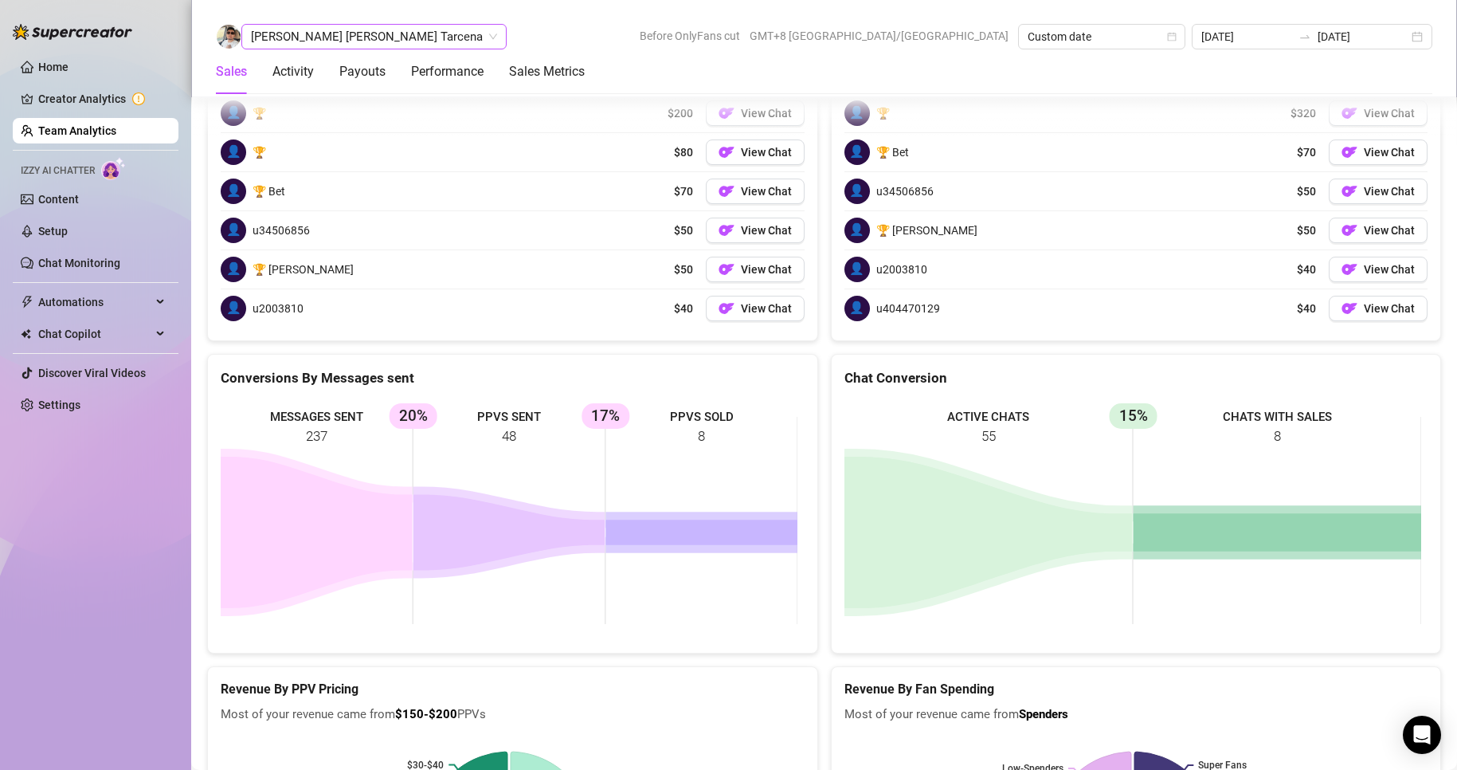
click at [346, 39] on span "[PERSON_NAME] [PERSON_NAME] Tarcena" at bounding box center [374, 37] width 246 height 24
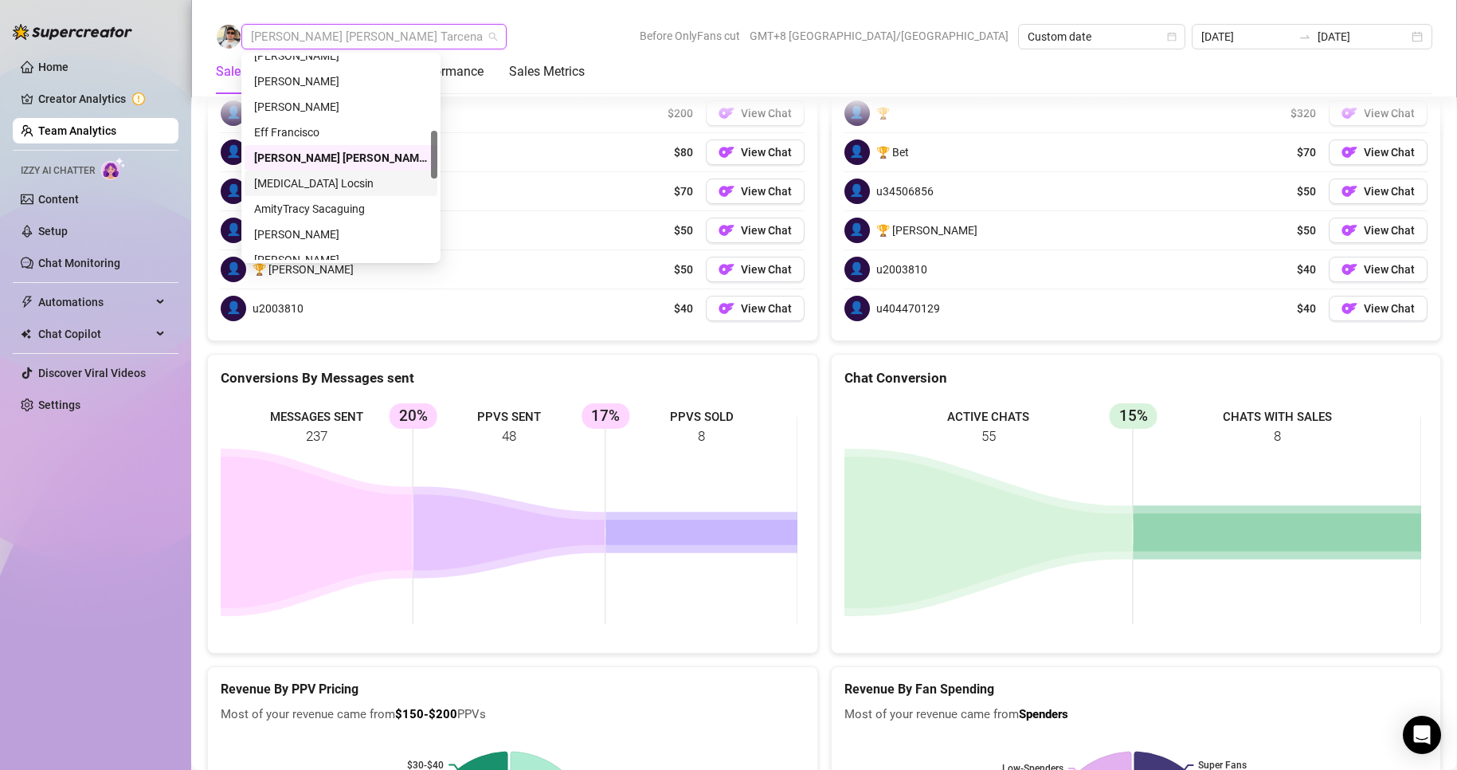
click at [289, 179] on div "[MEDICAL_DATA] Locsin" at bounding box center [341, 183] width 174 height 18
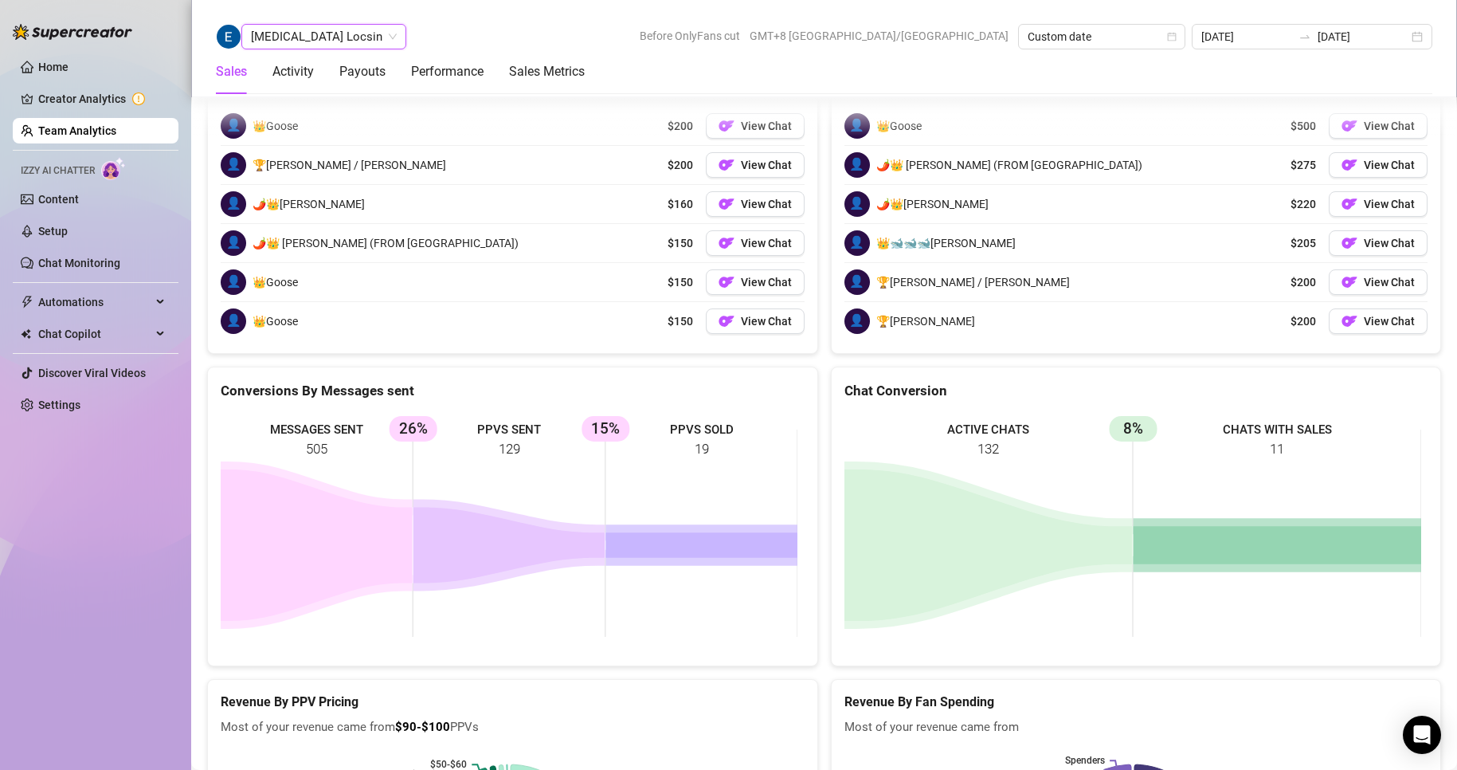
scroll to position [2450, 0]
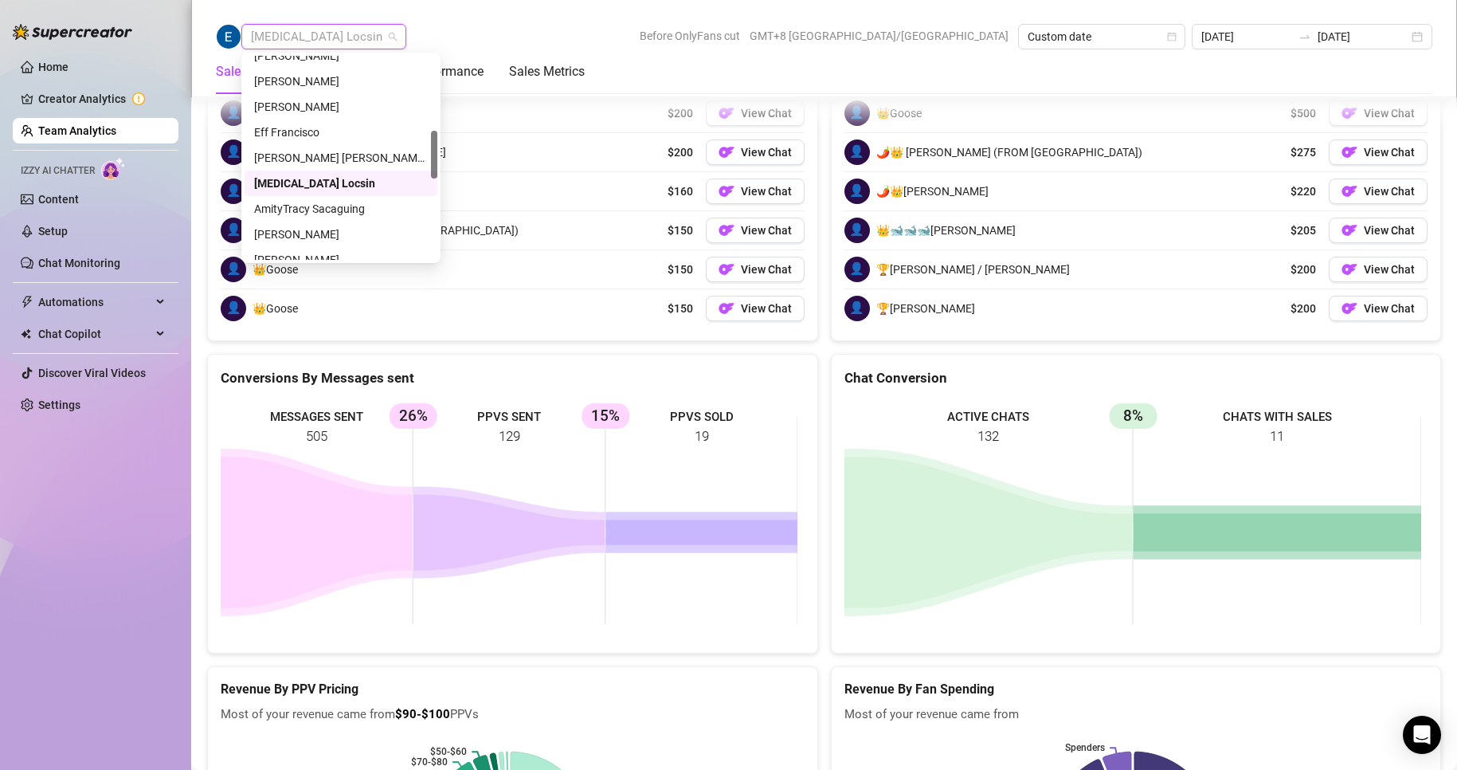
click at [327, 41] on span "[MEDICAL_DATA] Locsin" at bounding box center [324, 37] width 146 height 24
click at [315, 206] on div "AmityTracy Sacaguing" at bounding box center [341, 209] width 174 height 18
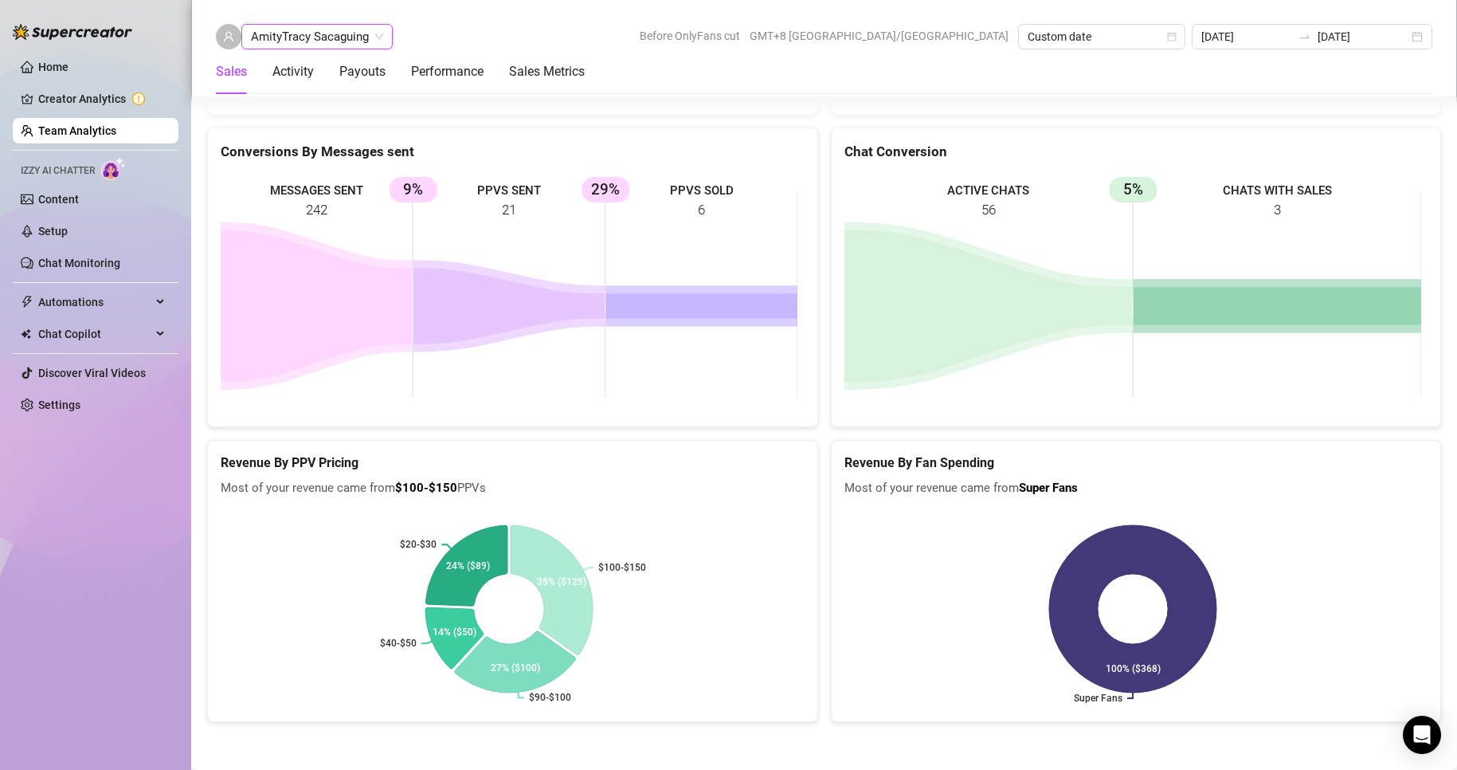
scroll to position [2202, 0]
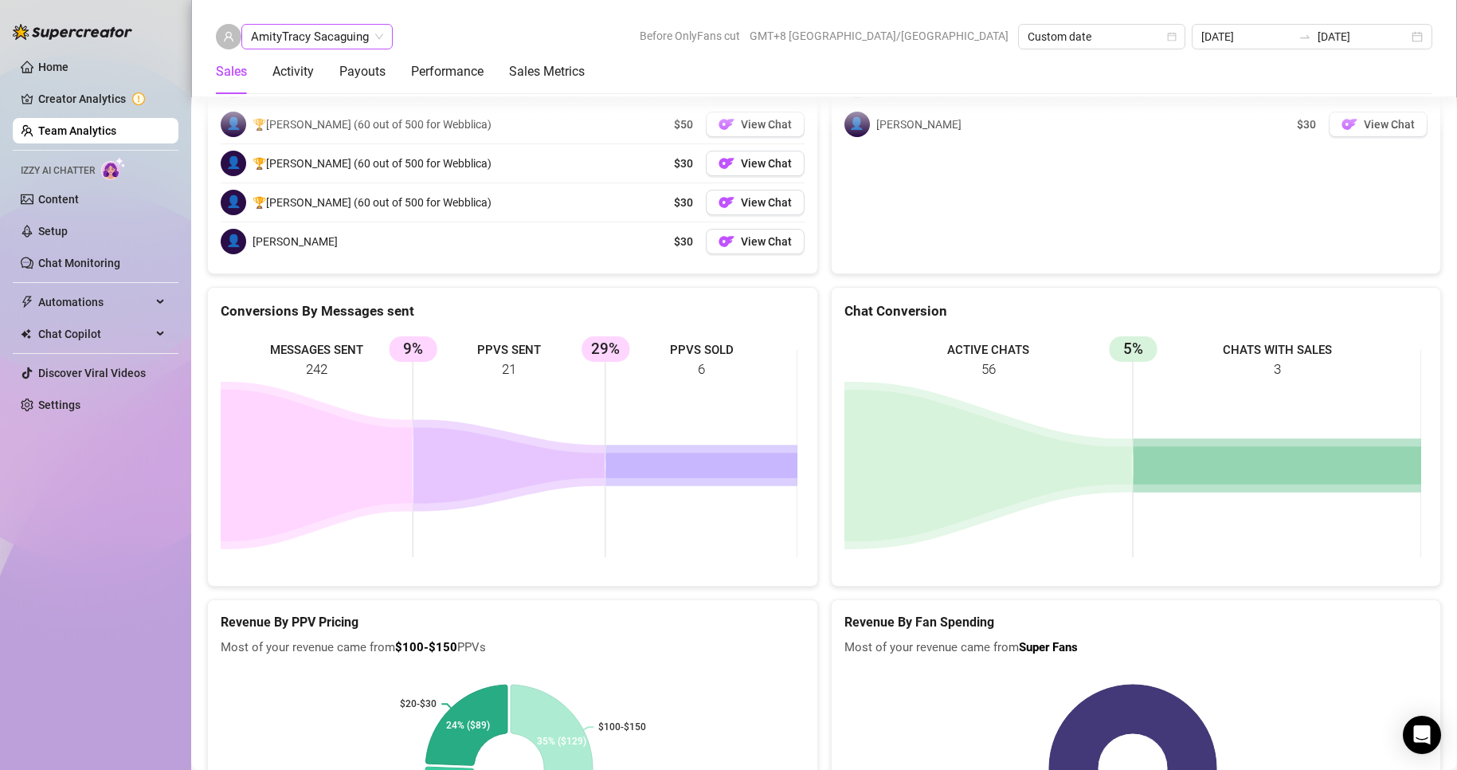
click at [329, 39] on span "AmityTracy Sacaguing" at bounding box center [317, 37] width 132 height 24
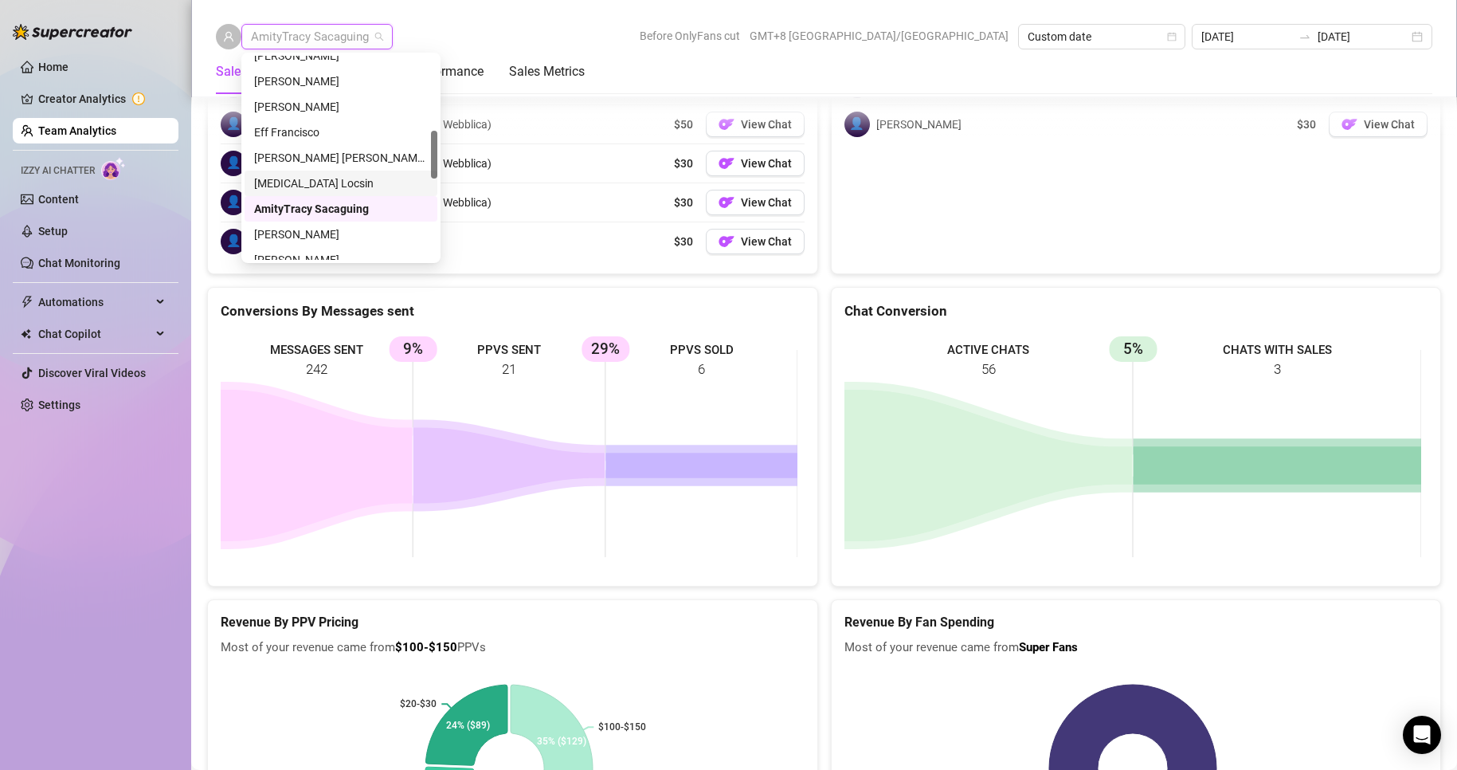
scroll to position [398, 0]
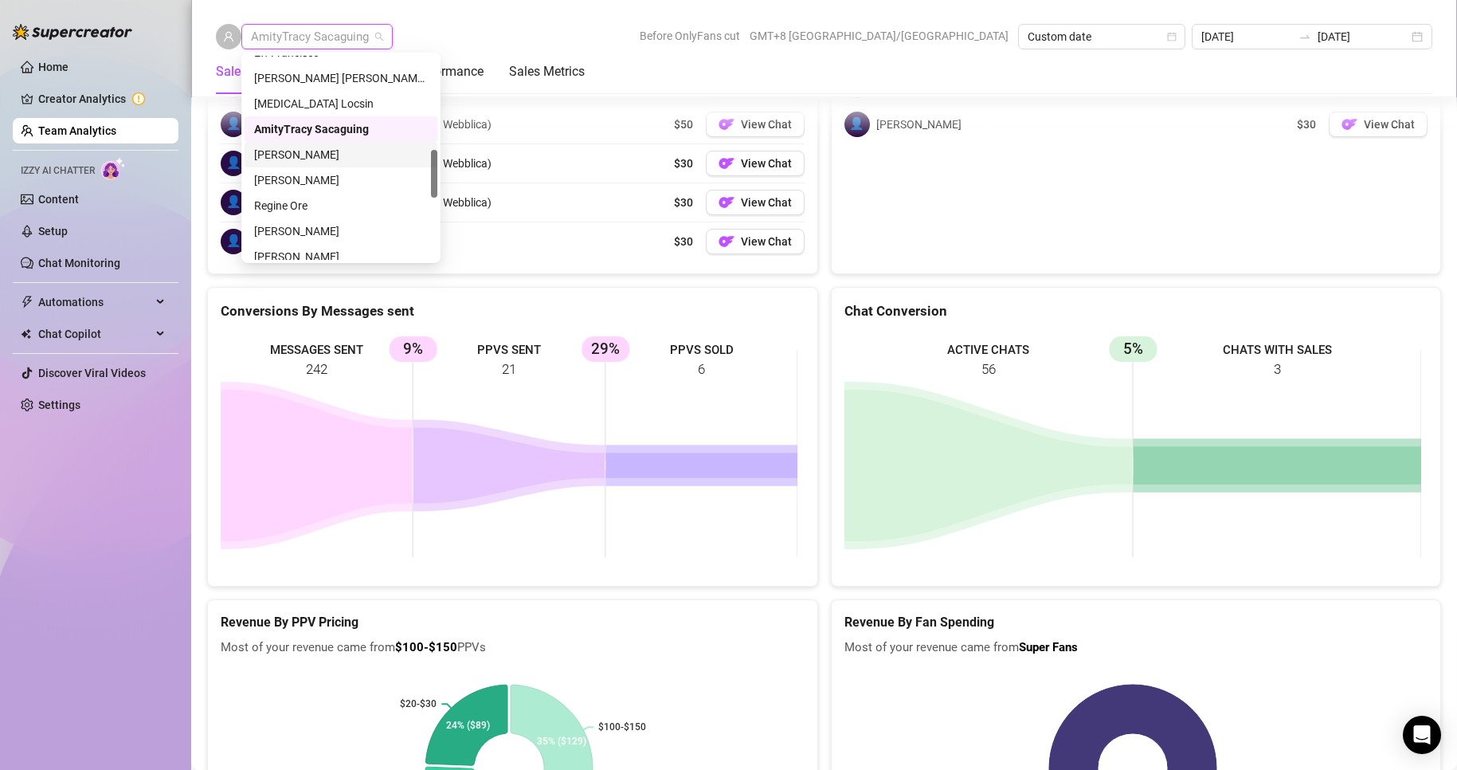
click at [314, 149] on div "[PERSON_NAME]" at bounding box center [341, 155] width 174 height 18
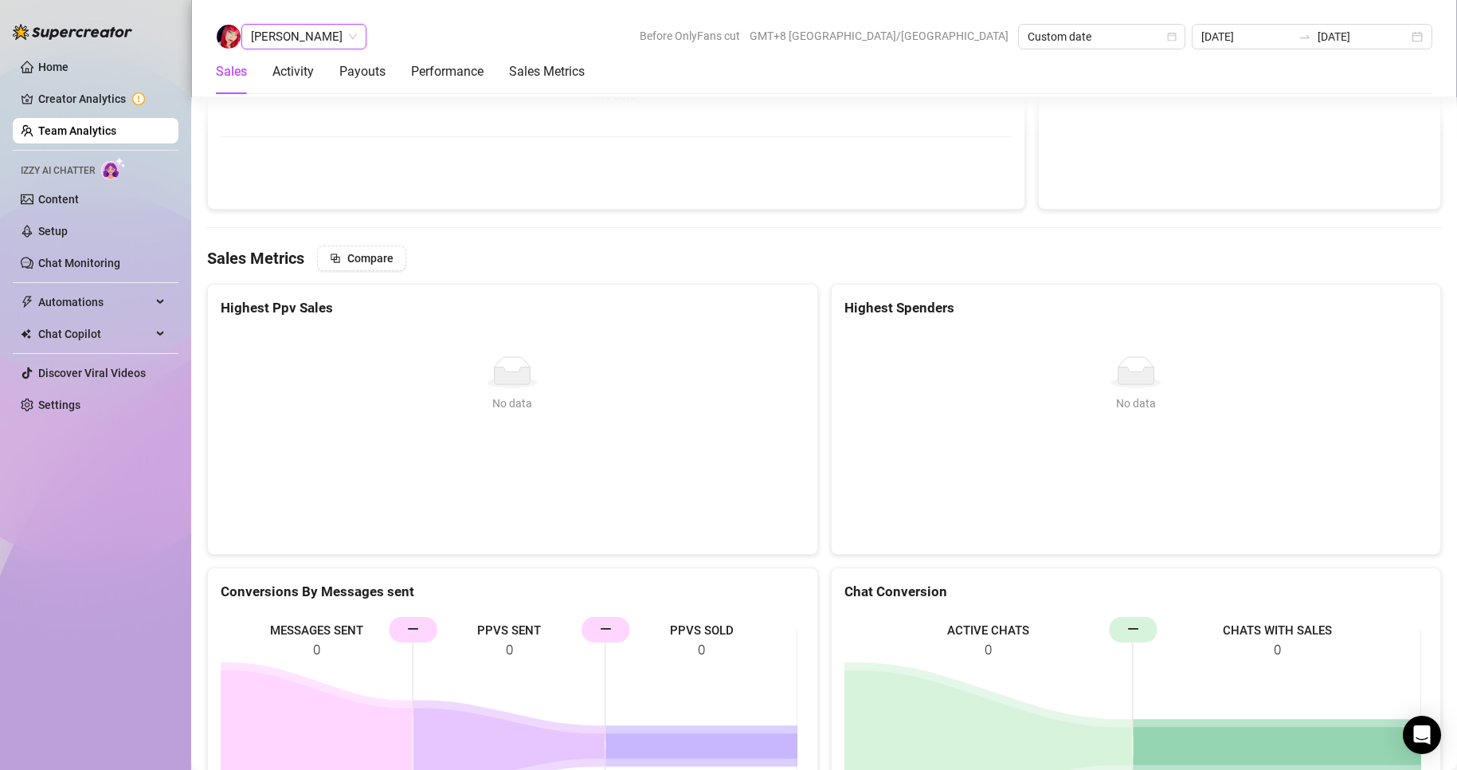
scroll to position [2573, 0]
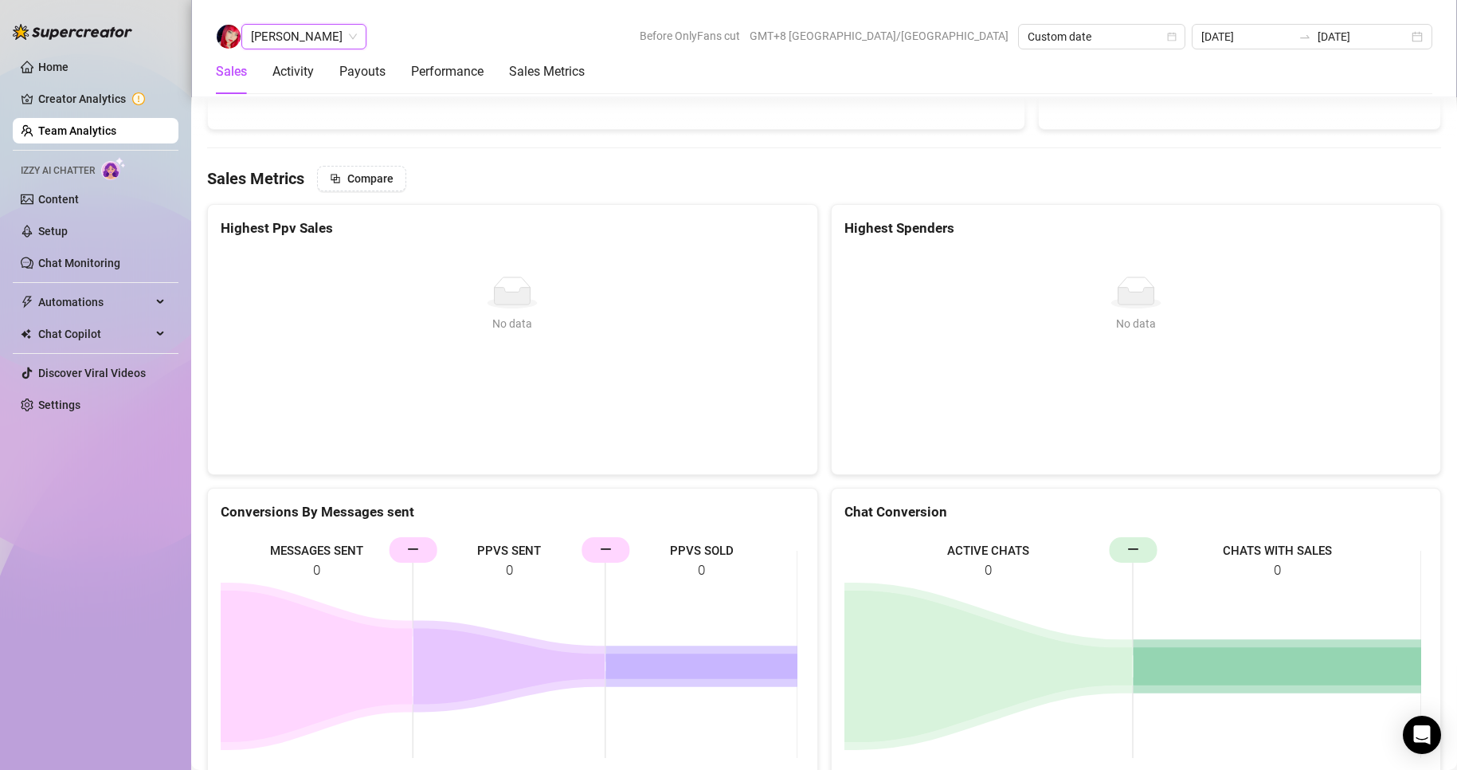
click at [304, 25] on span "[PERSON_NAME]" at bounding box center [304, 37] width 106 height 24
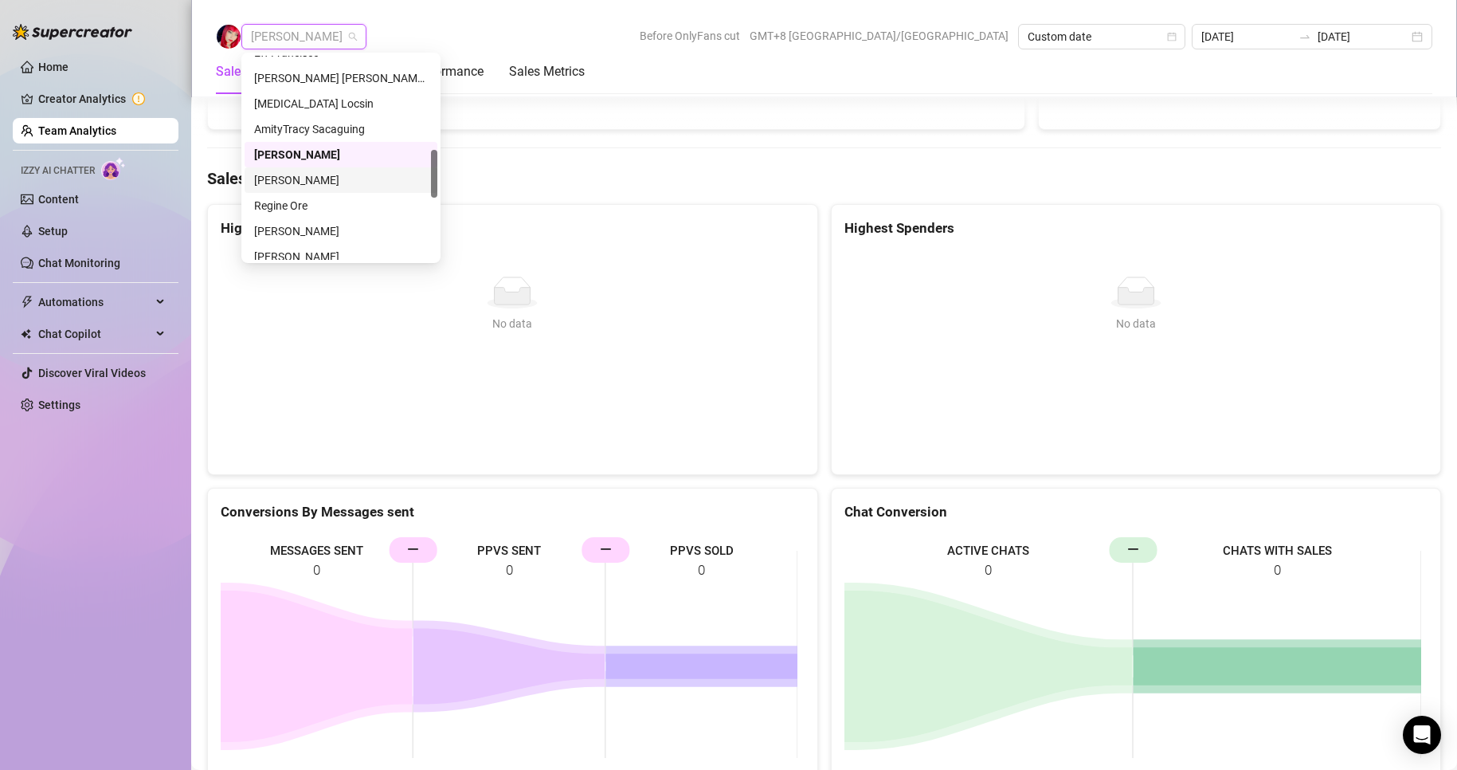
click at [293, 204] on div "Regine Ore" at bounding box center [341, 206] width 174 height 18
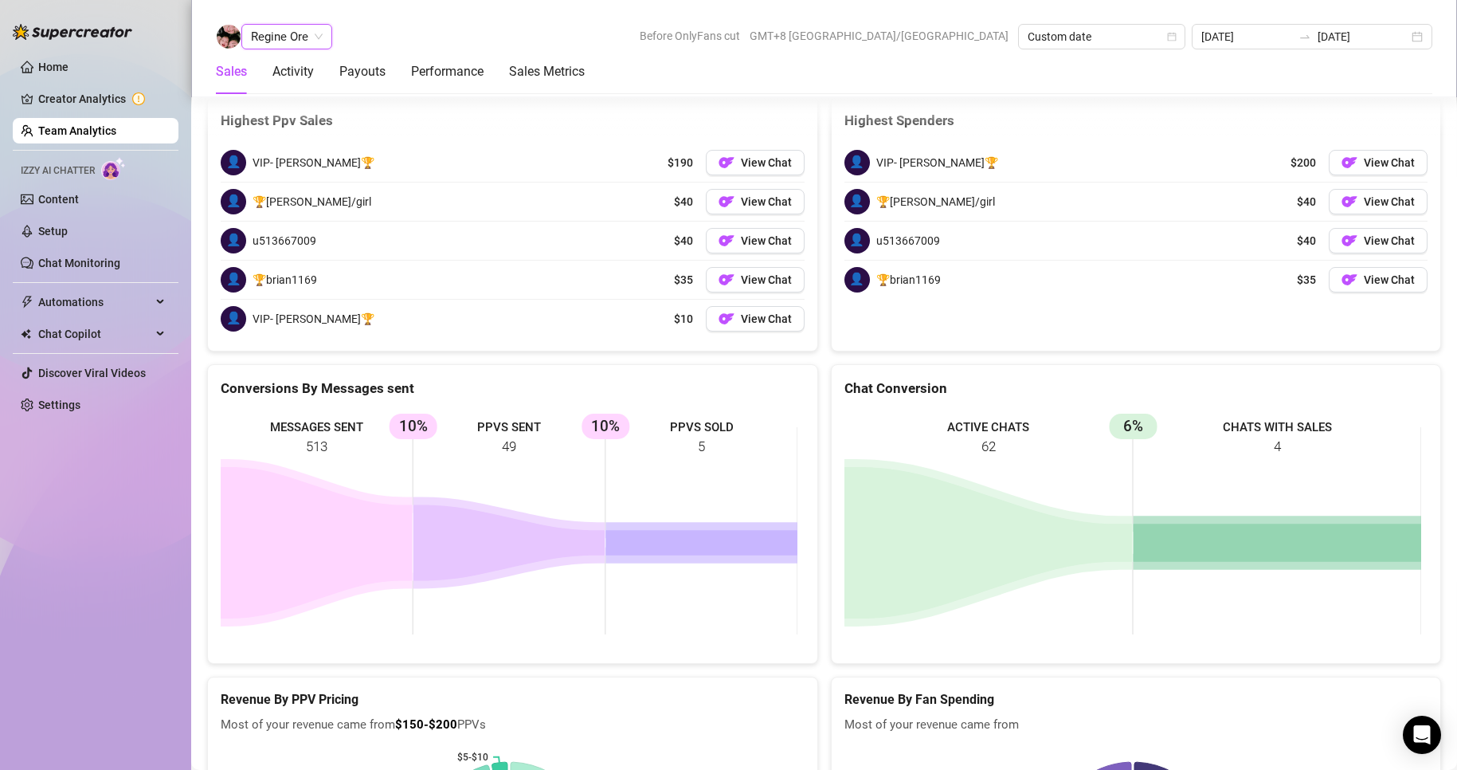
scroll to position [2468, 0]
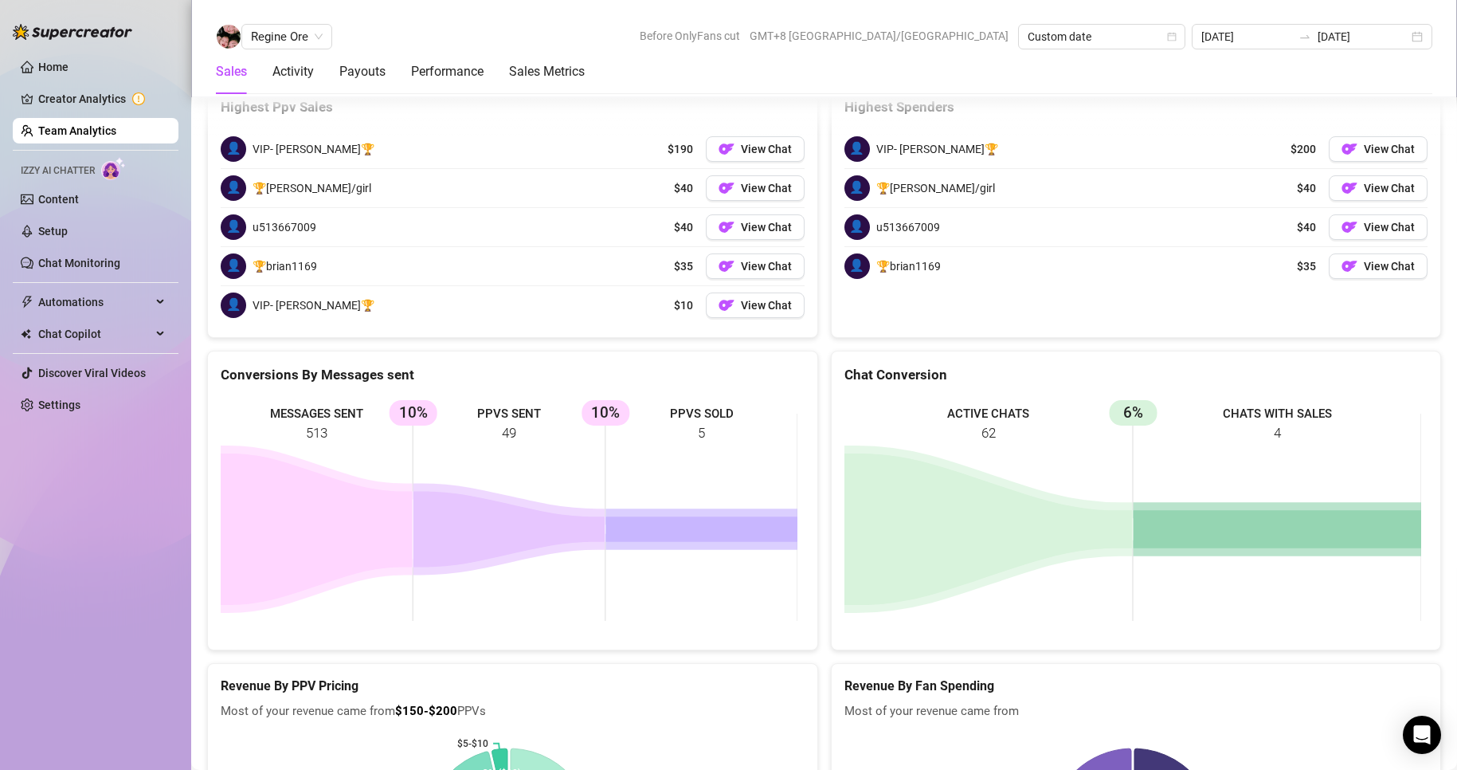
click at [288, 40] on span "Regine Ore" at bounding box center [287, 37] width 72 height 24
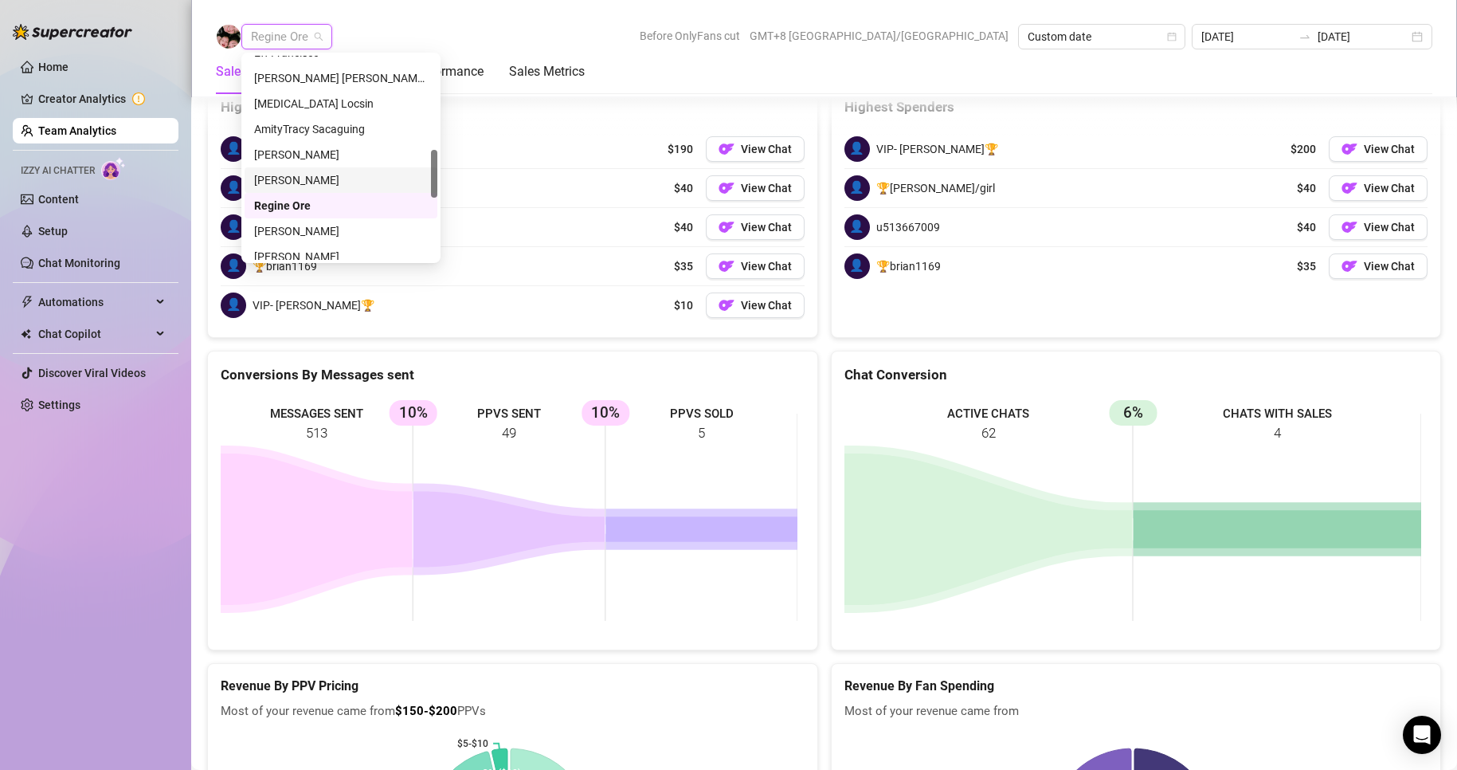
scroll to position [478, 0]
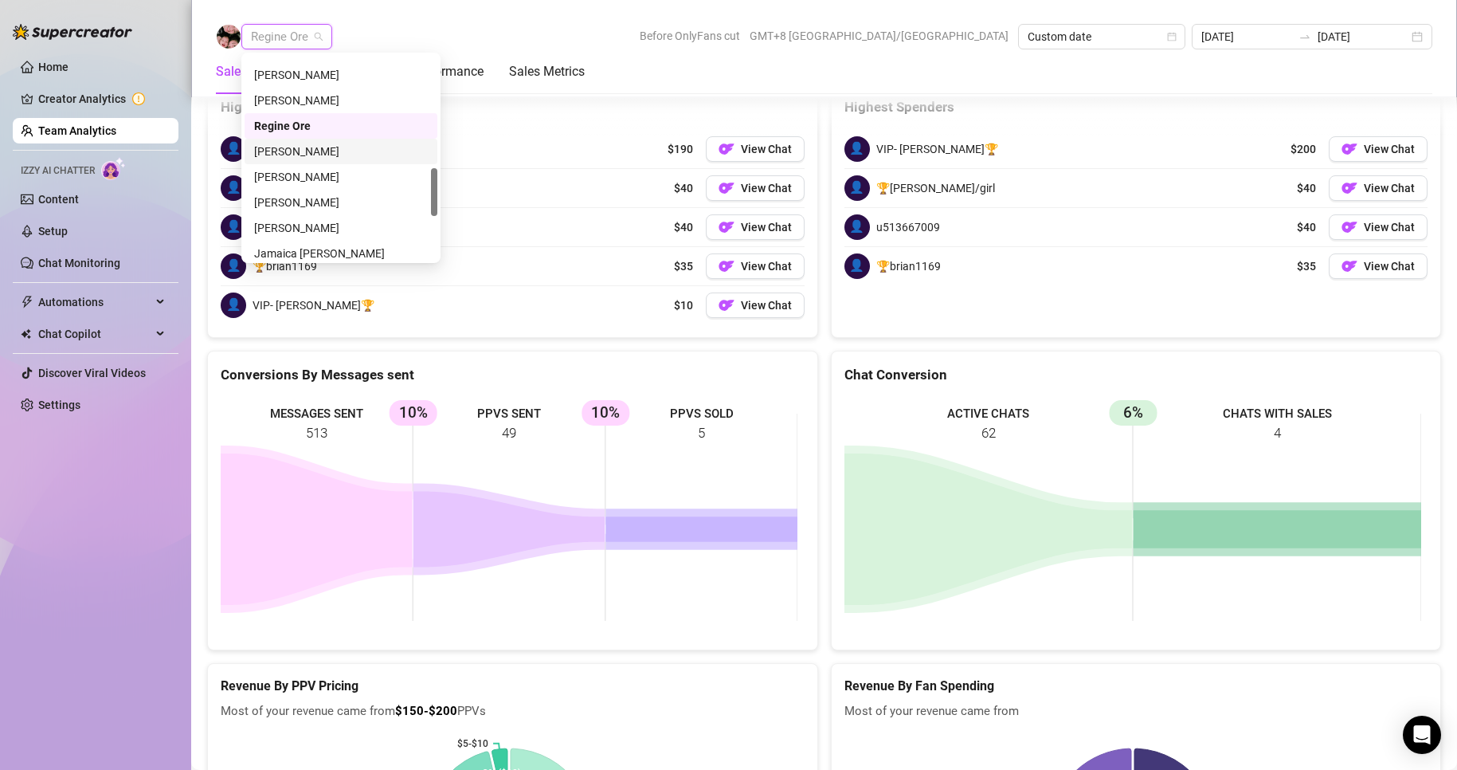
click at [300, 143] on div "[PERSON_NAME]" at bounding box center [341, 152] width 174 height 18
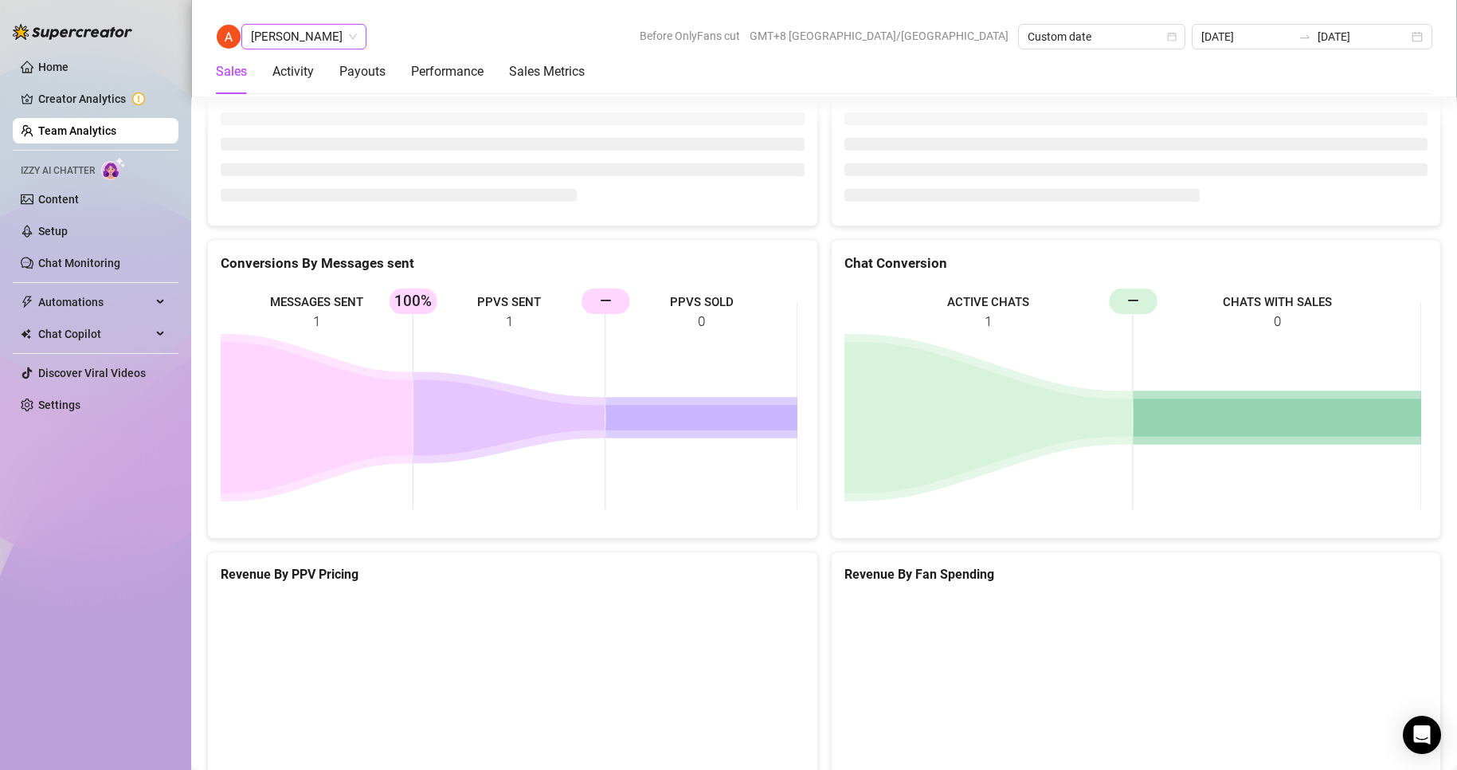
scroll to position [2516, 0]
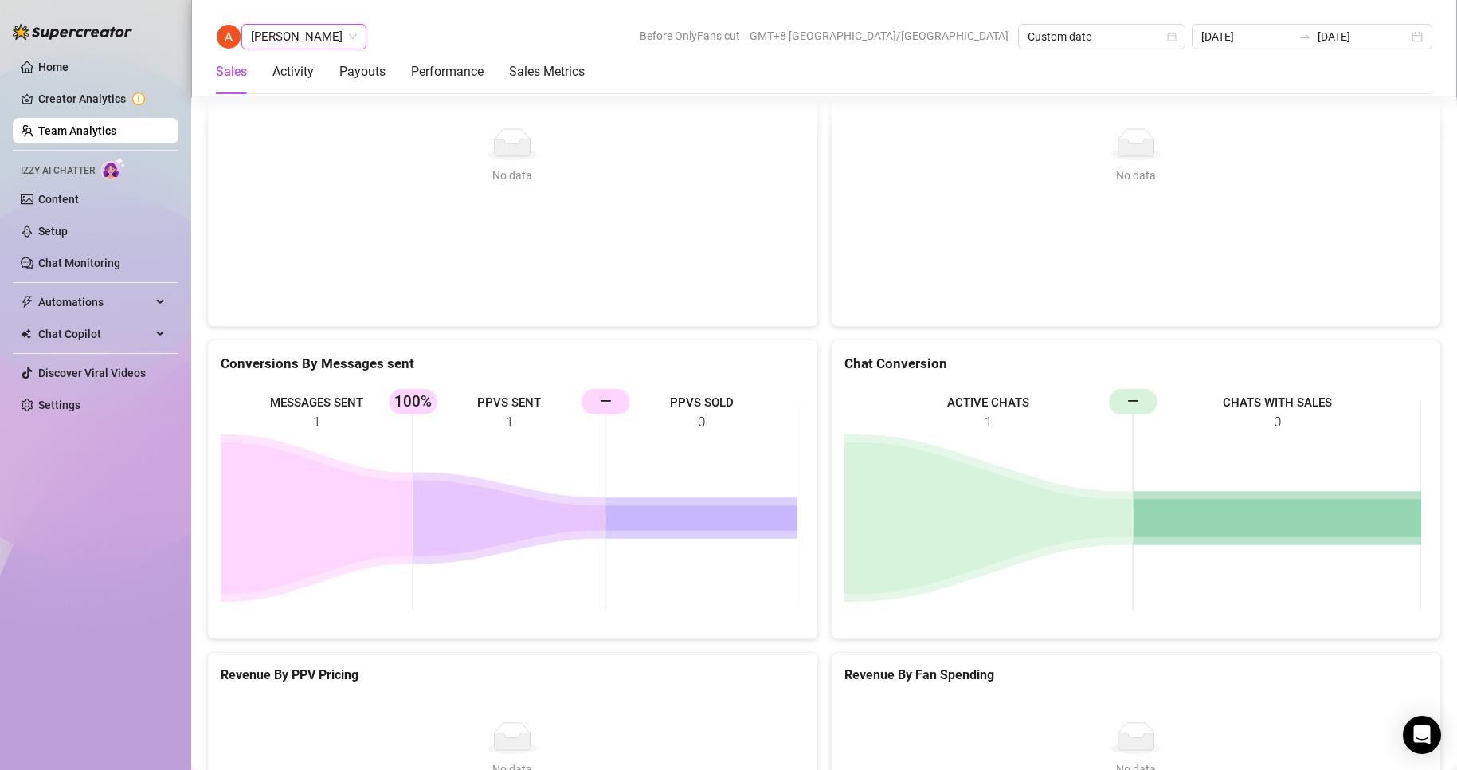
click at [288, 33] on span "[PERSON_NAME]" at bounding box center [304, 37] width 106 height 24
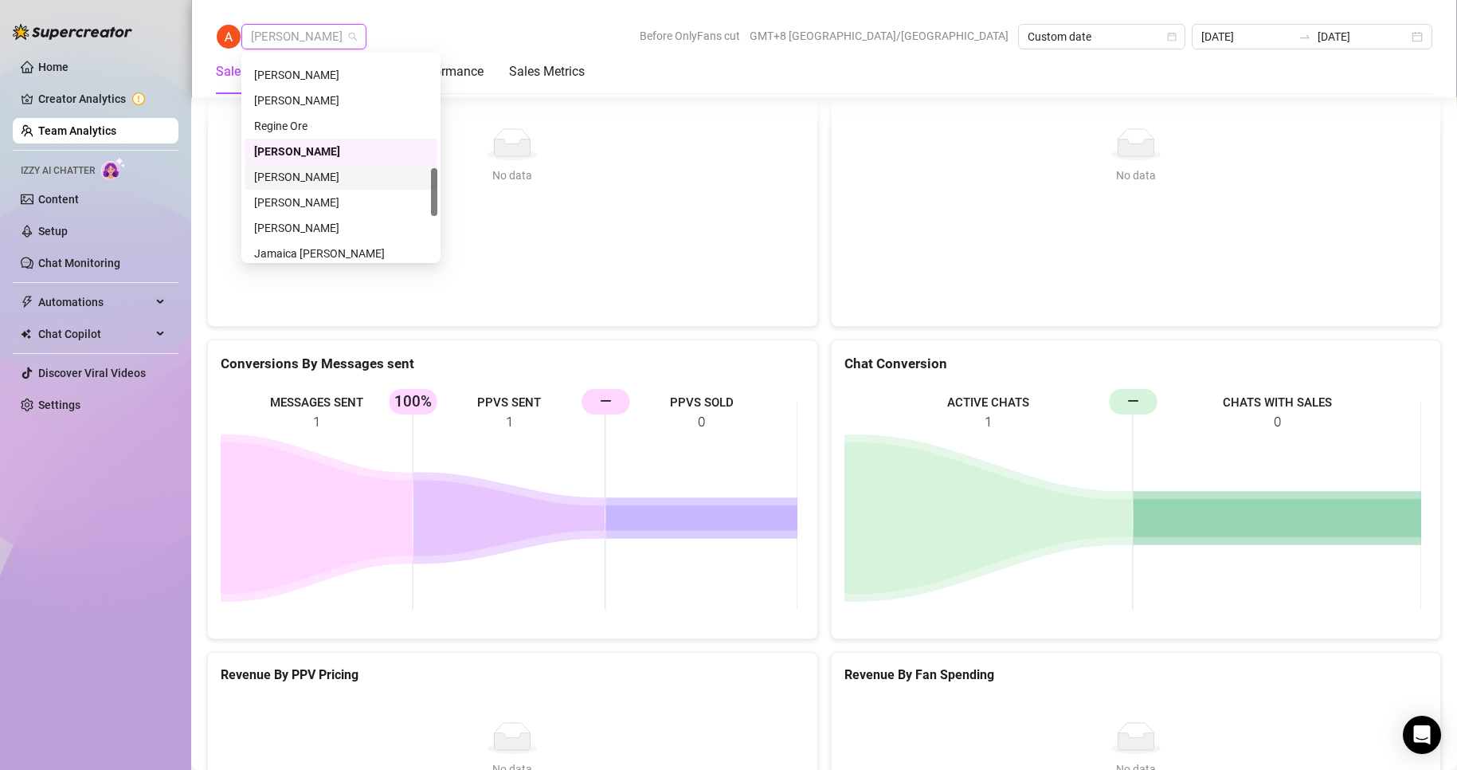
click at [303, 174] on div "[PERSON_NAME]" at bounding box center [341, 177] width 174 height 18
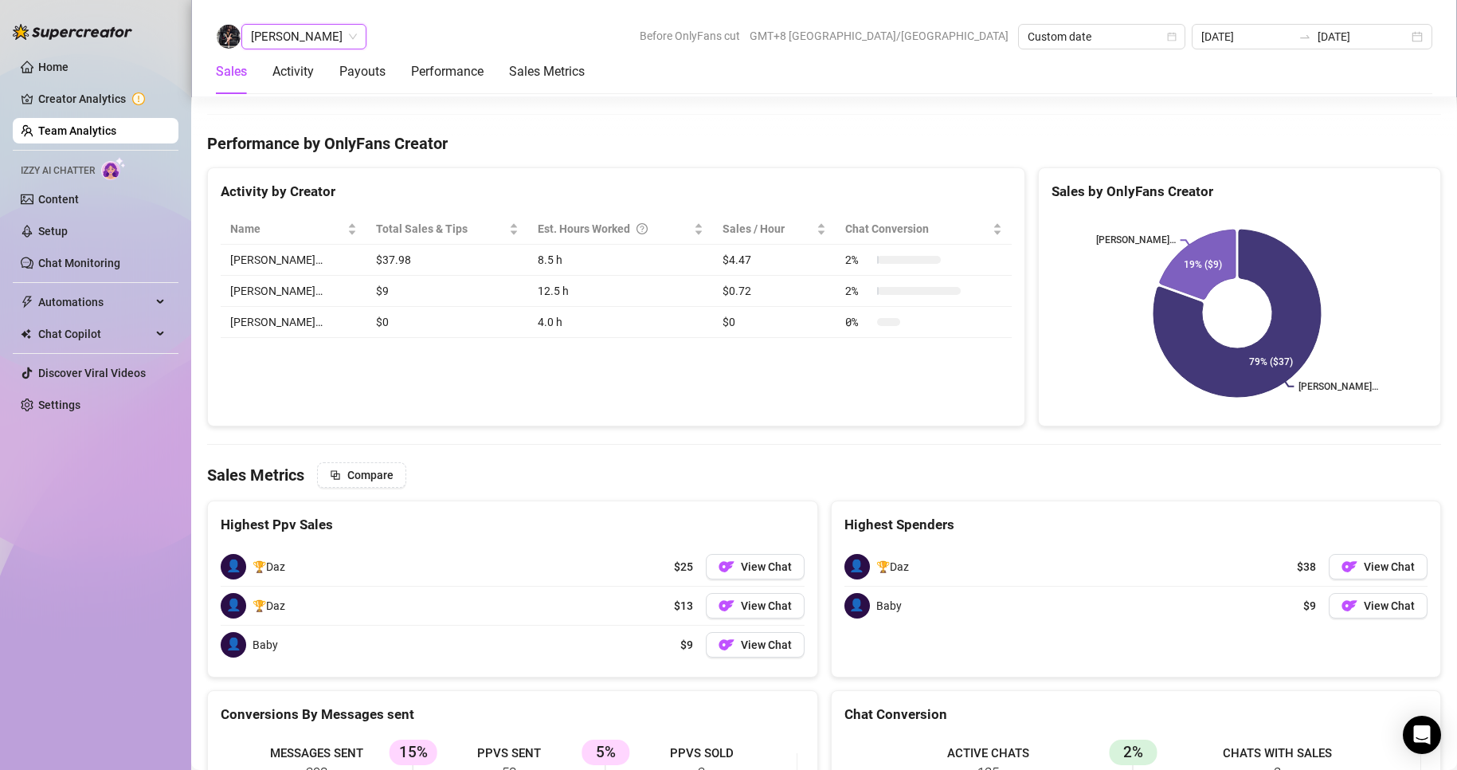
scroll to position [2439, 0]
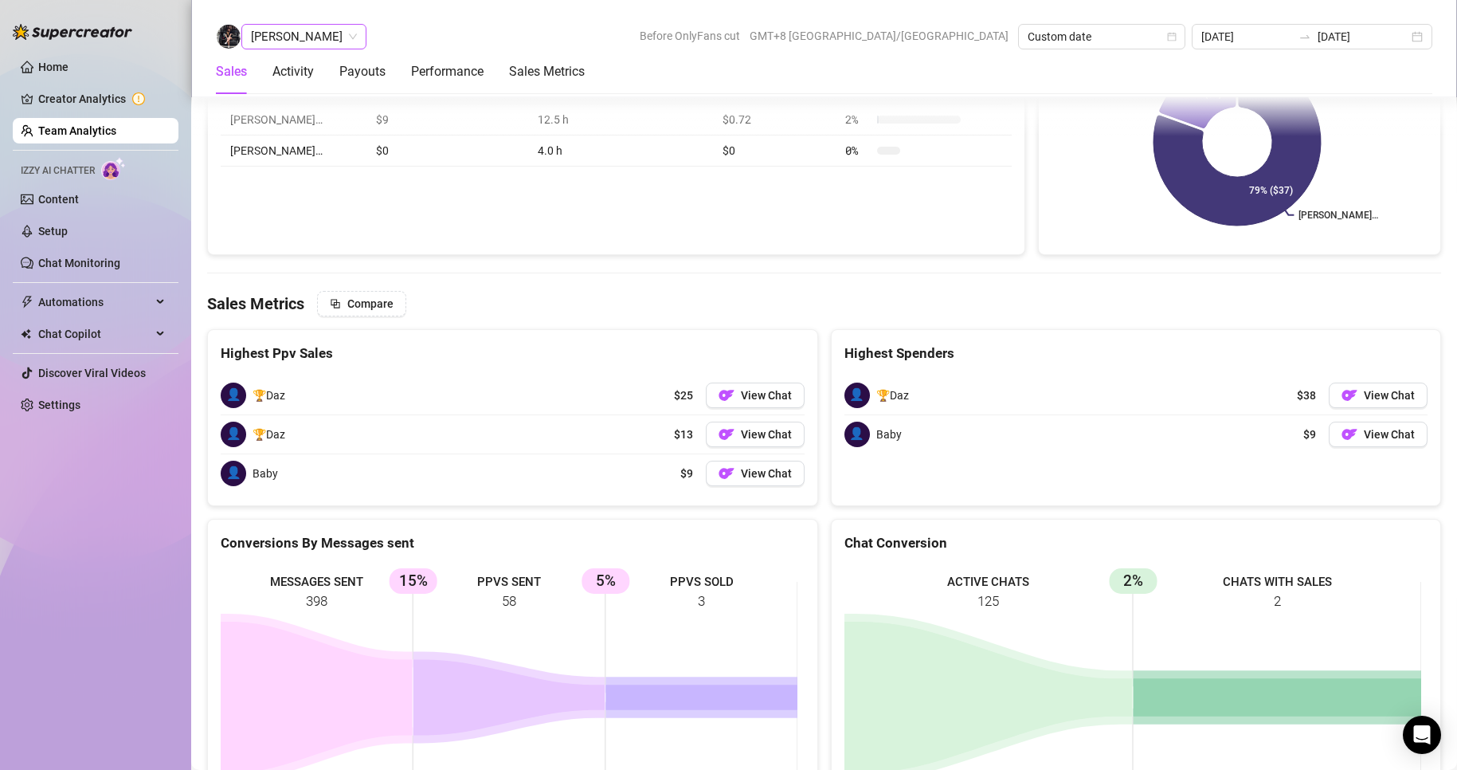
click at [319, 41] on span "[PERSON_NAME]" at bounding box center [304, 37] width 106 height 24
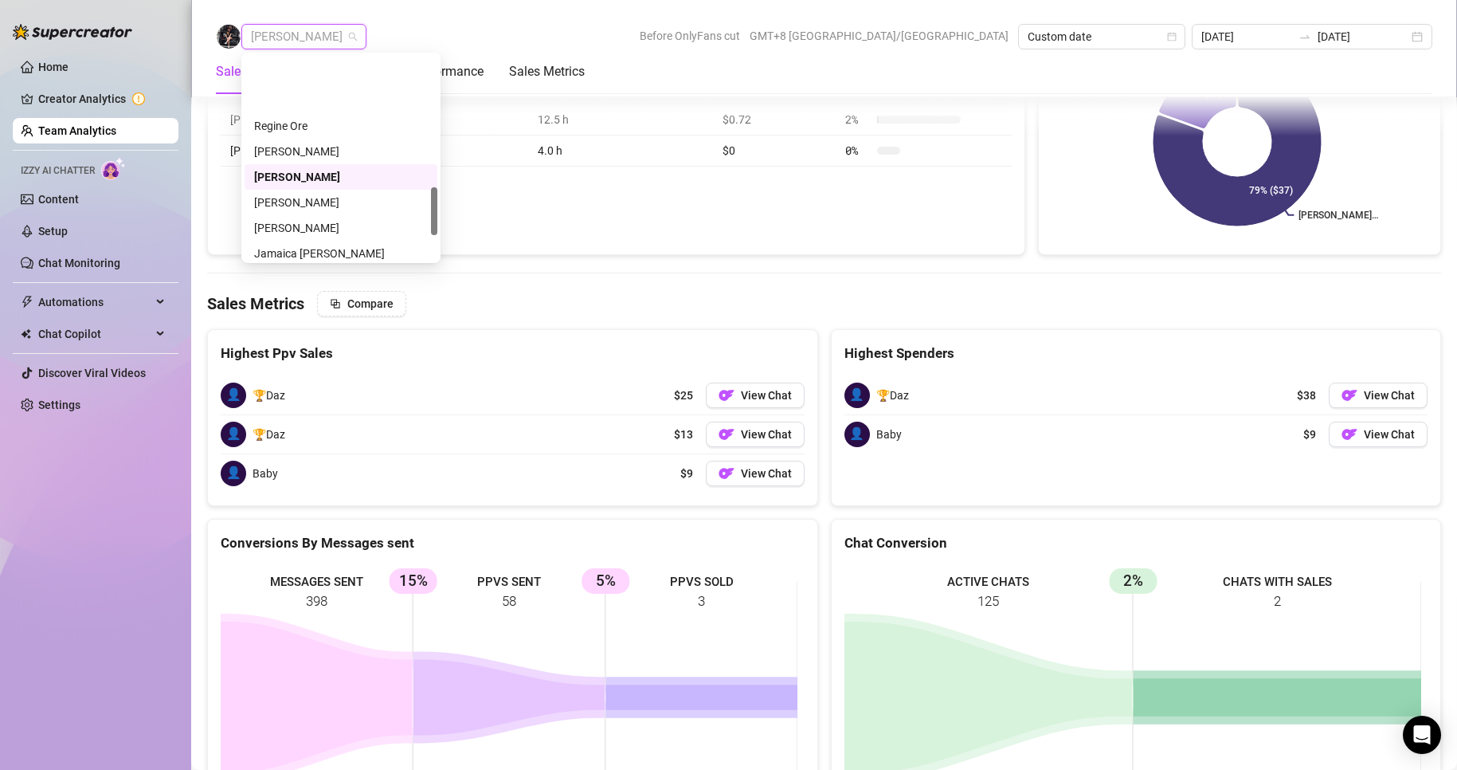
scroll to position [558, 0]
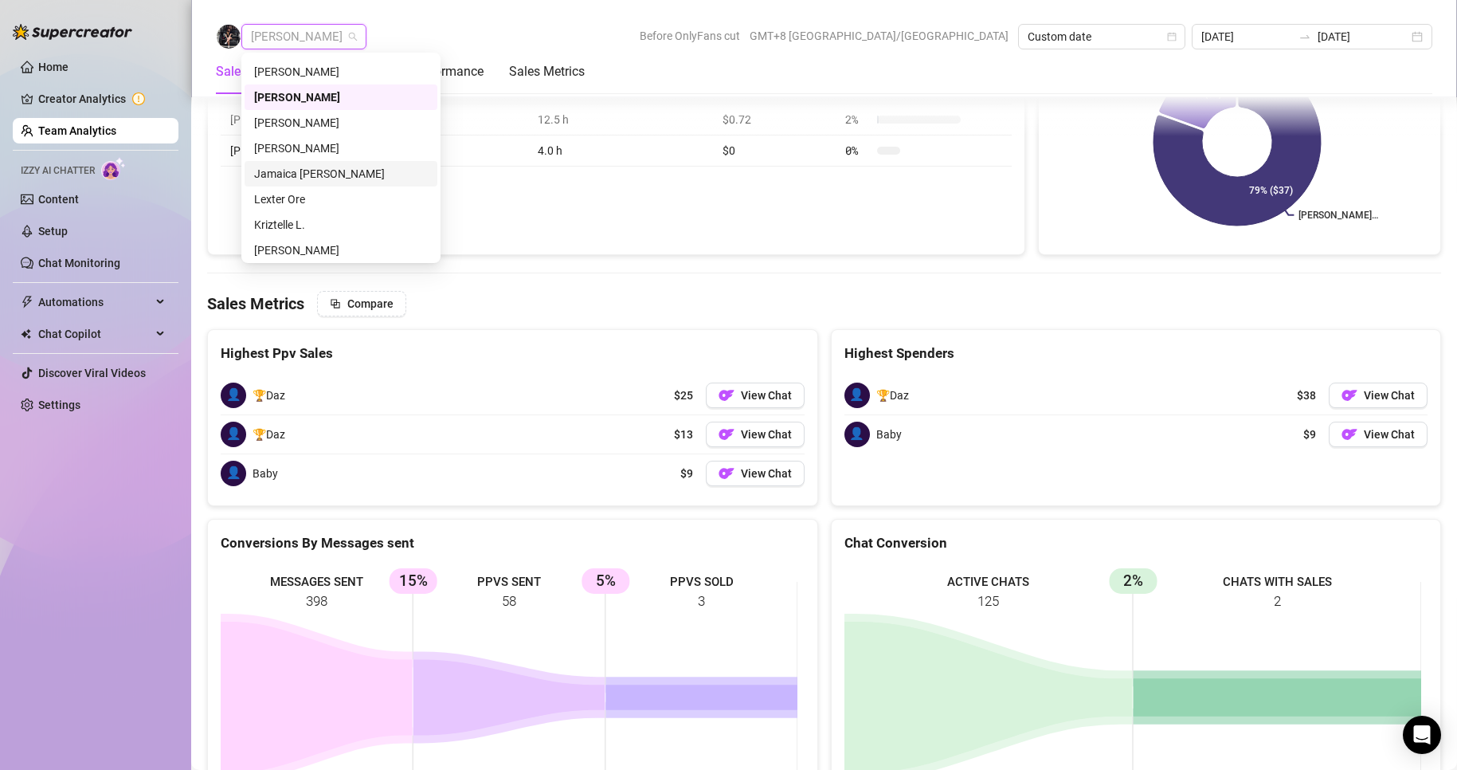
click at [294, 172] on div "Jamaica [PERSON_NAME]" at bounding box center [341, 174] width 174 height 18
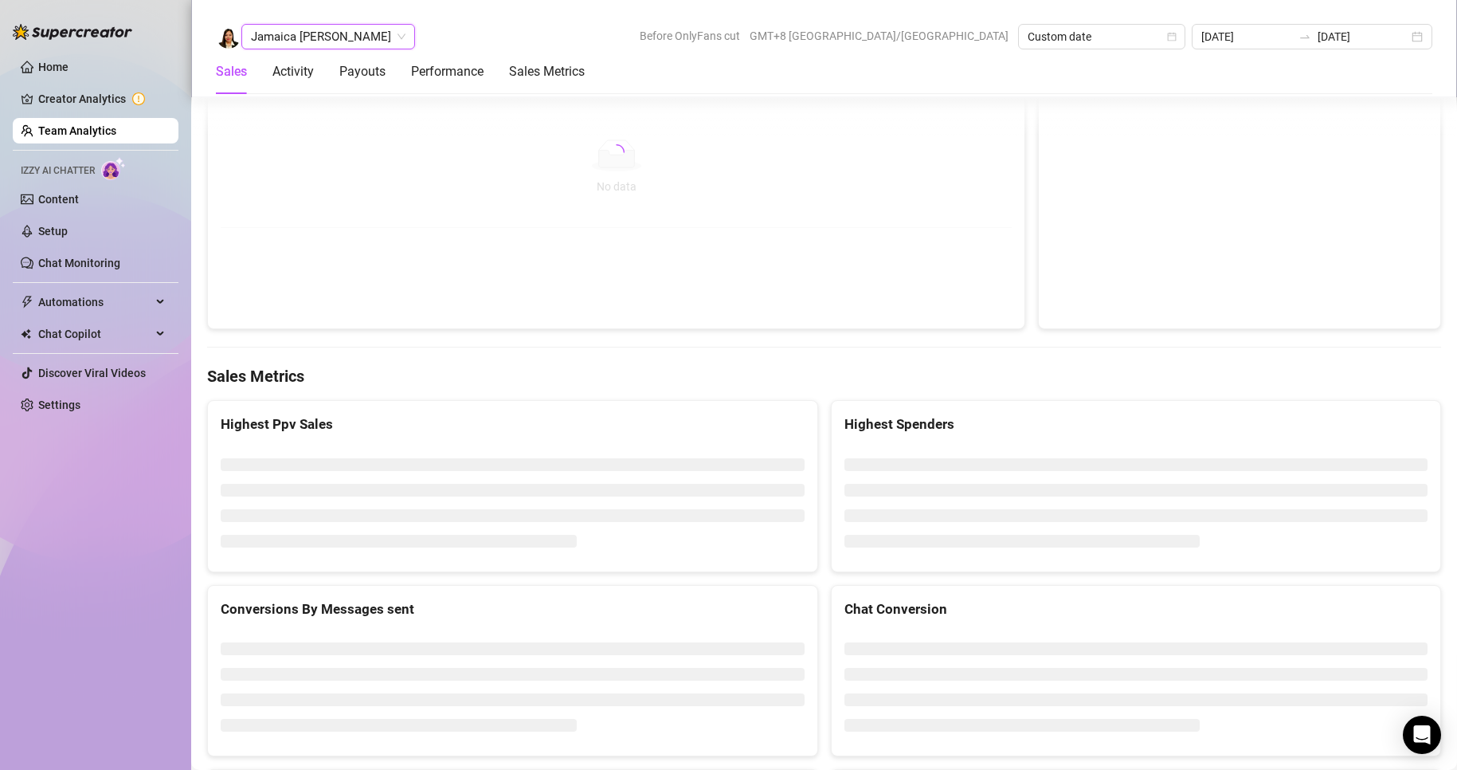
scroll to position [2458, 0]
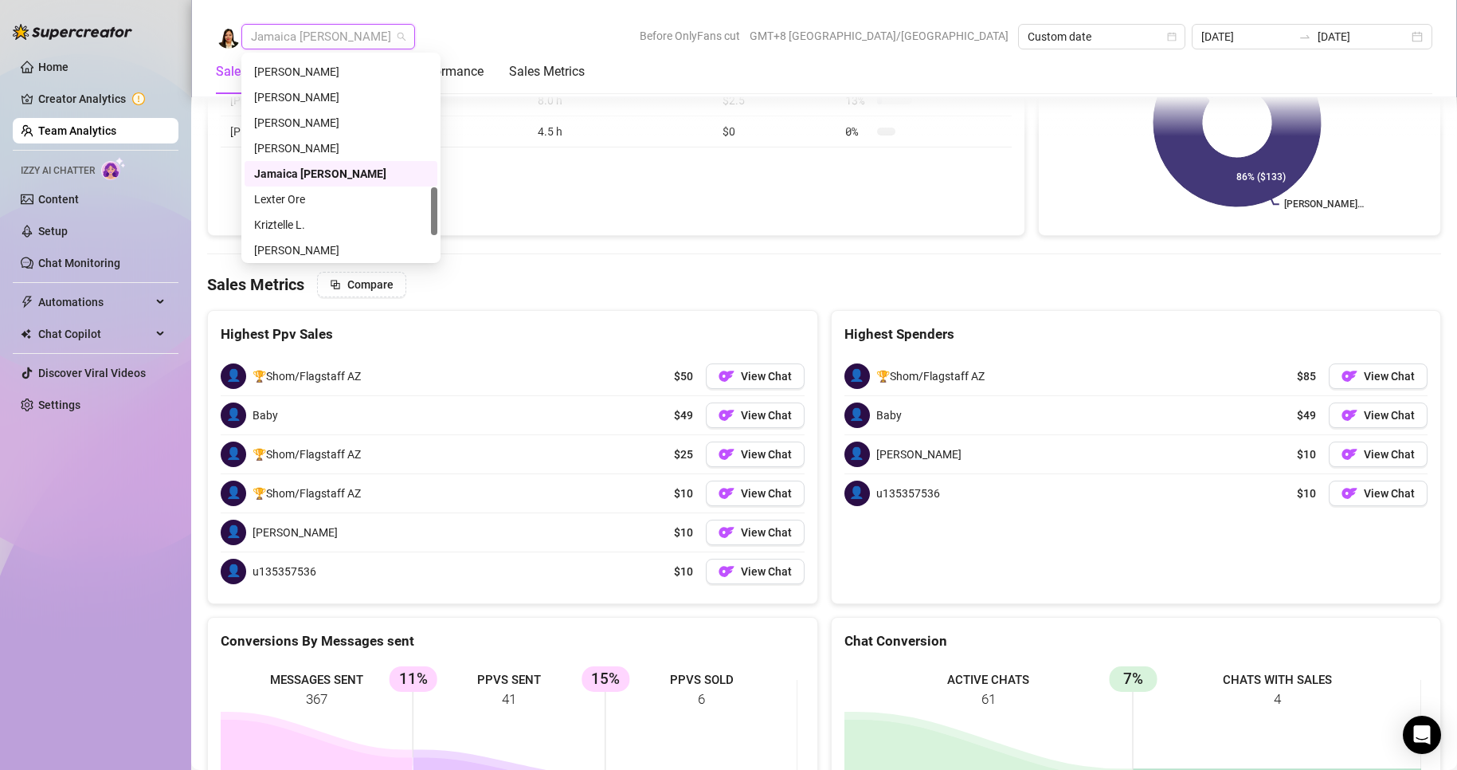
click at [331, 36] on span "Jamaica [PERSON_NAME]" at bounding box center [328, 37] width 155 height 24
click at [296, 194] on div "Lexter Ore" at bounding box center [341, 199] width 174 height 18
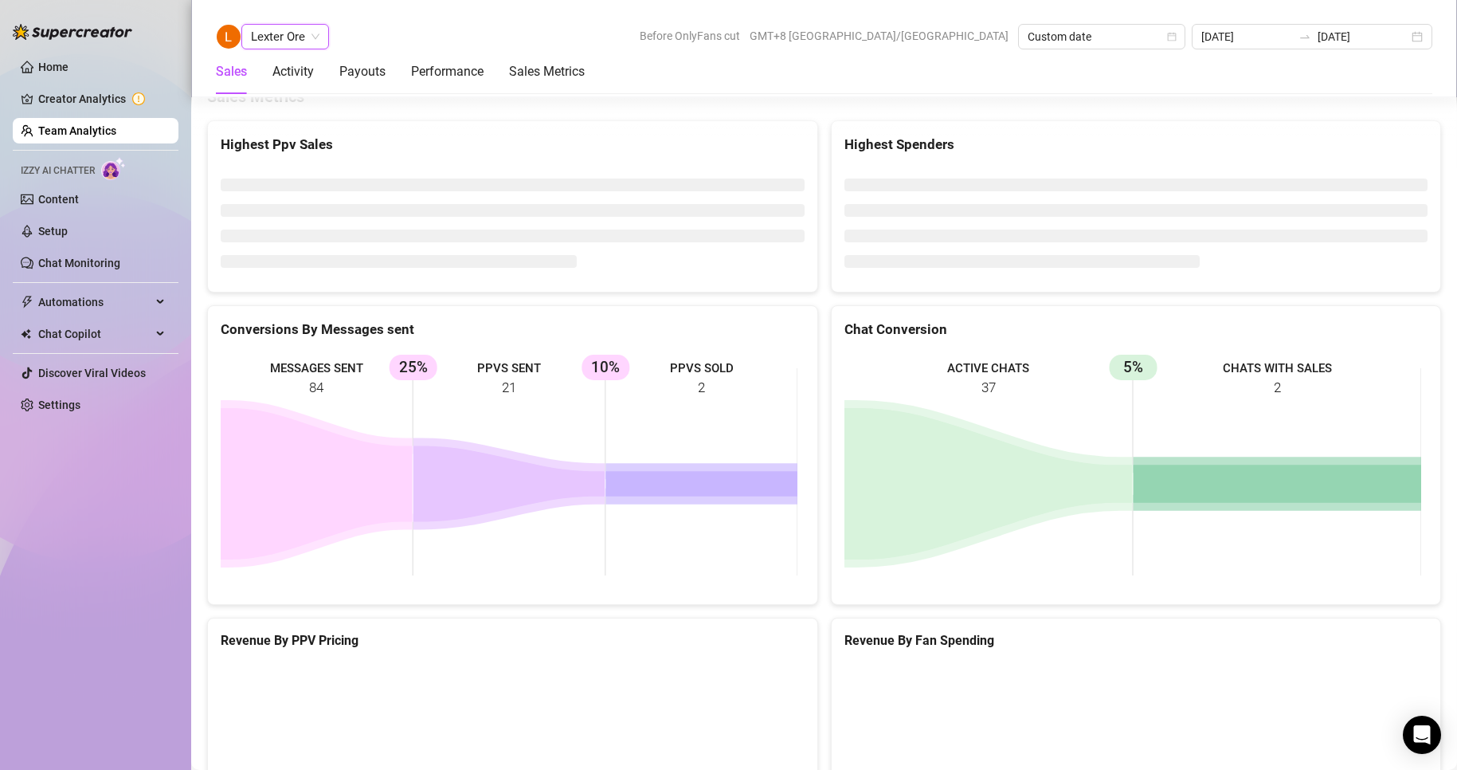
scroll to position [2124, 0]
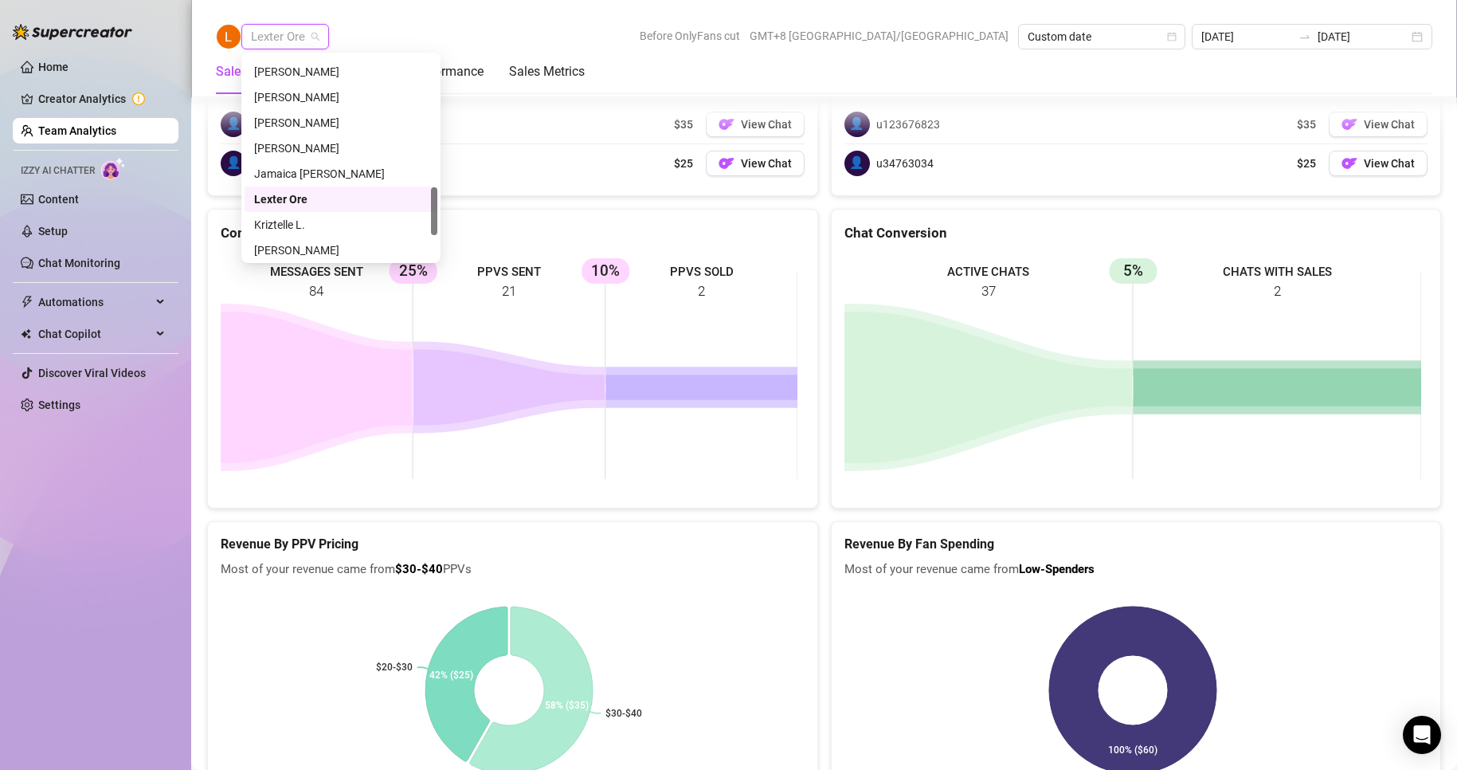
click at [304, 41] on span "Lexter Ore" at bounding box center [285, 37] width 69 height 24
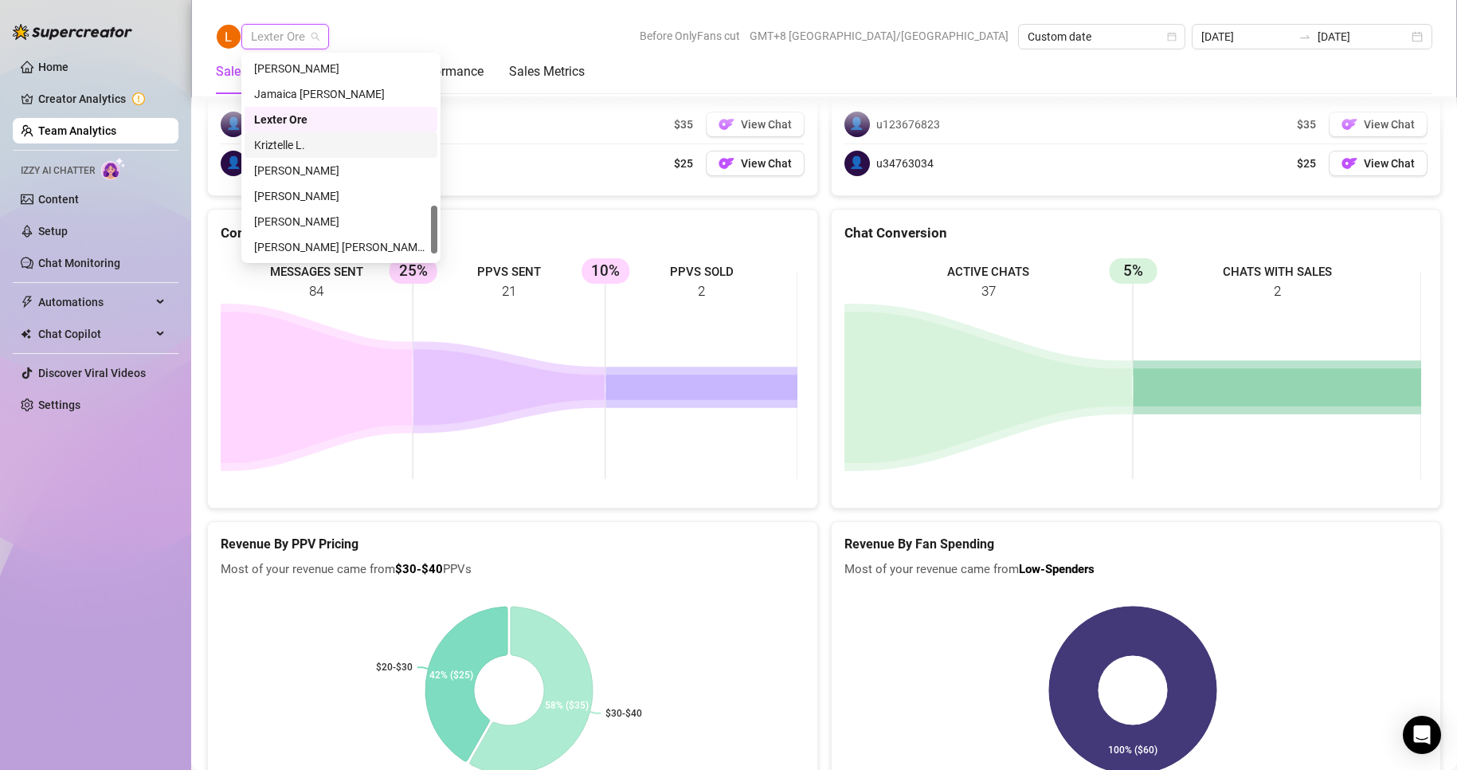
click at [289, 147] on div "Kriztelle L." at bounding box center [341, 145] width 174 height 18
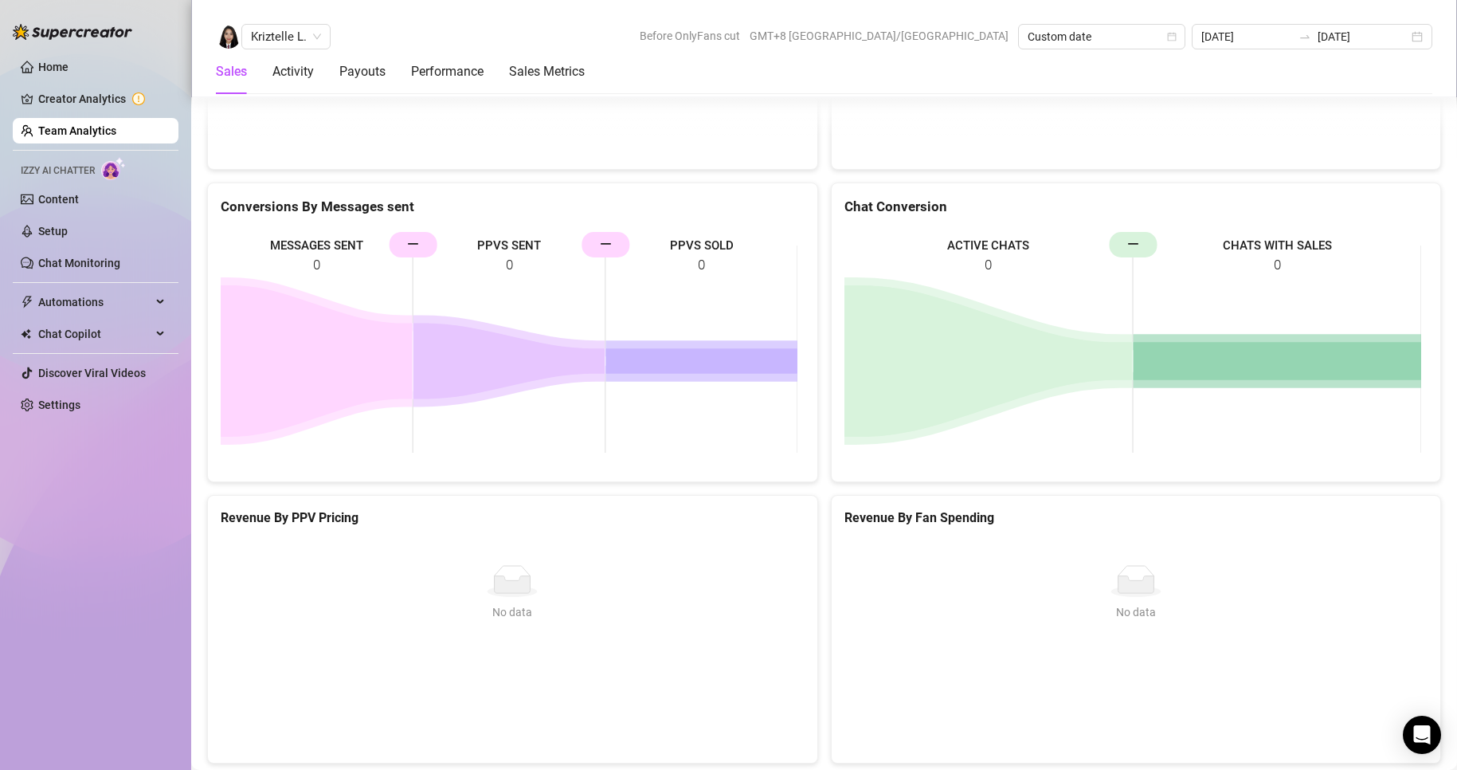
scroll to position [2799, 0]
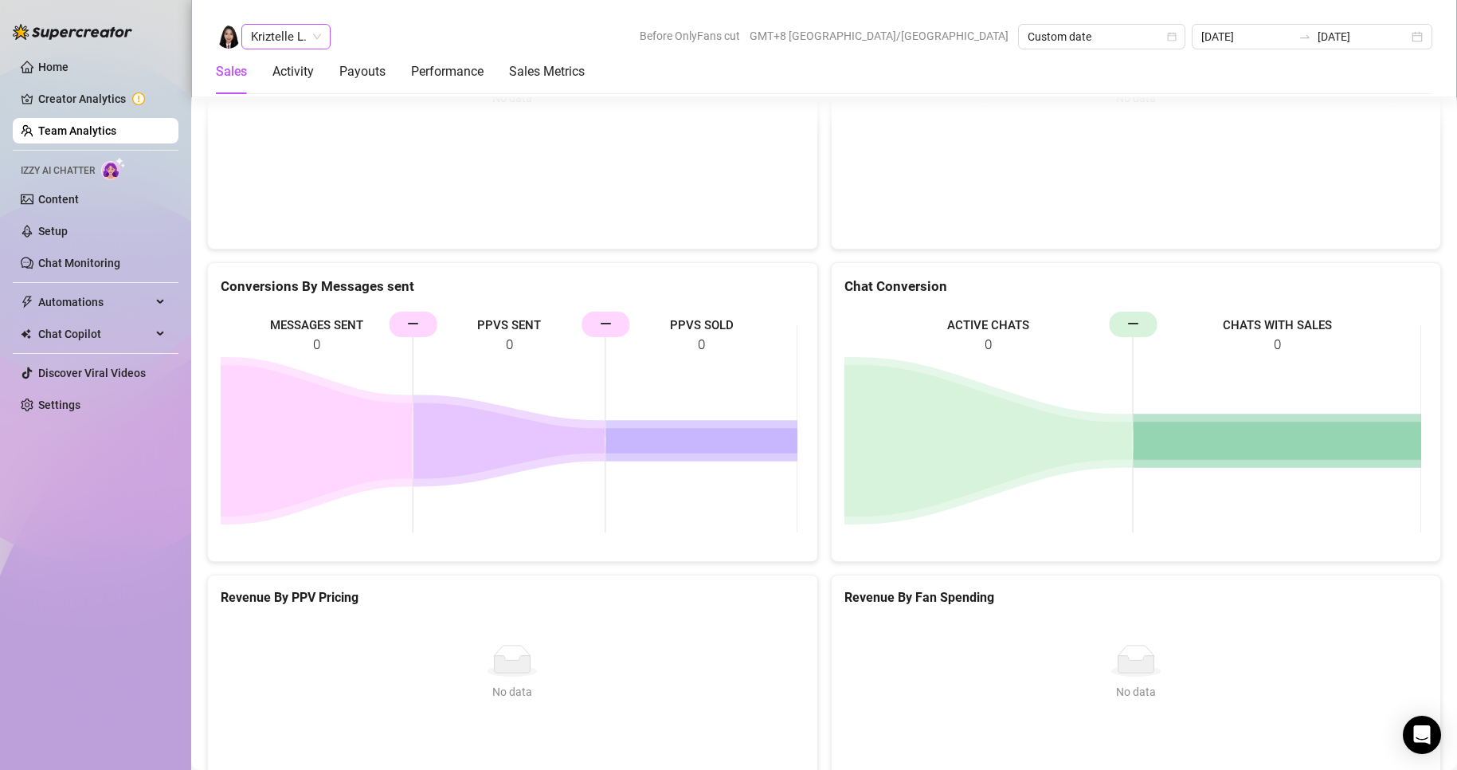
click at [265, 37] on span "Kriztelle L." at bounding box center [286, 37] width 70 height 24
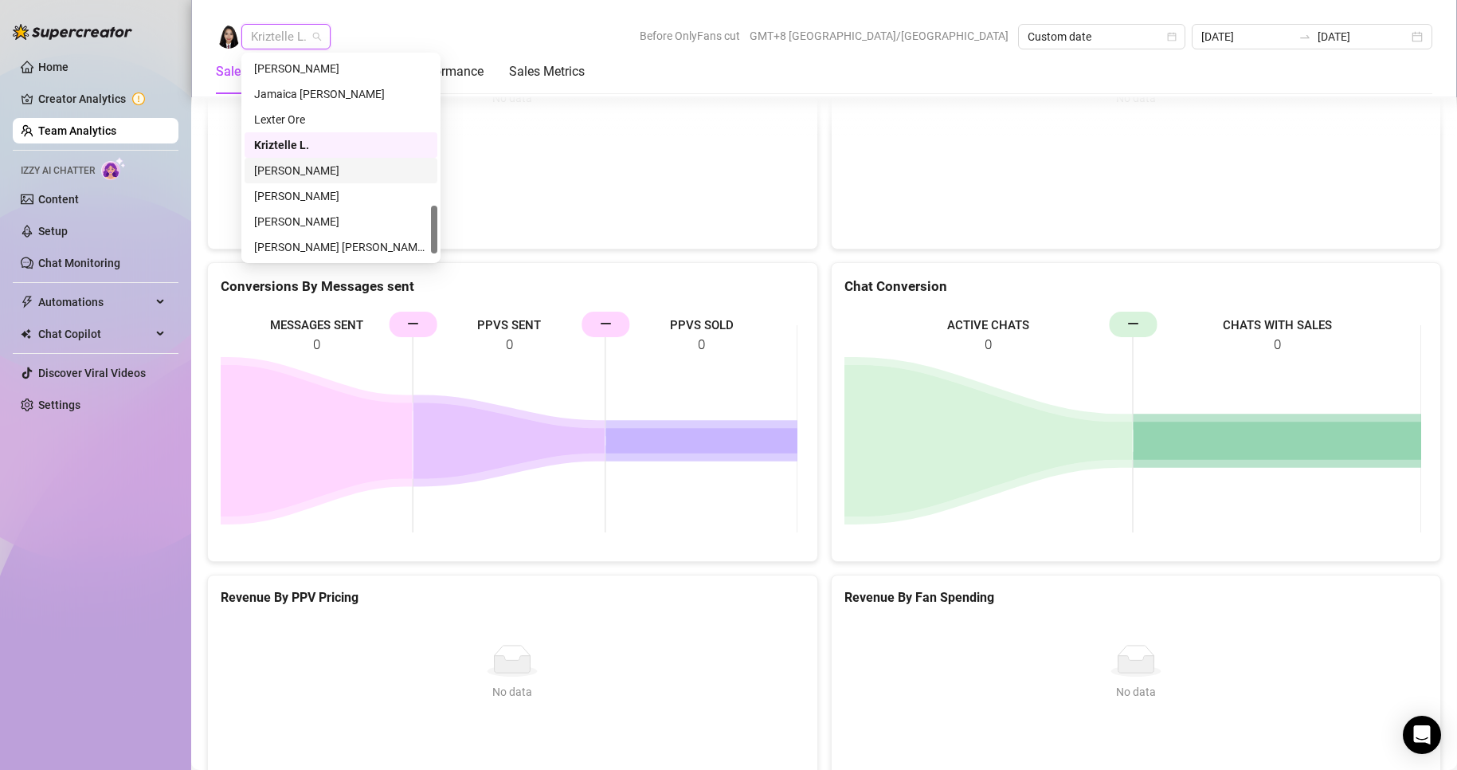
click at [284, 167] on div "[PERSON_NAME]" at bounding box center [341, 171] width 174 height 18
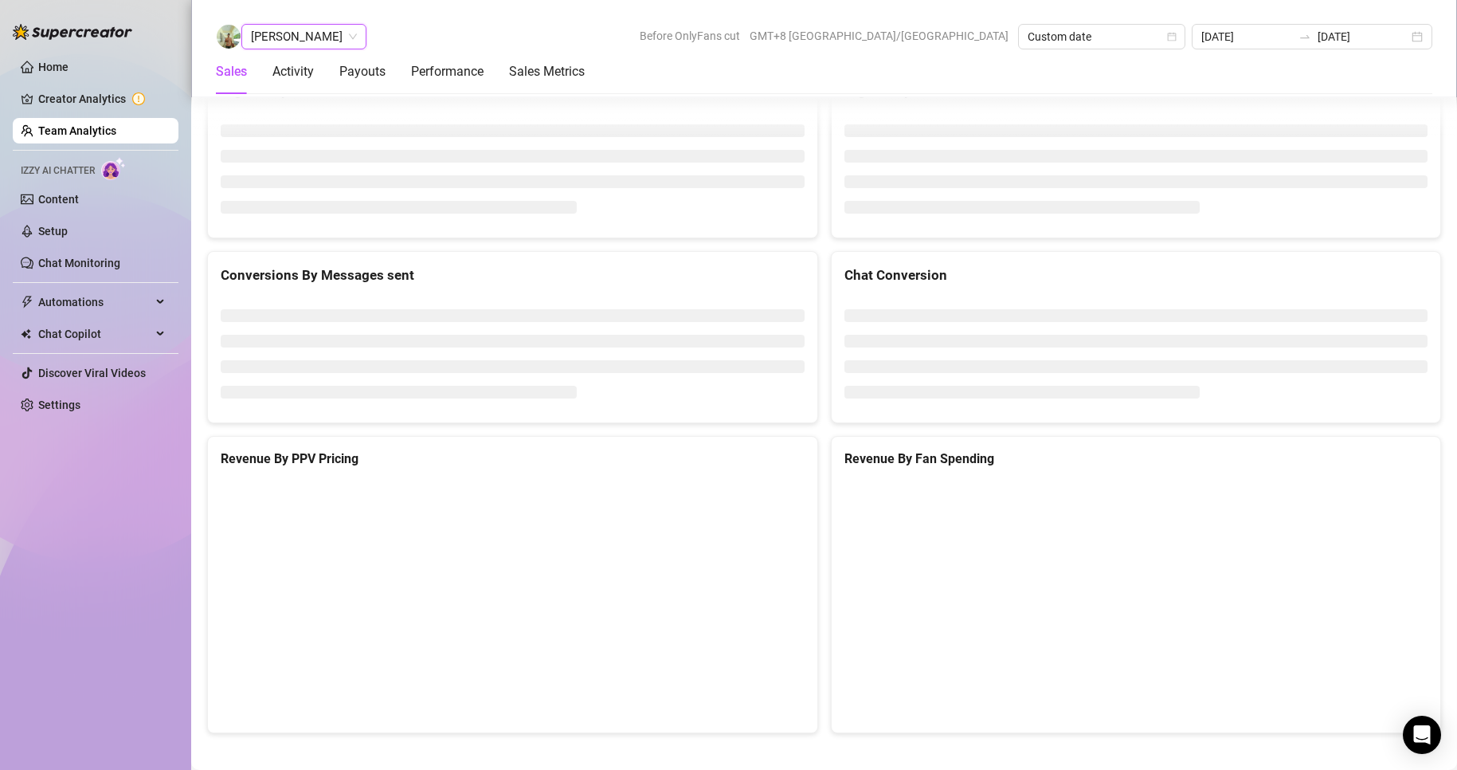
scroll to position [2133, 0]
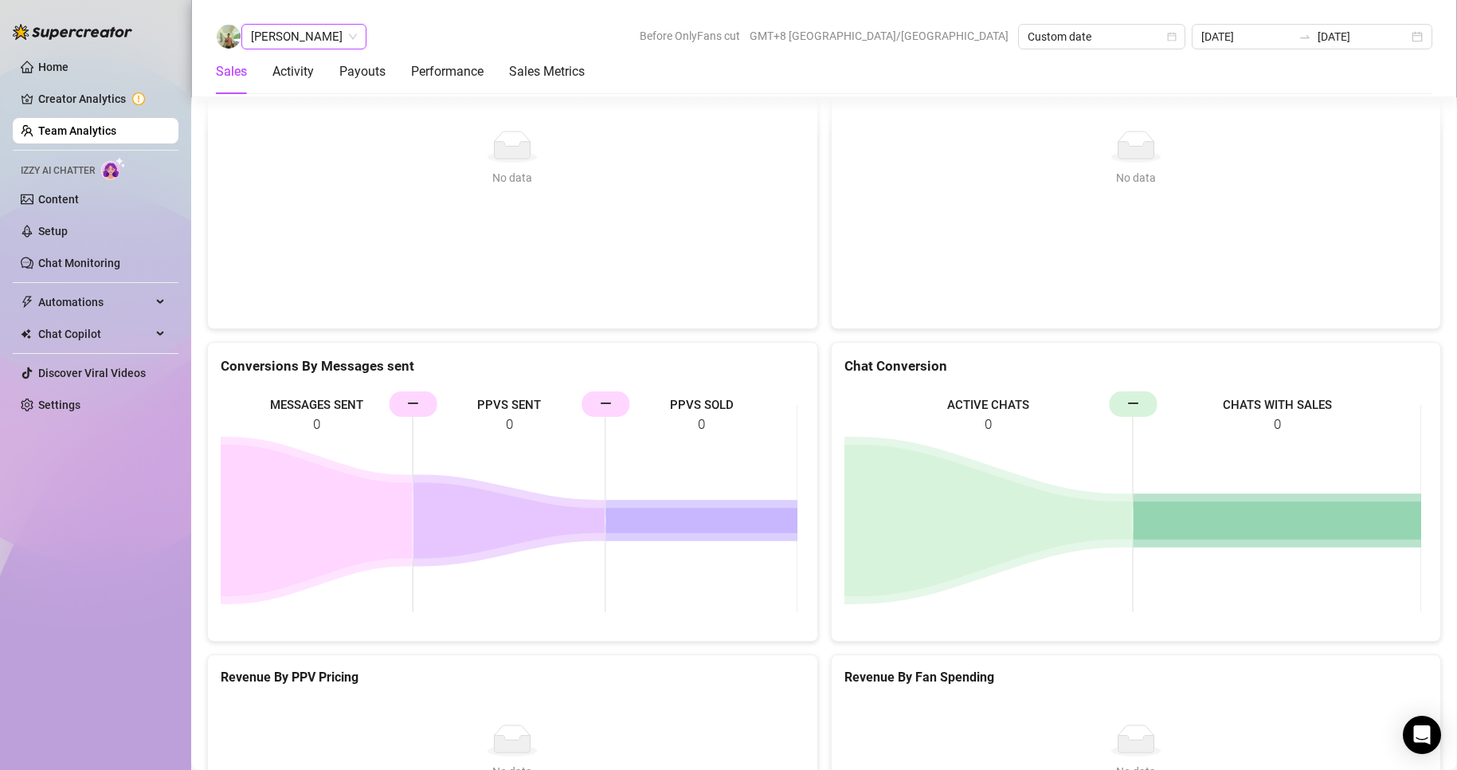
click at [312, 42] on span "[PERSON_NAME]" at bounding box center [304, 37] width 106 height 24
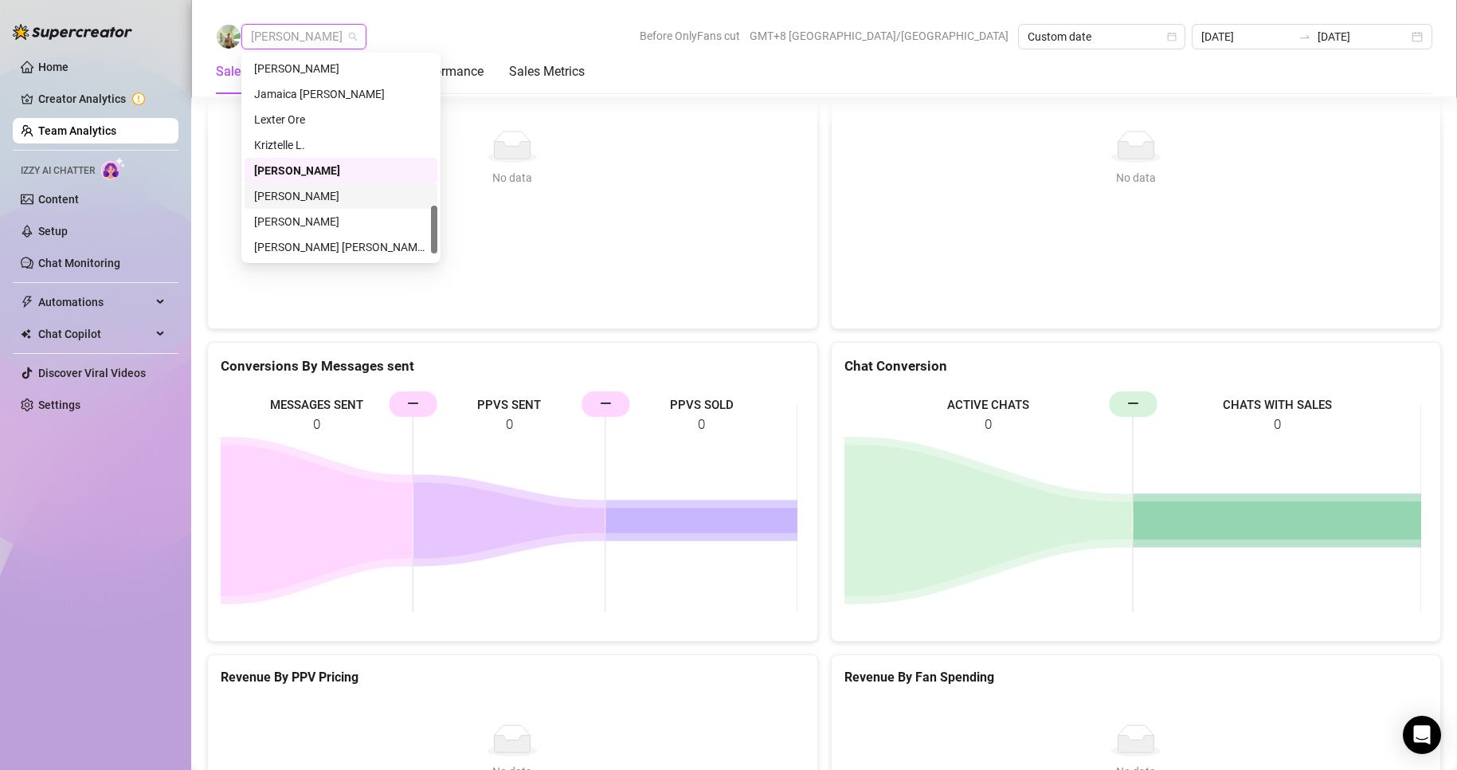
click at [298, 195] on div "[PERSON_NAME]" at bounding box center [341, 196] width 174 height 18
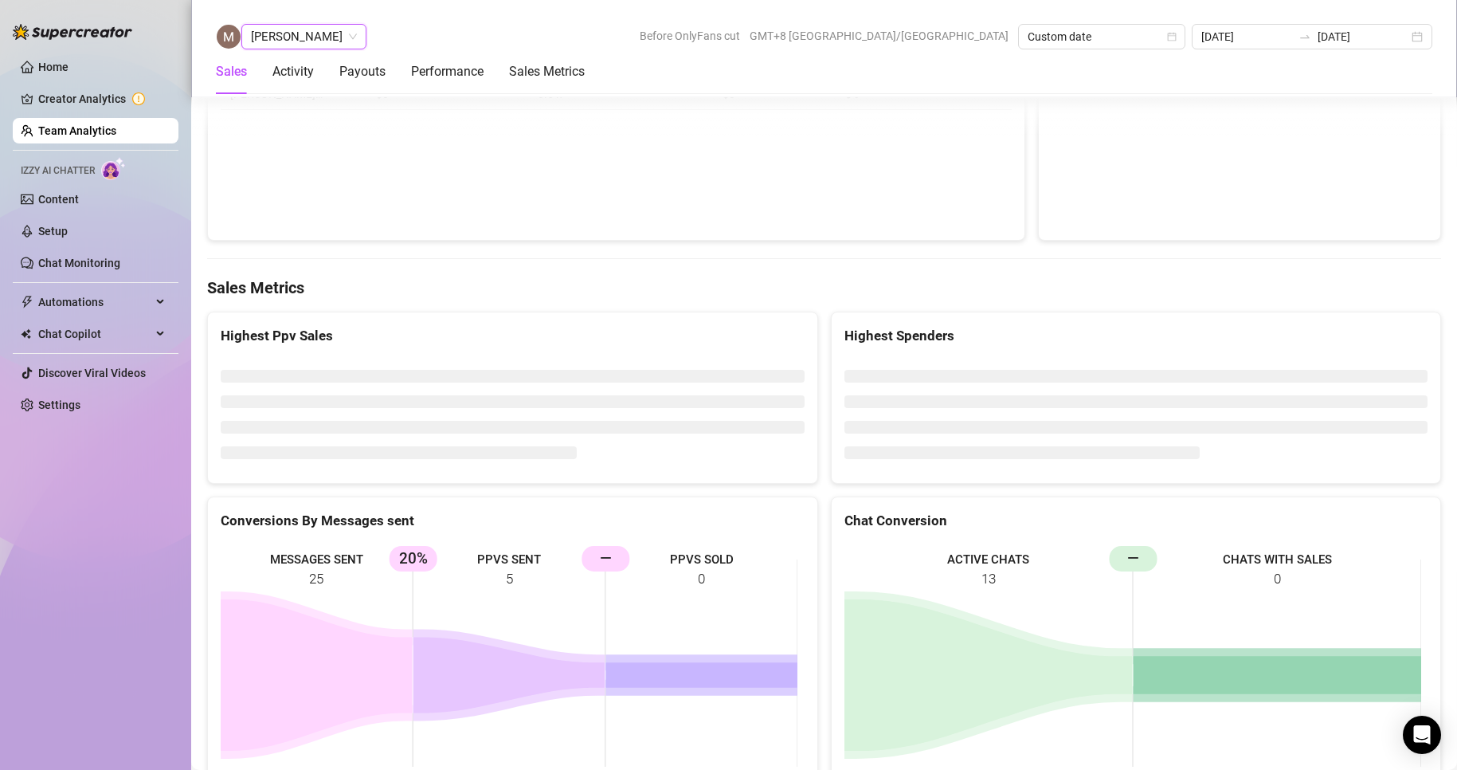
scroll to position [2459, 0]
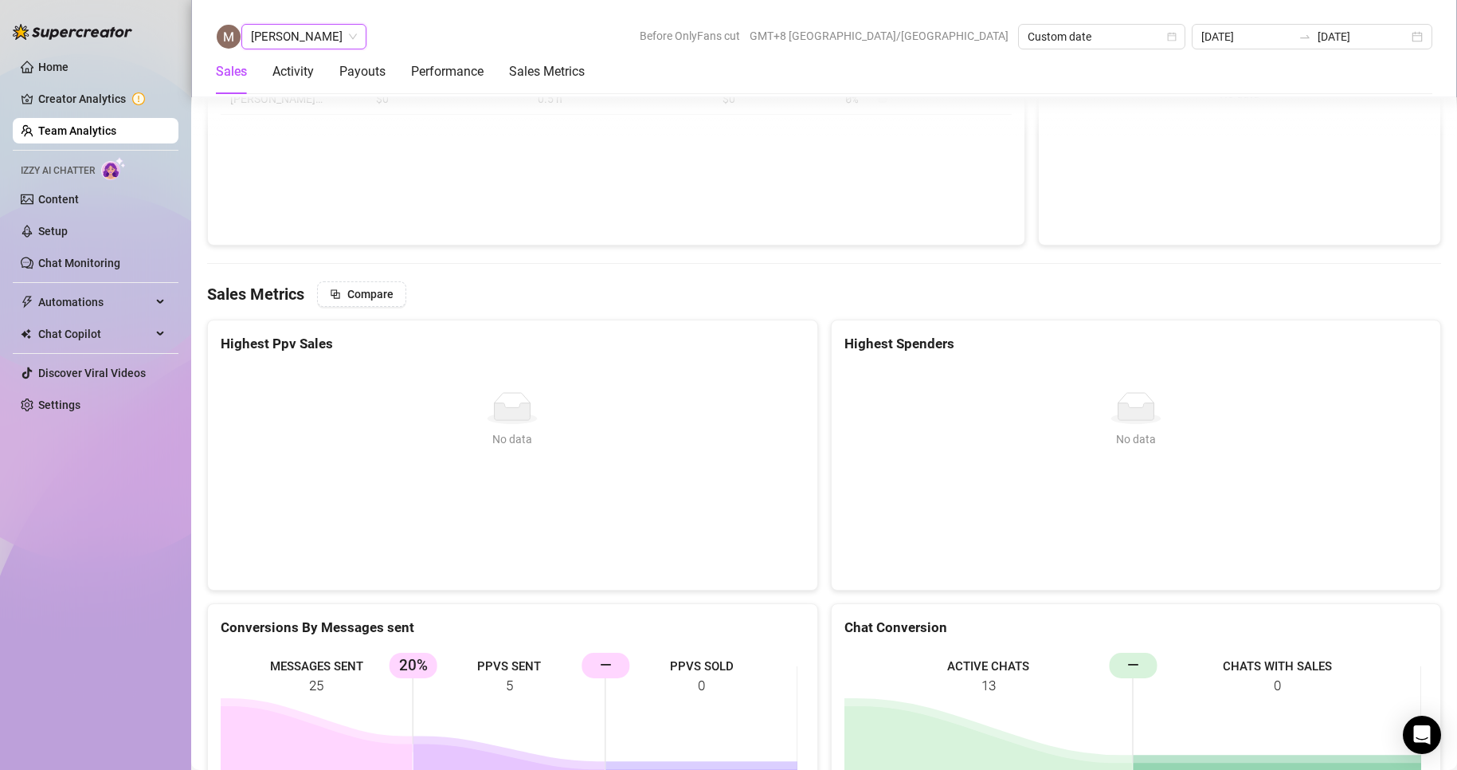
click at [286, 34] on span "[PERSON_NAME]" at bounding box center [304, 37] width 106 height 24
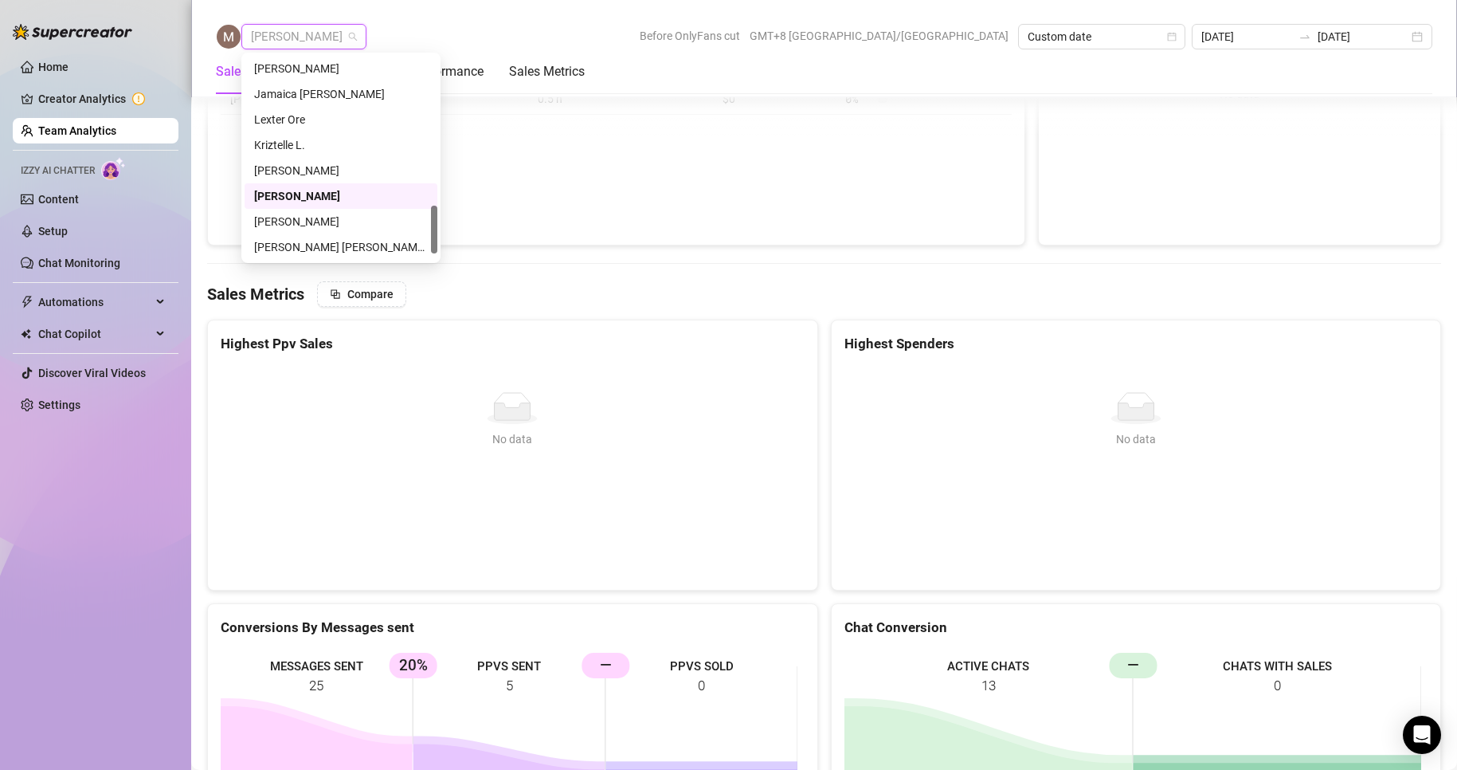
scroll to position [663, 0]
click at [280, 193] on div "[PERSON_NAME]" at bounding box center [341, 196] width 174 height 18
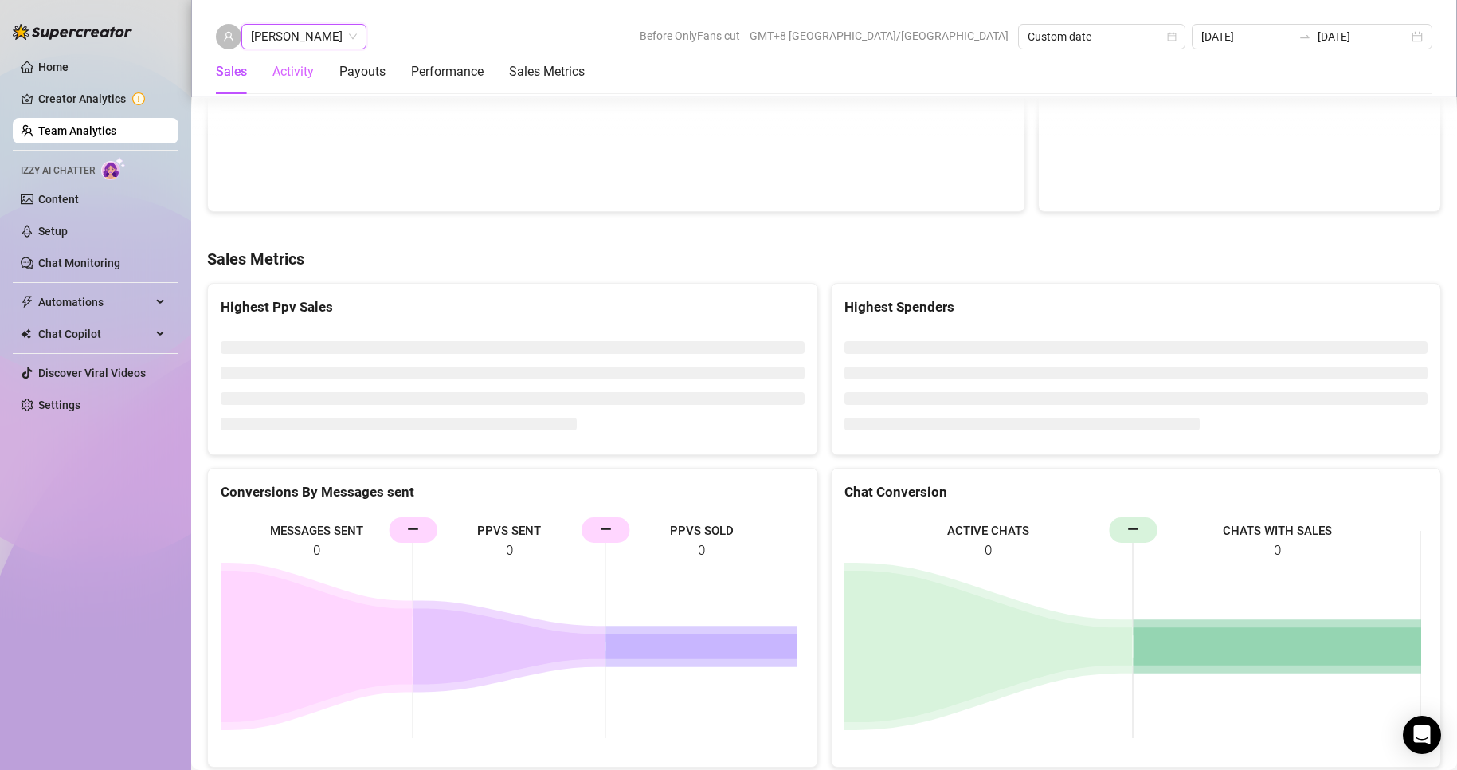
scroll to position [2496, 0]
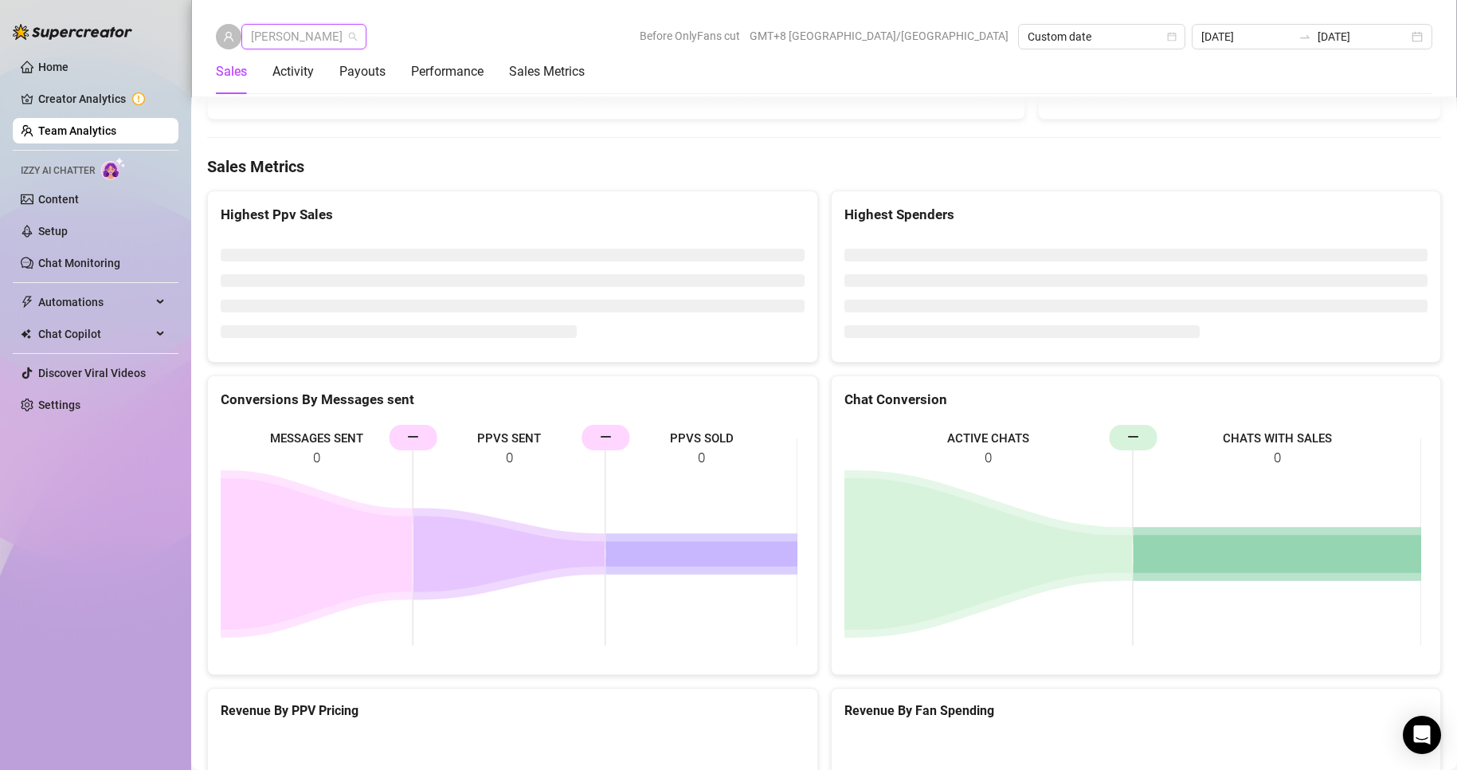
click at [273, 34] on span "[PERSON_NAME]" at bounding box center [304, 37] width 106 height 24
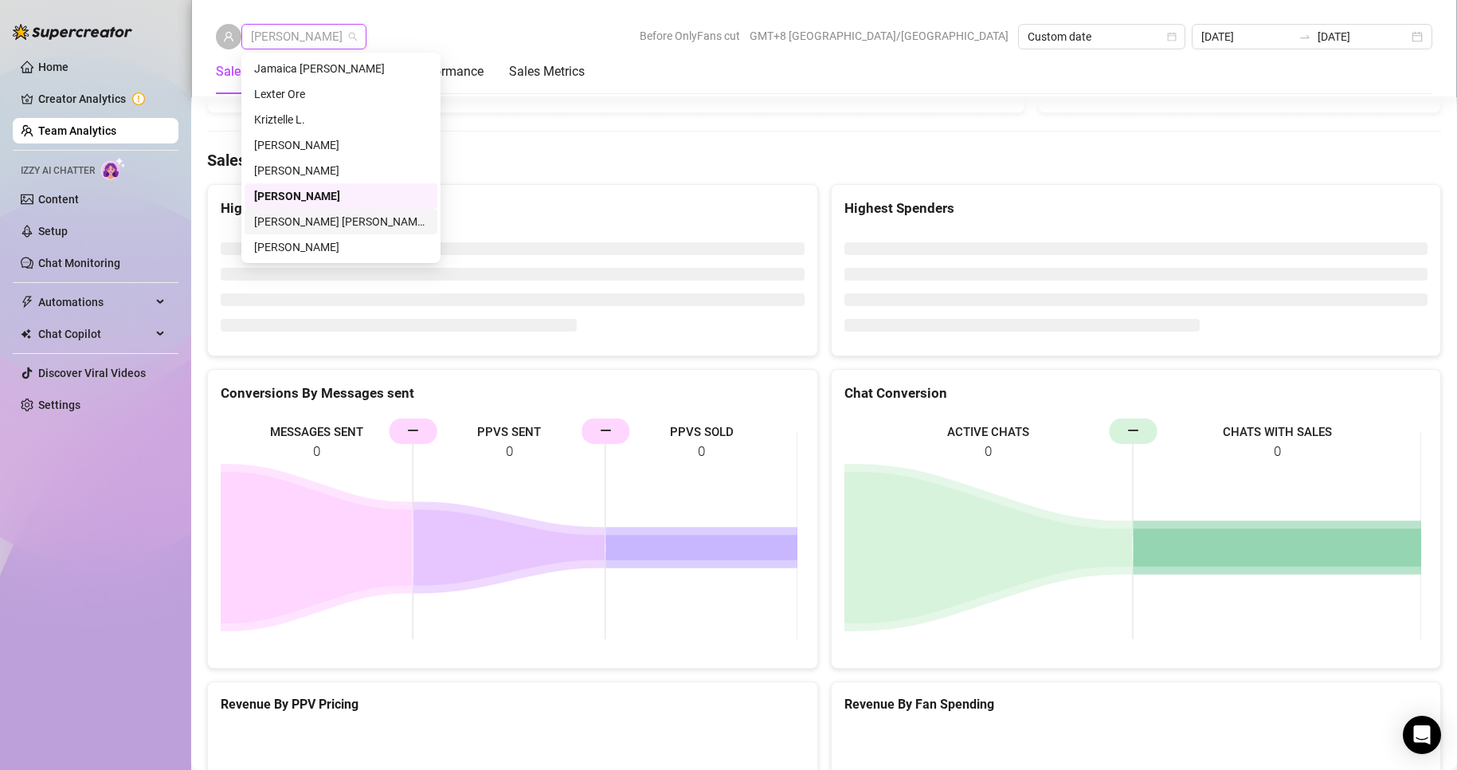
scroll to position [2467, 0]
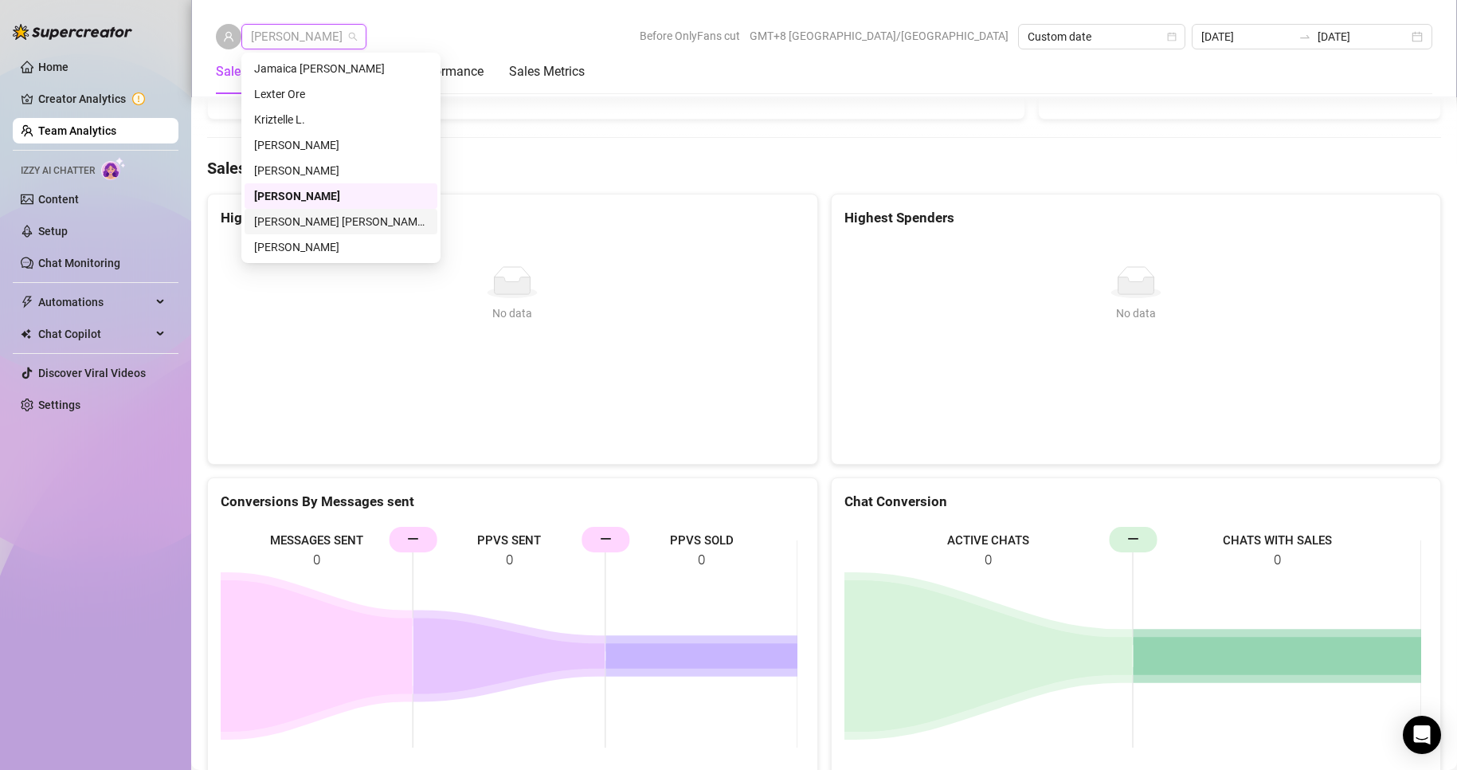
click at [318, 218] on div "[PERSON_NAME] [PERSON_NAME] Tayre" at bounding box center [341, 222] width 174 height 18
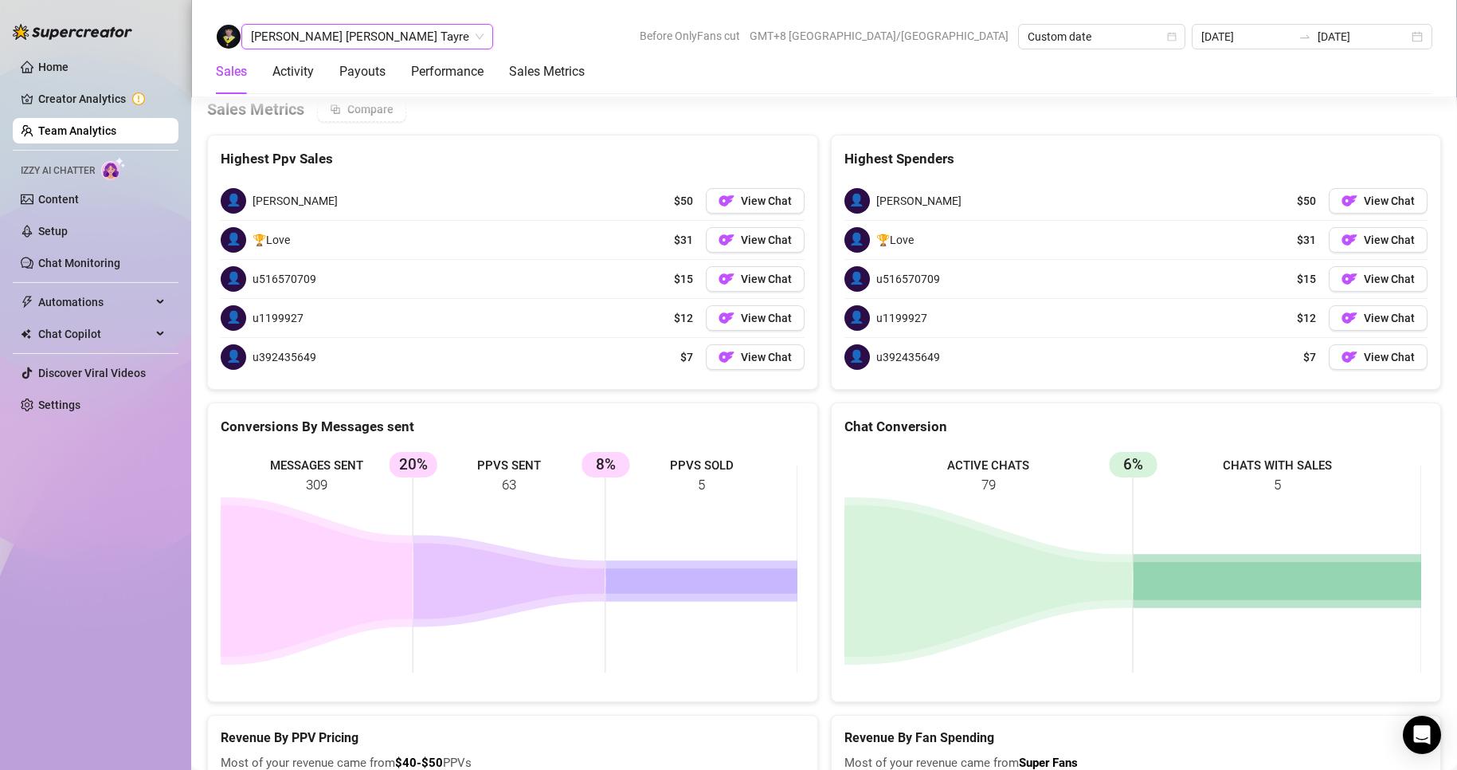
scroll to position [2124, 0]
